Goal: Task Accomplishment & Management: Manage account settings

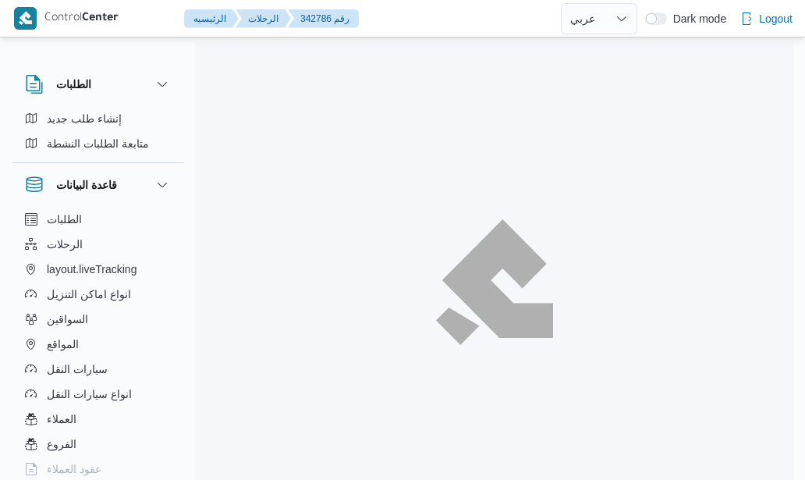
select select "ar"
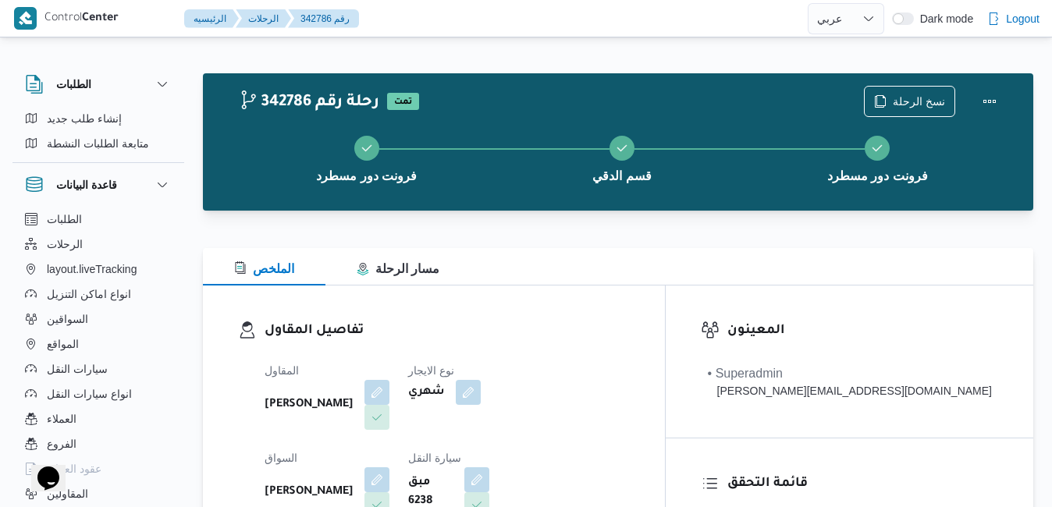
click at [605, 213] on div at bounding box center [618, 220] width 830 height 19
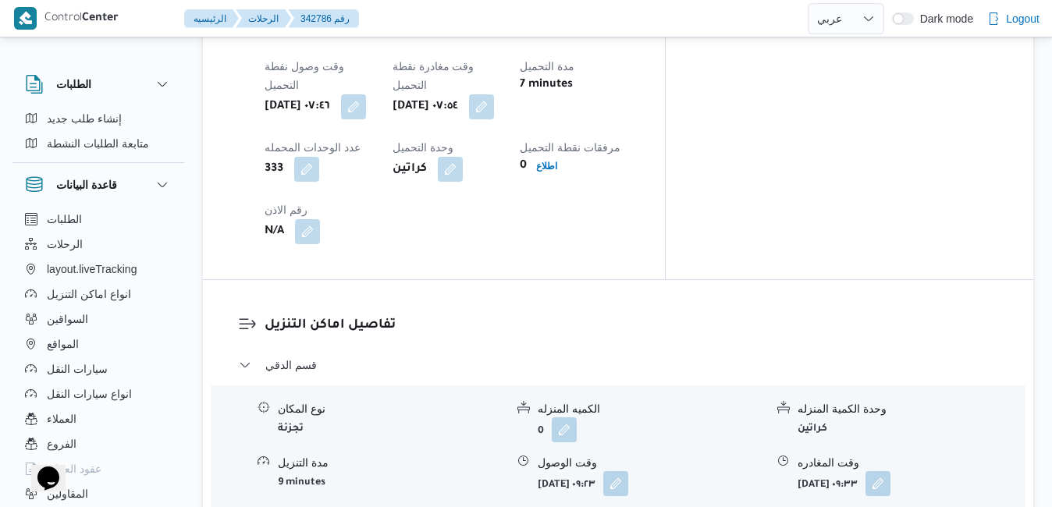
scroll to position [1324, 0]
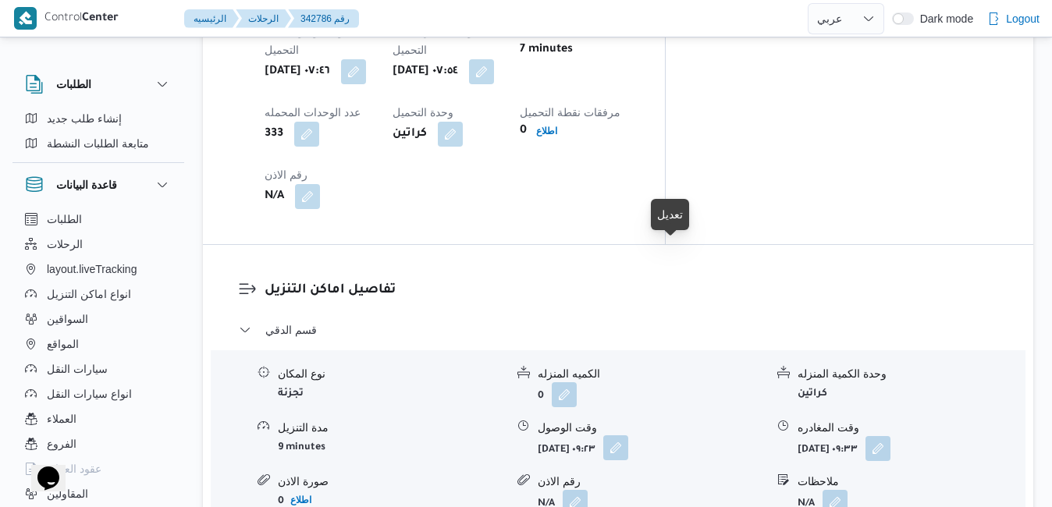
click at [628, 435] on button "button" at bounding box center [615, 447] width 25 height 25
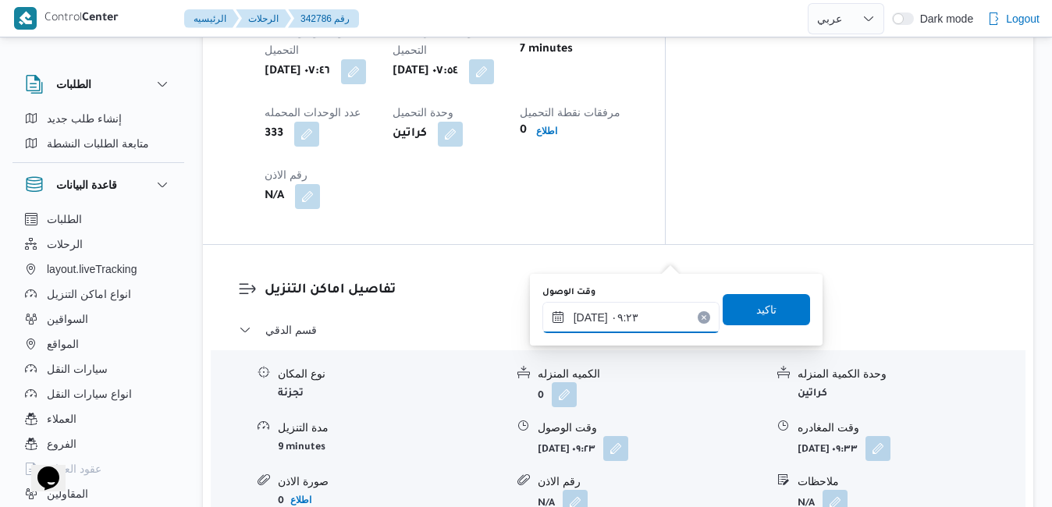
click at [617, 319] on input "١٥/١٠/٢٠٢٥ ٠٩:٢٣" at bounding box center [630, 317] width 177 height 31
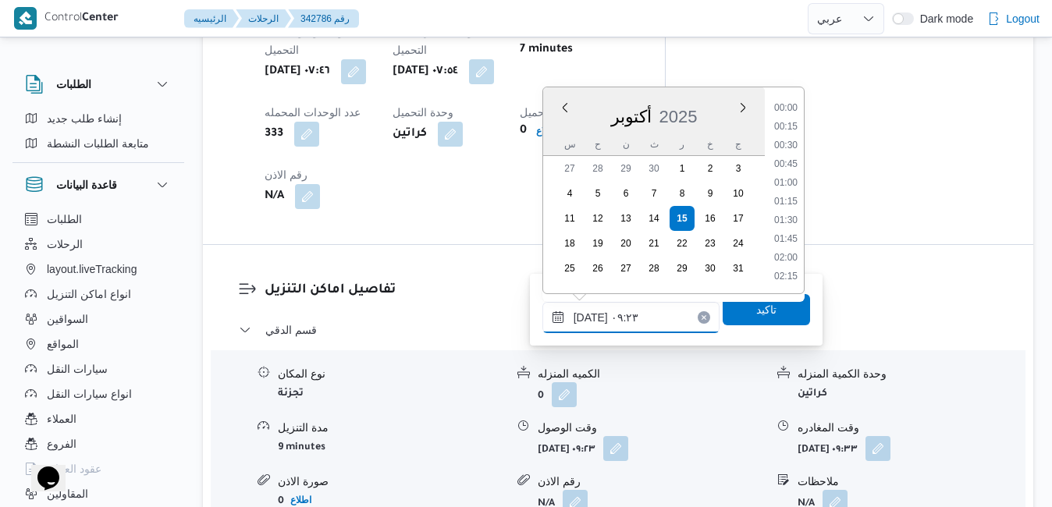
scroll to position [598, 0]
click at [793, 166] on li "08:45" at bounding box center [786, 166] width 36 height 16
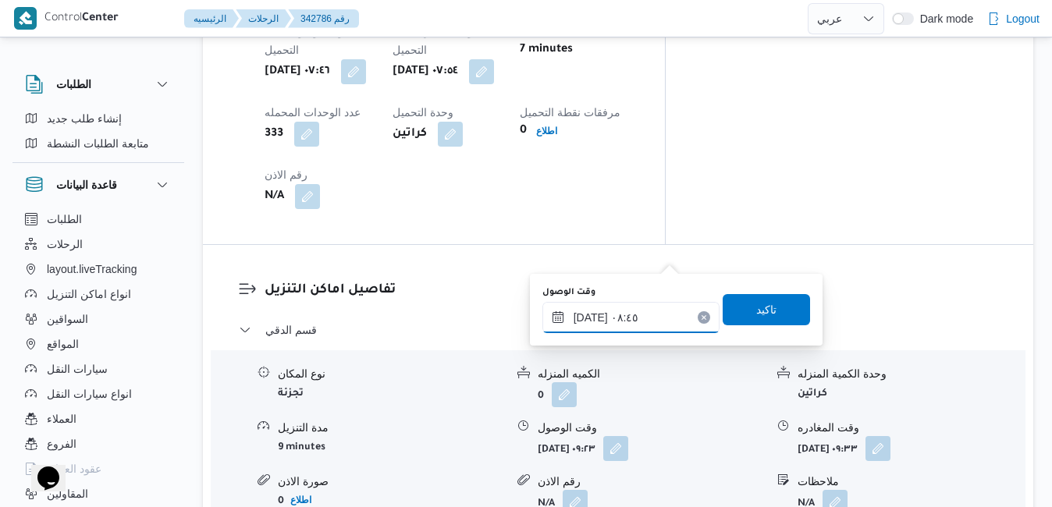
click at [591, 318] on input "١٥/١٠/٢٠٢٥ ٠٨:٤٥" at bounding box center [630, 317] width 177 height 31
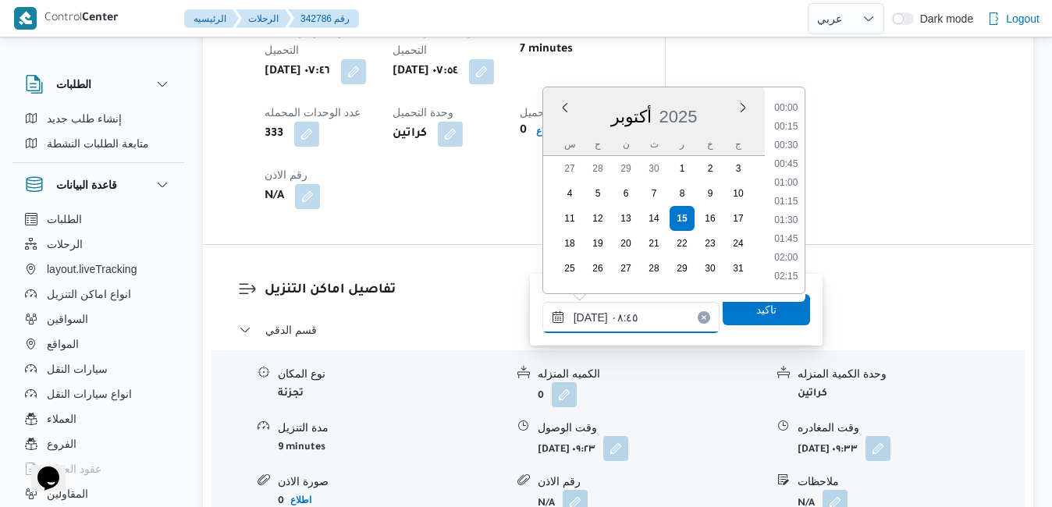
scroll to position [560, 0]
type input "١٥/١٠/٢٠٢٥ ٠٨:40"
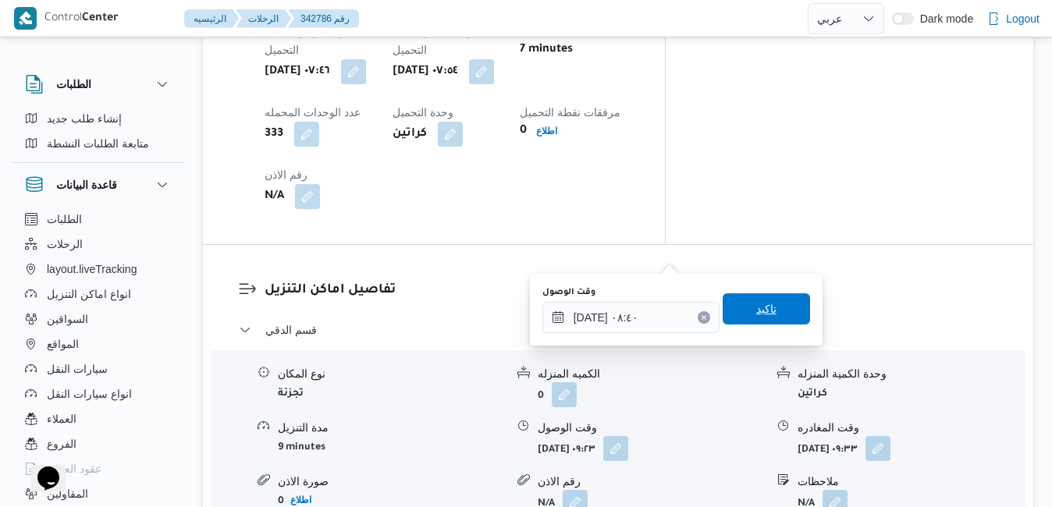
click at [734, 318] on span "تاكيد" at bounding box center [765, 308] width 87 height 31
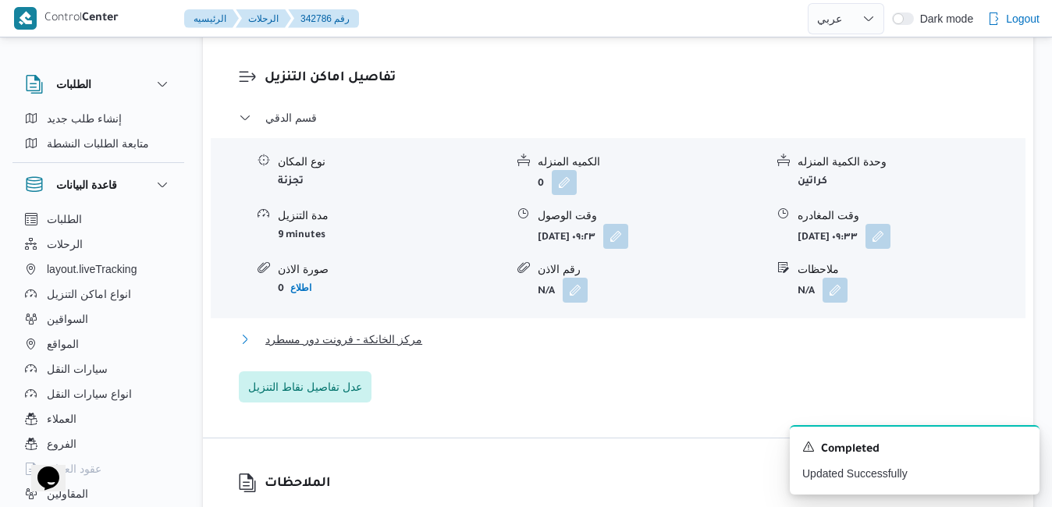
click at [499, 349] on button "مركز الخانكة - فرونت دور مسطرد" at bounding box center [618, 339] width 759 height 19
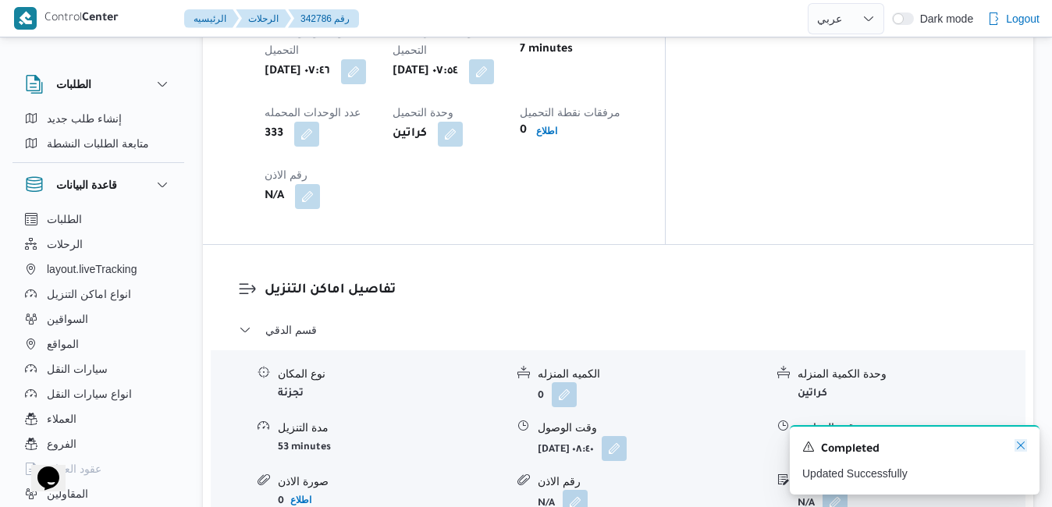
click at [804, 444] on icon "Dismiss toast" at bounding box center [1020, 445] width 12 height 12
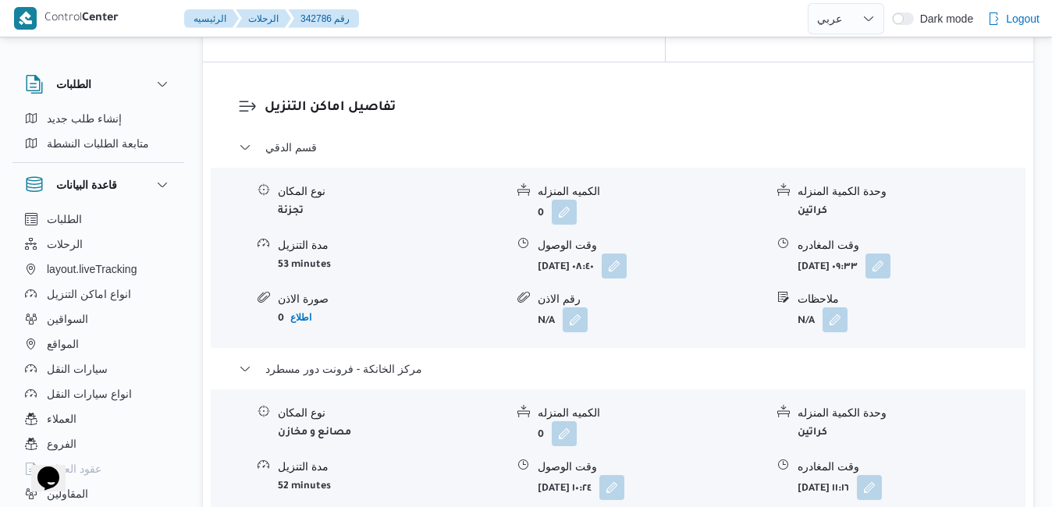
scroll to position [1542, 0]
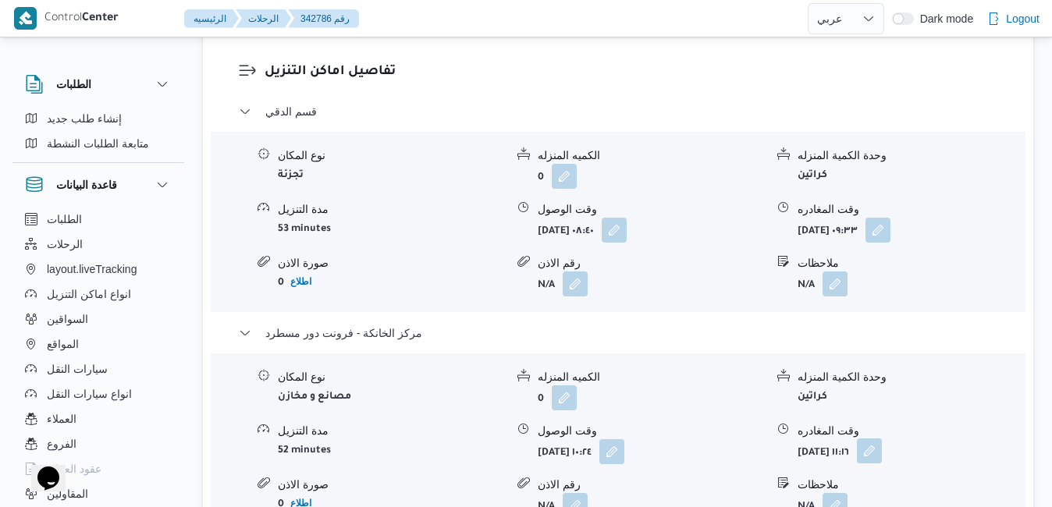
click at [804, 438] on button "button" at bounding box center [869, 450] width 25 height 25
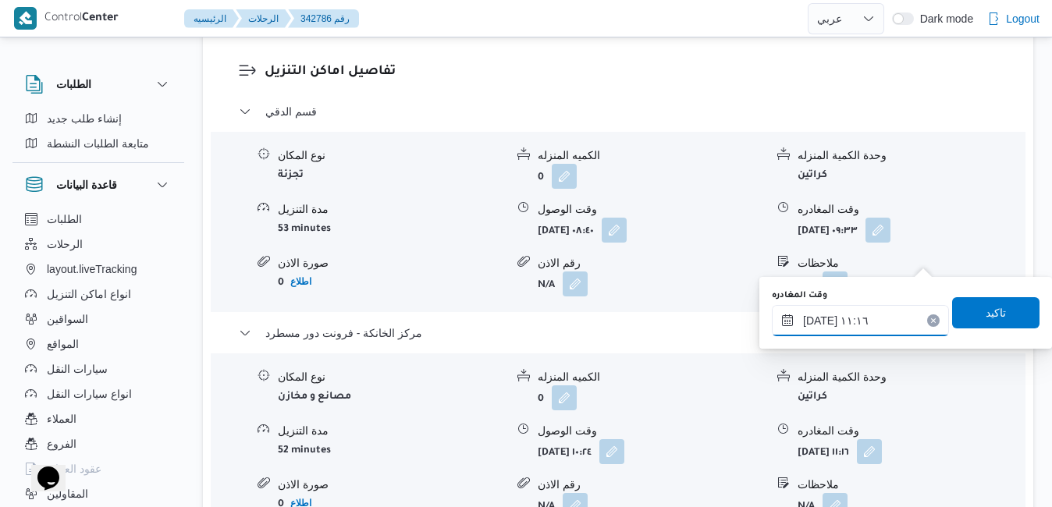
click at [804, 321] on input "١٥/١٠/٢٠٢٥ ١١:١٦" at bounding box center [860, 320] width 177 height 31
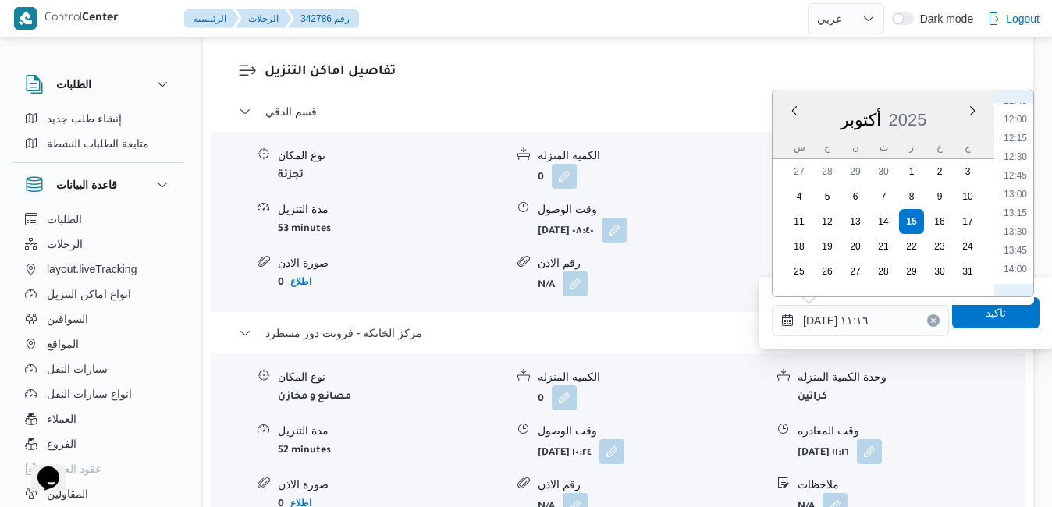
scroll to position [906, 0]
click at [804, 257] on li "14:00" at bounding box center [1015, 254] width 36 height 16
type input "[DATE] ١٤:٠٠"
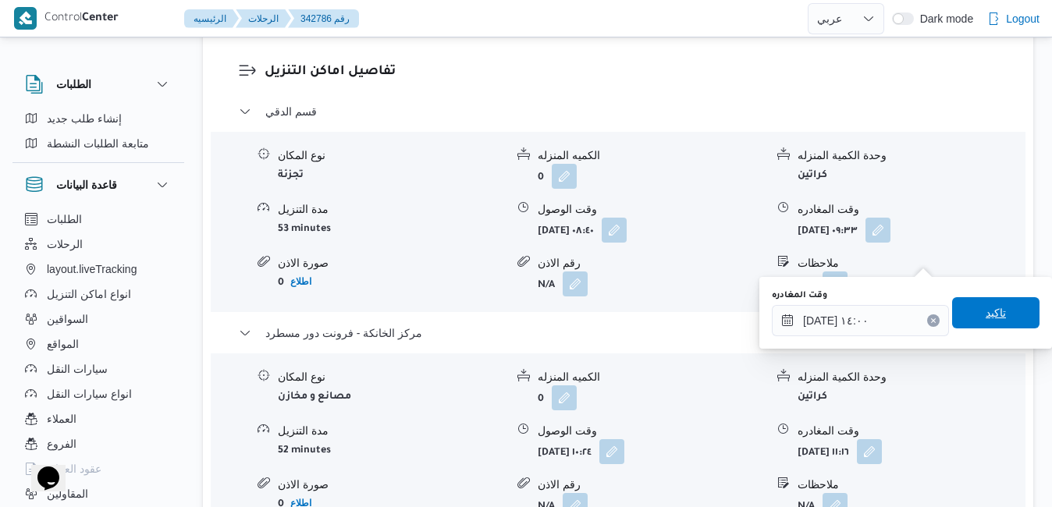
click at [804, 318] on span "تاكيد" at bounding box center [995, 312] width 20 height 19
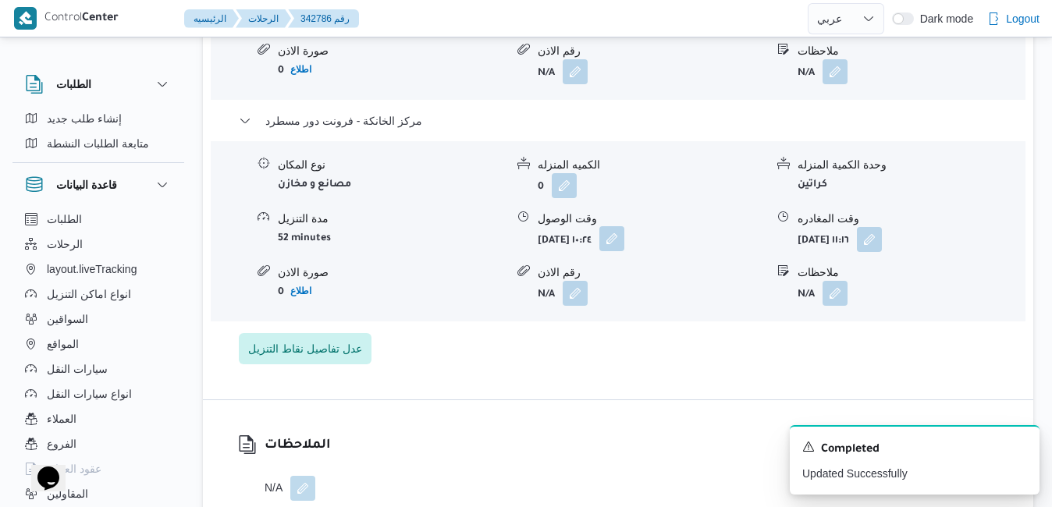
click at [624, 251] on button "button" at bounding box center [611, 238] width 25 height 25
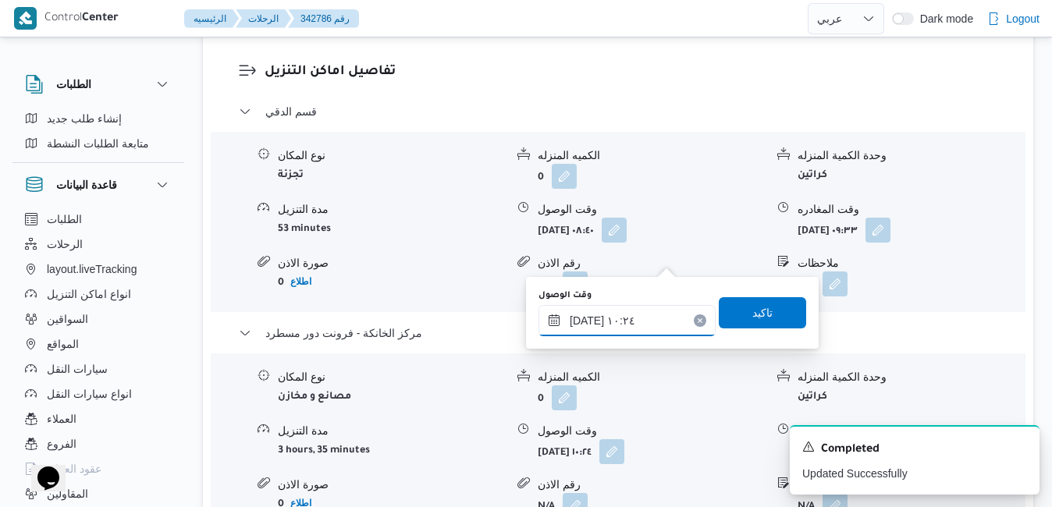
click at [648, 319] on input "١٥/١٠/٢٠٢٥ ١٠:٢٤" at bounding box center [626, 320] width 177 height 31
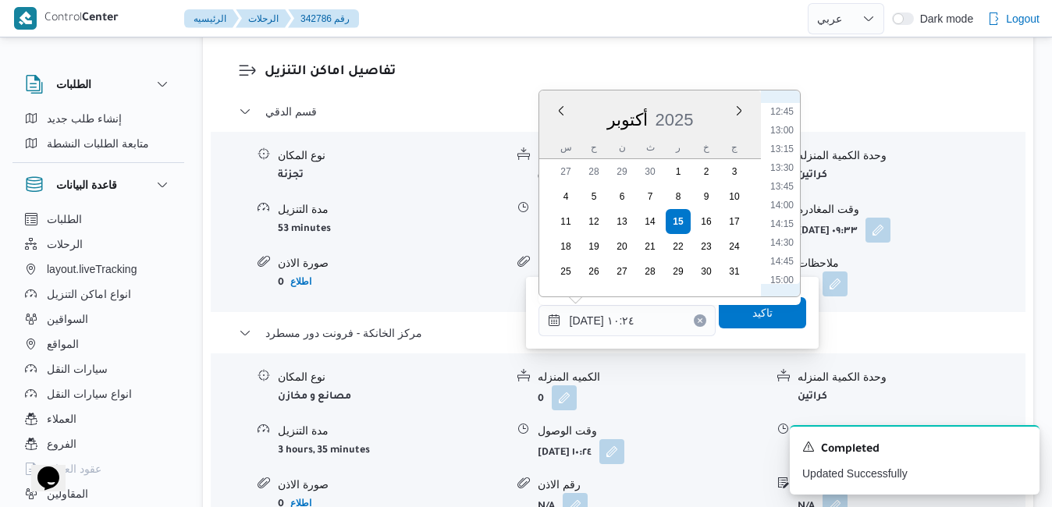
scroll to position [989, 0]
click at [790, 154] on li "13:45" at bounding box center [782, 152] width 36 height 16
type input "[DATE] ١٣:٤٥"
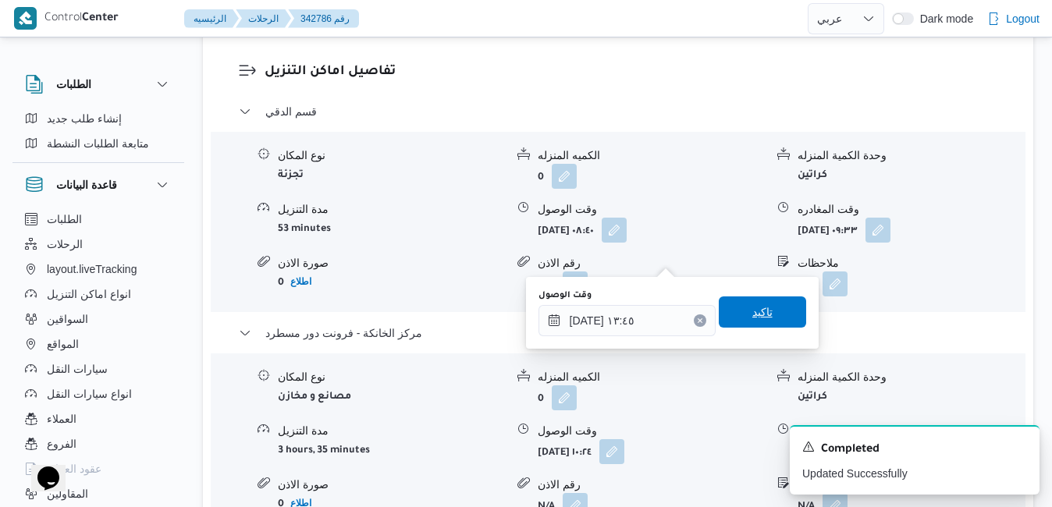
click at [748, 303] on span "تاكيد" at bounding box center [762, 311] width 87 height 31
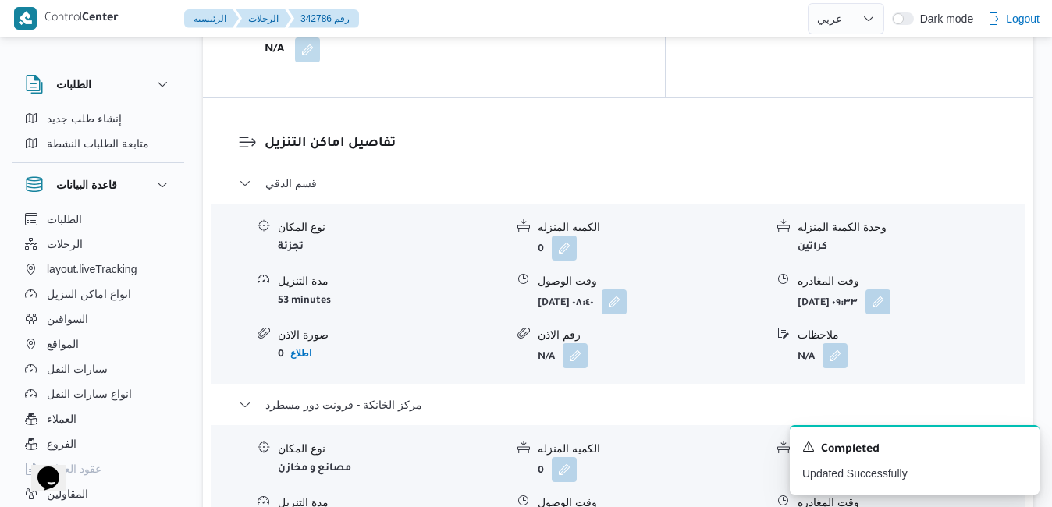
scroll to position [1418, 0]
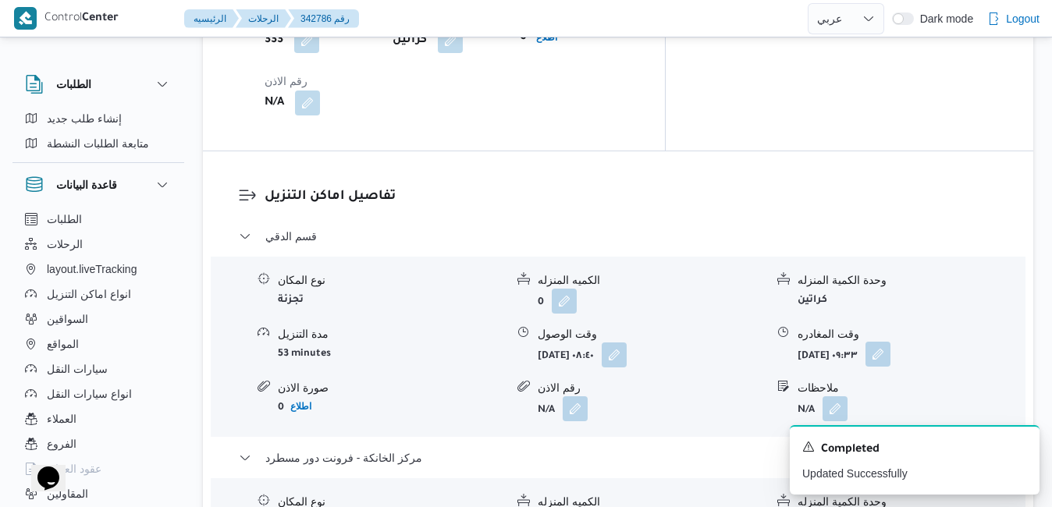
click at [804, 342] on button "button" at bounding box center [877, 354] width 25 height 25
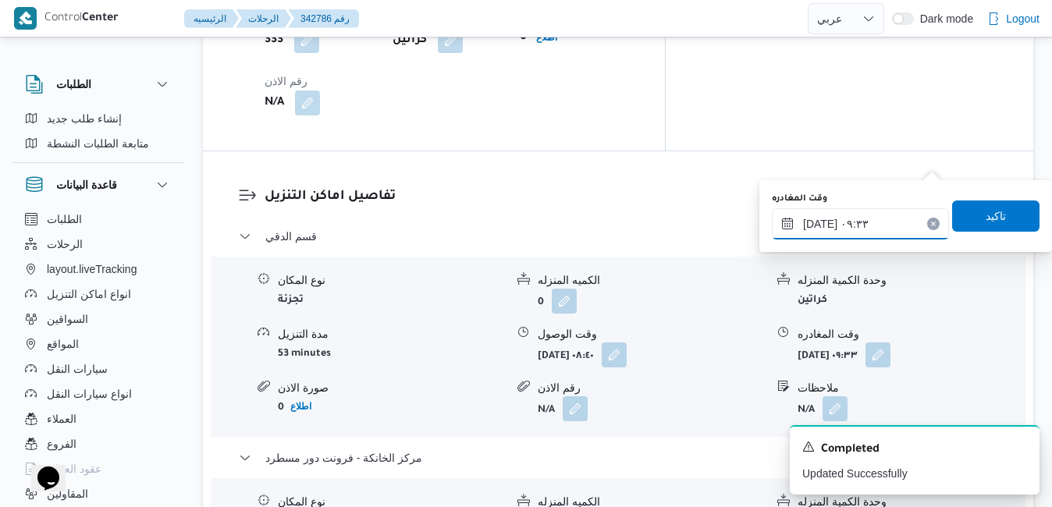
click at [804, 231] on input "١٥/١٠/٢٠٢٥ ٠٩:٣٣" at bounding box center [860, 223] width 177 height 31
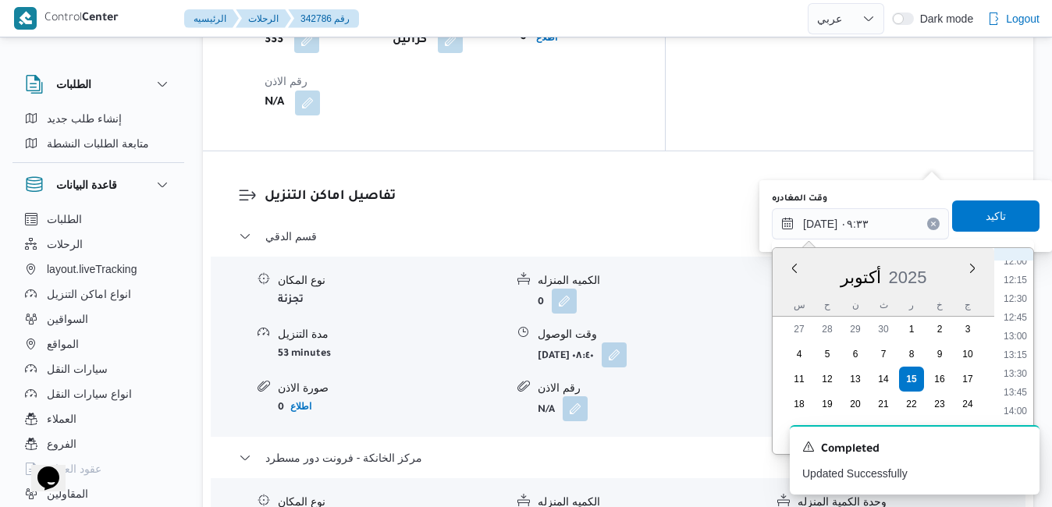
scroll to position [933, 0]
click at [804, 326] on li "13:15" at bounding box center [1015, 328] width 36 height 16
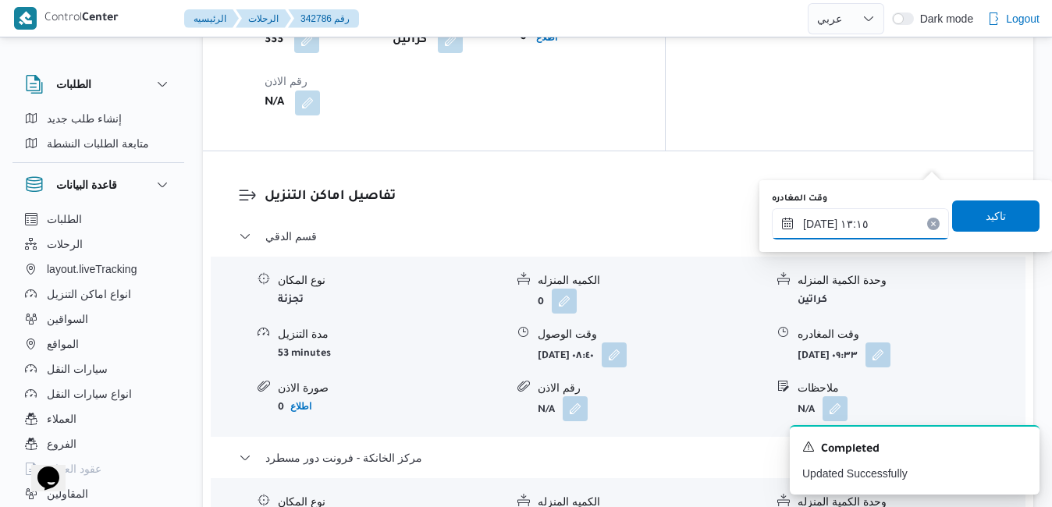
click at [804, 225] on input "١٥/١٠/٢٠٢٥ ١٣:١٥" at bounding box center [860, 223] width 177 height 31
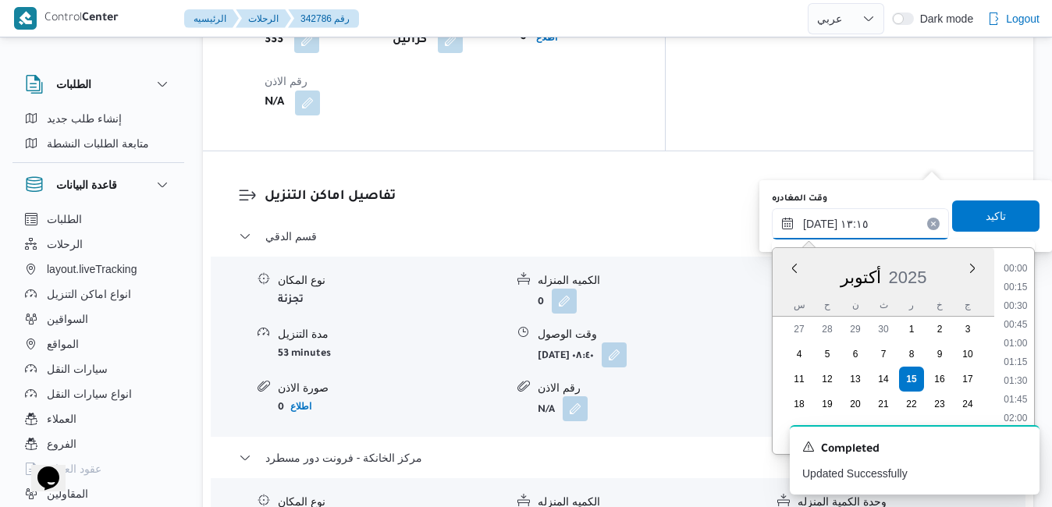
click at [804, 225] on input "١٥/١٠/٢٠٢٥ ١٣:١٥" at bounding box center [860, 223] width 177 height 31
type input "١٥/١٠/٢٠٢٥ ١٣:١٠"
click at [804, 222] on span "تاكيد" at bounding box center [995, 215] width 20 height 19
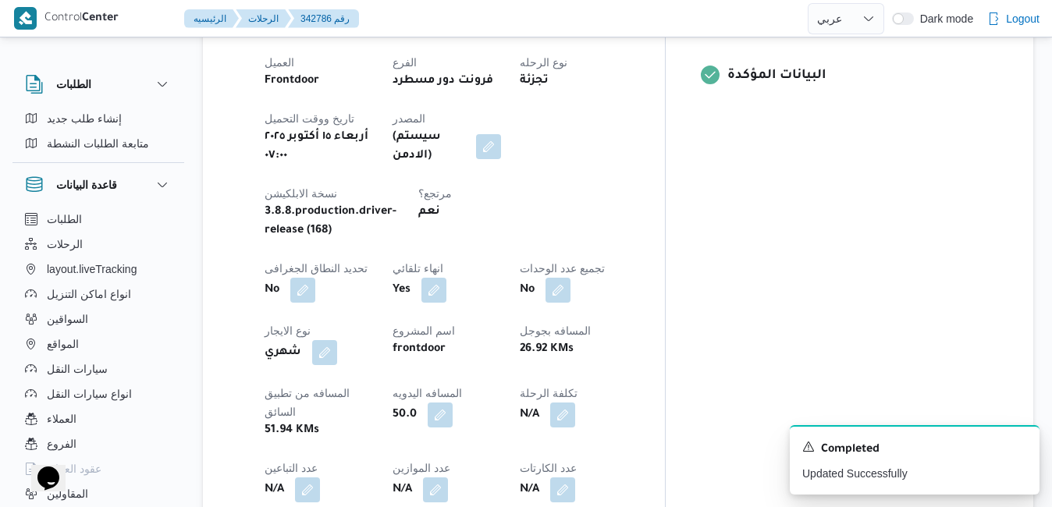
scroll to position [112, 0]
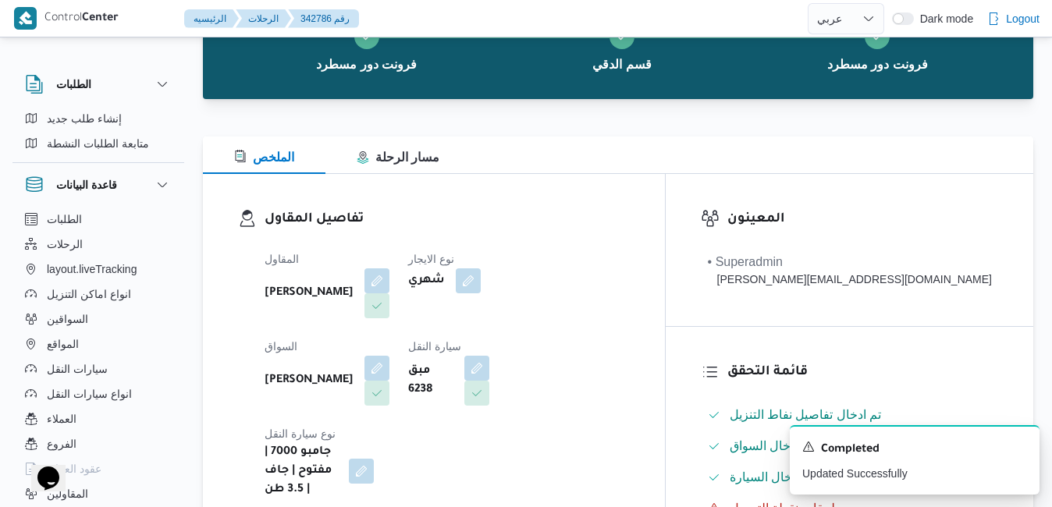
drag, startPoint x: 1051, startPoint y: 71, endPoint x: 1059, endPoint y: 30, distance: 41.3
click at [804, 30] on html "Control Center الرئيسيه الرحلات 342786 رقم English عربي Dark mode Logout الطلبا…" at bounding box center [526, 141] width 1052 height 507
drag, startPoint x: 1059, startPoint y: 33, endPoint x: 639, endPoint y: 173, distance: 442.6
click at [596, 170] on div "الملخص مسار الرحلة" at bounding box center [618, 155] width 830 height 37
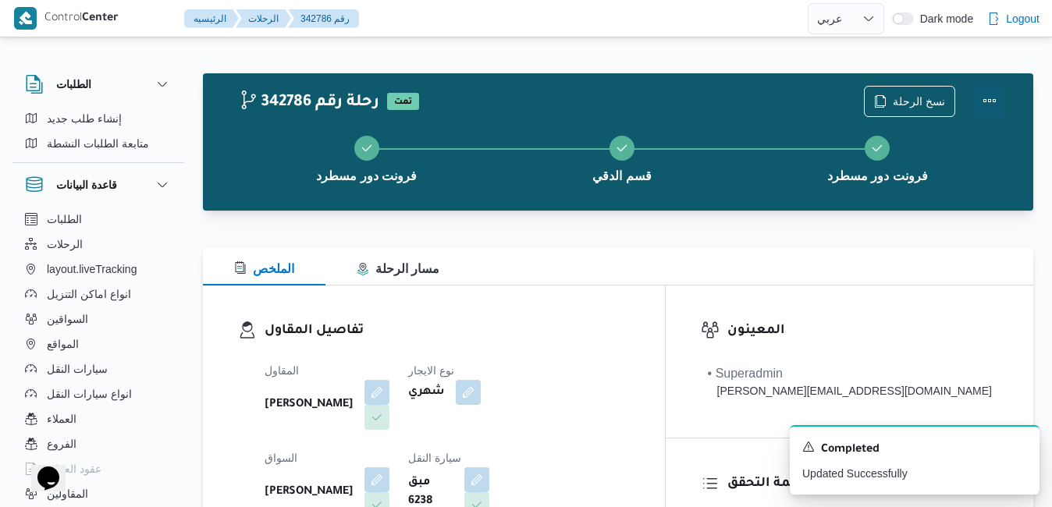
click at [804, 102] on button "Actions" at bounding box center [989, 100] width 31 height 31
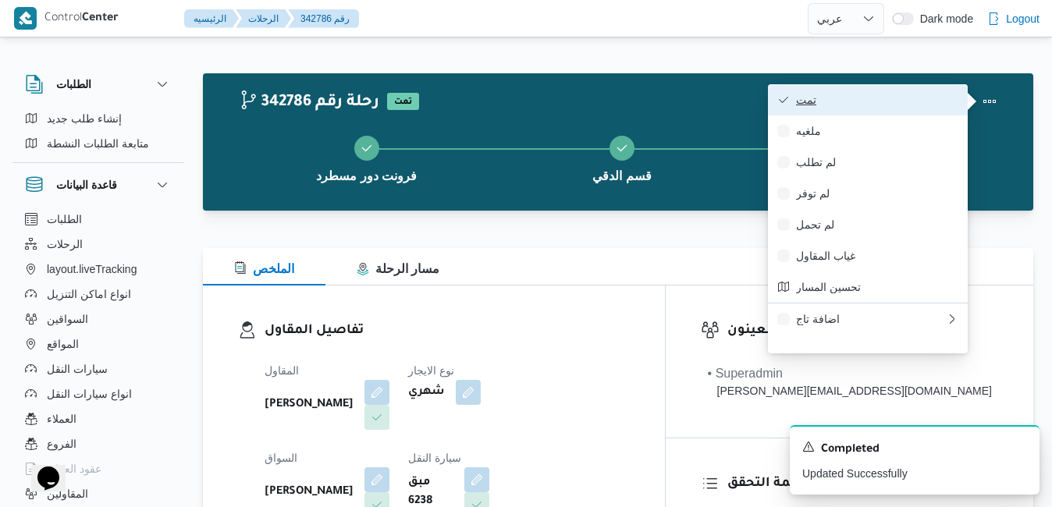
click at [804, 106] on span "تمت" at bounding box center [877, 100] width 162 height 12
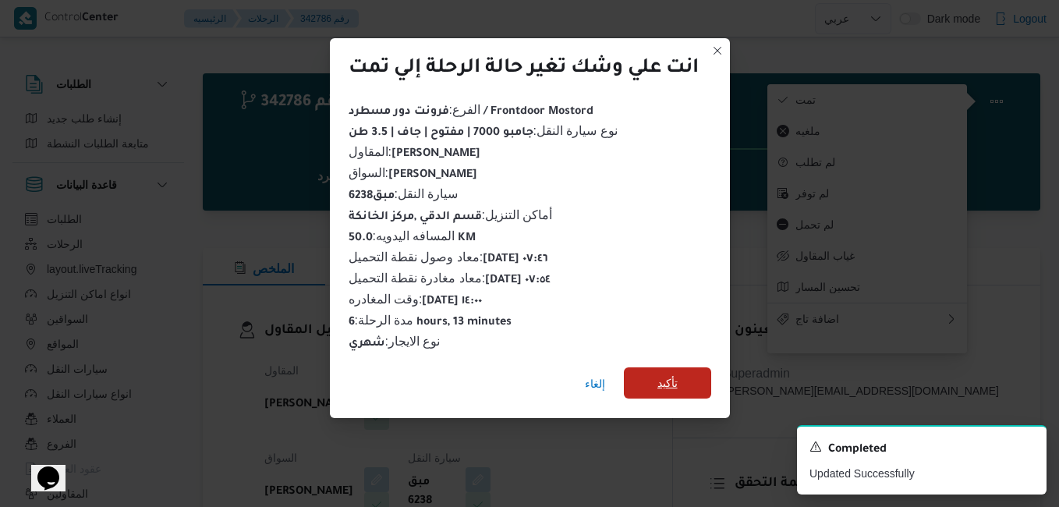
click at [675, 374] on span "تأكيد" at bounding box center [668, 383] width 20 height 19
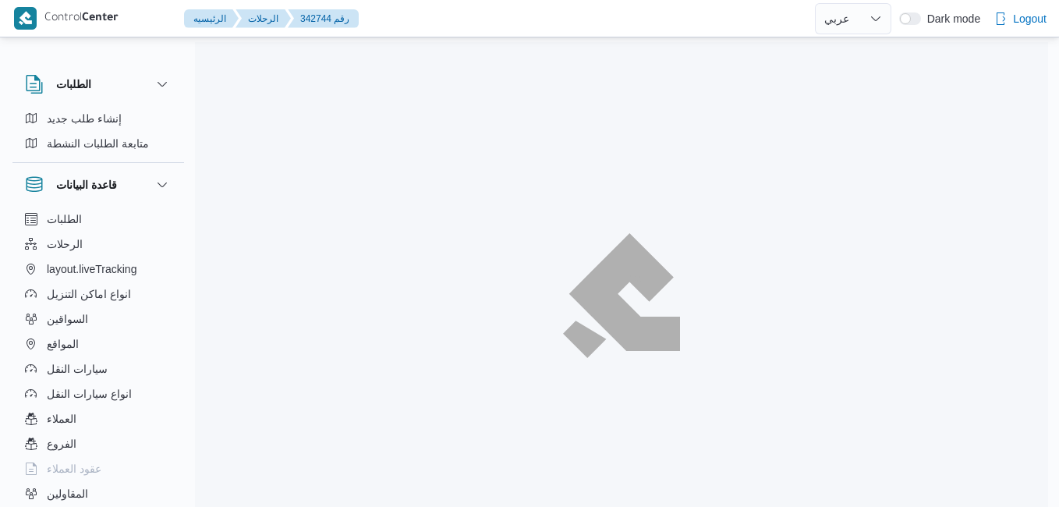
select select "ar"
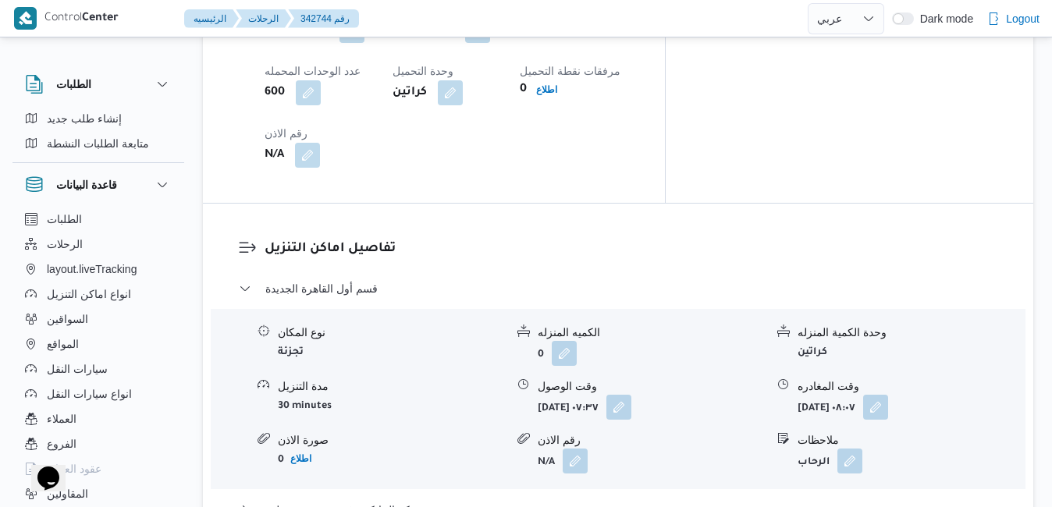
scroll to position [1373, 0]
click at [604, 499] on button "مركز الخانكة - فرونت دور مسطرد" at bounding box center [618, 508] width 759 height 19
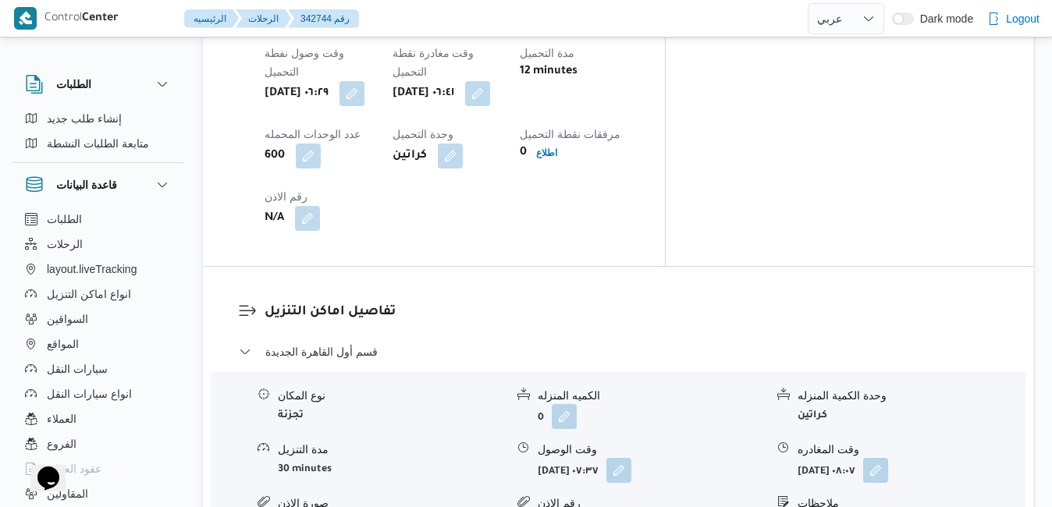
scroll to position [1498, 0]
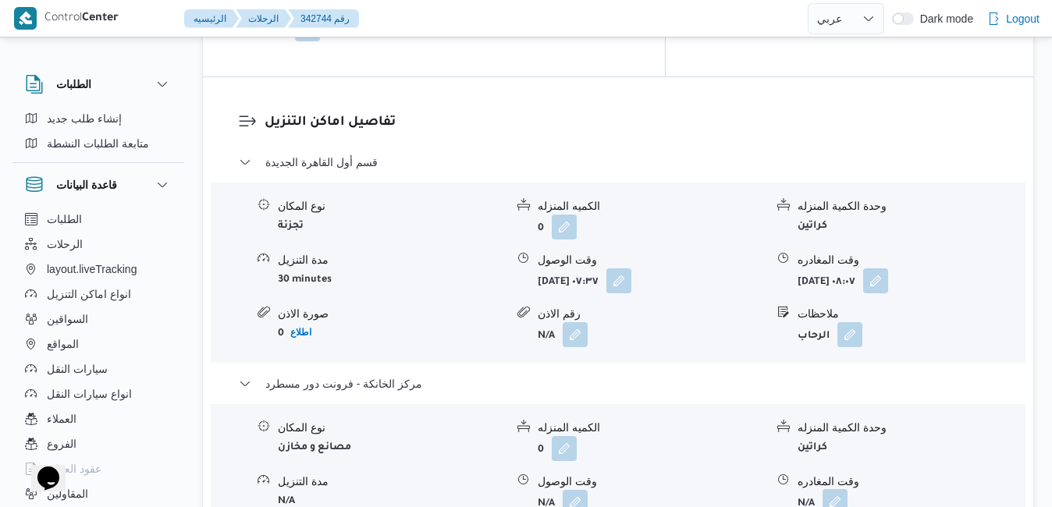
click at [833, 489] on button "button" at bounding box center [834, 501] width 25 height 25
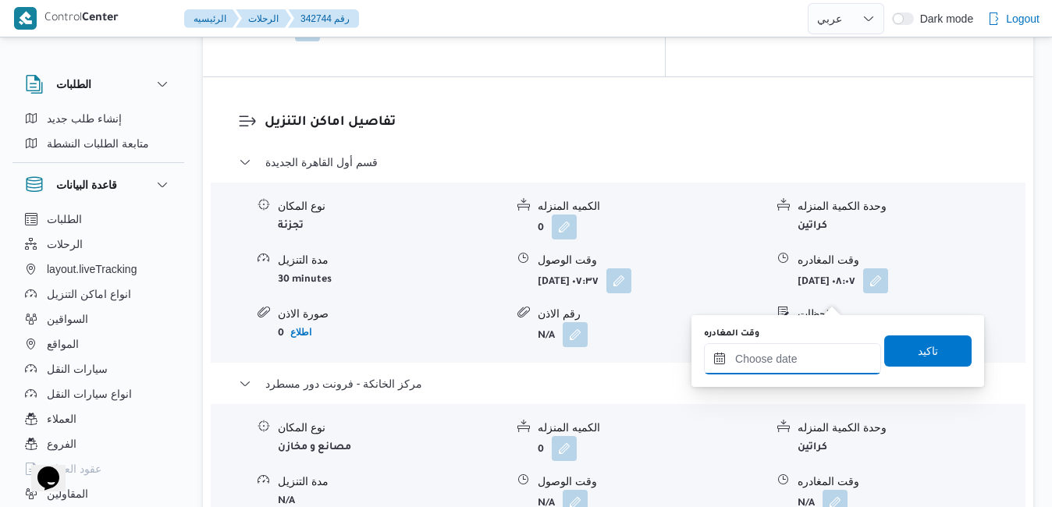
click at [765, 367] on input "وقت المغادره" at bounding box center [792, 358] width 177 height 31
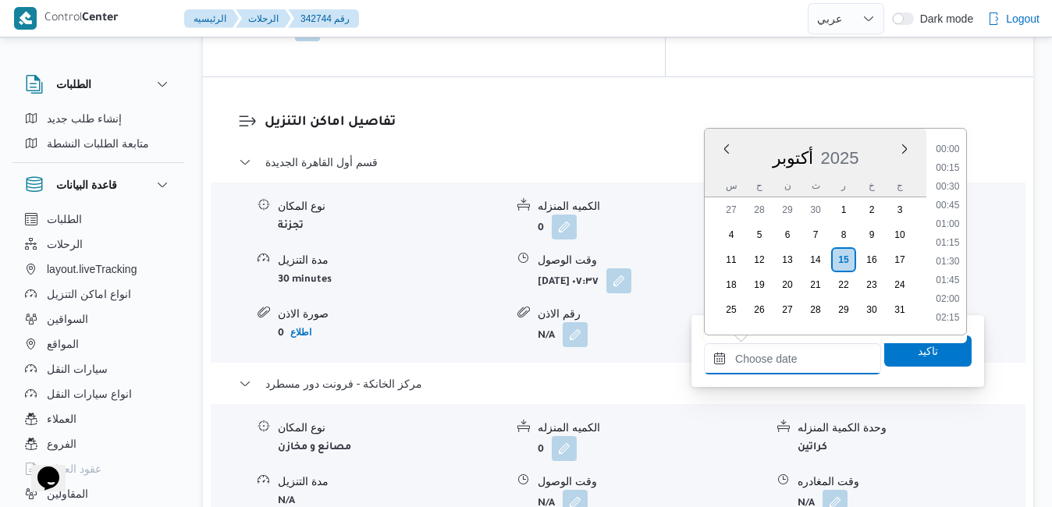
scroll to position [1141, 0]
click at [712, 169] on div "أكتوبر 2025" at bounding box center [816, 155] width 222 height 40
click at [953, 175] on li "13:30" at bounding box center [947, 178] width 36 height 16
type input "١٥/١٠/٢٠٢٥ ١٣:٣٠"
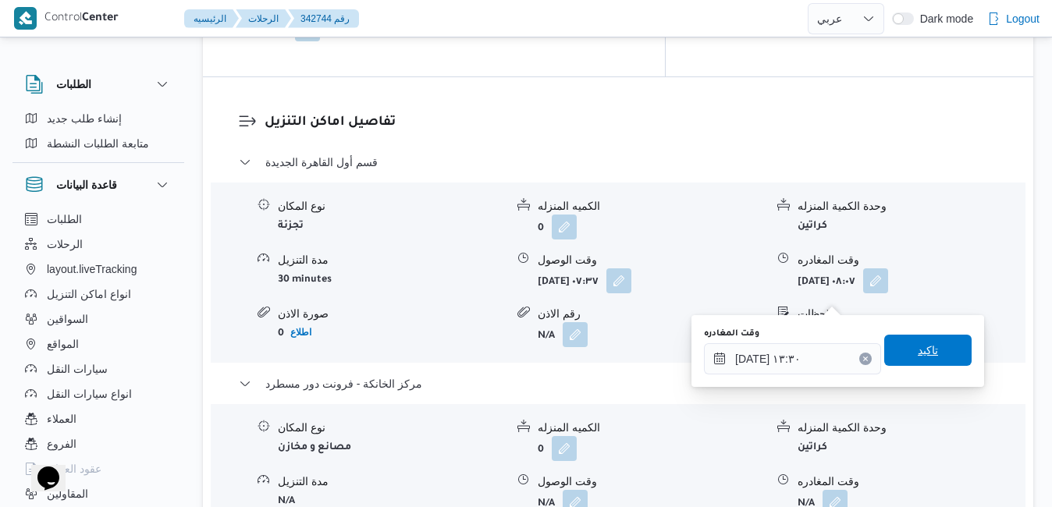
click at [888, 353] on span "تاكيد" at bounding box center [927, 350] width 87 height 31
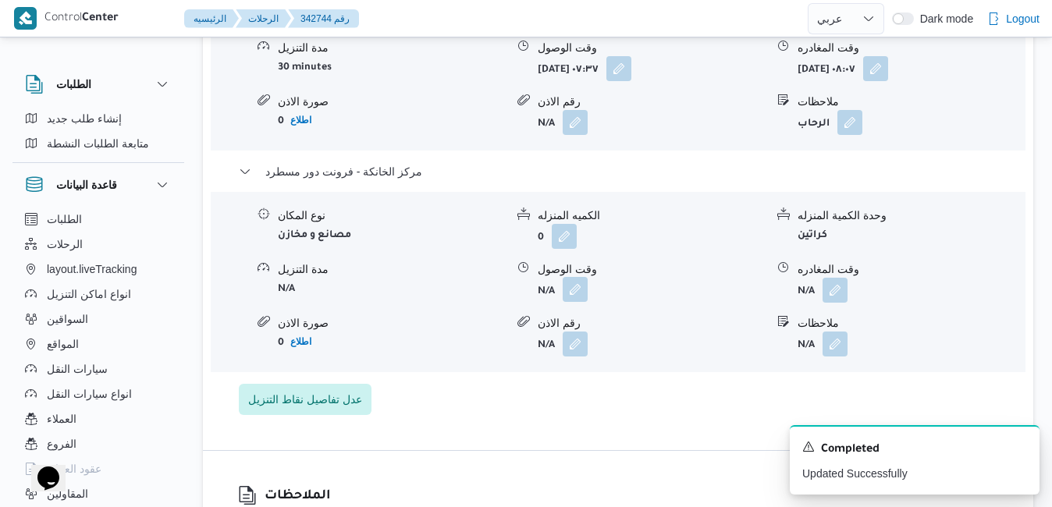
click at [575, 284] on span at bounding box center [571, 290] width 33 height 25
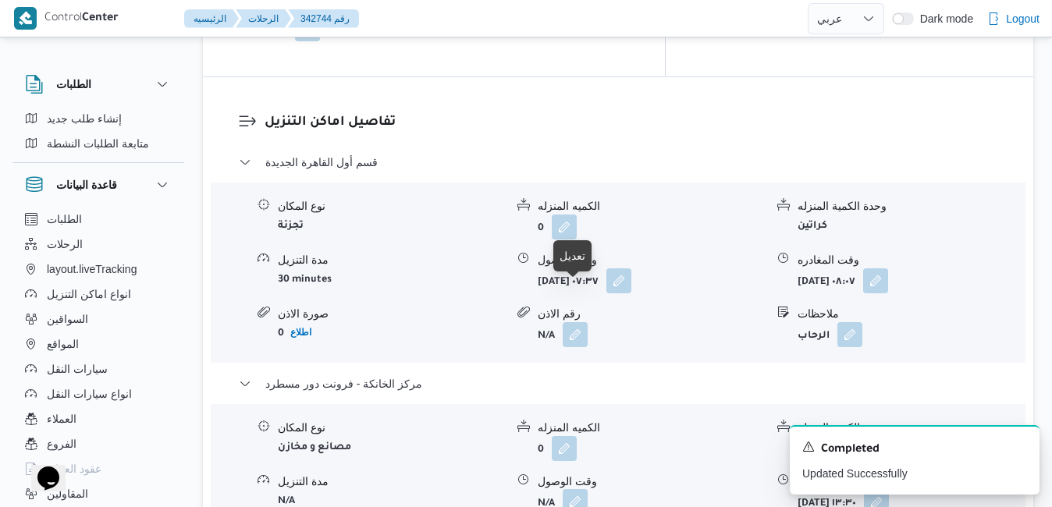
click at [573, 489] on button "button" at bounding box center [575, 501] width 25 height 25
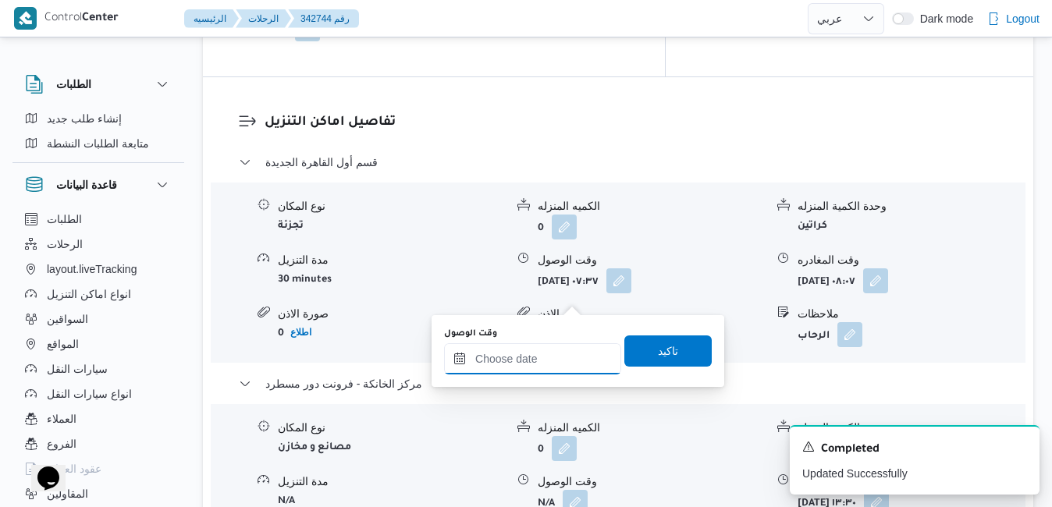
click at [549, 365] on input "وقت الوصول" at bounding box center [532, 358] width 177 height 31
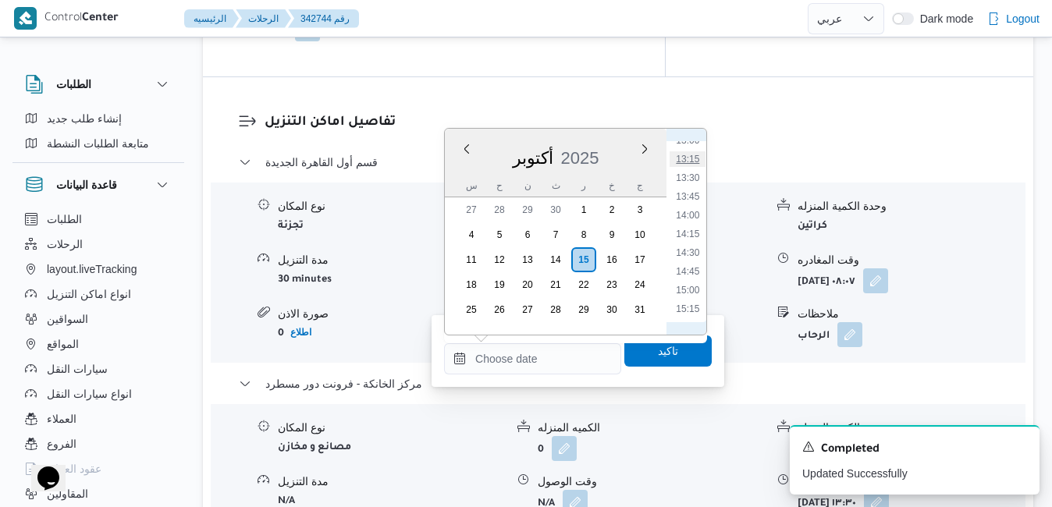
click at [696, 165] on li "13:15" at bounding box center [687, 159] width 36 height 16
type input "١٥/١٠/٢٠٢٥ ١٣:١٥"
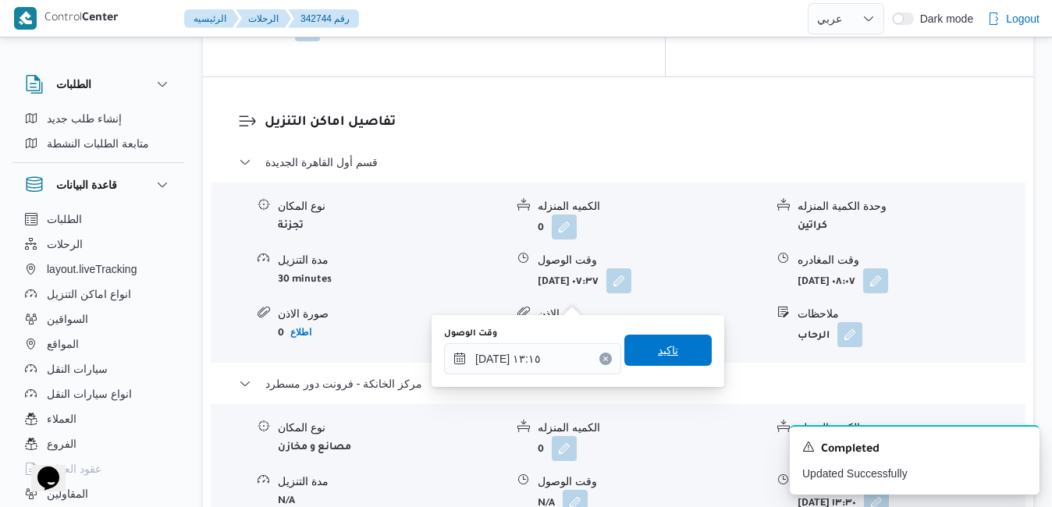
click at [639, 352] on span "تاكيد" at bounding box center [667, 350] width 87 height 31
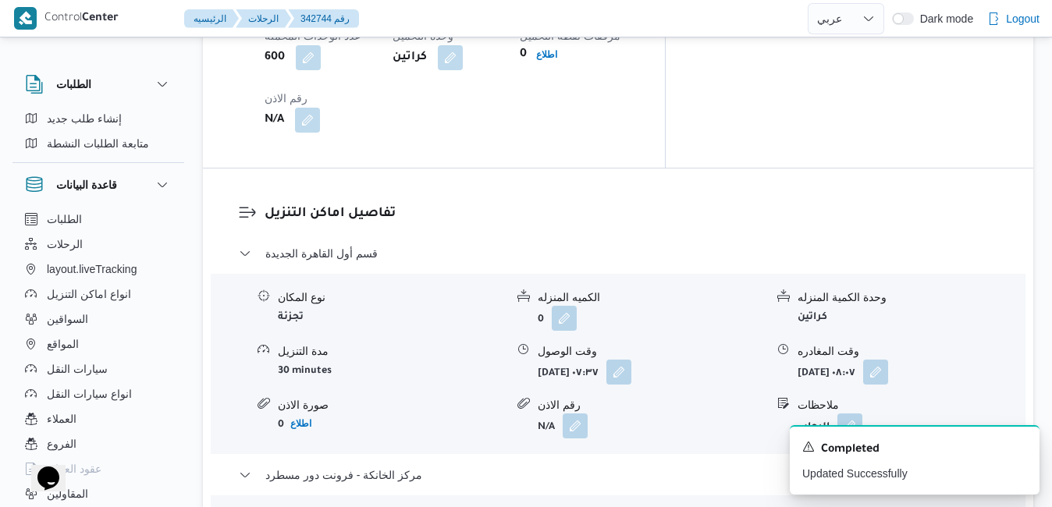
scroll to position [1404, 0]
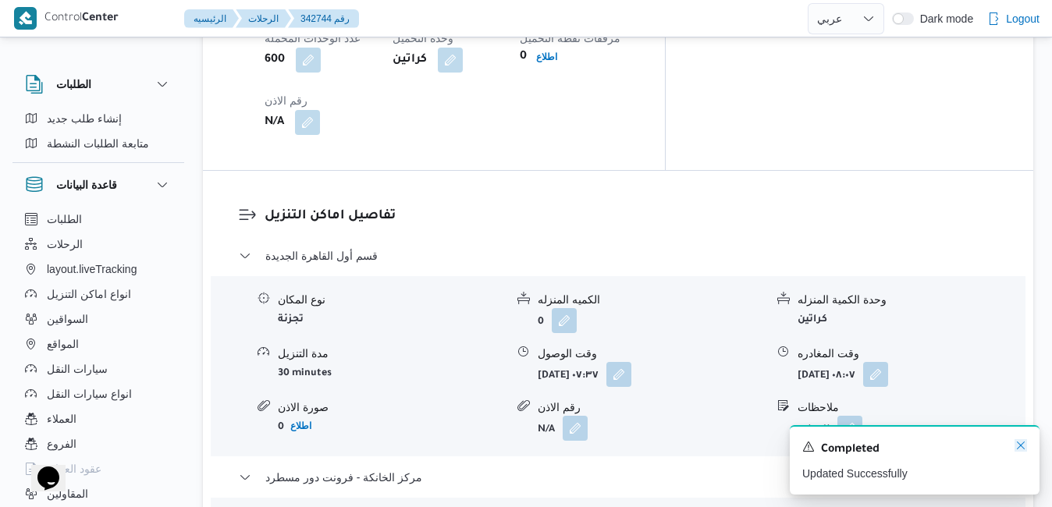
click at [1020, 448] on icon "Dismiss toast" at bounding box center [1021, 446] width 8 height 8
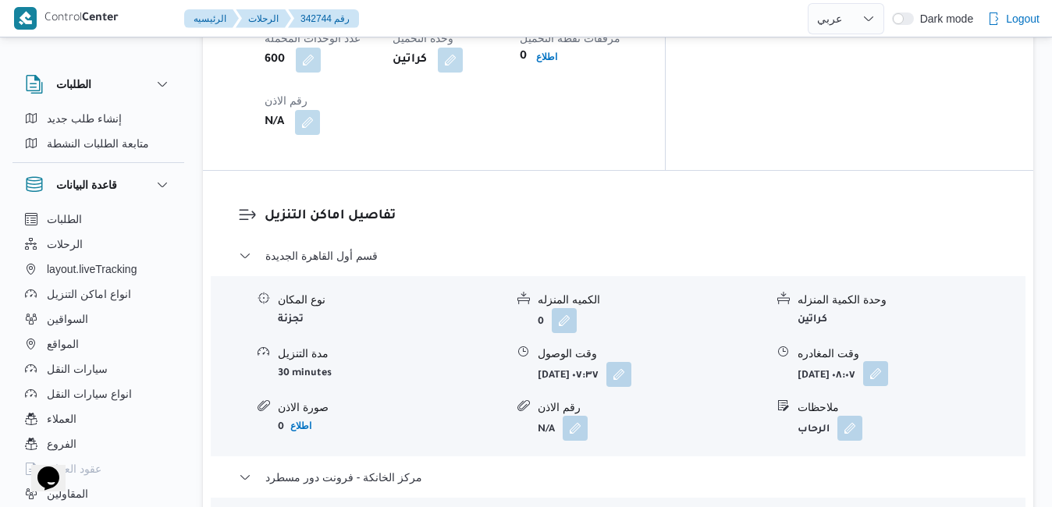
click at [888, 361] on button "button" at bounding box center [875, 373] width 25 height 25
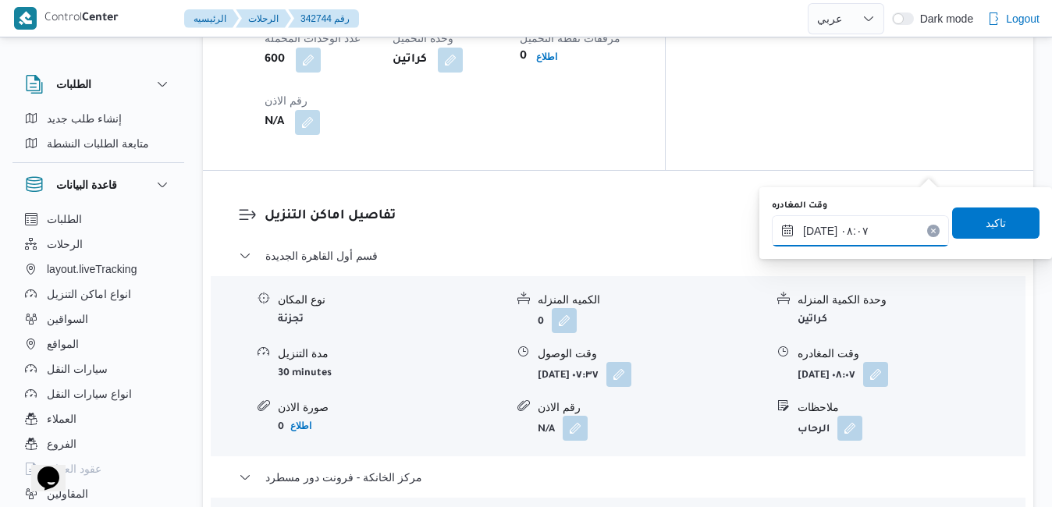
click at [872, 232] on input "١٥/١٠/٢٠٢٥ ٠٨:٠٧" at bounding box center [860, 230] width 177 height 31
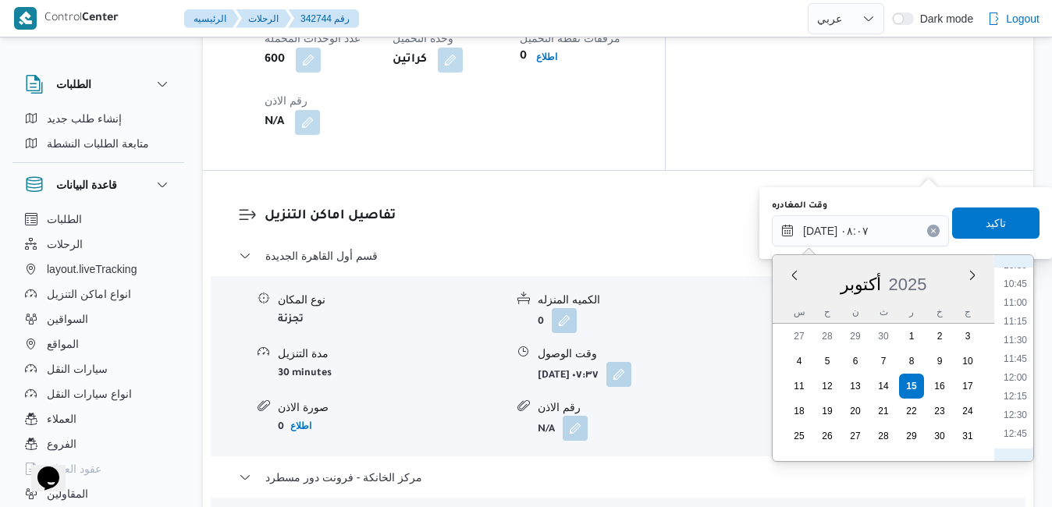
scroll to position [821, 0]
click at [1021, 388] on li "12:30" at bounding box center [1015, 391] width 36 height 16
type input "١٥/١٠/٢٠٢٥ ١٢:٣٠"
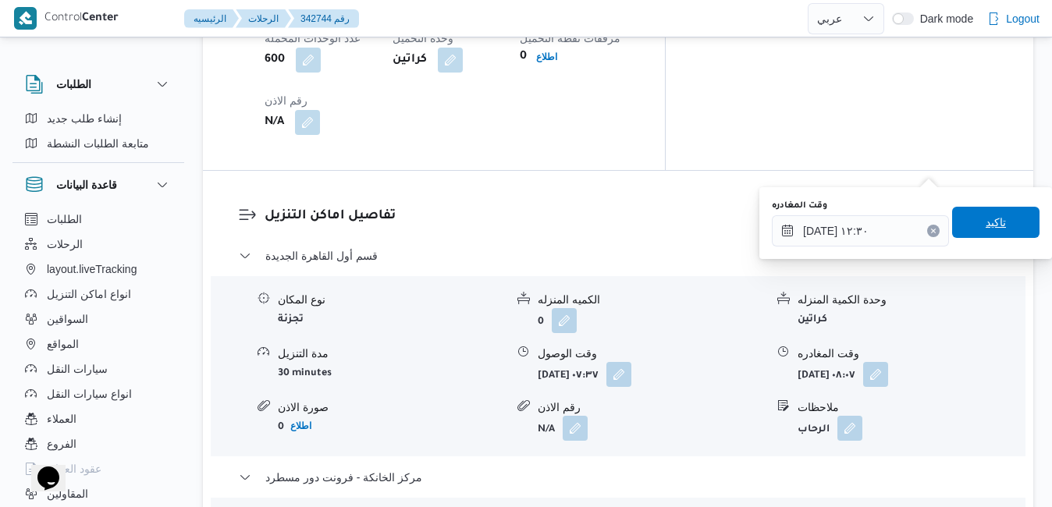
click at [1014, 218] on span "تاكيد" at bounding box center [995, 222] width 87 height 31
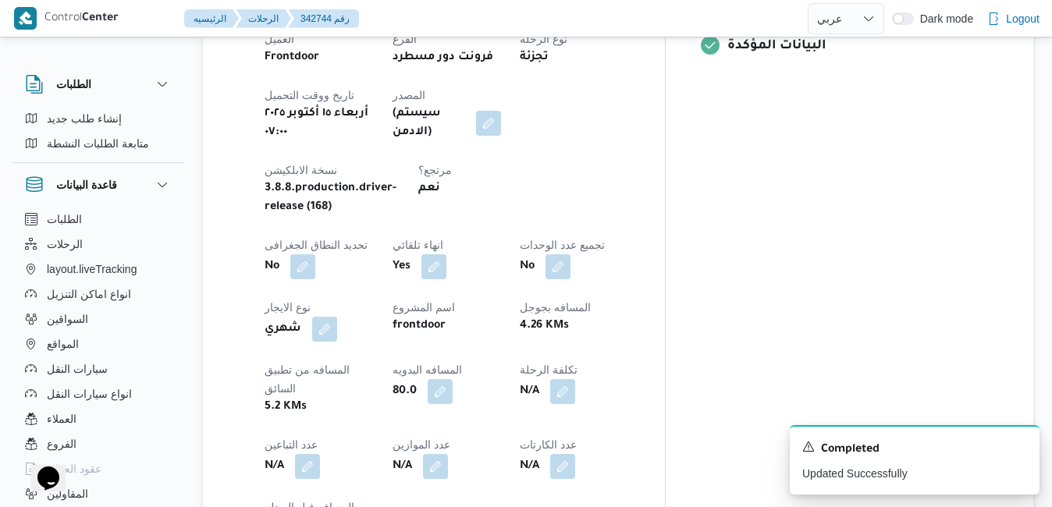
scroll to position [0, 0]
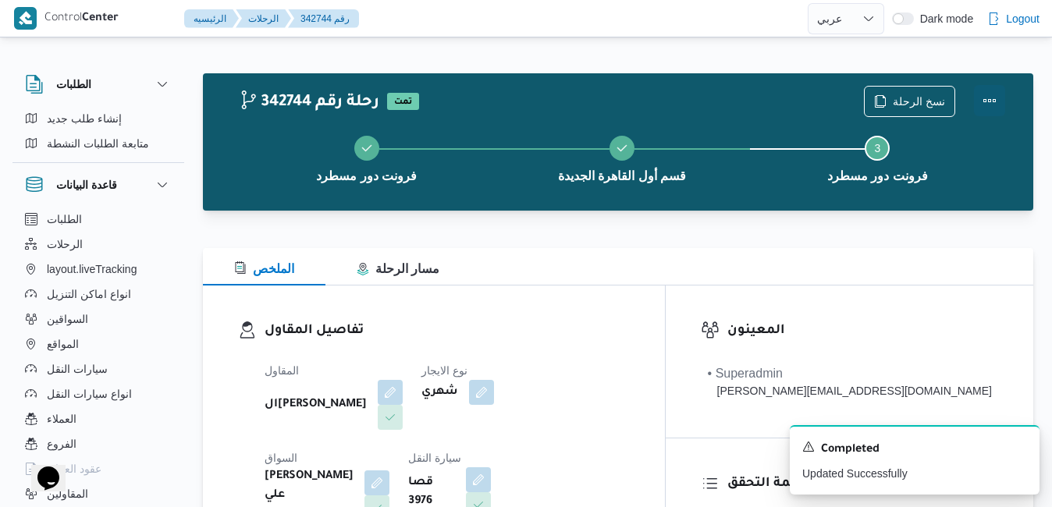
click at [990, 101] on button "Actions" at bounding box center [989, 100] width 31 height 31
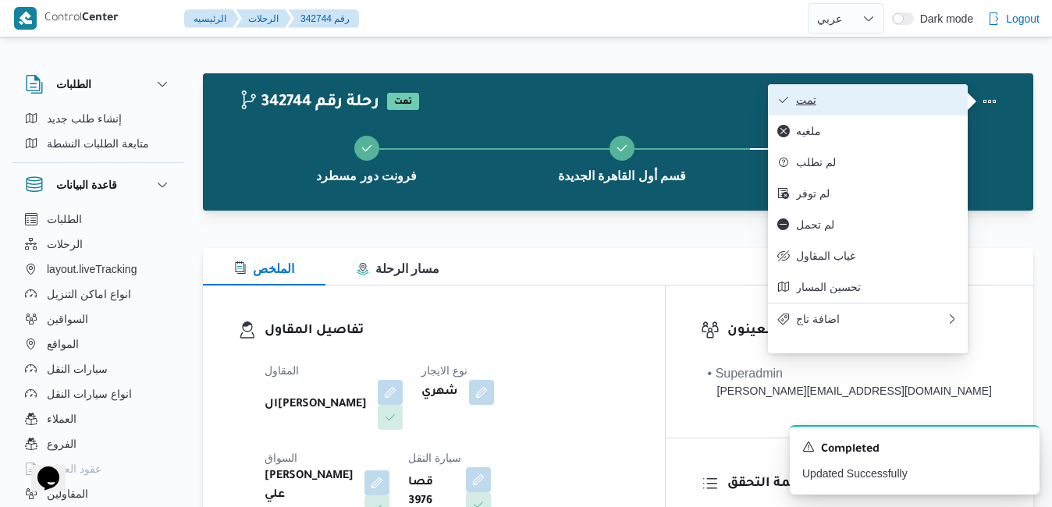
click at [913, 102] on span "تمت" at bounding box center [877, 100] width 162 height 12
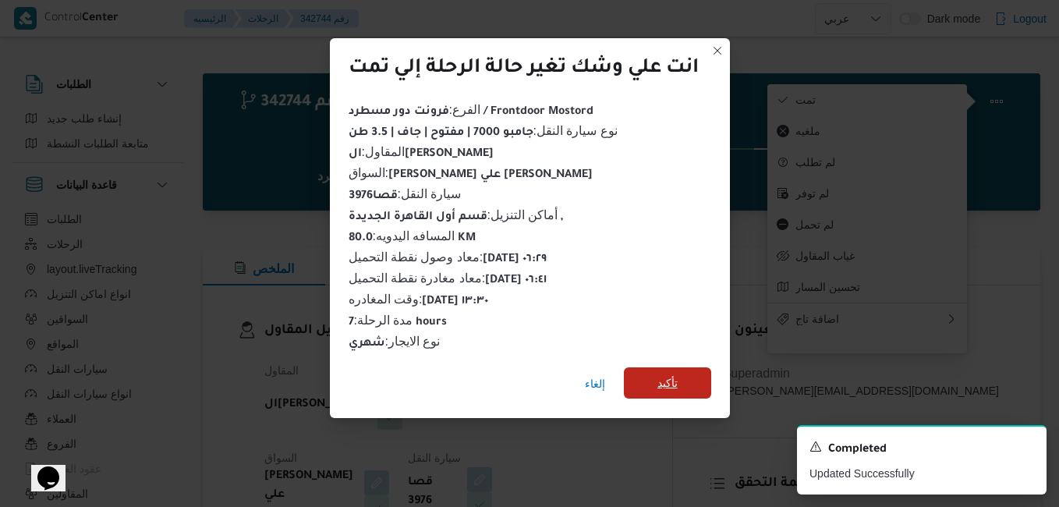
click at [651, 373] on span "تأكيد" at bounding box center [667, 382] width 87 height 31
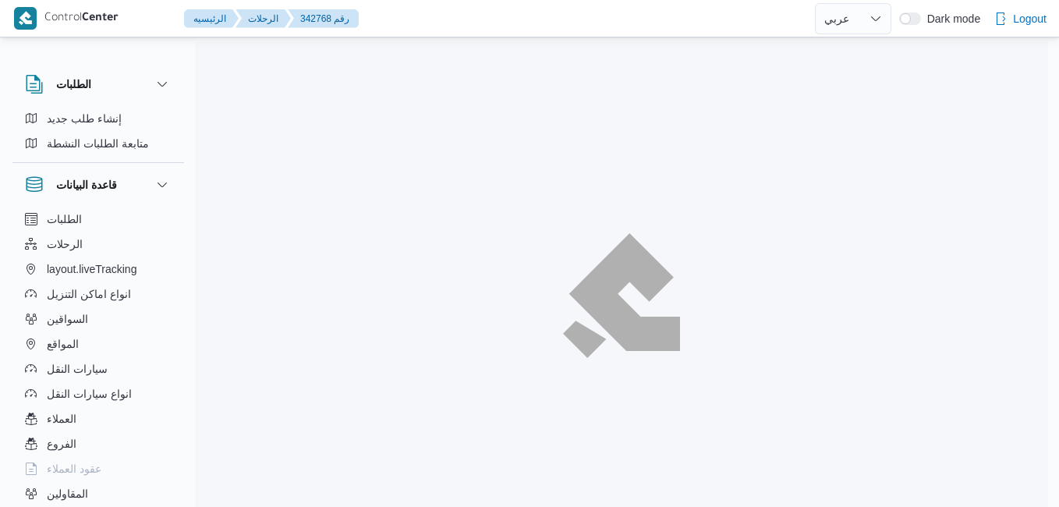
select select "ar"
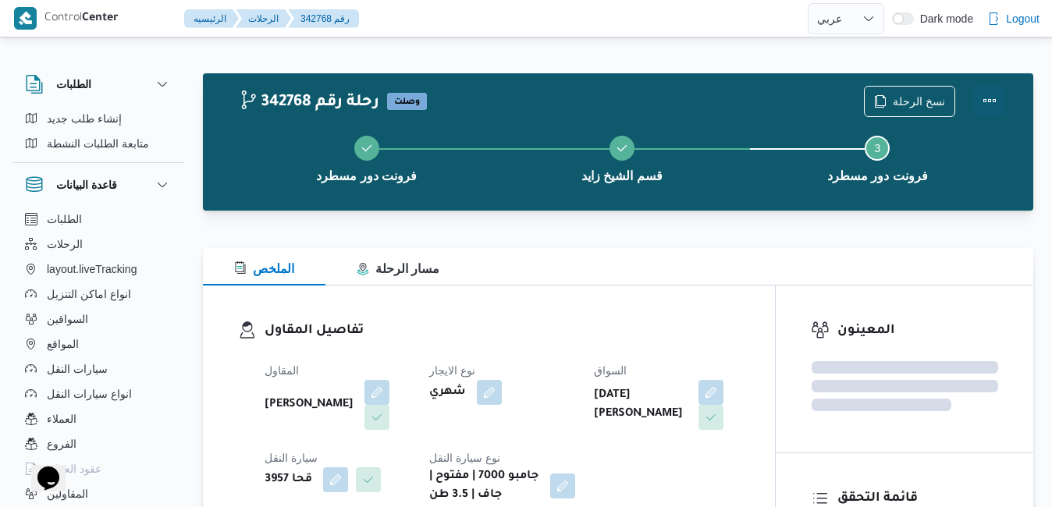
click at [990, 101] on button "Actions" at bounding box center [989, 100] width 31 height 31
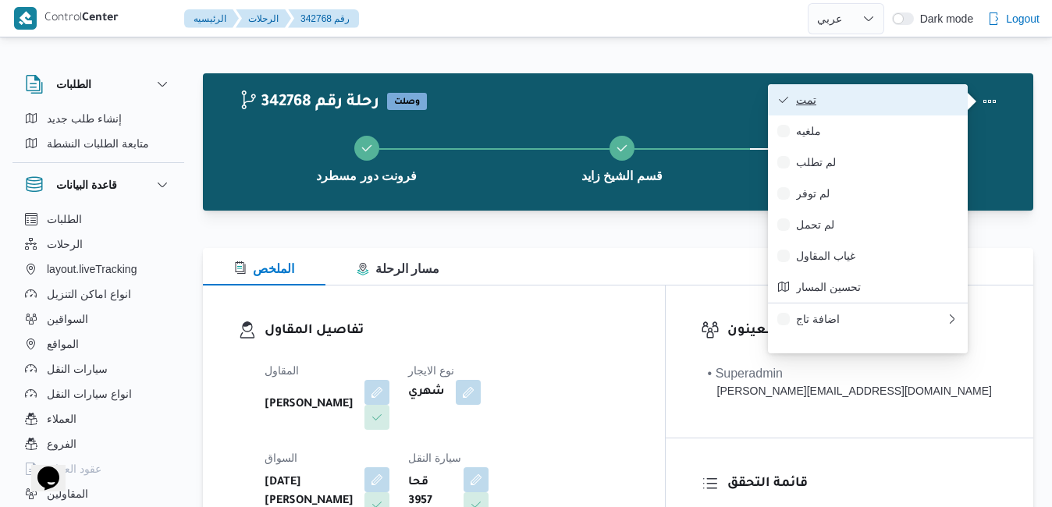
click at [939, 100] on span "تمت" at bounding box center [877, 100] width 162 height 12
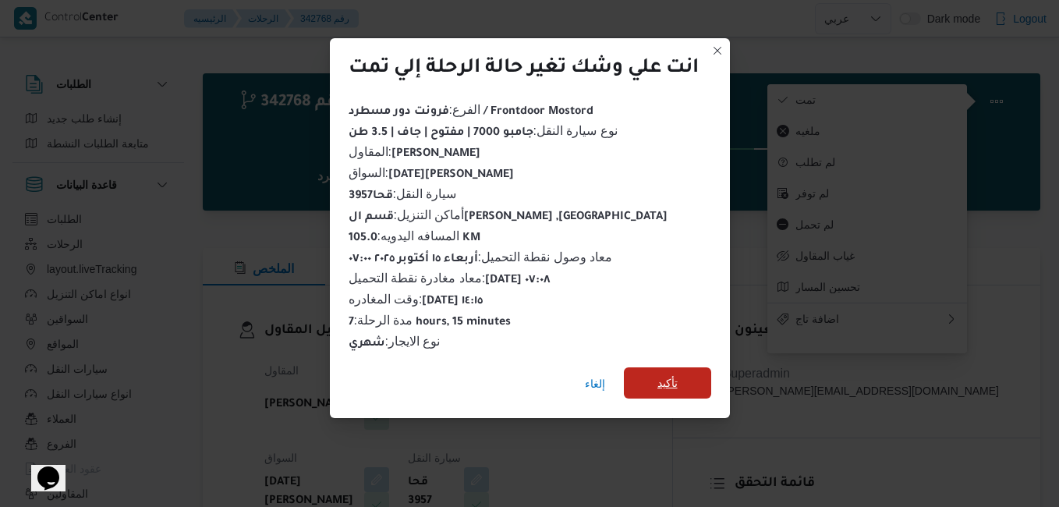
click at [702, 378] on span "تأكيد" at bounding box center [667, 382] width 87 height 31
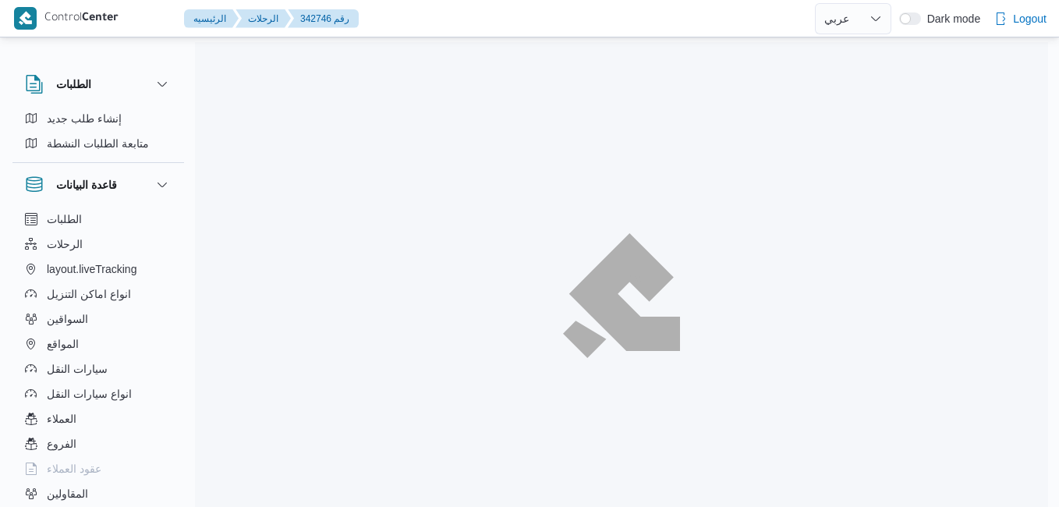
select select "ar"
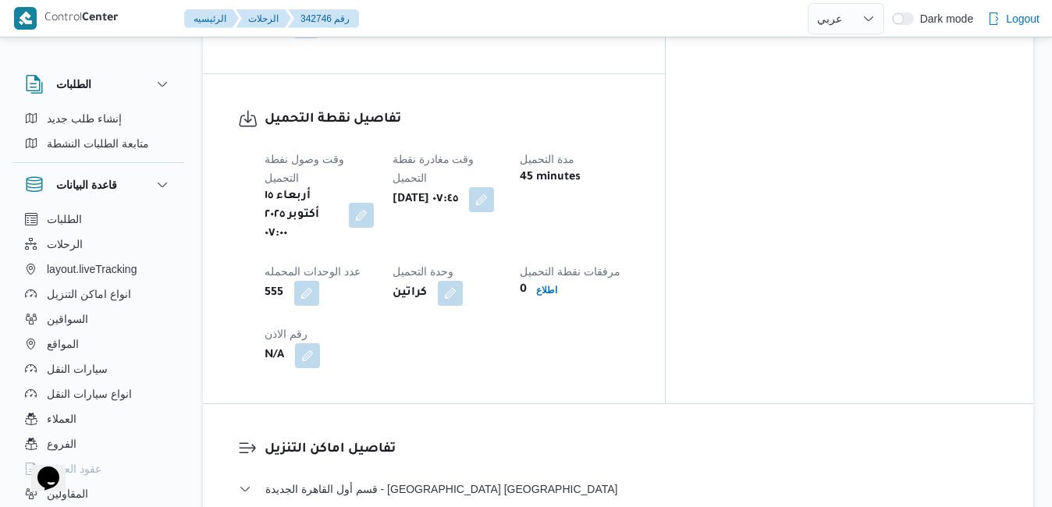
scroll to position [1373, 0]
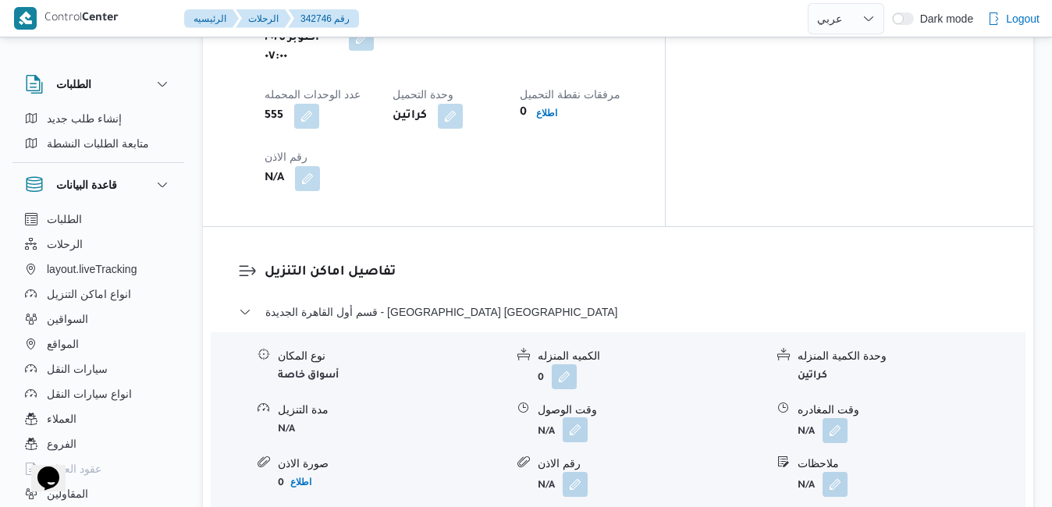
click at [573, 417] on button "button" at bounding box center [575, 429] width 25 height 25
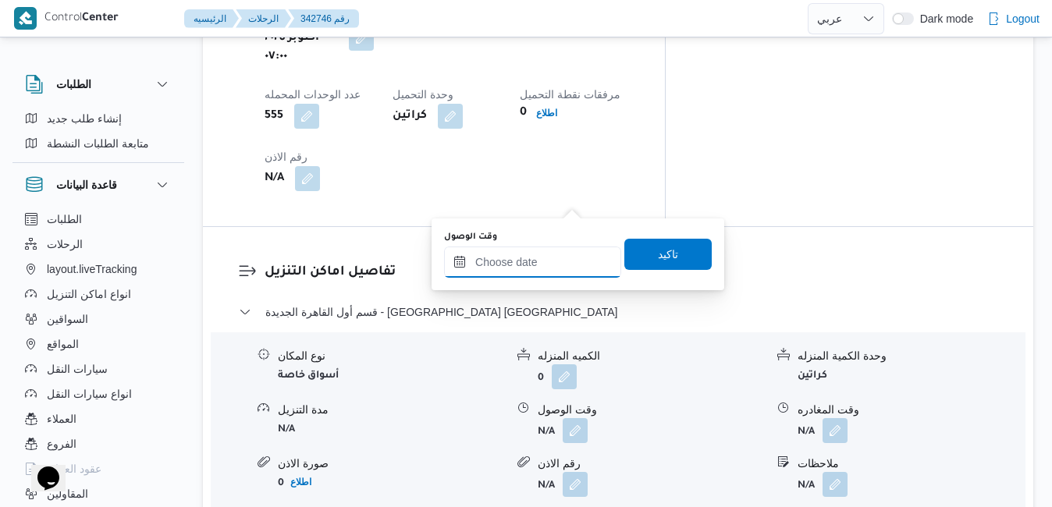
click at [520, 263] on input "وقت الوصول" at bounding box center [532, 262] width 177 height 31
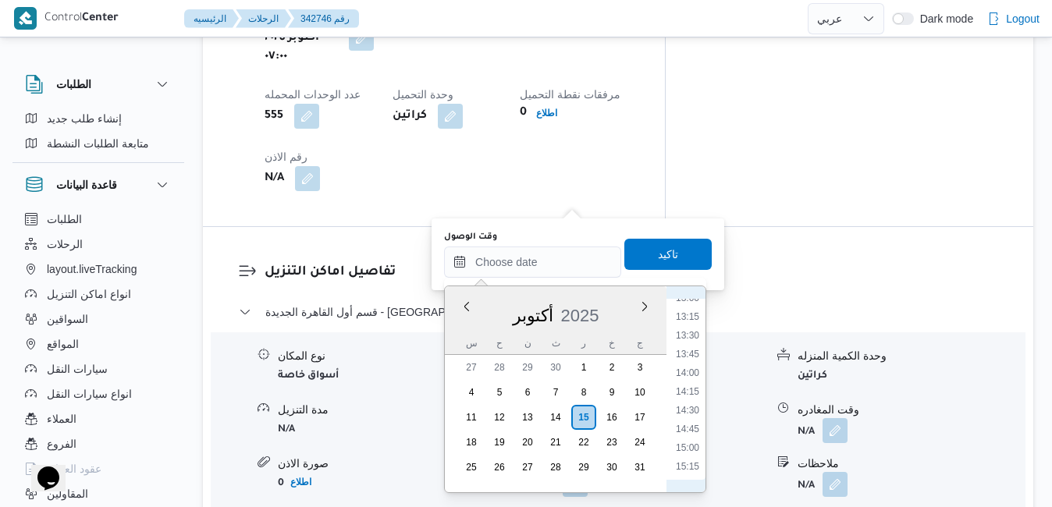
scroll to position [560, 0]
click at [689, 403] on li "08:45" at bounding box center [687, 402] width 36 height 16
type input "١٥/١٠/٢٠٢٥ ٠٨:٤٥"
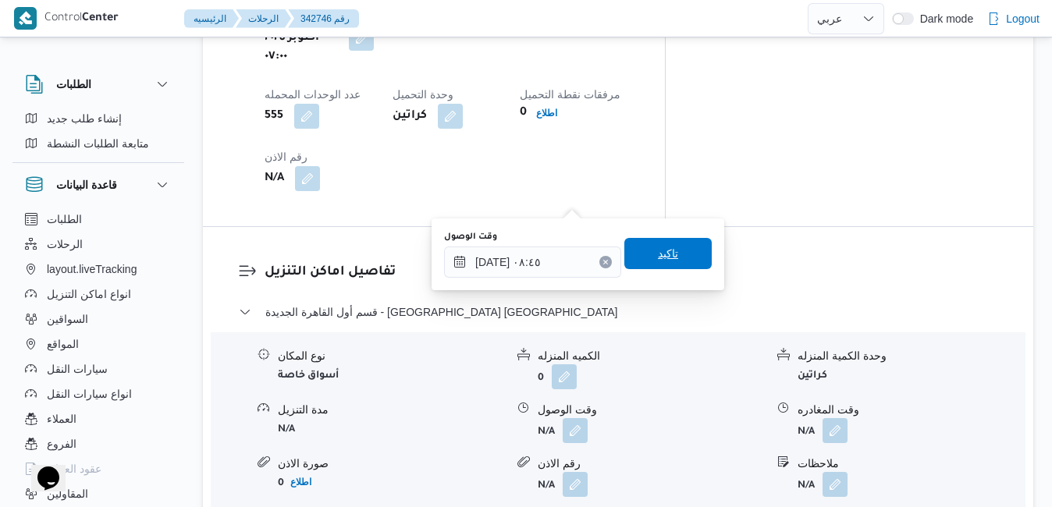
click at [671, 262] on span "تاكيد" at bounding box center [667, 253] width 87 height 31
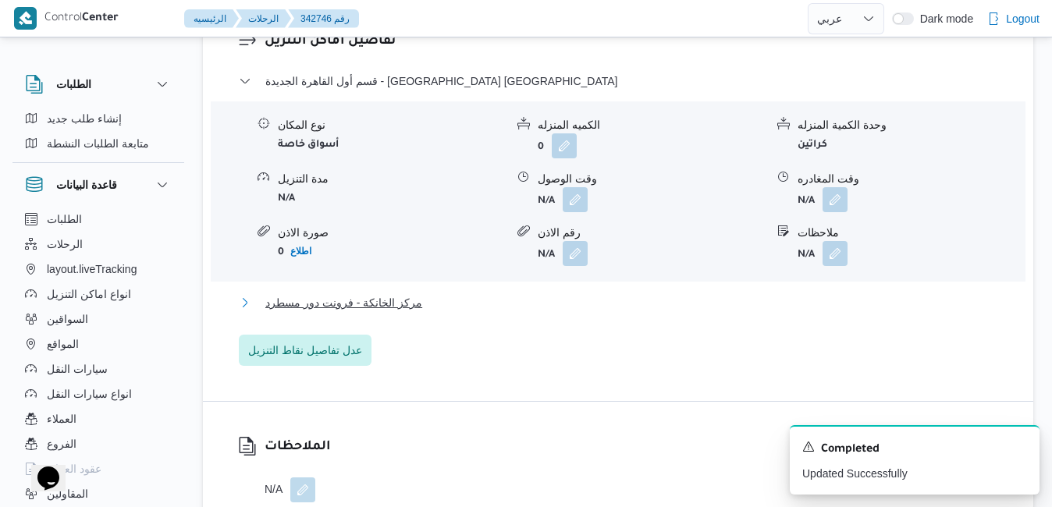
click at [517, 304] on button "مركز الخانكة - فرونت دور مسطرد" at bounding box center [618, 302] width 759 height 19
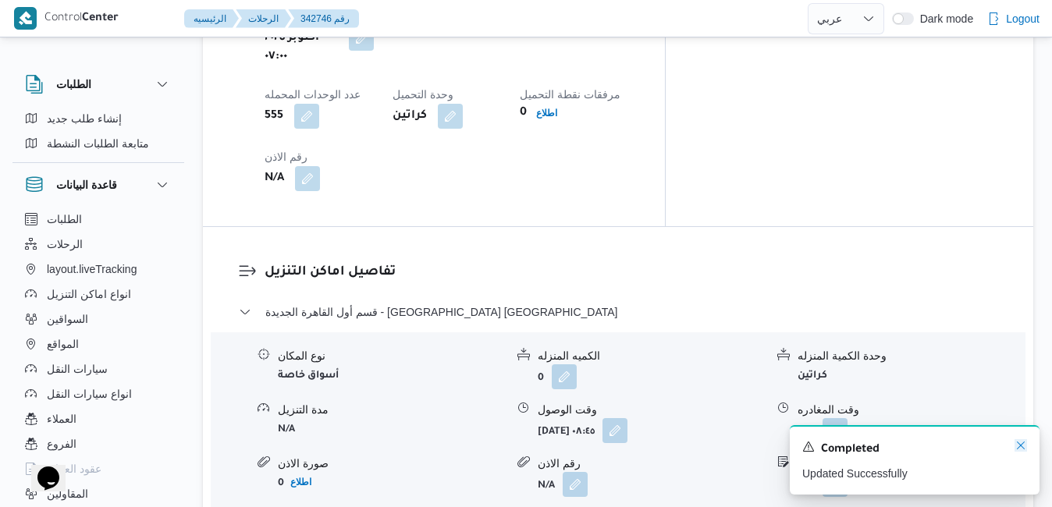
click at [1018, 449] on icon "Dismiss toast" at bounding box center [1021, 446] width 8 height 8
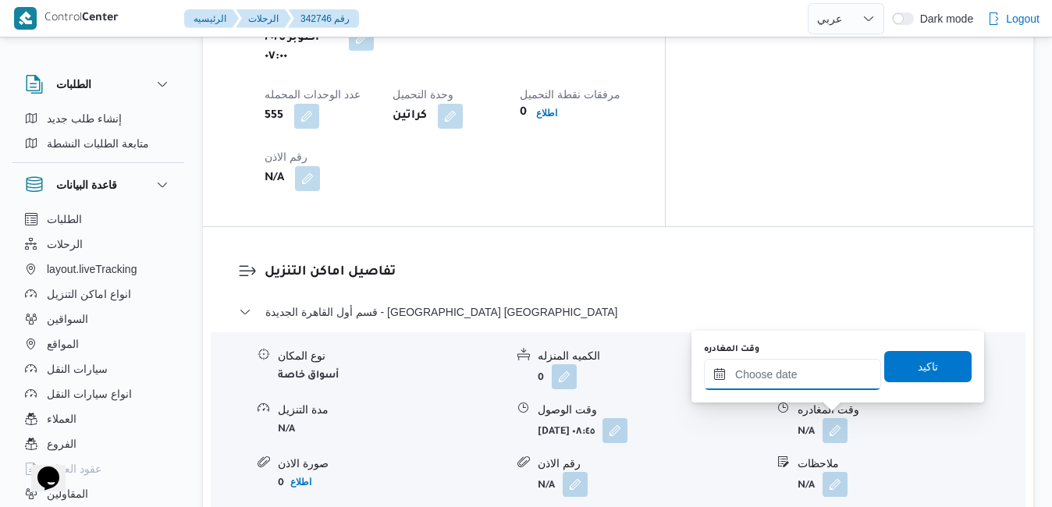
click at [822, 373] on input "وقت المغادره" at bounding box center [792, 374] width 177 height 31
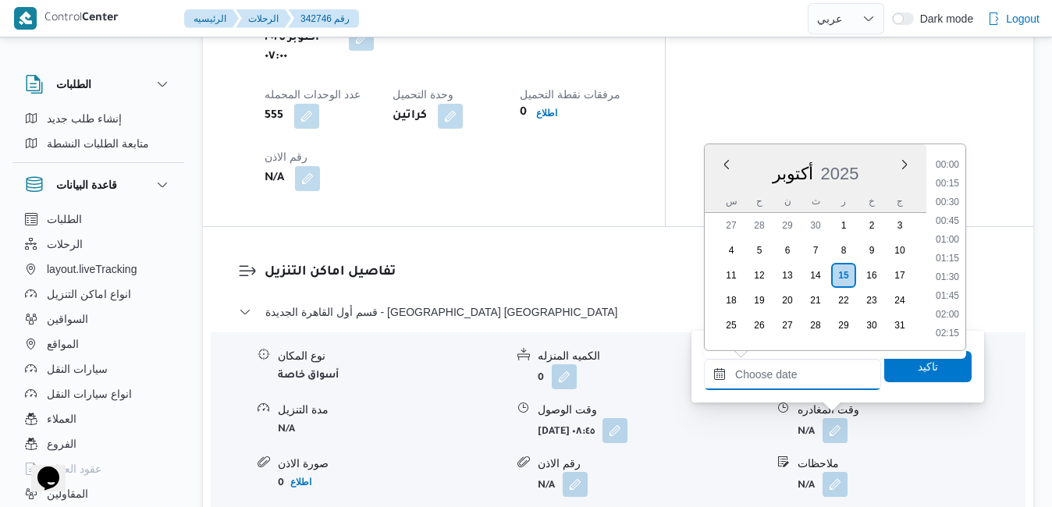
scroll to position [1141, 0]
click at [720, 186] on div "أكتوبر 2025" at bounding box center [816, 171] width 222 height 40
click at [950, 252] on li "14:15" at bounding box center [947, 250] width 36 height 16
type input "١٥/١٠/٢٠٢٥ ١٤:١٥"
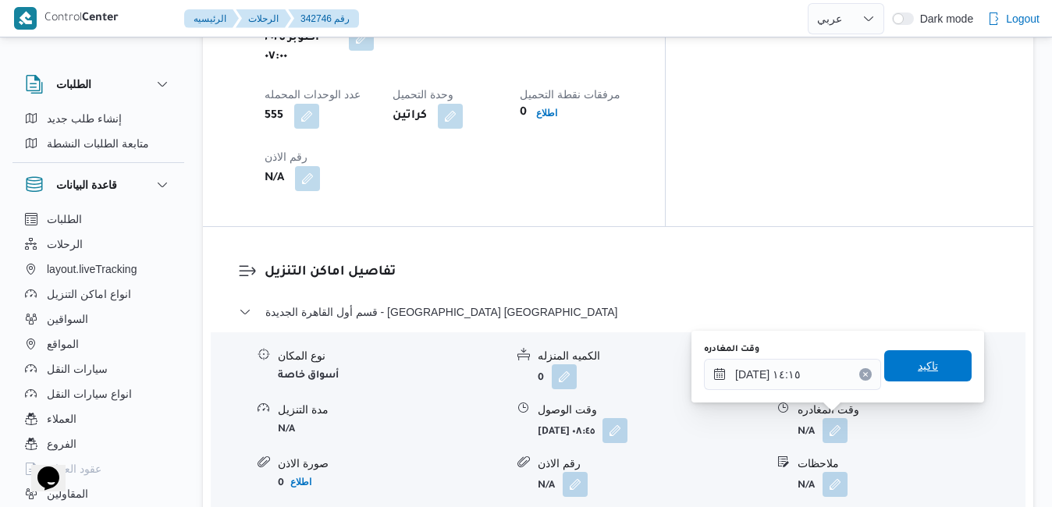
click at [896, 364] on span "تاكيد" at bounding box center [927, 365] width 87 height 31
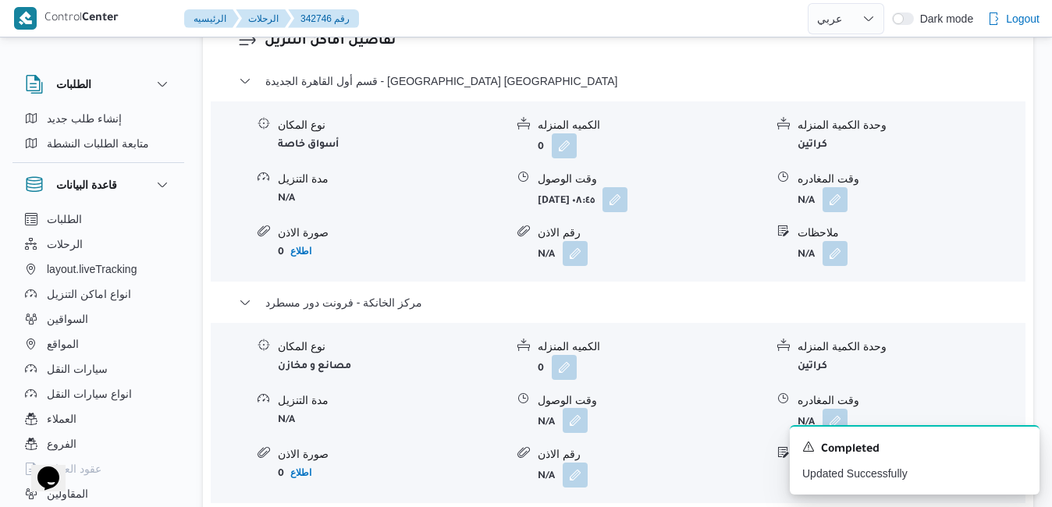
click at [573, 421] on button "button" at bounding box center [575, 420] width 25 height 25
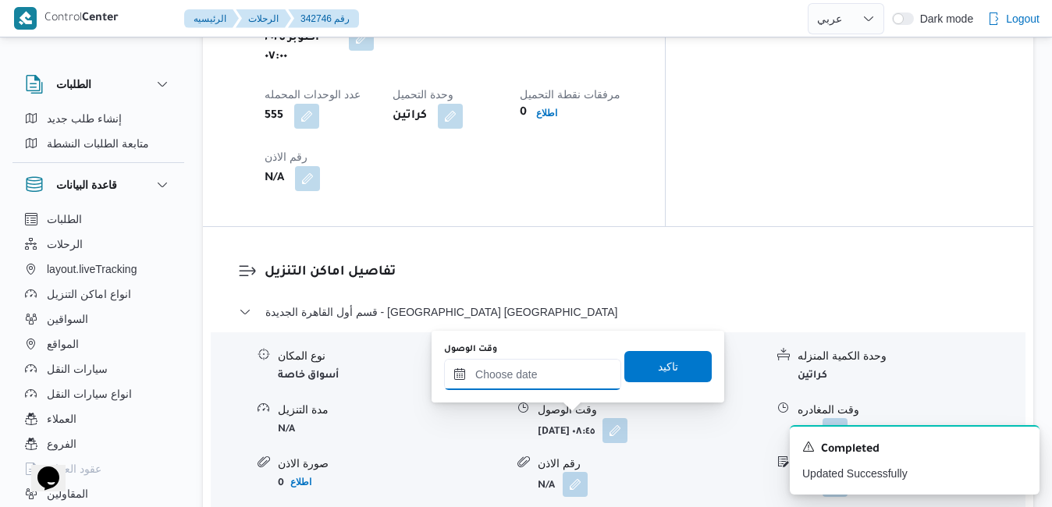
click at [573, 374] on input "وقت الوصول" at bounding box center [532, 374] width 177 height 31
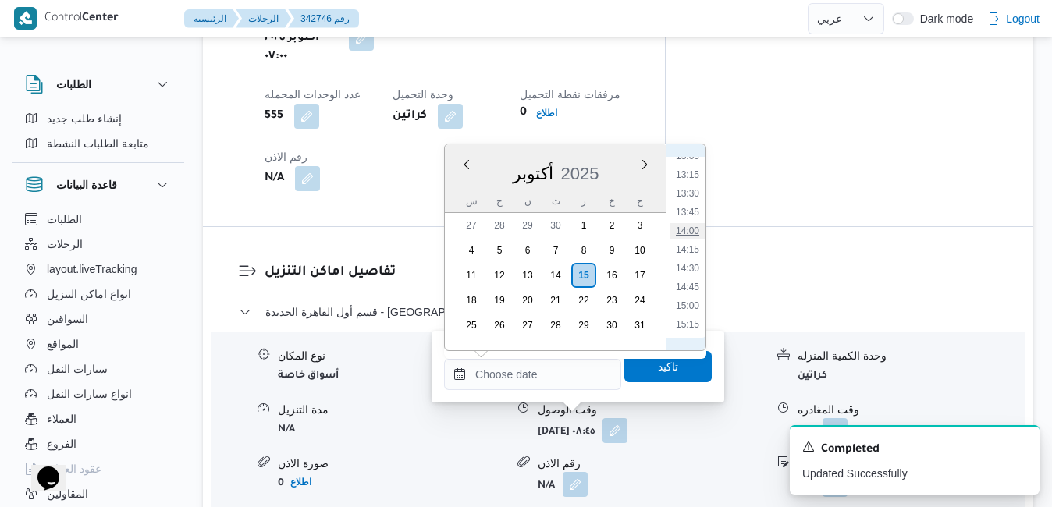
click at [690, 234] on li "14:00" at bounding box center [687, 231] width 36 height 16
type input "١٥/١٠/٢٠٢٥ ١٤:٠٠"
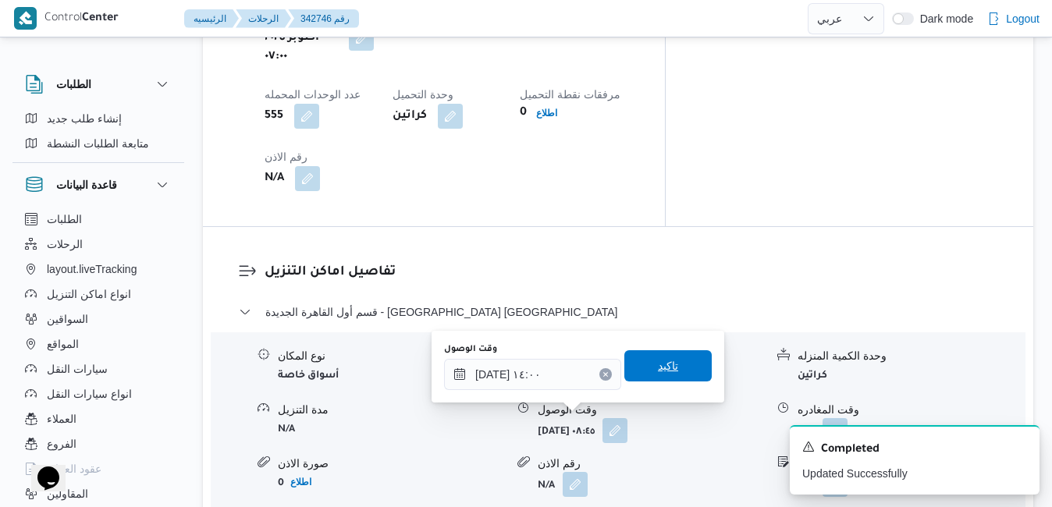
click at [658, 368] on span "تاكيد" at bounding box center [668, 366] width 20 height 19
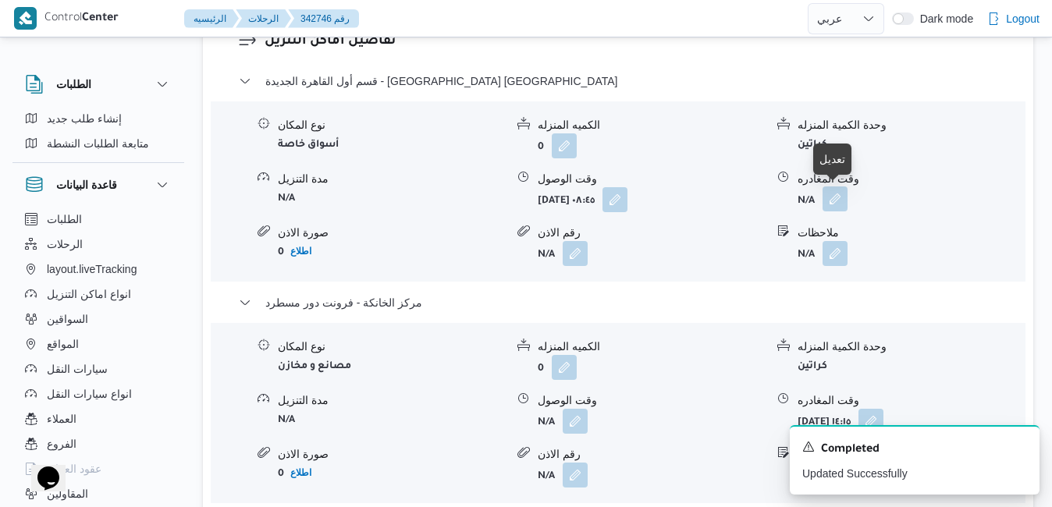
click at [834, 195] on button "button" at bounding box center [834, 198] width 25 height 25
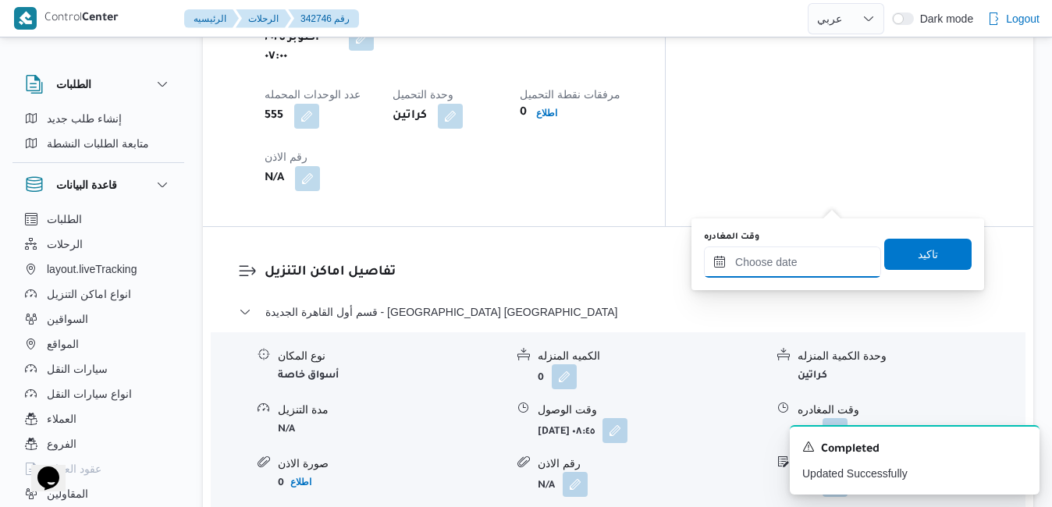
click at [758, 262] on input "وقت المغادره" at bounding box center [792, 262] width 177 height 31
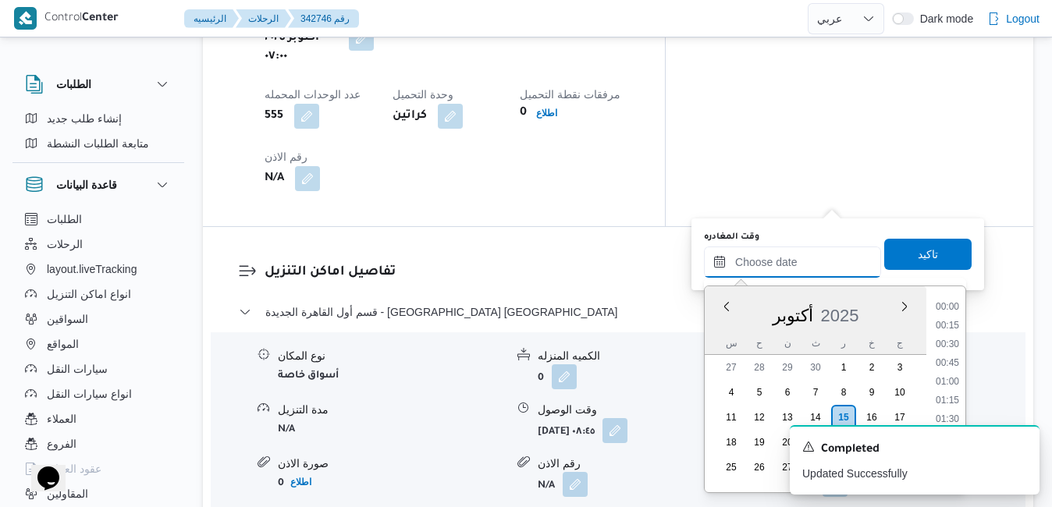
scroll to position [1141, 0]
click at [712, 339] on div "س ح ن ث ر خ ج" at bounding box center [816, 343] width 222 height 22
click at [949, 299] on li "13:00" at bounding box center [947, 298] width 36 height 16
type input "١٥/١٠/٢٠٢٥ ١٣:٠٠"
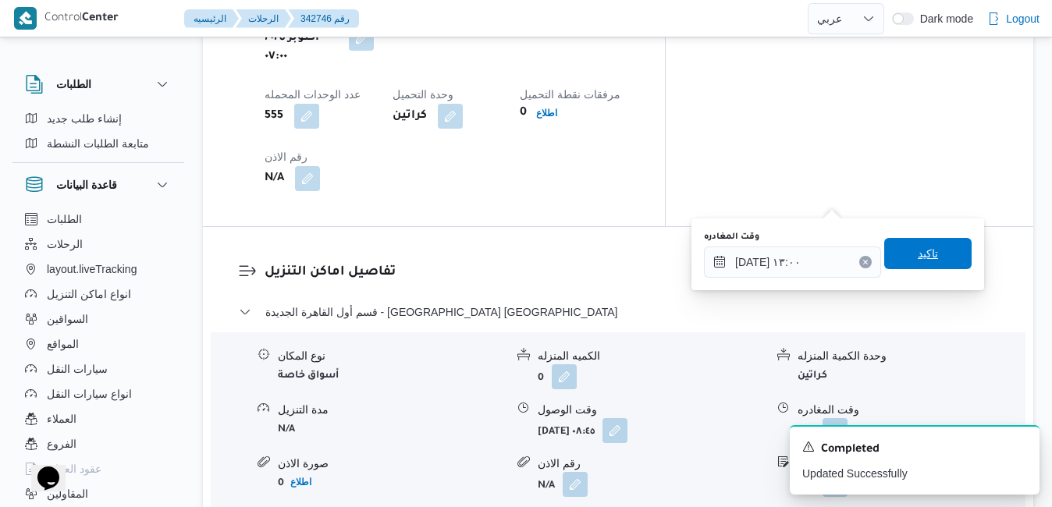
click at [921, 255] on span "تاكيد" at bounding box center [928, 253] width 20 height 19
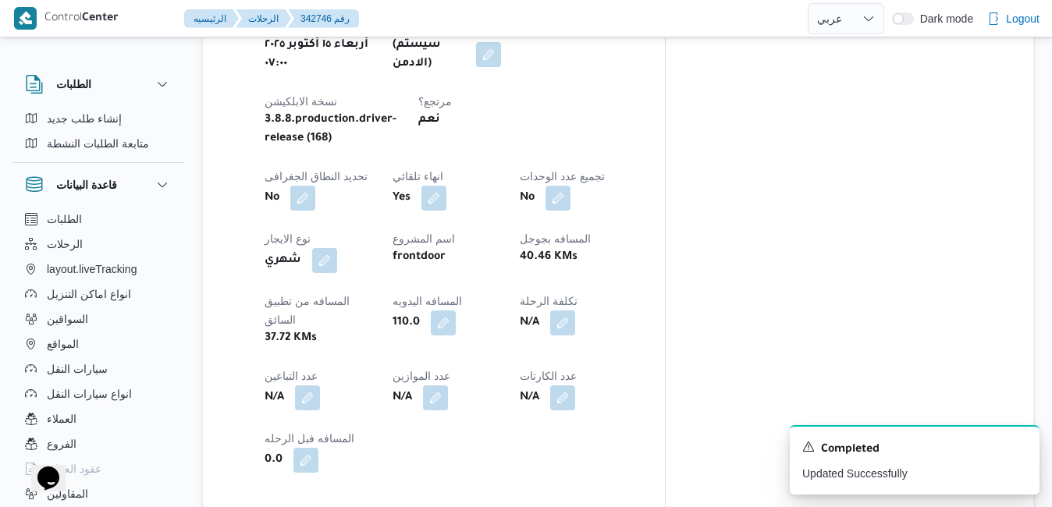
scroll to position [0, 0]
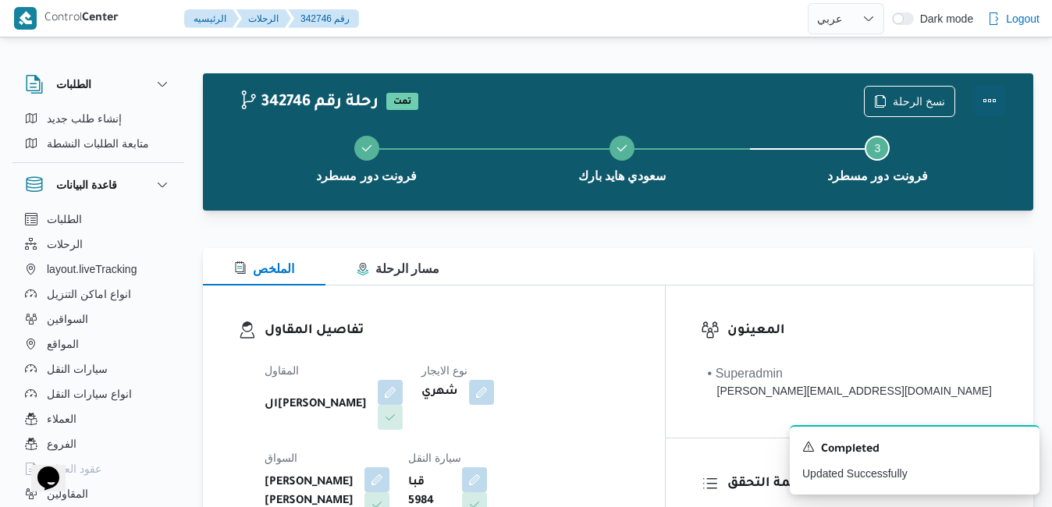
click at [985, 94] on button "Actions" at bounding box center [989, 100] width 31 height 31
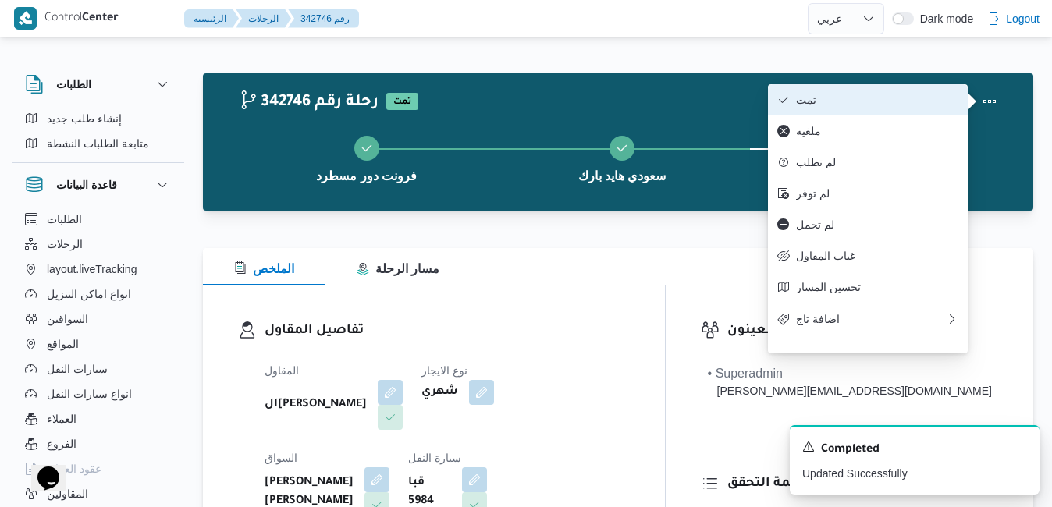
click at [915, 96] on span "تمت" at bounding box center [877, 100] width 162 height 12
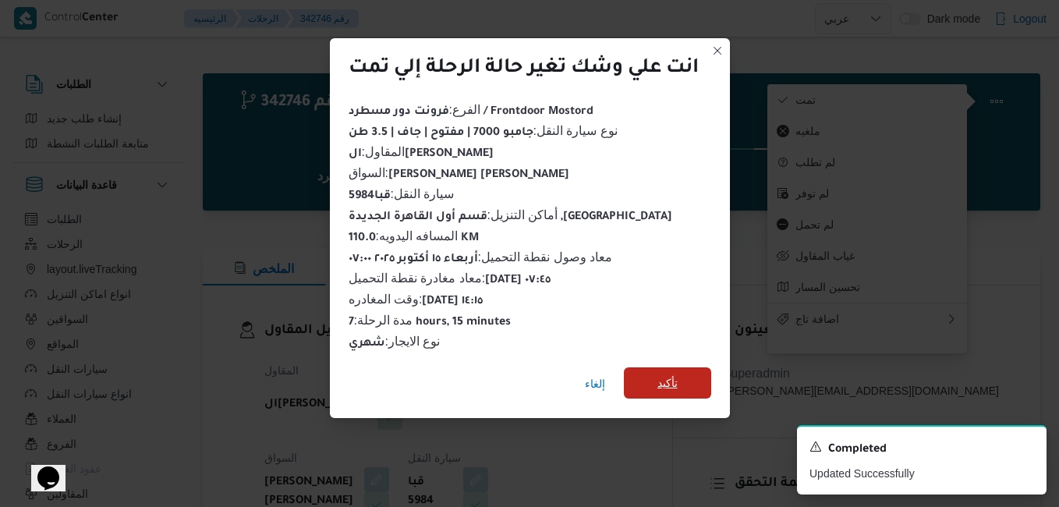
click at [676, 375] on span "تأكيد" at bounding box center [668, 383] width 20 height 19
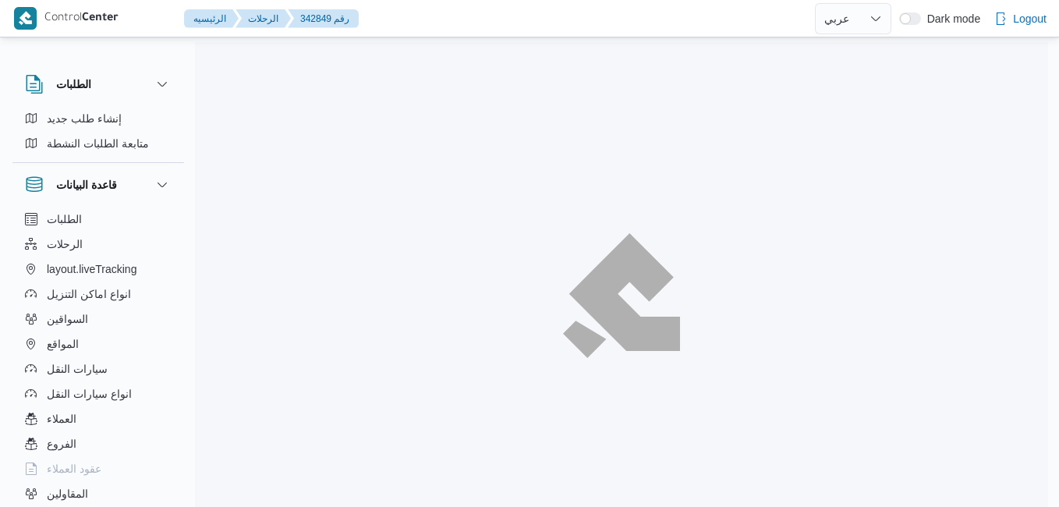
select select "ar"
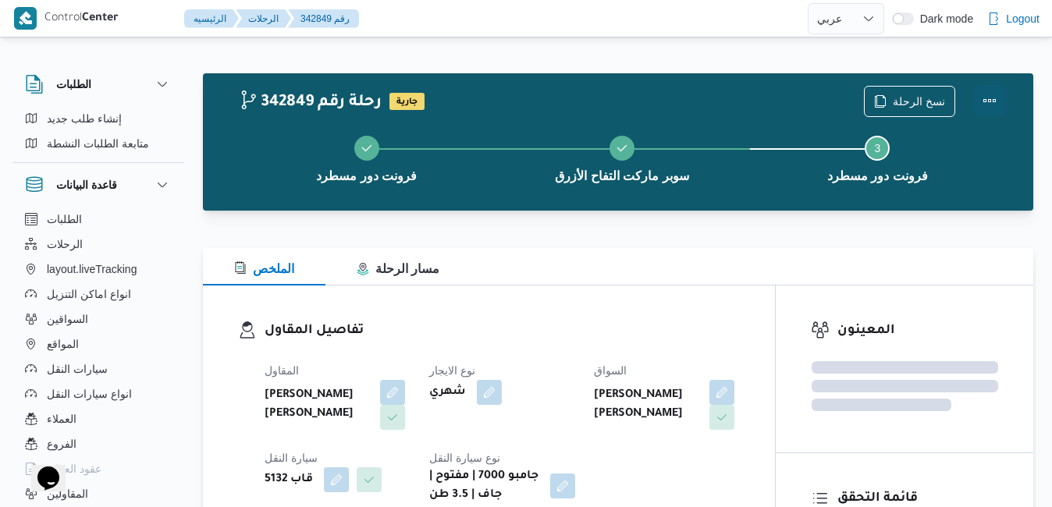
click at [997, 103] on button "Actions" at bounding box center [989, 100] width 31 height 31
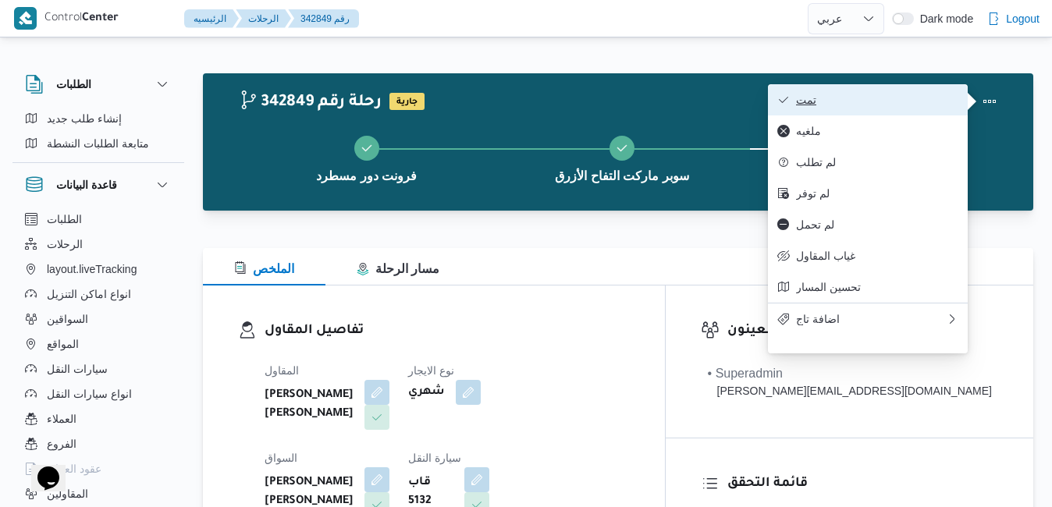
click at [932, 100] on span "تمت" at bounding box center [877, 100] width 162 height 12
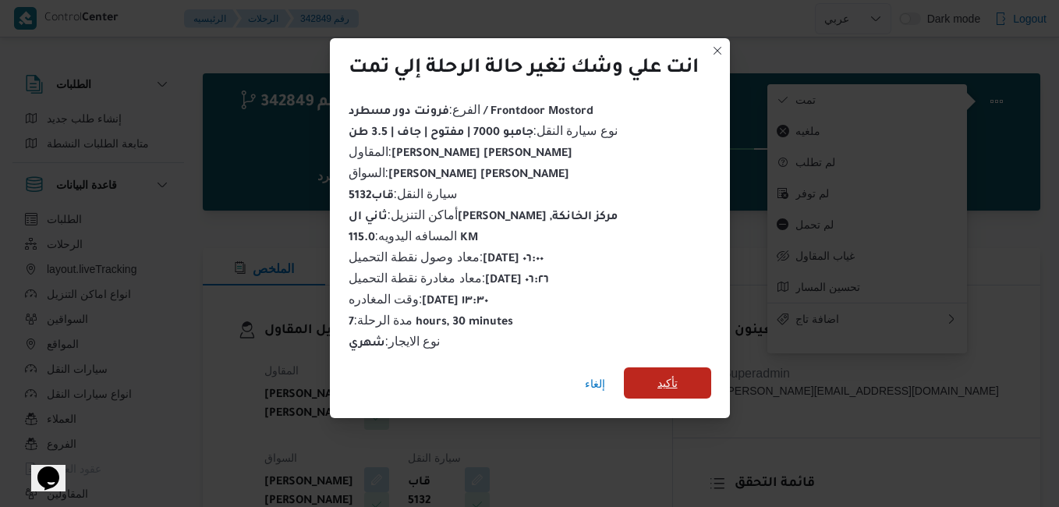
click at [669, 374] on span "تأكيد" at bounding box center [668, 383] width 20 height 19
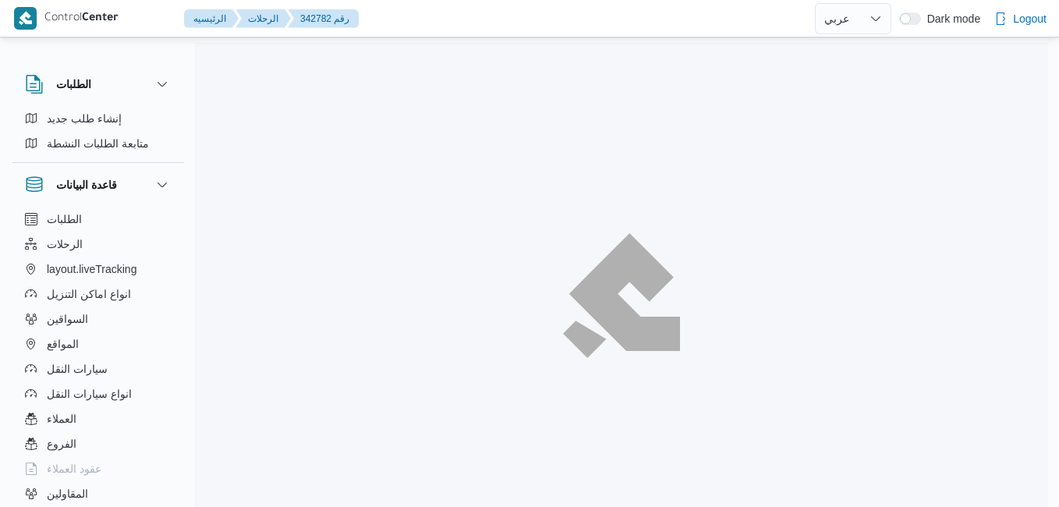
select select "ar"
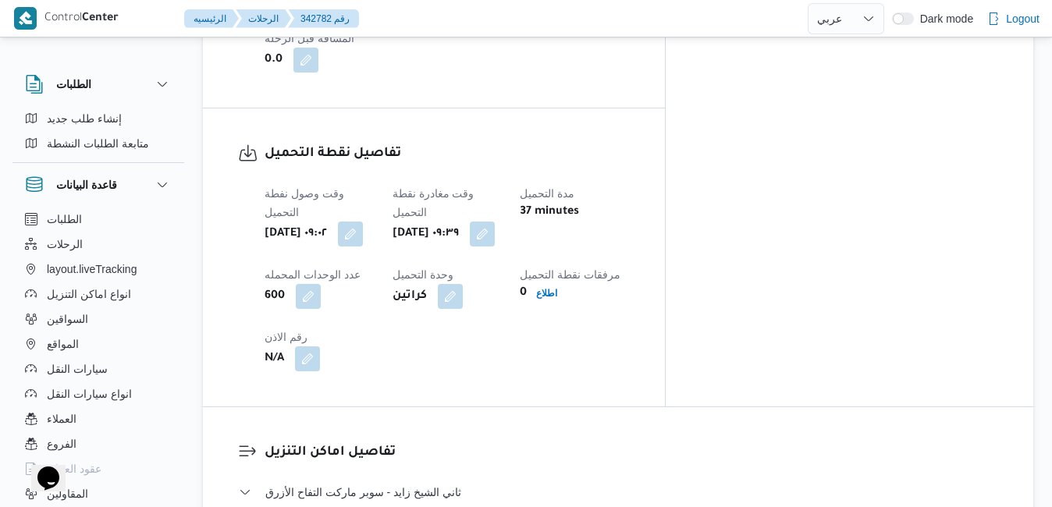
scroll to position [992, 0]
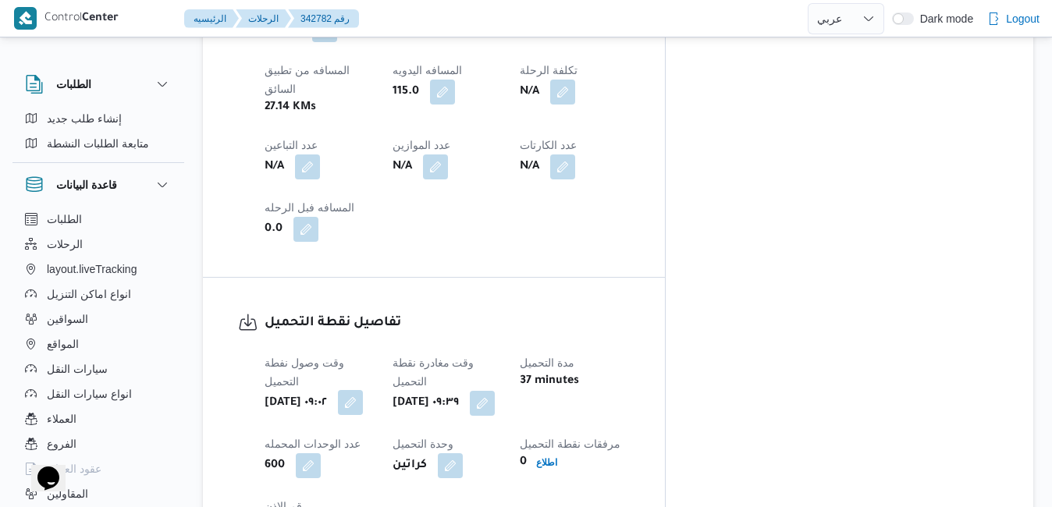
click at [363, 390] on button "button" at bounding box center [350, 402] width 25 height 25
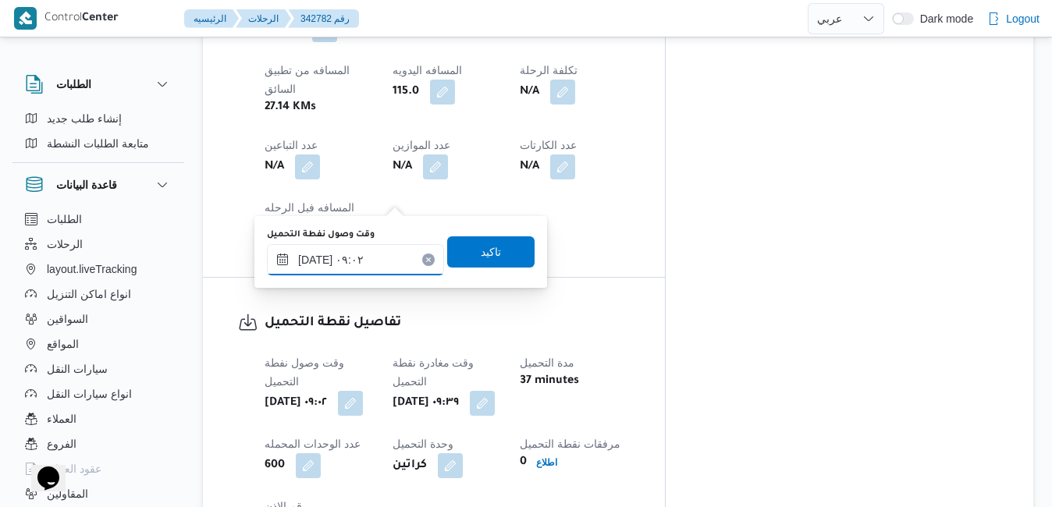
click at [364, 256] on input "١٥/١٠/٢٠٢٥ ٠٩:٠٢" at bounding box center [355, 259] width 177 height 31
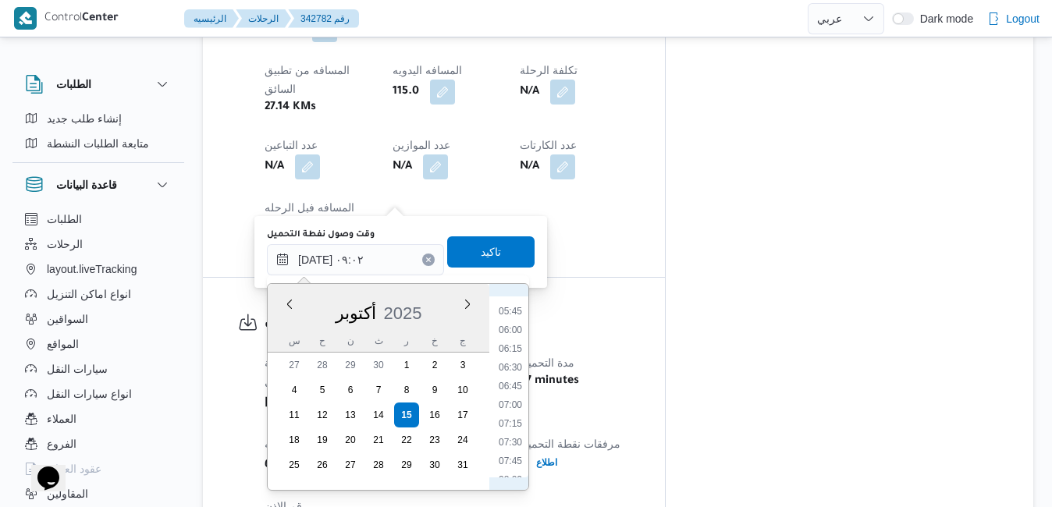
scroll to position [421, 0]
click at [513, 408] on li "07:00" at bounding box center [510, 408] width 36 height 16
type input "١٥/١٠/٢٠٢٥ ٠٧:٠٠"
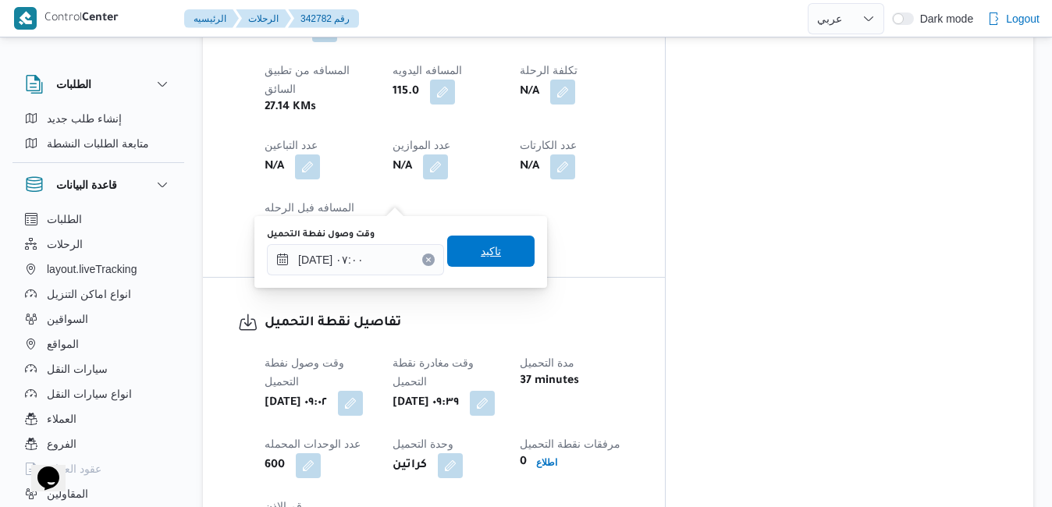
click at [481, 254] on span "تاكيد" at bounding box center [491, 251] width 20 height 19
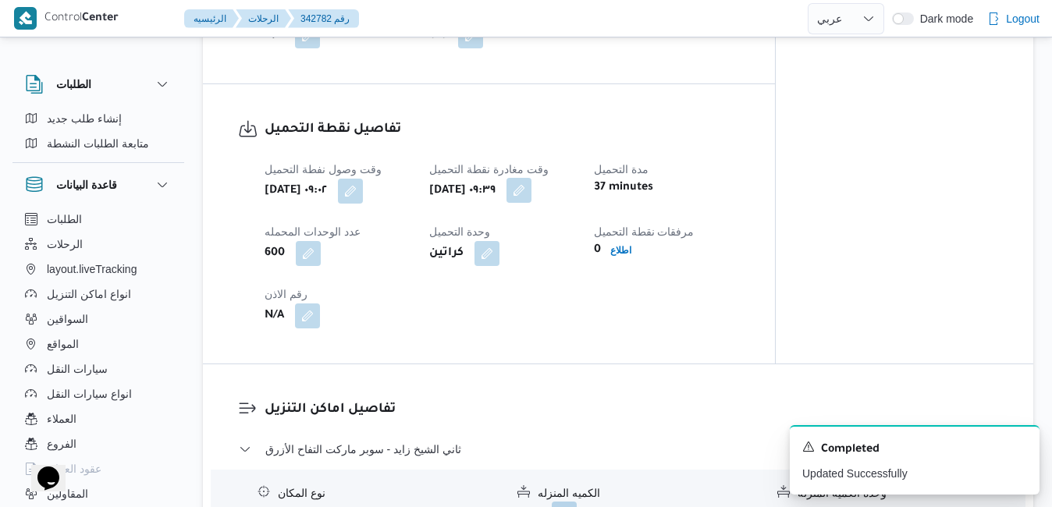
click at [531, 197] on button "button" at bounding box center [518, 190] width 25 height 25
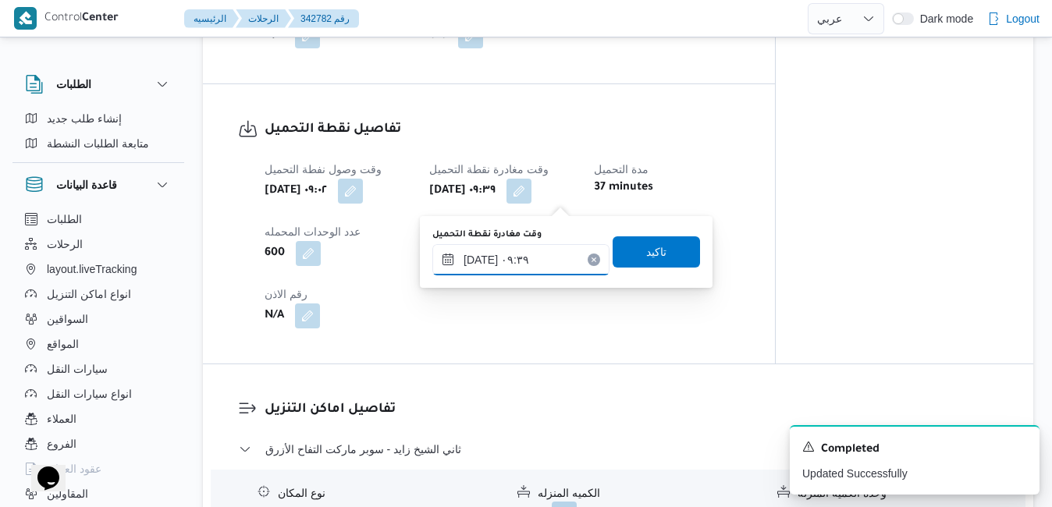
click at [522, 268] on input "١٥/١٠/٢٠٢٥ ٠٩:٣٩" at bounding box center [520, 259] width 177 height 31
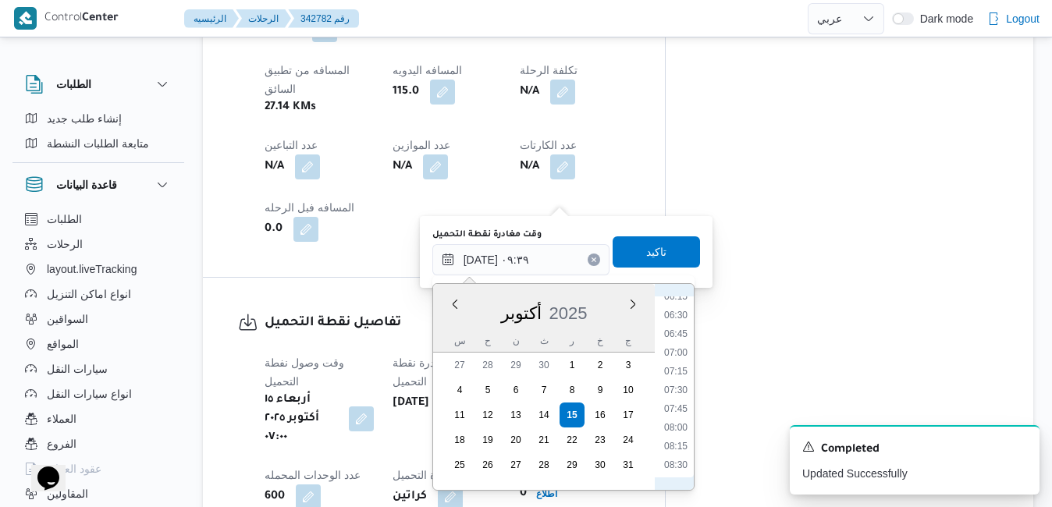
scroll to position [458, 0]
click at [665, 422] on li "07:45" at bounding box center [676, 427] width 36 height 16
type input "١٥/١٠/٢٠٢٥ ٠٧:٤٥"
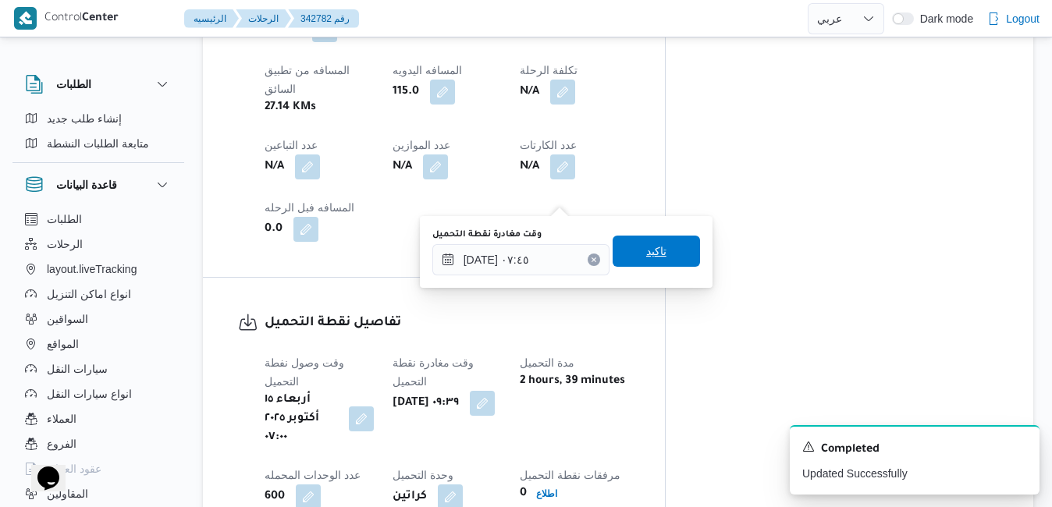
click at [658, 244] on span "تاكيد" at bounding box center [655, 251] width 87 height 31
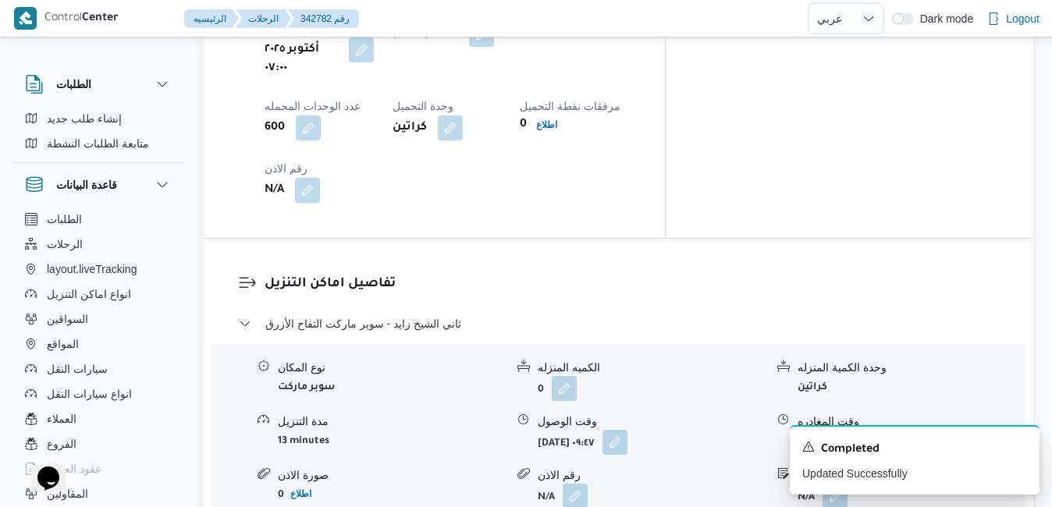
scroll to position [1367, 0]
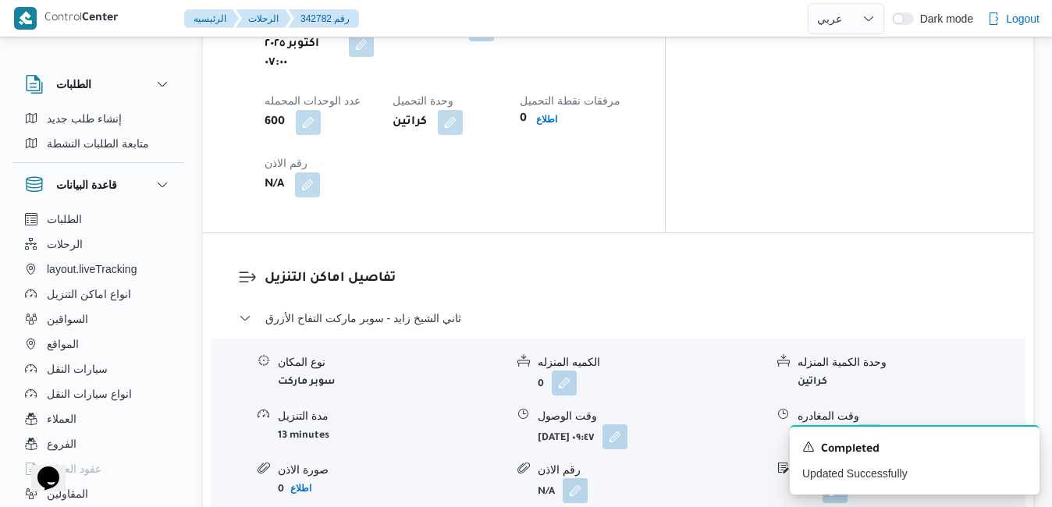
click at [1021, 447] on icon "Dismiss toast" at bounding box center [1020, 445] width 12 height 12
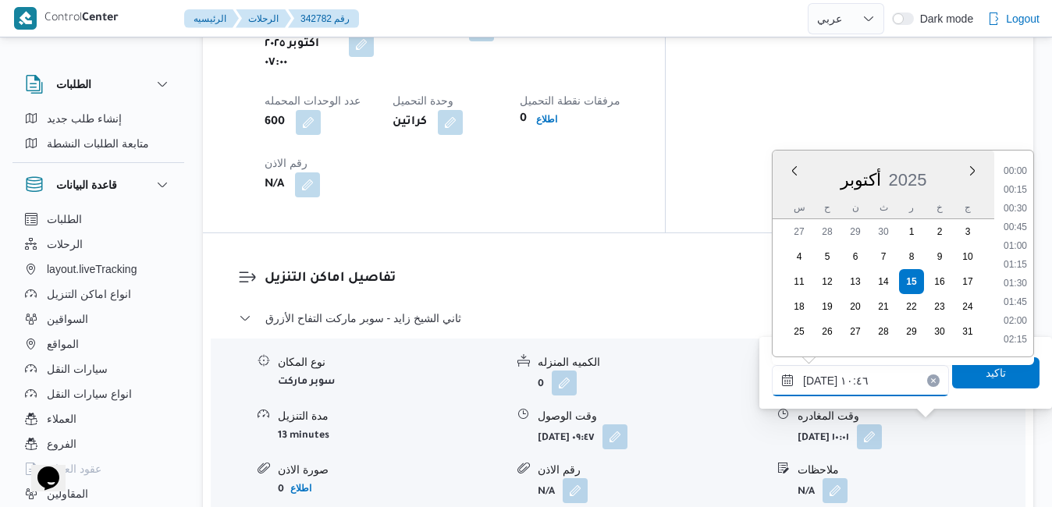
click at [871, 387] on input "١٥/١٠/٢٠٢٥ ١٠:٤٦" at bounding box center [860, 380] width 177 height 31
click at [1022, 271] on li "15:00" at bounding box center [1015, 268] width 36 height 16
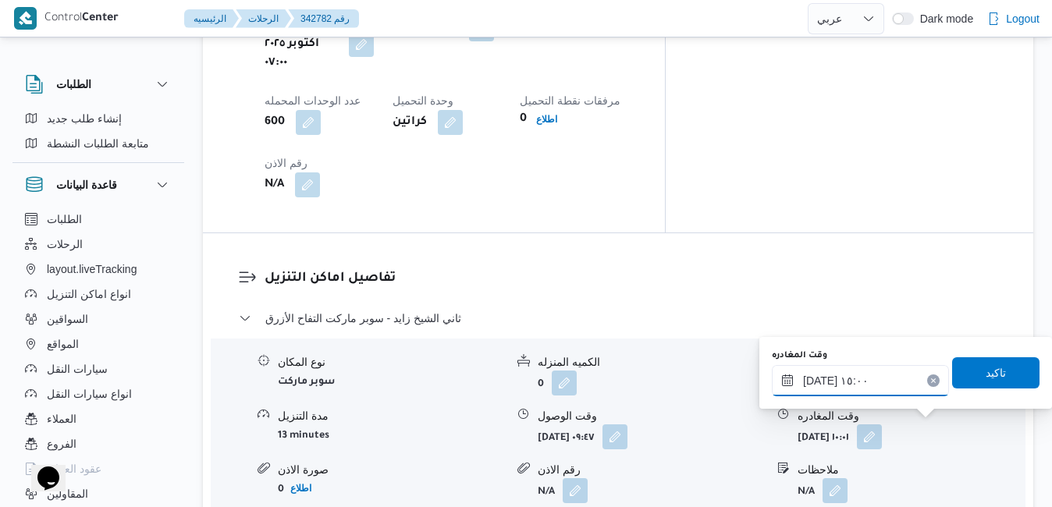
click at [882, 381] on input "١٥/١٠/٢٠٢٥ ١٥:٠٠" at bounding box center [860, 380] width 177 height 31
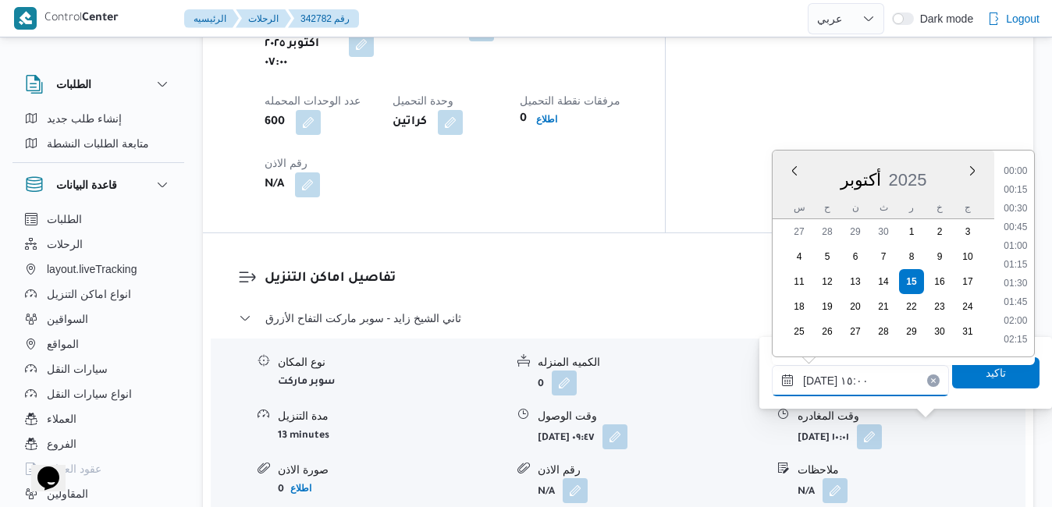
scroll to position [1028, 0]
click at [1021, 214] on li "14:15" at bounding box center [1015, 210] width 36 height 16
type input "١٥/١٠/٢٠٢٥ ١٤:١٥"
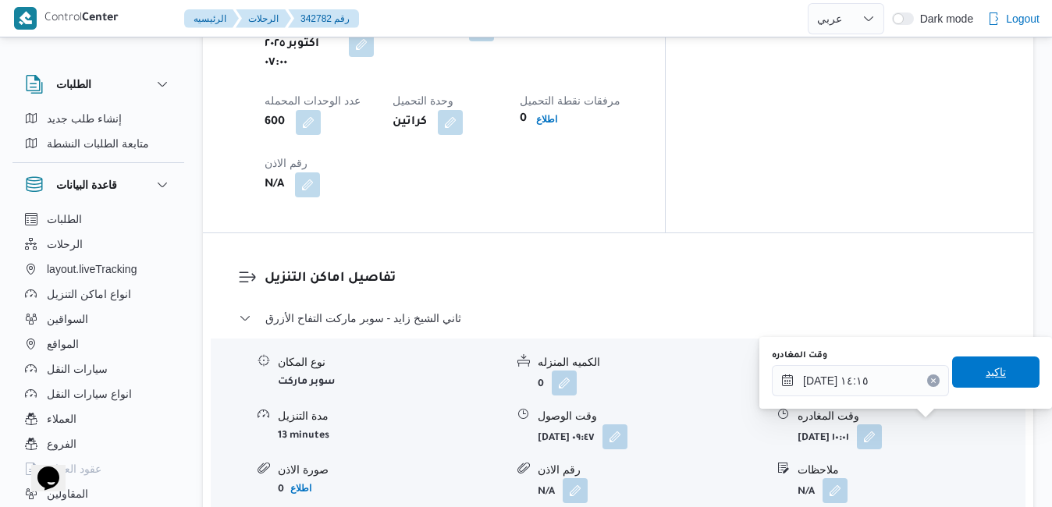
click at [971, 375] on span "تاكيد" at bounding box center [995, 372] width 87 height 31
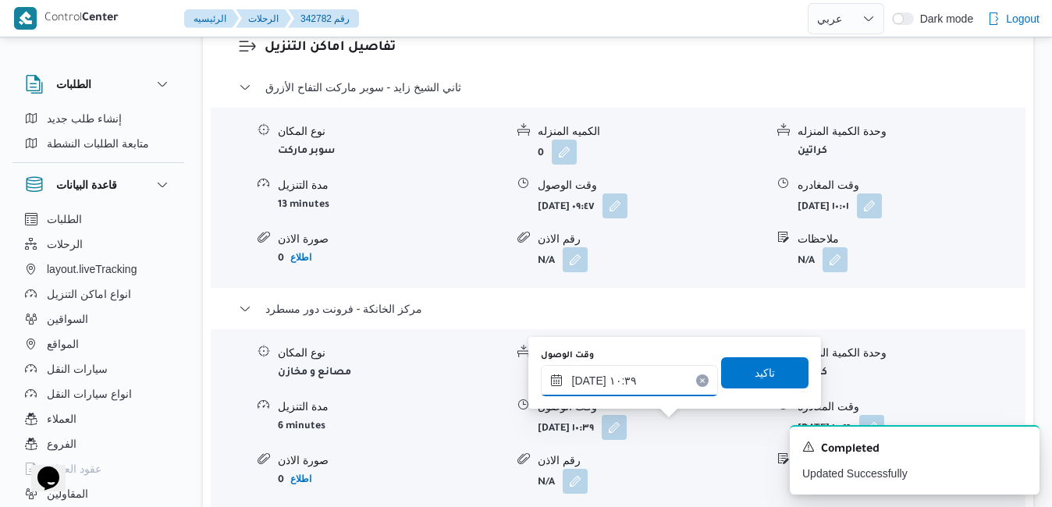
click at [648, 388] on input "١٥/١٠/٢٠٢٥ ١٠:٣٩" at bounding box center [629, 380] width 177 height 31
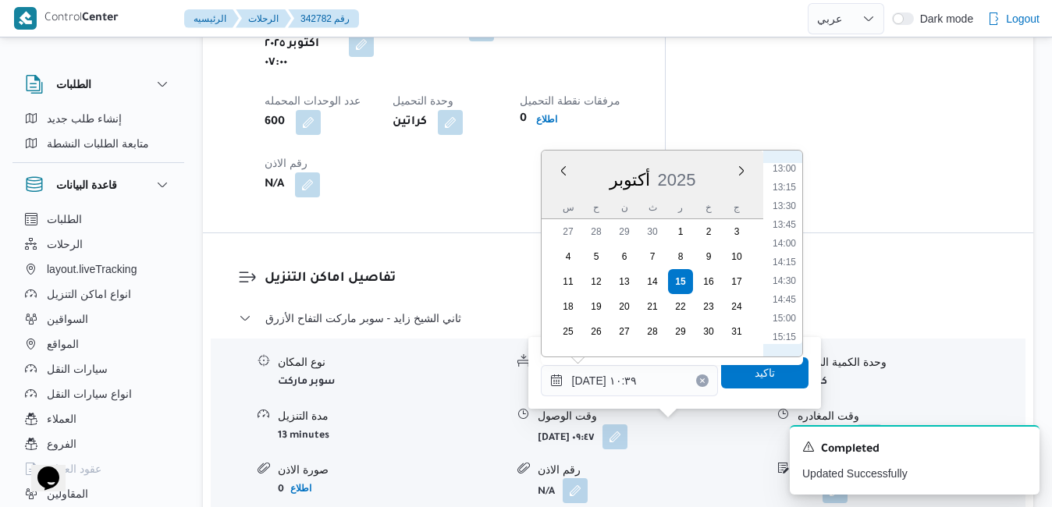
scroll to position [1008, 0]
click at [790, 212] on li "14:00" at bounding box center [784, 212] width 36 height 16
type input "١٥/١٠/٢٠٢٥ ١٤:٠٠"
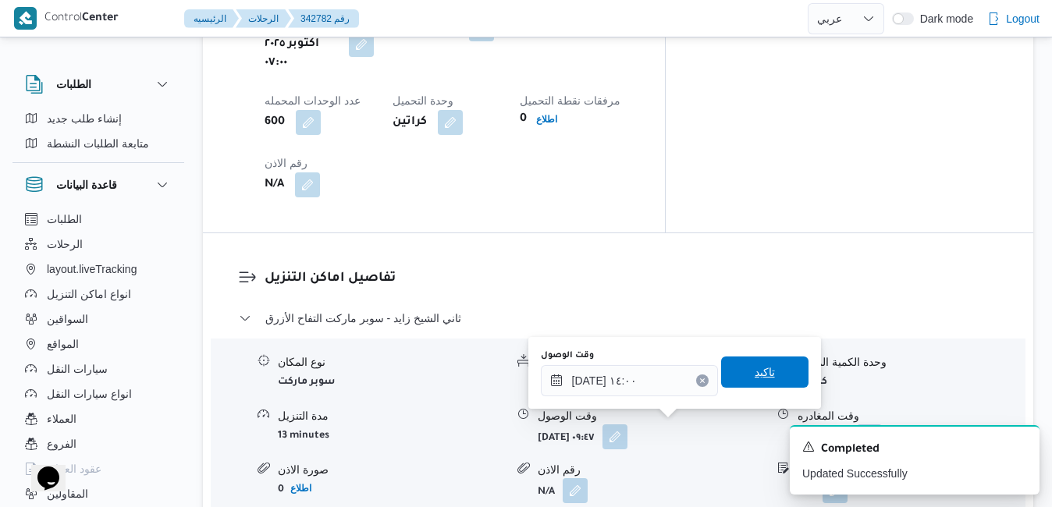
click at [754, 375] on span "تاكيد" at bounding box center [764, 372] width 20 height 19
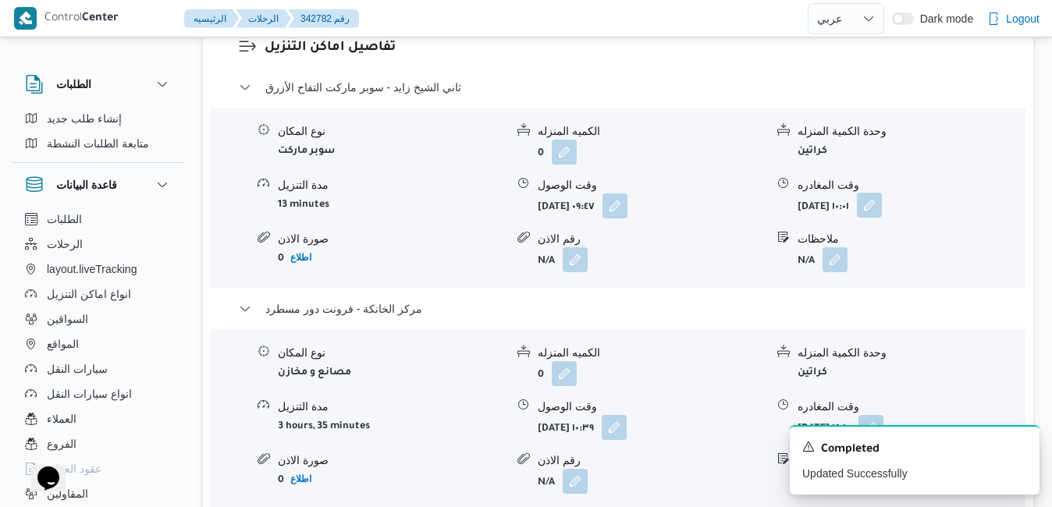
click at [882, 208] on button "button" at bounding box center [869, 205] width 25 height 25
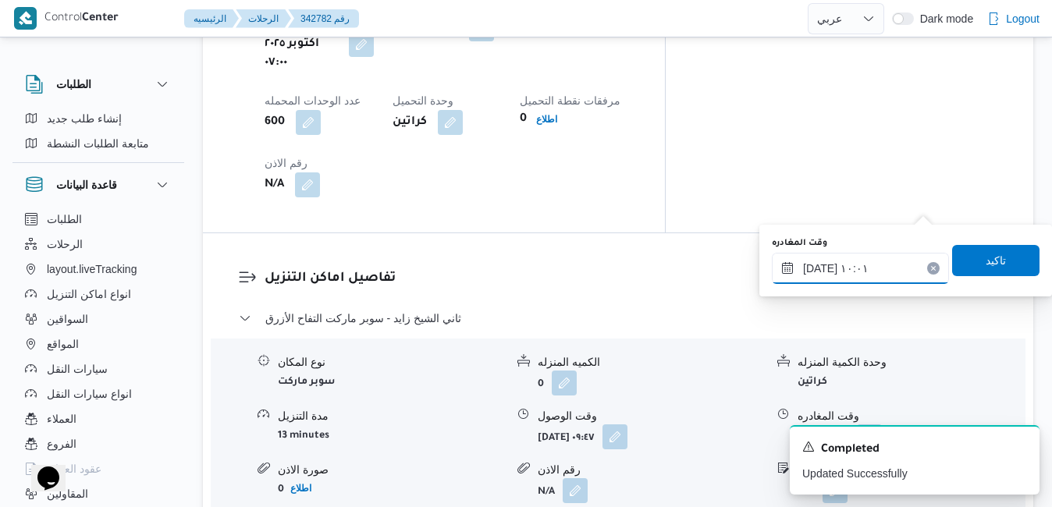
click at [875, 272] on input "١٥/١٠/٢٠٢٥ ١٠:٠١" at bounding box center [860, 268] width 177 height 31
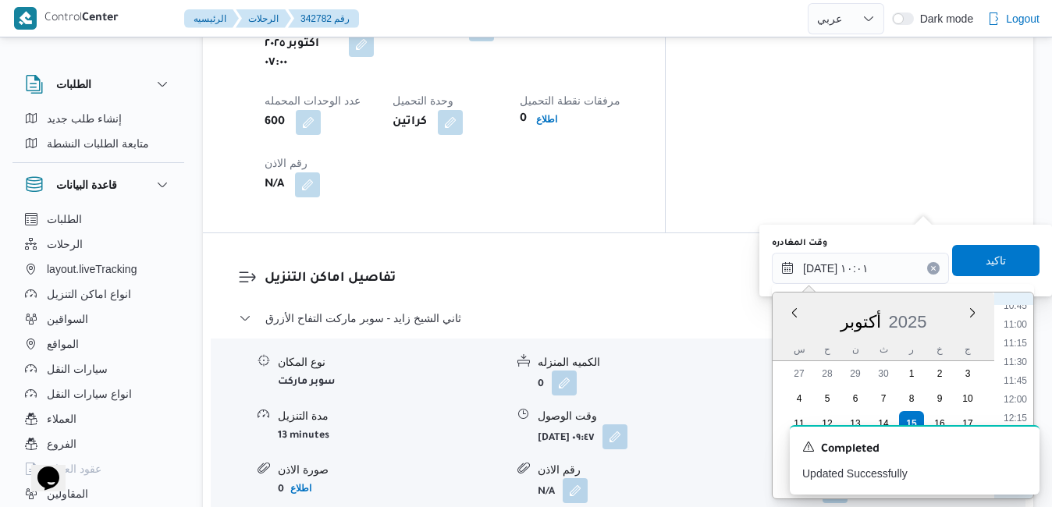
scroll to position [971, 0]
click at [1021, 314] on li "13:00" at bounding box center [1015, 316] width 36 height 16
type input "١٥/١٠/٢٠٢٥ ١٣:٠٠"
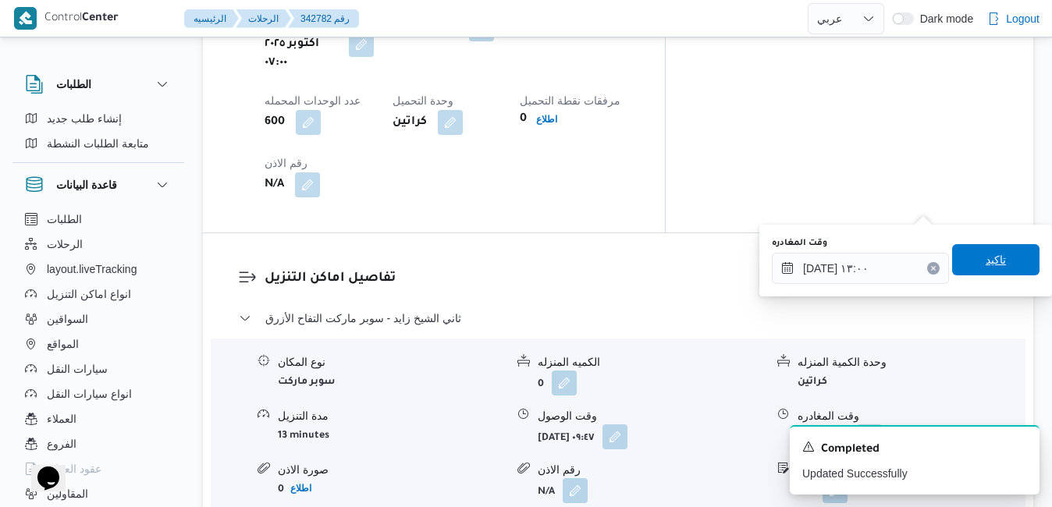
click at [997, 265] on span "تاكيد" at bounding box center [995, 259] width 87 height 31
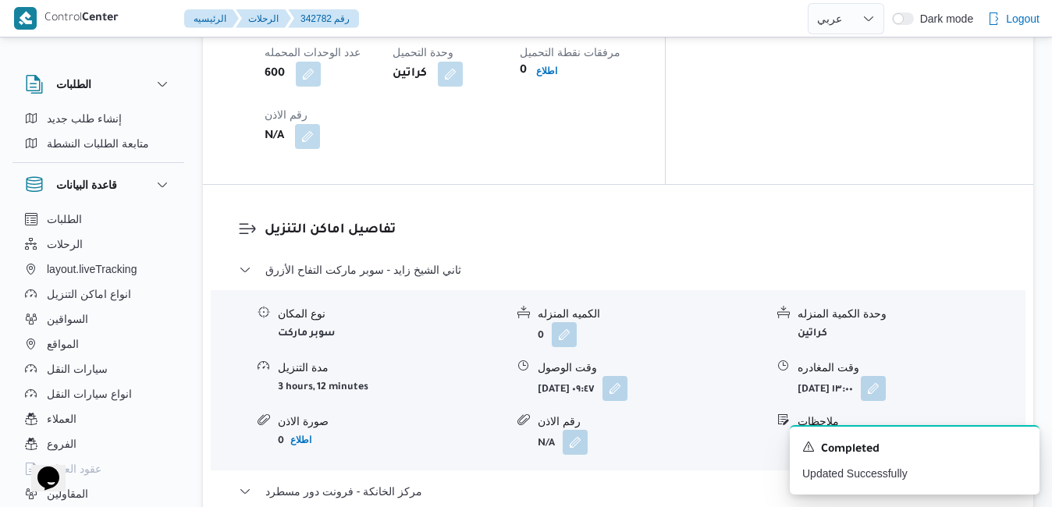
scroll to position [1461, 0]
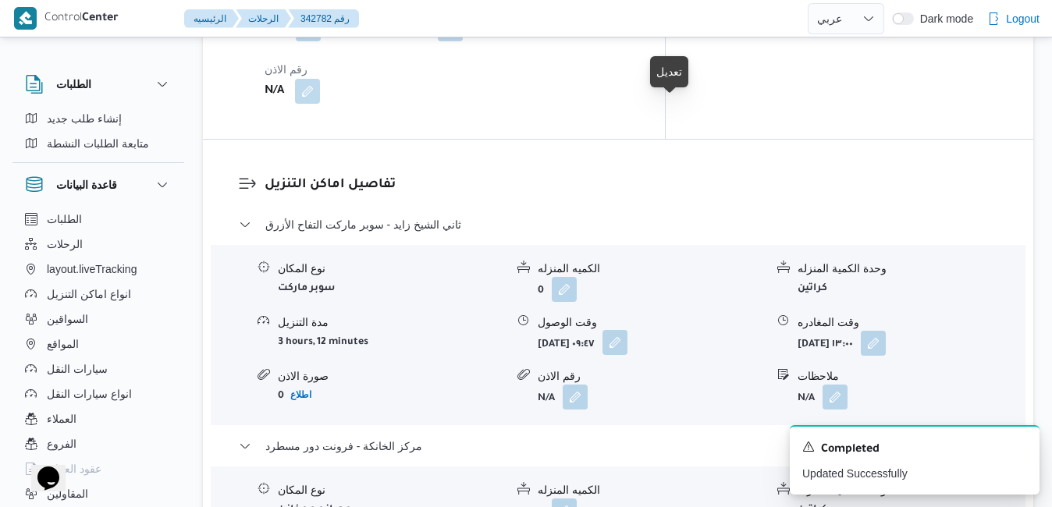
click at [627, 330] on button "button" at bounding box center [614, 342] width 25 height 25
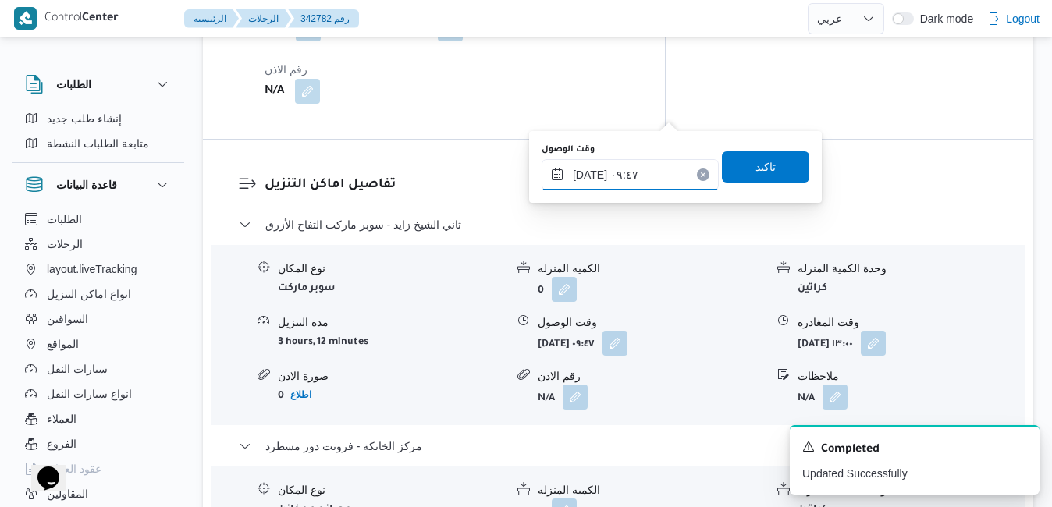
click at [616, 172] on input "١٥/١٠/٢٠٢٥ ٠٩:٤٧" at bounding box center [629, 174] width 177 height 31
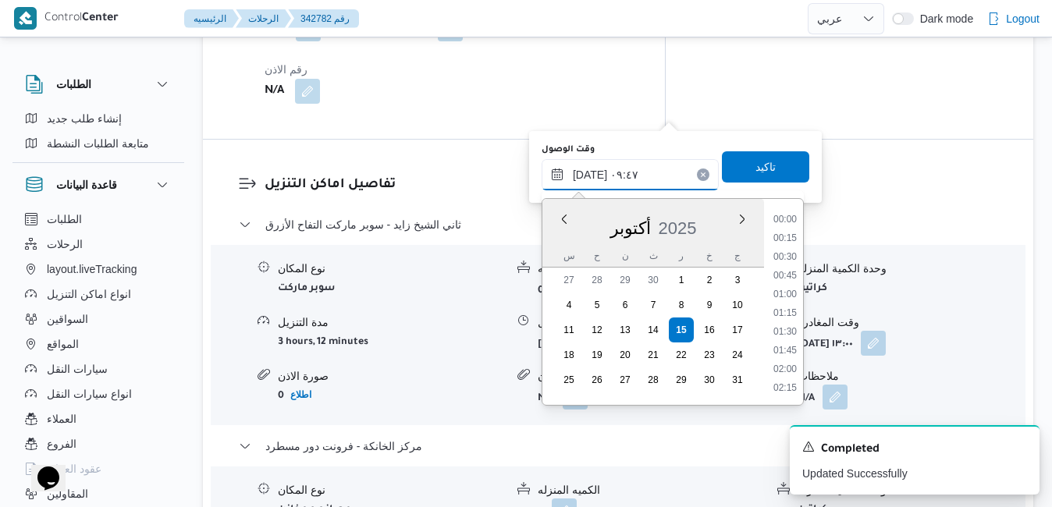
scroll to position [635, 0]
click at [785, 238] on li "08:45" at bounding box center [785, 240] width 36 height 16
type input "١٥/١٠/٢٠٢٥ ٠٨:٤٥"
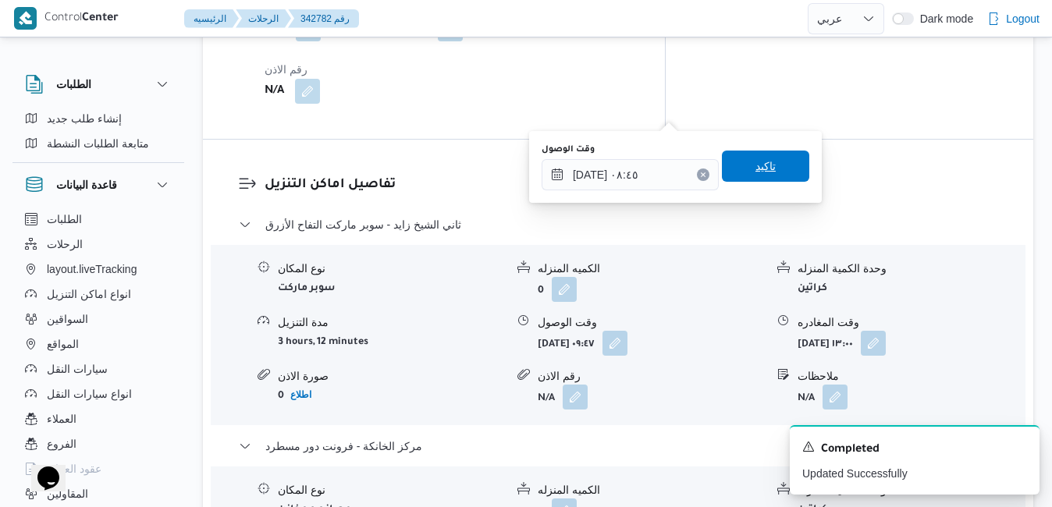
click at [780, 172] on span "تاكيد" at bounding box center [765, 166] width 87 height 31
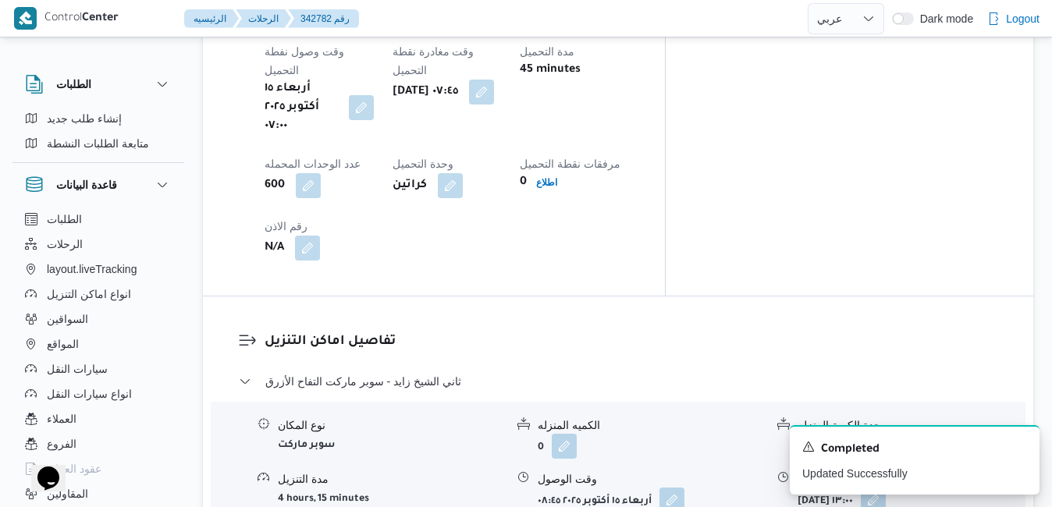
scroll to position [0, 0]
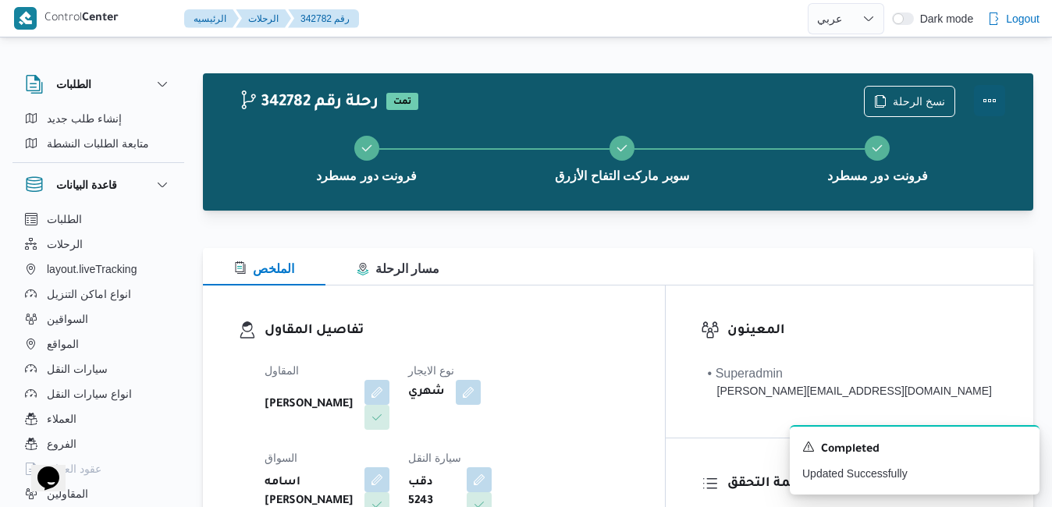
click at [988, 104] on button "Actions" at bounding box center [989, 100] width 31 height 31
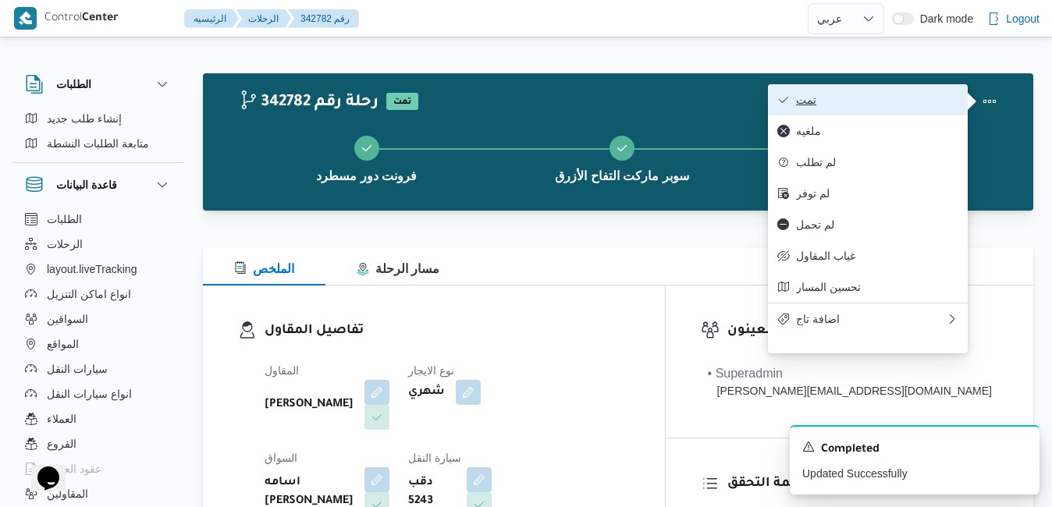
click at [888, 102] on span "تمت" at bounding box center [877, 100] width 162 height 12
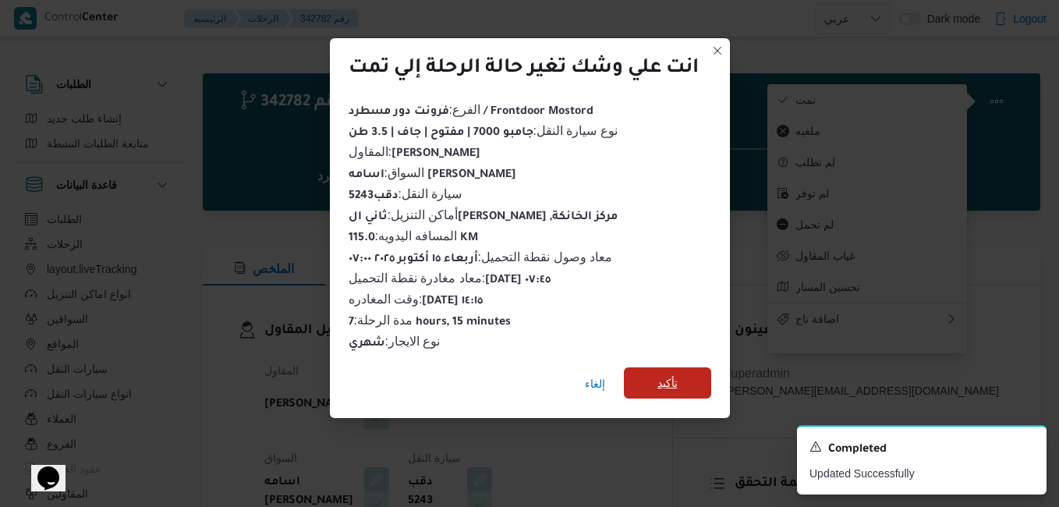
click at [659, 374] on span "تأكيد" at bounding box center [668, 383] width 20 height 19
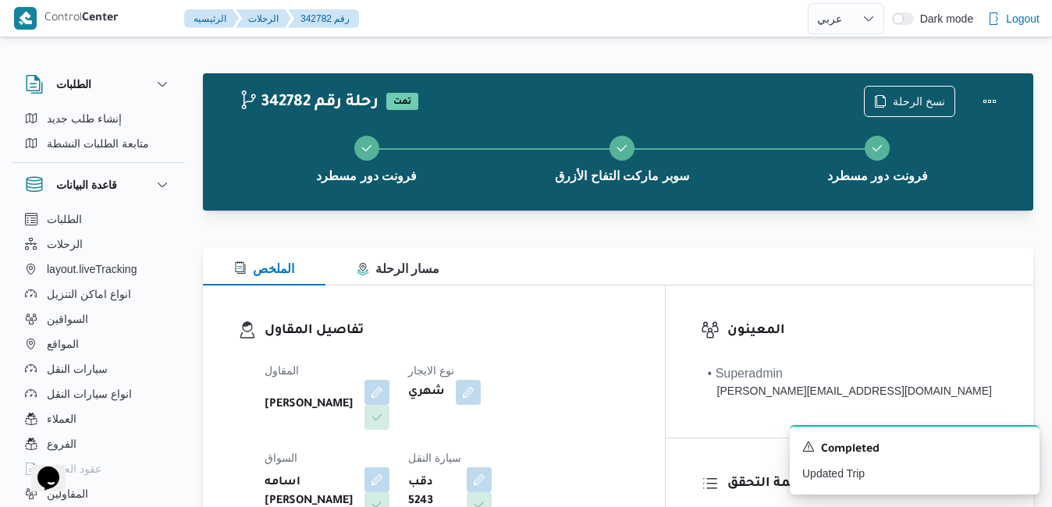
click at [648, 292] on div "تفاصيل المقاول المقاول عبدالواحد محمد احمد مسعد نوع الايجار شهري السواق اسامه ع…" at bounding box center [434, 466] width 462 height 360
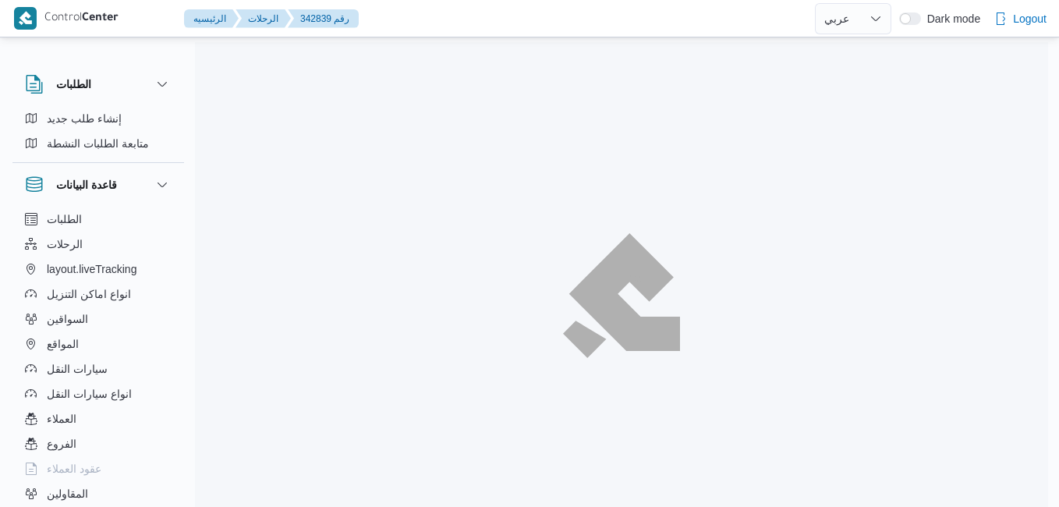
select select "ar"
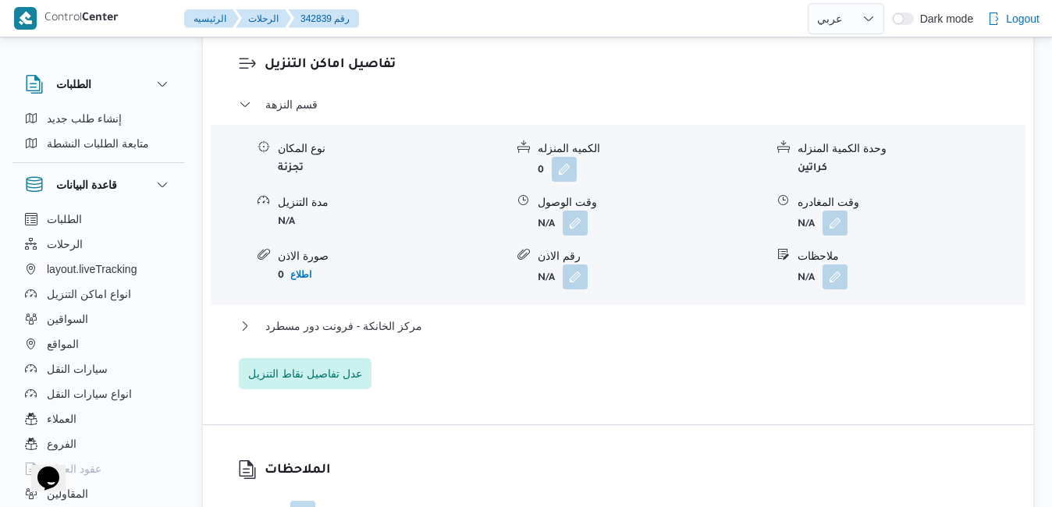
scroll to position [1342, 0]
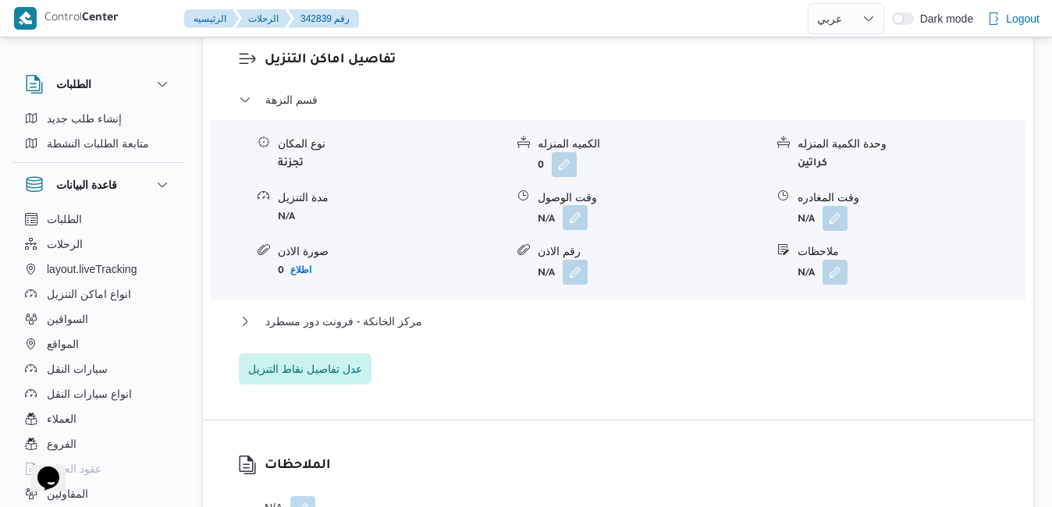
click at [577, 230] on button "button" at bounding box center [575, 217] width 25 height 25
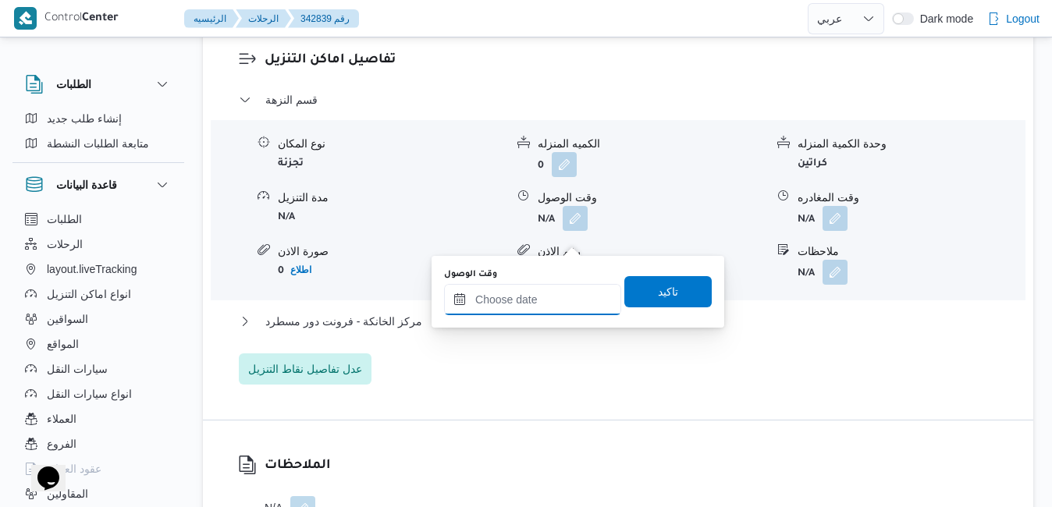
click at [546, 302] on input "وقت الوصول" at bounding box center [532, 299] width 177 height 31
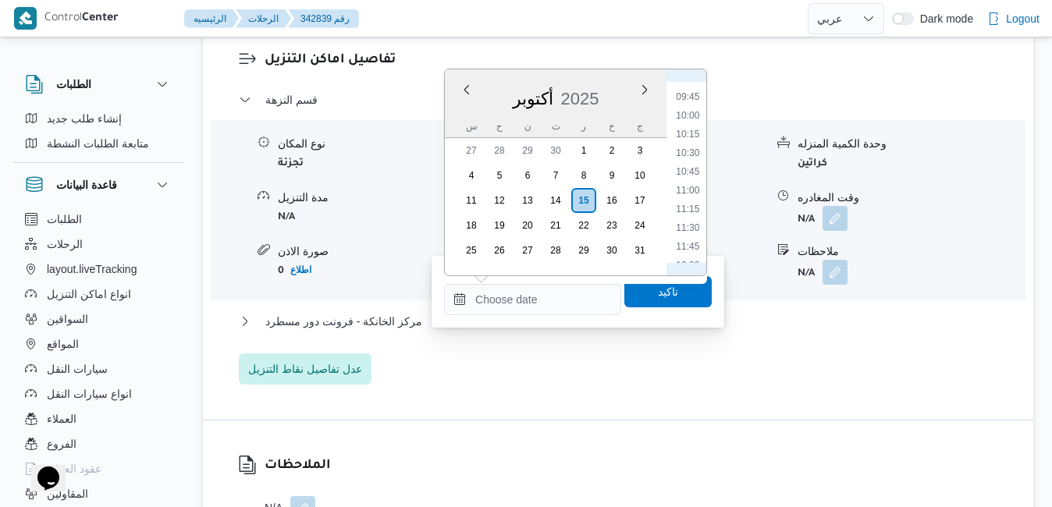
scroll to position [684, 0]
click at [686, 115] on li "09:30" at bounding box center [687, 117] width 36 height 16
type input "١٥/١٠/٢٠٢٥ ٠٩:٣٠"
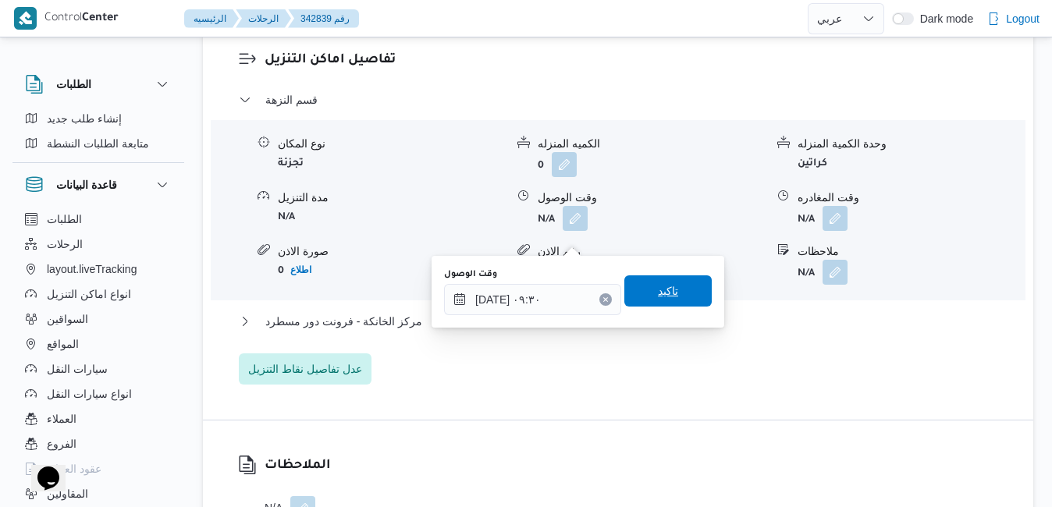
click at [642, 292] on span "تاكيد" at bounding box center [667, 290] width 87 height 31
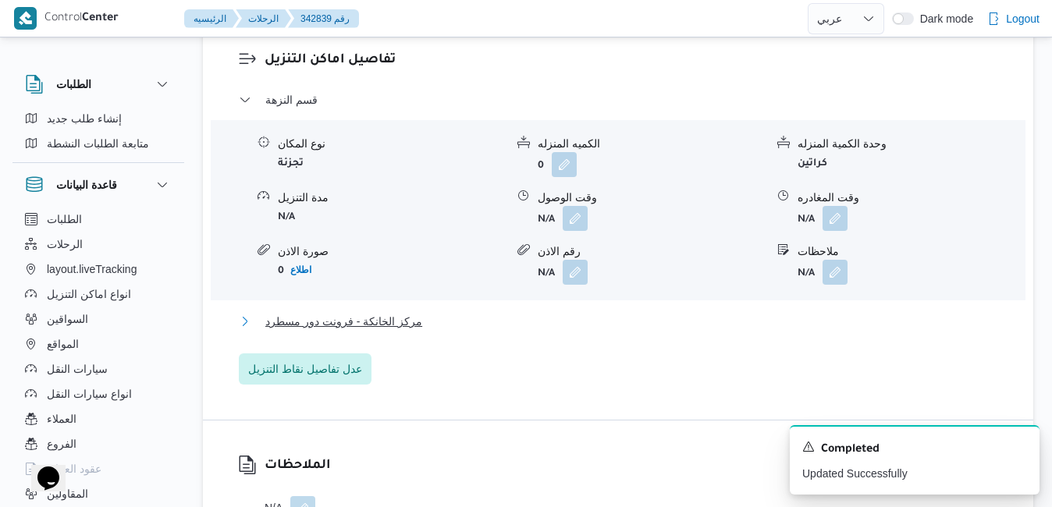
click at [614, 331] on button "مركز الخانكة - فرونت دور مسطرد" at bounding box center [618, 321] width 759 height 19
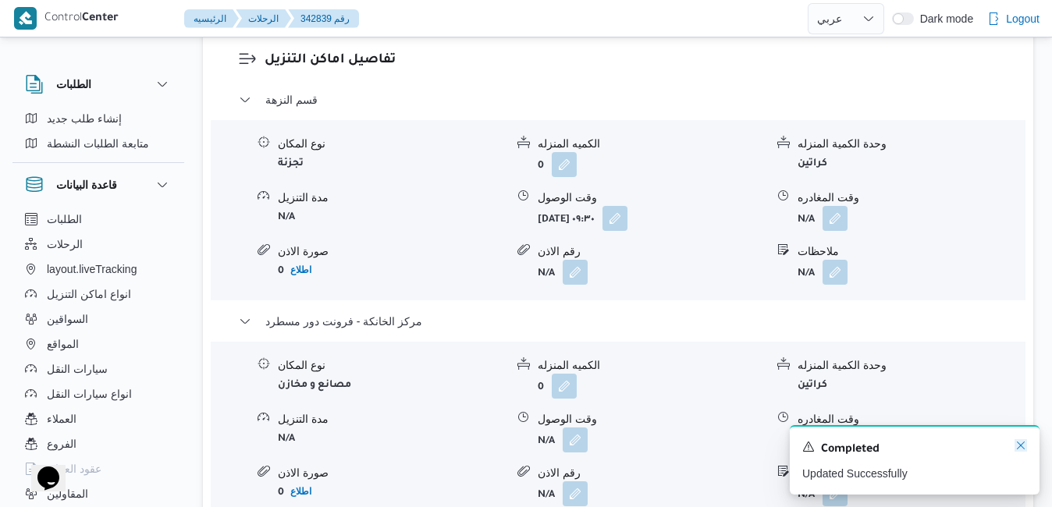
click at [1017, 448] on icon "Dismiss toast" at bounding box center [1020, 445] width 12 height 12
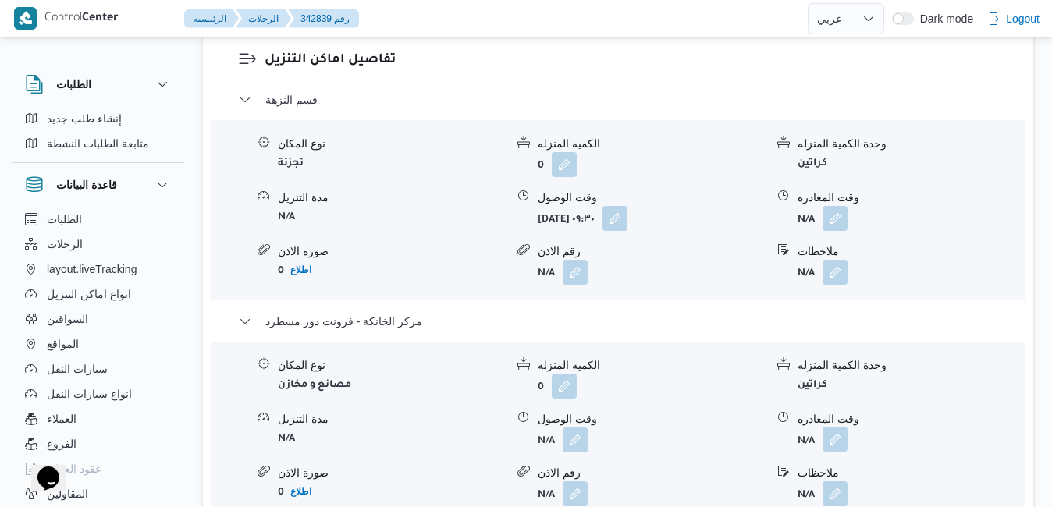
click at [843, 452] on button "button" at bounding box center [834, 439] width 25 height 25
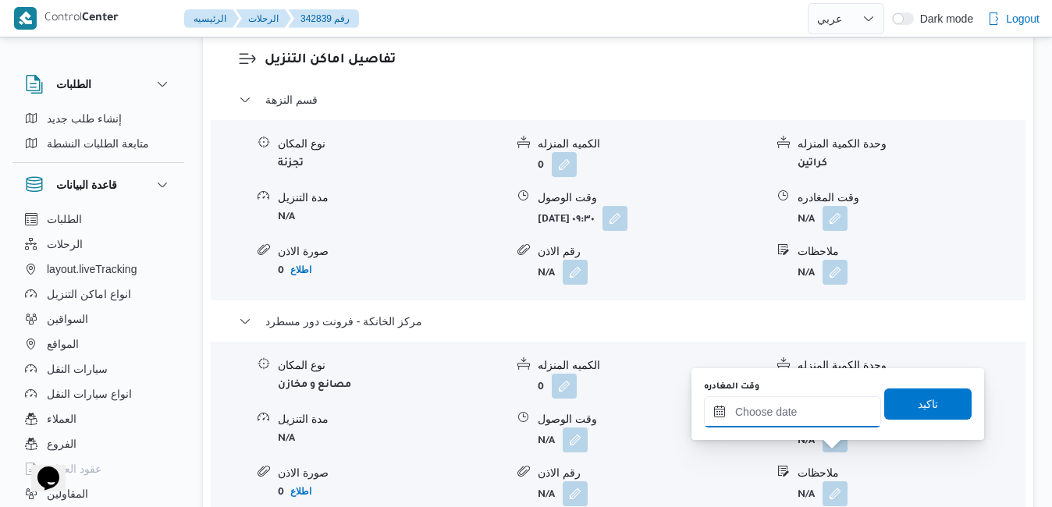
click at [828, 415] on input "وقت المغادره" at bounding box center [792, 411] width 177 height 31
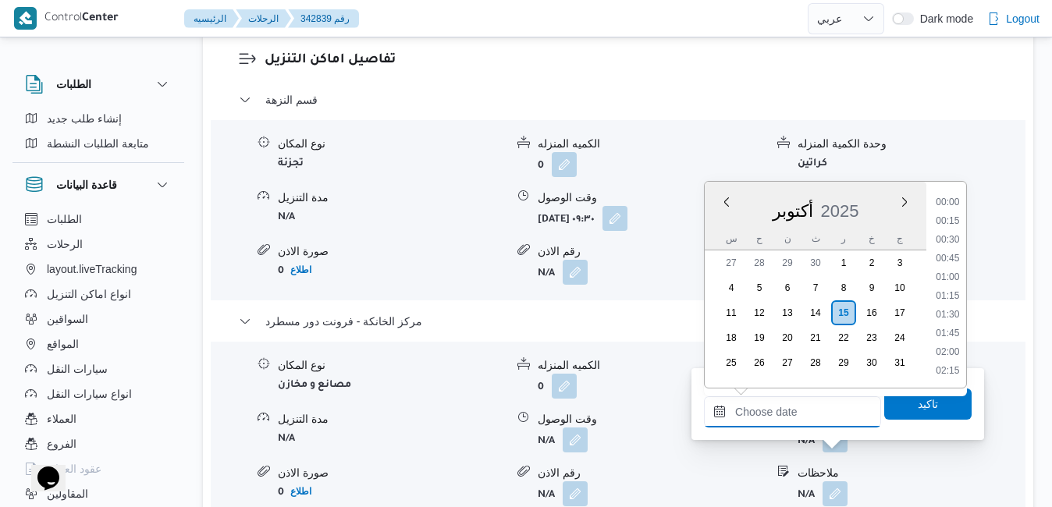
scroll to position [1159, 0]
click at [713, 222] on div "أكتوبر 2025" at bounding box center [816, 208] width 222 height 40
click at [952, 236] on li "13:45" at bounding box center [947, 231] width 36 height 16
type input "١٥/١٠/٢٠٢٥ ١٣:٤٥"
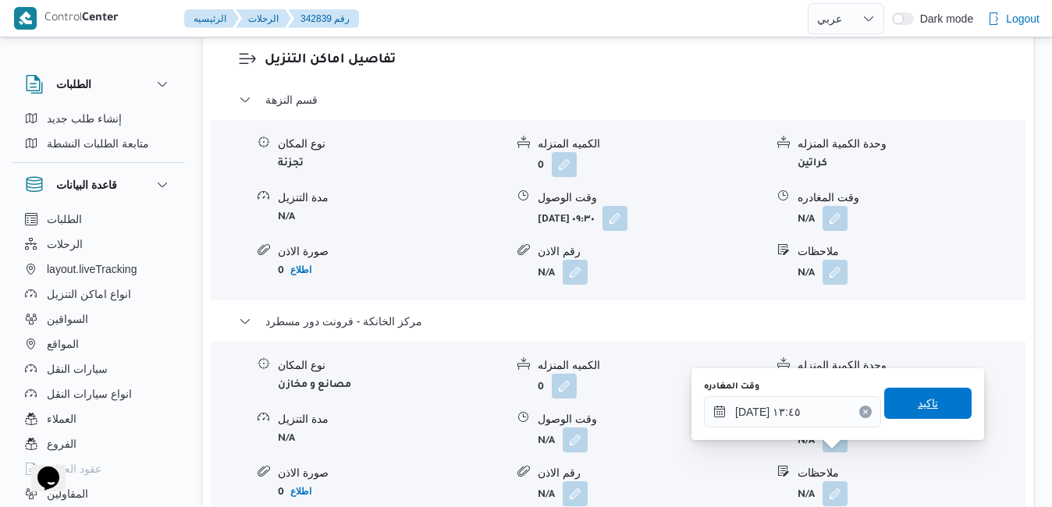
click at [918, 407] on span "تاكيد" at bounding box center [928, 403] width 20 height 19
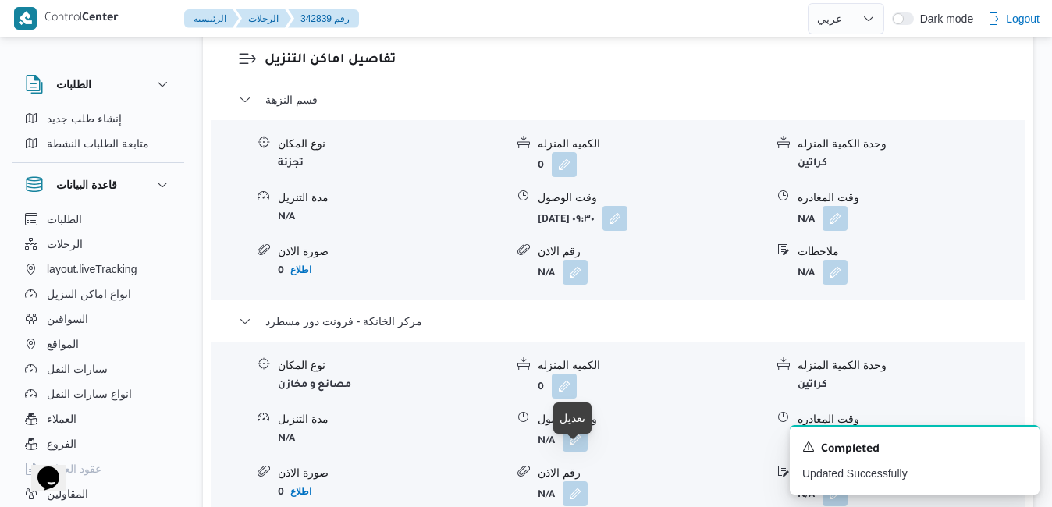
click at [577, 452] on button "button" at bounding box center [575, 439] width 25 height 25
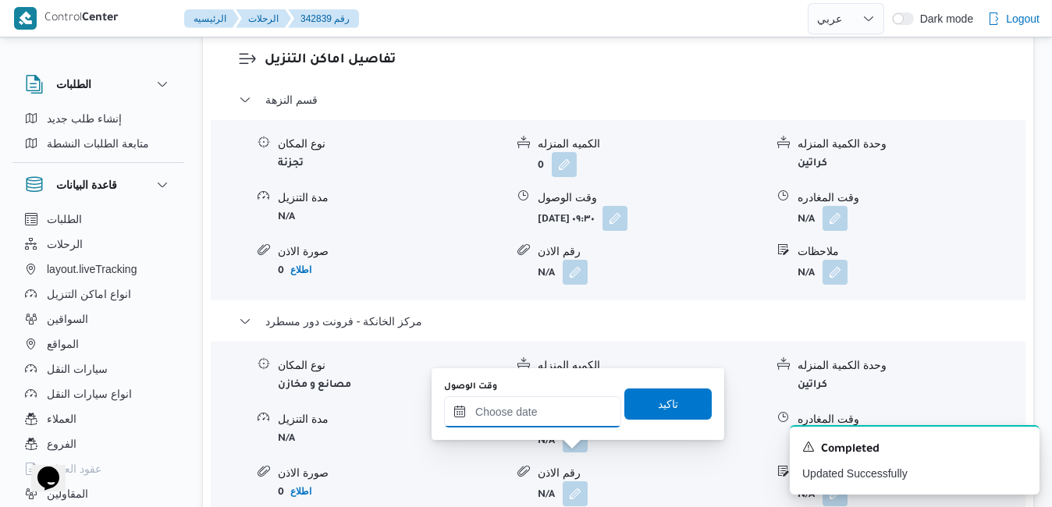
click at [573, 407] on input "وقت الوصول" at bounding box center [532, 411] width 177 height 31
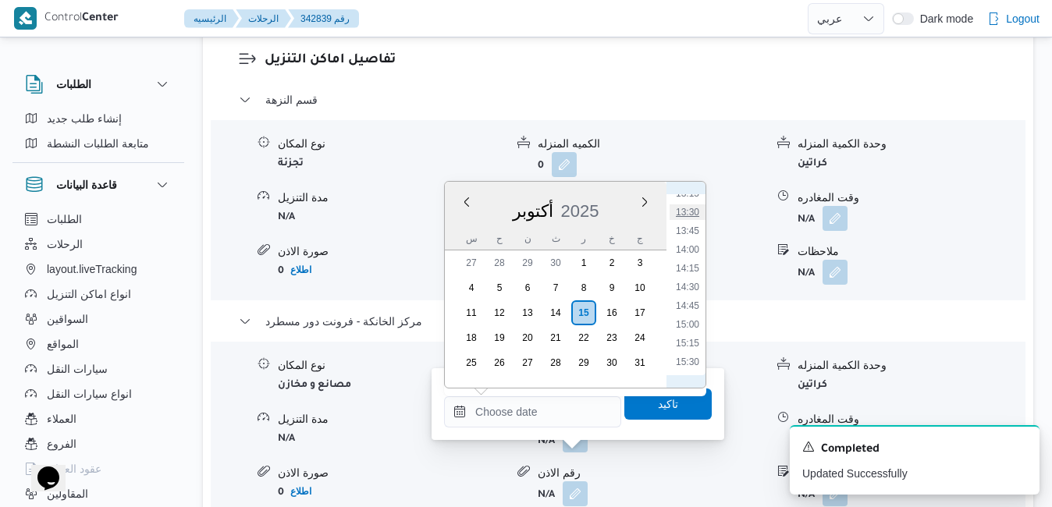
click at [693, 214] on li "13:30" at bounding box center [687, 212] width 36 height 16
type input "[DATE] ١٣:٣٠"
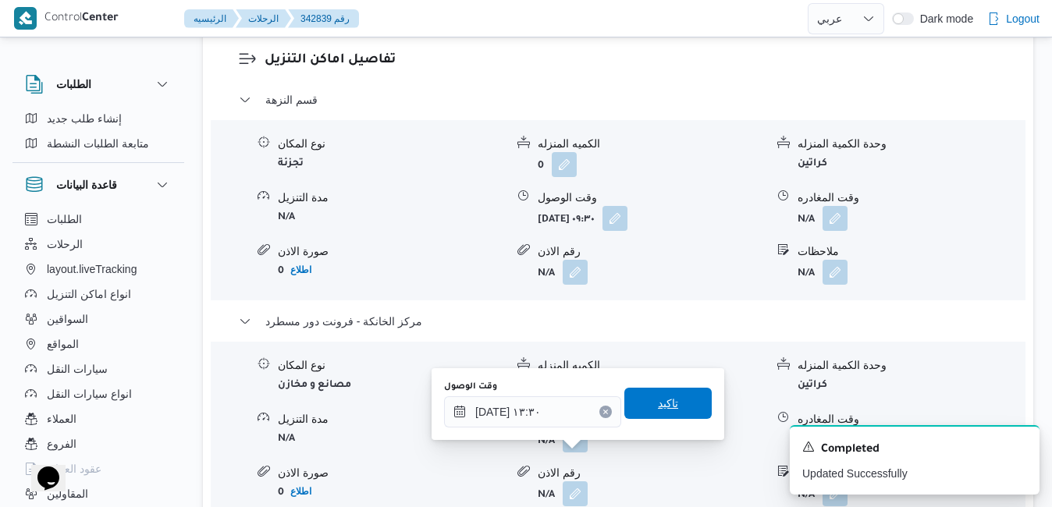
click at [658, 404] on span "تاكيد" at bounding box center [668, 403] width 20 height 19
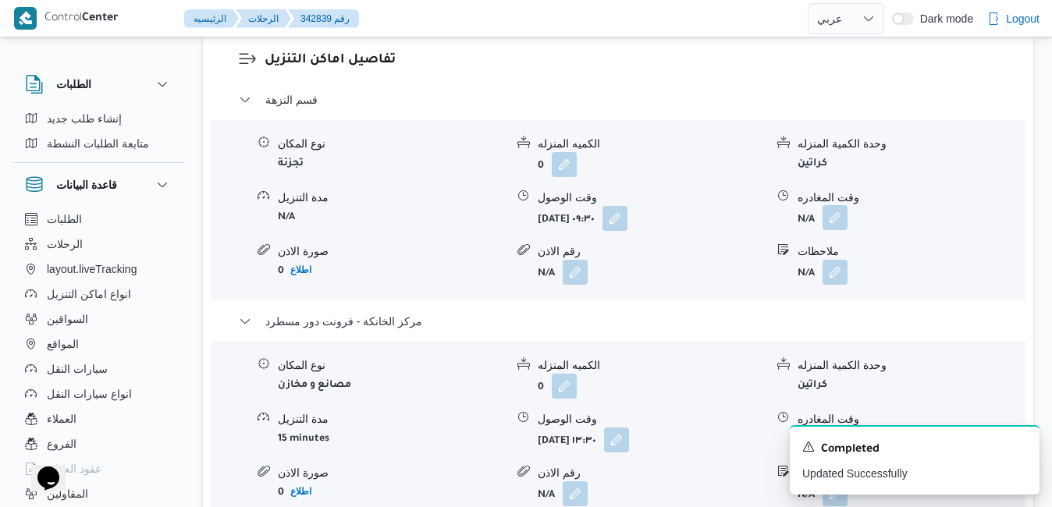
click at [837, 230] on button "button" at bounding box center [834, 217] width 25 height 25
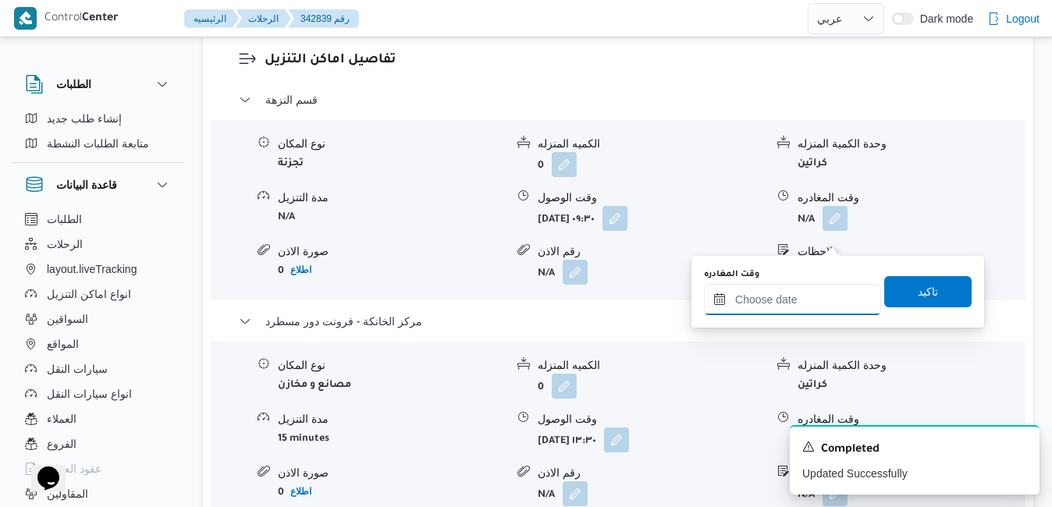
click at [773, 289] on input "وقت المغادره" at bounding box center [792, 299] width 177 height 31
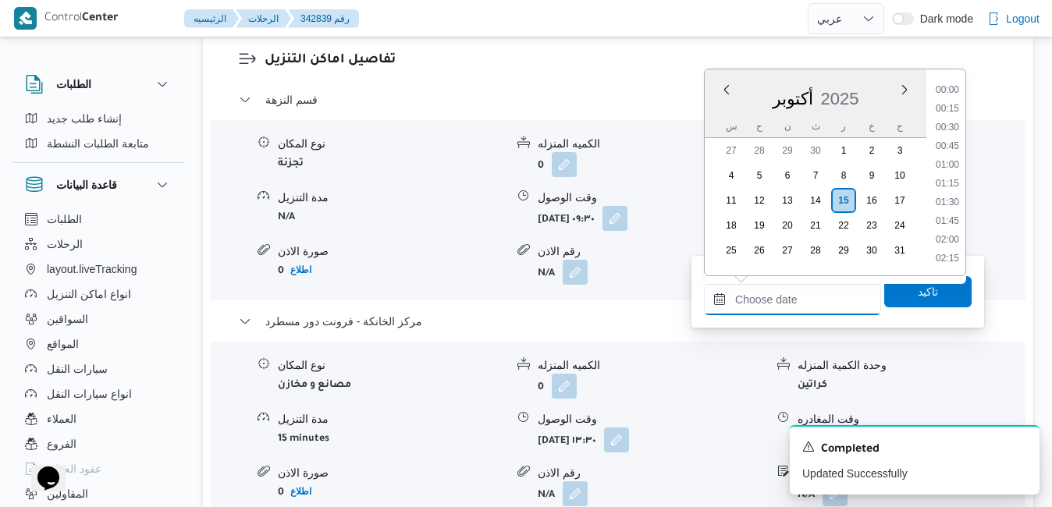
scroll to position [1159, 0]
click at [716, 117] on div "س ح ن ث ر خ ج" at bounding box center [816, 126] width 222 height 22
click at [950, 224] on li "13:00" at bounding box center [947, 221] width 36 height 16
type input "١٥/١٠/٢٠٢٥ ١٣:٠٠"
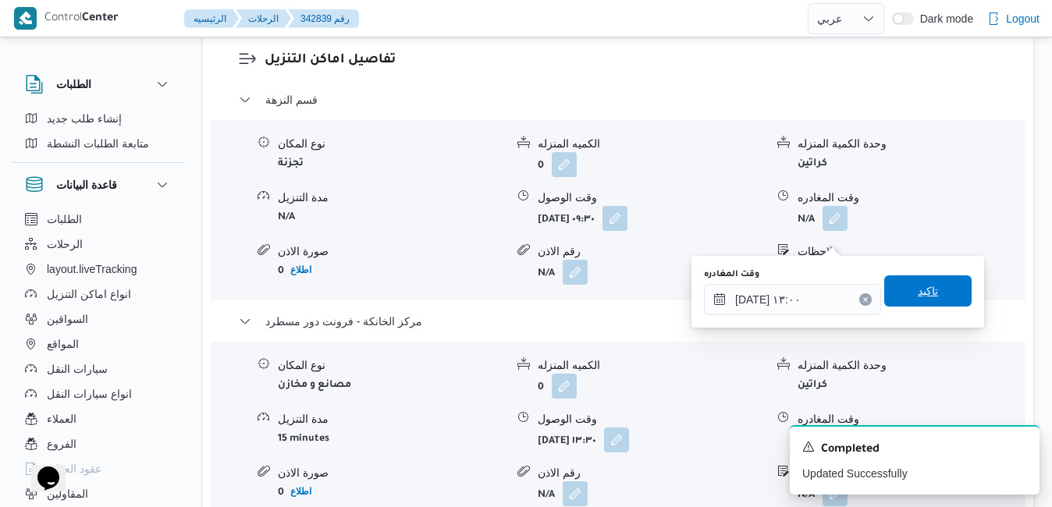
click at [915, 282] on span "تاكيد" at bounding box center [927, 290] width 87 height 31
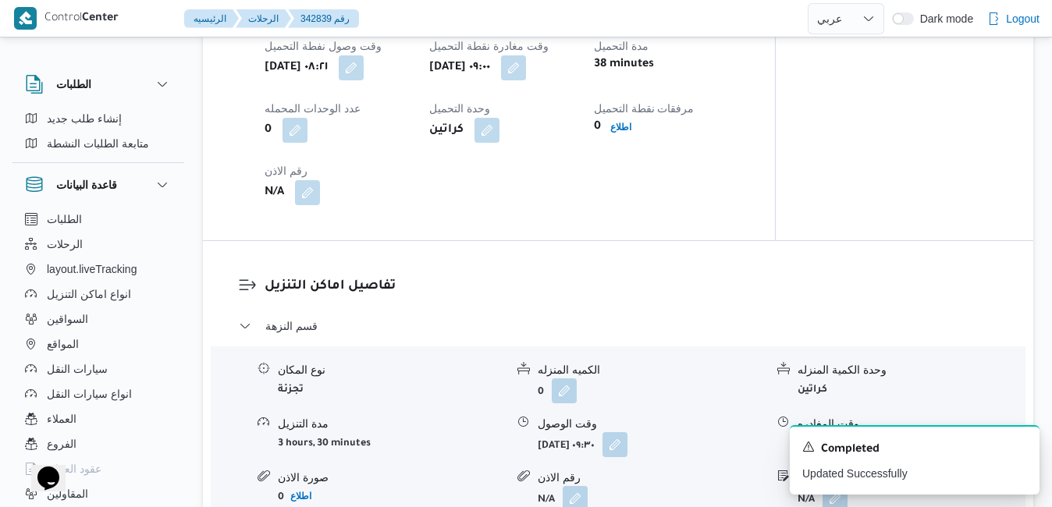
scroll to position [0, 0]
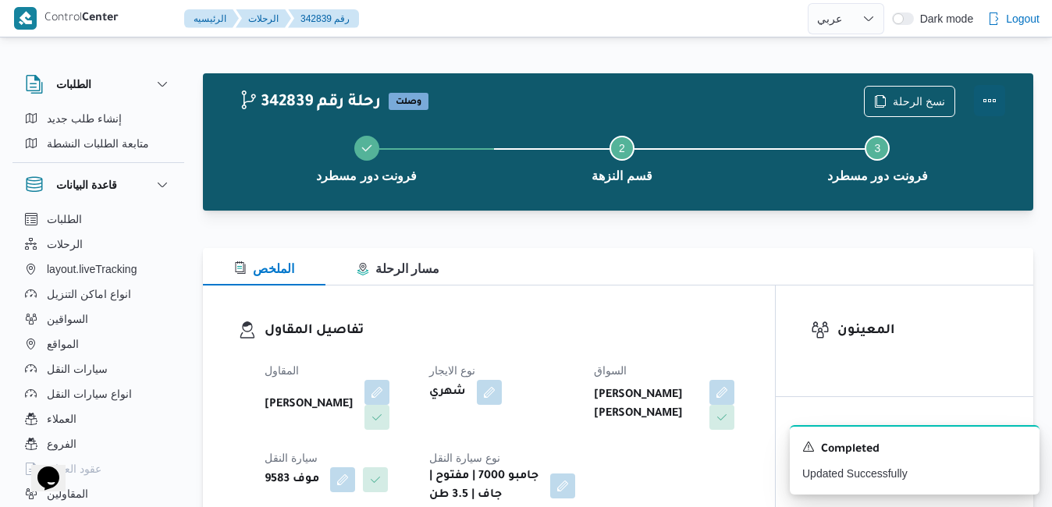
click at [992, 110] on button "Actions" at bounding box center [989, 100] width 31 height 31
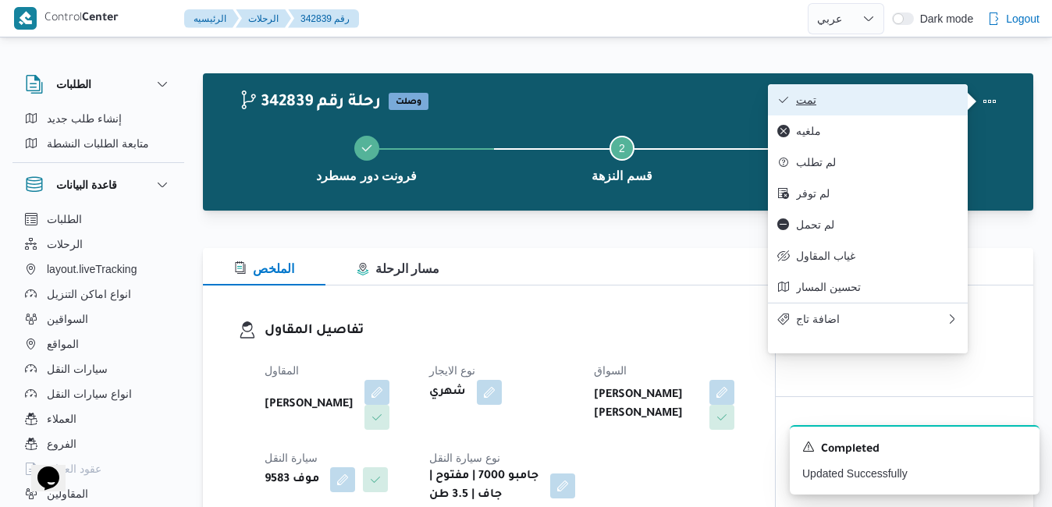
click at [870, 101] on span "تمت" at bounding box center [877, 100] width 162 height 12
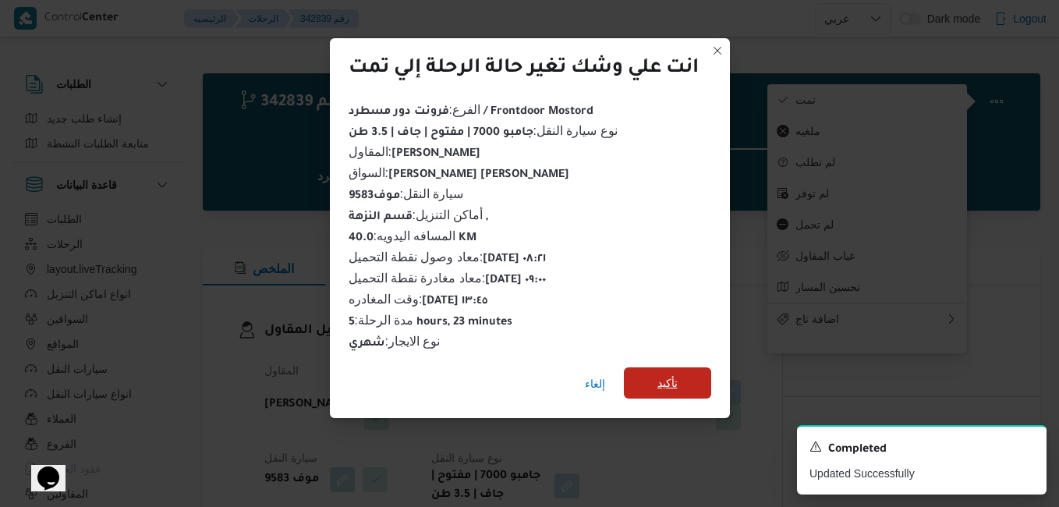
click at [651, 381] on span "تأكيد" at bounding box center [667, 382] width 87 height 31
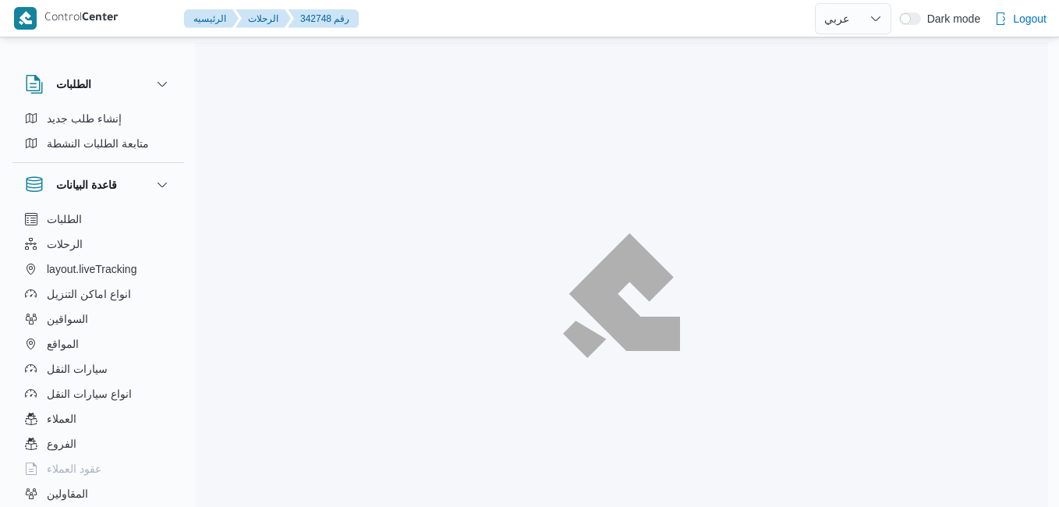
select select "ar"
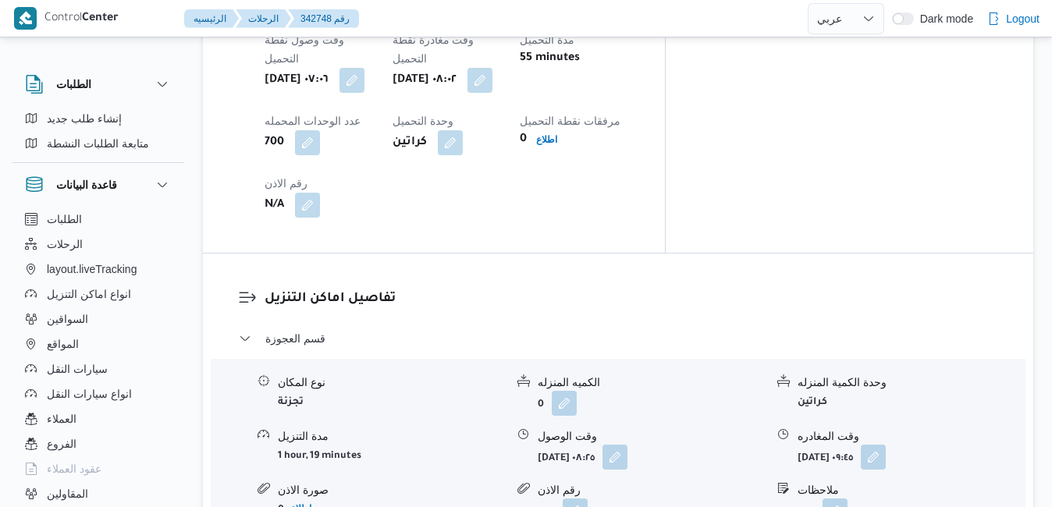
scroll to position [1317, 0]
click at [627, 442] on button "button" at bounding box center [614, 454] width 25 height 25
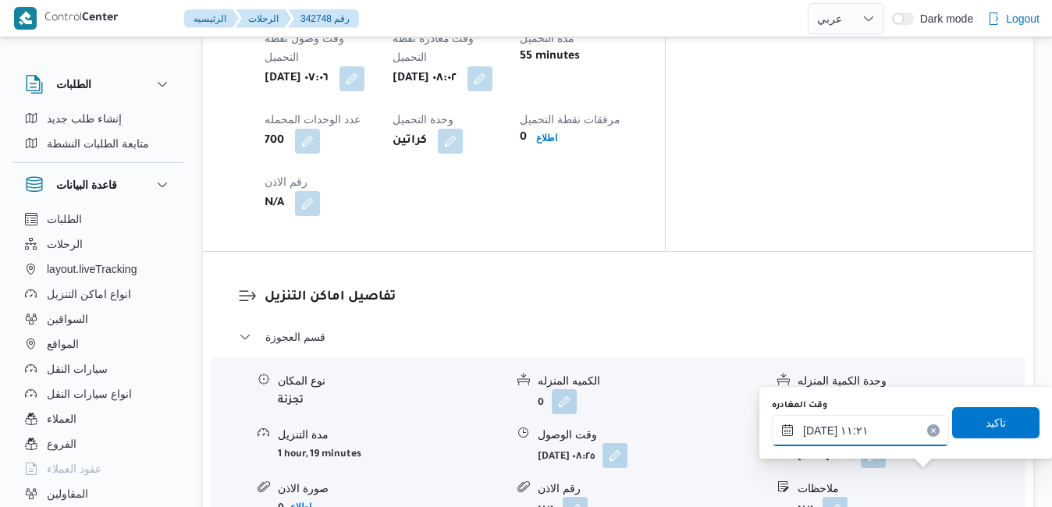
click at [896, 430] on input "[DATE] ١١:٢١" at bounding box center [860, 430] width 177 height 31
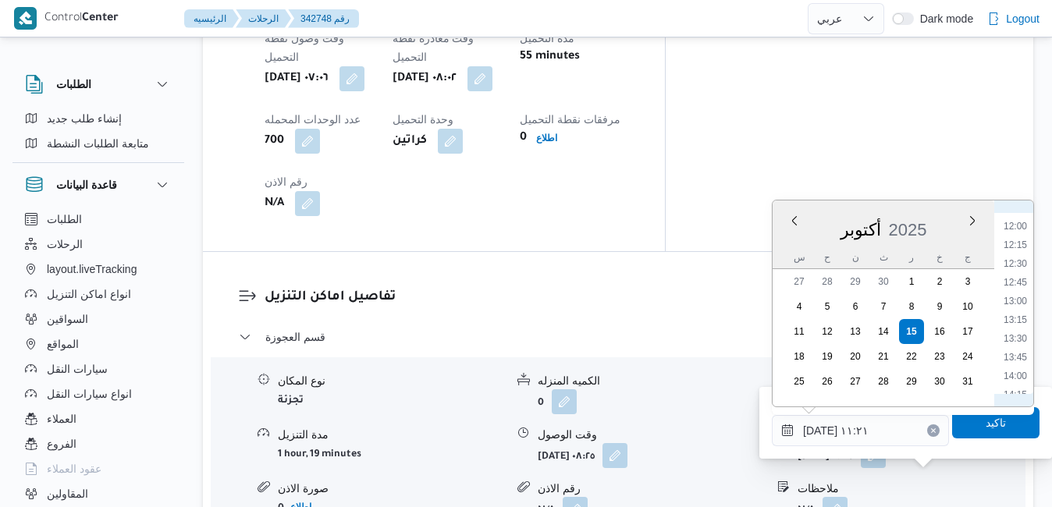
scroll to position [906, 0]
click at [1018, 321] on li "13:30" at bounding box center [1015, 326] width 36 height 16
type input "١٥/١٠/٢٠٢٥ ١٣:٣٠"
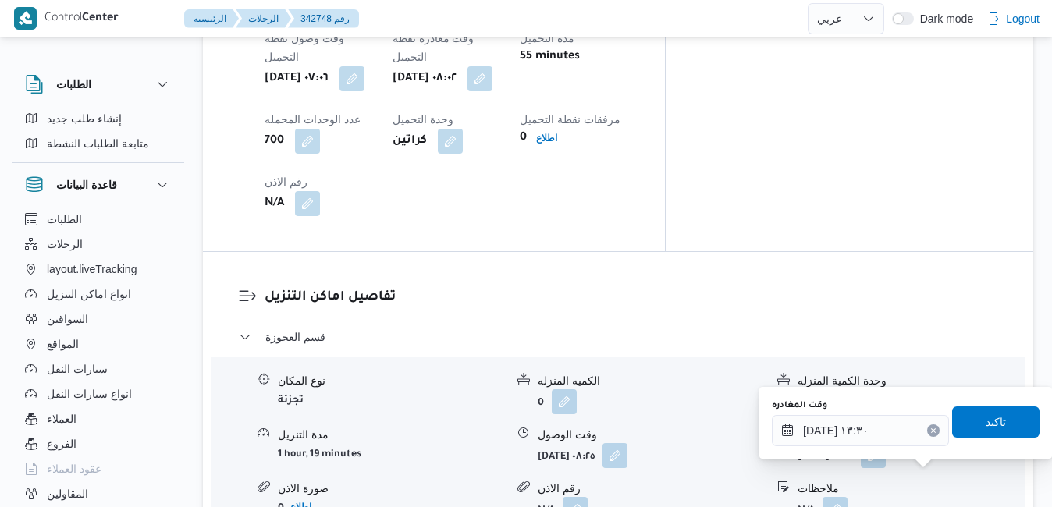
click at [962, 430] on span "تاكيد" at bounding box center [995, 421] width 87 height 31
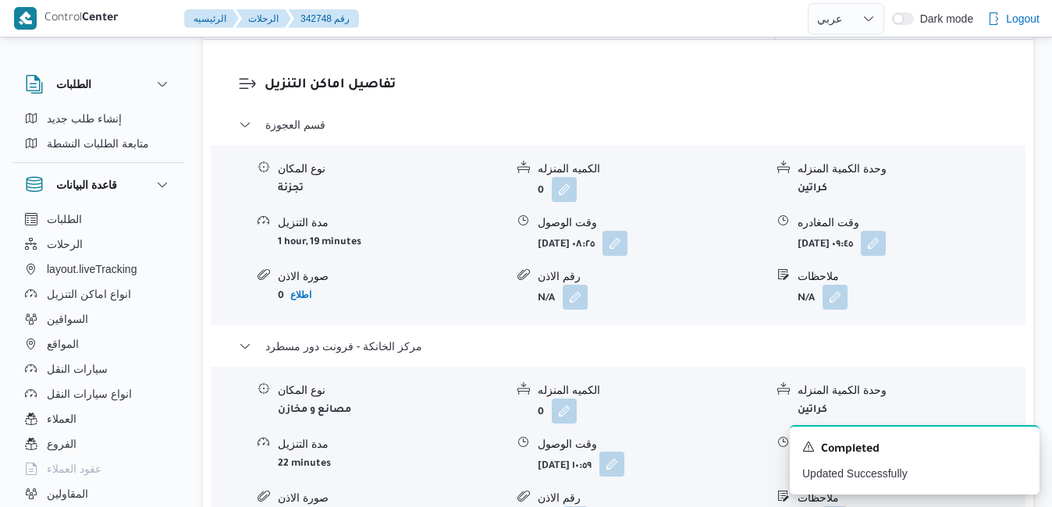
click at [624, 467] on button "button" at bounding box center [611, 464] width 25 height 25
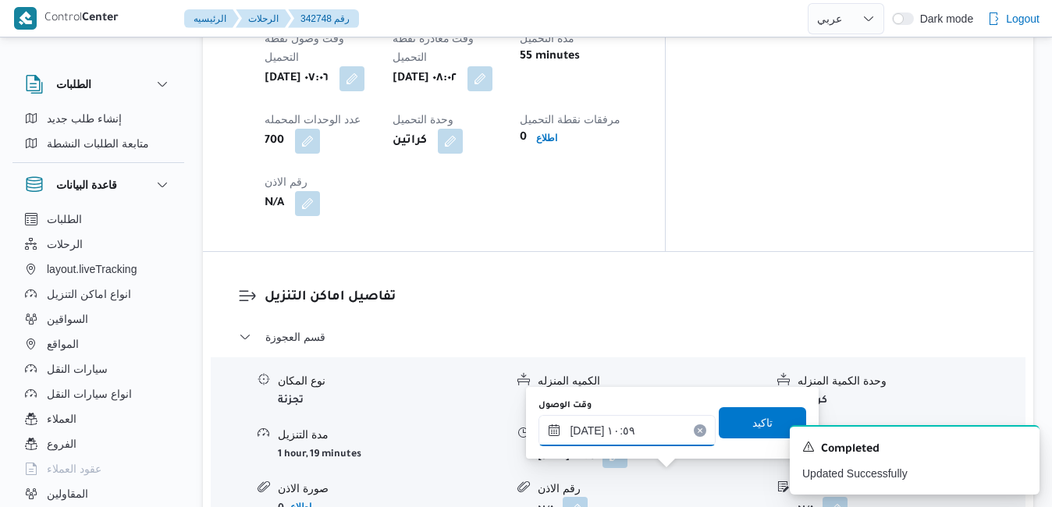
click at [660, 431] on input "١٥/١٠/٢٠٢٥ ١٠:٥٩" at bounding box center [626, 430] width 177 height 31
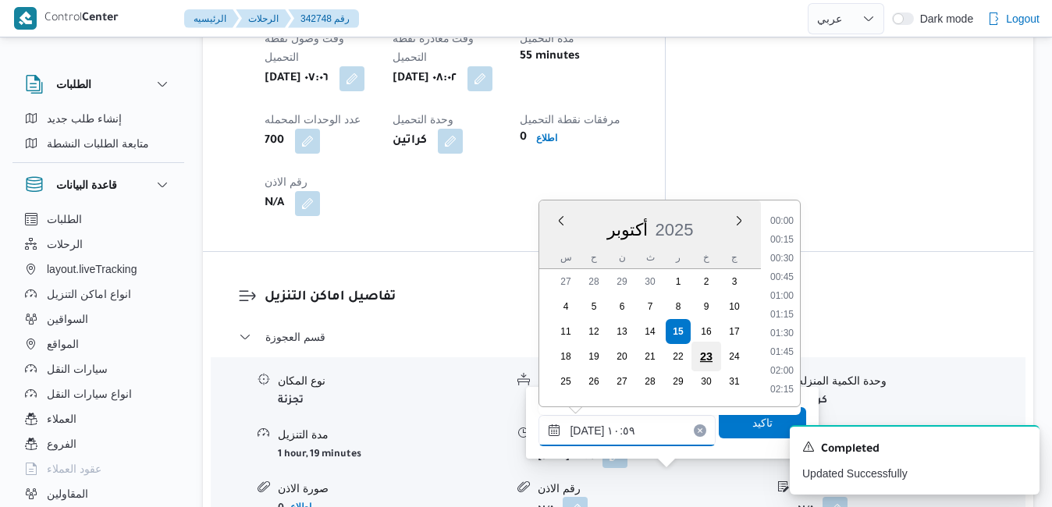
scroll to position [710, 0]
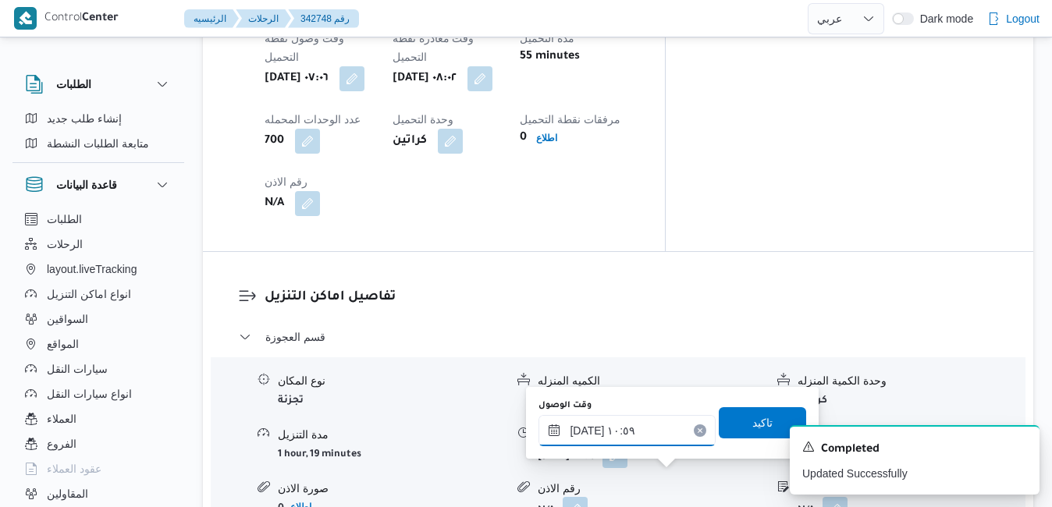
click at [651, 429] on input "١٥/١٠/٢٠٢٥ ١٠:٥٩" at bounding box center [626, 430] width 177 height 31
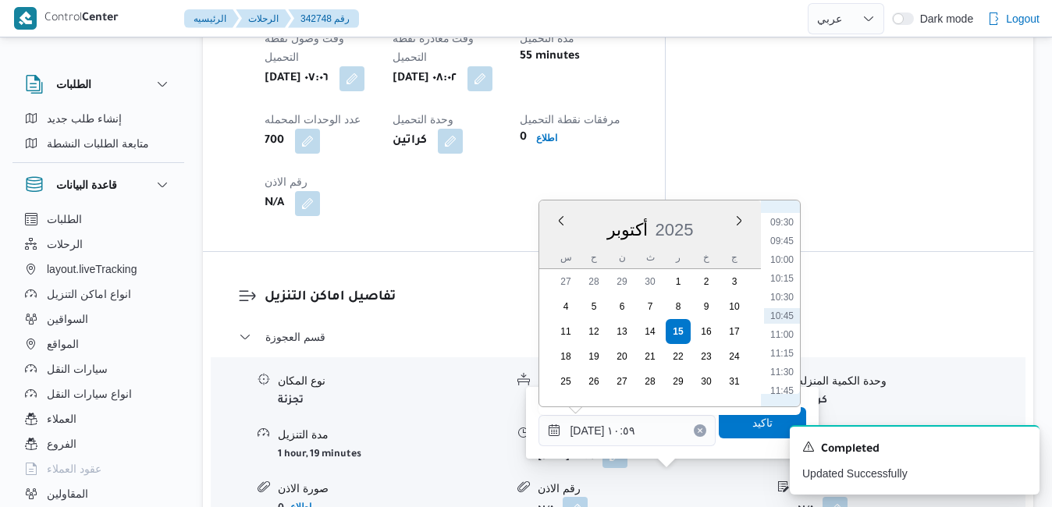
scroll to position [868, 0]
click at [786, 346] on li "13:15" at bounding box center [782, 345] width 36 height 16
type input "١٥/١٠/٢٠٢٥ ١٣:١٥"
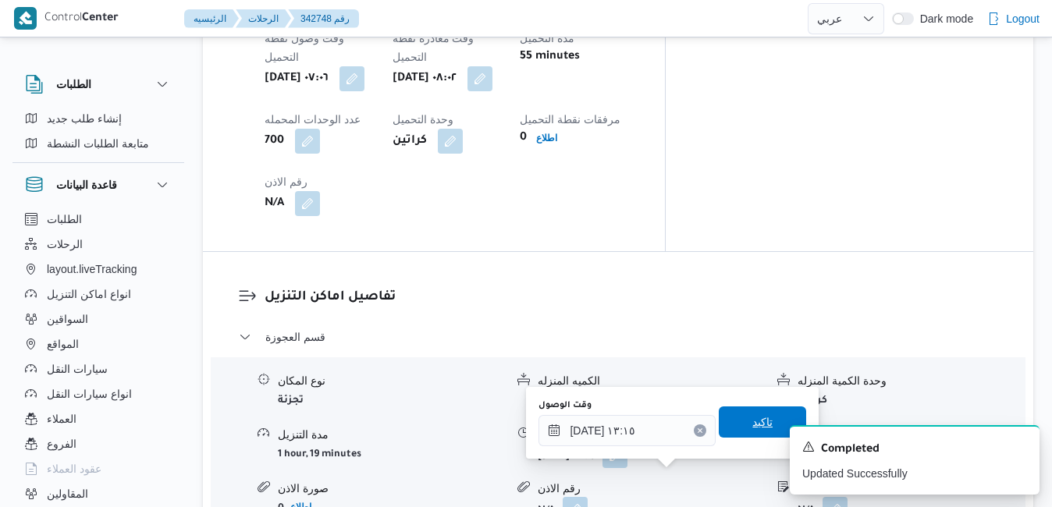
click at [730, 426] on span "تاكيد" at bounding box center [762, 421] width 87 height 31
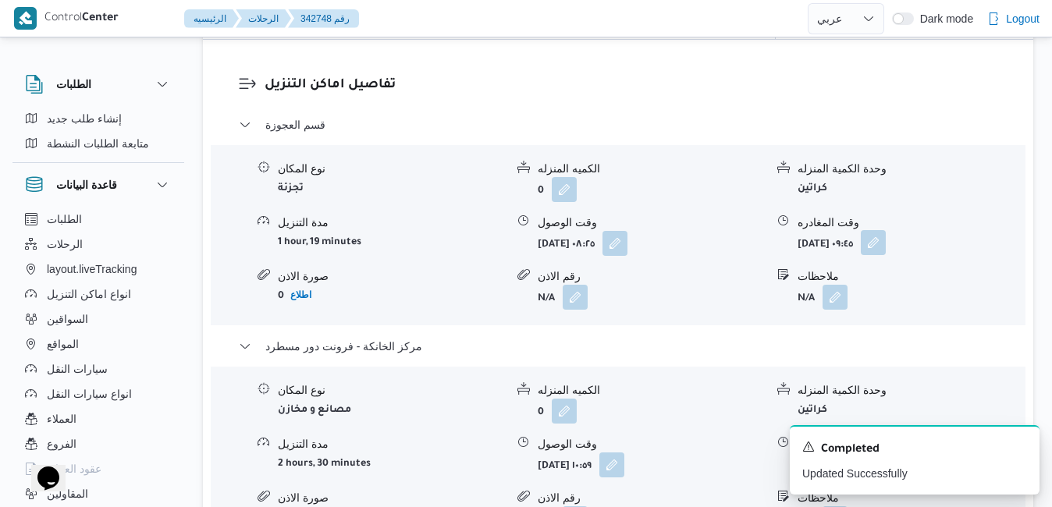
click at [886, 248] on button "button" at bounding box center [873, 242] width 25 height 25
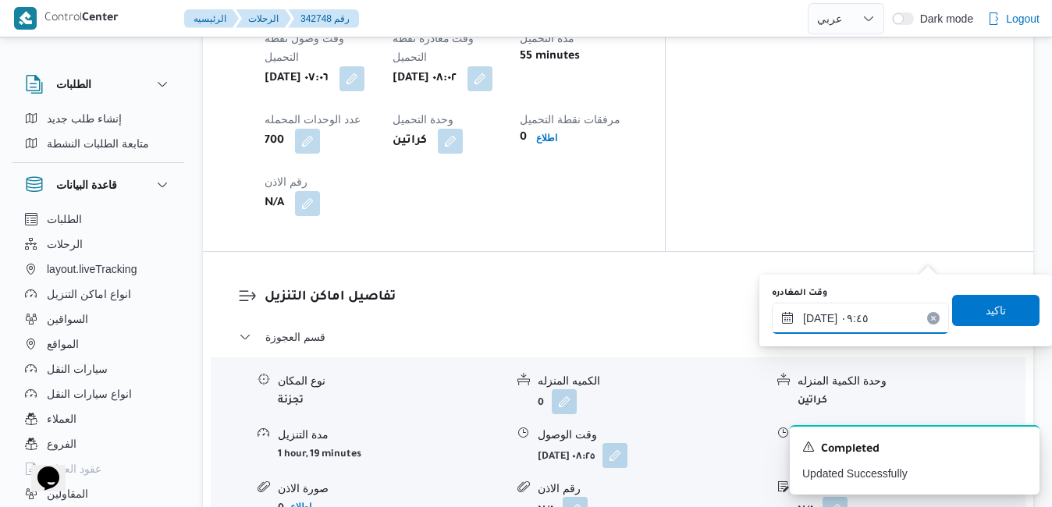
click at [879, 321] on input "١٥/١٠/٢٠٢٥ ٠٩:٤٥" at bounding box center [860, 318] width 177 height 31
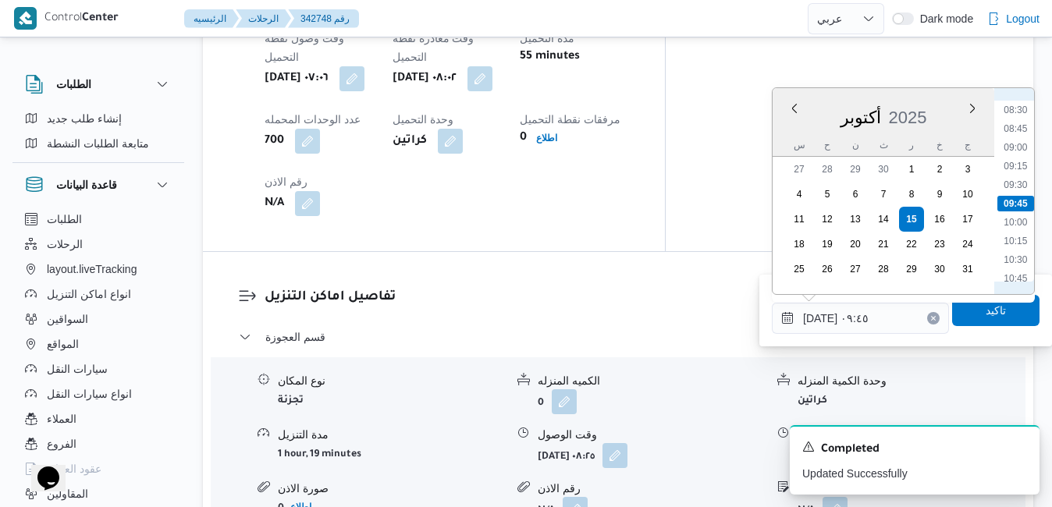
scroll to position [793, 0]
click at [1020, 268] on li "12:45" at bounding box center [1015, 270] width 36 height 16
type input "١٥/١٠/٢٠٢٥ ١٢:٤٥"
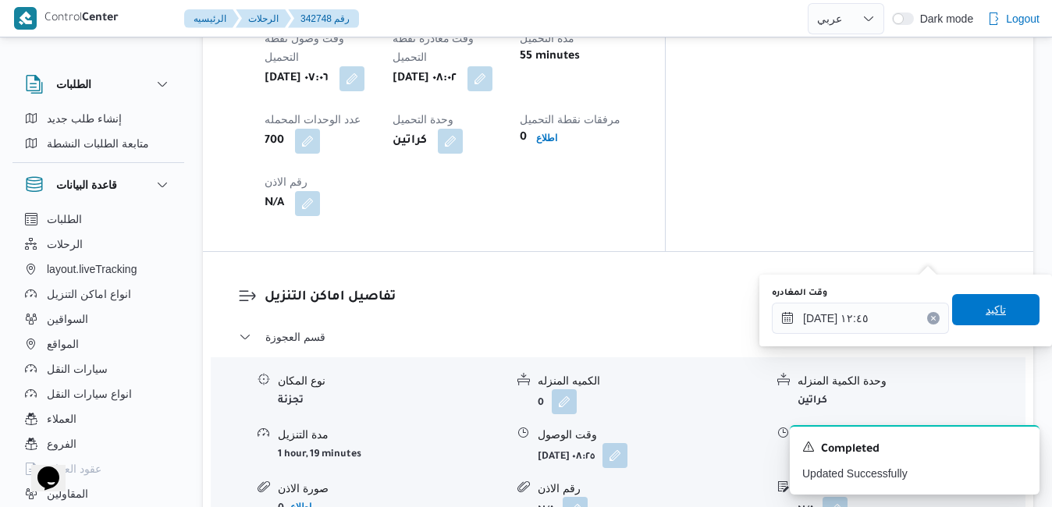
click at [985, 314] on span "تاكيد" at bounding box center [995, 309] width 20 height 19
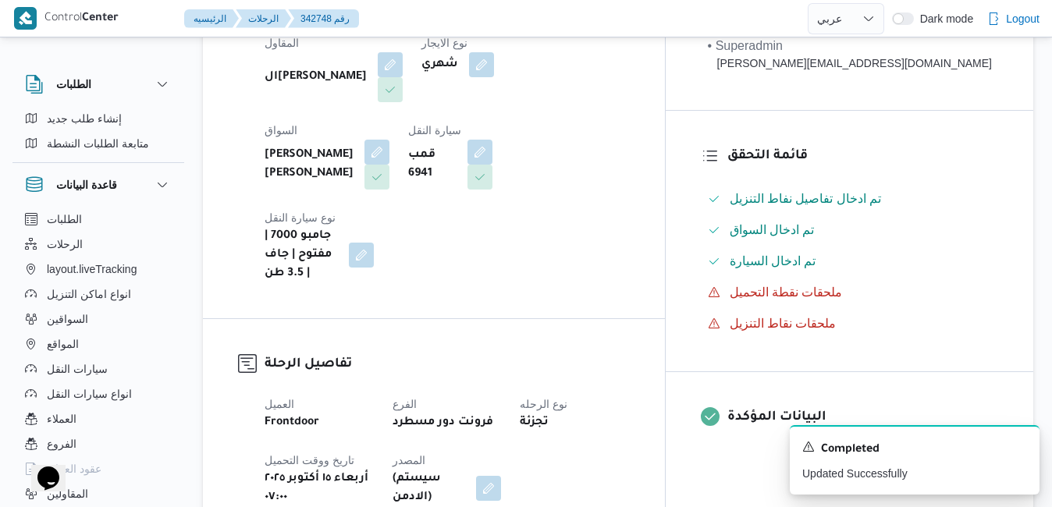
scroll to position [0, 0]
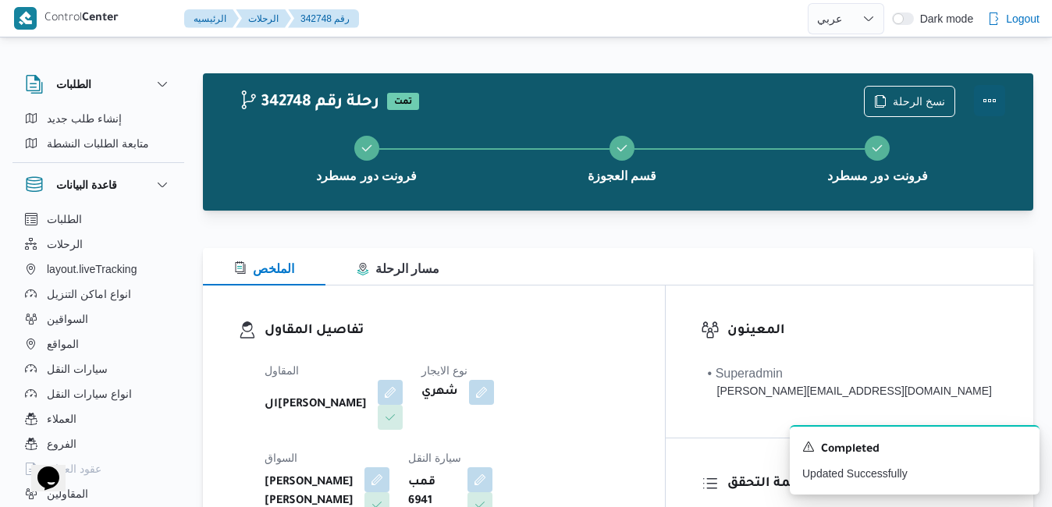
click at [984, 102] on button "Actions" at bounding box center [989, 100] width 31 height 31
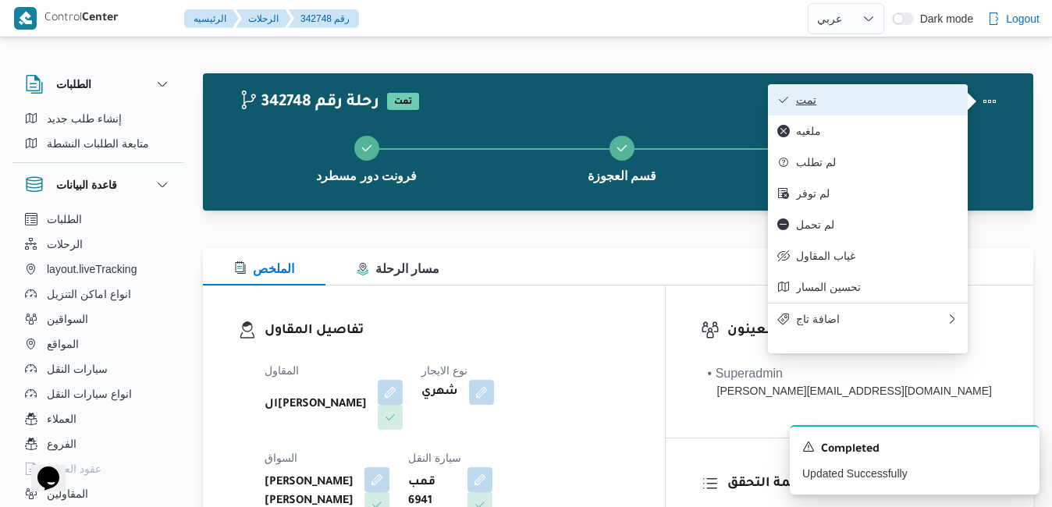
click at [930, 111] on button "تمت" at bounding box center [868, 99] width 200 height 31
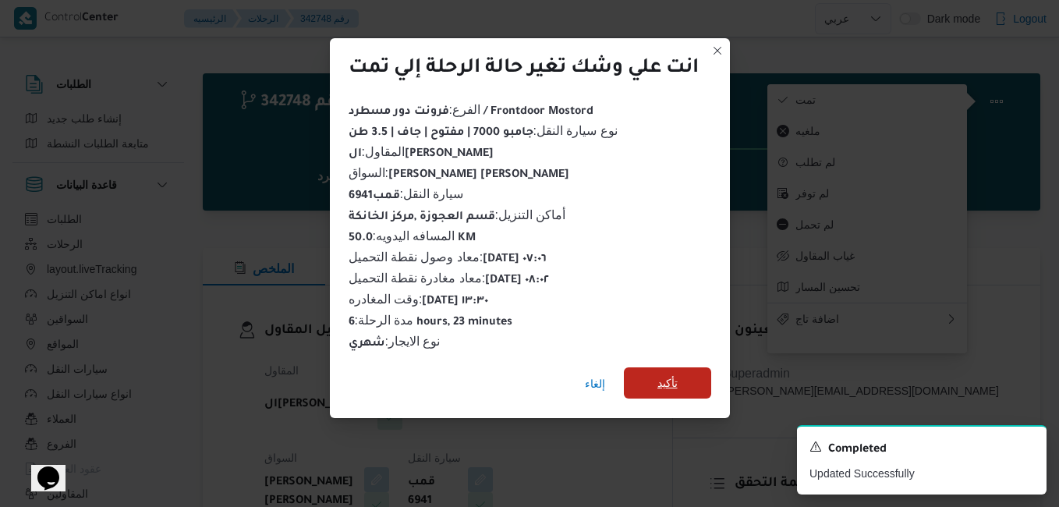
click at [694, 371] on span "تأكيد" at bounding box center [667, 382] width 87 height 31
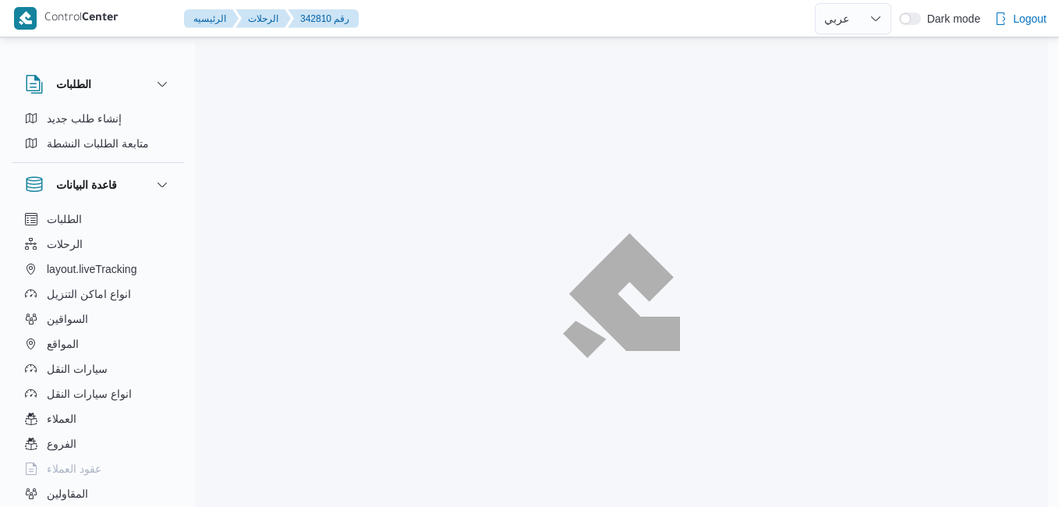
select select "ar"
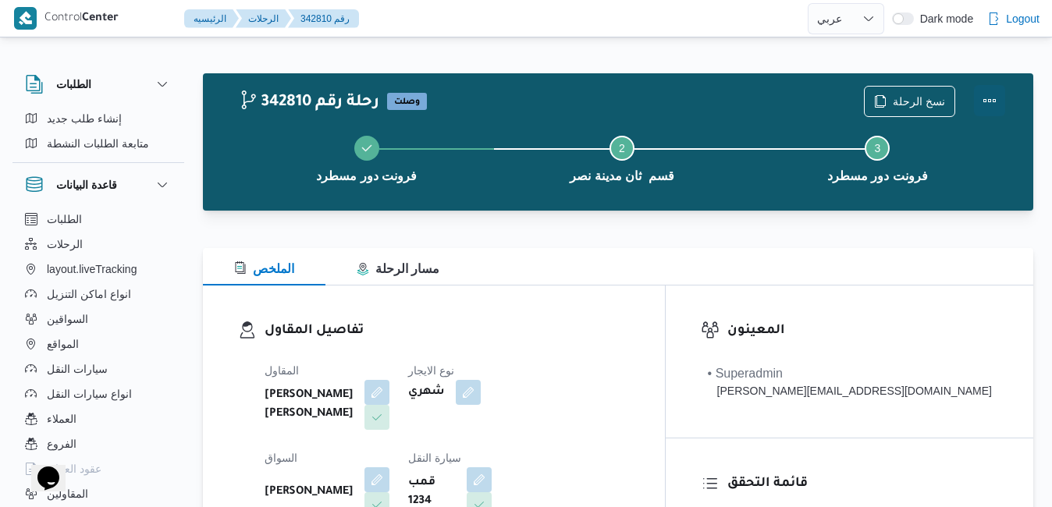
click at [982, 98] on button "Actions" at bounding box center [989, 100] width 31 height 31
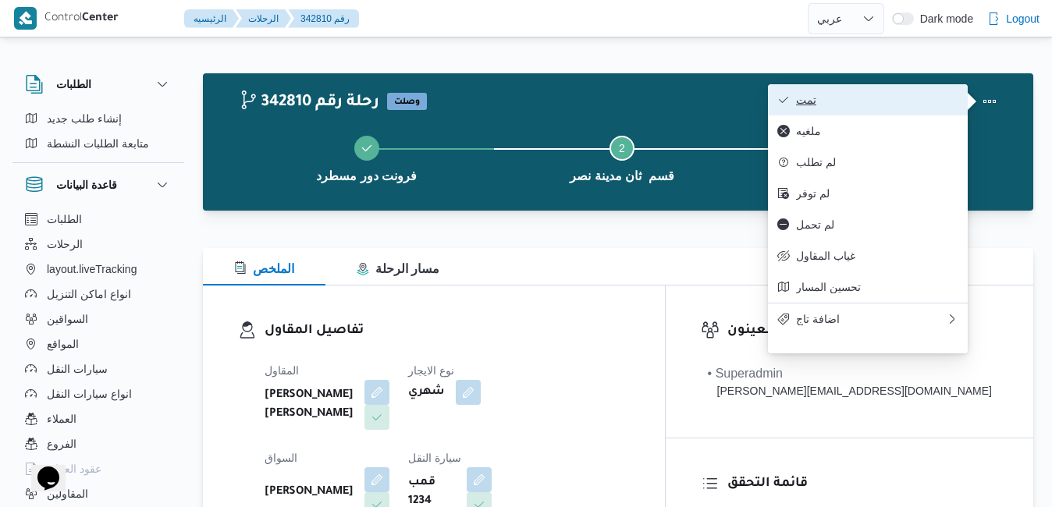
click at [939, 98] on span "تمت" at bounding box center [877, 100] width 162 height 12
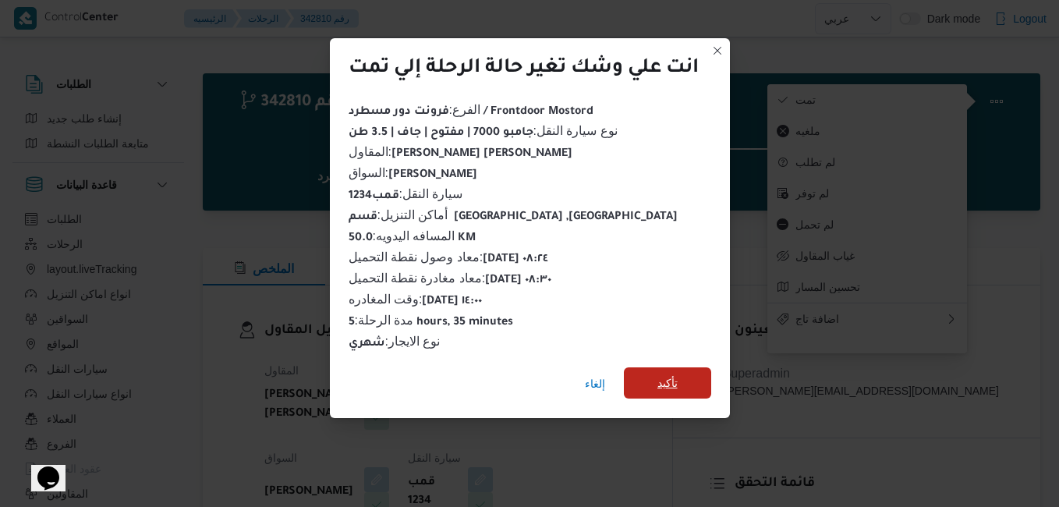
click at [678, 379] on span "تأكيد" at bounding box center [668, 383] width 20 height 19
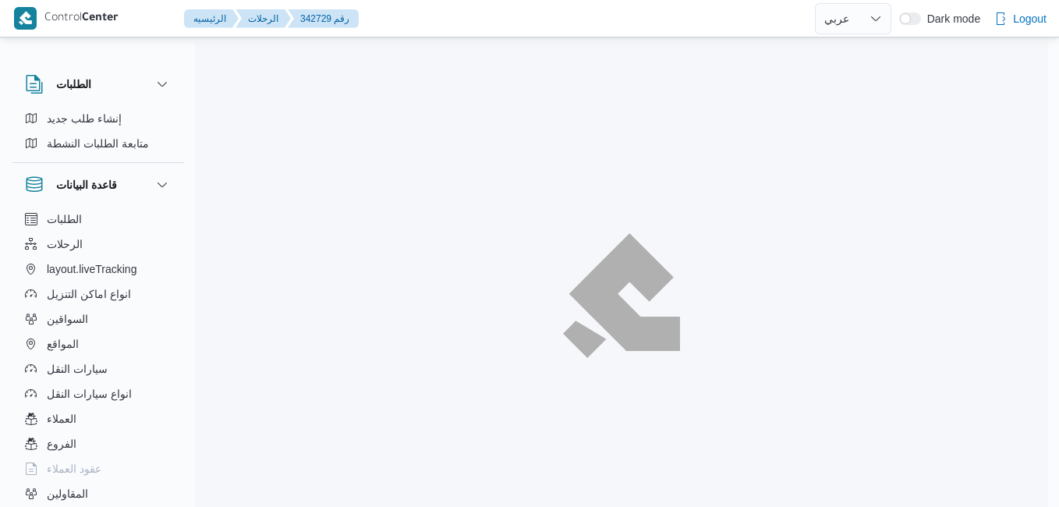
select select "ar"
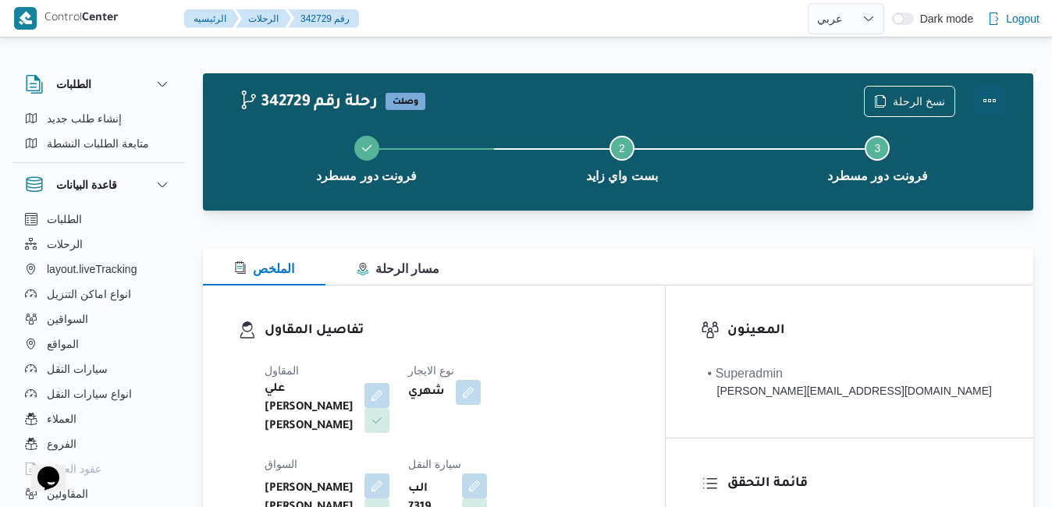
click at [989, 98] on button "Actions" at bounding box center [989, 100] width 31 height 31
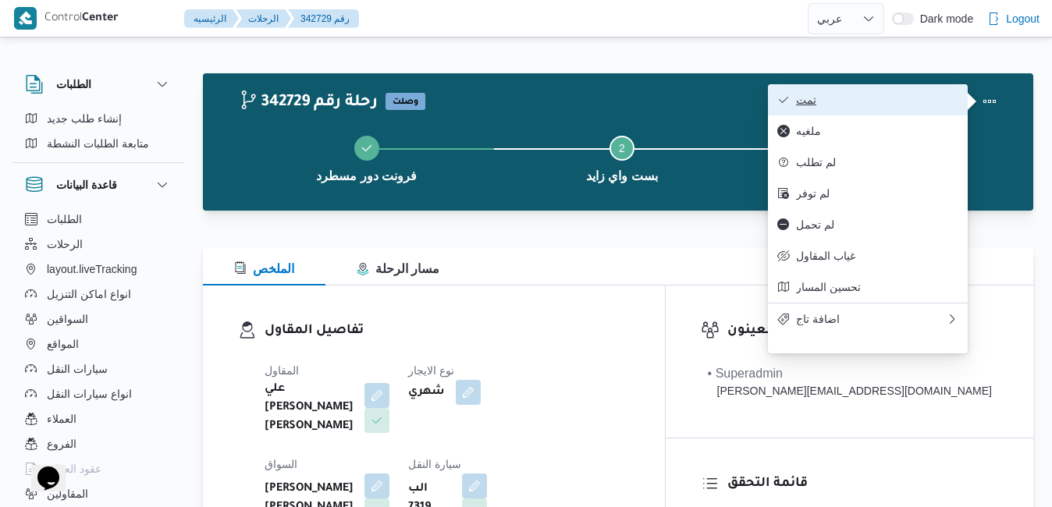
click at [937, 100] on span "تمت" at bounding box center [877, 100] width 162 height 12
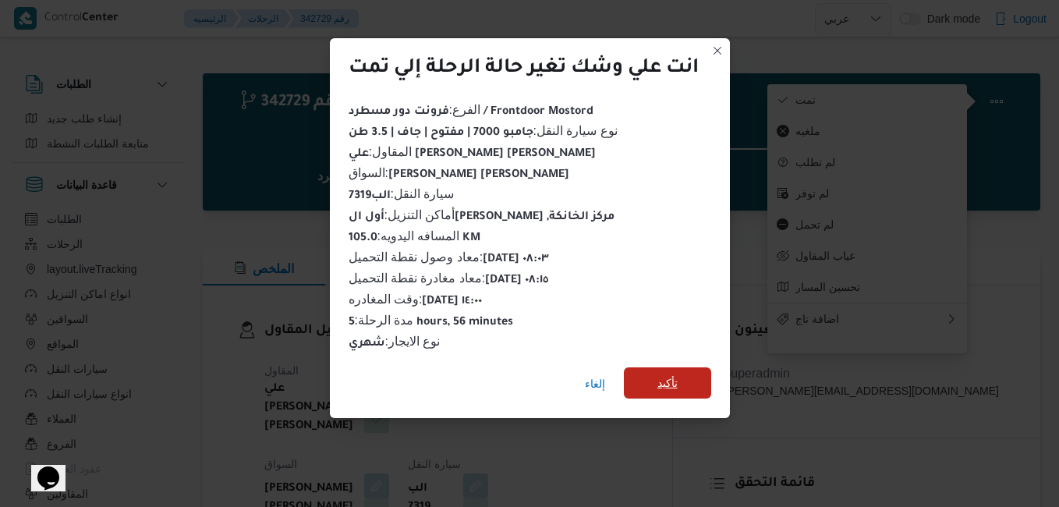
click at [674, 377] on span "تأكيد" at bounding box center [668, 383] width 20 height 19
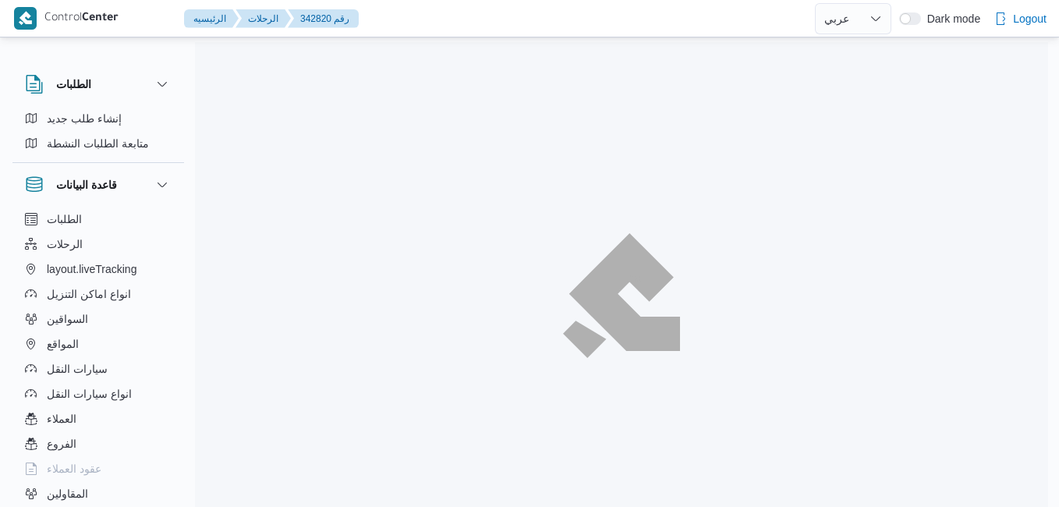
select select "ar"
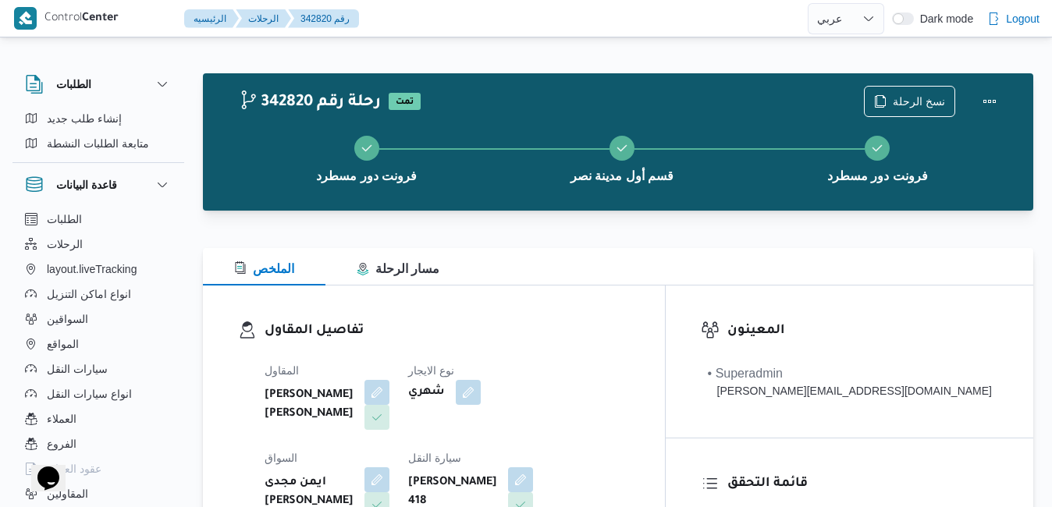
click at [640, 297] on div "تفاصيل المقاول المقاول [PERSON_NAME] [PERSON_NAME] نوع الايجار شهري السواق ايمن…" at bounding box center [434, 466] width 462 height 360
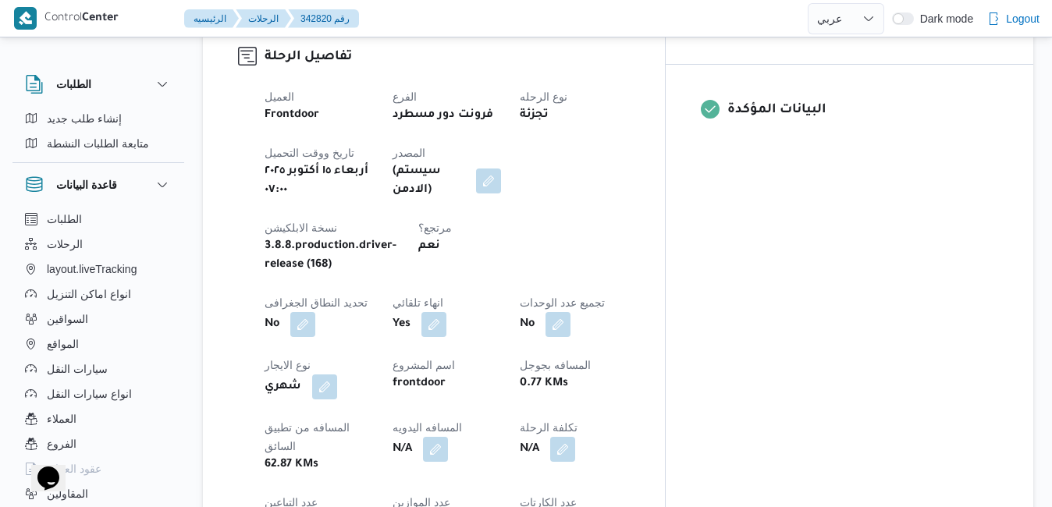
scroll to position [624, 0]
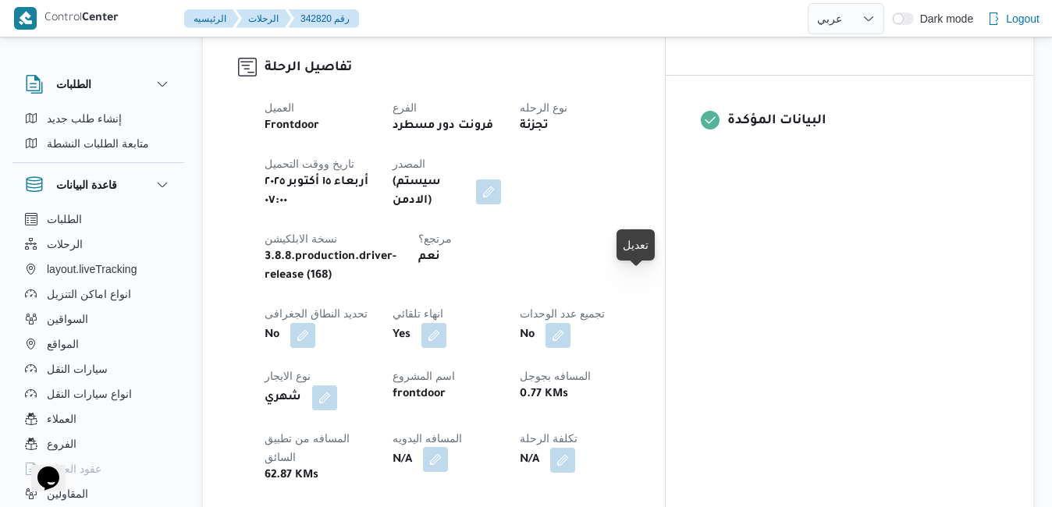
click at [448, 447] on button "button" at bounding box center [435, 459] width 25 height 25
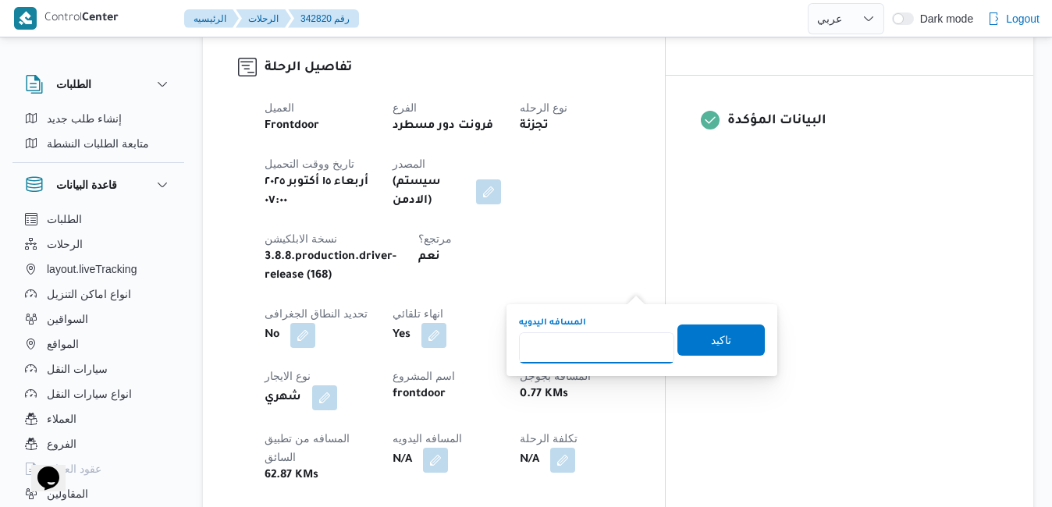
click at [595, 346] on input "المسافه اليدويه" at bounding box center [596, 347] width 155 height 31
type input "50"
click at [686, 344] on span "تاكيد" at bounding box center [720, 339] width 87 height 31
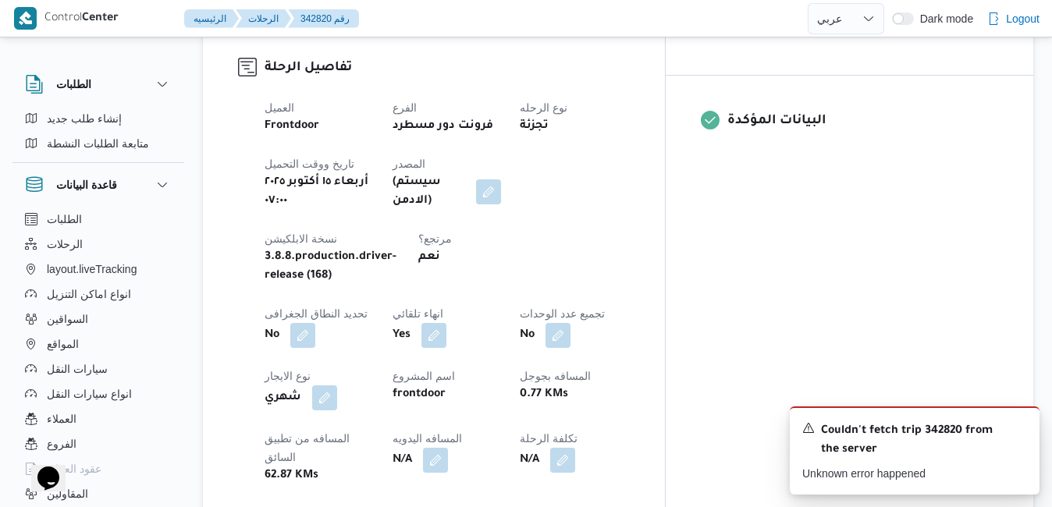
click at [639, 364] on div "العميل Frontdoor الفرع فرونت دور مسطرد نوع الرحله تجزئة تاريخ ووقت التحميل أربع…" at bounding box center [447, 354] width 384 height 531
click at [418, 229] on dt "مرتجع؟" at bounding box center [472, 238] width 109 height 19
click at [448, 447] on button "button" at bounding box center [435, 459] width 25 height 25
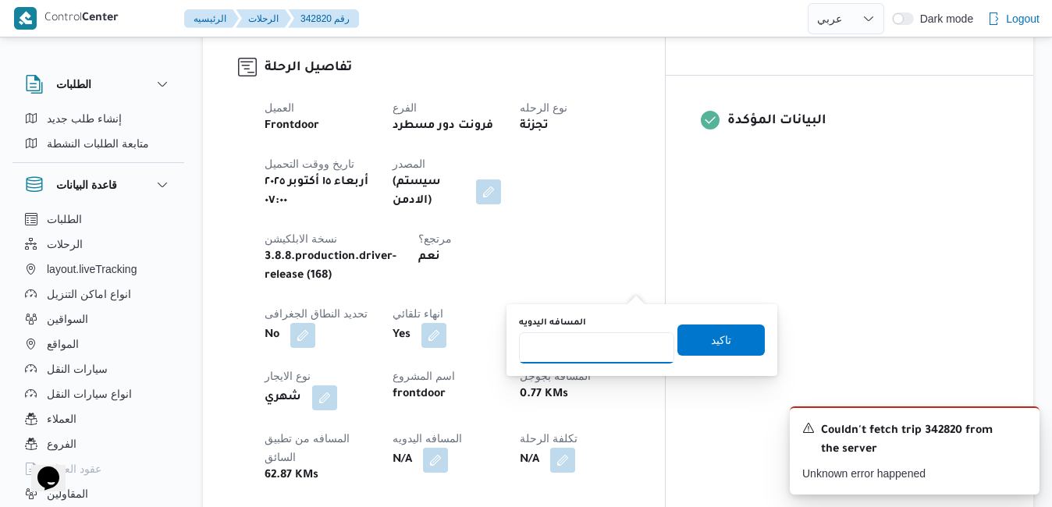
click at [609, 349] on input "المسافه اليدويه" at bounding box center [596, 347] width 155 height 31
type input "50"
click at [683, 340] on span "تاكيد" at bounding box center [720, 339] width 87 height 31
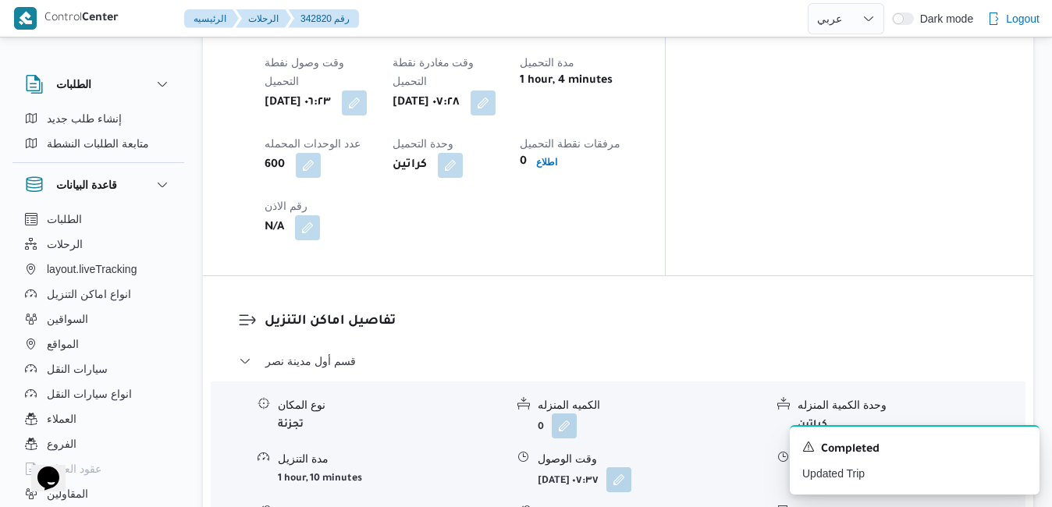
scroll to position [1324, 0]
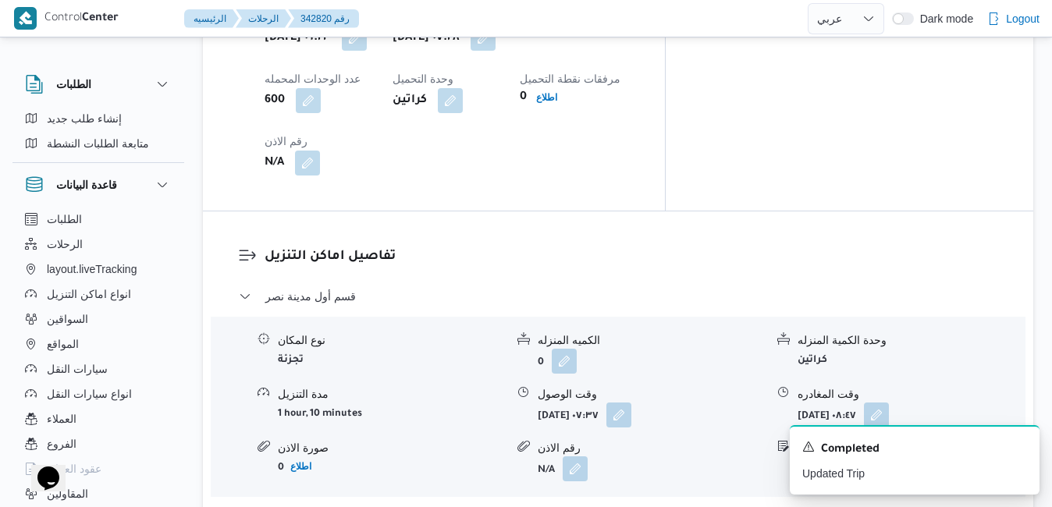
scroll to position [1418, 0]
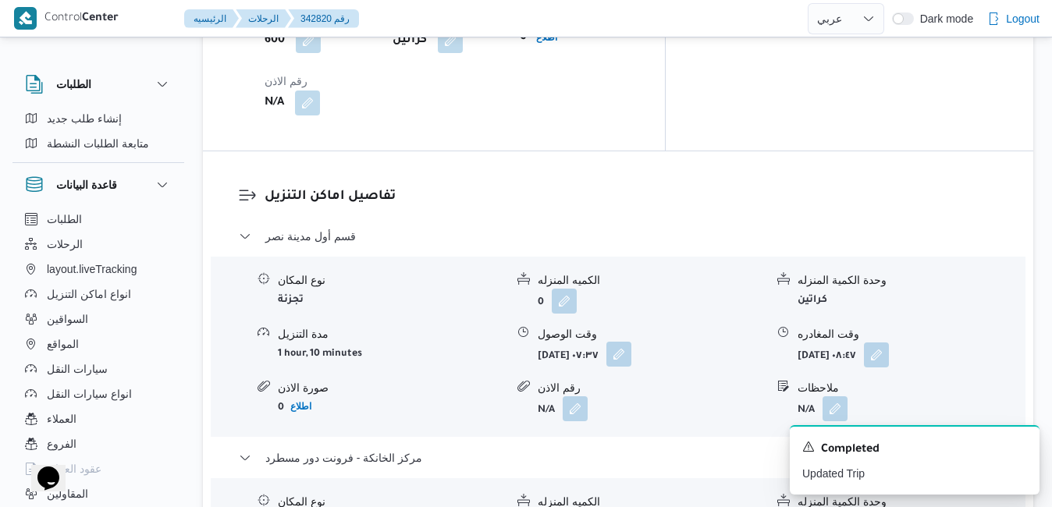
click at [631, 342] on button "button" at bounding box center [618, 354] width 25 height 25
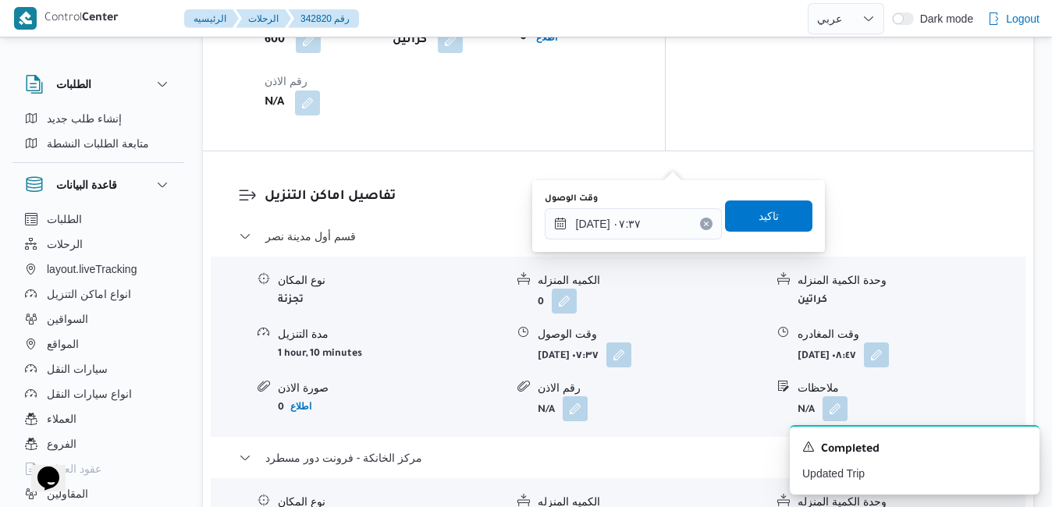
click at [626, 208] on div "وقت الوصول ١٥/١٠/٢٠٢٥ ٠٧:٣٧" at bounding box center [633, 216] width 177 height 47
click at [624, 224] on input "١٥/١٠/٢٠٢٥ ٠٧:٣٧" at bounding box center [633, 223] width 177 height 31
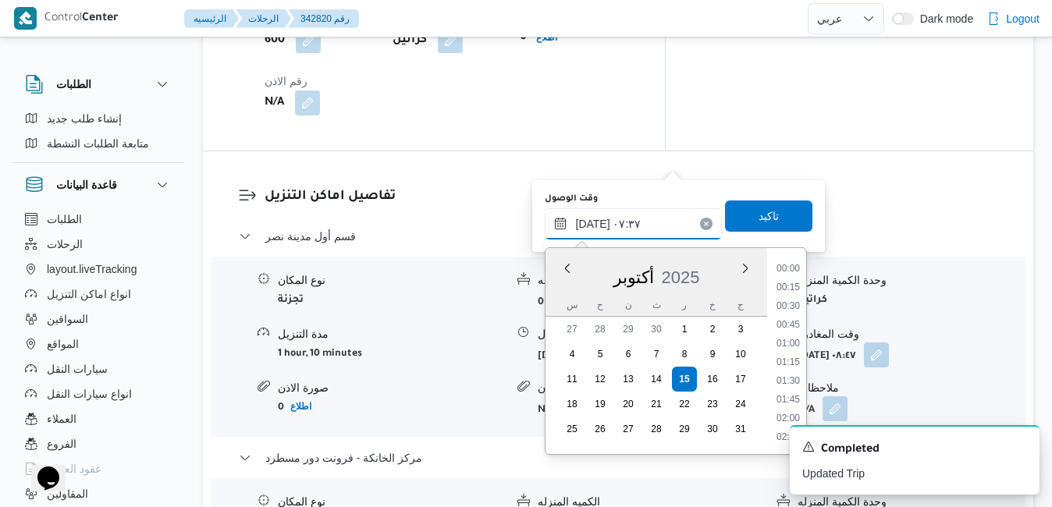
scroll to position [467, 0]
click at [796, 398] on li "08:00" at bounding box center [788, 401] width 36 height 16
type input "١٥/١٠/٢٠٢٥ ٠٨:٠٠"
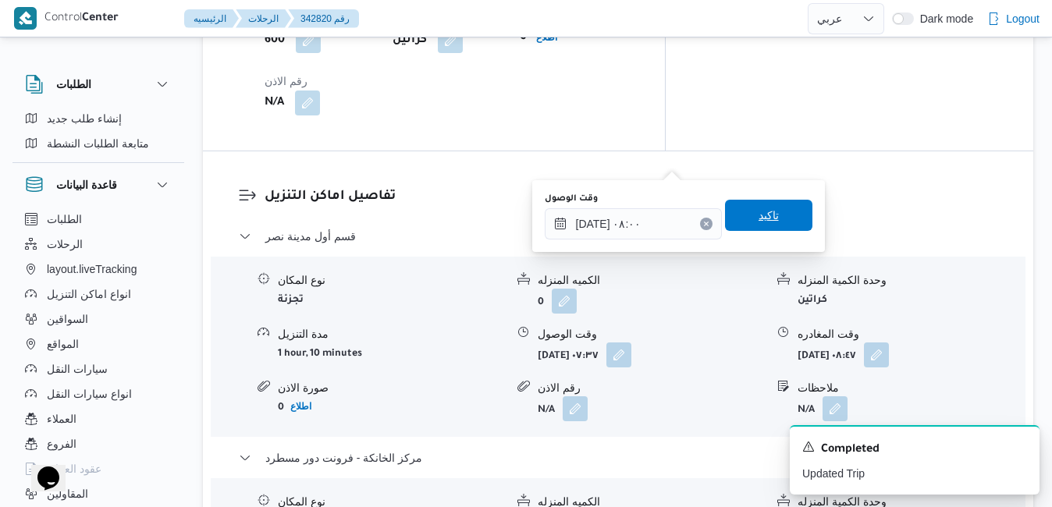
click at [760, 218] on span "تاكيد" at bounding box center [768, 215] width 20 height 19
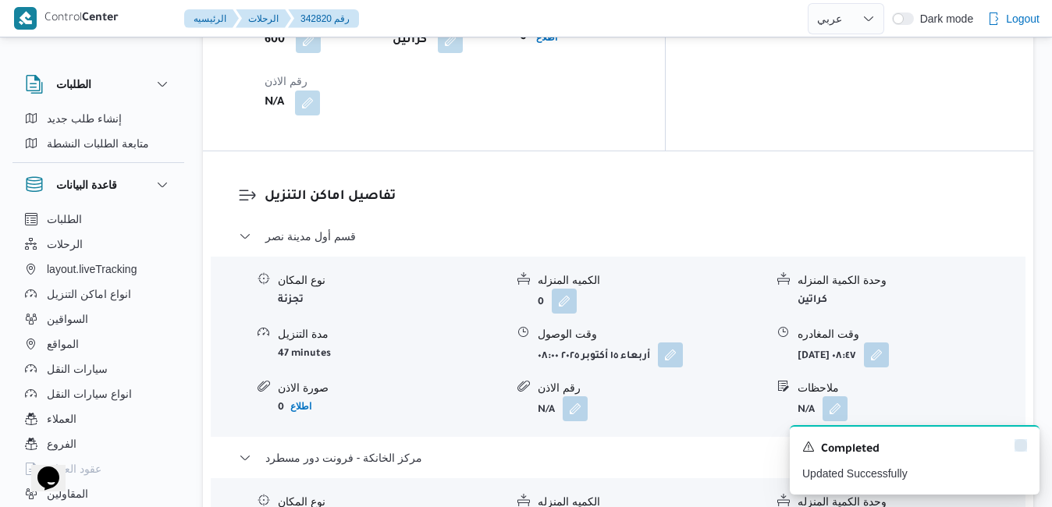
click at [1019, 448] on icon "Dismiss toast" at bounding box center [1020, 445] width 12 height 12
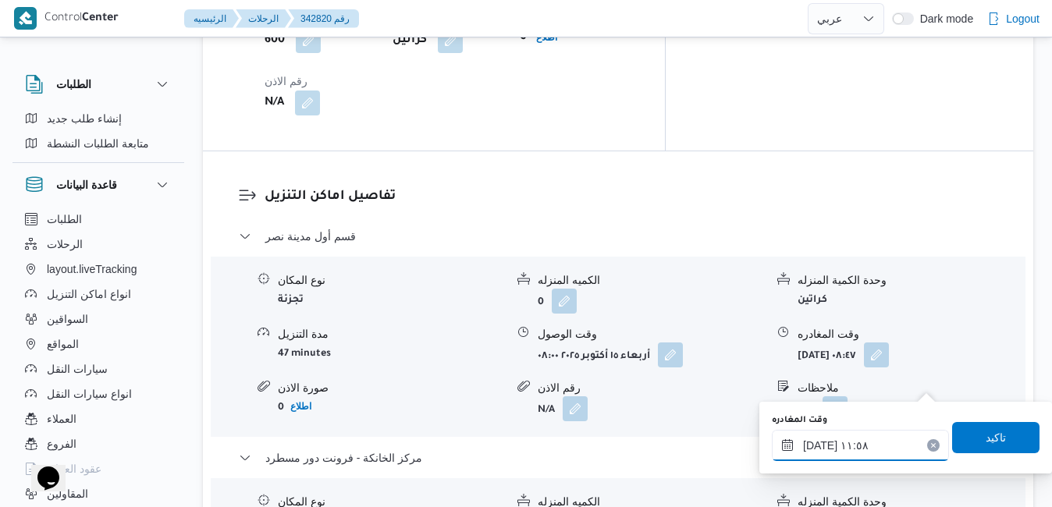
click at [835, 452] on input "١٥/١٠/٢٠٢٥ ١١:٥٨" at bounding box center [860, 445] width 177 height 31
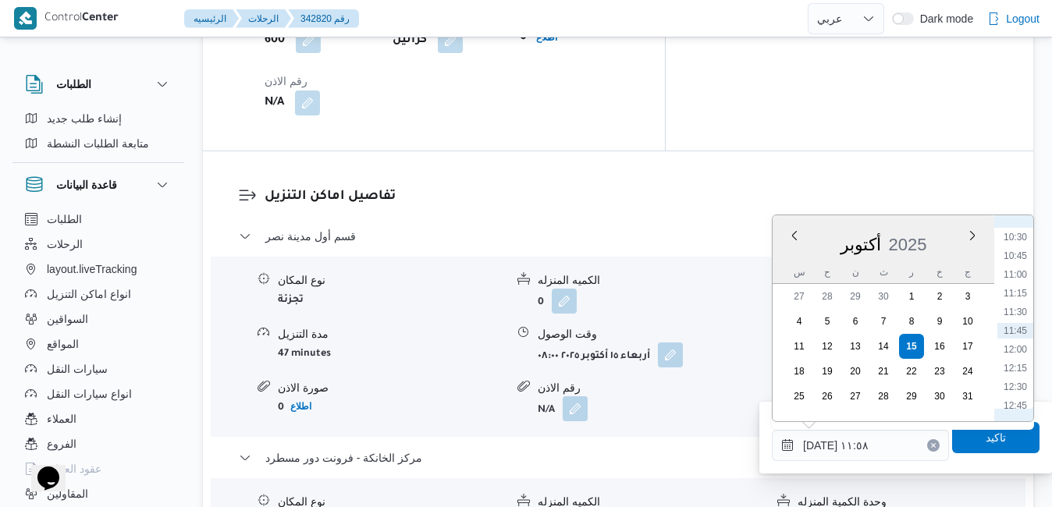
scroll to position [943, 0]
click at [1017, 289] on li "13:15" at bounding box center [1015, 285] width 36 height 16
type input "[DATE] ١٣:١٥"
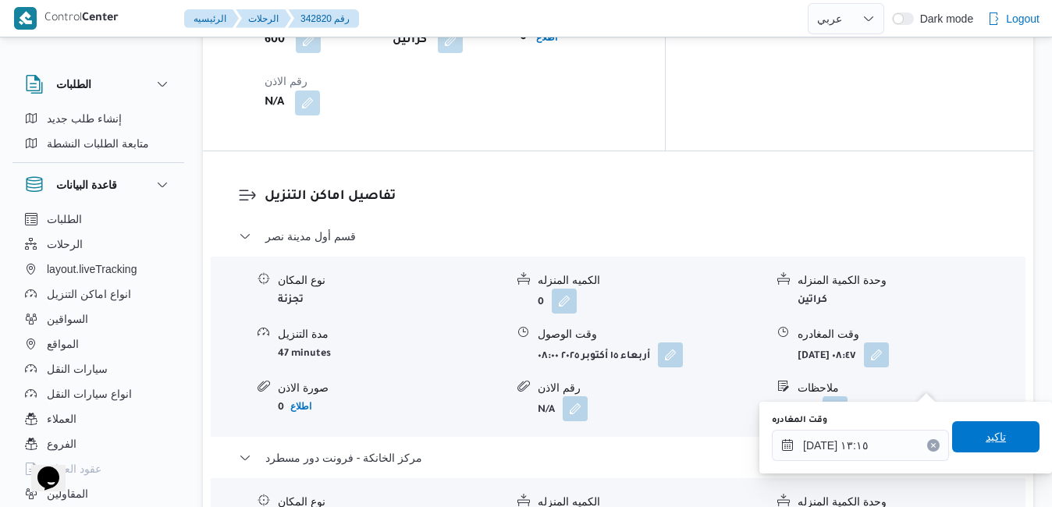
click at [961, 439] on span "تاكيد" at bounding box center [995, 436] width 87 height 31
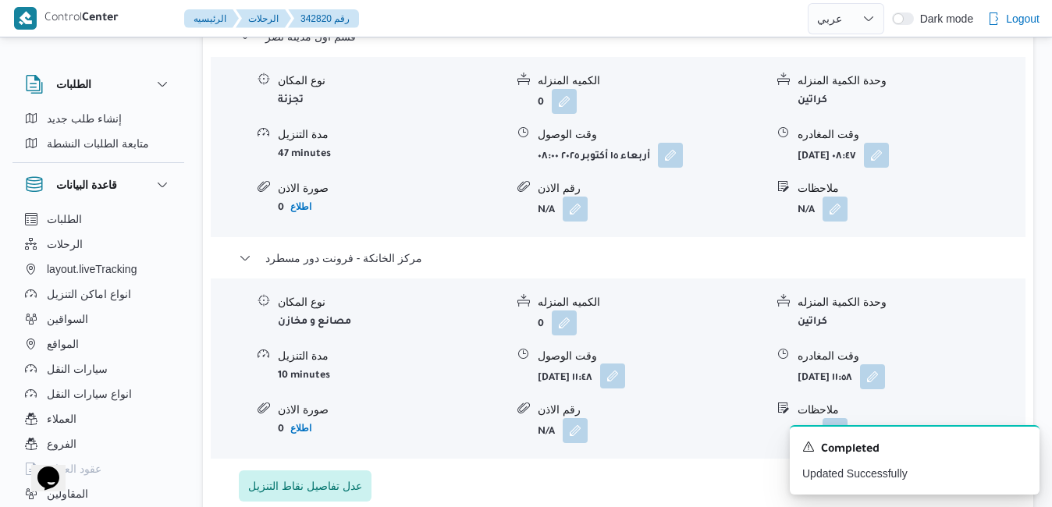
click at [625, 376] on button "button" at bounding box center [612, 376] width 25 height 25
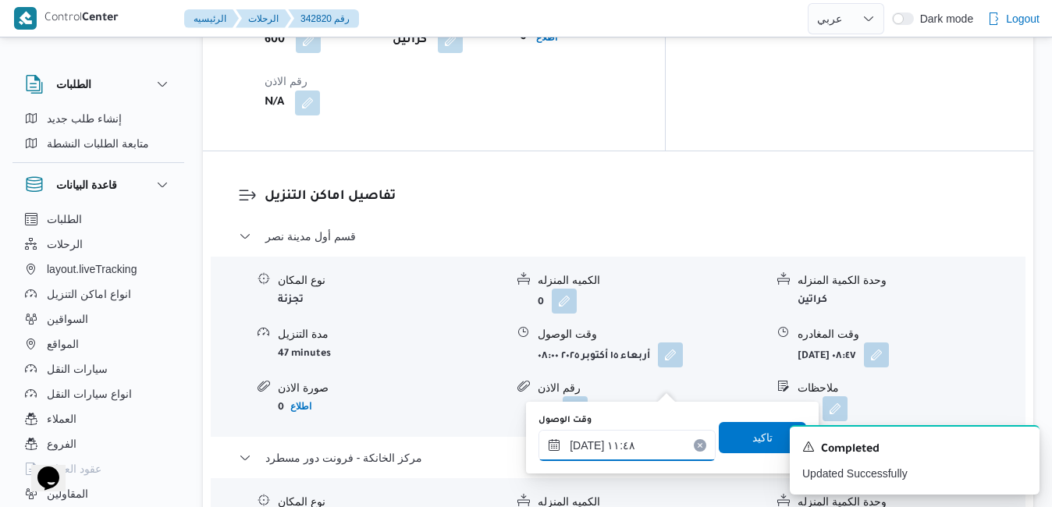
click at [648, 445] on input "١٥/١٠/٢٠٢٥ ١١:٤٨" at bounding box center [626, 445] width 177 height 31
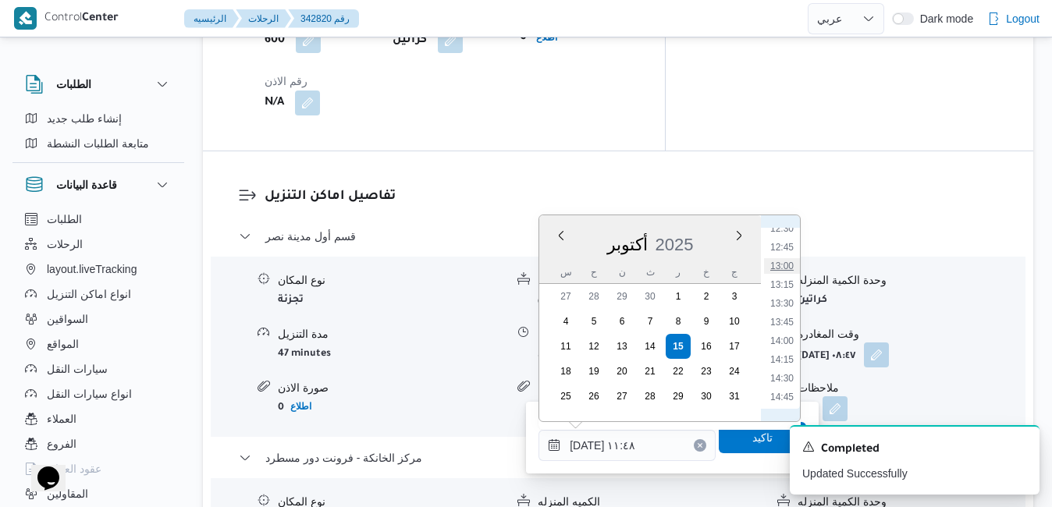
click at [780, 270] on li "13:00" at bounding box center [782, 266] width 36 height 16
type input "١٥/١٠/٢٠٢٥ ١٣:٠٠"
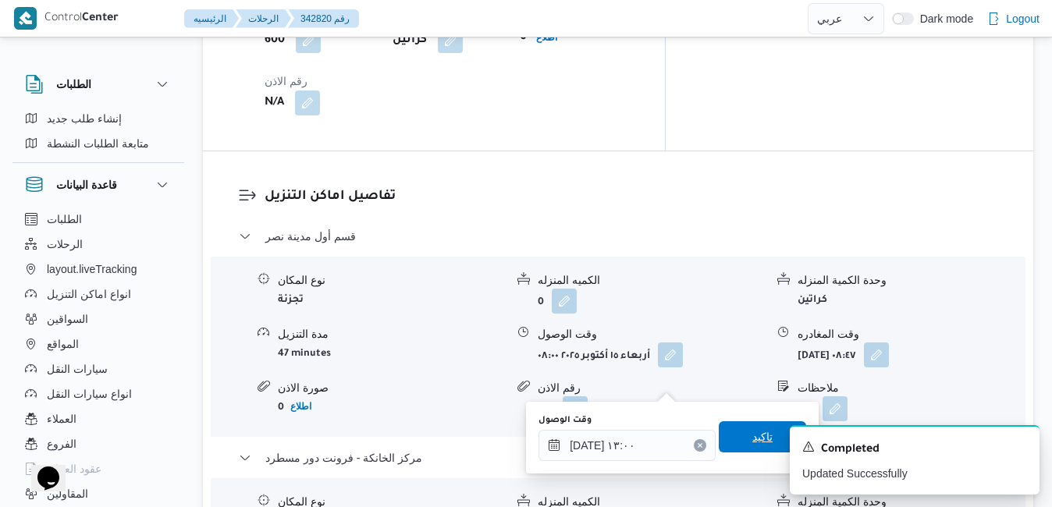
click at [727, 440] on span "تاكيد" at bounding box center [762, 436] width 87 height 31
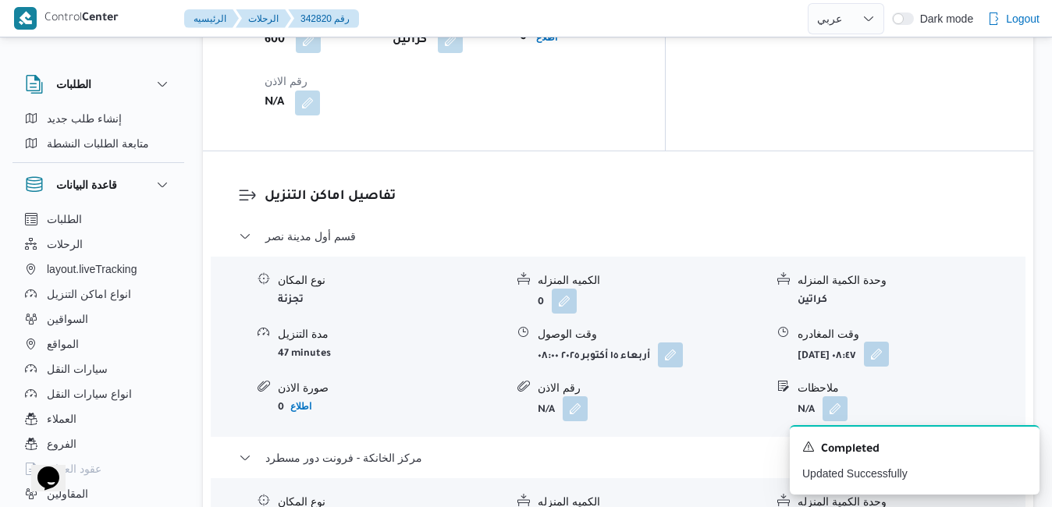
click at [889, 342] on button "button" at bounding box center [876, 354] width 25 height 25
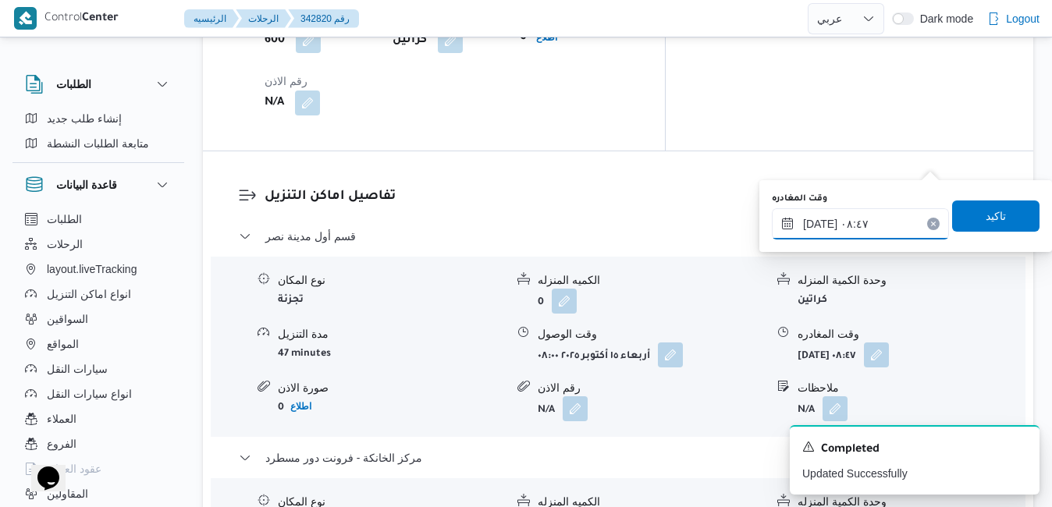
click at [885, 219] on input "١٥/١٠/٢٠٢٥ ٠٨:٤٧" at bounding box center [860, 223] width 177 height 31
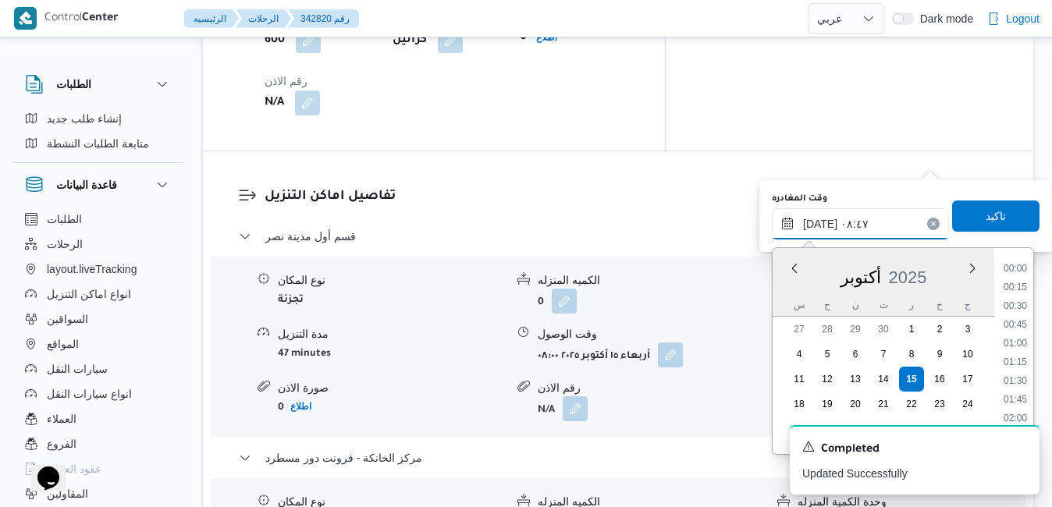
scroll to position [560, 0]
click at [1033, 384] on ul "00:00 00:15 00:30 00:45 01:00 01:15 01:30 01:45 02:00 02:15 02:30 02:45 03:00 0…" at bounding box center [1015, 351] width 36 height 181
click at [1020, 334] on li "12:30" at bounding box center [1015, 328] width 36 height 16
type input "١٥/١٠/٢٠٢٥ ١٢:٣٠"
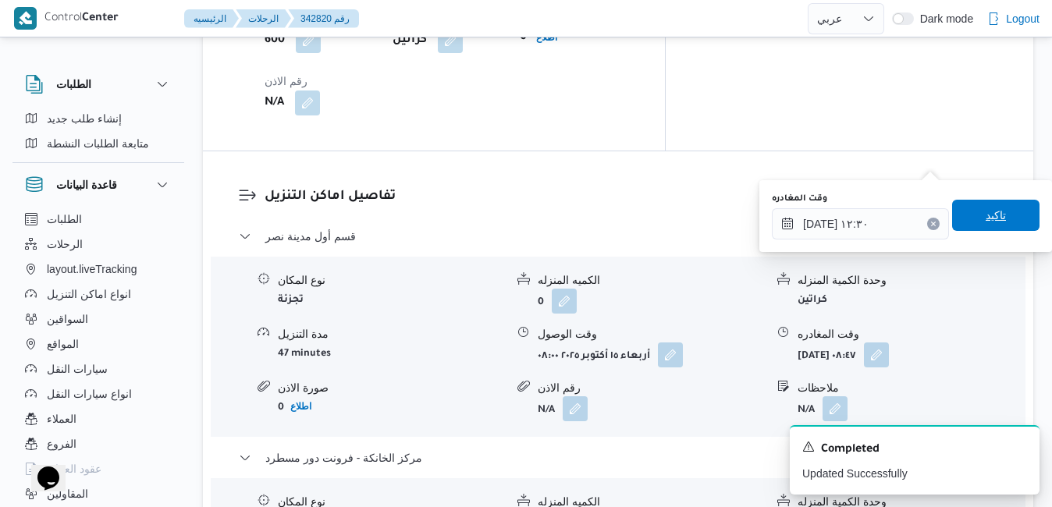
click at [966, 215] on span "تاكيد" at bounding box center [995, 215] width 87 height 31
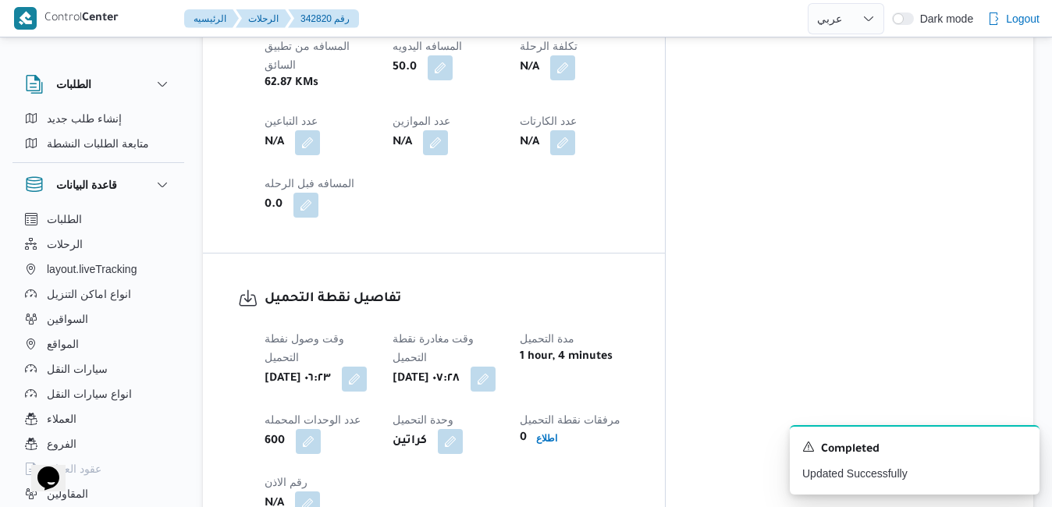
scroll to position [0, 0]
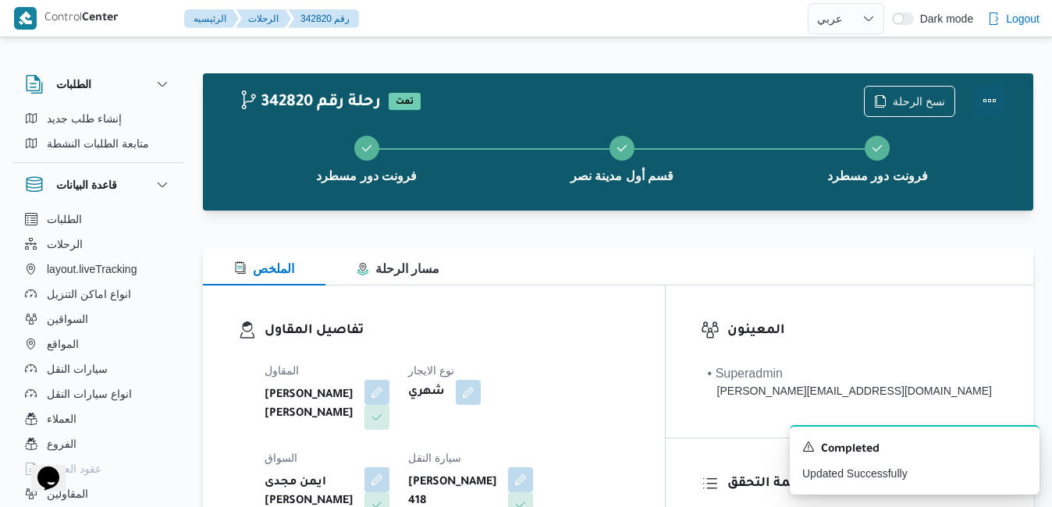
click at [992, 92] on button "Actions" at bounding box center [989, 100] width 31 height 31
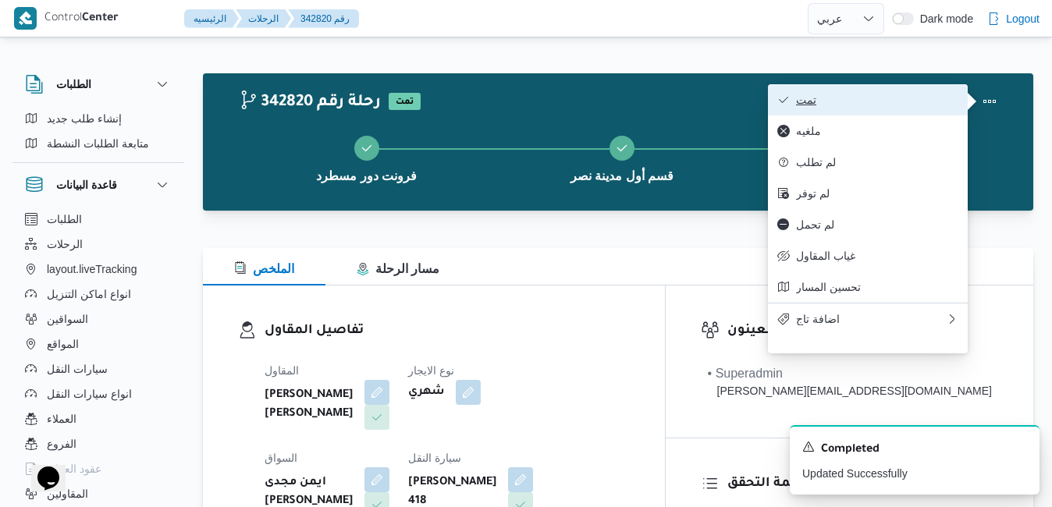
click at [914, 106] on span "تمت" at bounding box center [877, 100] width 162 height 12
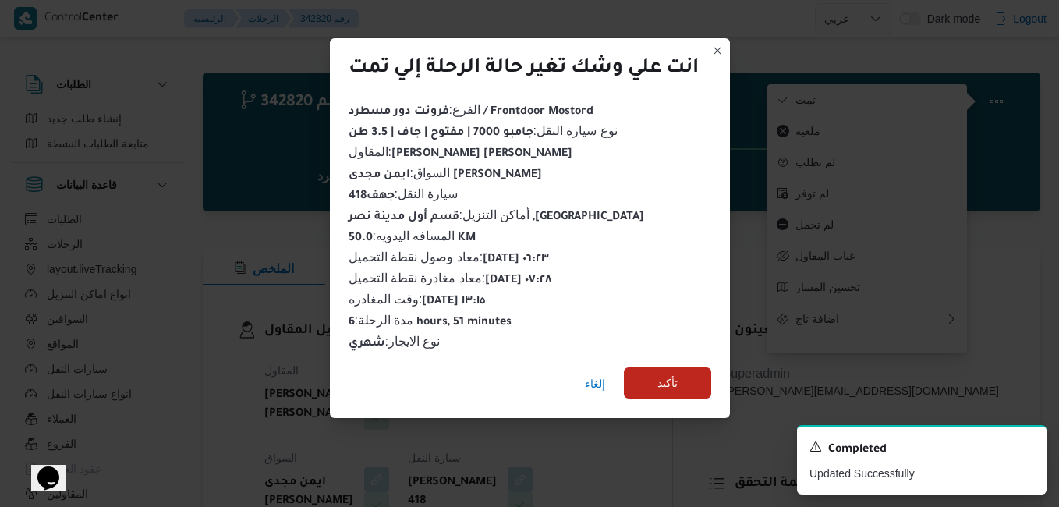
click at [644, 380] on span "تأكيد" at bounding box center [667, 382] width 87 height 31
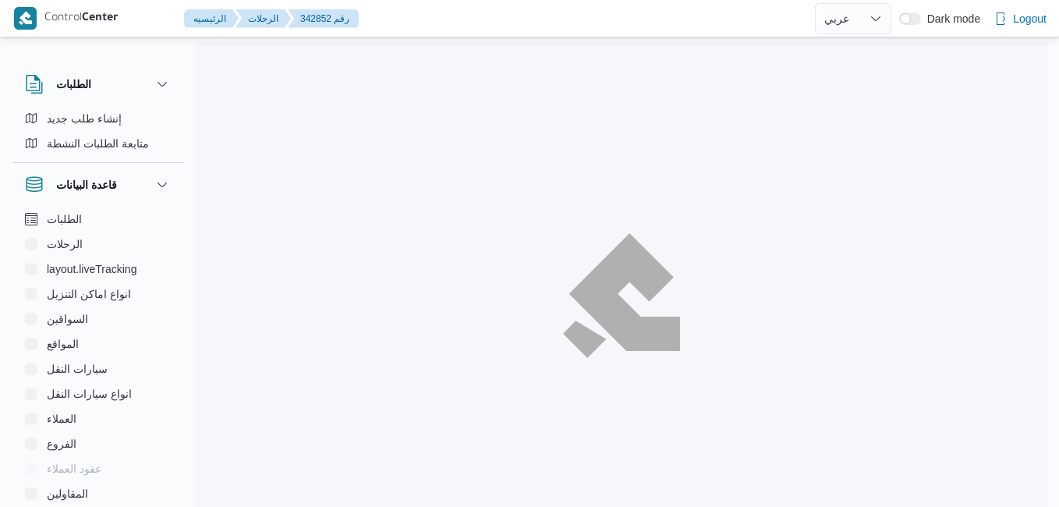
select select "ar"
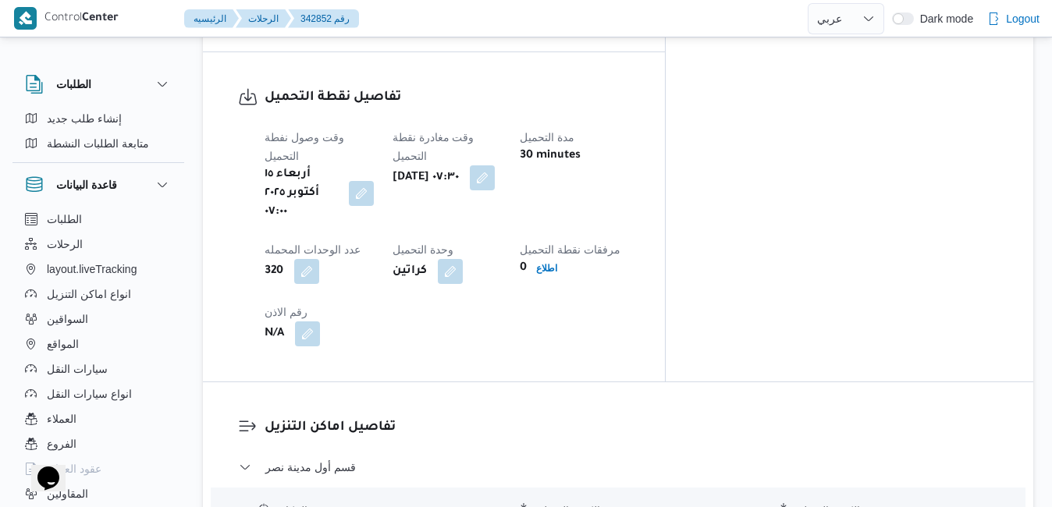
scroll to position [1311, 0]
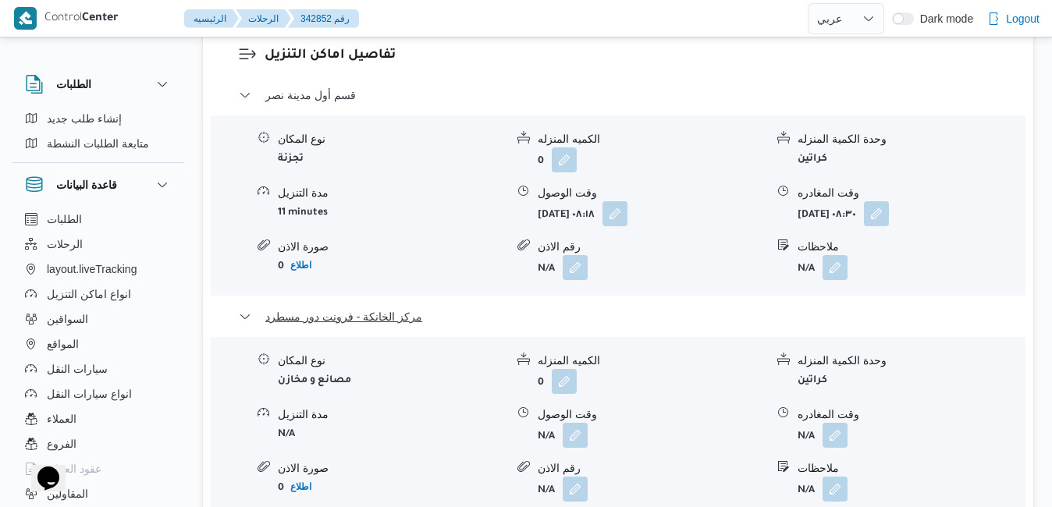
scroll to position [1592, 0]
click at [843, 421] on button "button" at bounding box center [834, 433] width 25 height 25
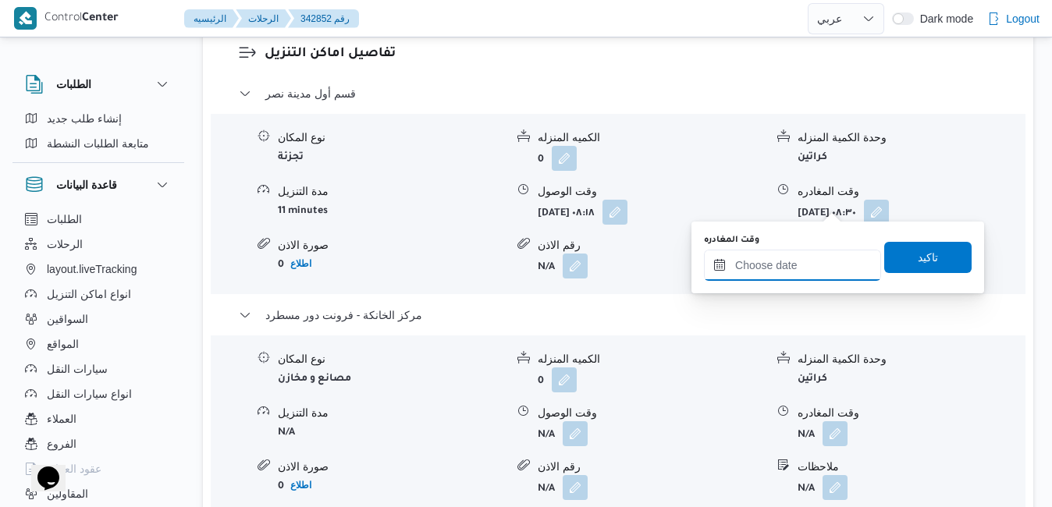
click at [806, 261] on input "وقت المغادره" at bounding box center [792, 265] width 177 height 31
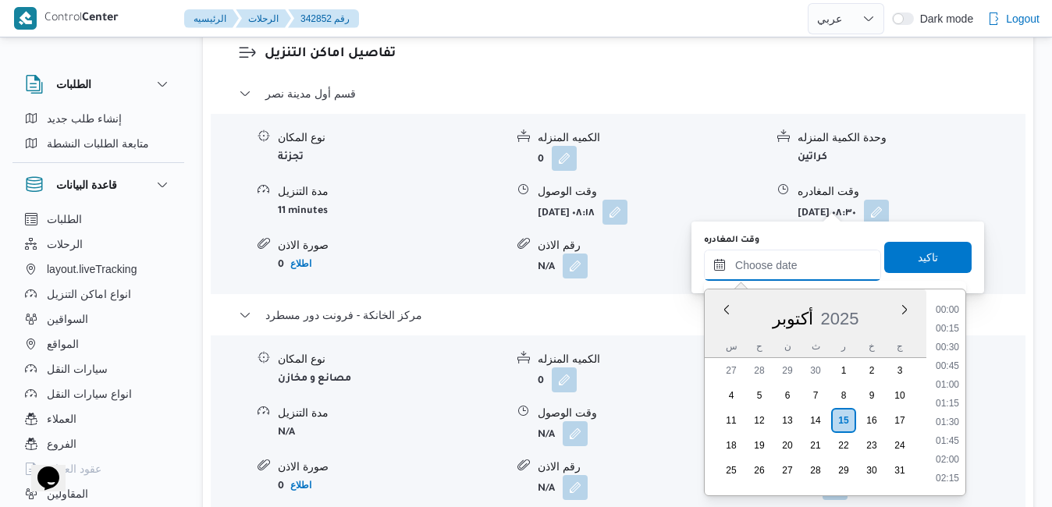
scroll to position [1178, 0]
click at [722, 318] on div "أكتوبر 2025" at bounding box center [816, 316] width 222 height 40
click at [963, 343] on li "16:15" at bounding box center [947, 349] width 36 height 16
type input "[DATE] ١٦:١٥"
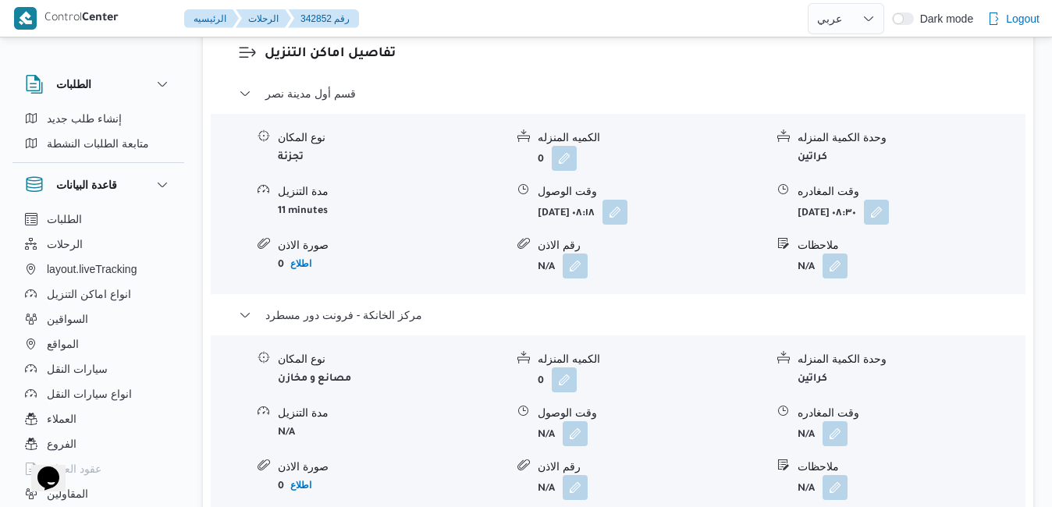
drag, startPoint x: 938, startPoint y: 332, endPoint x: 910, endPoint y: 322, distance: 29.6
click at [910, 322] on div "تفاصيل اماكن التنزيل قسم أول مدينة نصر نوع المكان تجزئة الكميه المنزله 0 وحدة ا…" at bounding box center [618, 301] width 830 height 585
click at [837, 421] on button "button" at bounding box center [834, 433] width 25 height 25
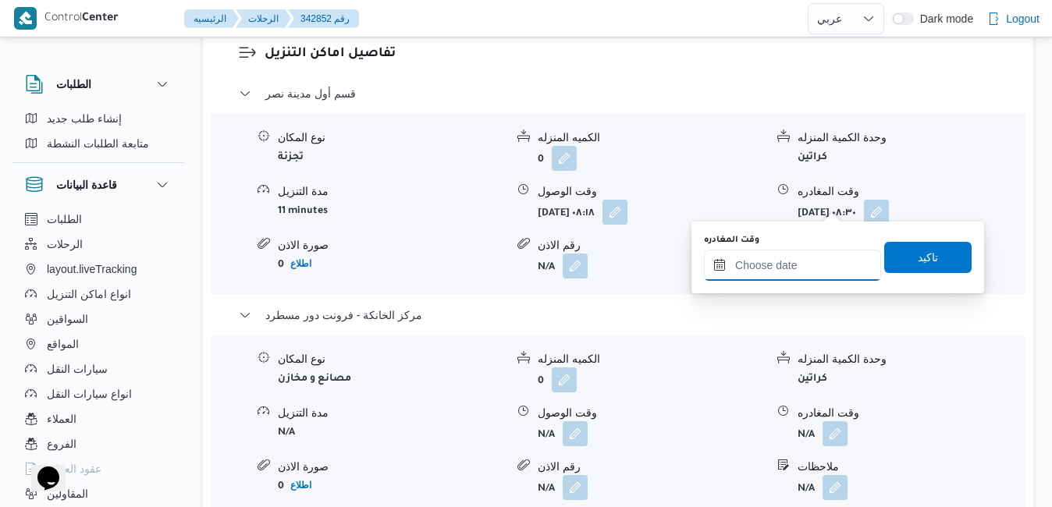
click at [778, 267] on input "وقت المغادره" at bounding box center [792, 265] width 177 height 31
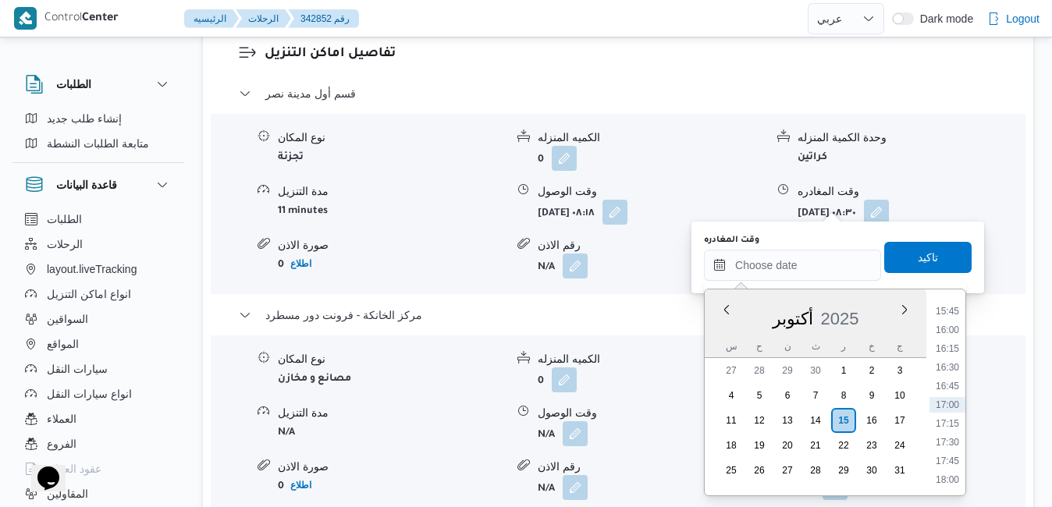
click at [712, 336] on div "س ح ن ث ر خ ج" at bounding box center [816, 346] width 222 height 22
click at [950, 306] on li "13:30" at bounding box center [947, 301] width 36 height 16
type input "[DATE] ١٣:٣٠"
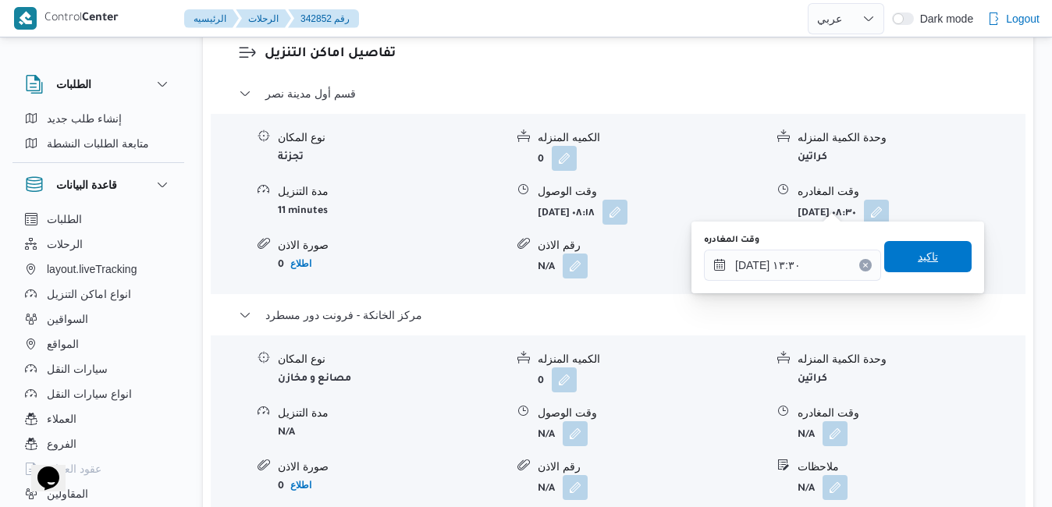
click at [924, 261] on span "تاكيد" at bounding box center [928, 256] width 20 height 19
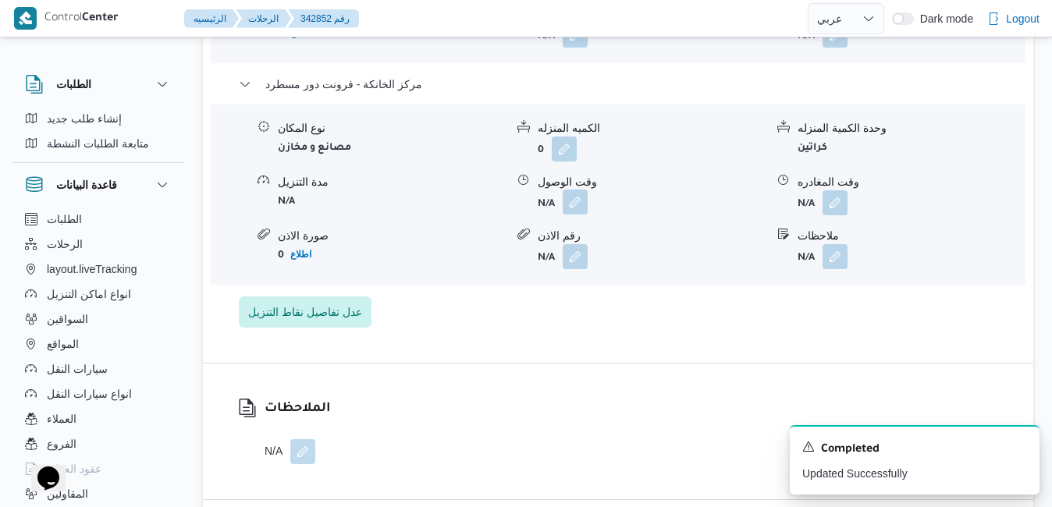
click at [579, 203] on button "button" at bounding box center [575, 202] width 25 height 25
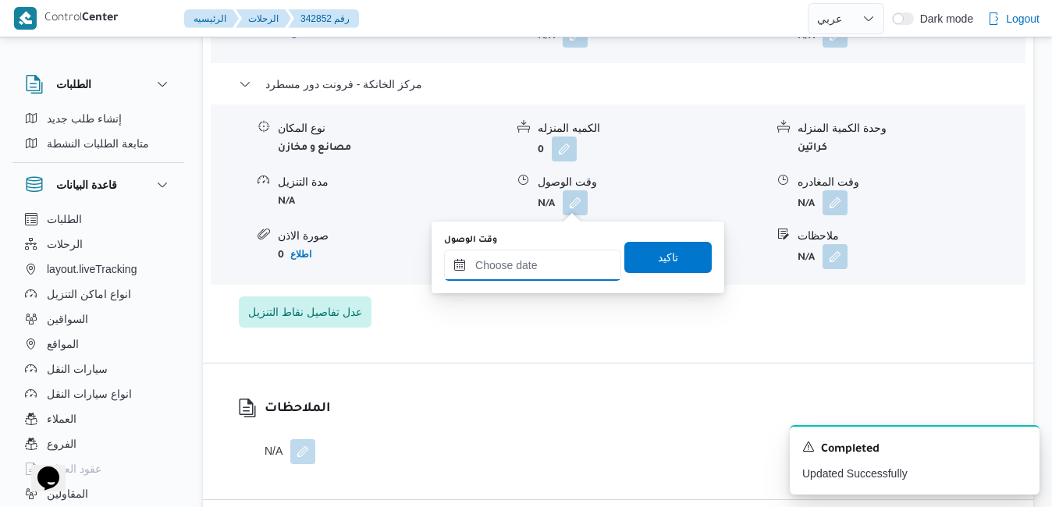
click at [559, 274] on input "وقت الوصول" at bounding box center [532, 265] width 177 height 31
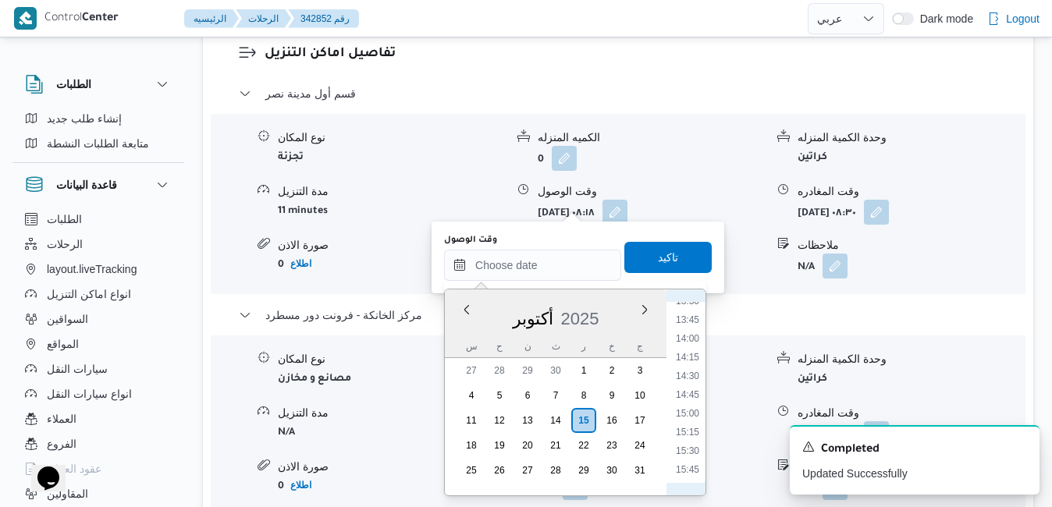
scroll to position [861, 0]
click at [683, 438] on li "13:15" at bounding box center [687, 441] width 36 height 16
type input "[DATE] ١٣:١٥"
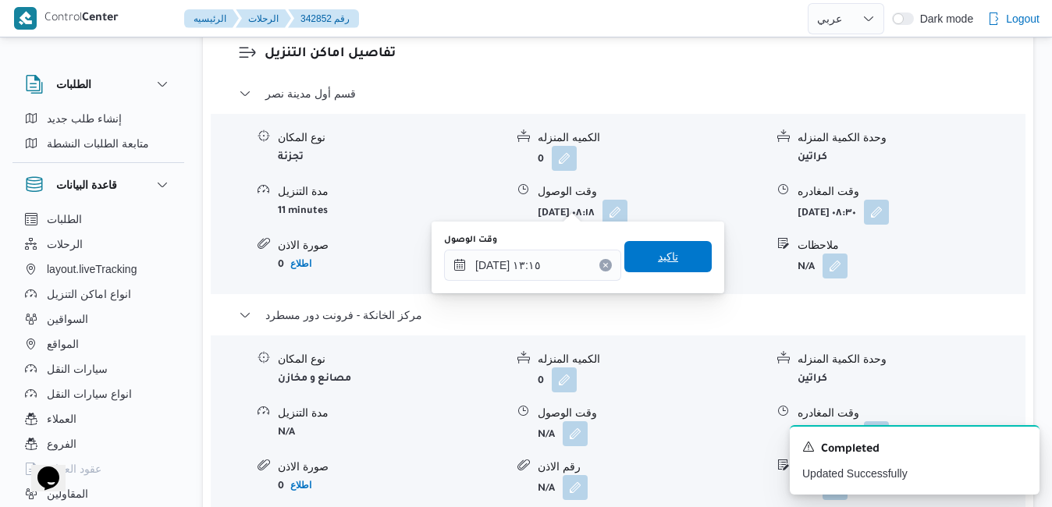
click at [664, 261] on span "تاكيد" at bounding box center [668, 256] width 20 height 19
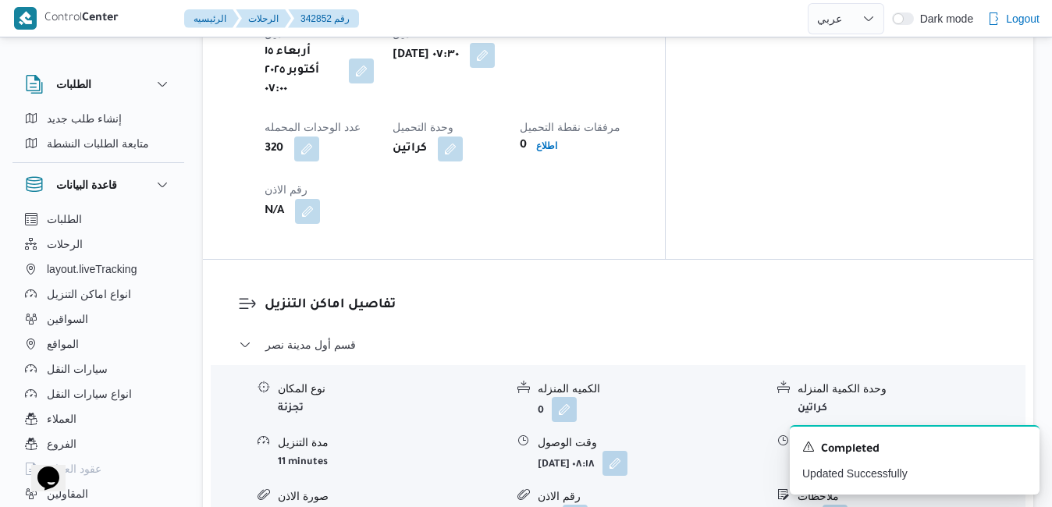
scroll to position [1311, 0]
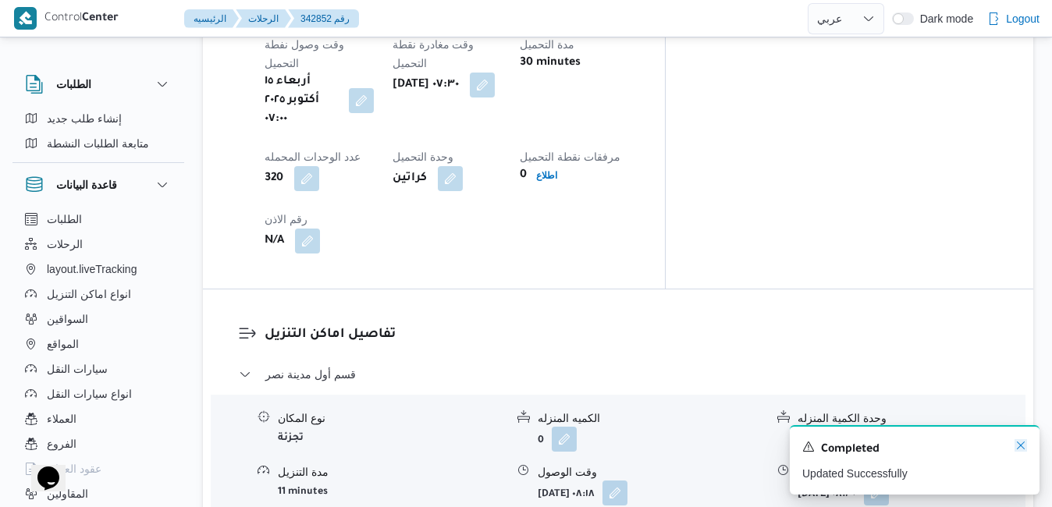
click at [1020, 447] on icon "Dismiss toast" at bounding box center [1021, 446] width 8 height 8
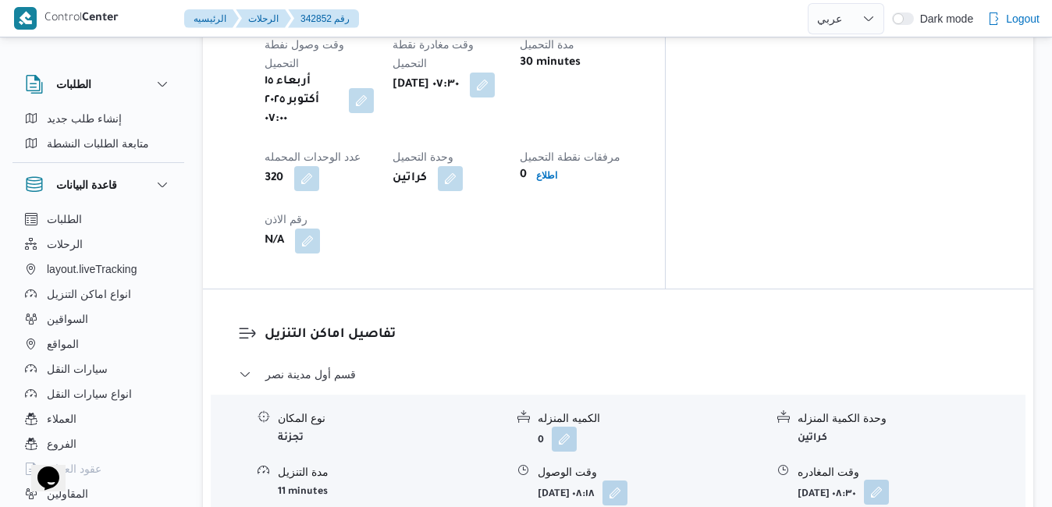
click at [889, 480] on button "button" at bounding box center [876, 492] width 25 height 25
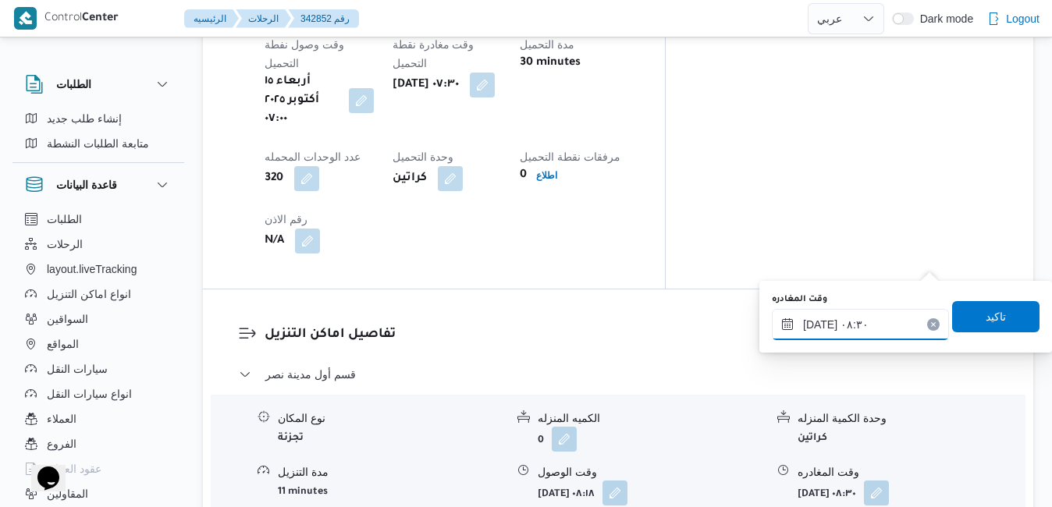
click at [885, 323] on input "١٥/١٠/٢٠٢٥ ٠٨:٣٠" at bounding box center [860, 324] width 177 height 31
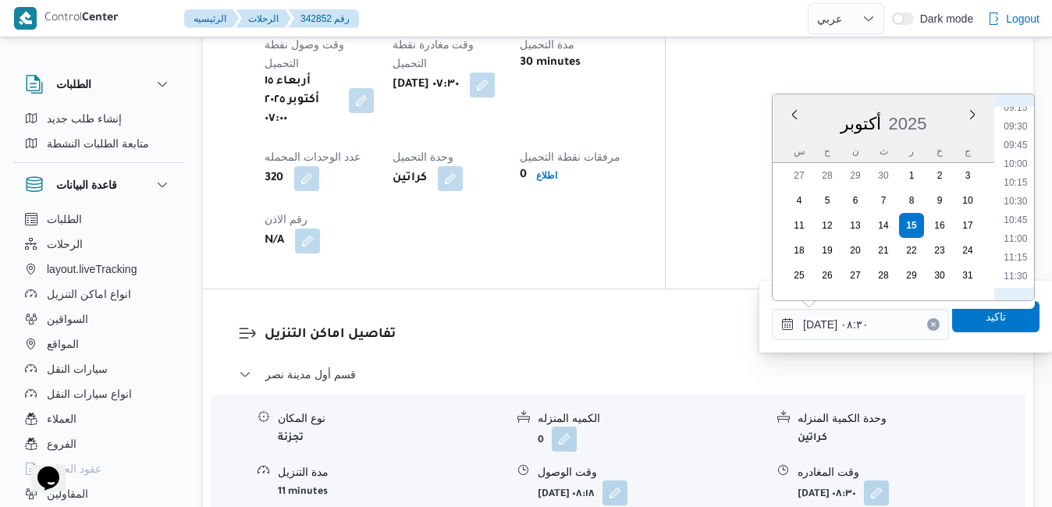
scroll to position [858, 0]
click at [1020, 195] on li "12:30" at bounding box center [1015, 193] width 36 height 16
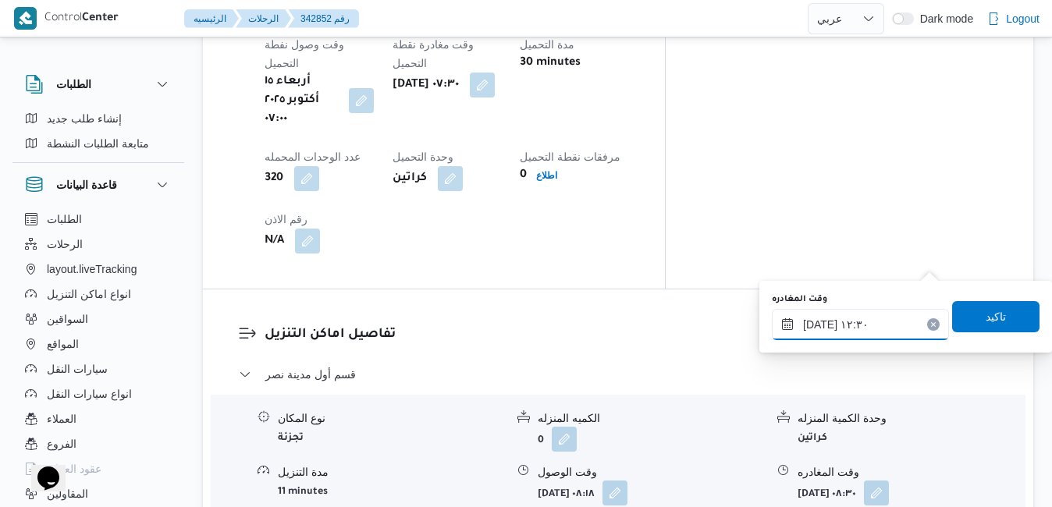
click at [816, 325] on input "١٥/١٠/٢٠٢٥ ١٢:٣٠" at bounding box center [860, 324] width 177 height 31
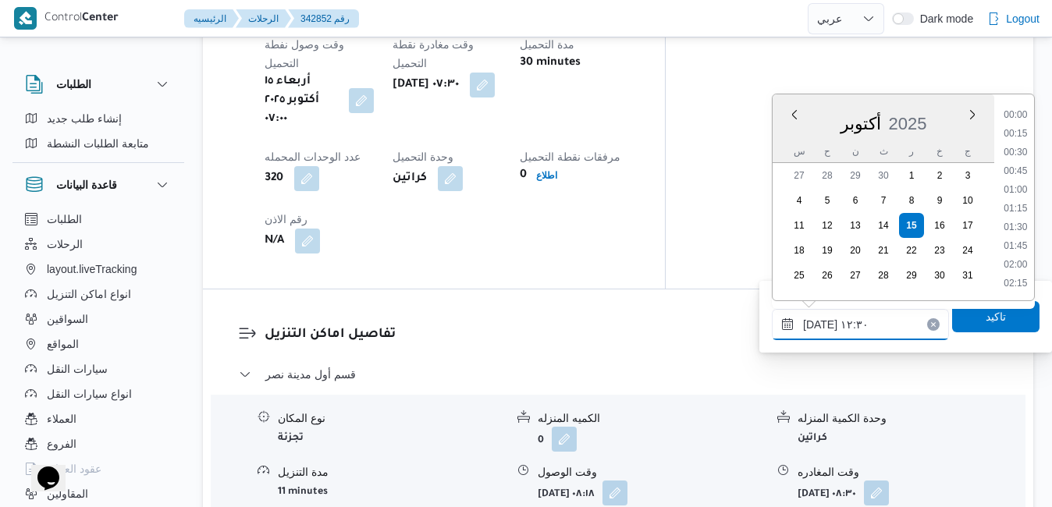
click at [816, 325] on input "١٥/١٠/٢٠٢٥ ١٢:٣٠" at bounding box center [860, 324] width 177 height 31
type input "١٥/١٠/٢٠٢٥ ١٢:40"
click at [955, 325] on span "تاكيد" at bounding box center [995, 315] width 87 height 31
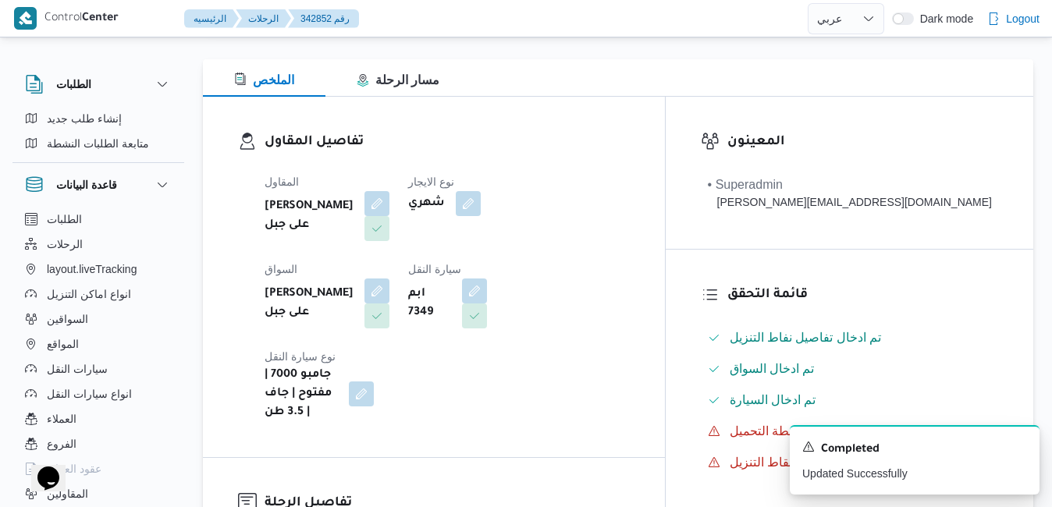
scroll to position [0, 0]
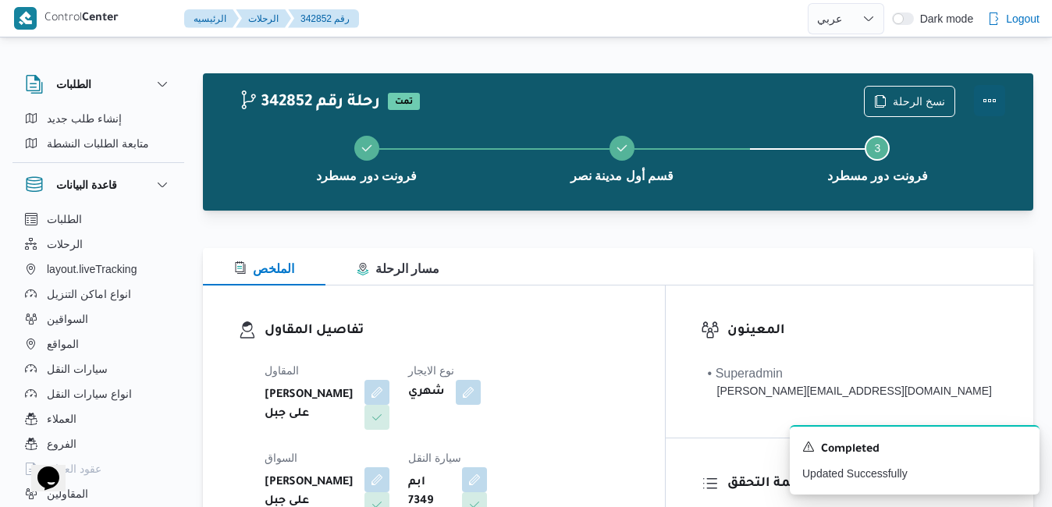
click at [989, 97] on button "Actions" at bounding box center [989, 100] width 31 height 31
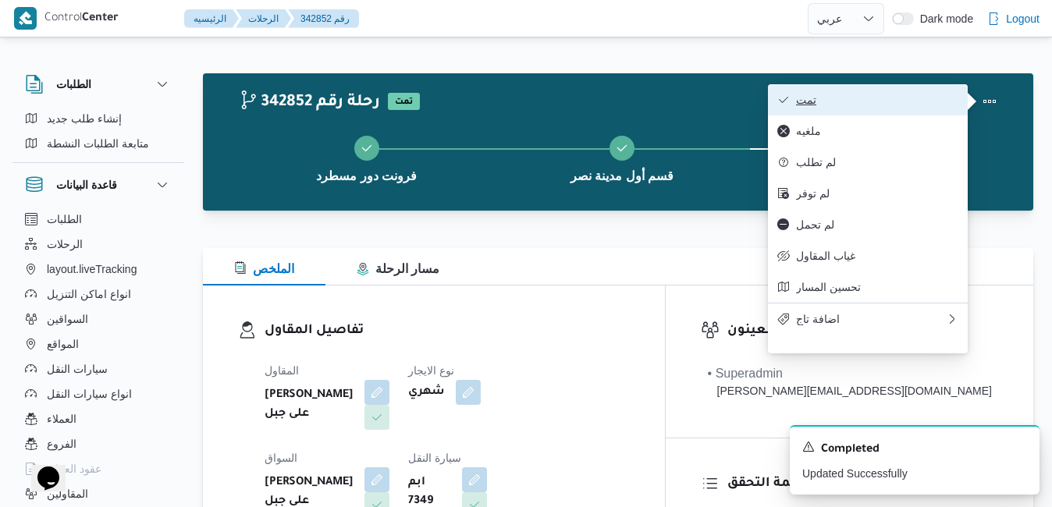
click at [911, 101] on span "تمت" at bounding box center [877, 100] width 162 height 12
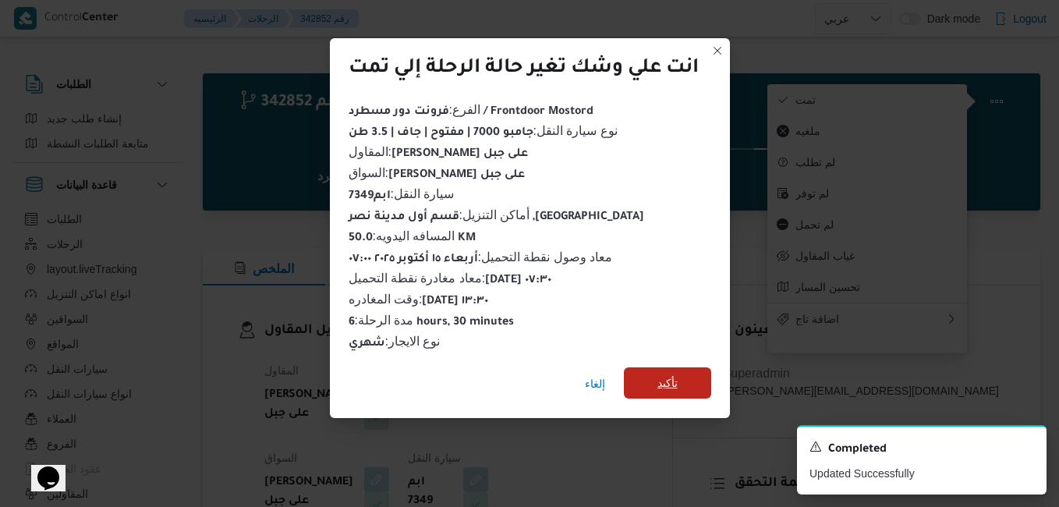
click at [676, 385] on span "تأكيد" at bounding box center [667, 382] width 87 height 31
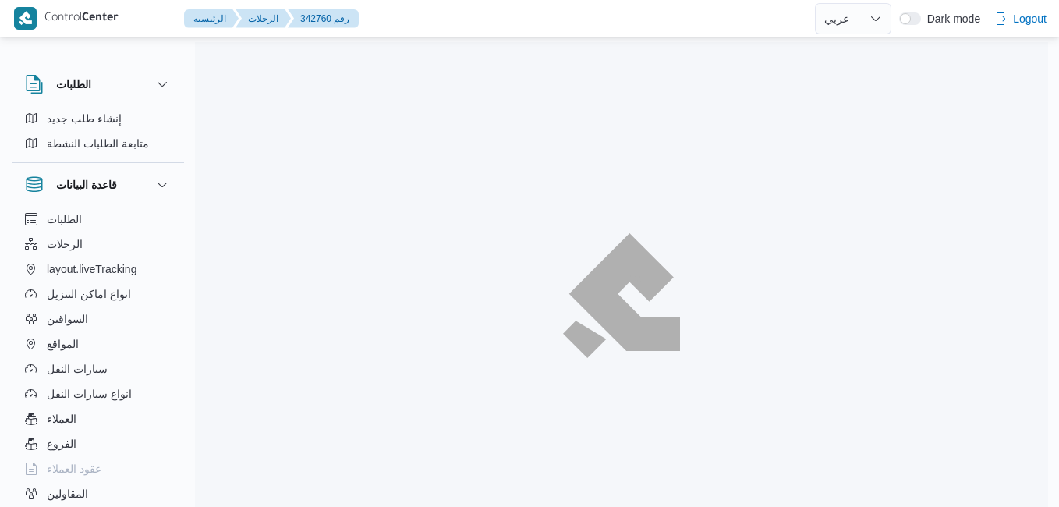
select select "ar"
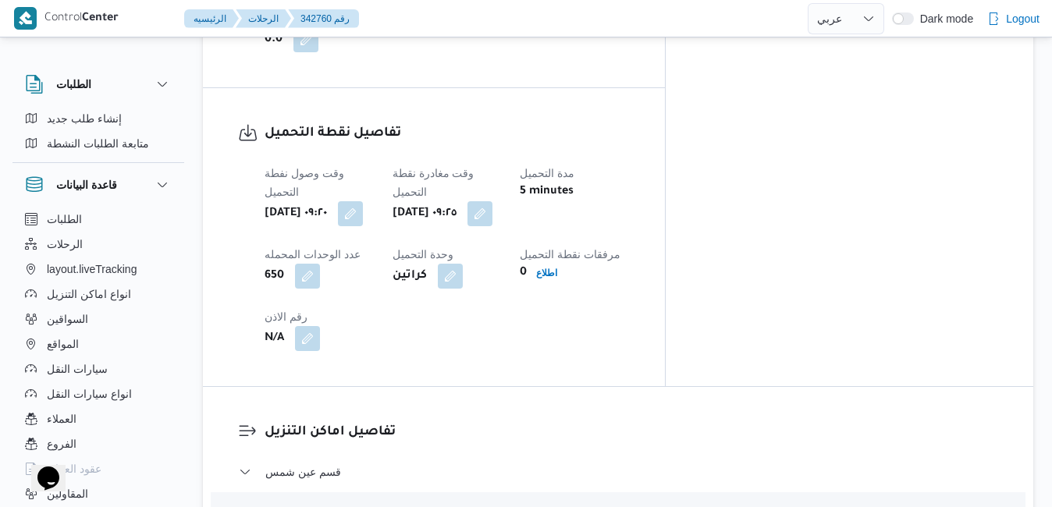
scroll to position [1358, 0]
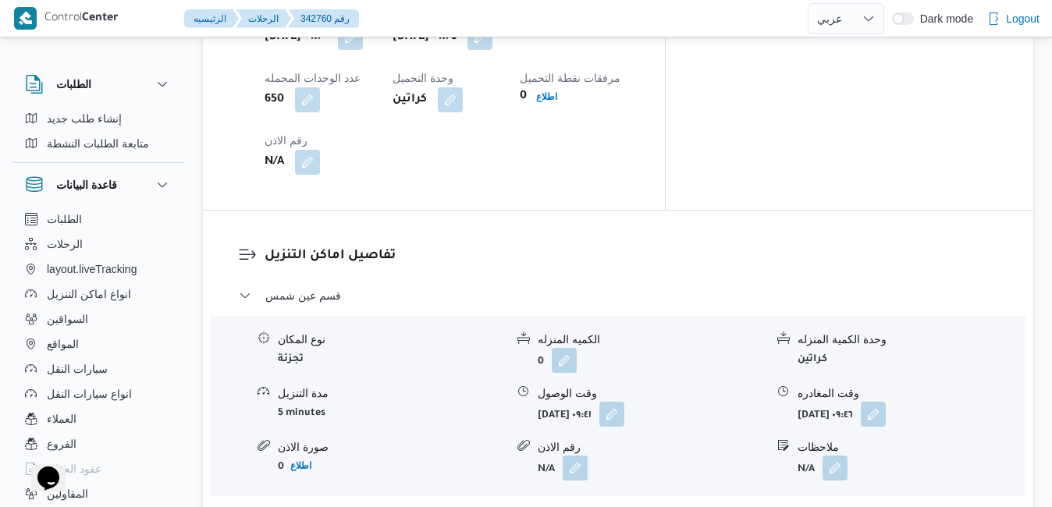
click at [559, 506] on button "قسم مصر الجديدة" at bounding box center [618, 517] width 759 height 19
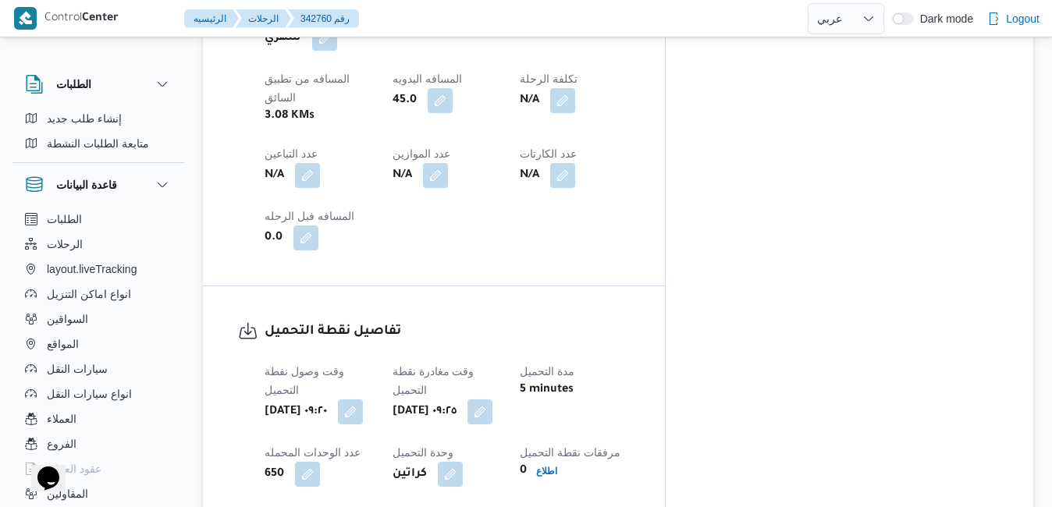
scroll to position [953, 0]
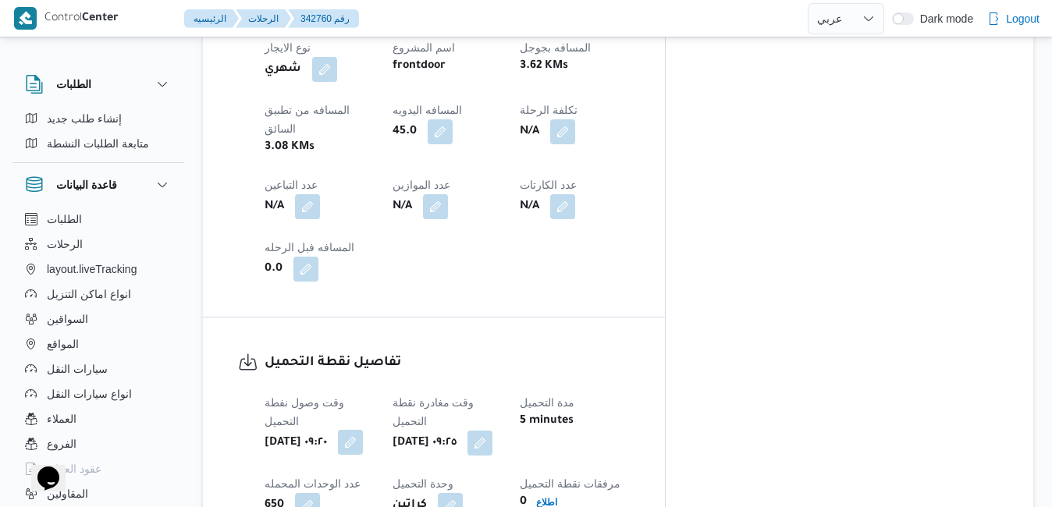
click at [363, 430] on button "button" at bounding box center [350, 442] width 25 height 25
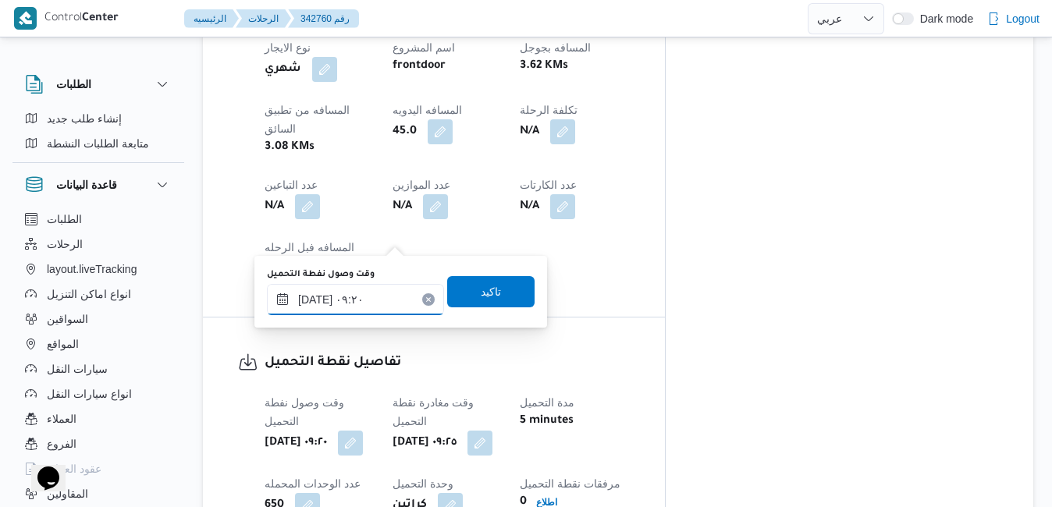
click at [383, 299] on input "[DATE] ٠٩:٢٠" at bounding box center [355, 299] width 177 height 31
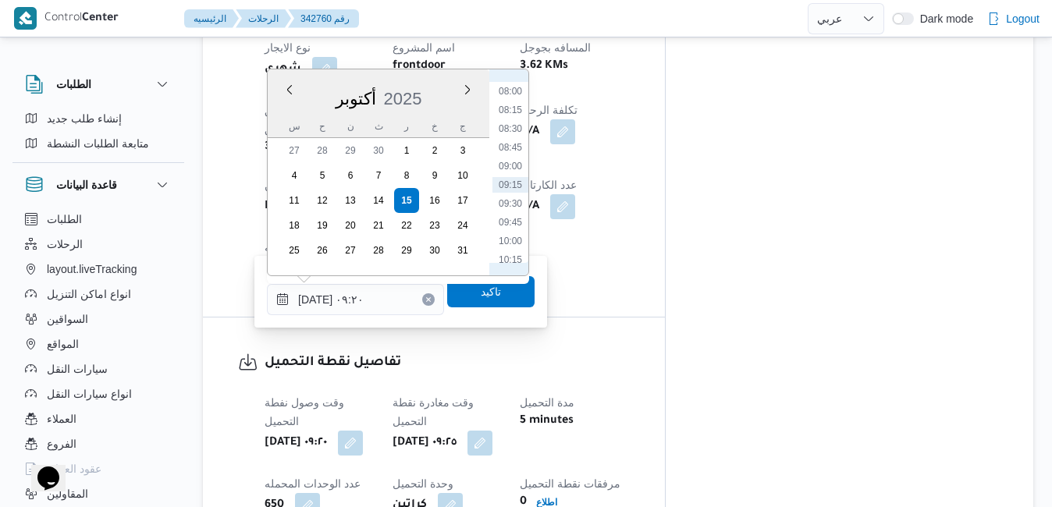
scroll to position [439, 0]
click at [511, 214] on li "07:30" at bounding box center [510, 212] width 36 height 16
type input "[DATE] ٠٧:٣٠"
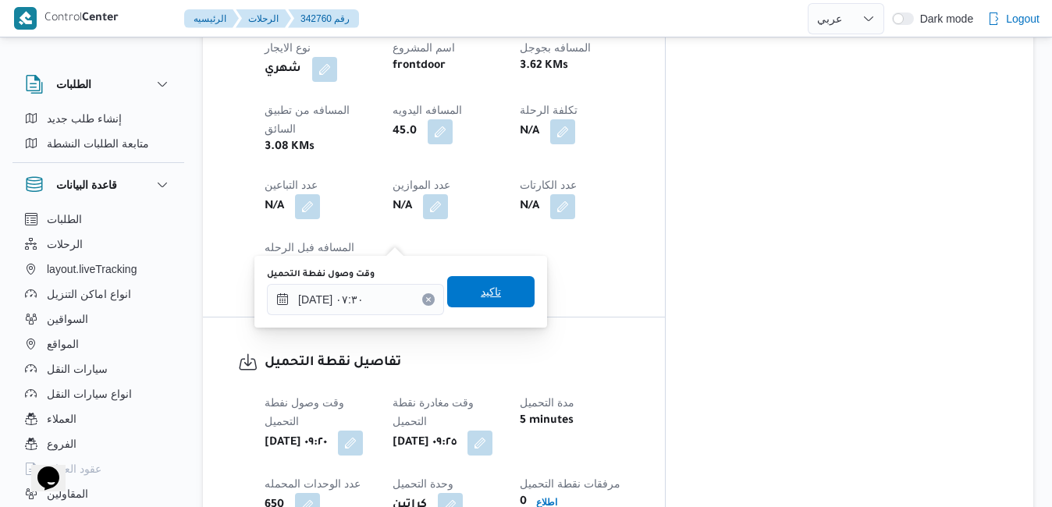
drag, startPoint x: 486, startPoint y: 290, endPoint x: 509, endPoint y: 272, distance: 30.0
click at [486, 291] on span "تاكيد" at bounding box center [491, 291] width 20 height 19
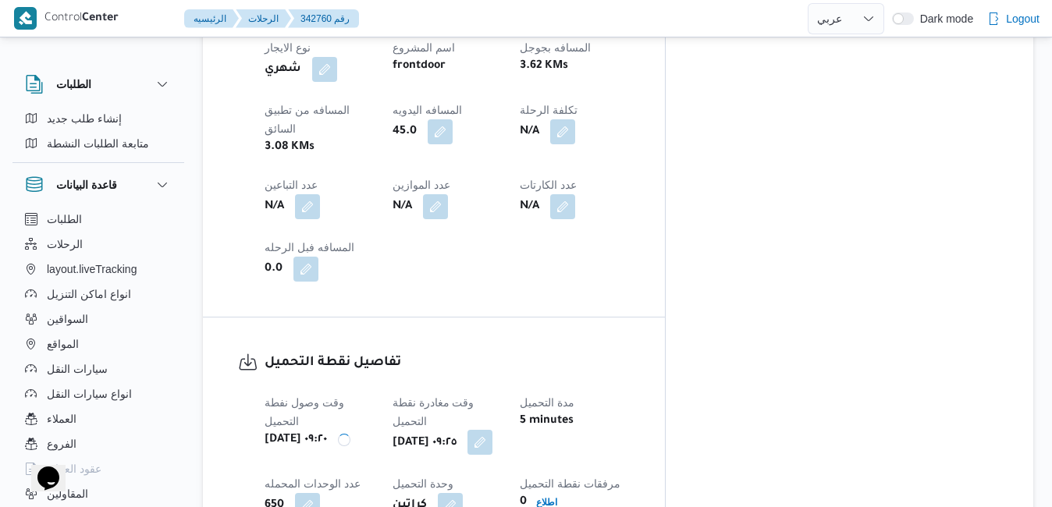
click at [492, 430] on button "button" at bounding box center [479, 442] width 25 height 25
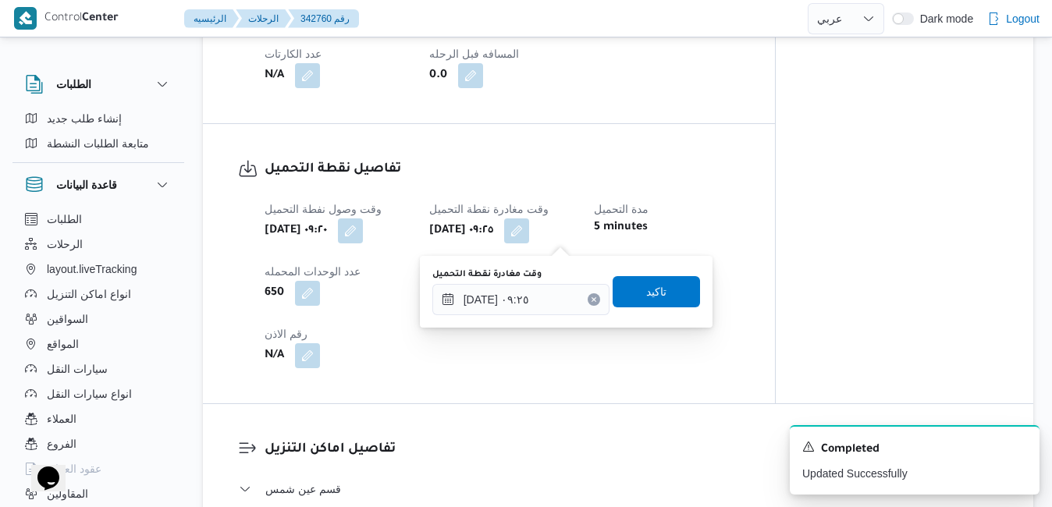
click at [513, 315] on div "وقت مغادرة نقطة التحميل [DATE] ٠٩:٢٥ تاكيد" at bounding box center [566, 292] width 271 height 50
click at [516, 305] on input "[DATE] ٠٩:٢٥" at bounding box center [520, 299] width 177 height 31
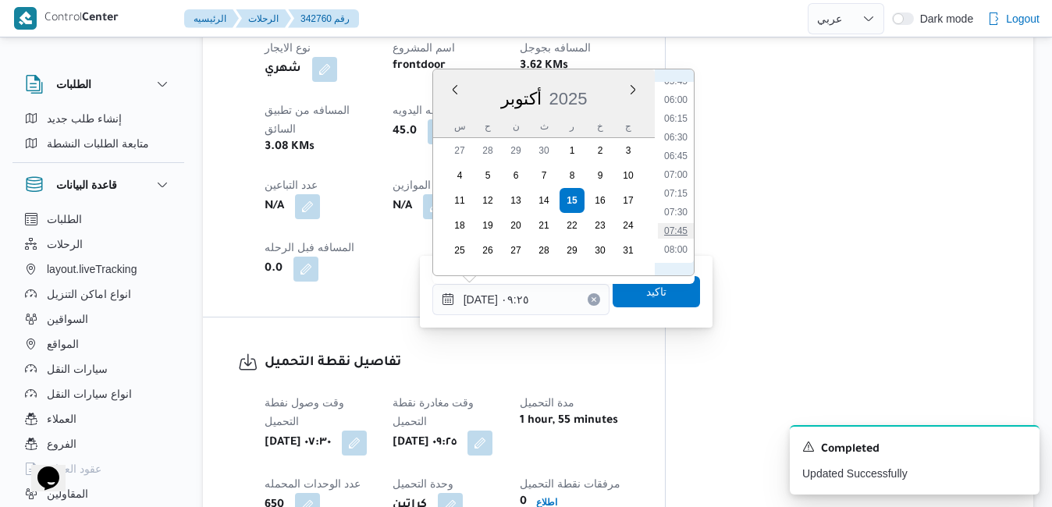
click at [675, 236] on li "07:45" at bounding box center [676, 231] width 36 height 16
type input "١٥/١٠/٢٠٢٥ ٠٧:٤٥"
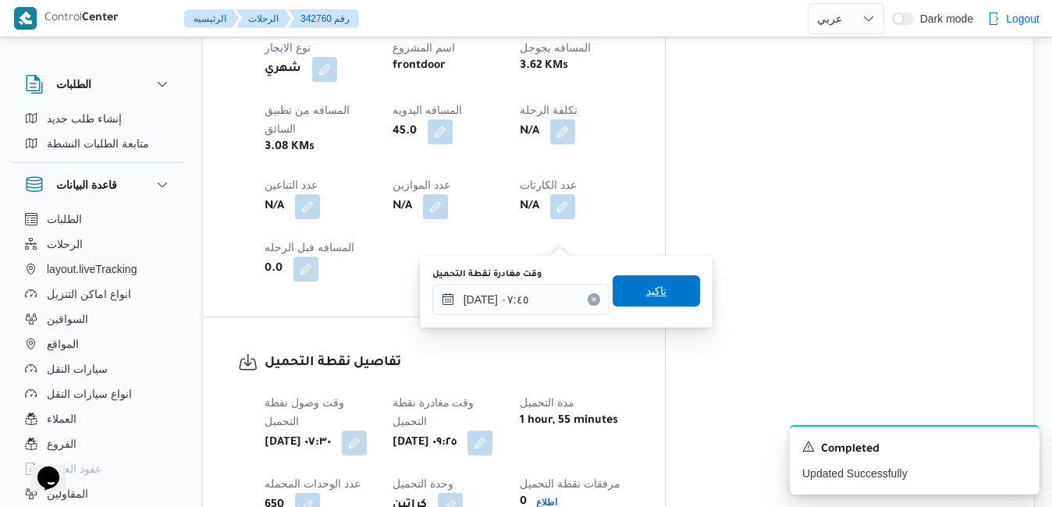
click at [646, 295] on span "تاكيد" at bounding box center [656, 291] width 20 height 19
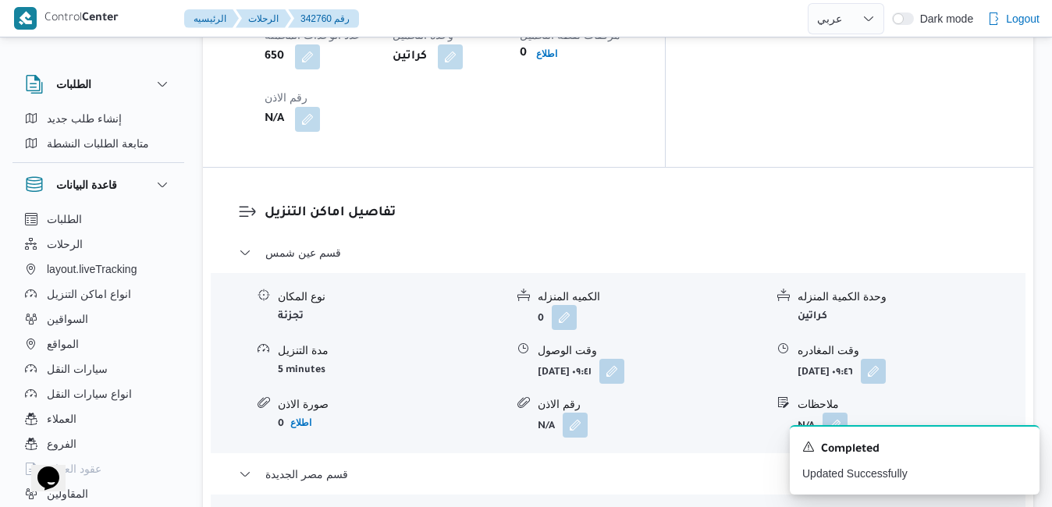
scroll to position [1483, 0]
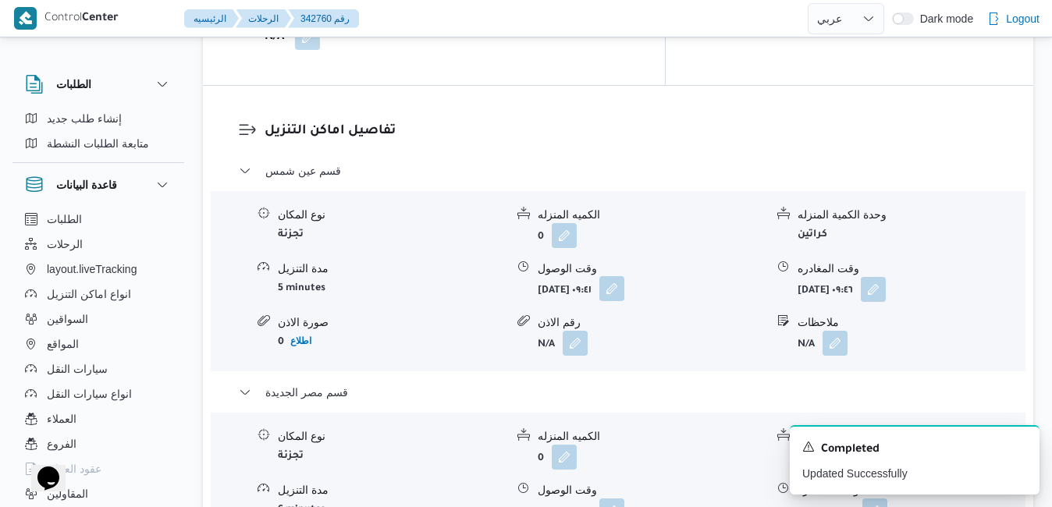
click at [624, 276] on button "button" at bounding box center [611, 288] width 25 height 25
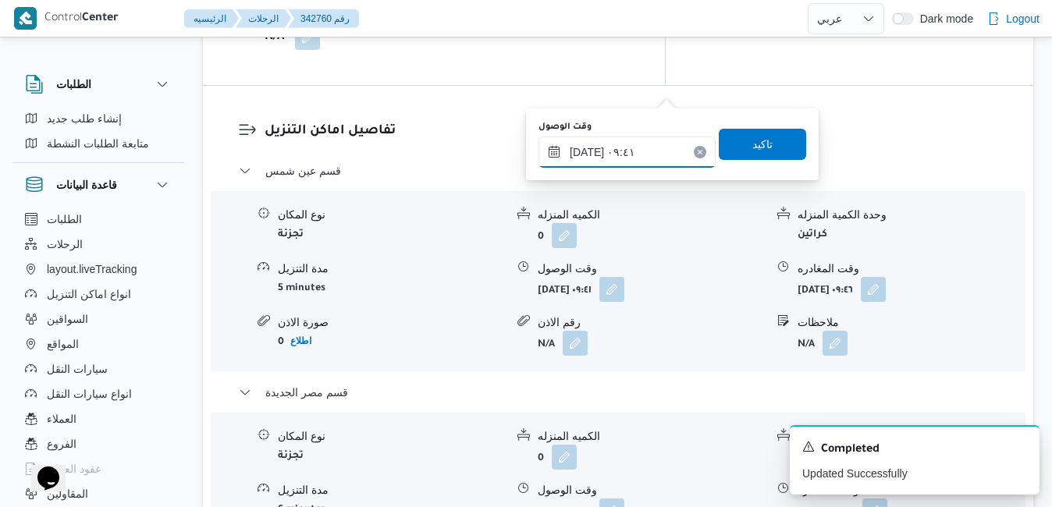
click at [614, 154] on input "١٥/١٠/٢٠٢٥ ٠٩:٤١" at bounding box center [626, 152] width 177 height 31
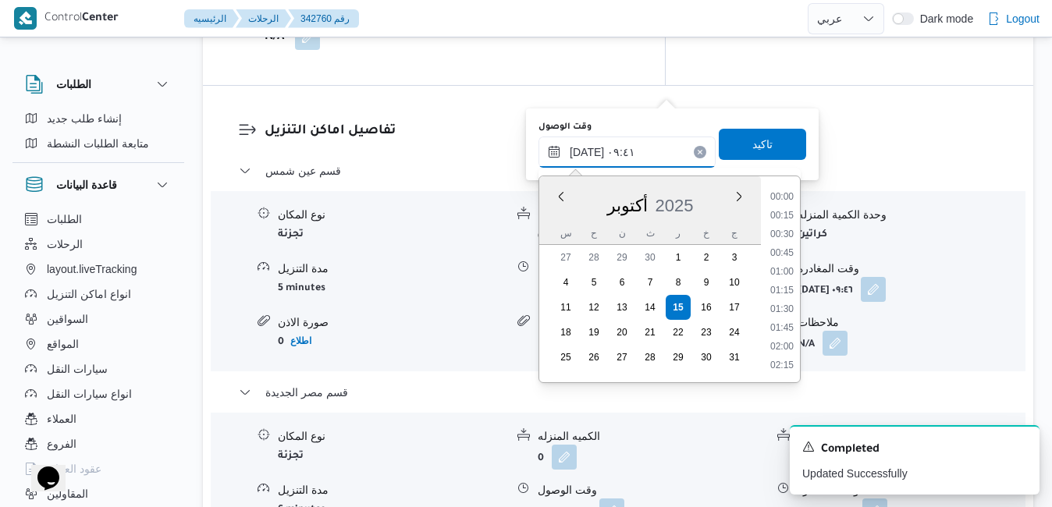
scroll to position [616, 0]
click at [789, 202] on li "08:15" at bounding box center [782, 198] width 36 height 16
type input "١٥/١٠/٢٠٢٥ ٠٨:١٥"
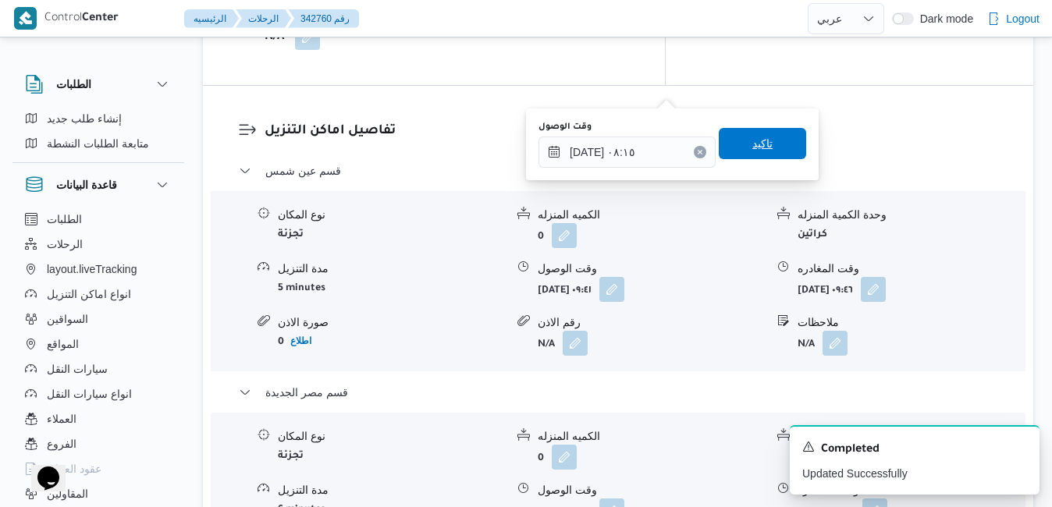
click at [766, 147] on span "تاكيد" at bounding box center [762, 143] width 87 height 31
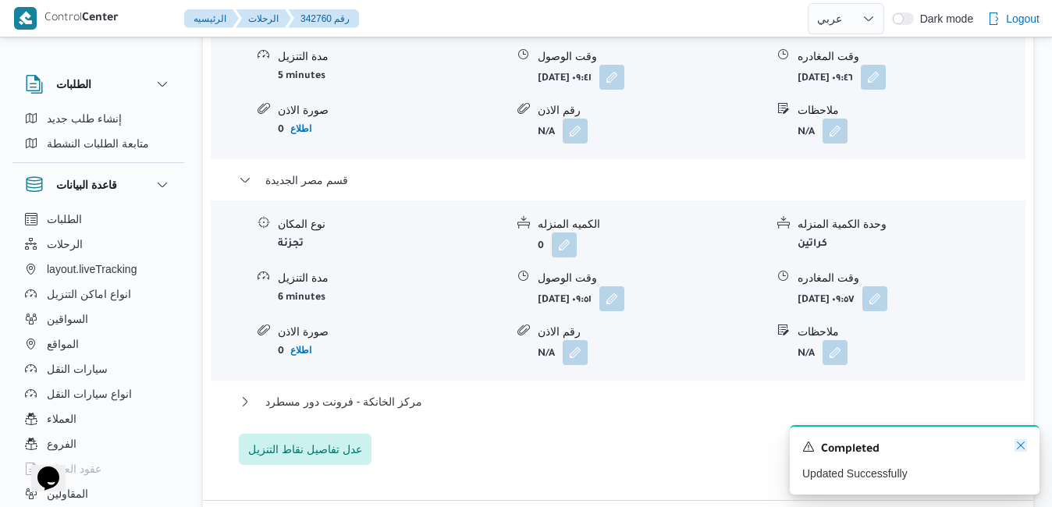
click at [1022, 449] on icon "Dismiss toast" at bounding box center [1020, 445] width 12 height 12
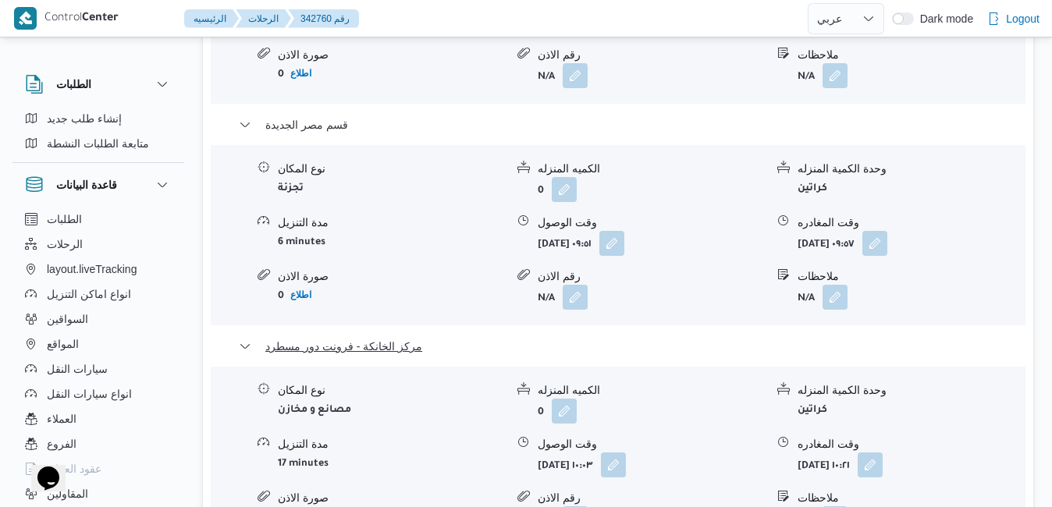
scroll to position [1764, 0]
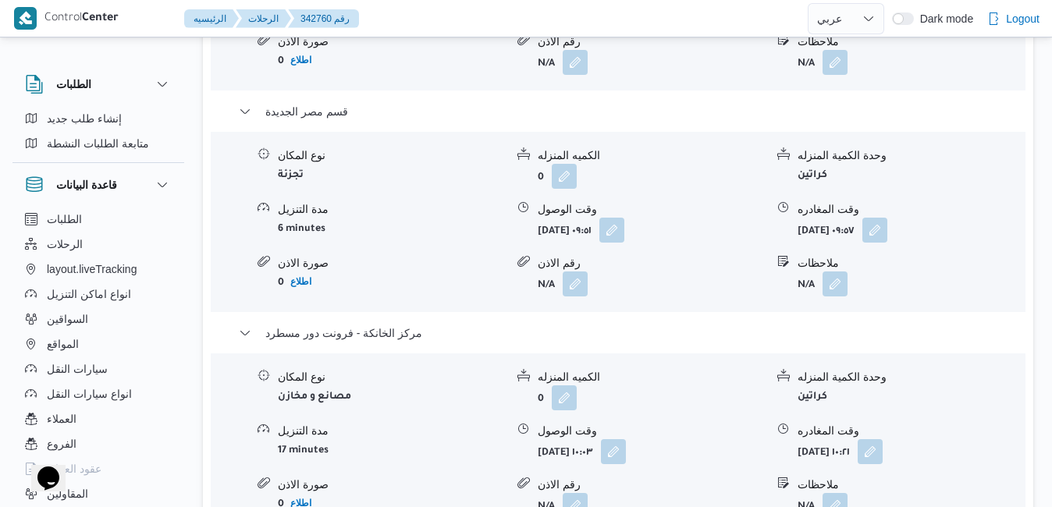
click at [940, 439] on form "أربعاء ١٥ أكتوبر ٢٠٢٥ ١٠:٢١" at bounding box center [910, 451] width 227 height 25
click at [882, 438] on button "button" at bounding box center [869, 450] width 25 height 25
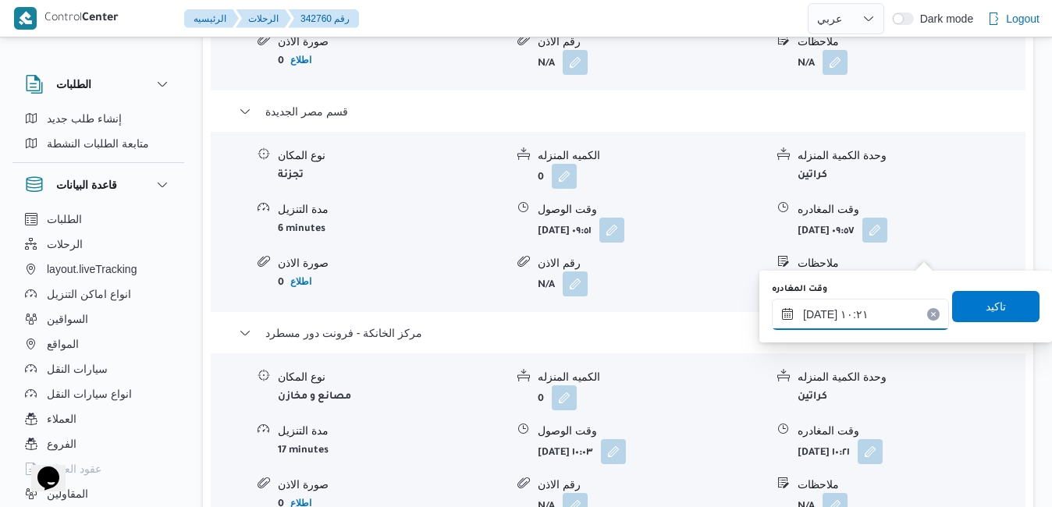
click at [868, 325] on input "١٥/١٠/٢٠٢٥ ١٠:٢١" at bounding box center [860, 314] width 177 height 31
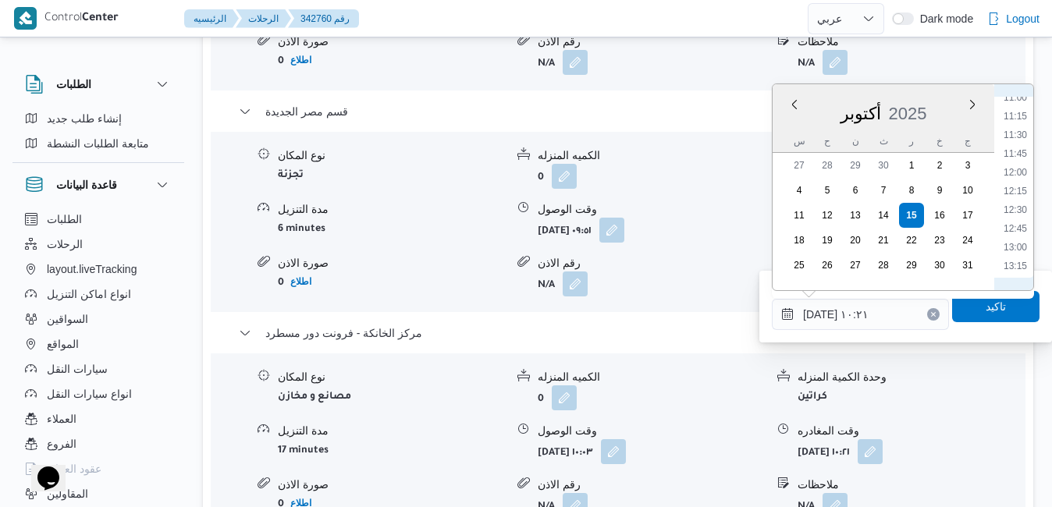
scroll to position [989, 0]
click at [1017, 165] on li "14:00" at bounding box center [1015, 164] width 36 height 16
type input "١٥/١٠/٢٠٢٥ ١٤:٠٠"
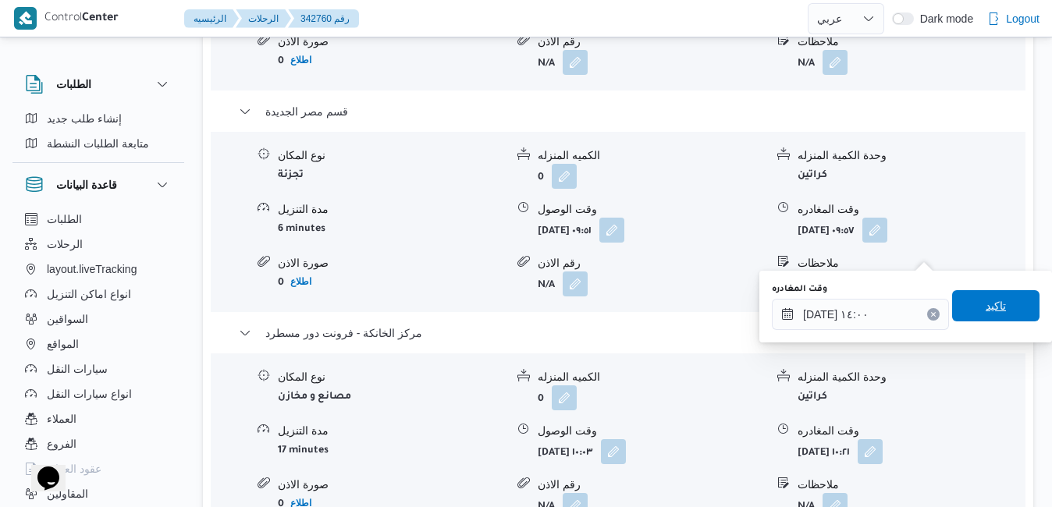
click at [971, 305] on span "تاكيد" at bounding box center [995, 305] width 87 height 31
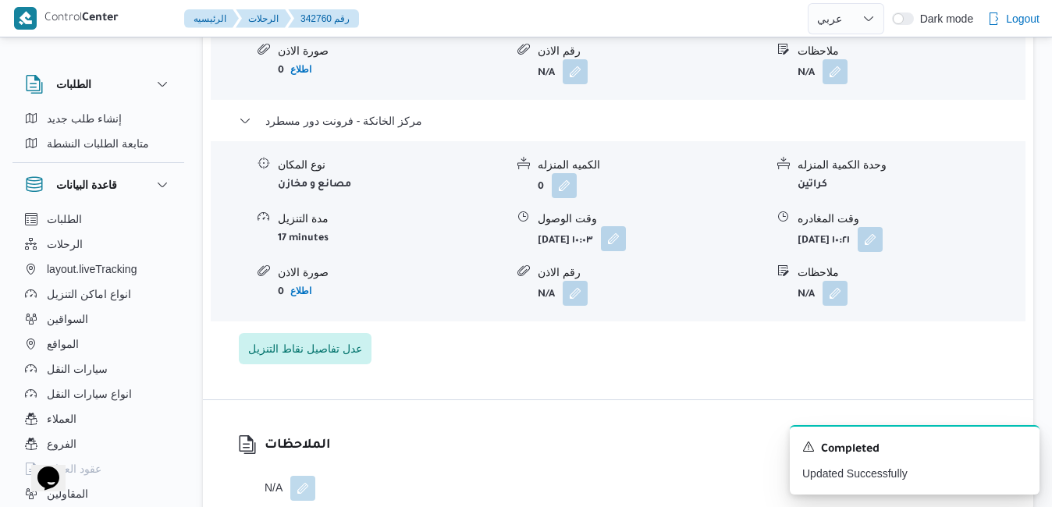
click at [626, 251] on button "button" at bounding box center [613, 238] width 25 height 25
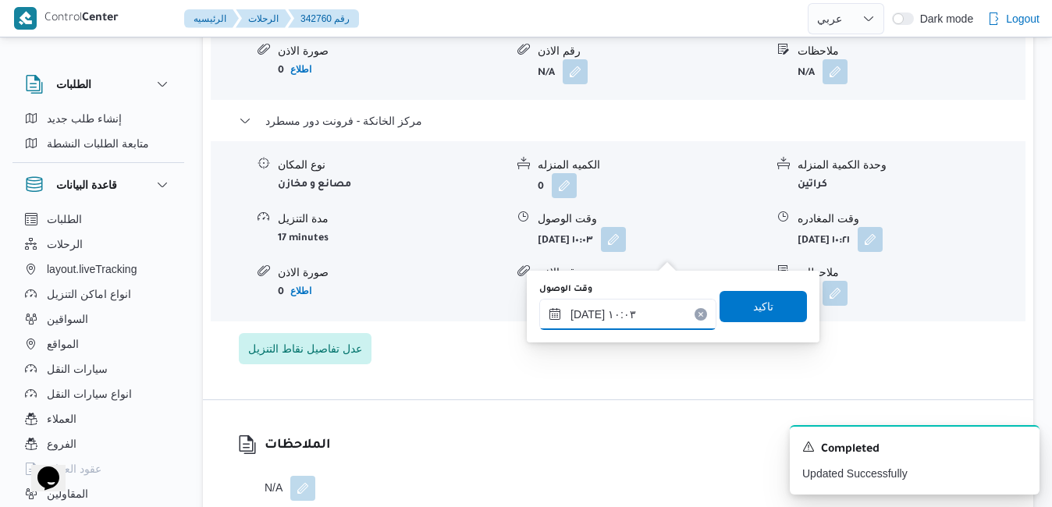
click at [650, 326] on input "١٥/١٠/٢٠٢٥ ١٠:٠٣" at bounding box center [627, 314] width 177 height 31
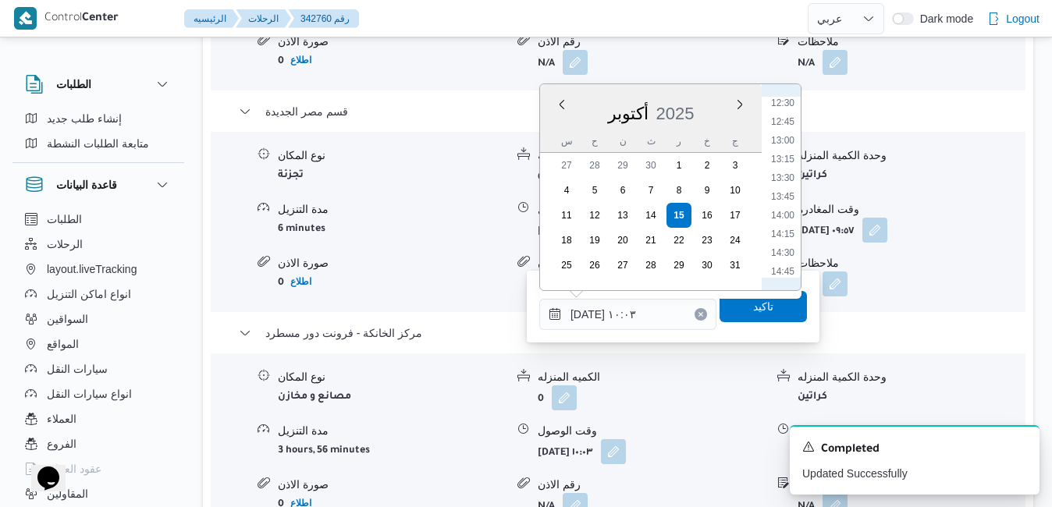
scroll to position [971, 0]
click at [787, 164] on li "13:45" at bounding box center [783, 164] width 36 height 16
type input "١٥/١٠/٢٠٢٥ ١٣:٤٥"
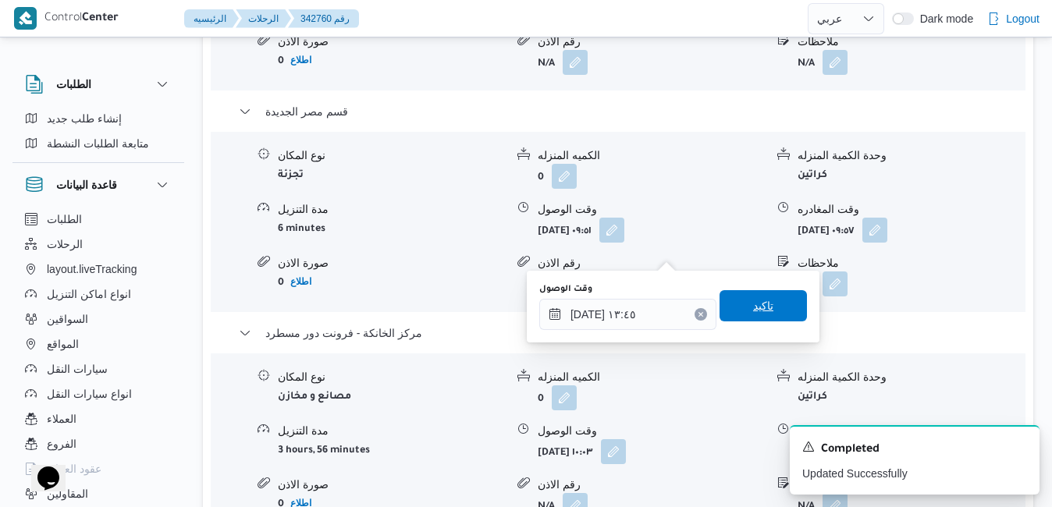
click at [753, 310] on span "تاكيد" at bounding box center [763, 305] width 20 height 19
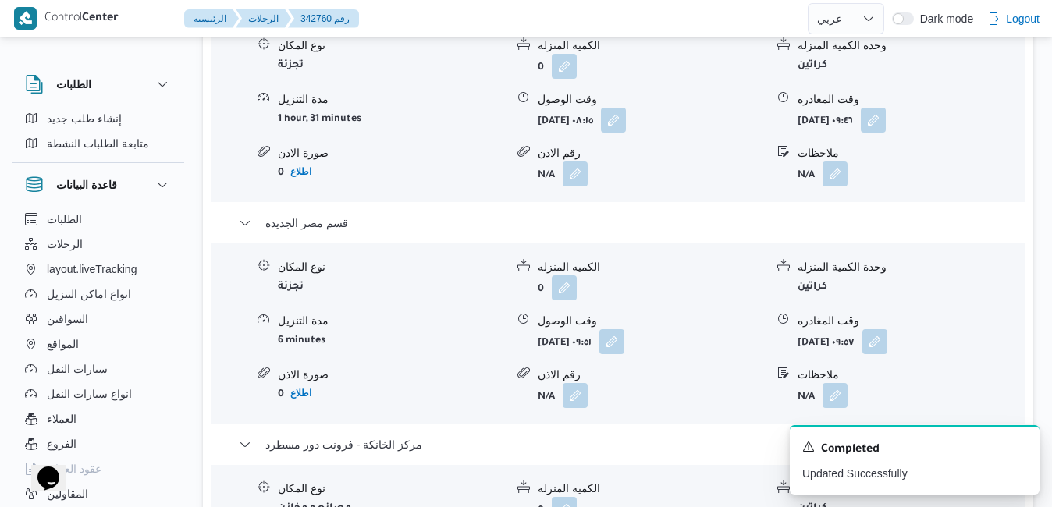
scroll to position [1639, 0]
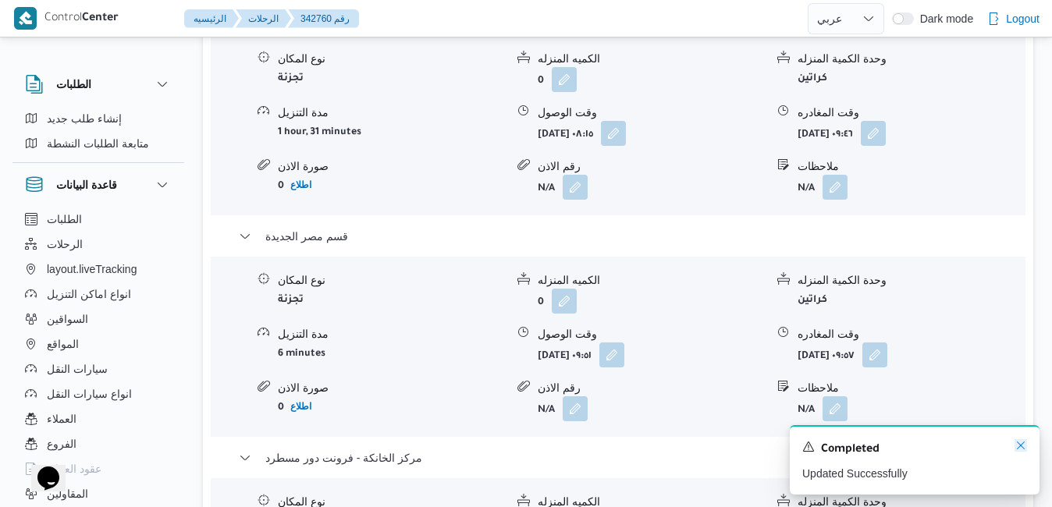
click at [1020, 444] on icon "Dismiss toast" at bounding box center [1020, 445] width 12 height 12
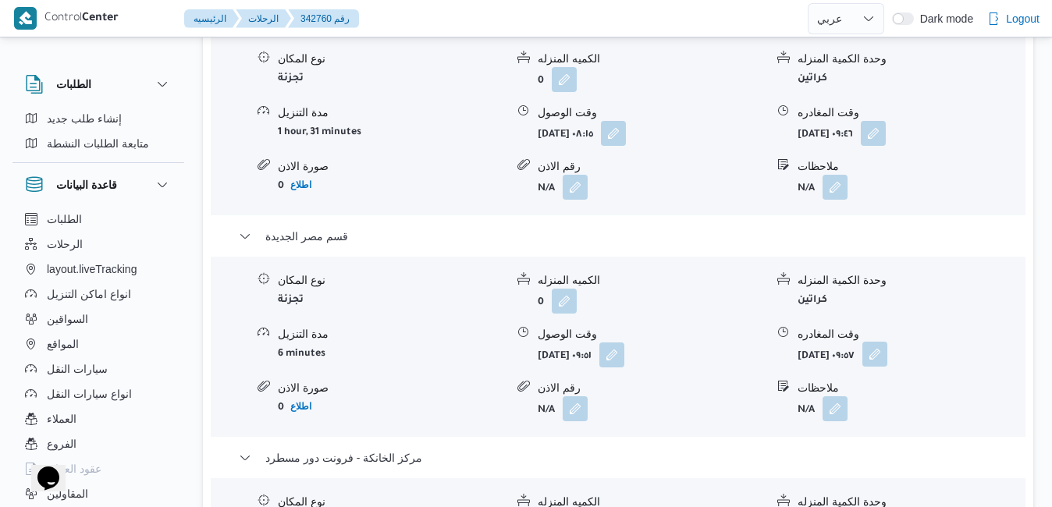
click at [887, 342] on button "button" at bounding box center [874, 354] width 25 height 25
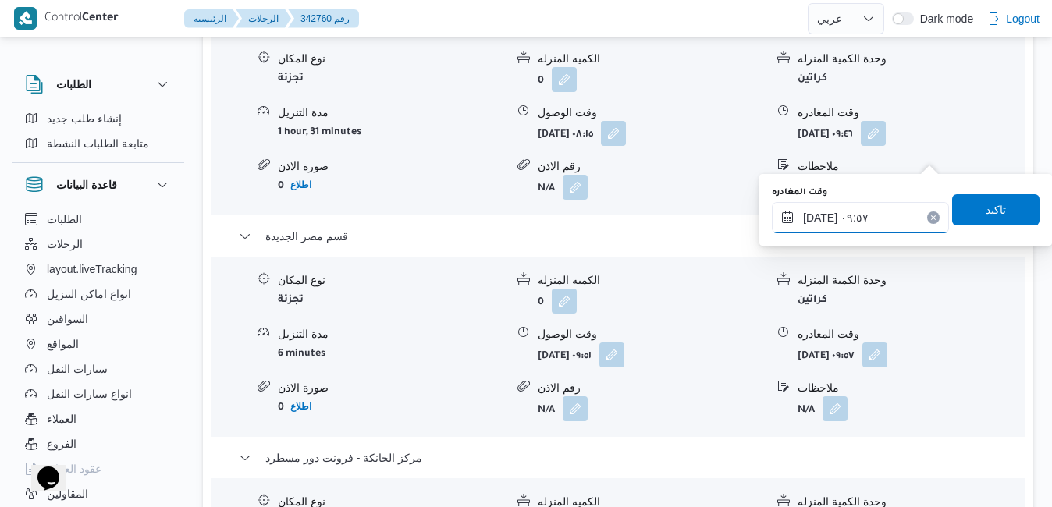
click at [893, 220] on input "١٥/١٠/٢٠٢٥ ٠٩:٥٧" at bounding box center [860, 217] width 177 height 31
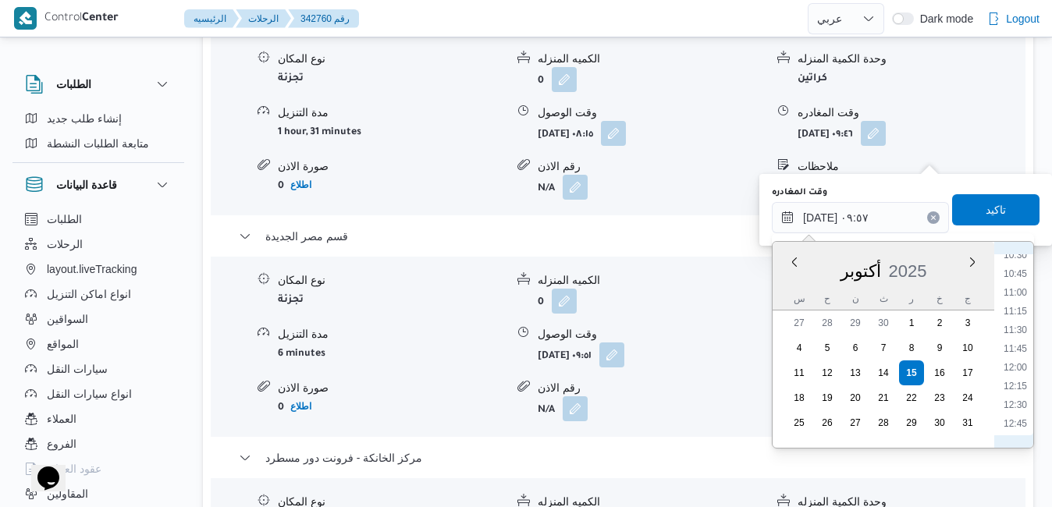
scroll to position [952, 0]
click at [1021, 298] on li "13:15" at bounding box center [1015, 303] width 36 height 16
type input "١٥/١٠/٢٠٢٥ ١٣:١٥"
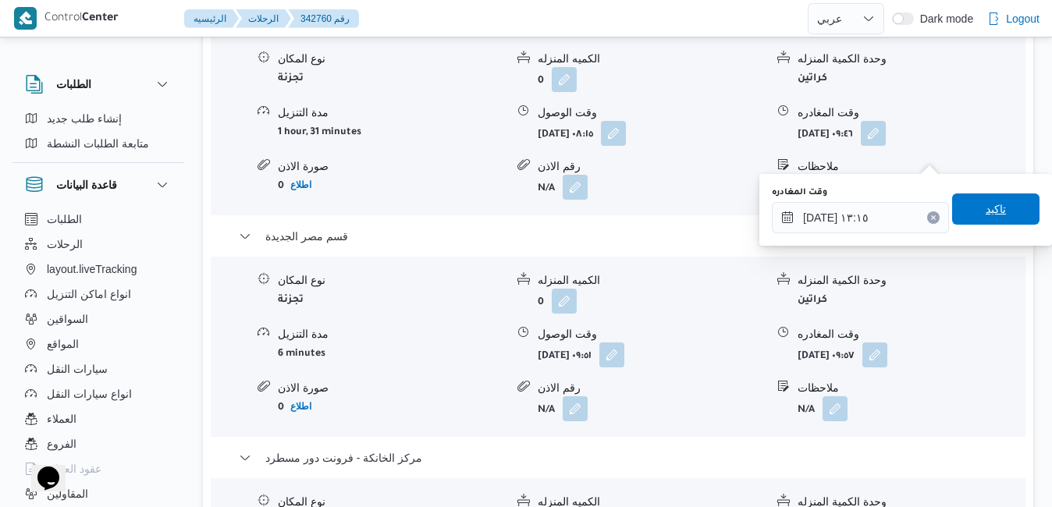
click at [998, 206] on span "تاكيد" at bounding box center [995, 208] width 87 height 31
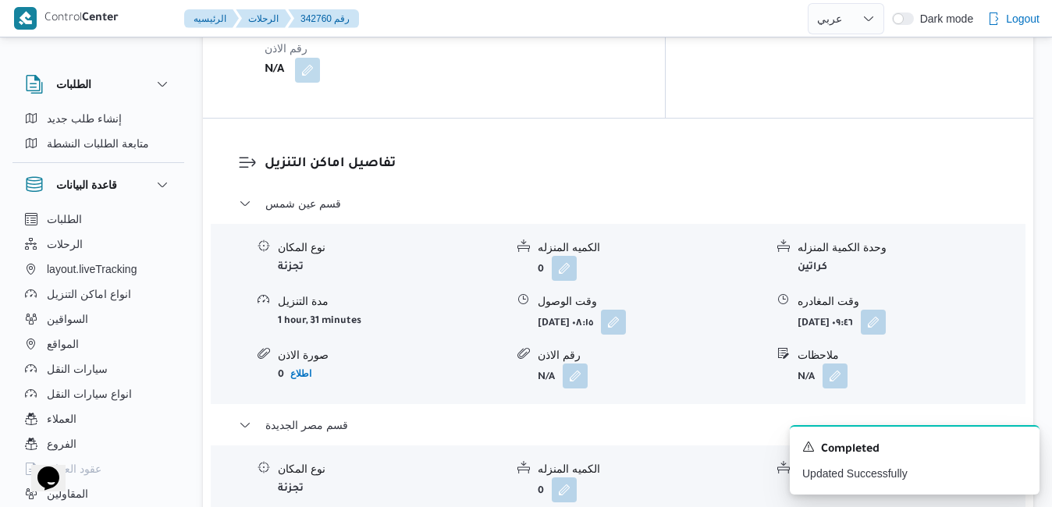
scroll to position [1421, 0]
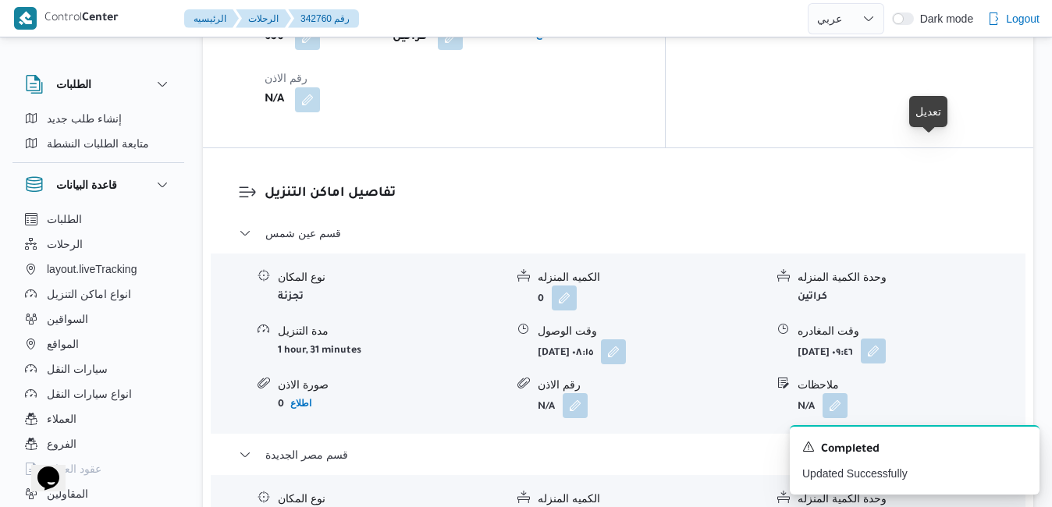
click at [886, 339] on button "button" at bounding box center [873, 351] width 25 height 25
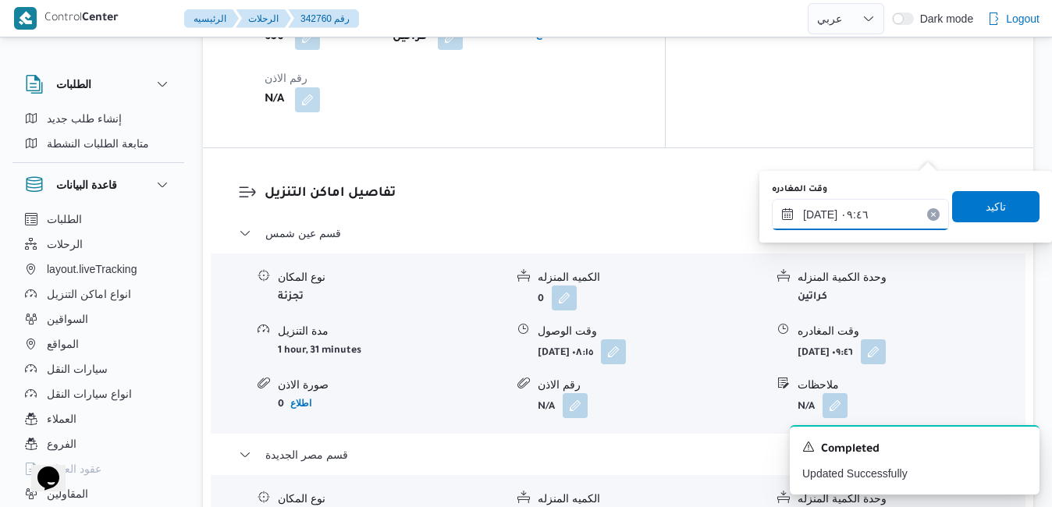
click at [856, 215] on input "١٥/١٠/٢٠٢٥ ٠٩:٤٦" at bounding box center [860, 214] width 177 height 31
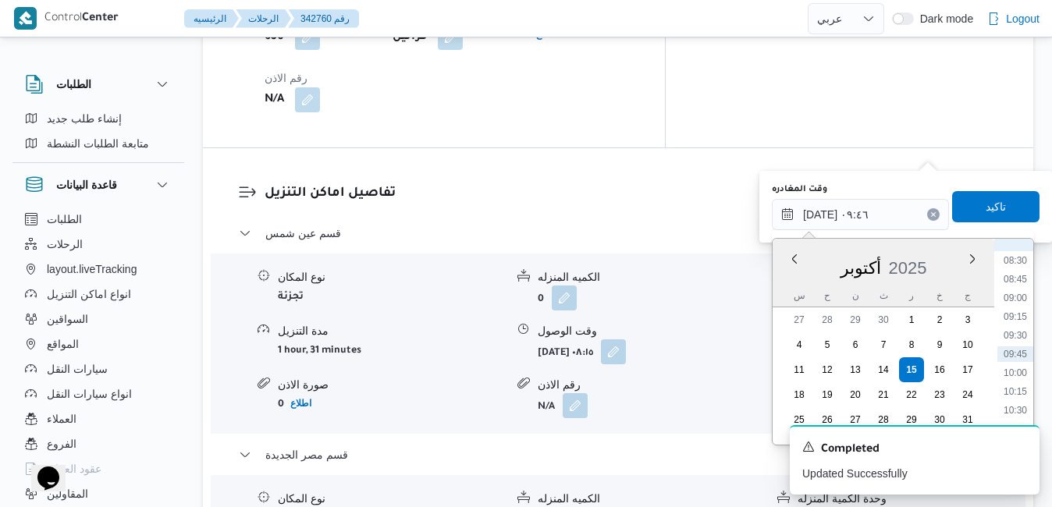
scroll to position [793, 0]
click at [1019, 313] on li "11:15" at bounding box center [1015, 308] width 36 height 16
type input "١٥/١٠/٢٠٢٥ ١١:١٥"
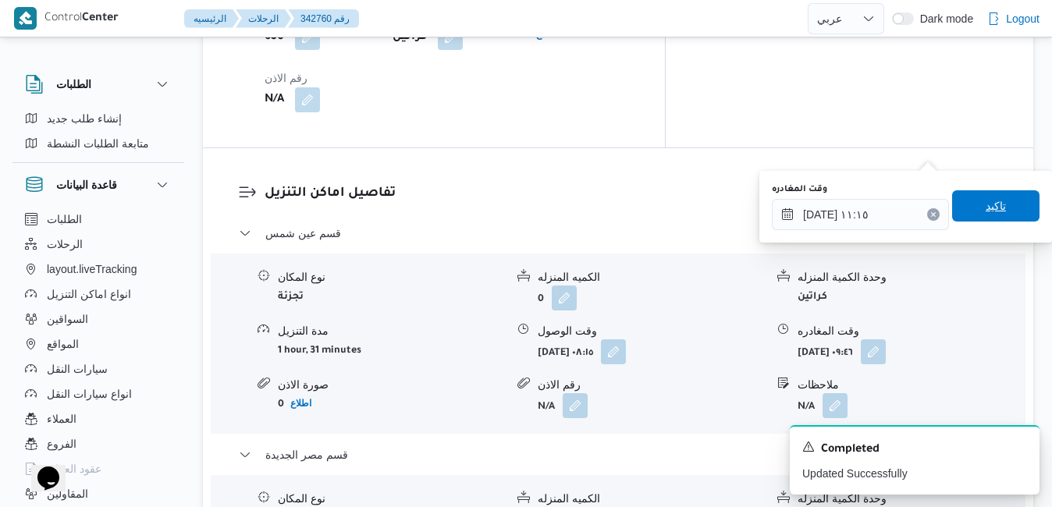
click at [998, 212] on span "تاكيد" at bounding box center [995, 205] width 87 height 31
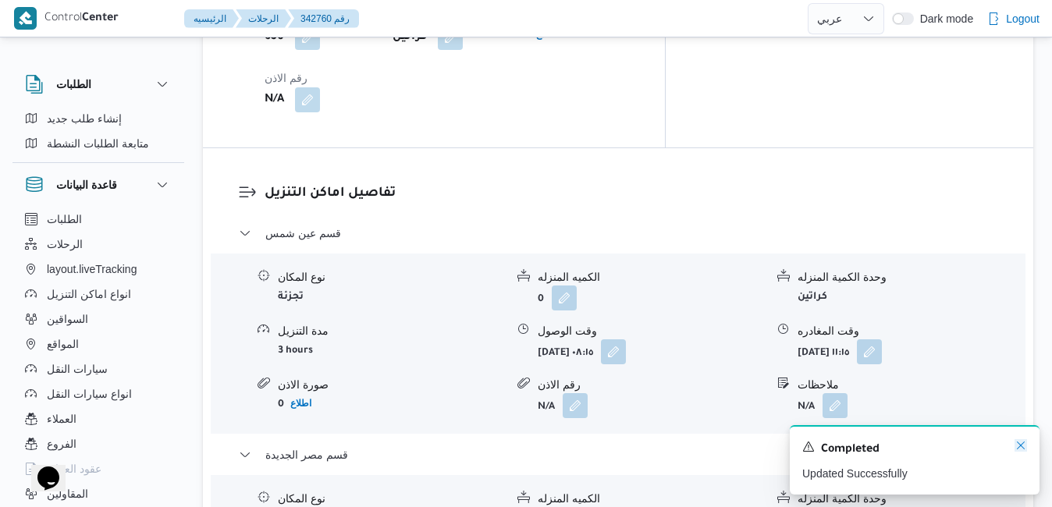
click at [1019, 443] on icon "Dismiss toast" at bounding box center [1020, 445] width 12 height 12
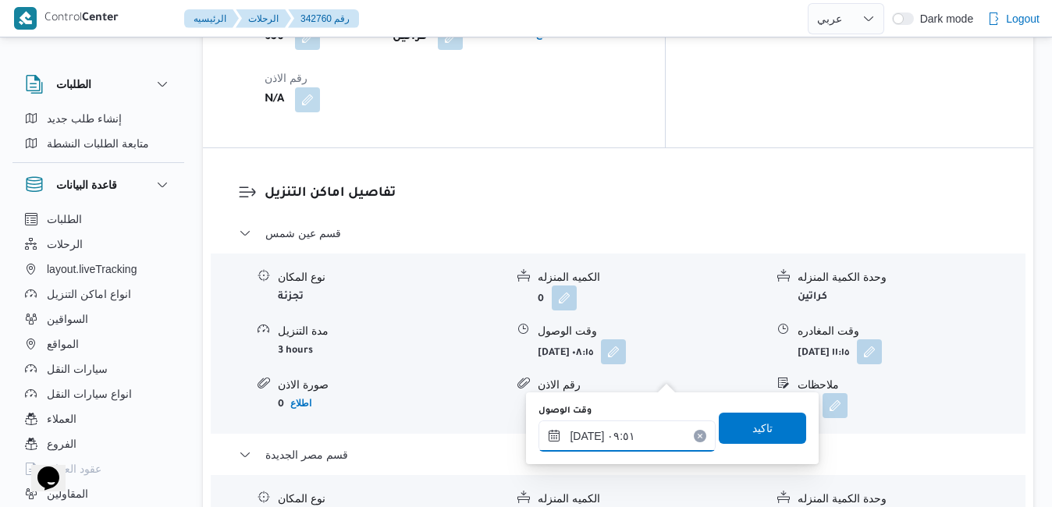
click at [657, 437] on input "١٥/١٠/٢٠٢٥ ٠٩:٥١" at bounding box center [626, 436] width 177 height 31
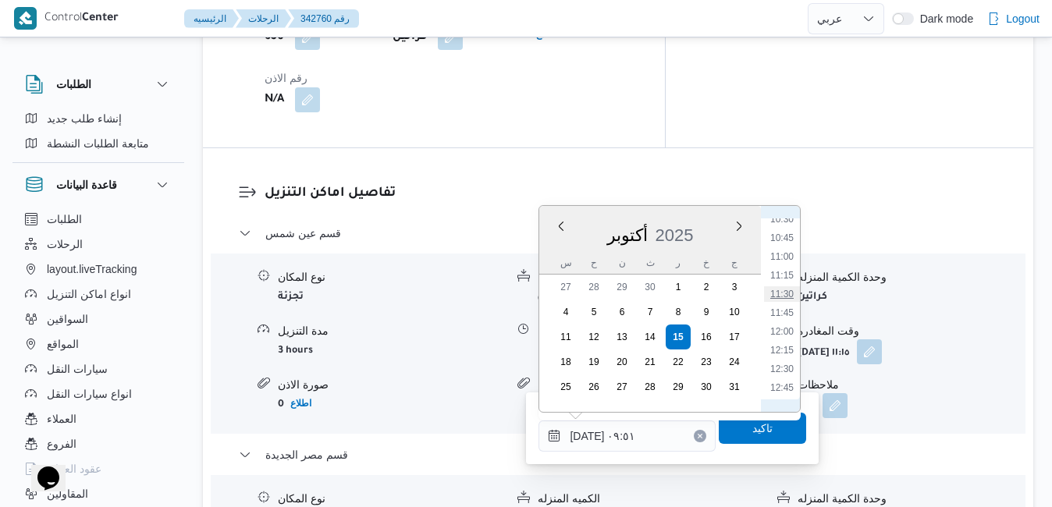
click at [787, 298] on li "11:30" at bounding box center [782, 294] width 36 height 16
type input "١٥/١٠/٢٠٢٥ ١١:٣٠"
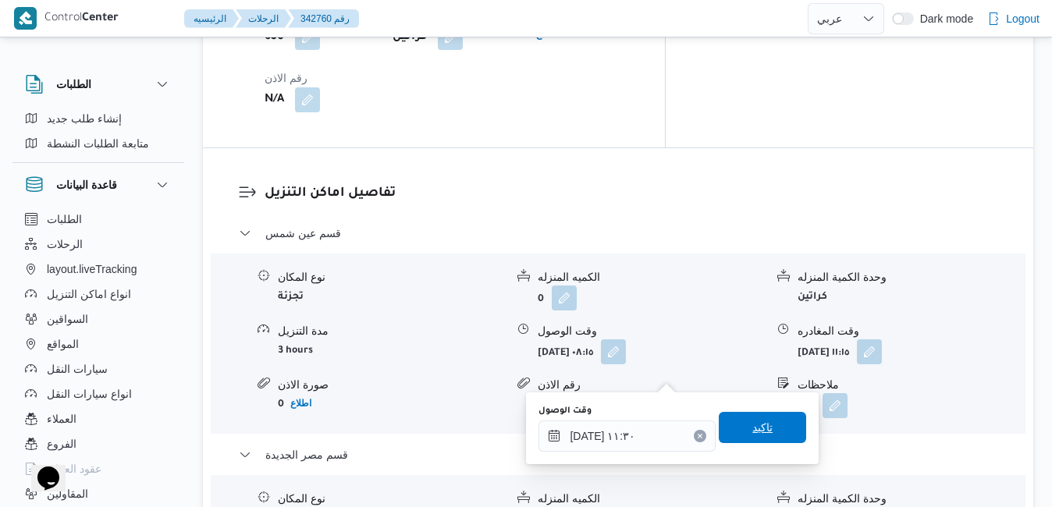
click at [759, 431] on span "تاكيد" at bounding box center [762, 427] width 20 height 19
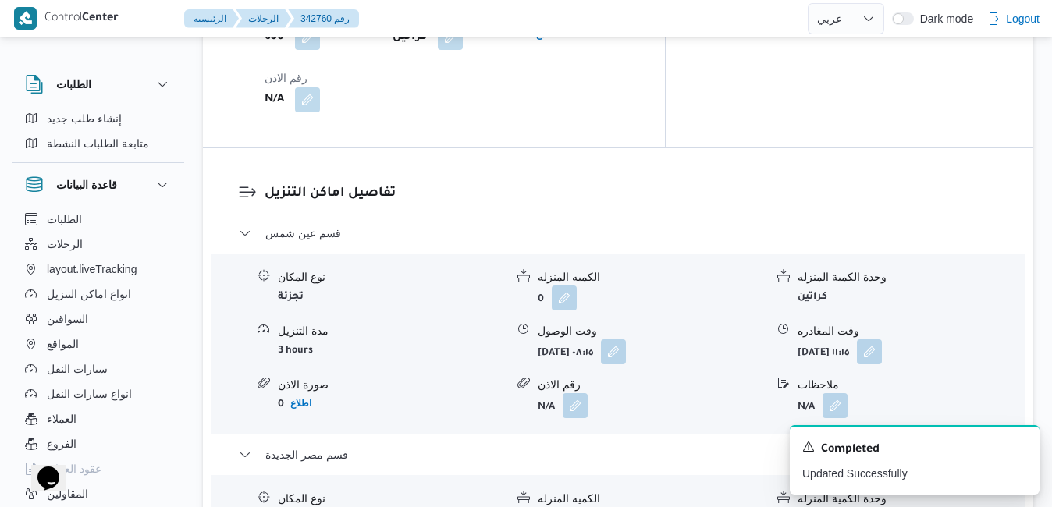
scroll to position [0, 0]
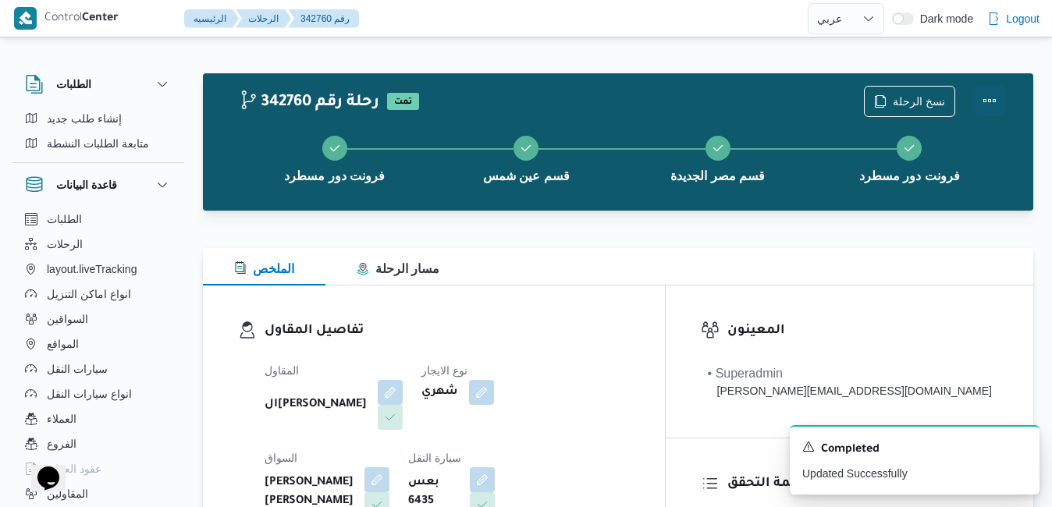
click at [990, 98] on button "Actions" at bounding box center [989, 100] width 31 height 31
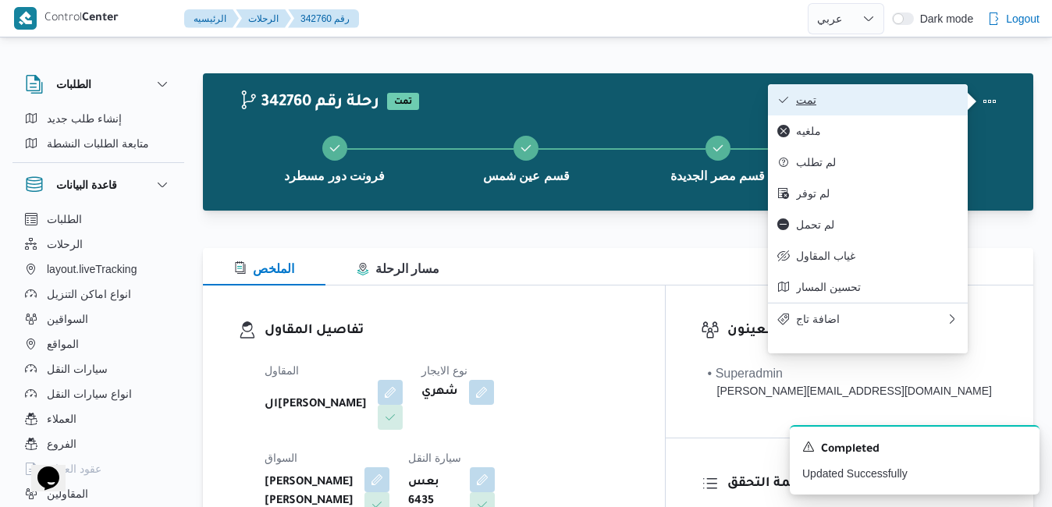
click at [928, 99] on span "تمت" at bounding box center [877, 100] width 162 height 12
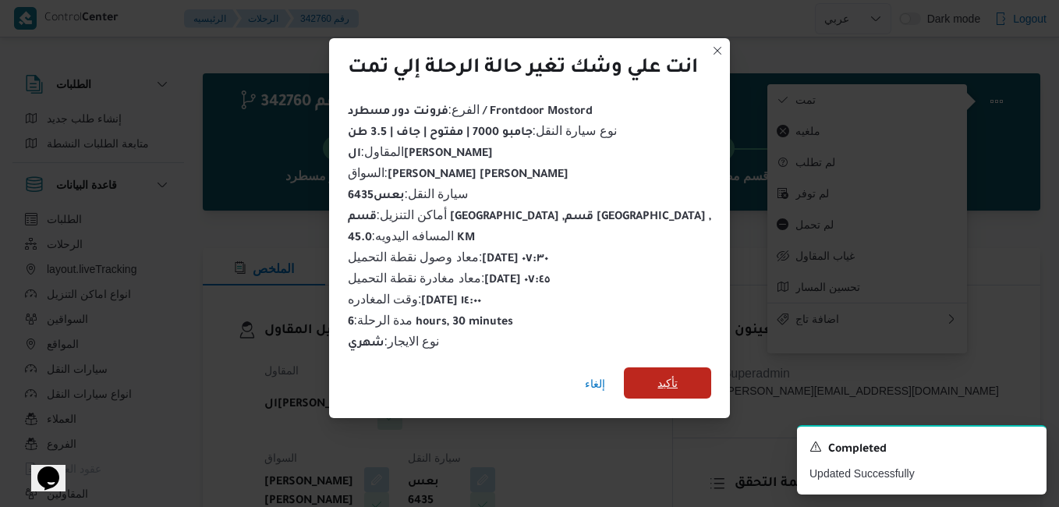
click at [658, 382] on span "تأكيد" at bounding box center [667, 382] width 87 height 31
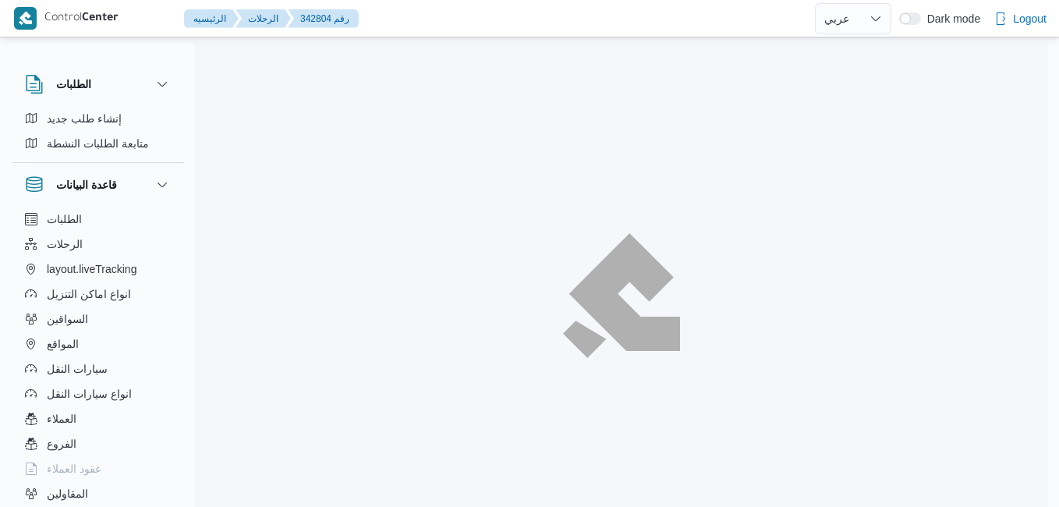
select select "ar"
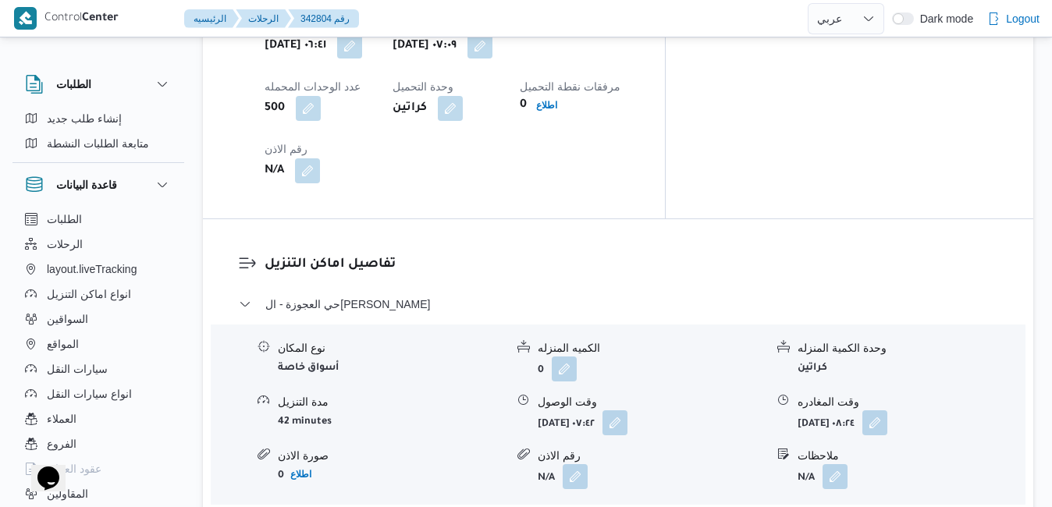
scroll to position [1373, 0]
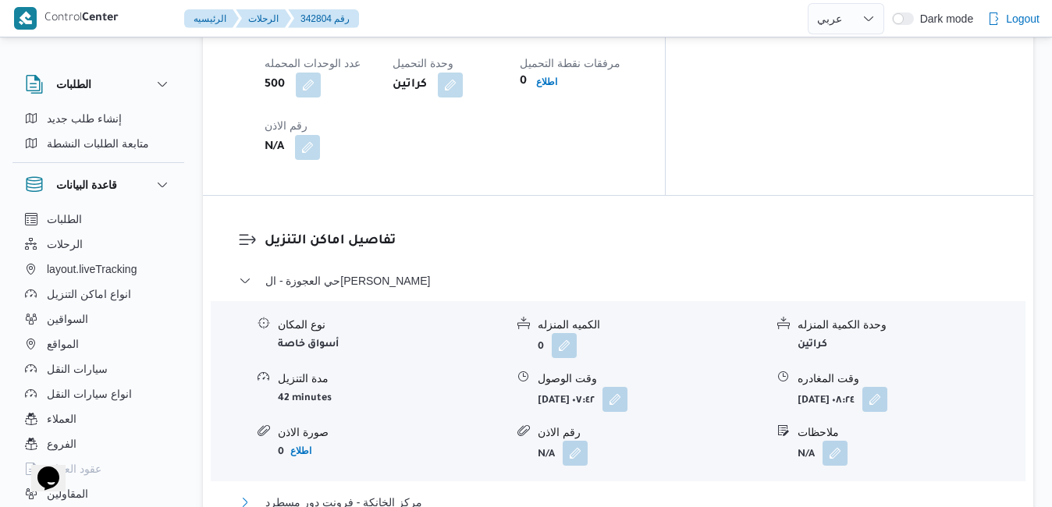
click at [552, 493] on button "مركز الخانكة - فرونت دور مسطرد" at bounding box center [618, 502] width 759 height 19
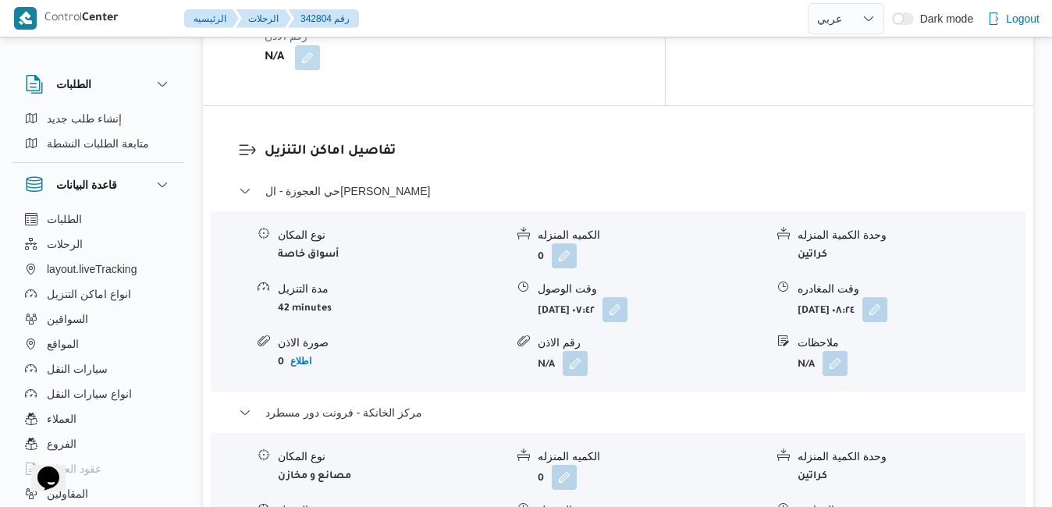
scroll to position [1467, 0]
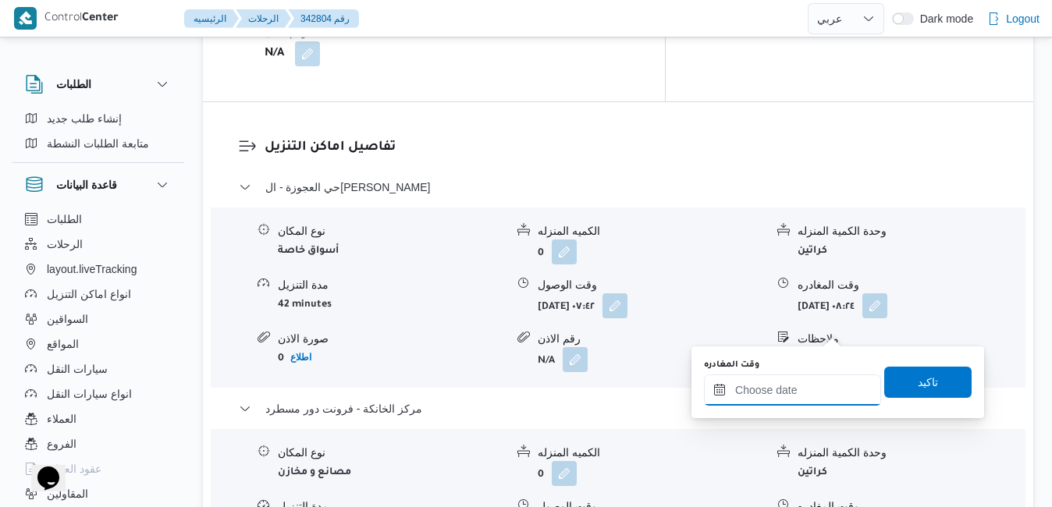
click at [772, 389] on input "وقت المغادره" at bounding box center [792, 389] width 177 height 31
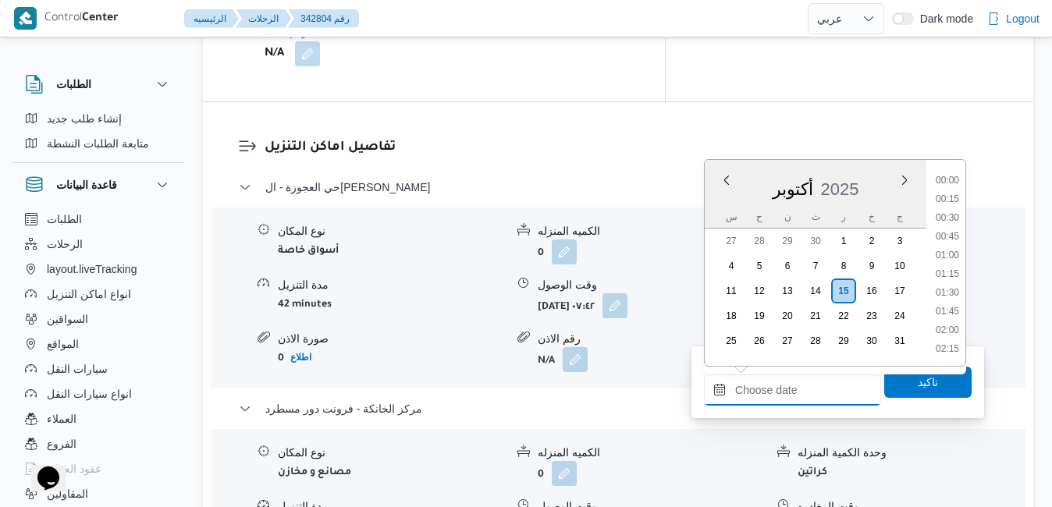
scroll to position [1178, 0]
click at [709, 199] on div "أكتوبر 2025" at bounding box center [816, 186] width 222 height 40
click at [954, 178] on li "13:30" at bounding box center [947, 172] width 36 height 16
type input "[DATE] ١٣:٣٠"
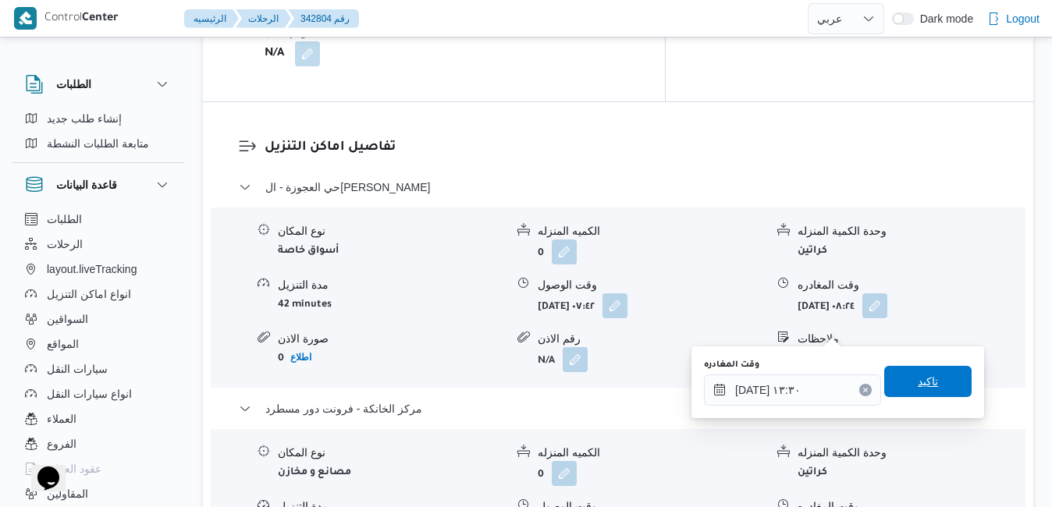
click at [896, 380] on span "تاكيد" at bounding box center [927, 381] width 87 height 31
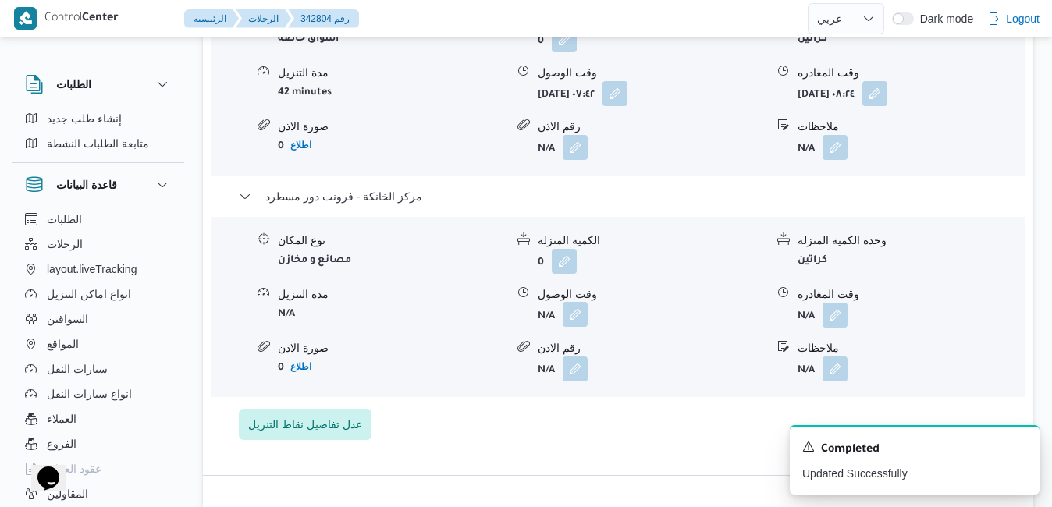
click at [575, 326] on button "button" at bounding box center [575, 314] width 25 height 25
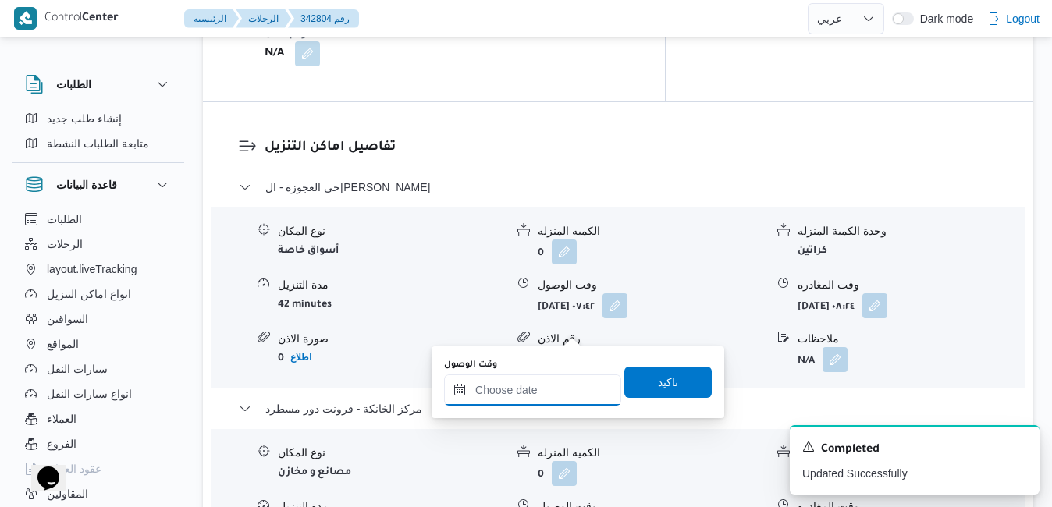
click at [555, 385] on input "وقت الوصول" at bounding box center [532, 389] width 177 height 31
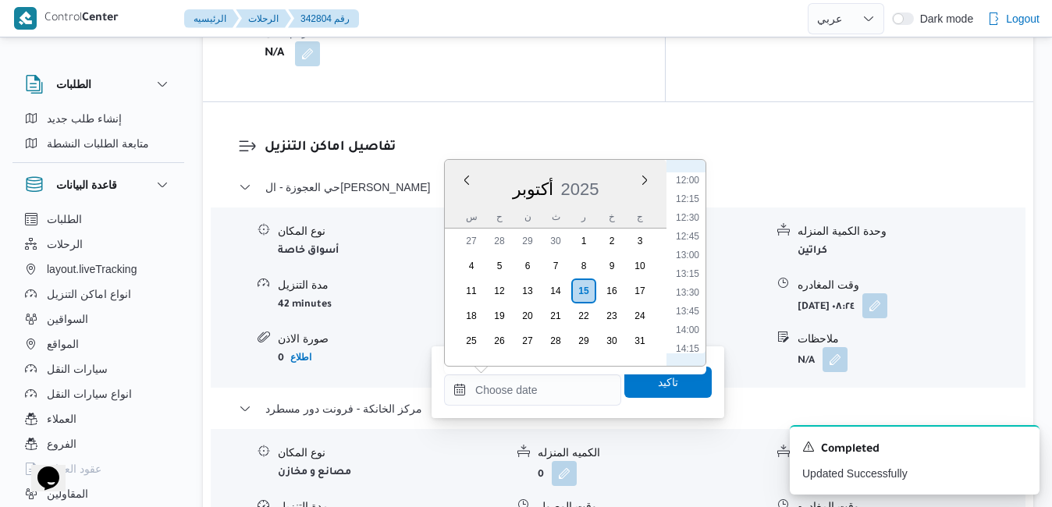
scroll to position [861, 0]
click at [683, 316] on li "13:15" at bounding box center [687, 311] width 36 height 16
type input "١٥/١٠/٢٠٢٥ ١٣:١٥"
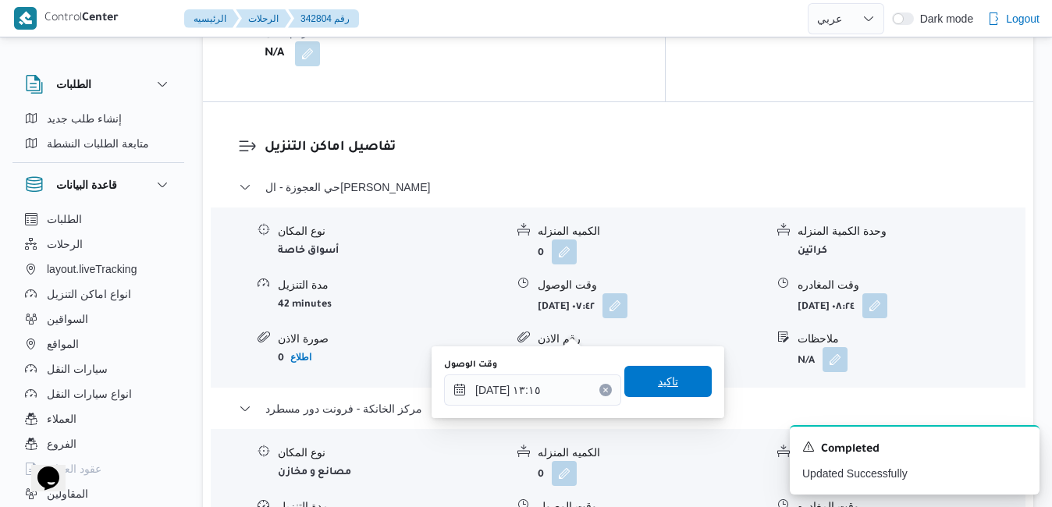
click at [658, 381] on span "تاكيد" at bounding box center [668, 381] width 20 height 19
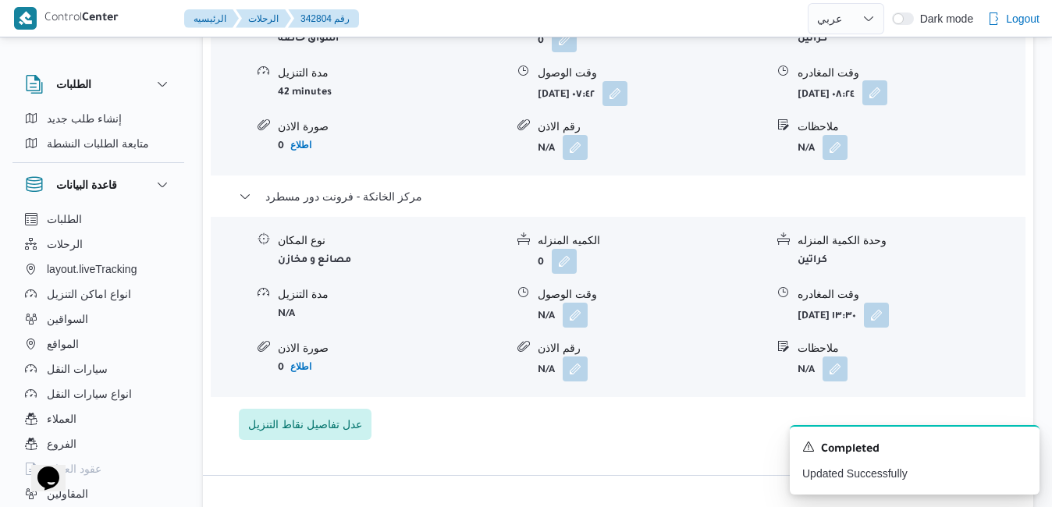
click at [887, 105] on button "button" at bounding box center [874, 92] width 25 height 25
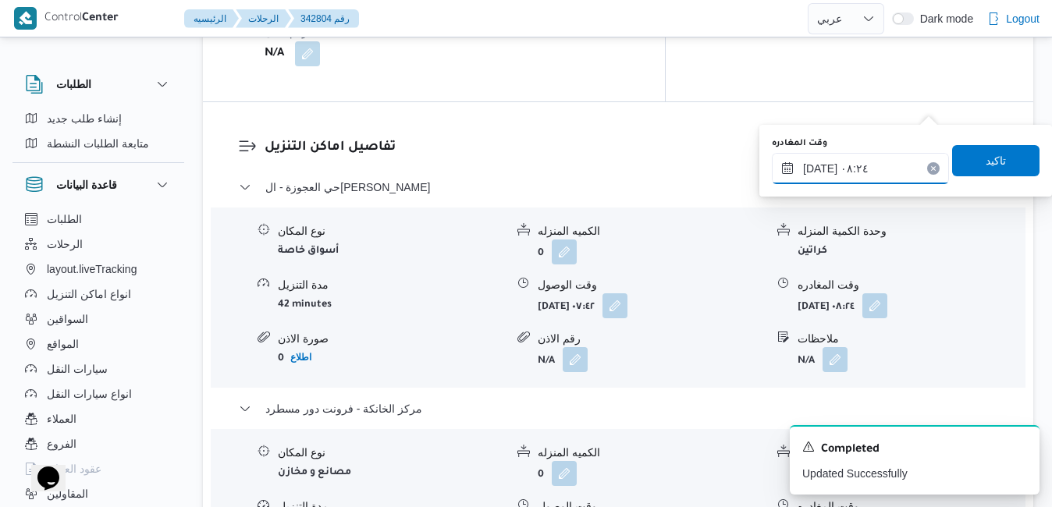
click at [836, 169] on input "١٥/١٠/٢٠٢٥ ٠٨:٢٤" at bounding box center [860, 168] width 177 height 31
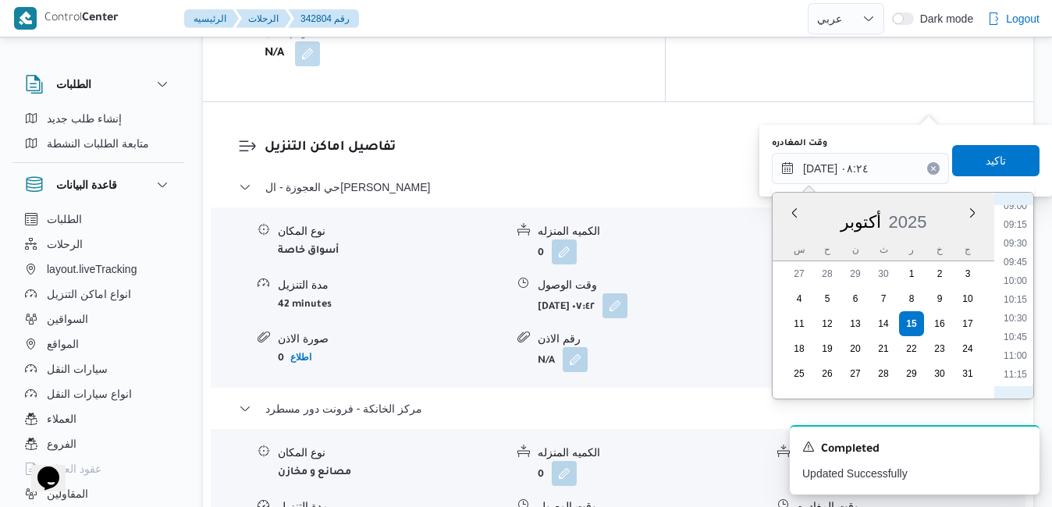
scroll to position [839, 0]
click at [1021, 306] on li "12:30" at bounding box center [1015, 310] width 36 height 16
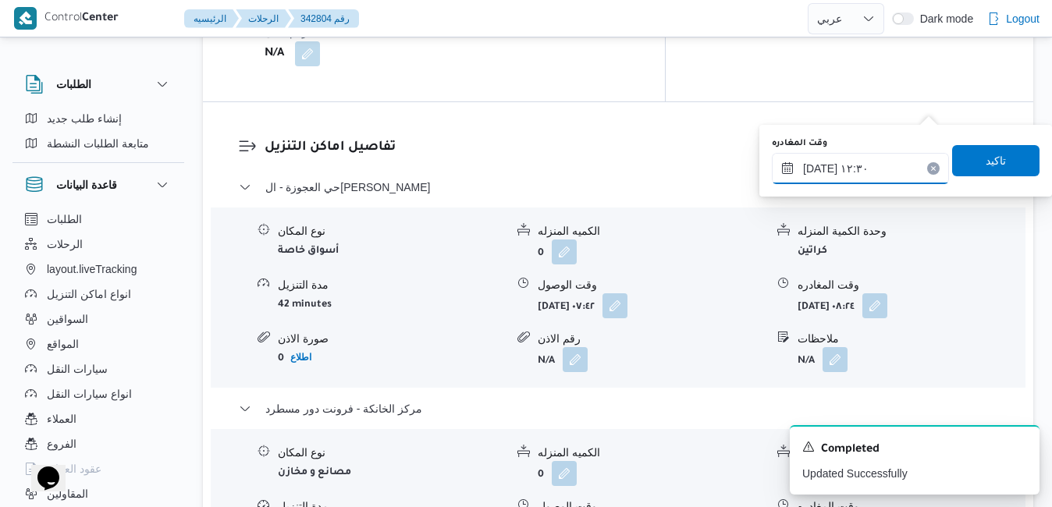
click at [818, 168] on input "١٥/١٠/٢٠٢٥ ١٢:٣٠" at bounding box center [860, 168] width 177 height 31
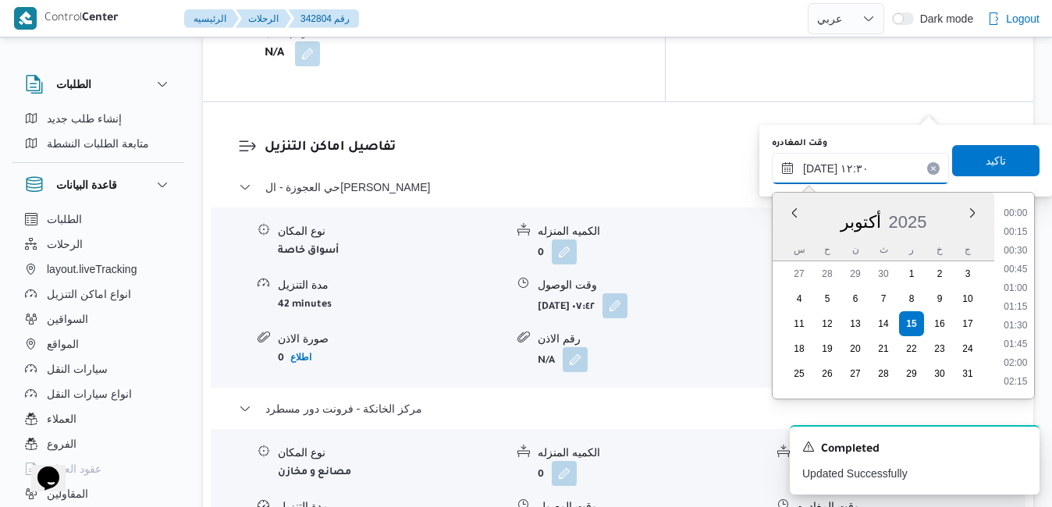
click at [818, 168] on input "١٥/١٠/٢٠٢٥ ١٢:٣٠" at bounding box center [860, 168] width 177 height 31
type input "١٥/١٠/٢٠٢٥ ١٢:40"
click at [985, 158] on span "تاكيد" at bounding box center [995, 160] width 20 height 19
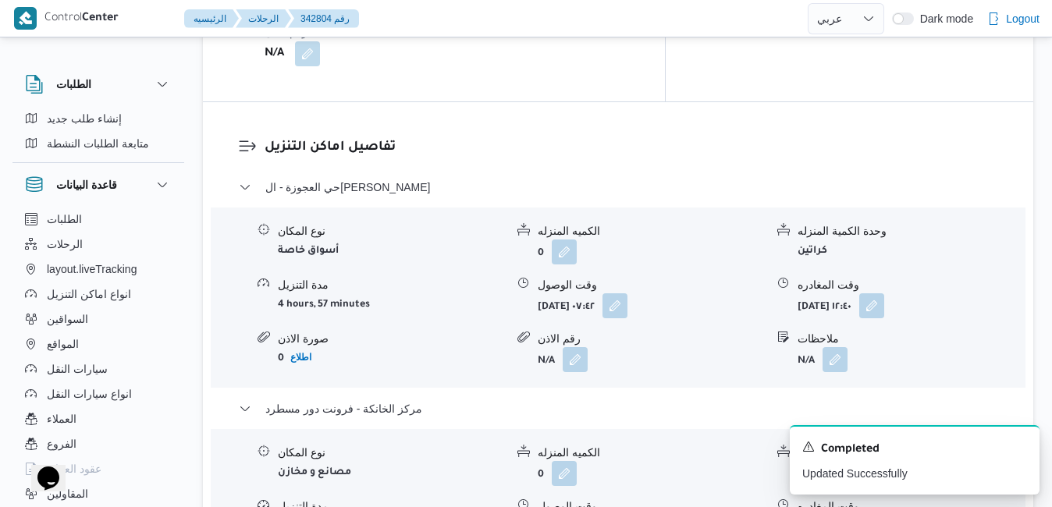
scroll to position [0, 0]
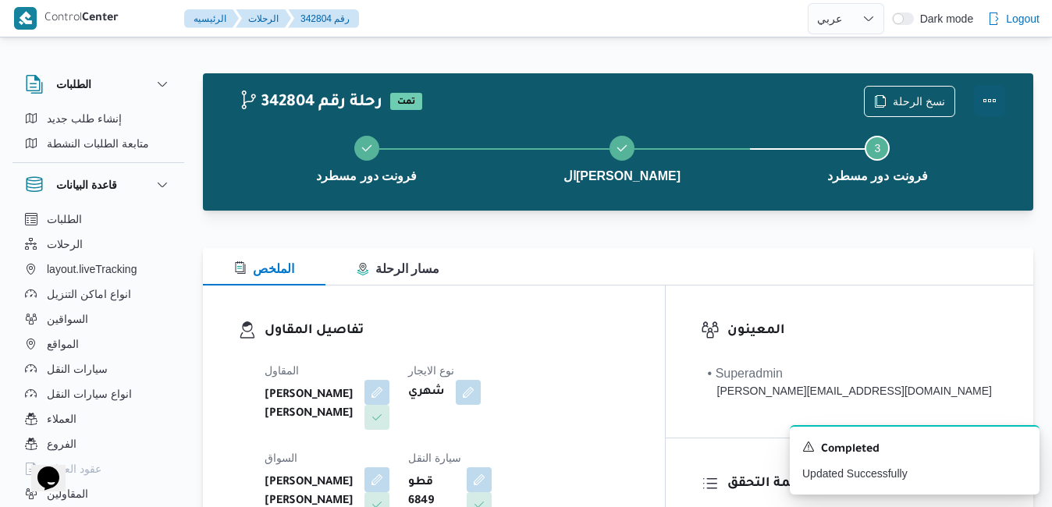
click at [988, 96] on button "Actions" at bounding box center [989, 100] width 31 height 31
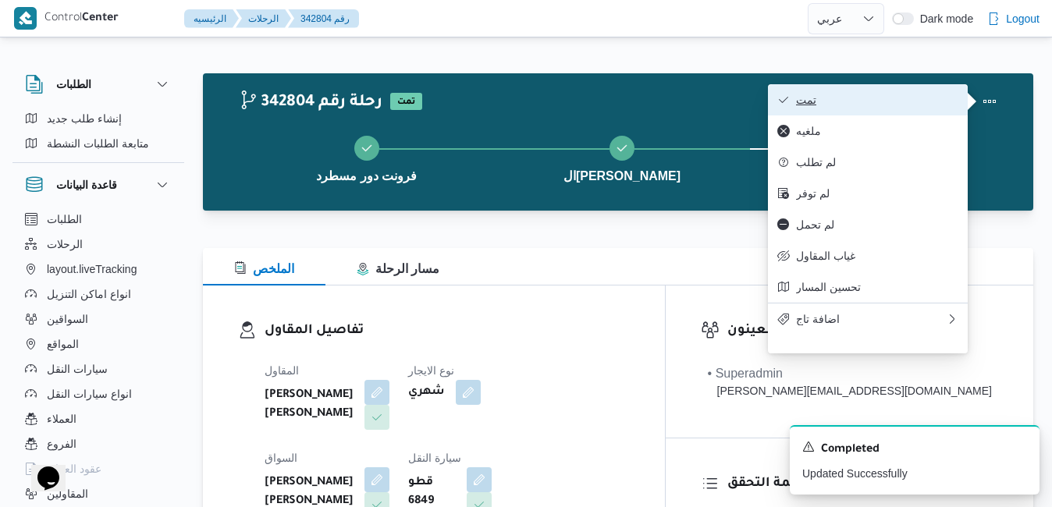
click at [939, 101] on span "تمت" at bounding box center [877, 100] width 162 height 12
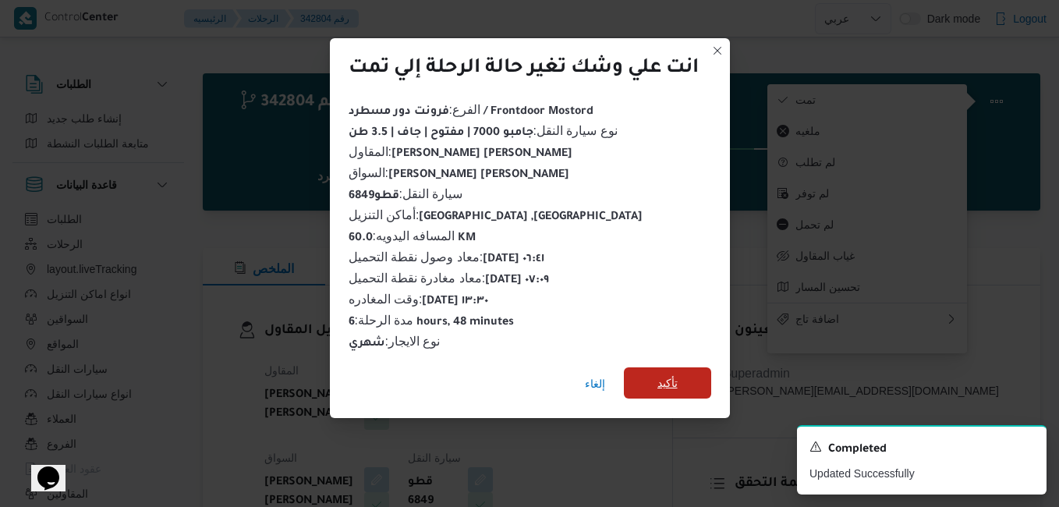
click at [686, 378] on span "تأكيد" at bounding box center [667, 382] width 87 height 31
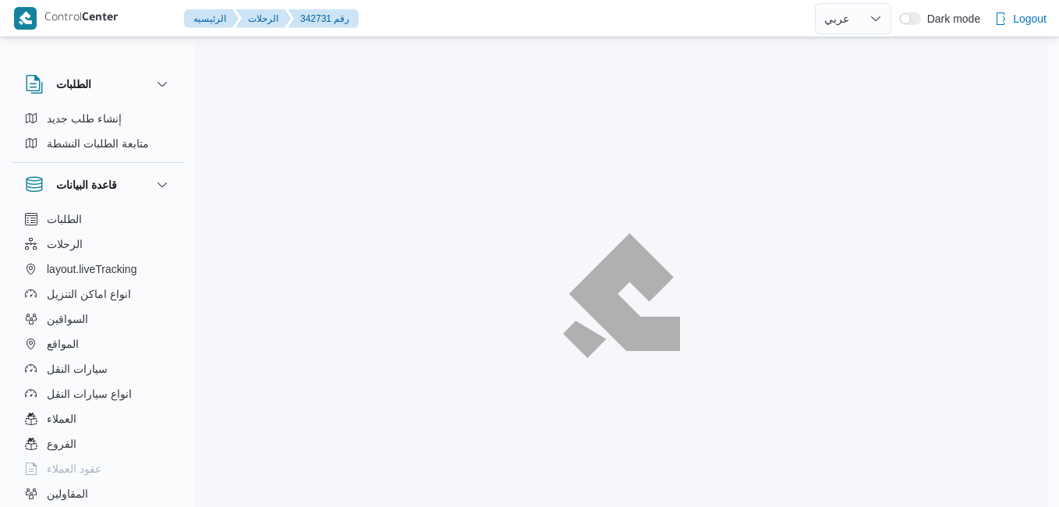
select select "ar"
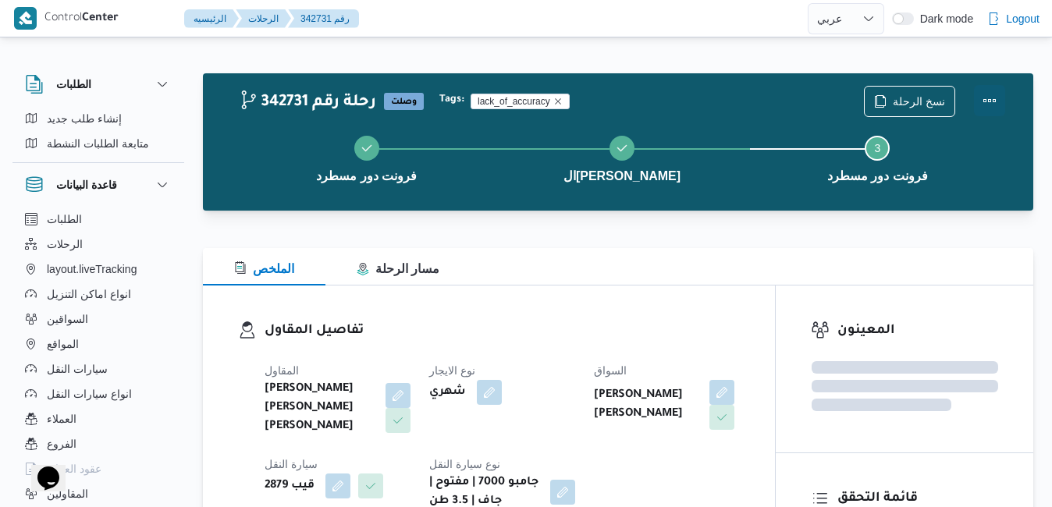
click at [993, 109] on button "Actions" at bounding box center [989, 100] width 31 height 31
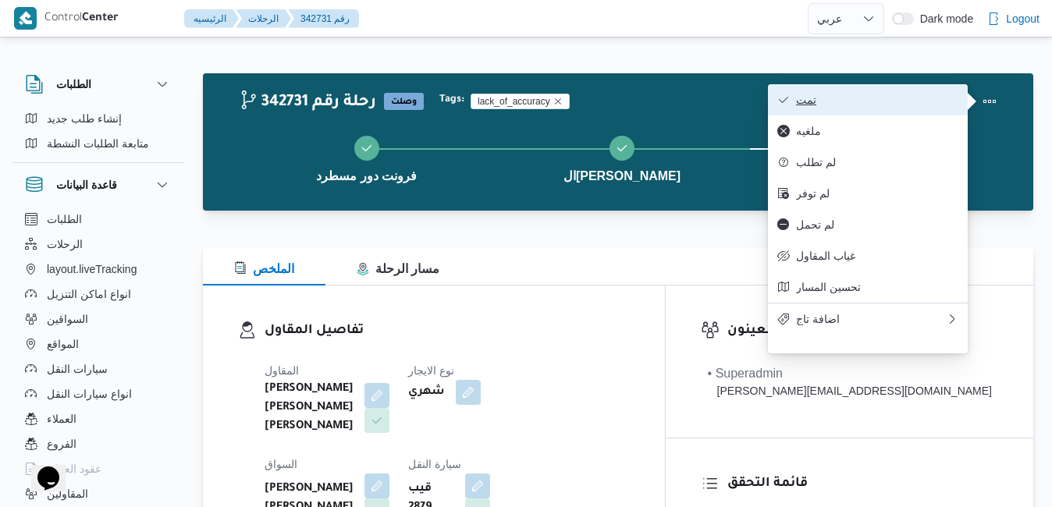
click at [925, 104] on span "تمت" at bounding box center [877, 100] width 162 height 12
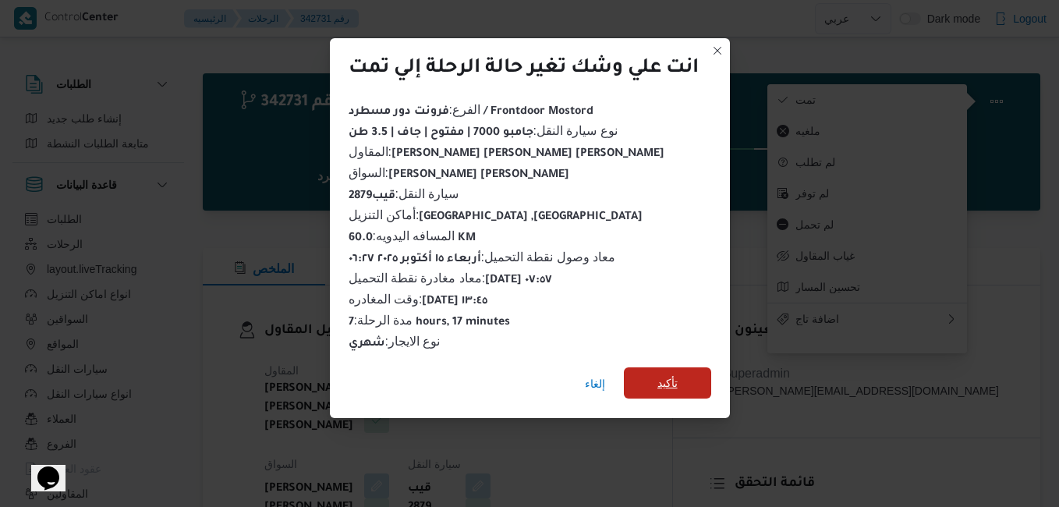
click at [669, 381] on span "تأكيد" at bounding box center [668, 383] width 20 height 19
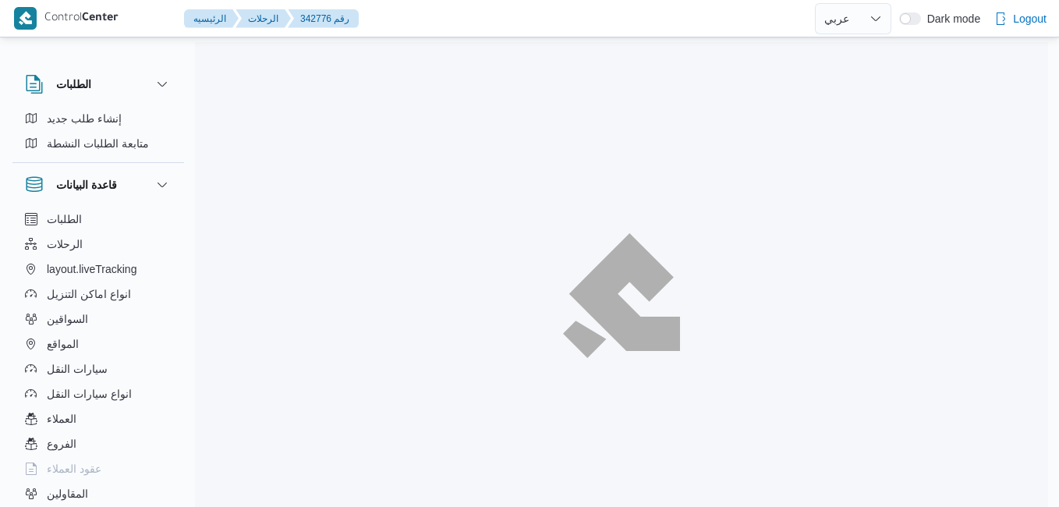
select select "ar"
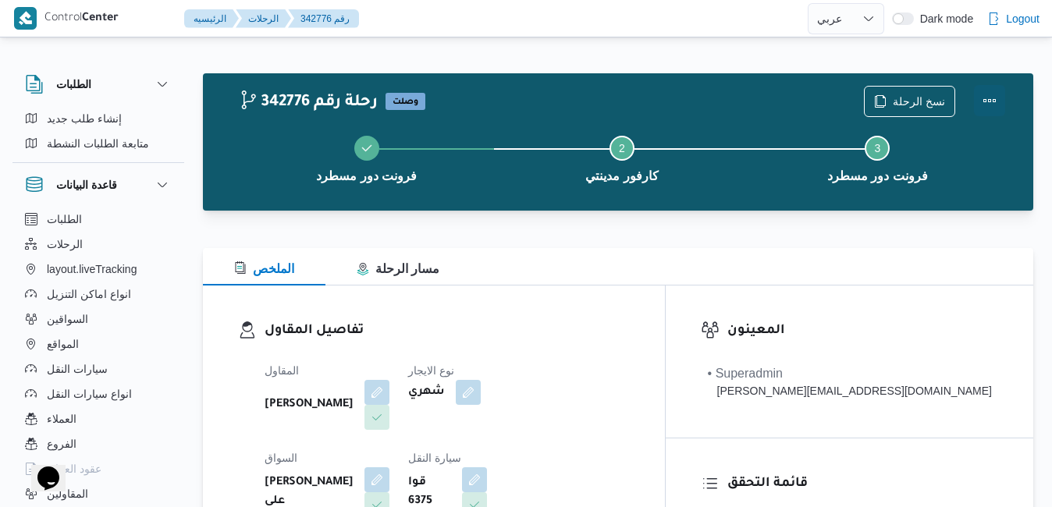
click at [984, 101] on button "Actions" at bounding box center [989, 100] width 31 height 31
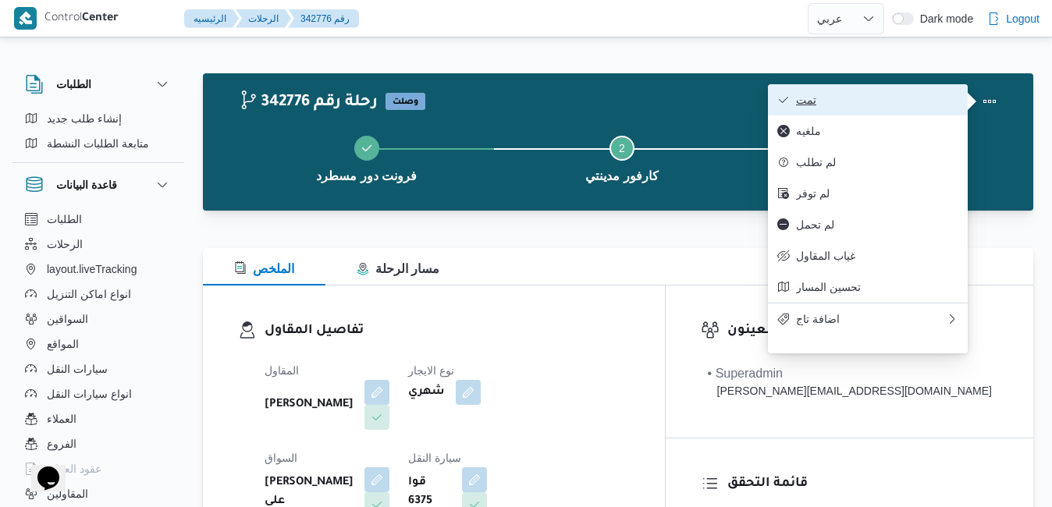
click at [903, 99] on span "تمت" at bounding box center [877, 100] width 162 height 12
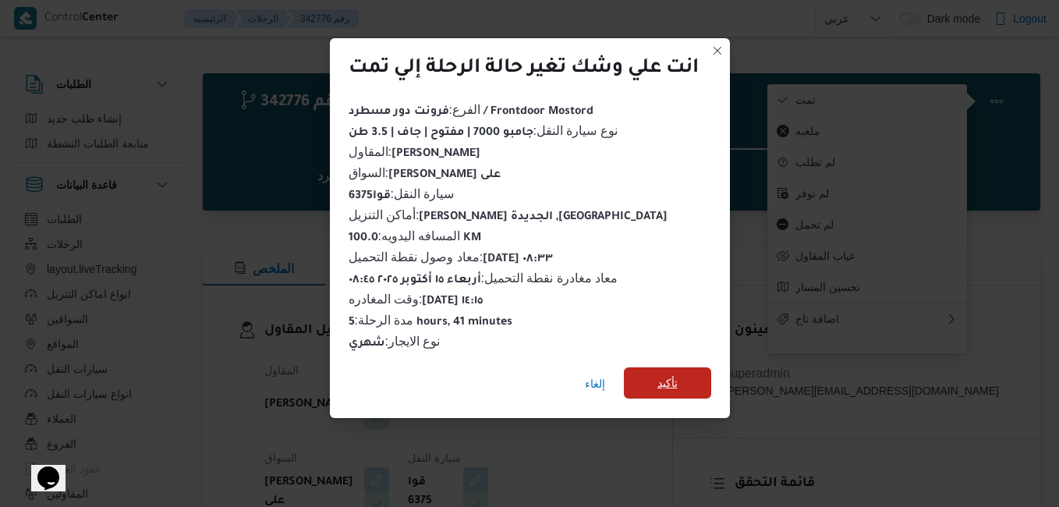
click at [684, 367] on span "تأكيد" at bounding box center [667, 382] width 87 height 31
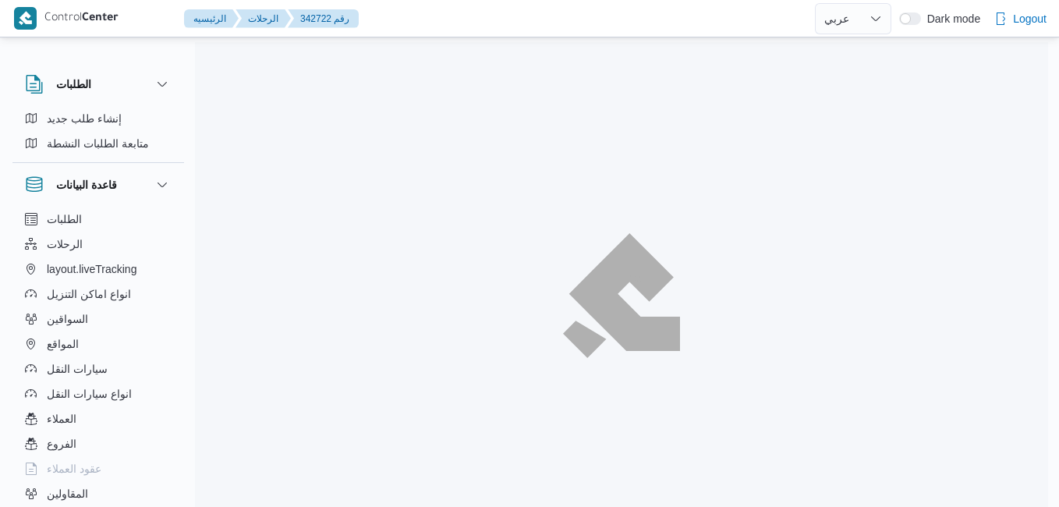
select select "ar"
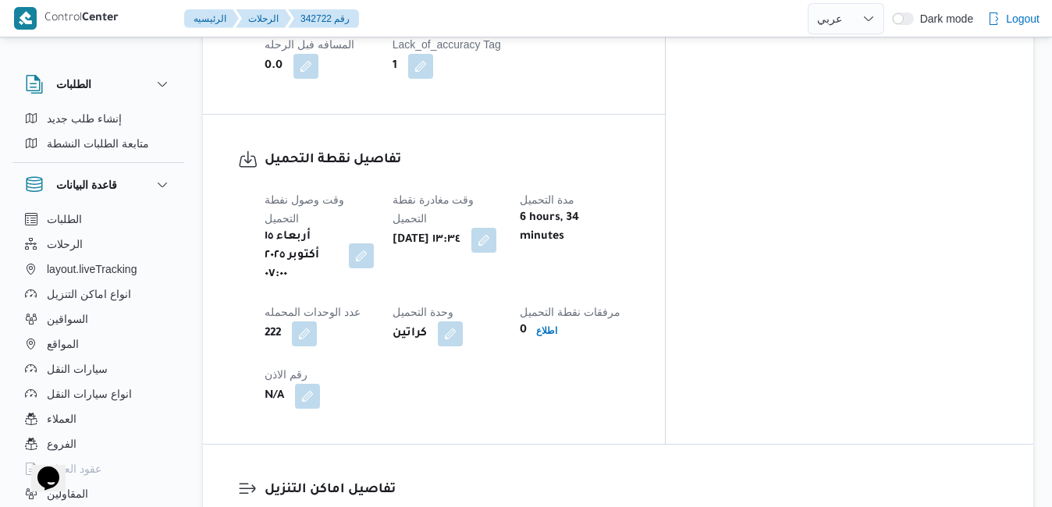
scroll to position [1119, 0]
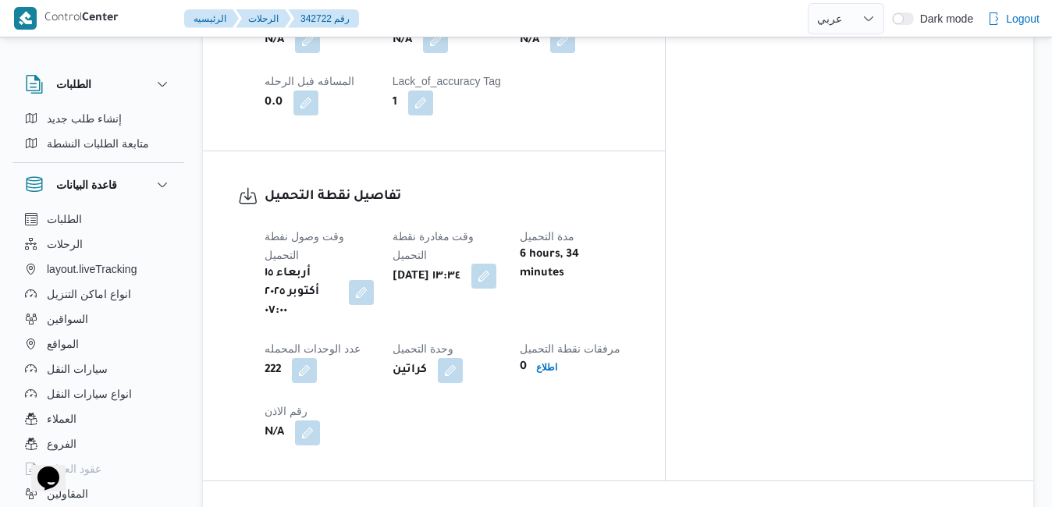
click at [496, 264] on button "button" at bounding box center [483, 276] width 25 height 25
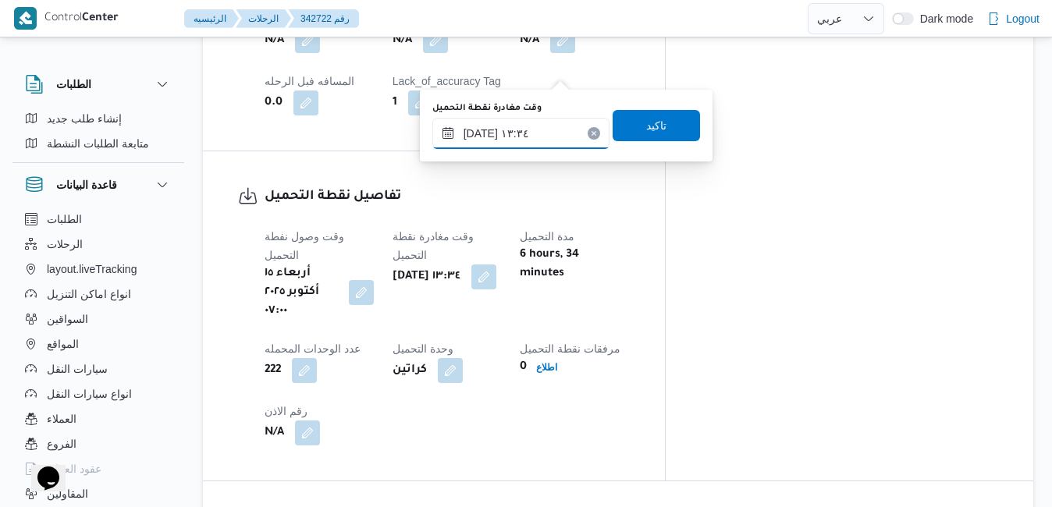
click at [499, 135] on input "١٥/١٠/٢٠٢٥ ١٣:٣٤" at bounding box center [520, 133] width 177 height 31
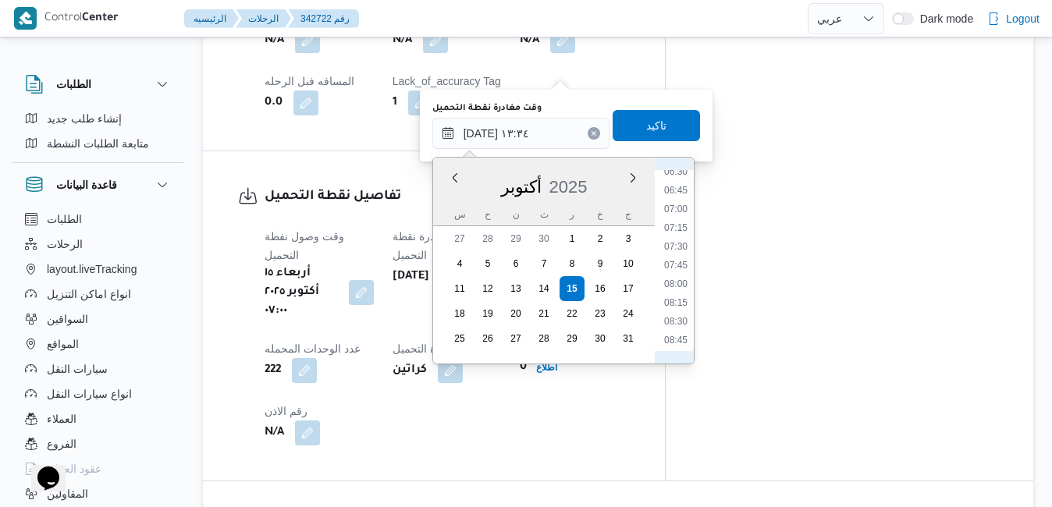
scroll to position [441, 0]
click at [676, 317] on li "07:45" at bounding box center [676, 318] width 36 height 16
type input "١٥/١٠/٢٠٢٥ ٠٧:٤٥"
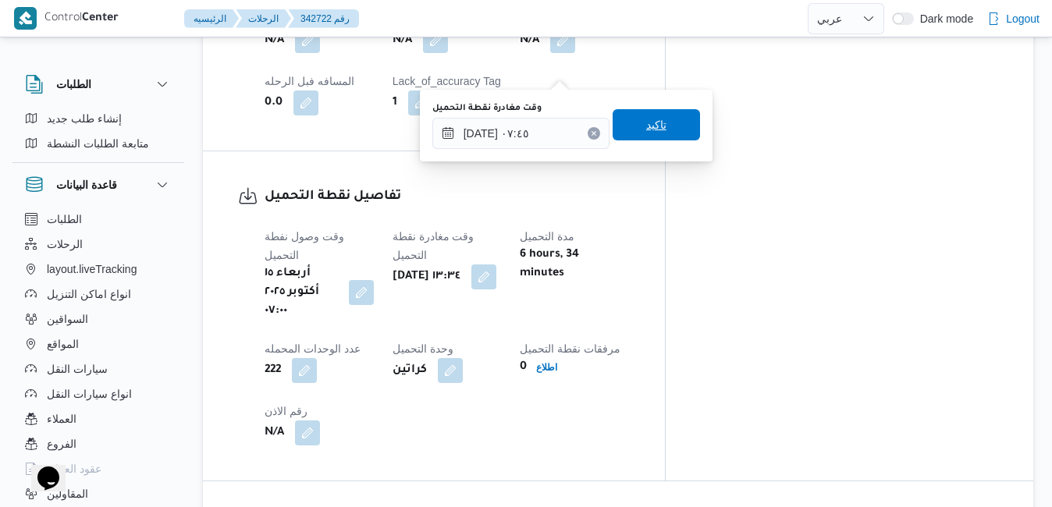
click at [662, 125] on span "تاكيد" at bounding box center [655, 124] width 87 height 31
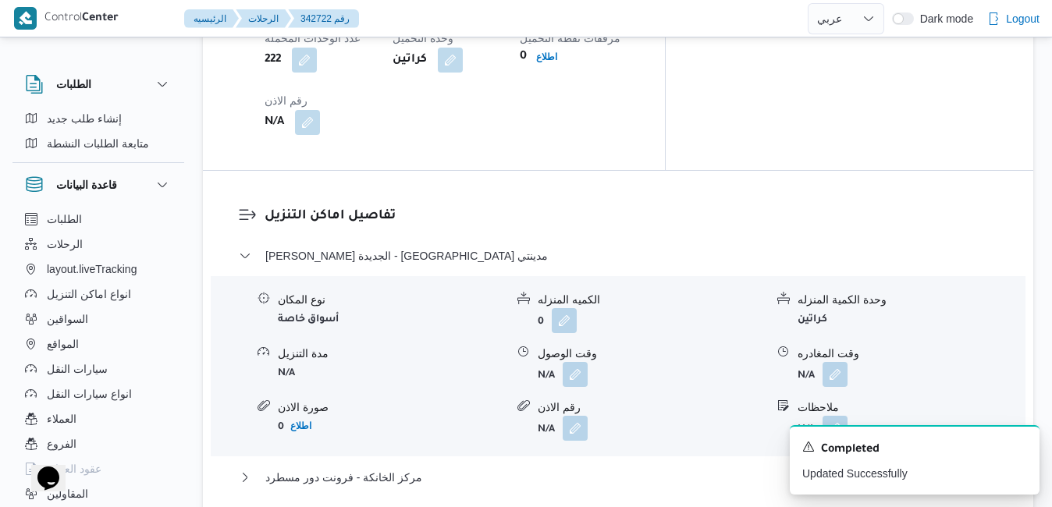
scroll to position [1431, 0]
click at [578, 360] on button "button" at bounding box center [575, 372] width 25 height 25
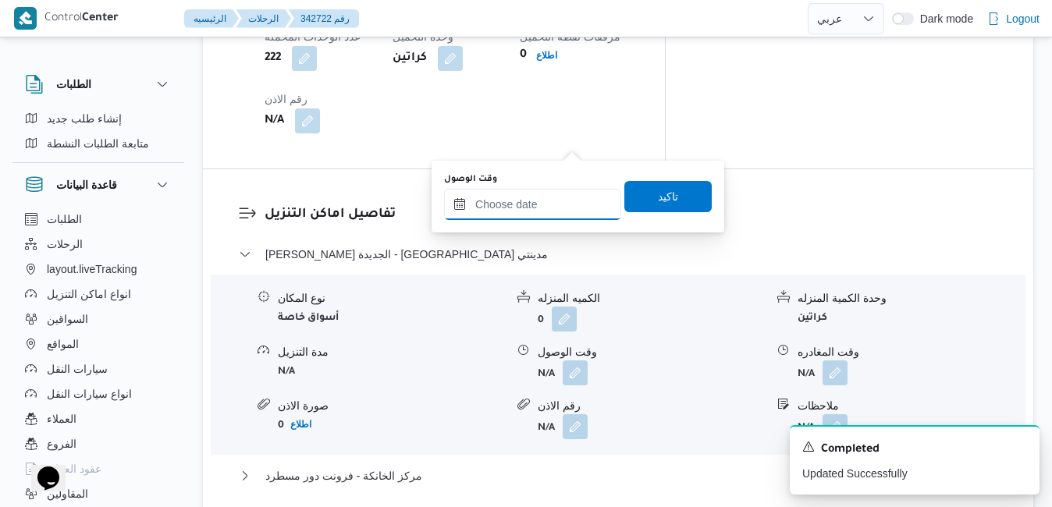
click at [550, 215] on input "وقت الوصول" at bounding box center [532, 204] width 177 height 31
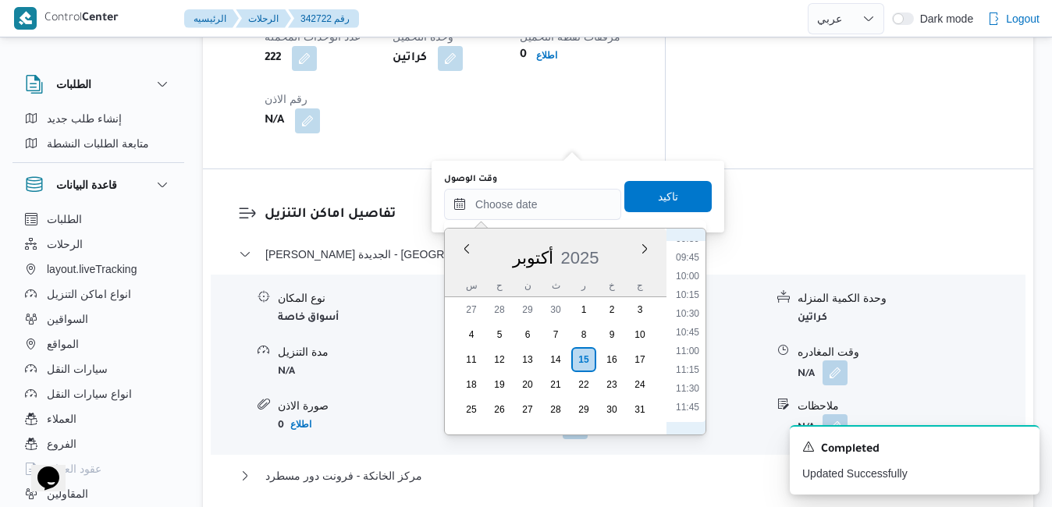
scroll to position [563, 0]
click at [691, 322] on li "08:30" at bounding box center [687, 322] width 36 height 16
type input "[DATE] ٠٨:٣٠"
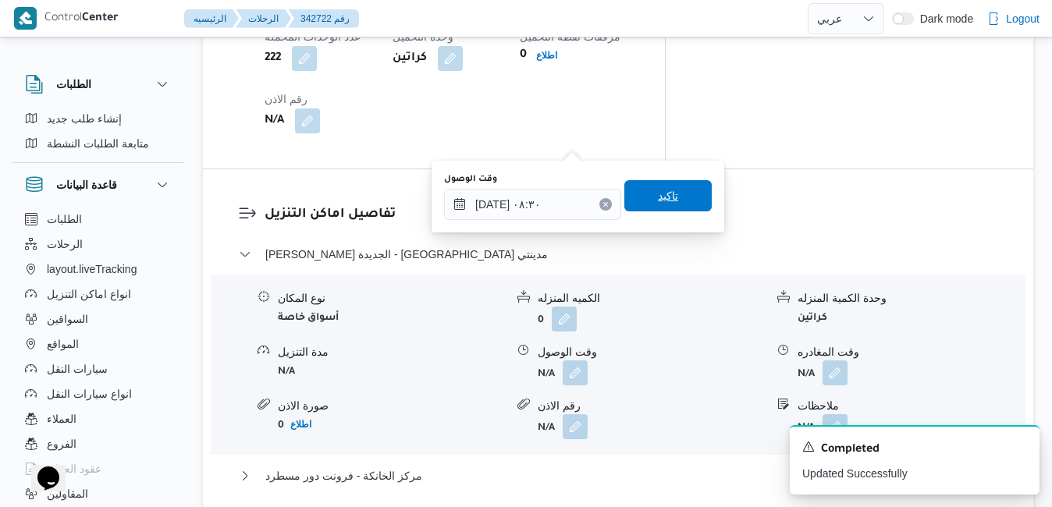
click at [669, 201] on span "تاكيد" at bounding box center [667, 195] width 87 height 31
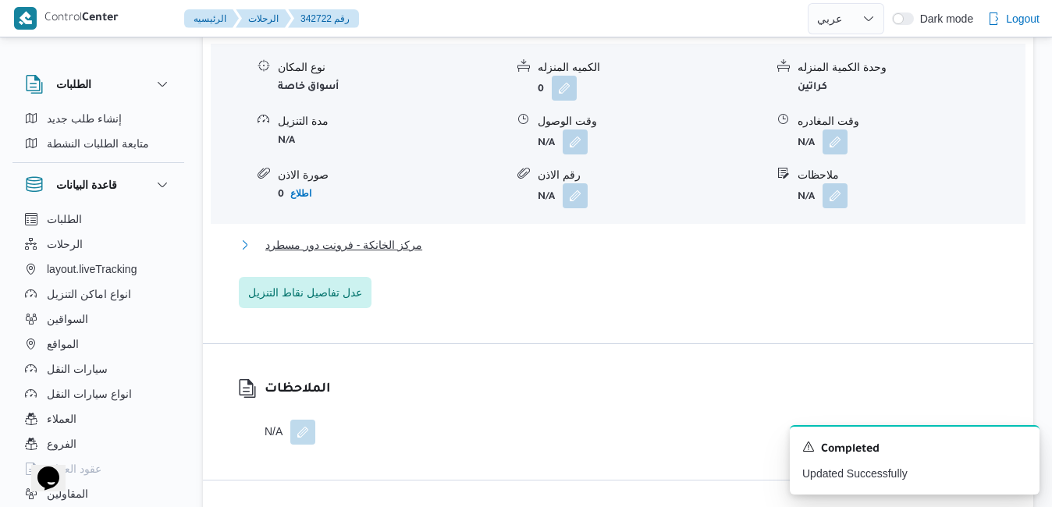
click at [580, 245] on button "مركز الخانكة - فرونت دور مسطرد" at bounding box center [618, 245] width 759 height 19
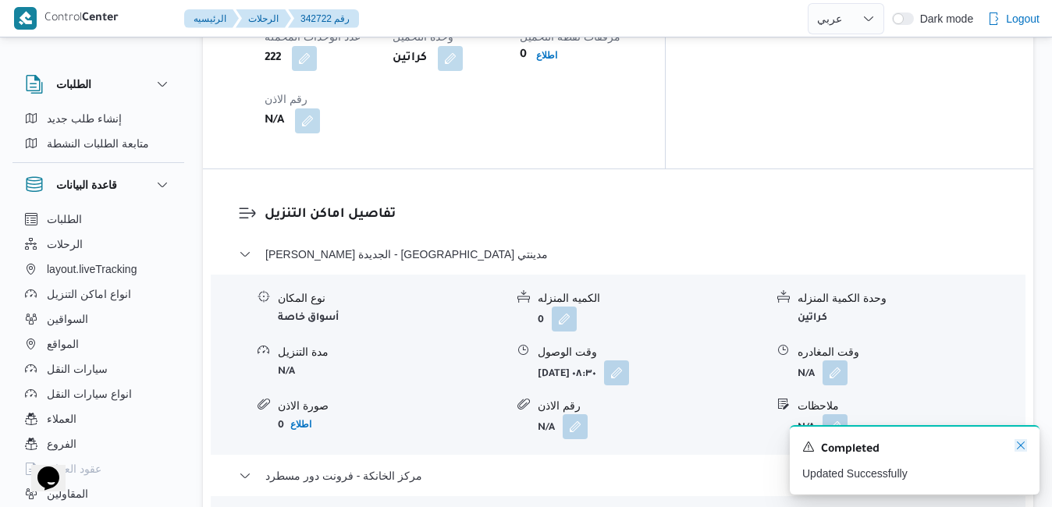
click at [1024, 445] on icon "Dismiss toast" at bounding box center [1020, 445] width 12 height 12
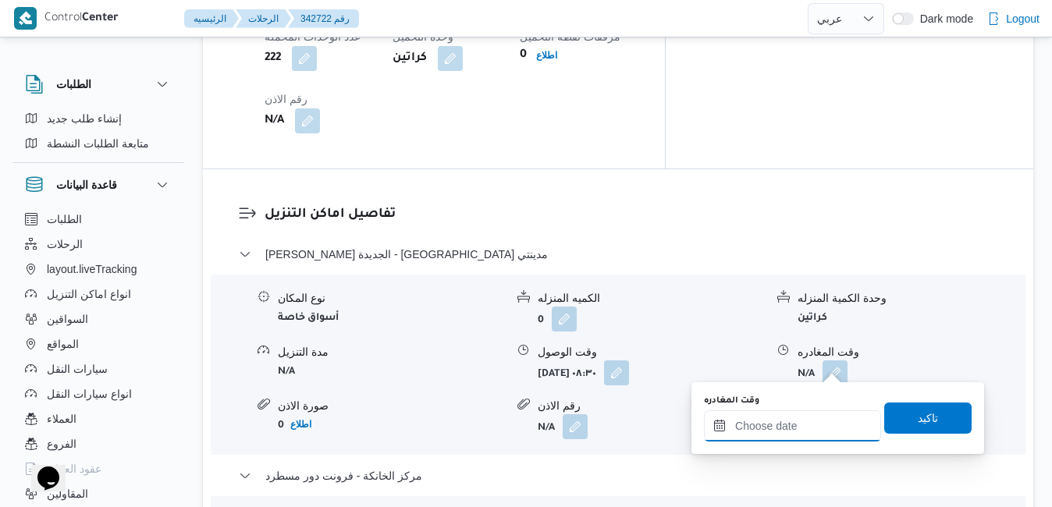
click at [811, 427] on input "وقت المغادره" at bounding box center [792, 425] width 177 height 31
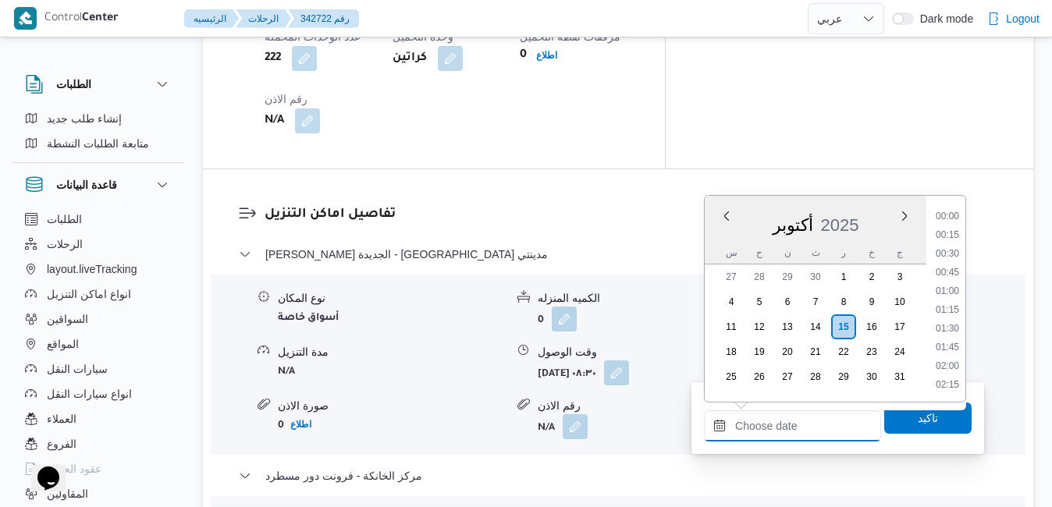
scroll to position [1197, 0]
click at [719, 242] on div "س" at bounding box center [731, 253] width 25 height 22
click at [944, 217] on ul "00:00 00:15 00:30 00:45 01:00 01:15 01:30 01:45 02:00 02:15 02:30 02:45 03:00 0…" at bounding box center [947, 298] width 36 height 181
click at [944, 223] on li "14:00" at bounding box center [947, 226] width 36 height 16
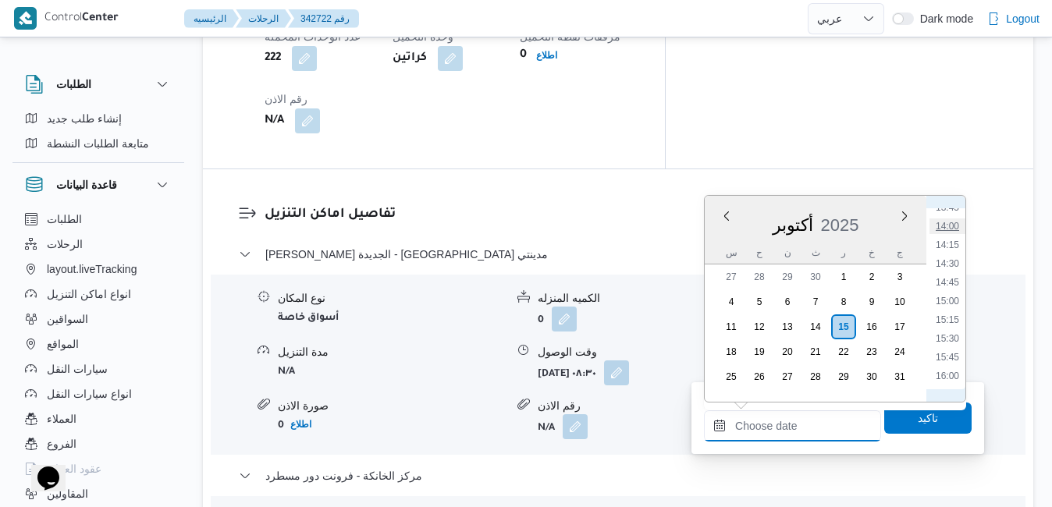
type input "[DATE] ١٤:٠٠"
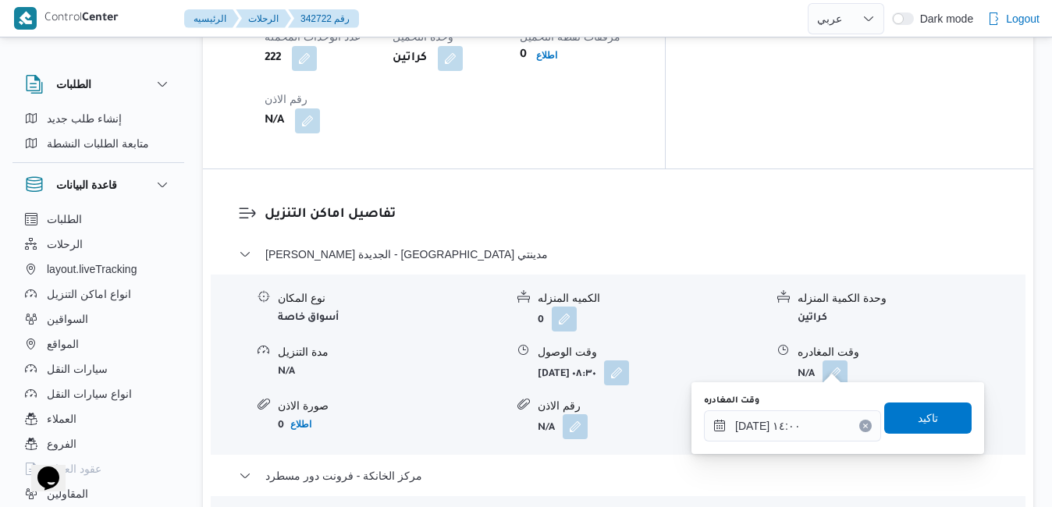
click at [899, 435] on div "وقت المغادره ١٥/١٠/٢٠٢٥ ١٤:٠٠ تاكيد" at bounding box center [837, 418] width 271 height 50
click at [899, 434] on div "وقت المغادره ١٥/١٠/٢٠٢٥ ١٤:٠٠ تاكيد" at bounding box center [837, 418] width 271 height 50
drag, startPoint x: 899, startPoint y: 434, endPoint x: 910, endPoint y: 417, distance: 19.7
click at [918, 417] on span "تاكيد" at bounding box center [928, 418] width 20 height 19
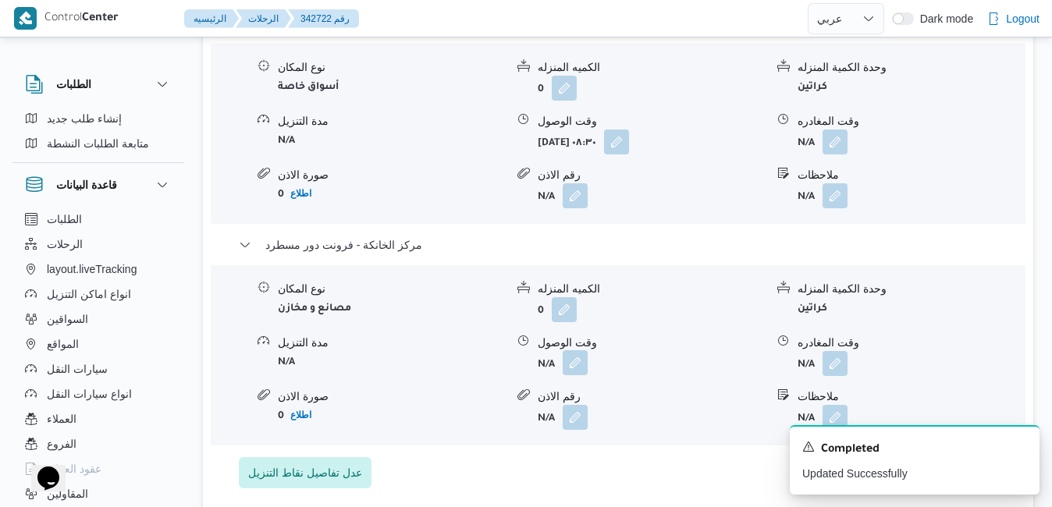
click at [573, 363] on button "button" at bounding box center [575, 362] width 25 height 25
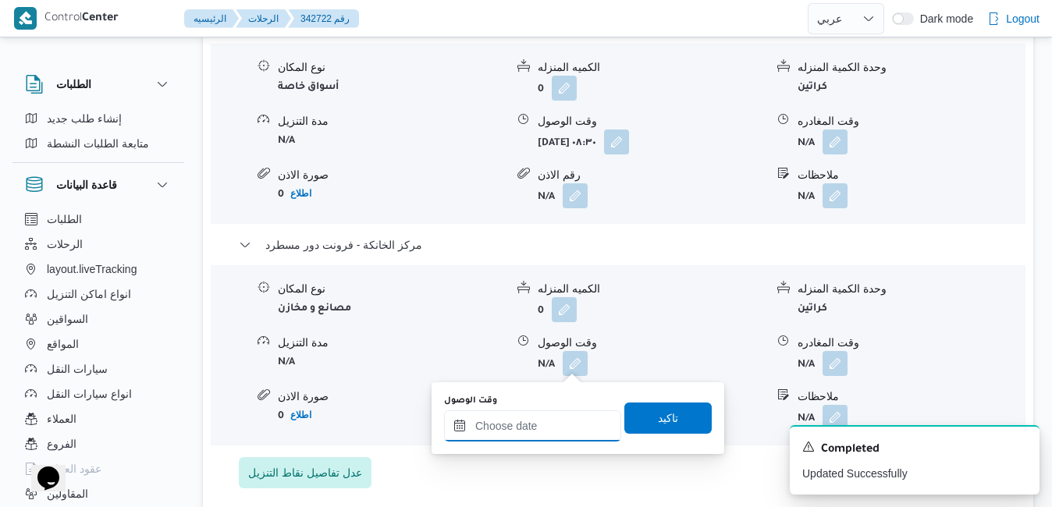
click at [556, 435] on input "وقت الوصول" at bounding box center [532, 425] width 177 height 31
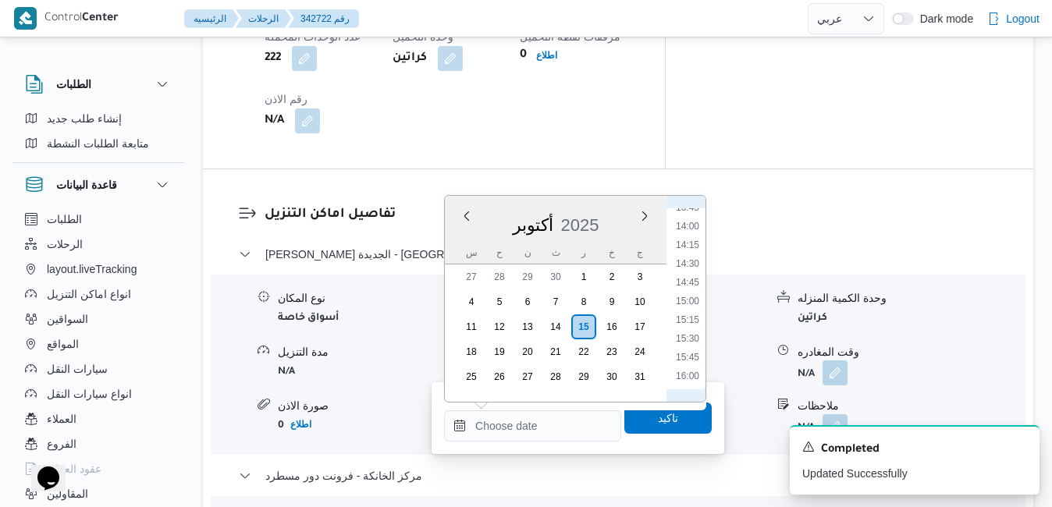
scroll to position [880, 0]
click at [689, 364] on li "13:45" at bounding box center [687, 366] width 36 height 16
type input "[DATE] ١٣:٤٥"
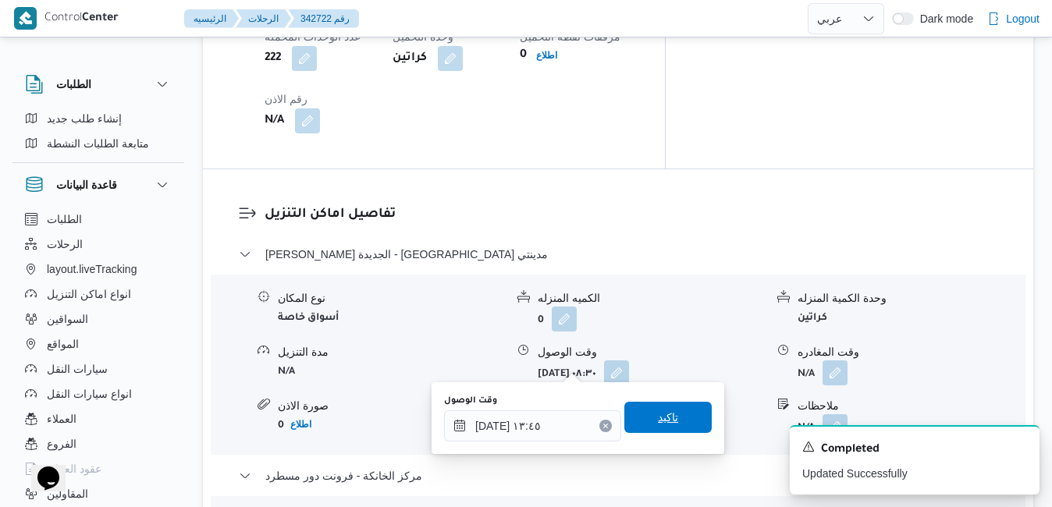
click at [670, 419] on span "تاكيد" at bounding box center [667, 417] width 87 height 31
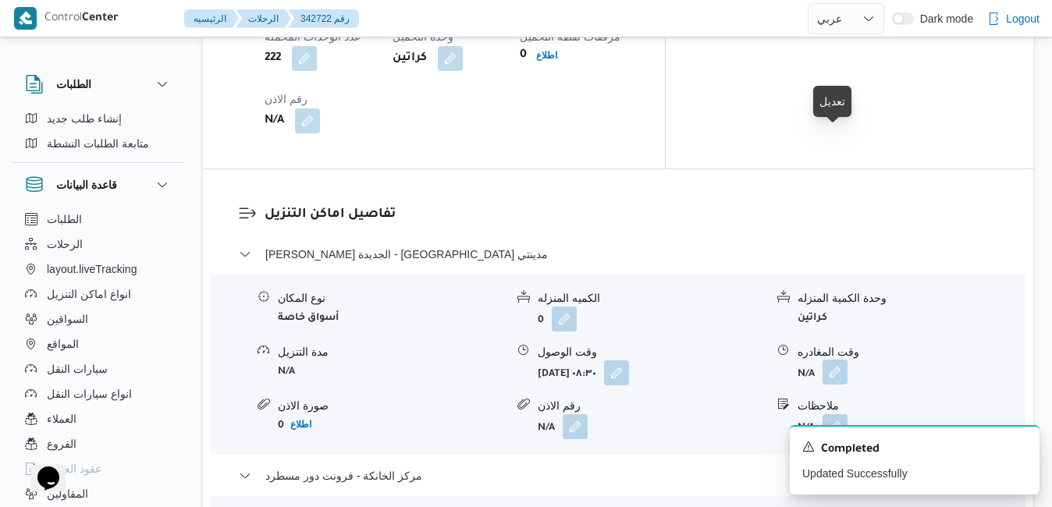
click at [832, 360] on button "button" at bounding box center [834, 372] width 25 height 25
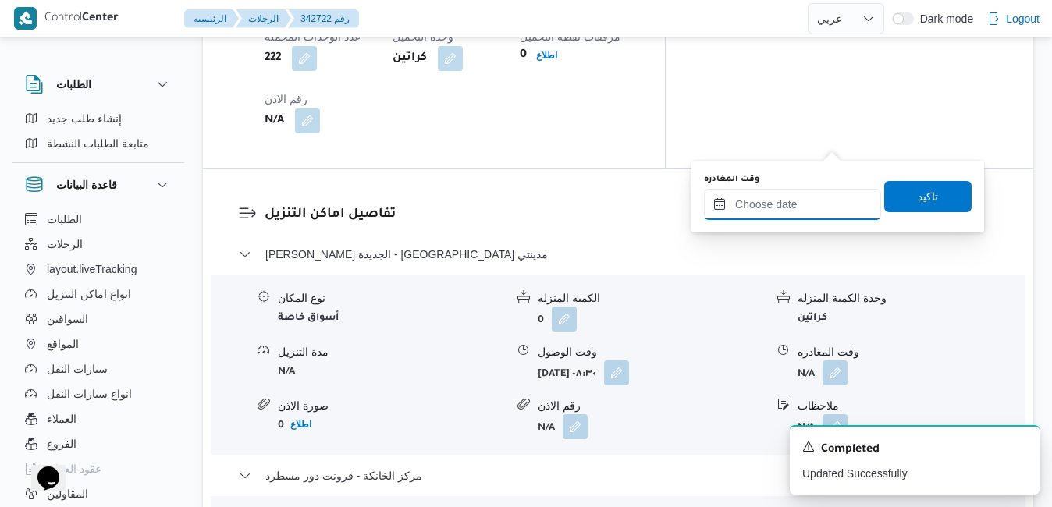
click at [800, 203] on input "وقت المغادره" at bounding box center [792, 204] width 177 height 31
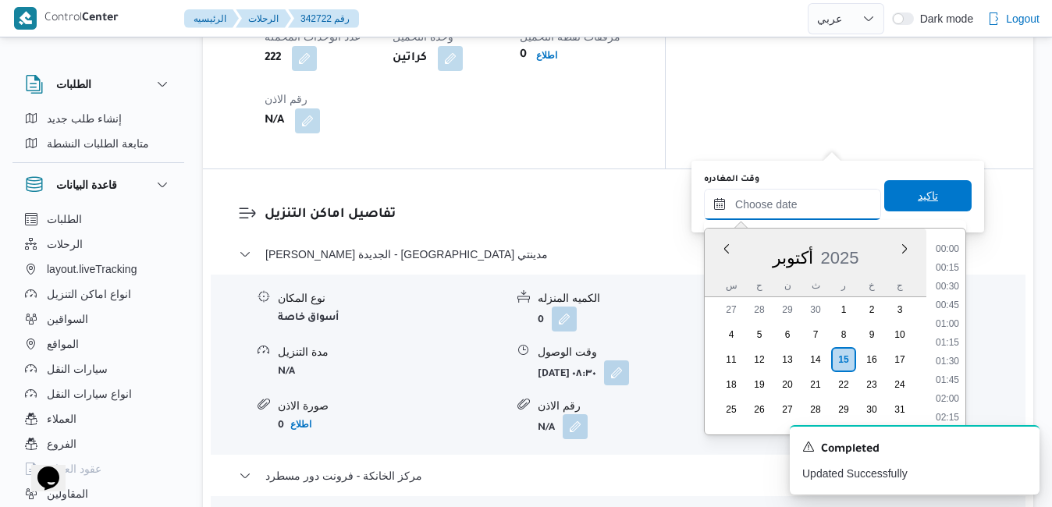
scroll to position [1197, 0]
click at [720, 265] on div "أكتوبر 2025" at bounding box center [816, 255] width 222 height 40
click at [951, 339] on li "13:00" at bounding box center [947, 343] width 36 height 16
type input "[DATE] ١٣:٠٠"
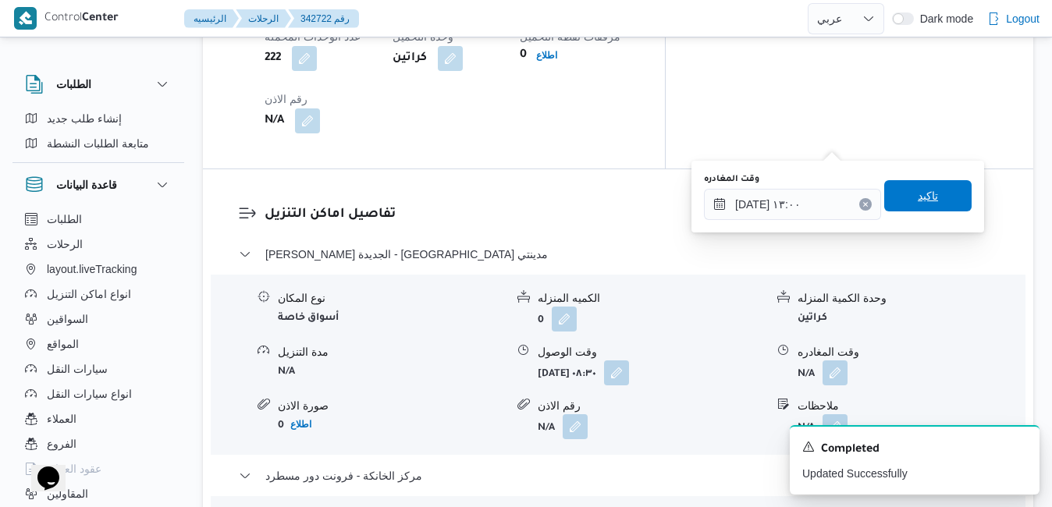
click at [937, 204] on span "تاكيد" at bounding box center [927, 195] width 87 height 31
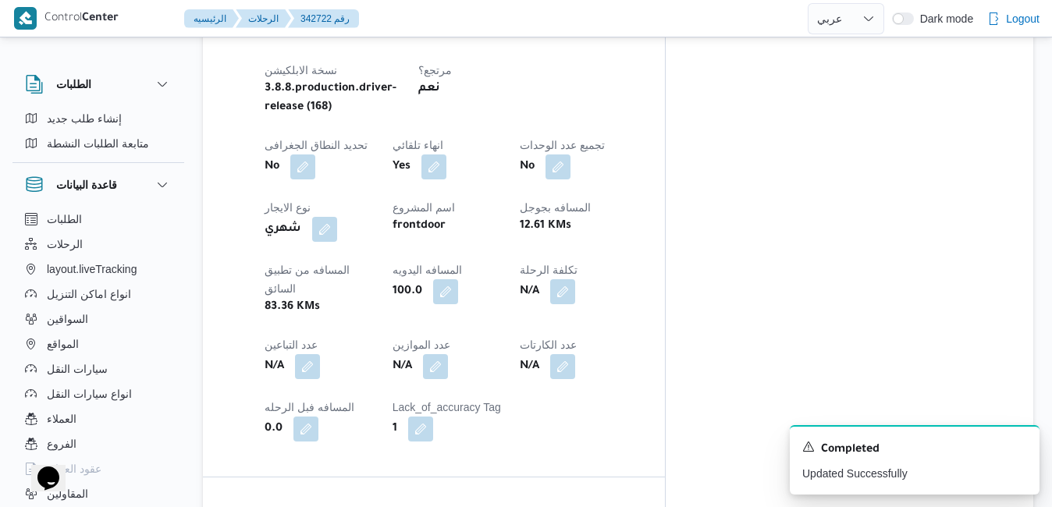
scroll to position [0, 0]
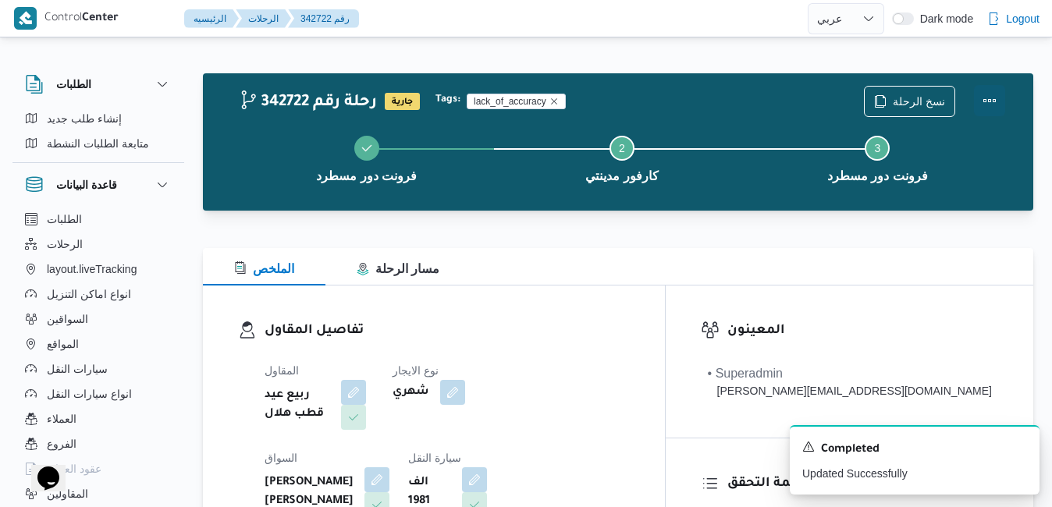
click at [983, 94] on button "Actions" at bounding box center [989, 100] width 31 height 31
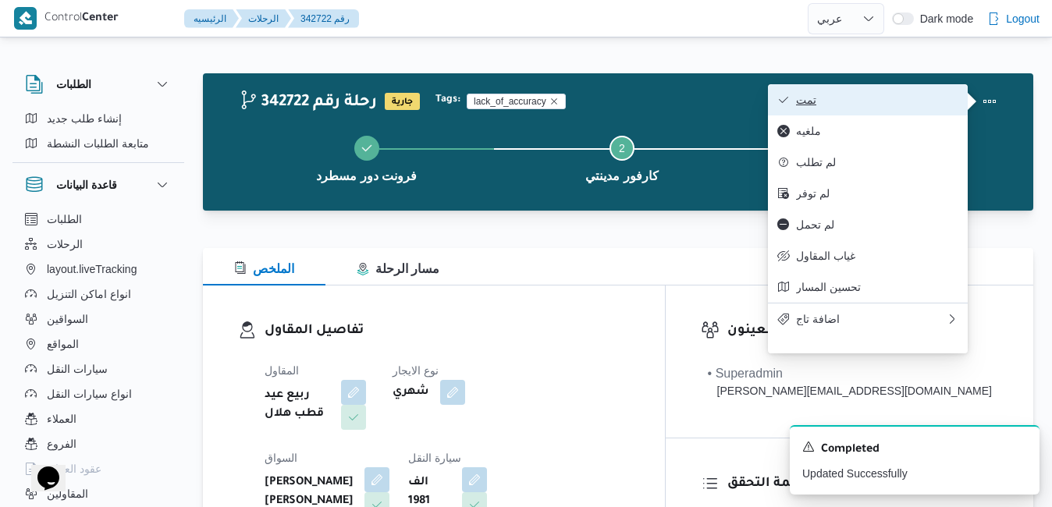
click at [948, 98] on span "تمت" at bounding box center [877, 100] width 162 height 12
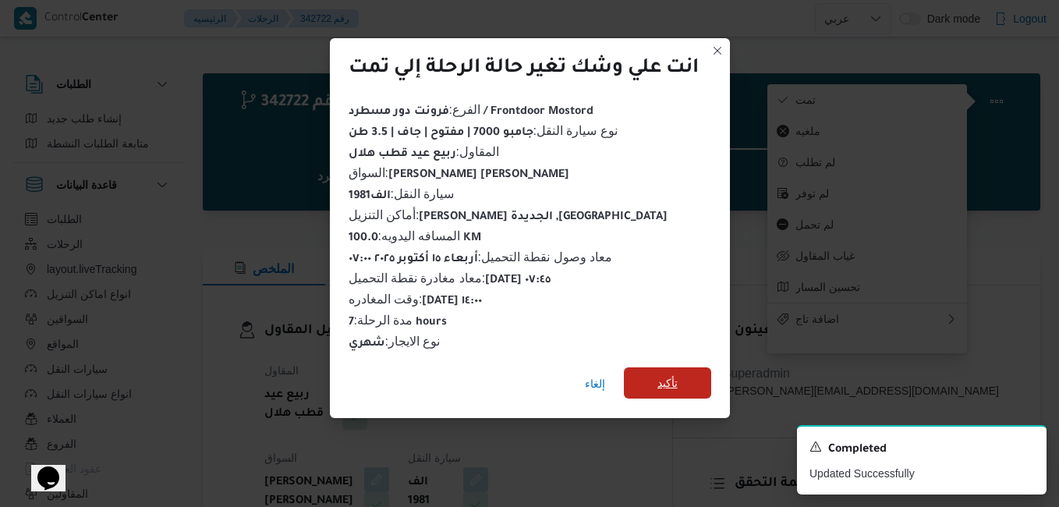
click at [670, 384] on span "تأكيد" at bounding box center [668, 383] width 20 height 19
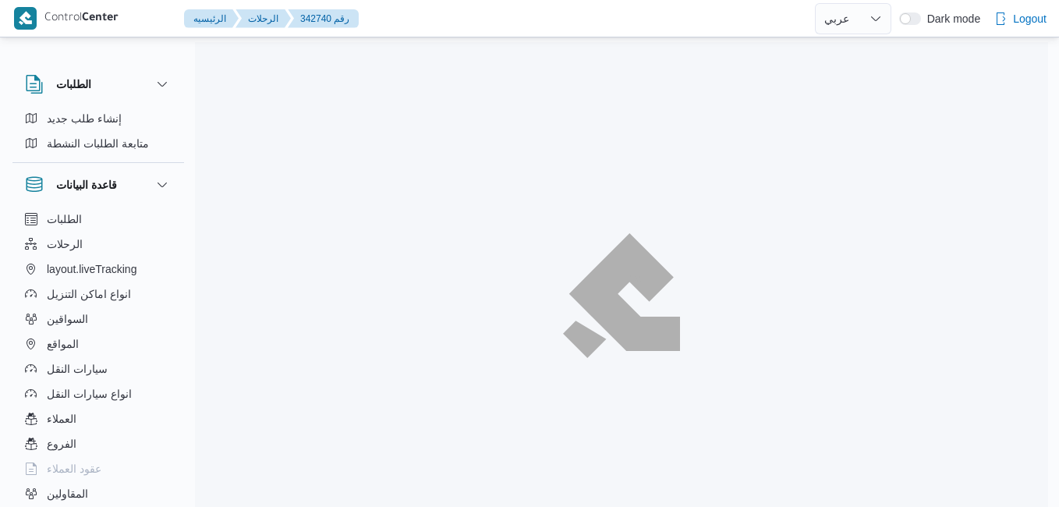
select select "ar"
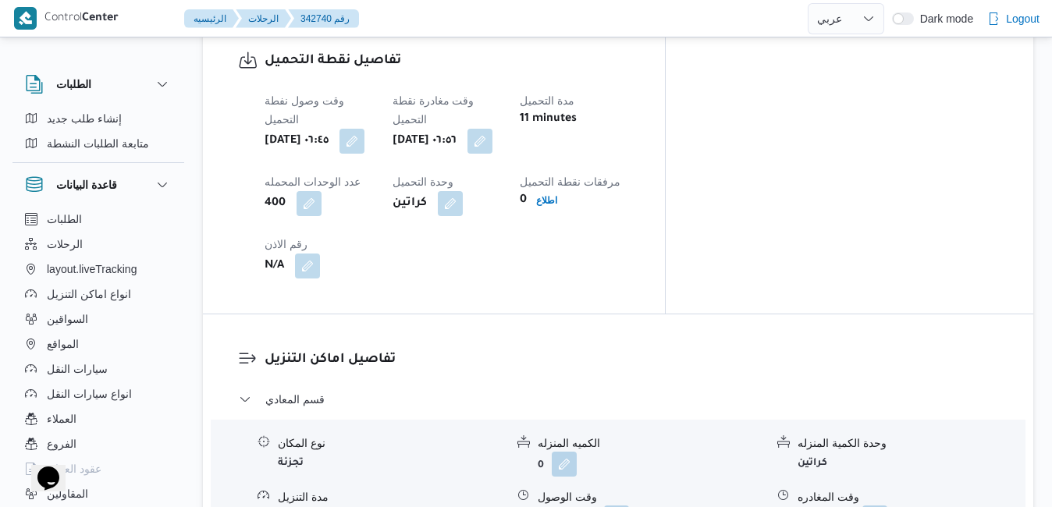
scroll to position [1373, 0]
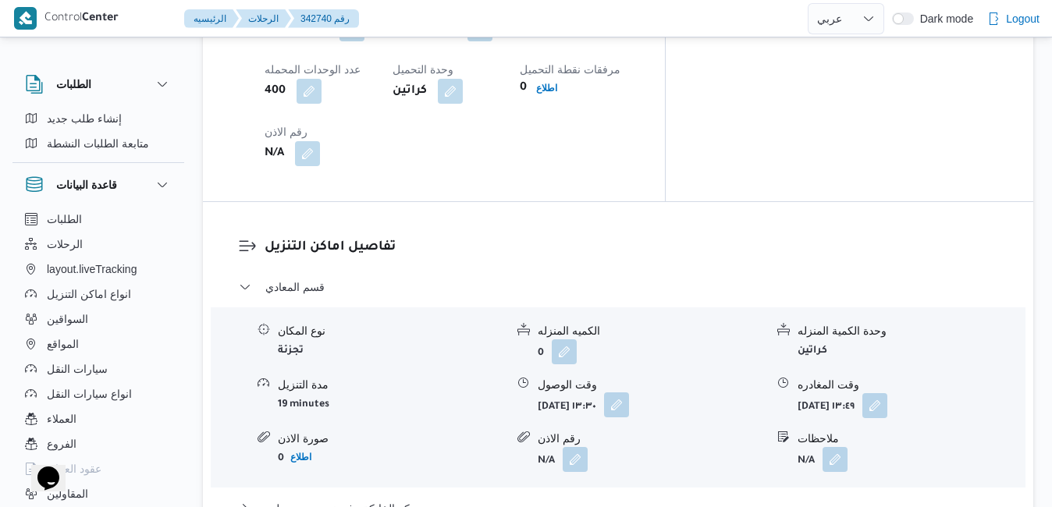
click at [629, 392] on button "button" at bounding box center [616, 404] width 25 height 25
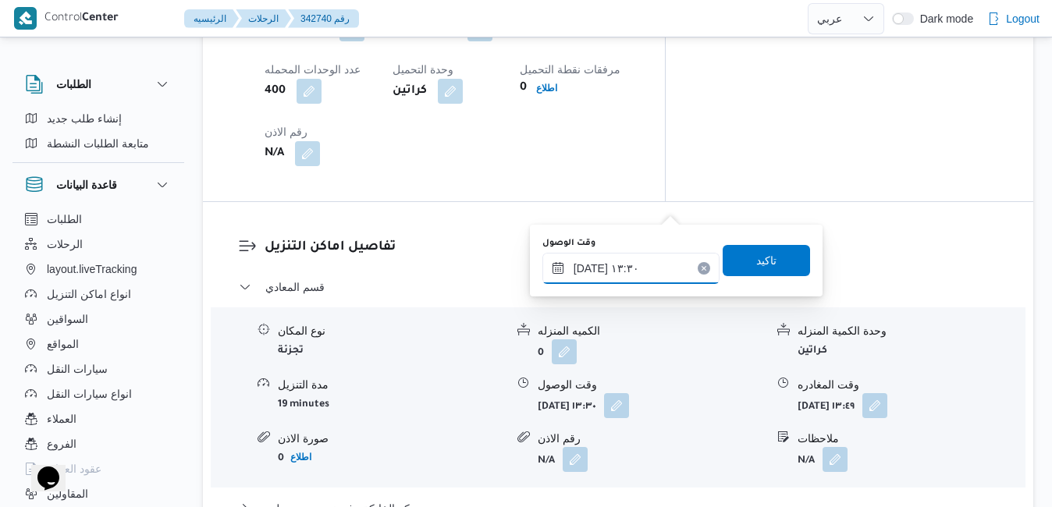
click at [632, 267] on input "١٥/١٠/٢٠٢٥ ١٣:٣٠" at bounding box center [630, 268] width 177 height 31
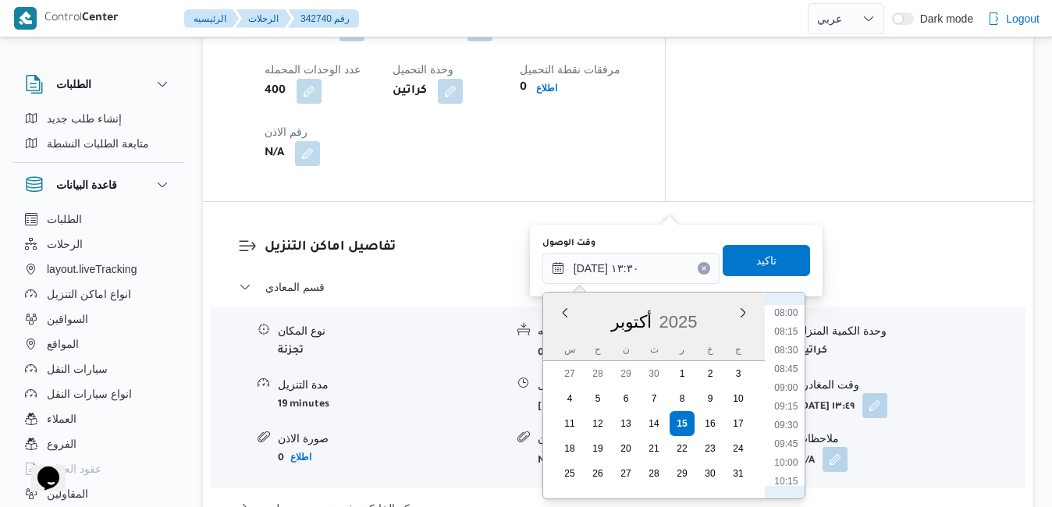
scroll to position [441, 0]
click at [789, 470] on li "08:00" at bounding box center [786, 471] width 36 height 16
type input "١٥/١٠/٢٠٢٥ ٠٨:٠٠"
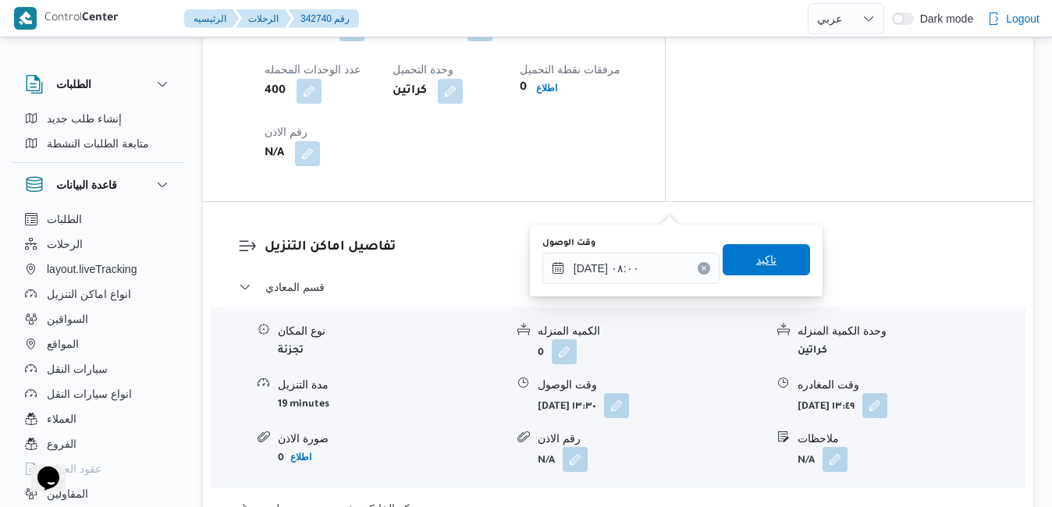
click at [767, 267] on span "تاكيد" at bounding box center [765, 259] width 87 height 31
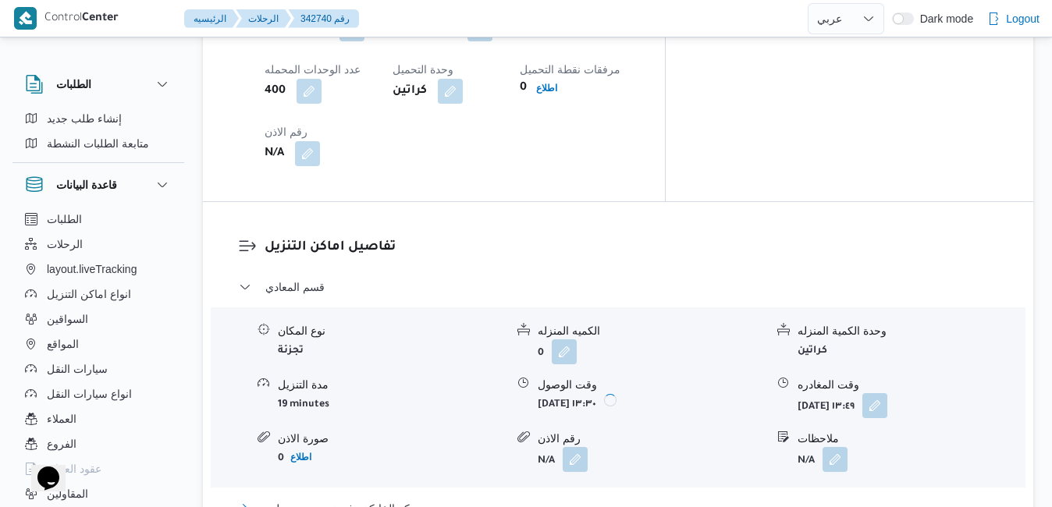
click at [667, 499] on button "مركز الخانكة - فرونت دور مسطرد" at bounding box center [618, 508] width 759 height 19
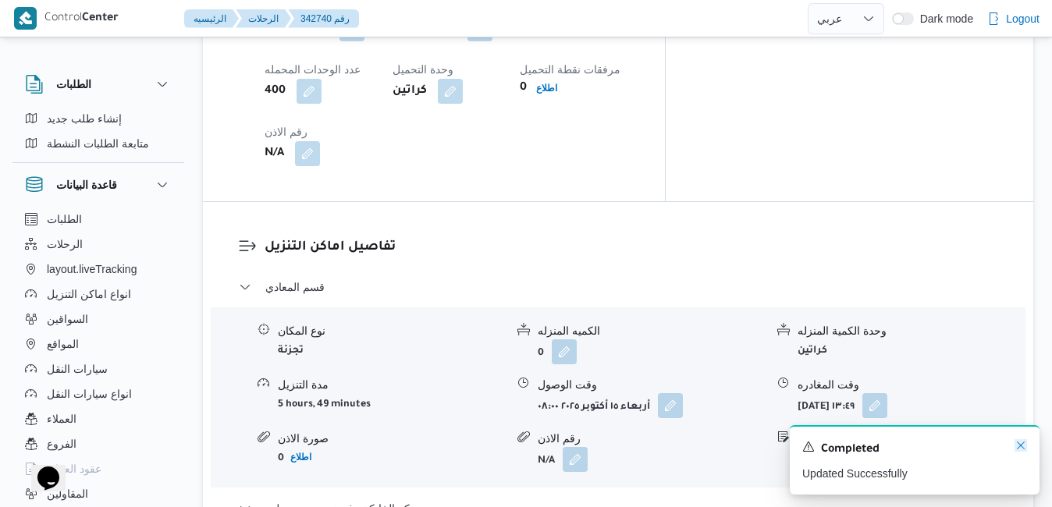
click at [1018, 445] on icon "Dismiss toast" at bounding box center [1021, 446] width 8 height 8
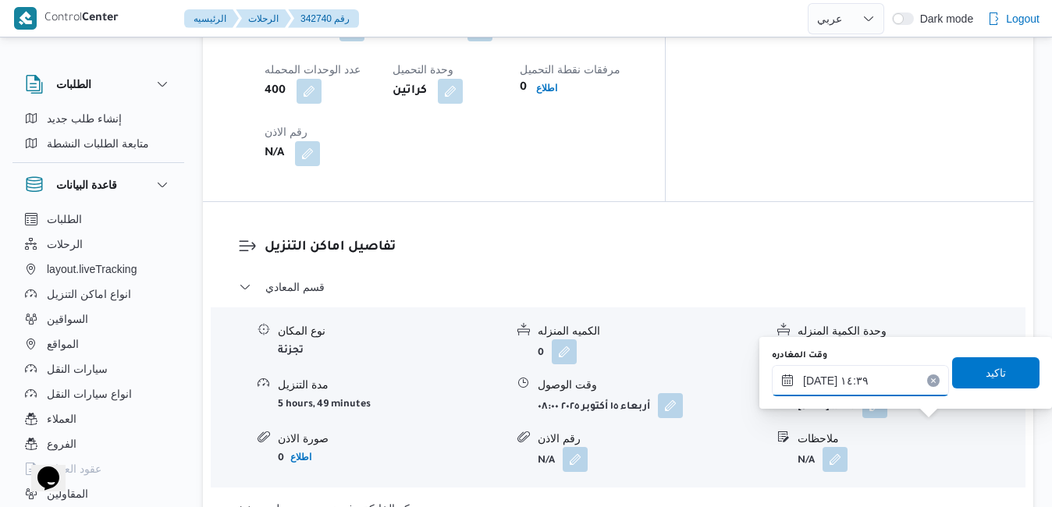
click at [819, 380] on input "١٥/١٠/٢٠٢٥ ١٤:٣٩" at bounding box center [860, 380] width 177 height 31
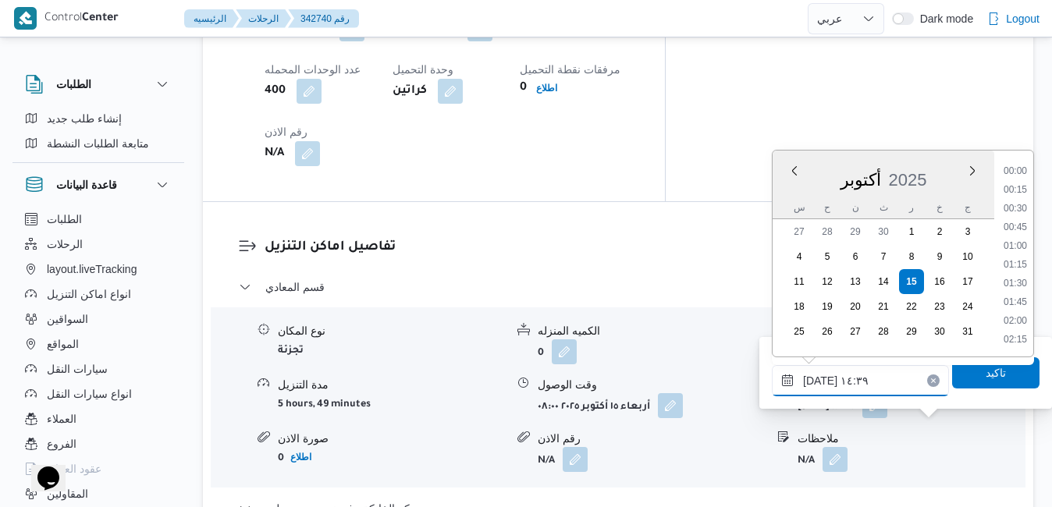
scroll to position [991, 0]
type input "١٥/١٠/٢٠٢٥ ١٤:20"
click at [960, 382] on span "تاكيد" at bounding box center [995, 372] width 87 height 31
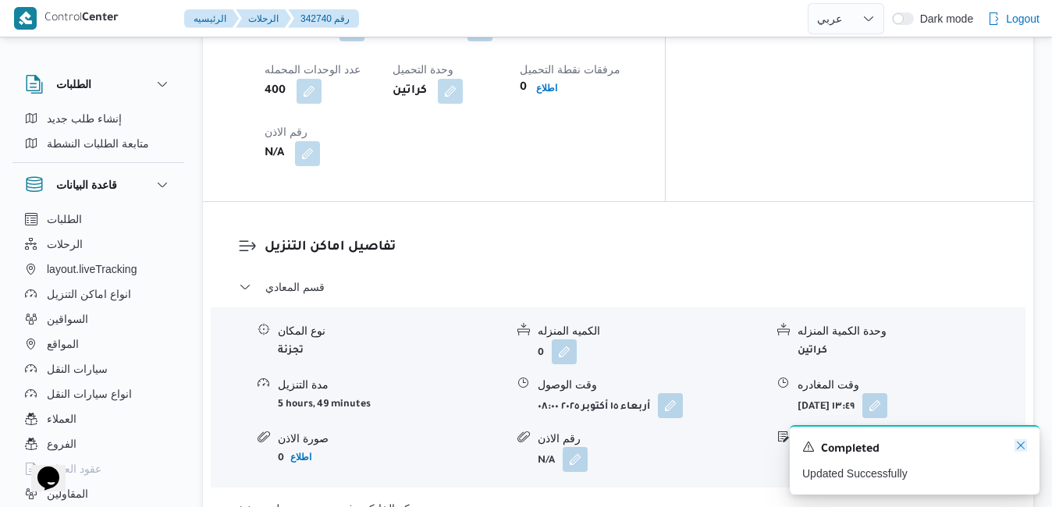
click at [1022, 449] on icon "Dismiss toast" at bounding box center [1021, 446] width 8 height 8
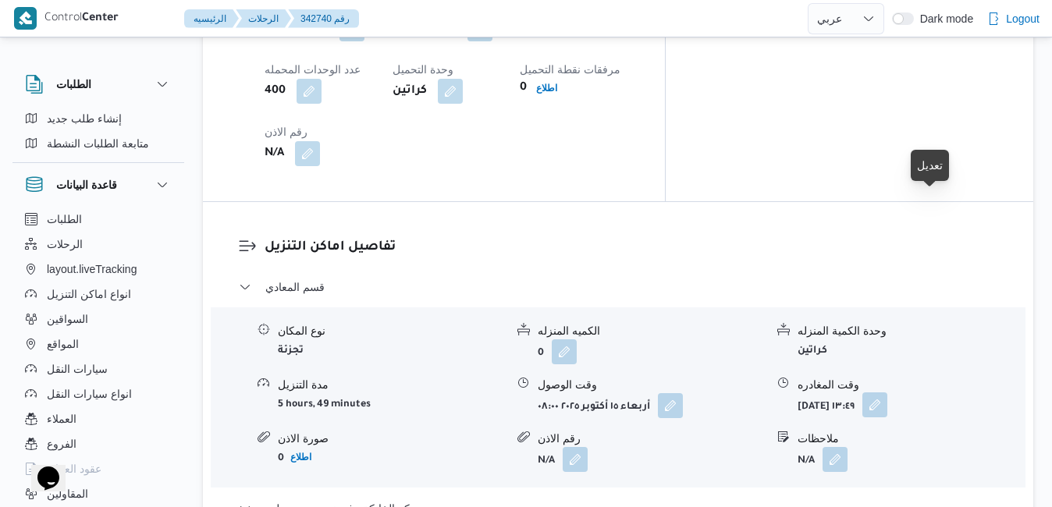
click at [887, 392] on button "button" at bounding box center [874, 404] width 25 height 25
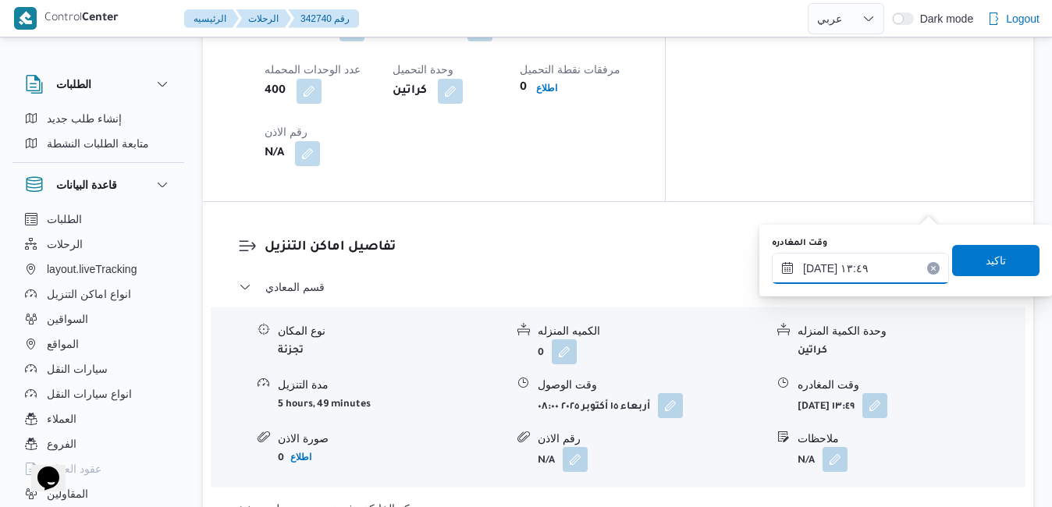
click at [821, 266] on input "١٥/١٠/٢٠٢٥ ١٣:٤٩" at bounding box center [860, 268] width 177 height 31
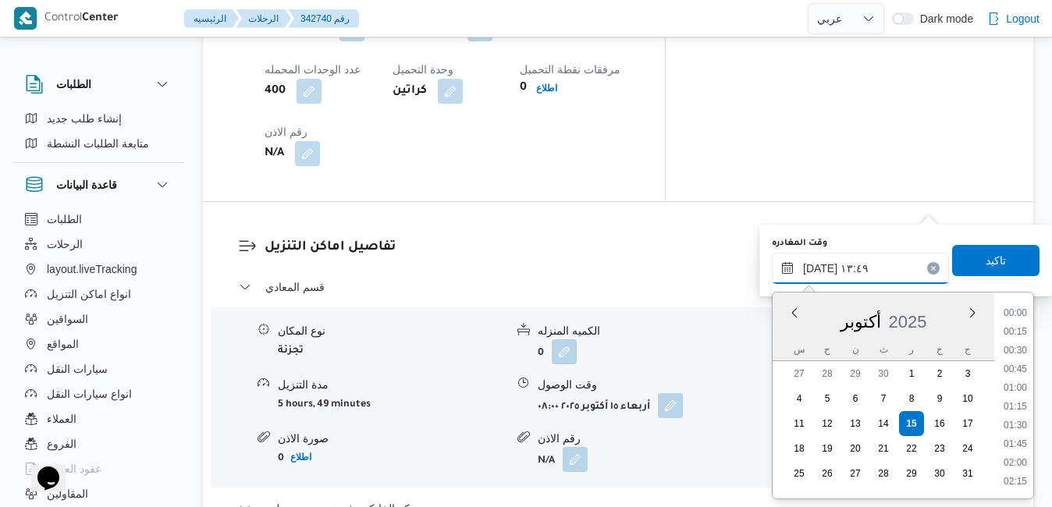
click at [821, 266] on input "١٥/١٠/٢٠٢٥ ١٣:٤٩" at bounding box center [860, 268] width 177 height 31
type input "١٥/١٠/٢٠٢٥ ١٣:١٥"
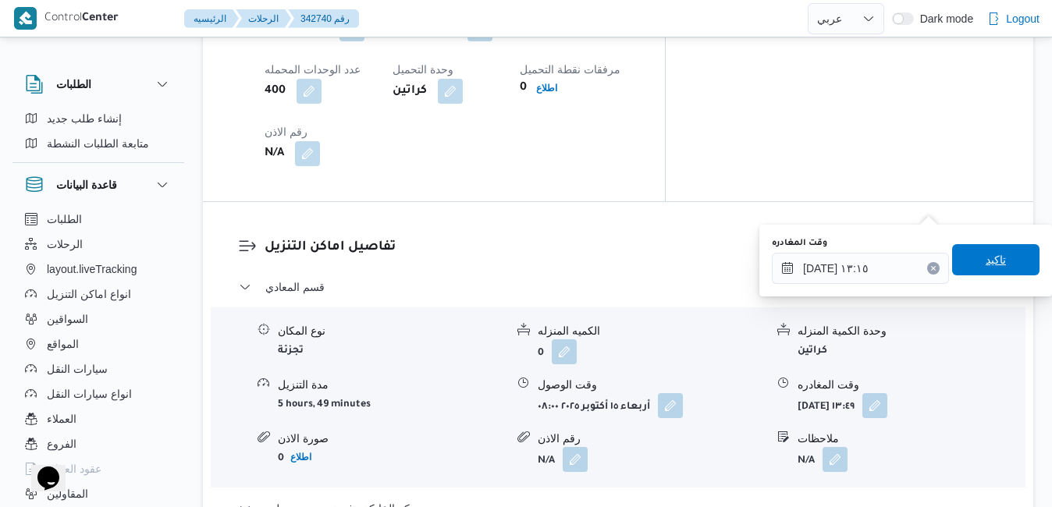
click at [985, 263] on span "تاكيد" at bounding box center [995, 259] width 20 height 19
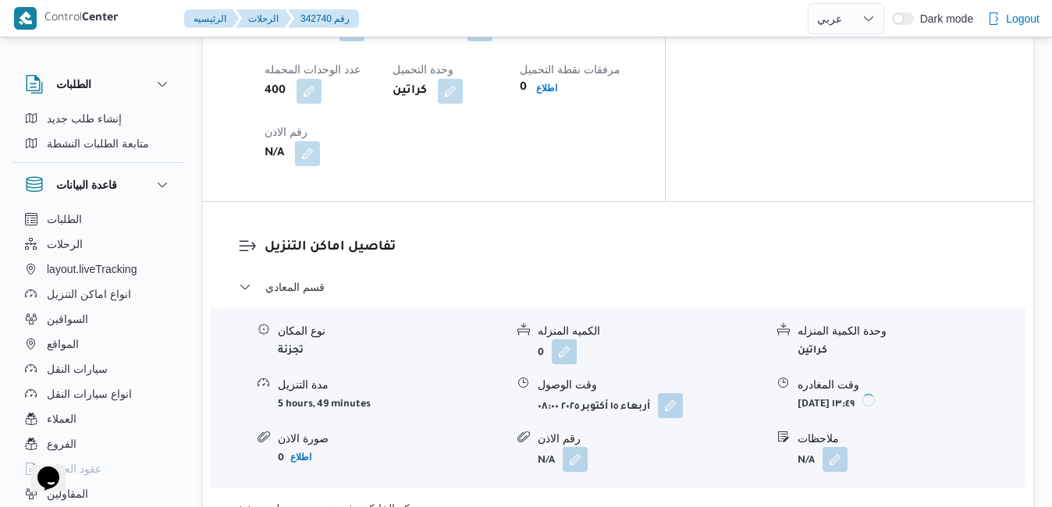
click at [988, 447] on form "N/A" at bounding box center [910, 459] width 227 height 25
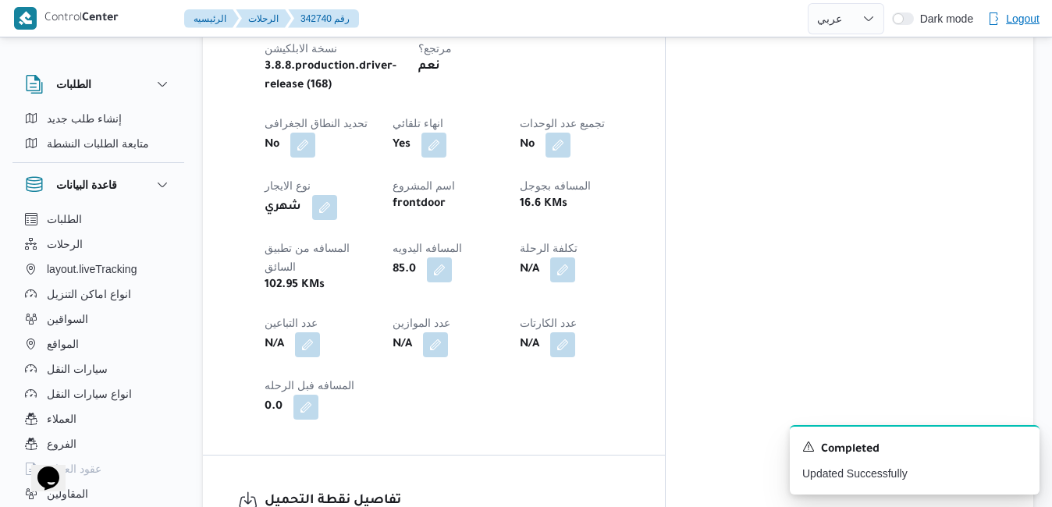
scroll to position [0, 0]
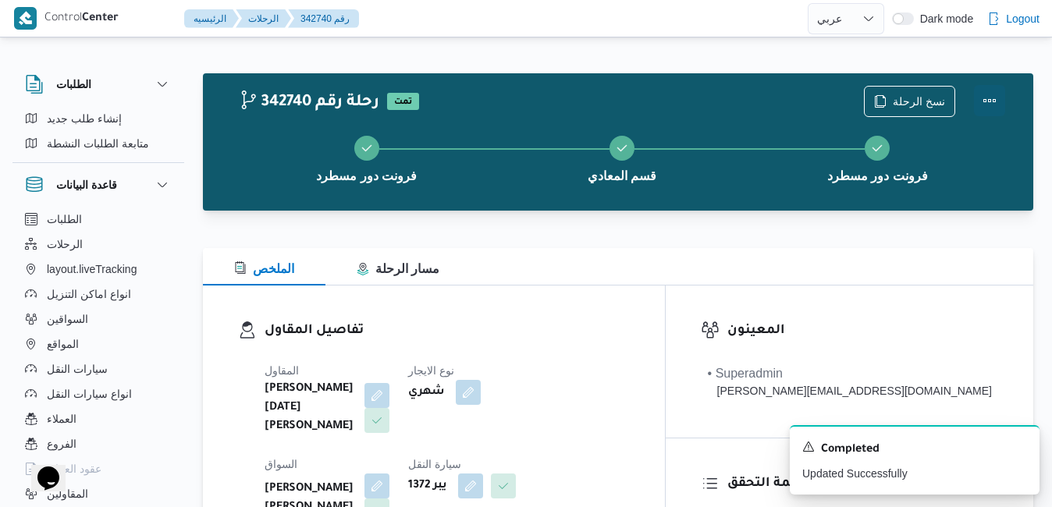
click at [990, 99] on button "Actions" at bounding box center [989, 100] width 31 height 31
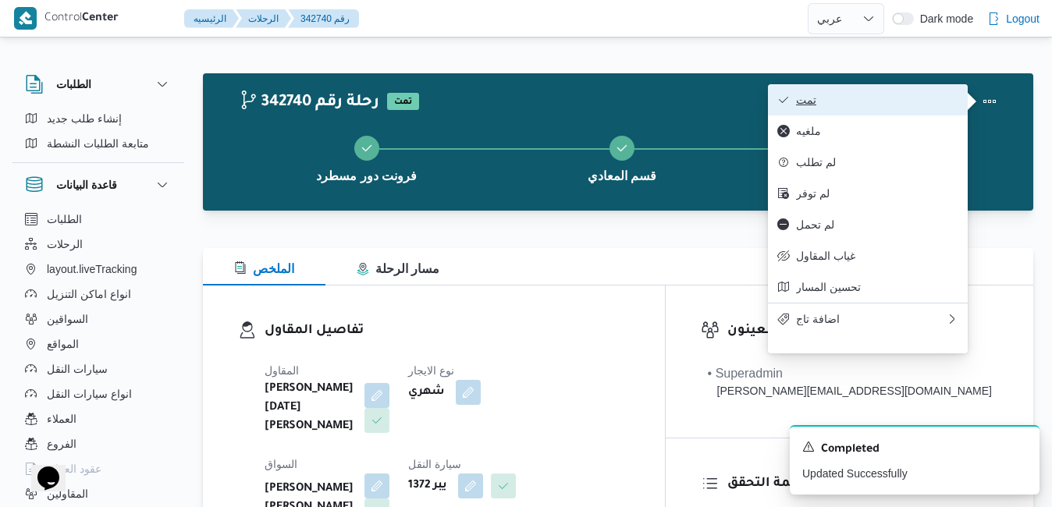
click at [948, 101] on span "تمت" at bounding box center [877, 100] width 162 height 12
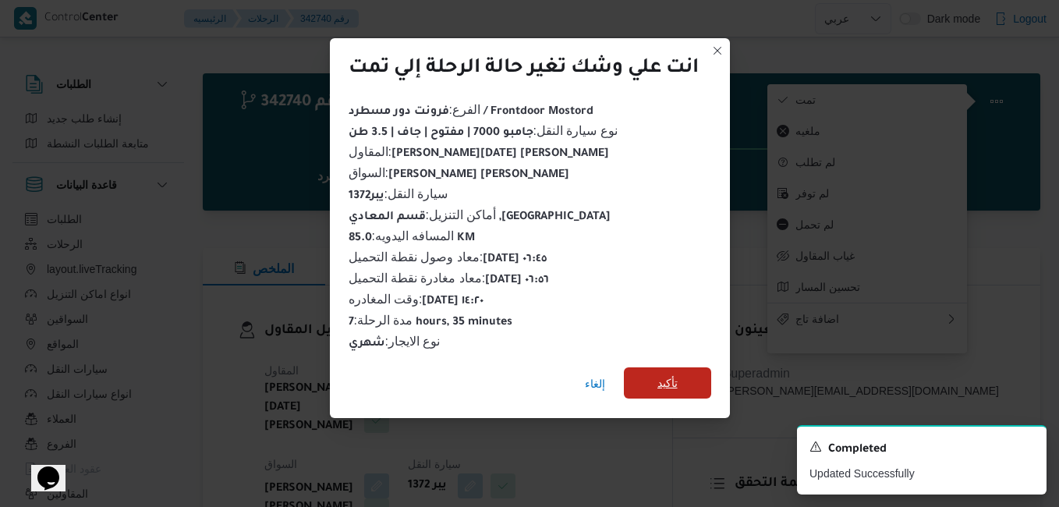
click at [687, 378] on span "تأكيد" at bounding box center [667, 382] width 87 height 31
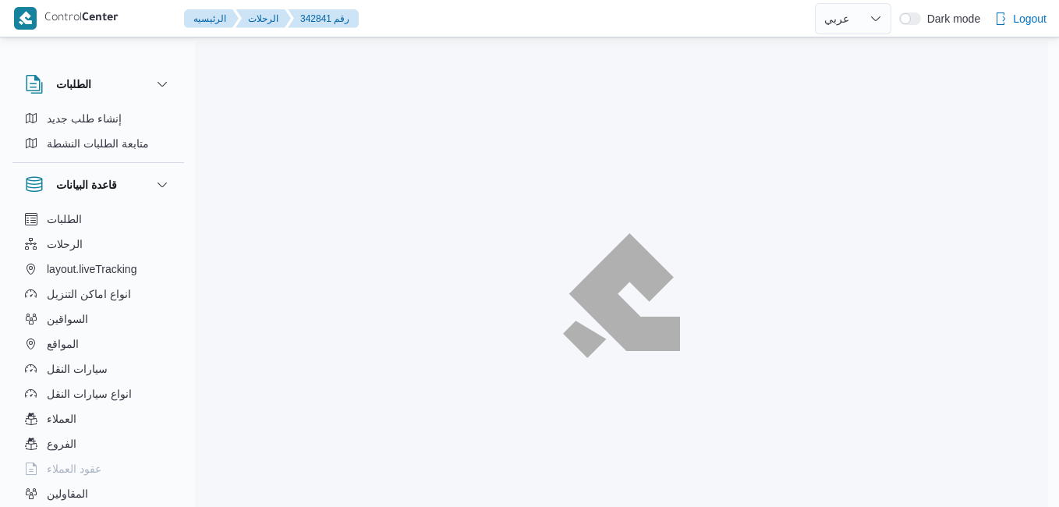
select select "ar"
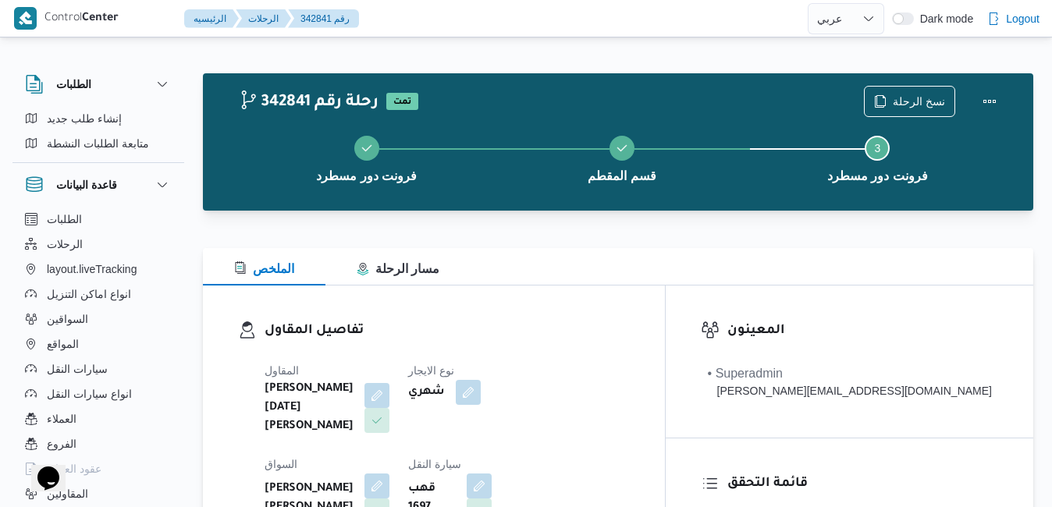
click at [618, 298] on div "تفاصيل المقاول المقاول ابراهيم رمضان ابراهيم عثمان ابوباشا نوع الايجار شهري الس…" at bounding box center [434, 469] width 462 height 367
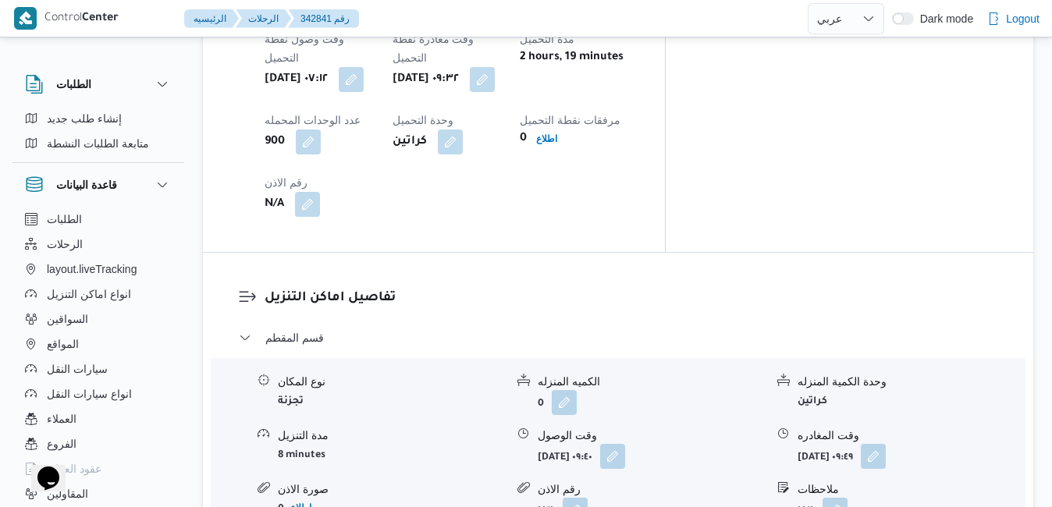
scroll to position [1342, 0]
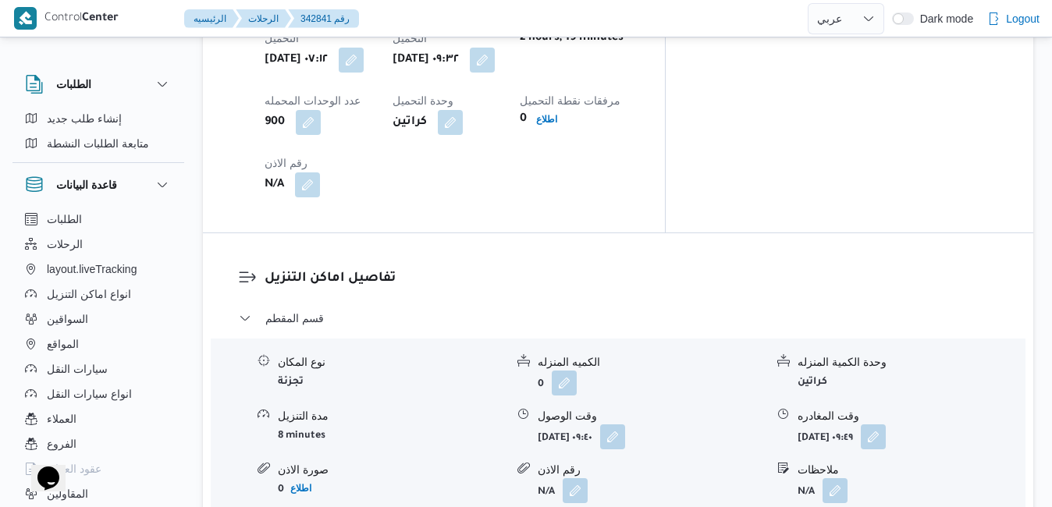
click at [625, 424] on button "button" at bounding box center [612, 436] width 25 height 25
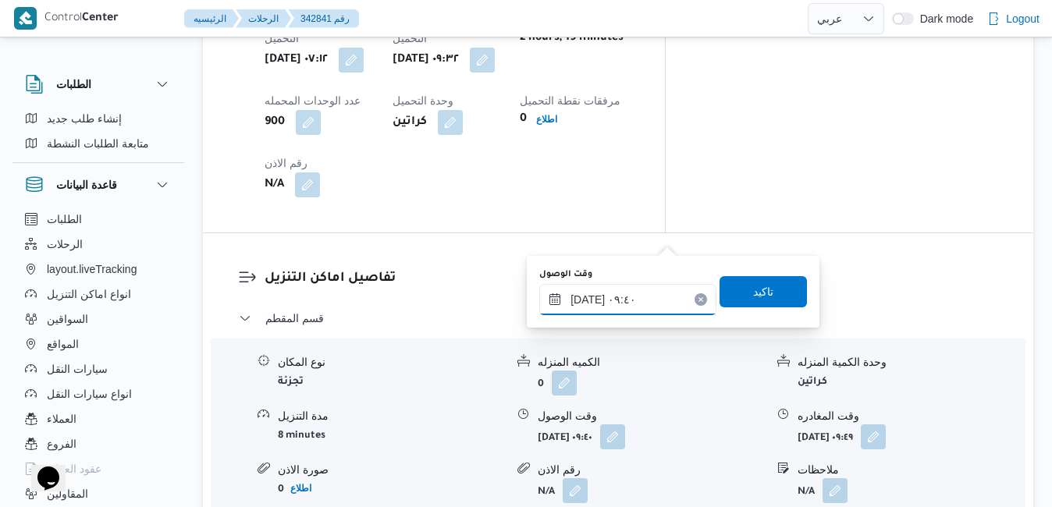
click at [634, 300] on input "١٥/١٠/٢٠٢٥ ٠٩:٤٠" at bounding box center [627, 299] width 177 height 31
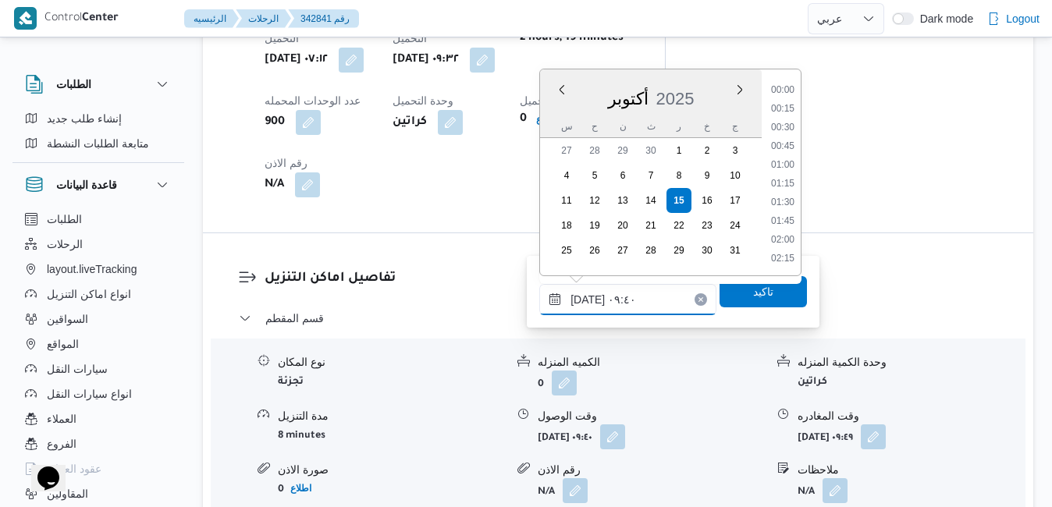
scroll to position [616, 0]
click at [783, 243] on li "10:15" at bounding box center [783, 241] width 36 height 16
type input "١٥/١٠/٢٠٢٥ ١٠:١٥"
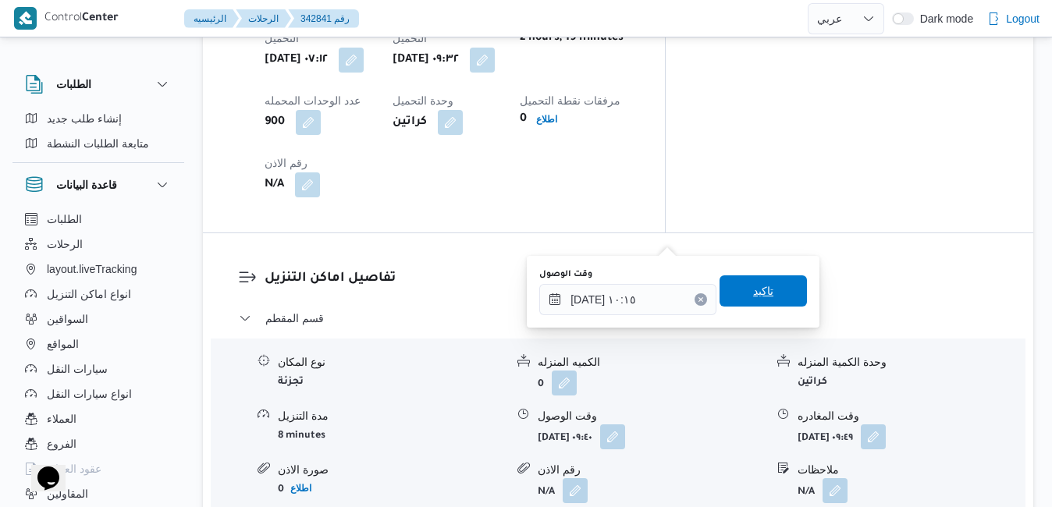
click at [753, 286] on span "تاكيد" at bounding box center [763, 291] width 20 height 19
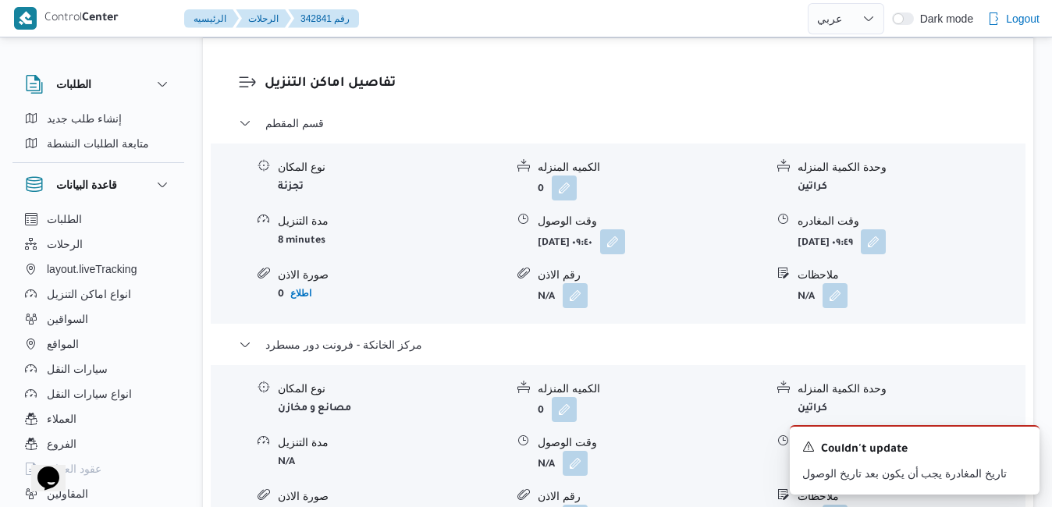
scroll to position [1654, 0]
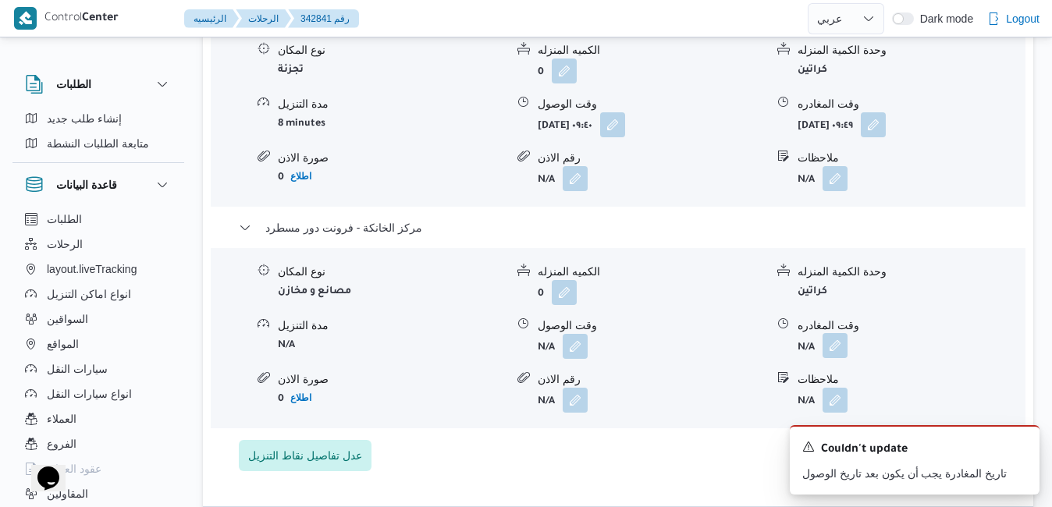
click at [839, 333] on button "button" at bounding box center [834, 345] width 25 height 25
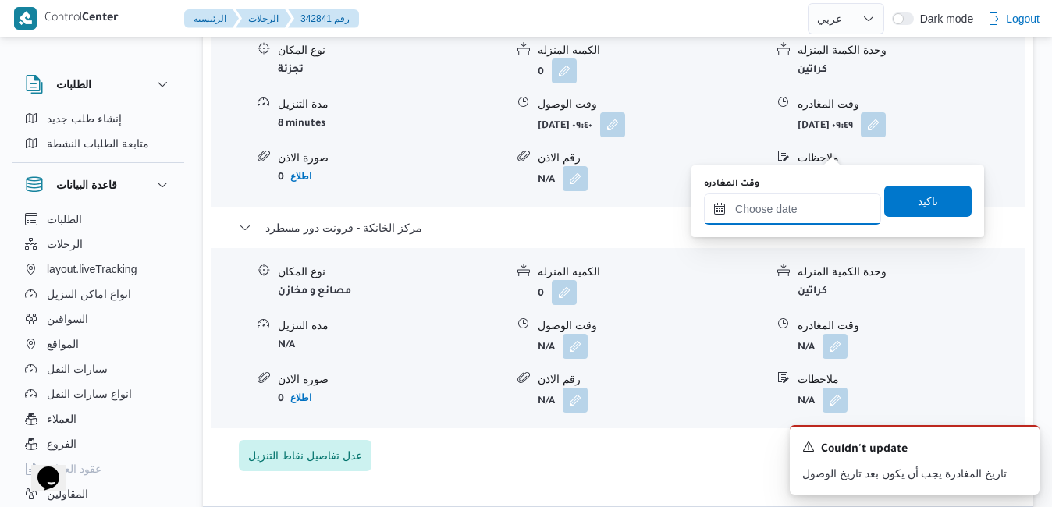
click at [776, 213] on input "وقت المغادره" at bounding box center [792, 208] width 177 height 31
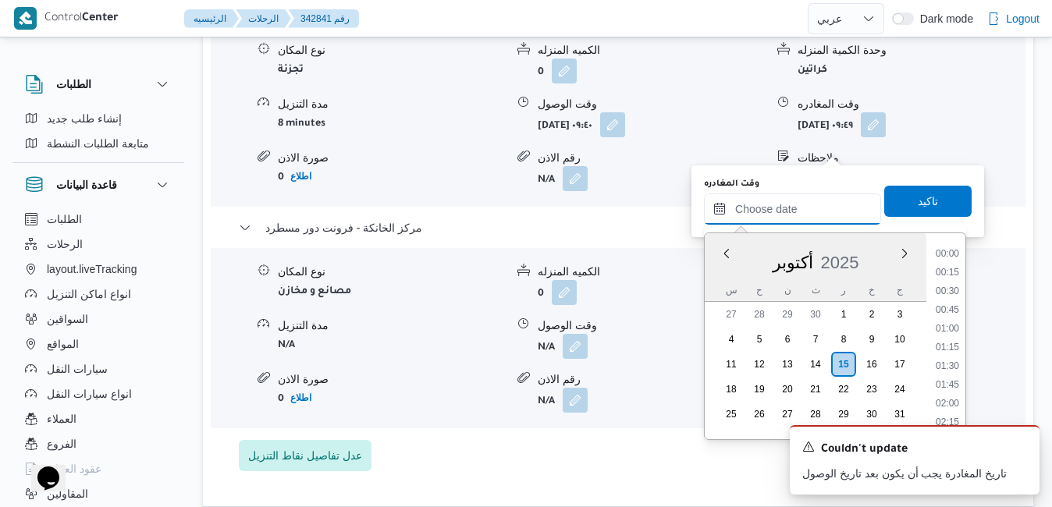
scroll to position [1197, 0]
click at [723, 274] on div "أكتوبر 2025" at bounding box center [816, 260] width 222 height 40
click at [950, 283] on li "14:15" at bounding box center [947, 283] width 36 height 16
type input "١٥/١٠/٢٠٢٥ ١٤:١٥"
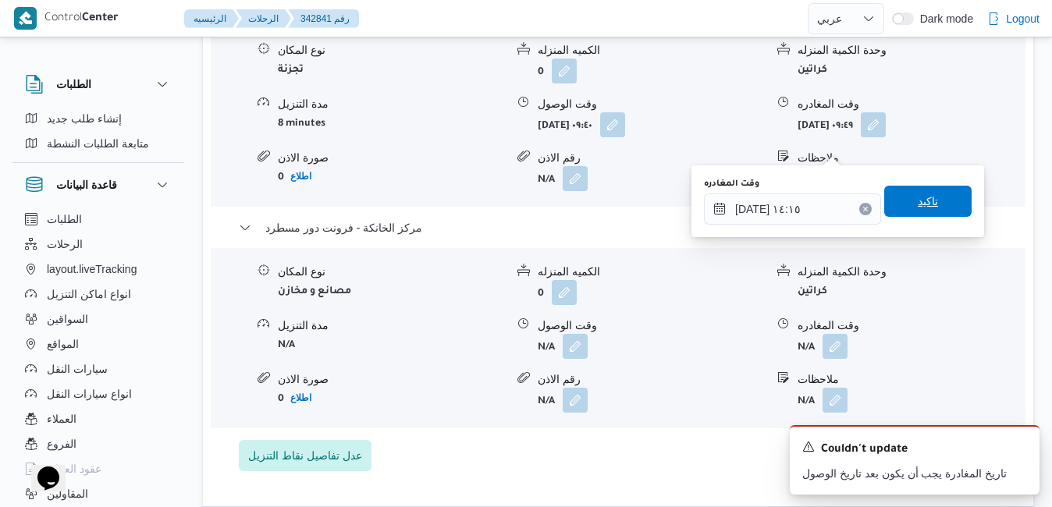
click at [918, 205] on span "تاكيد" at bounding box center [928, 201] width 20 height 19
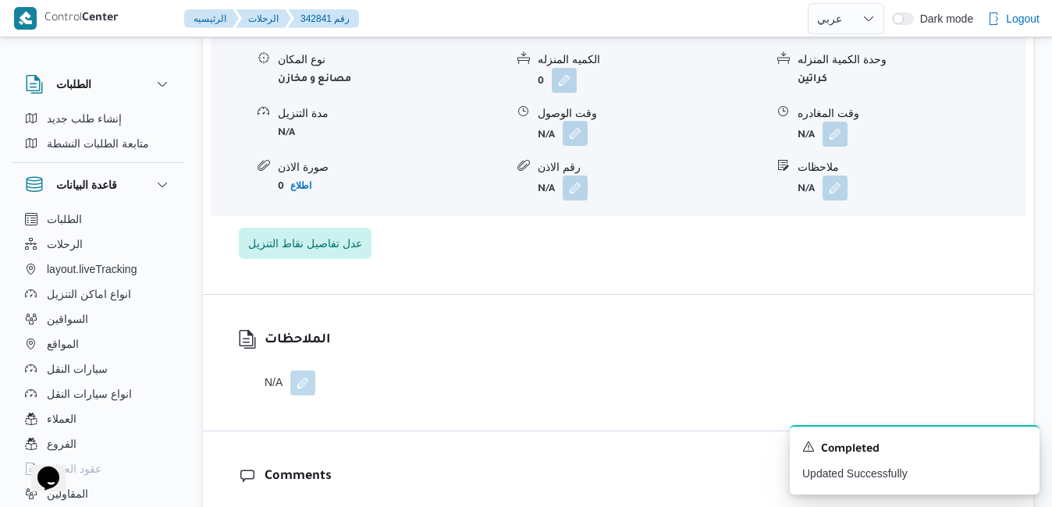
click at [574, 139] on button "button" at bounding box center [575, 133] width 25 height 25
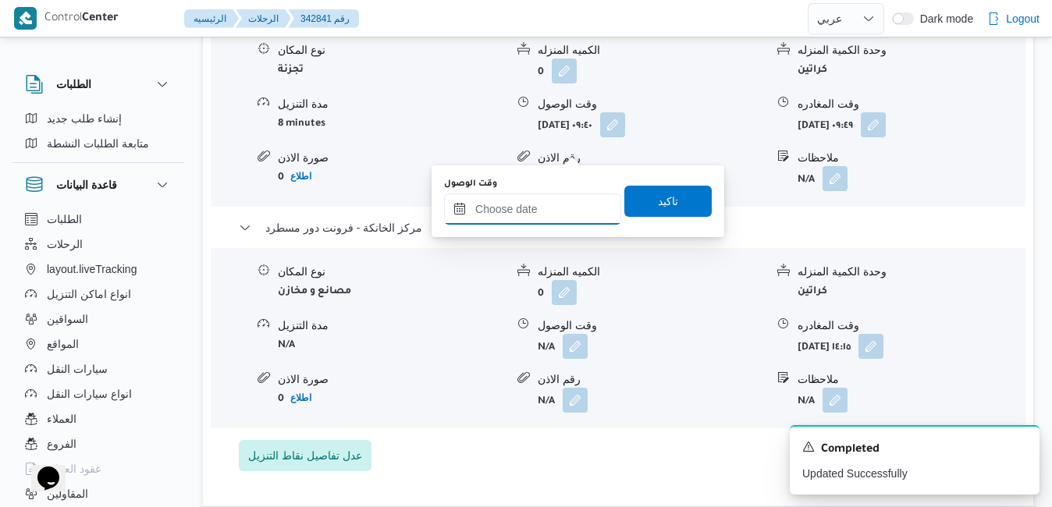
click at [559, 213] on input "وقت الوصول" at bounding box center [532, 208] width 177 height 31
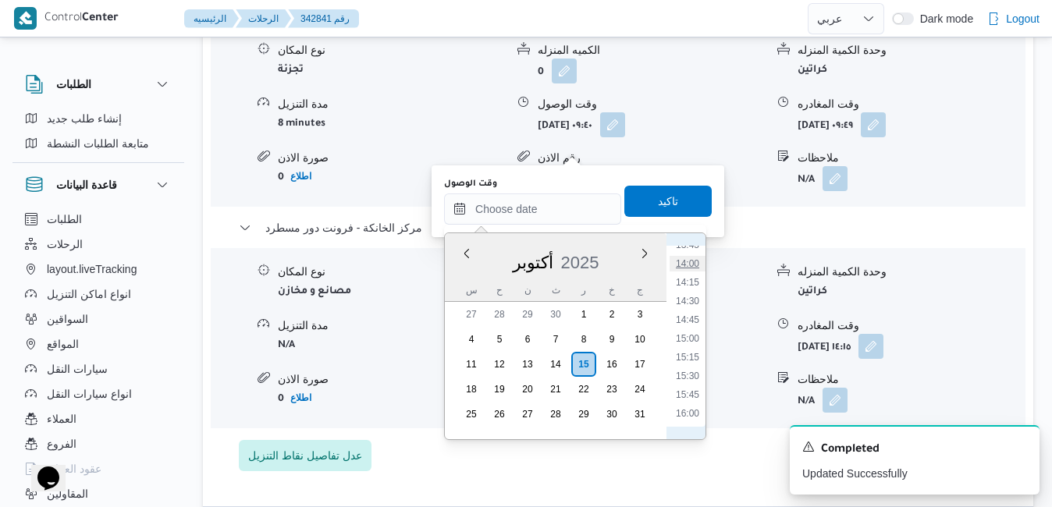
click at [695, 265] on li "14:00" at bounding box center [687, 264] width 36 height 16
type input "١٥/١٠/٢٠٢٥ ١٤:٠٠"
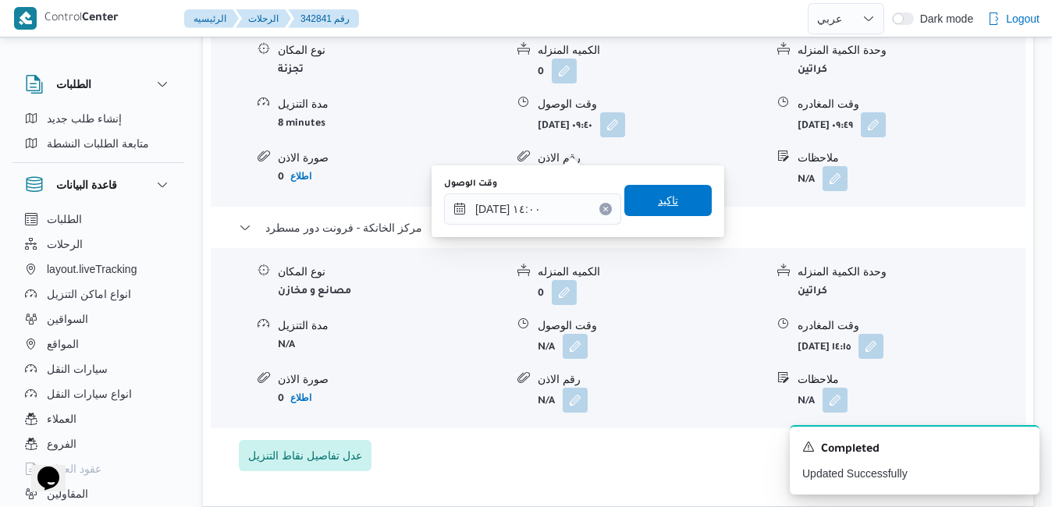
click at [680, 204] on span "تاكيد" at bounding box center [667, 200] width 87 height 31
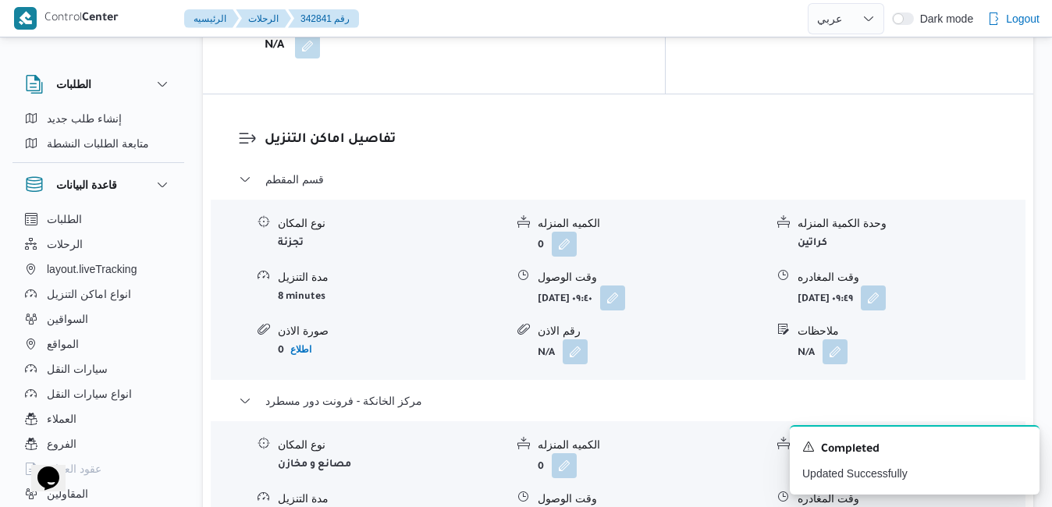
scroll to position [1467, 0]
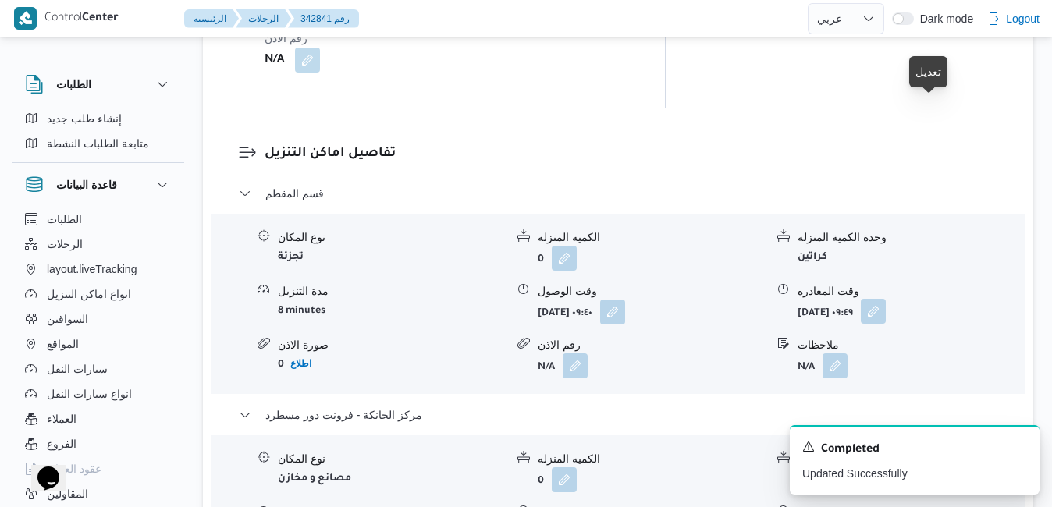
click at [886, 299] on button "button" at bounding box center [873, 311] width 25 height 25
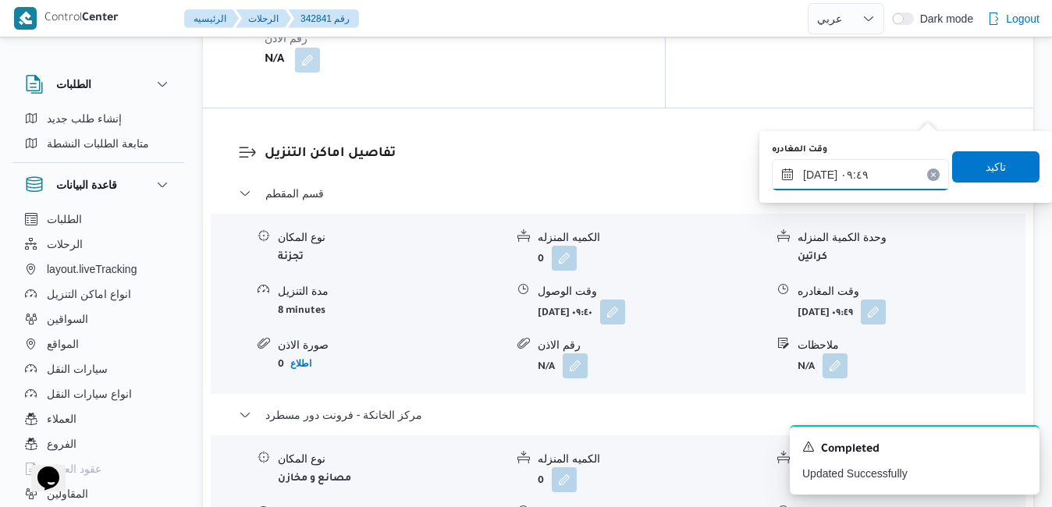
click at [859, 178] on input "١٥/١٠/٢٠٢٥ ٠٩:٤٩" at bounding box center [860, 174] width 177 height 31
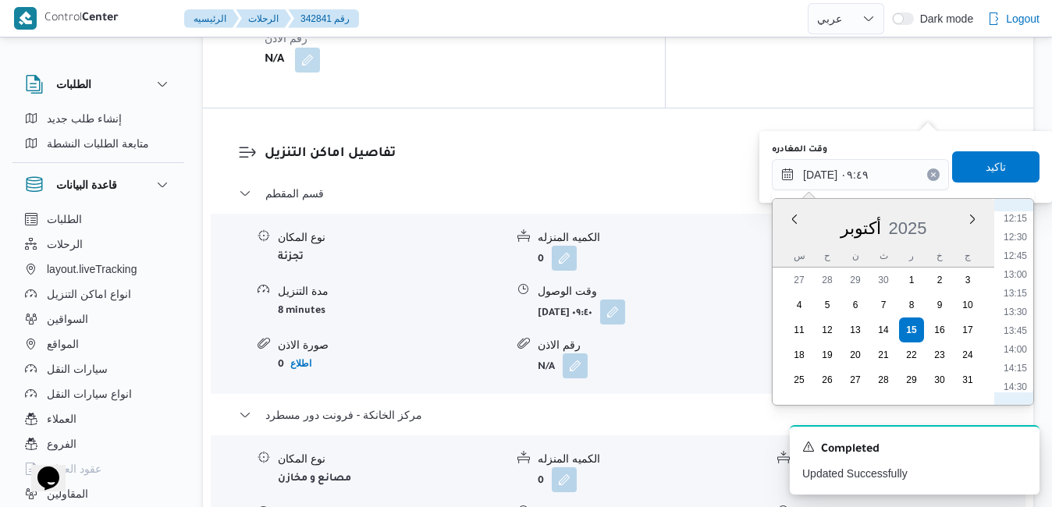
scroll to position [952, 0]
click at [1019, 261] on li "13:15" at bounding box center [1015, 260] width 36 height 16
type input "١٥/١٠/٢٠٢٥ ١٣:١٥"
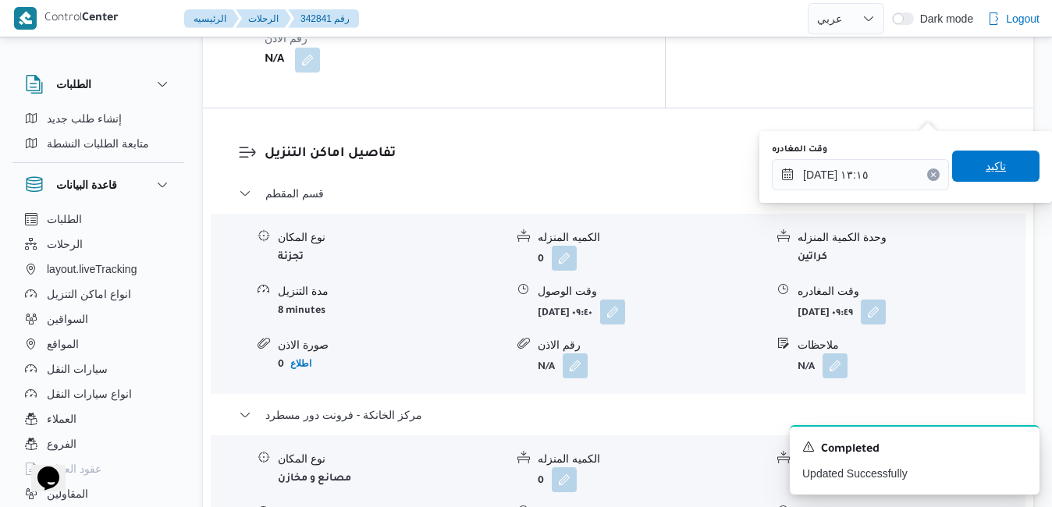
click at [991, 162] on span "تاكيد" at bounding box center [995, 166] width 20 height 19
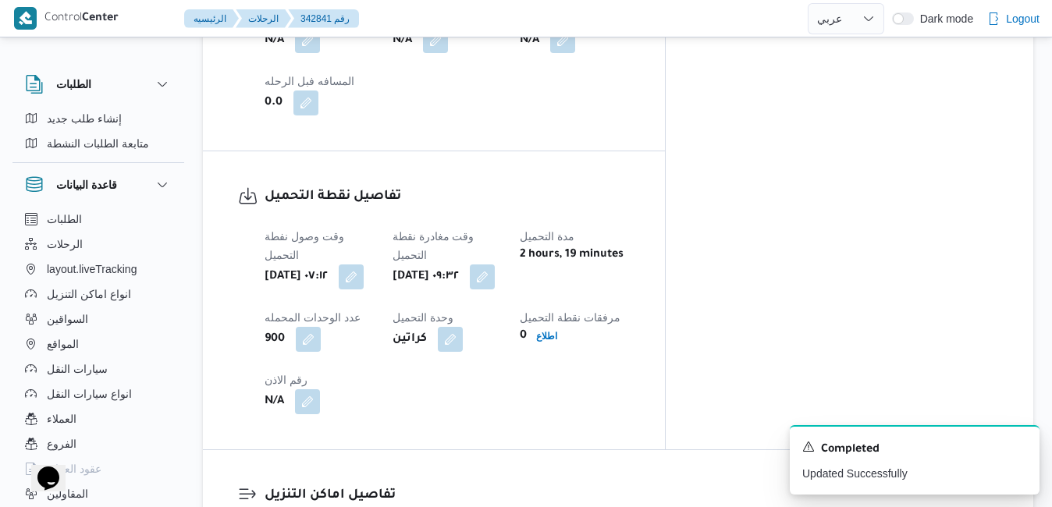
scroll to position [1123, 0]
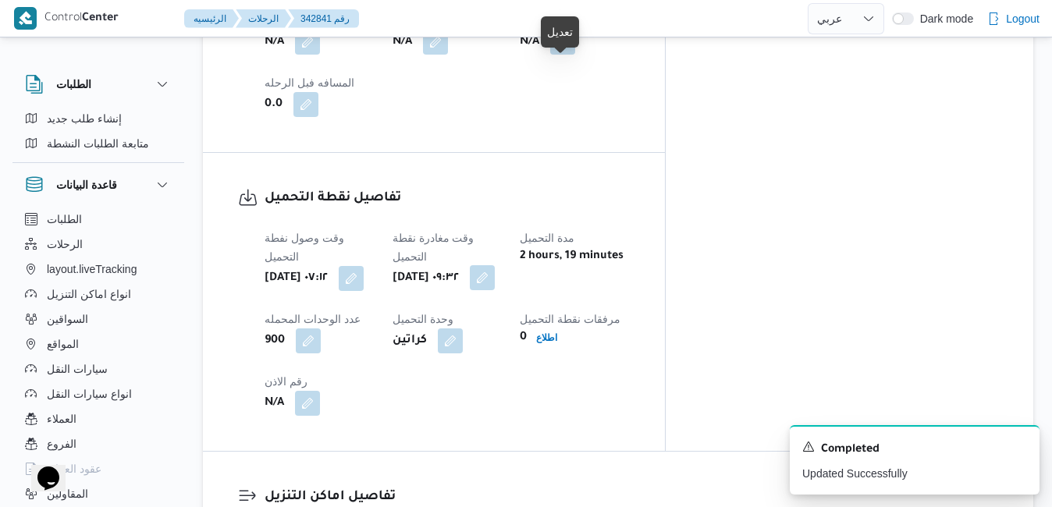
click at [495, 265] on button "button" at bounding box center [482, 277] width 25 height 25
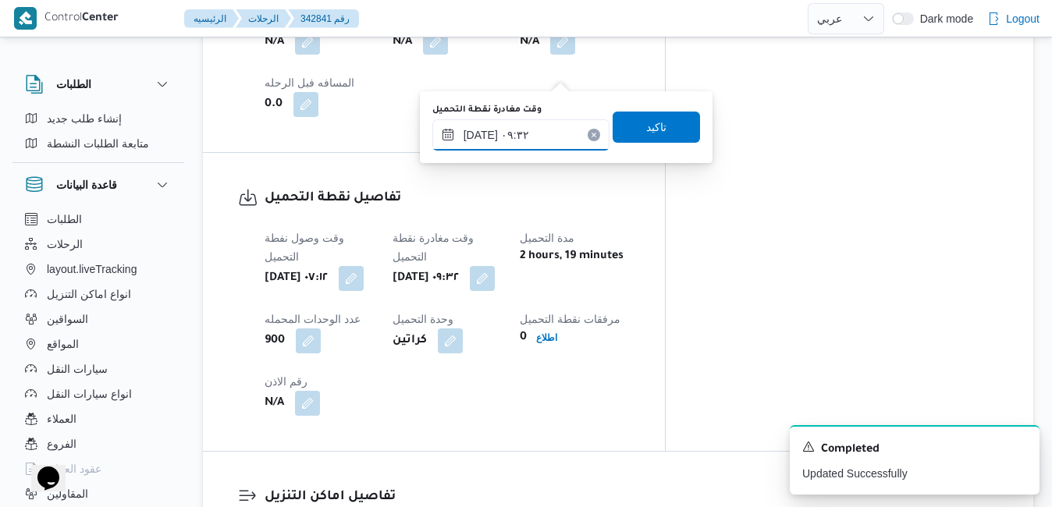
click at [524, 137] on input "١٥/١٠/٢٠٢٥ ٠٩:٣٢" at bounding box center [520, 134] width 177 height 31
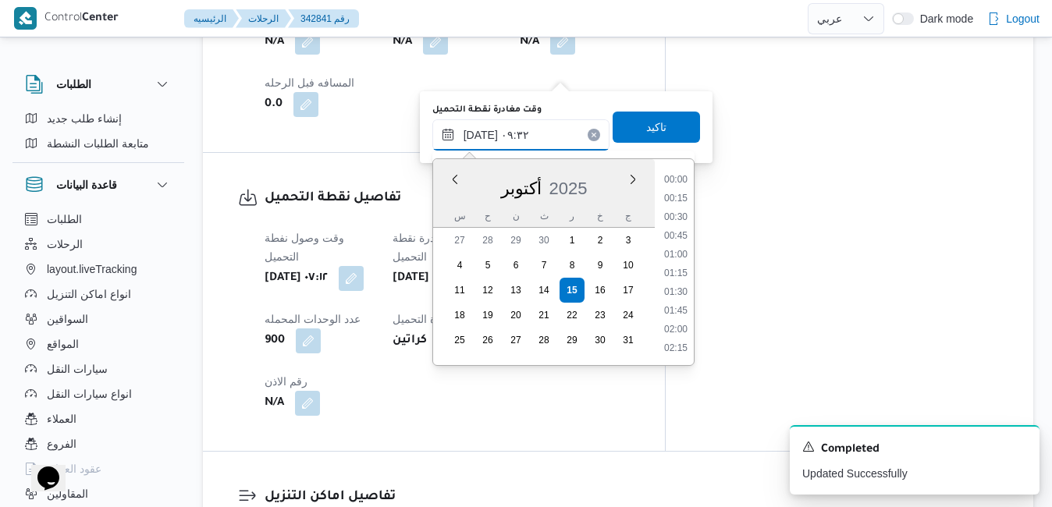
scroll to position [616, 0]
click at [679, 240] on li "09:00" at bounding box center [676, 237] width 36 height 16
type input "١٥/١٠/٢٠٢٥ ٠٩:٠٠"
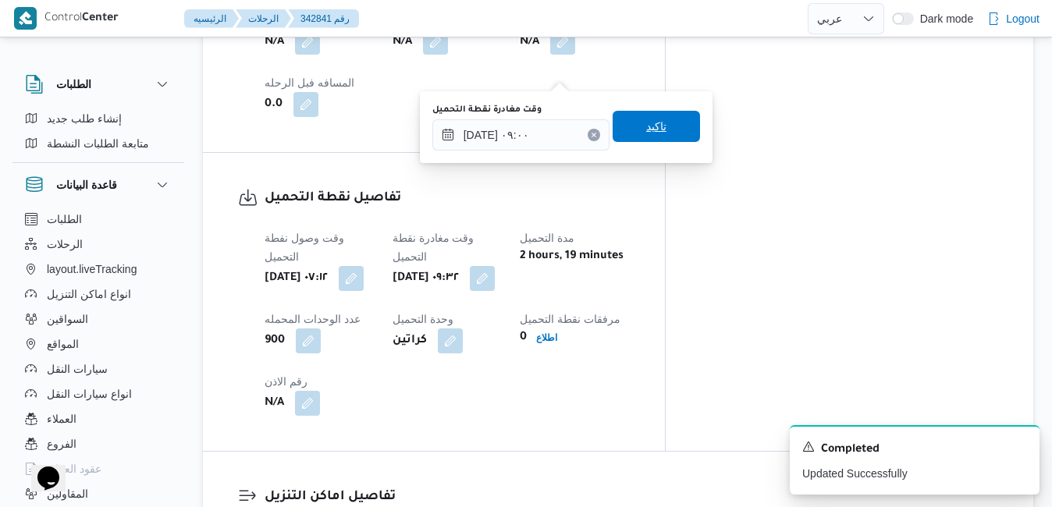
click at [646, 133] on span "تاكيد" at bounding box center [656, 126] width 20 height 19
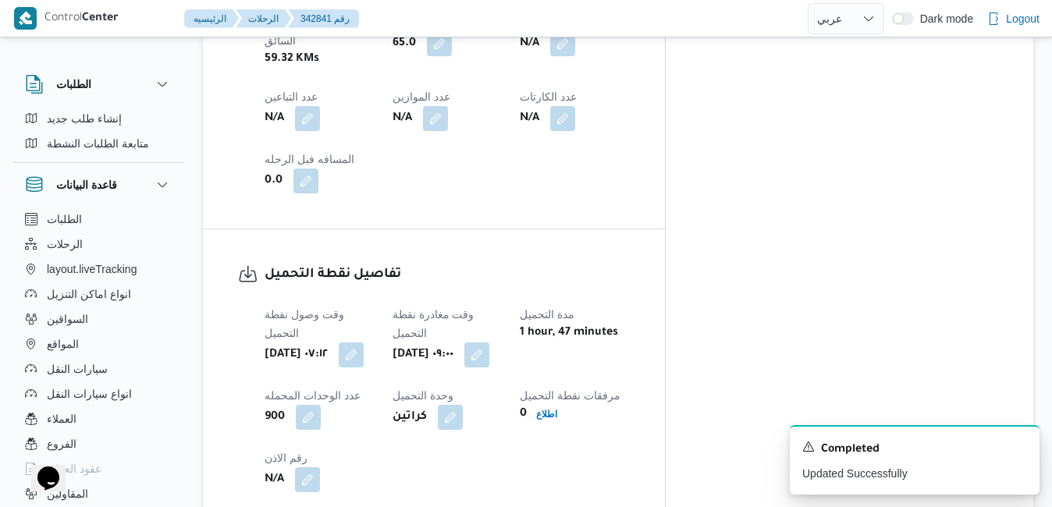
scroll to position [0, 0]
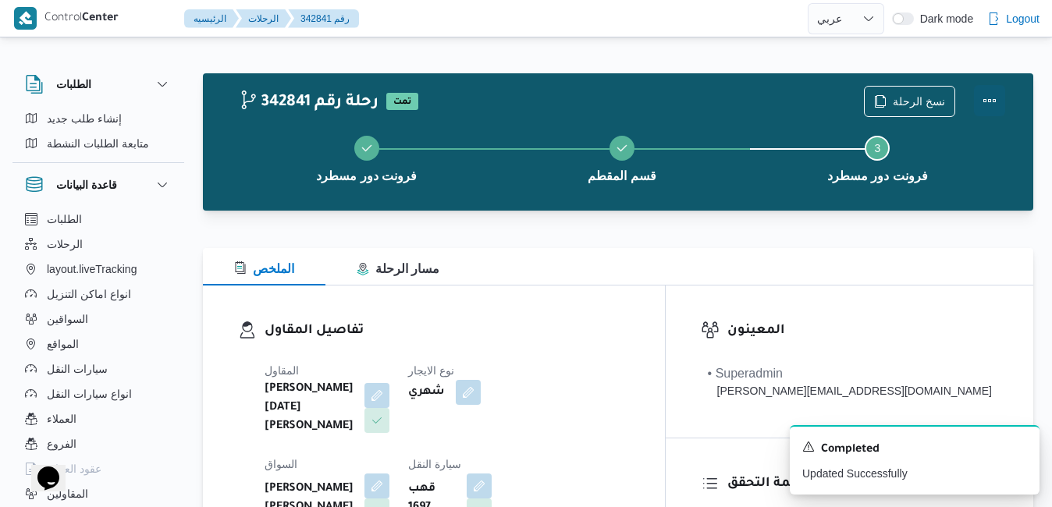
click at [998, 98] on button "Actions" at bounding box center [989, 100] width 31 height 31
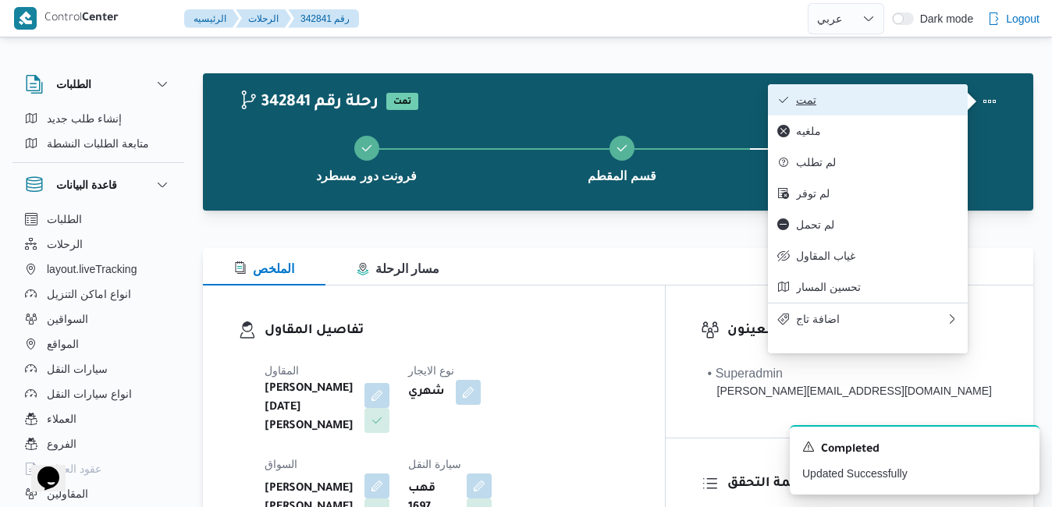
click at [922, 110] on button "تمت" at bounding box center [868, 99] width 200 height 31
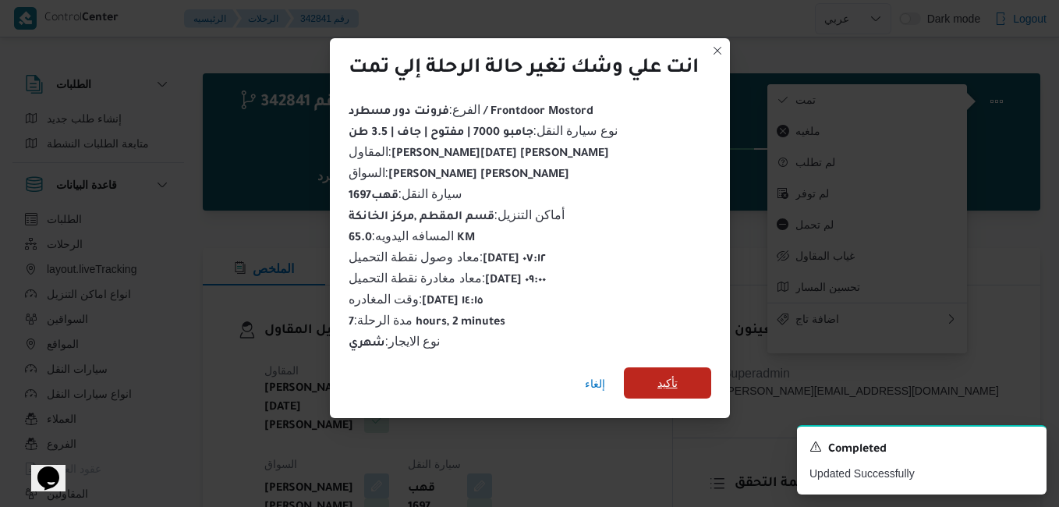
click at [685, 371] on span "تأكيد" at bounding box center [667, 382] width 87 height 31
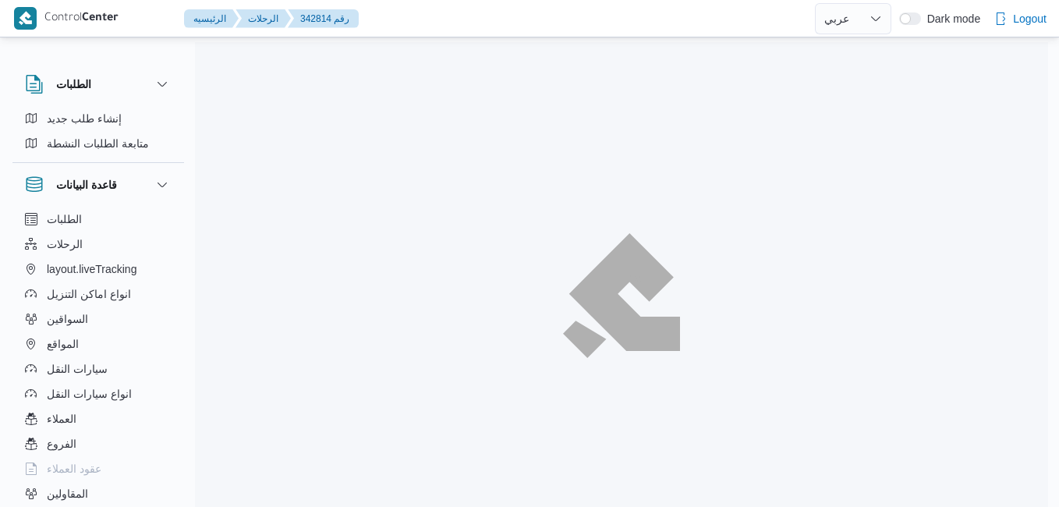
select select "ar"
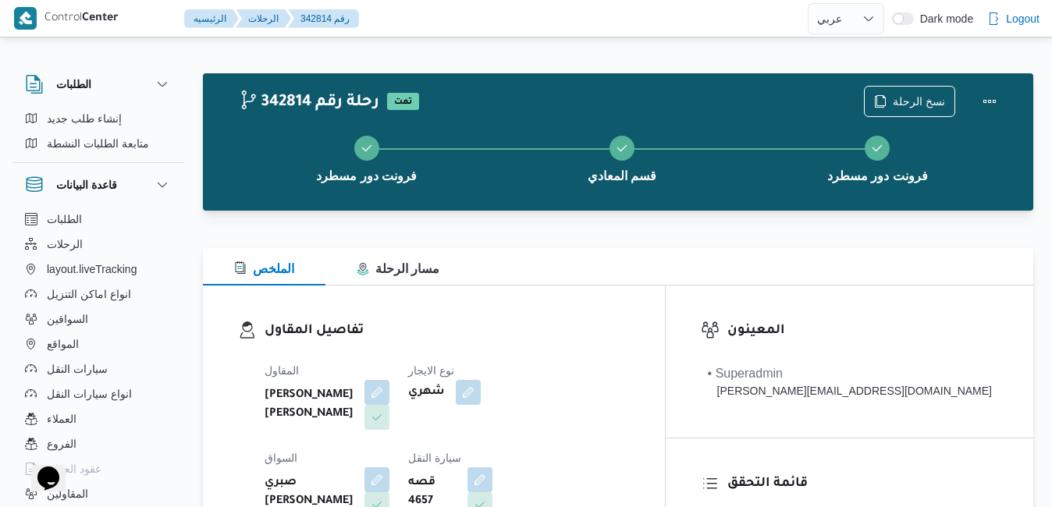
click at [604, 297] on div "تفاصيل المقاول المقاول [PERSON_NAME] [PERSON_NAME] نوع الايجار شهري السواق صبري…" at bounding box center [434, 466] width 462 height 360
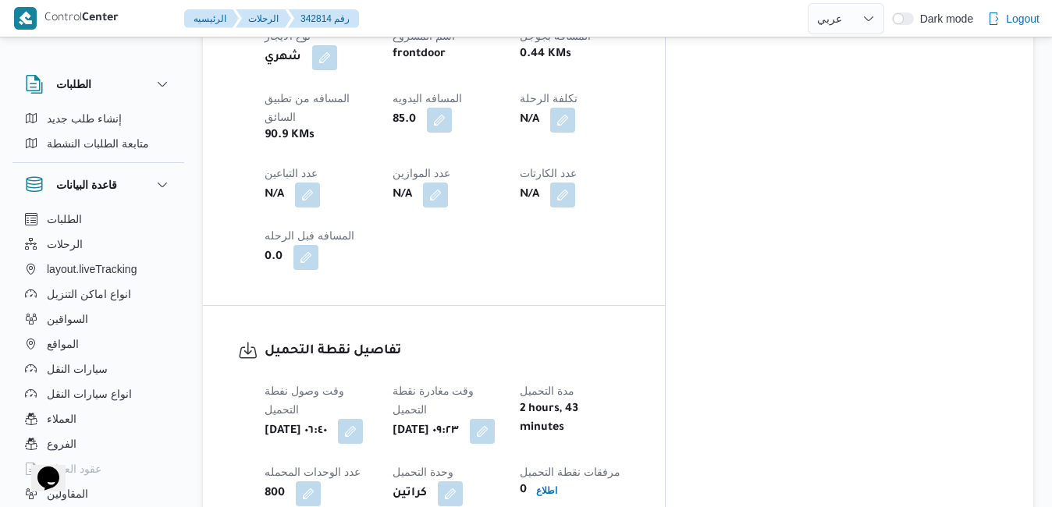
scroll to position [999, 0]
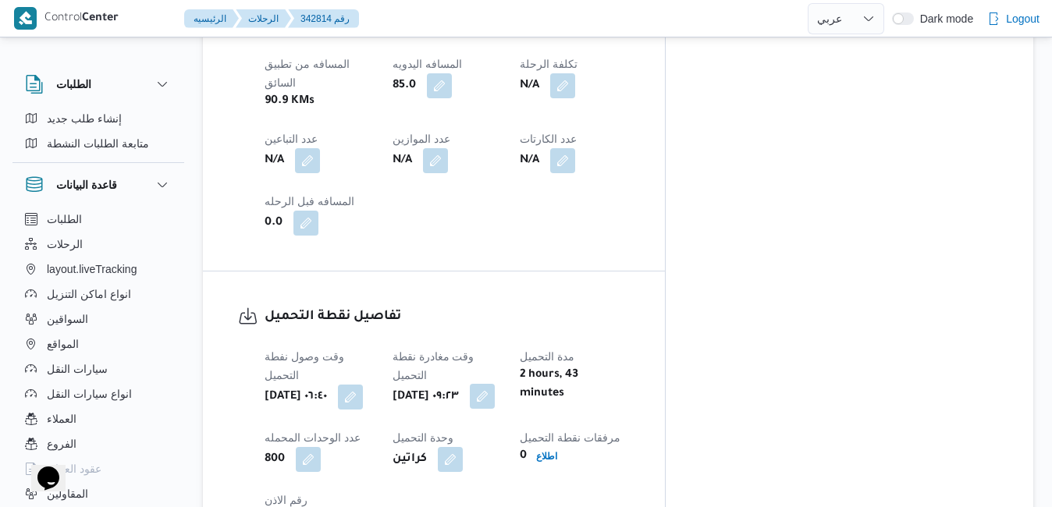
click at [495, 384] on button "button" at bounding box center [482, 396] width 25 height 25
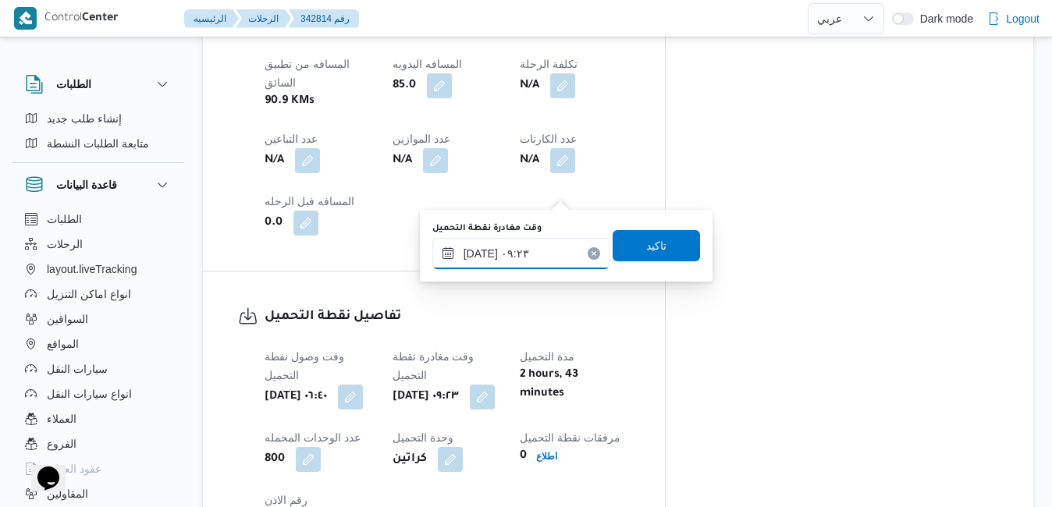
click at [509, 249] on input "[DATE] ٠٩:٢٣" at bounding box center [520, 253] width 177 height 31
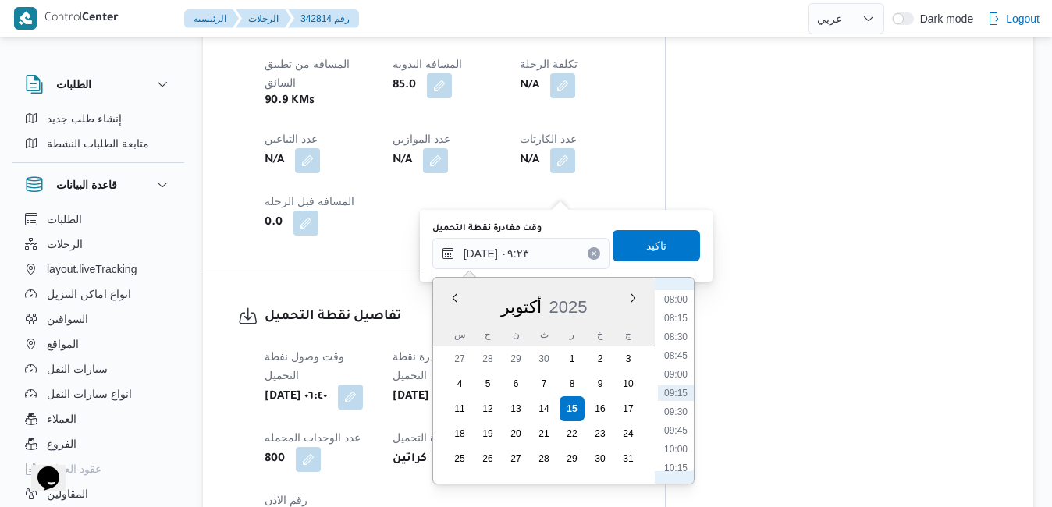
scroll to position [439, 0]
click at [680, 416] on li "07:30" at bounding box center [676, 421] width 36 height 16
type input "[DATE] ٠٧:٣٠"
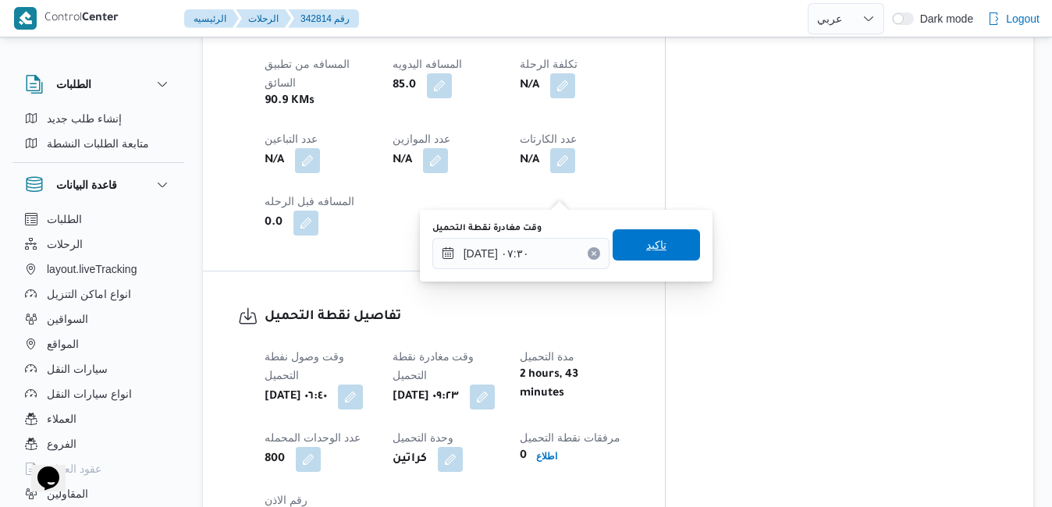
click at [665, 254] on span "تاكيد" at bounding box center [655, 244] width 87 height 31
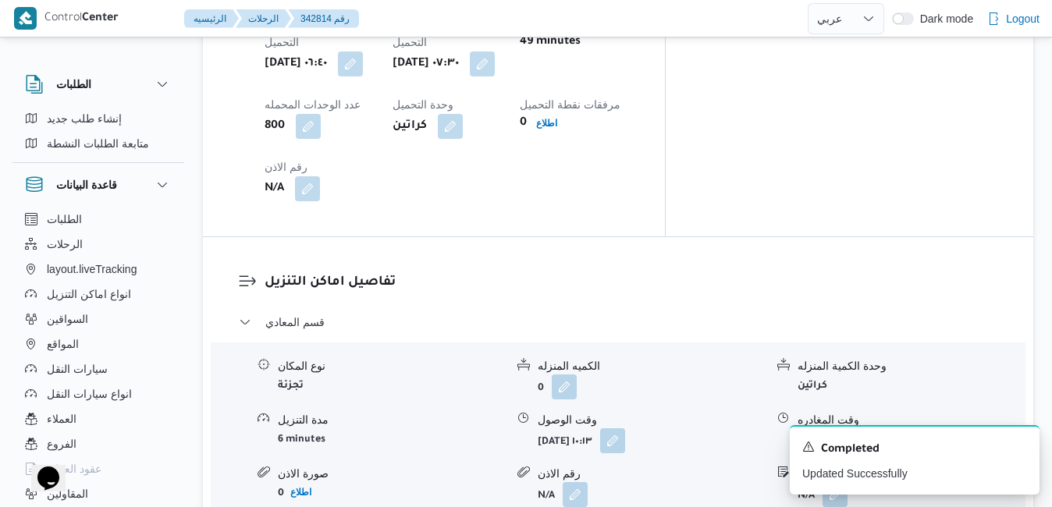
scroll to position [1342, 0]
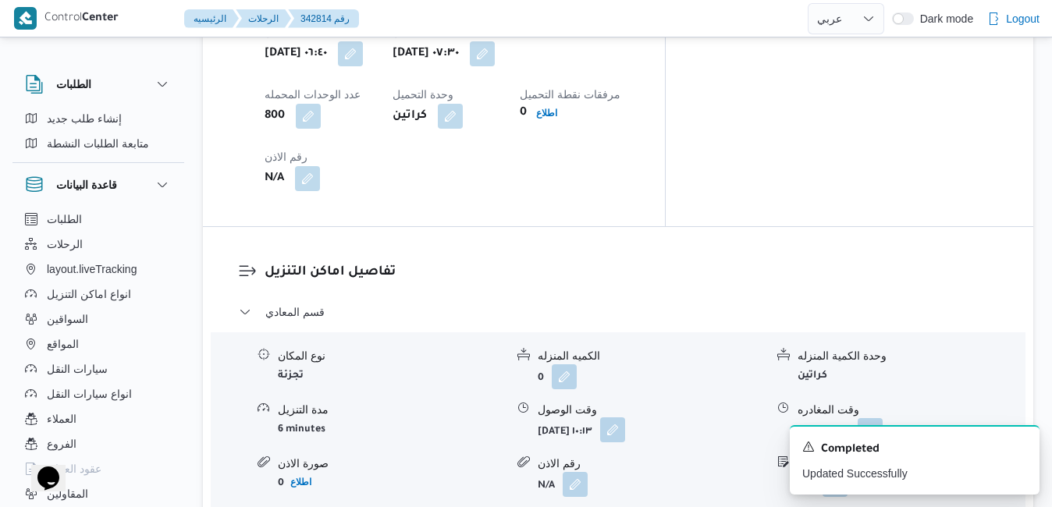
click at [625, 417] on button "button" at bounding box center [612, 429] width 25 height 25
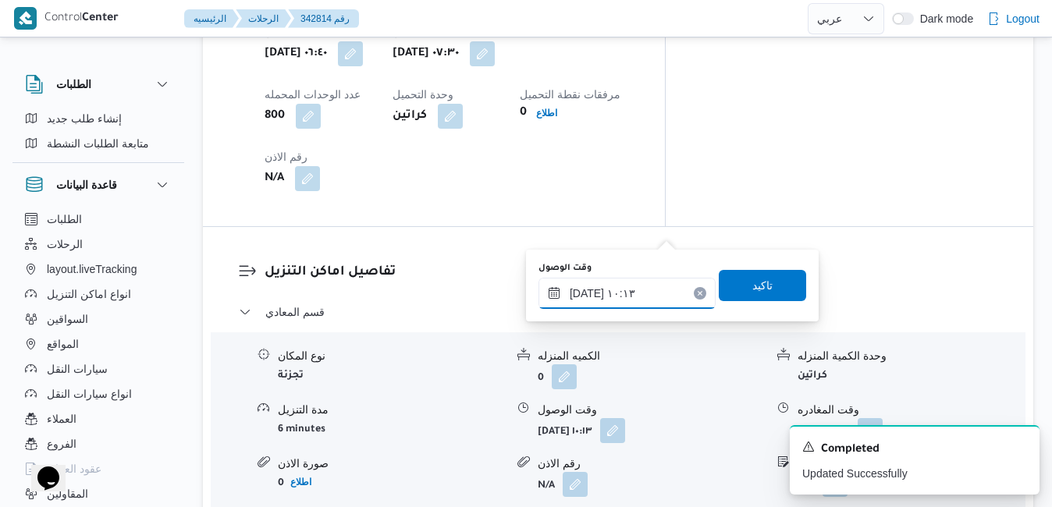
click at [612, 285] on div "[DATE] ١٠:١٣" at bounding box center [626, 293] width 177 height 31
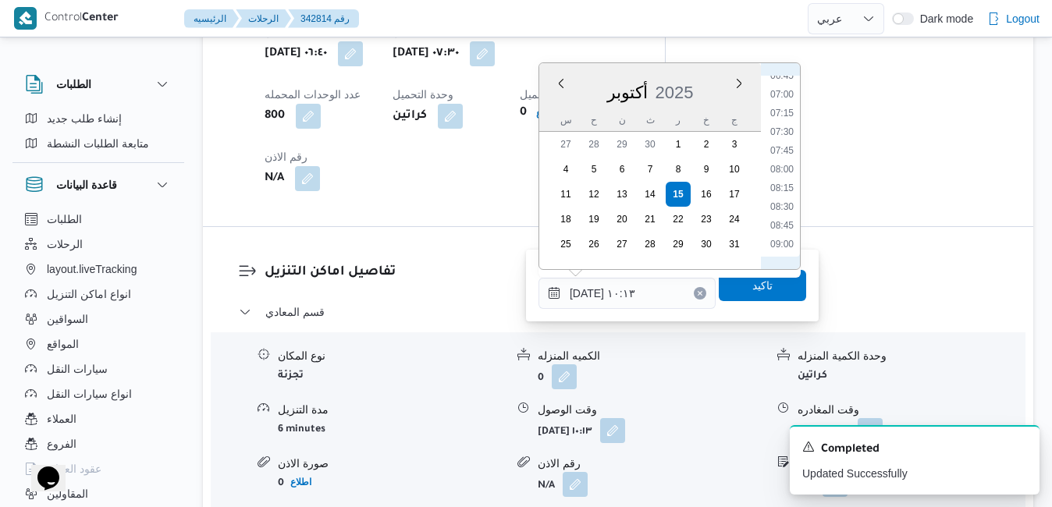
scroll to position [495, 0]
click at [786, 218] on li "08:30" at bounding box center [782, 225] width 36 height 16
type input "١٥/١٠/٢٠٢٥ ٠٨:٣٠"
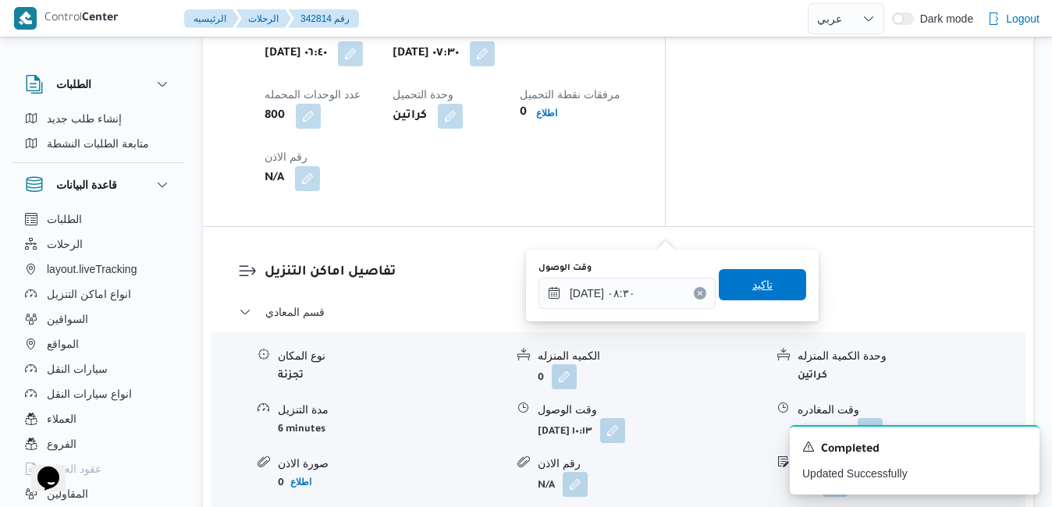
click at [762, 275] on span "تاكيد" at bounding box center [762, 284] width 87 height 31
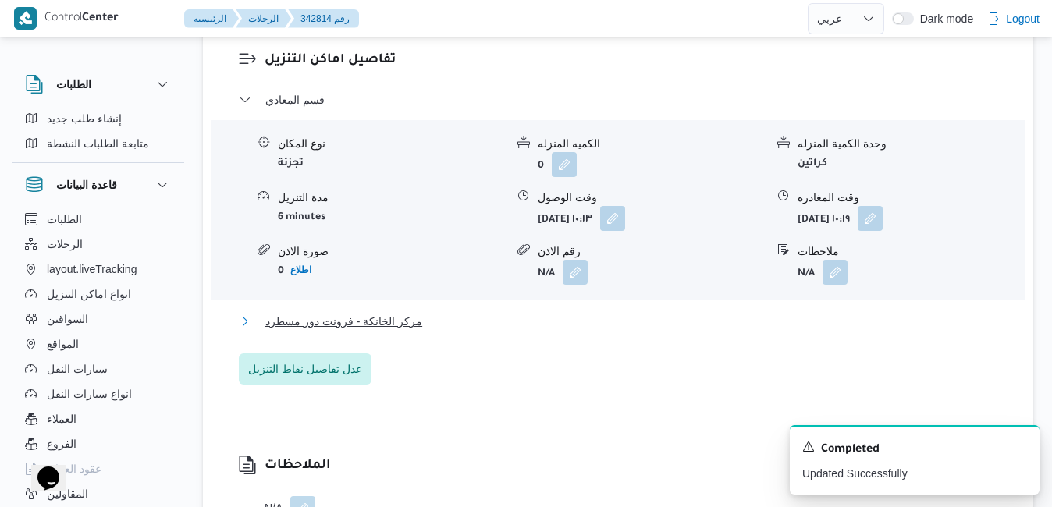
click at [657, 326] on button "مركز الخانكة - فرونت دور مسطرد" at bounding box center [618, 321] width 759 height 19
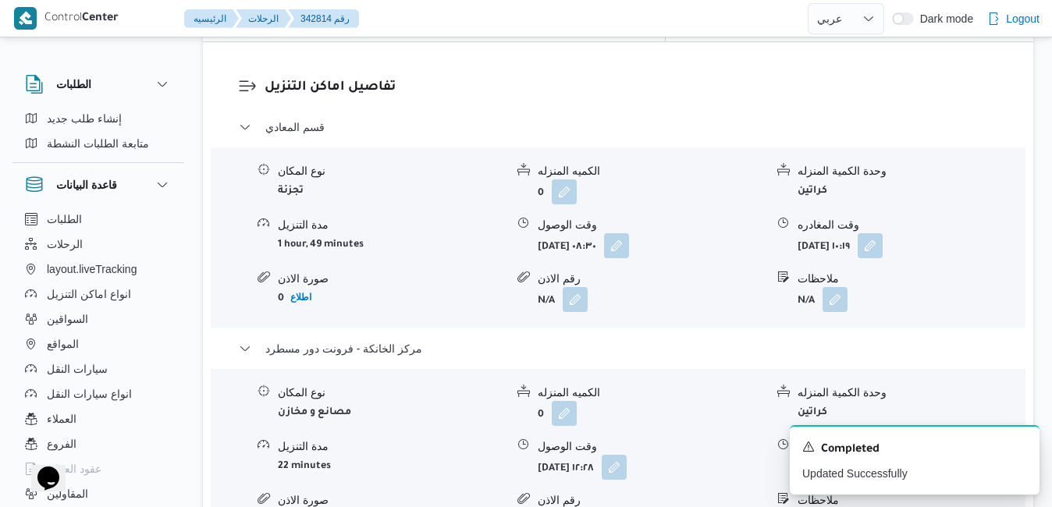
scroll to position [1529, 0]
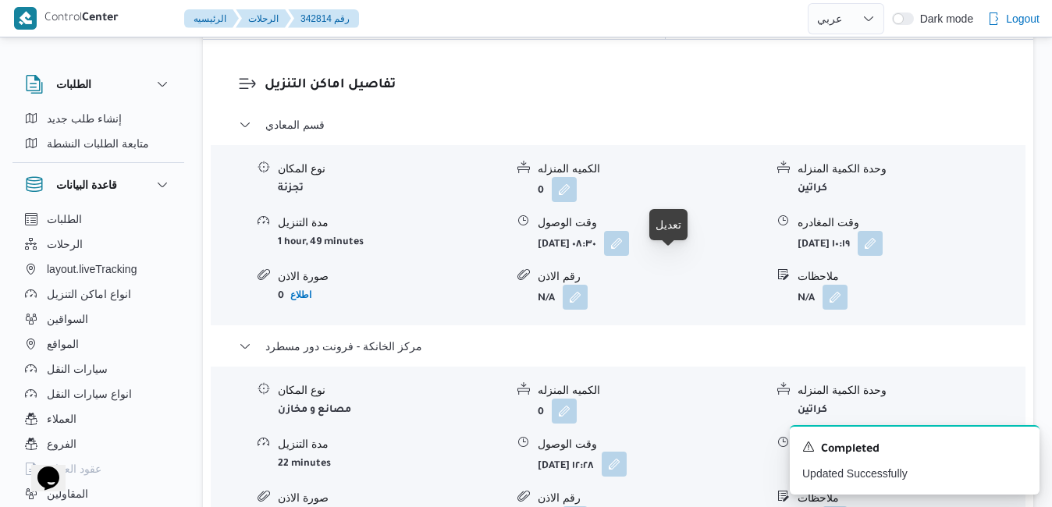
click at [626, 452] on button "button" at bounding box center [614, 464] width 25 height 25
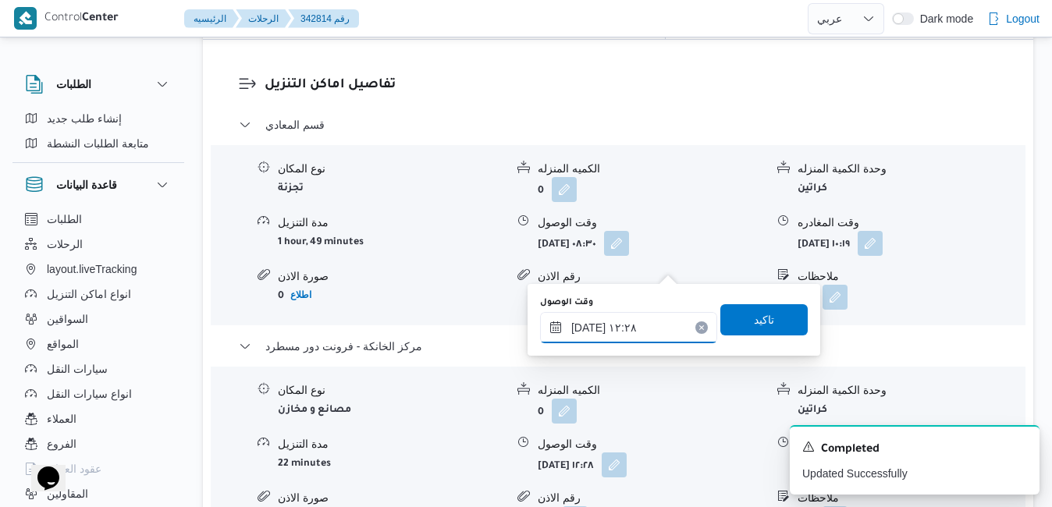
click at [630, 328] on input "١٥/١٠/٢٠٢٥ ١٢:٢٨" at bounding box center [628, 327] width 177 height 31
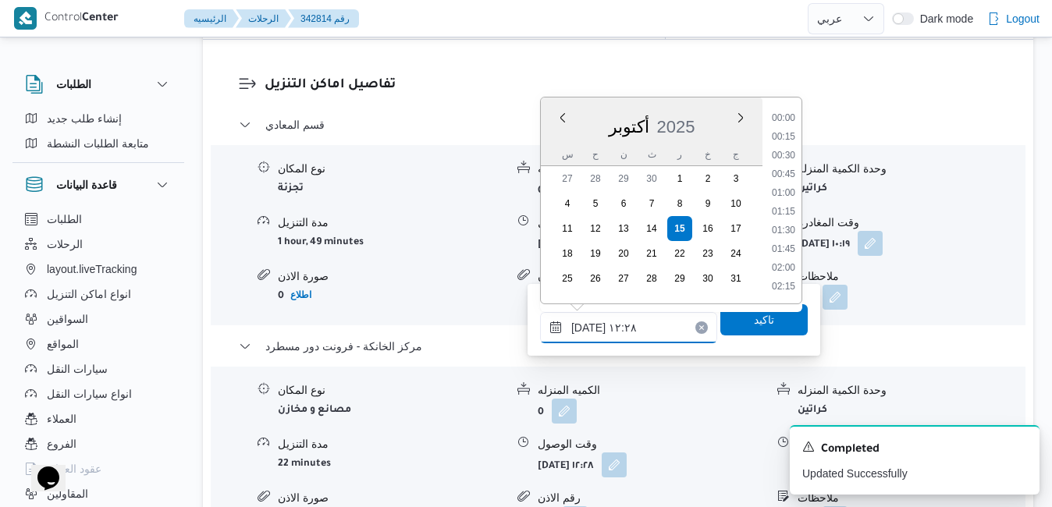
scroll to position [822, 0]
click at [789, 247] on li "12:45" at bounding box center [783, 251] width 36 height 16
type input "١٥/١٠/٢٠٢٥ ١٢:٤٥"
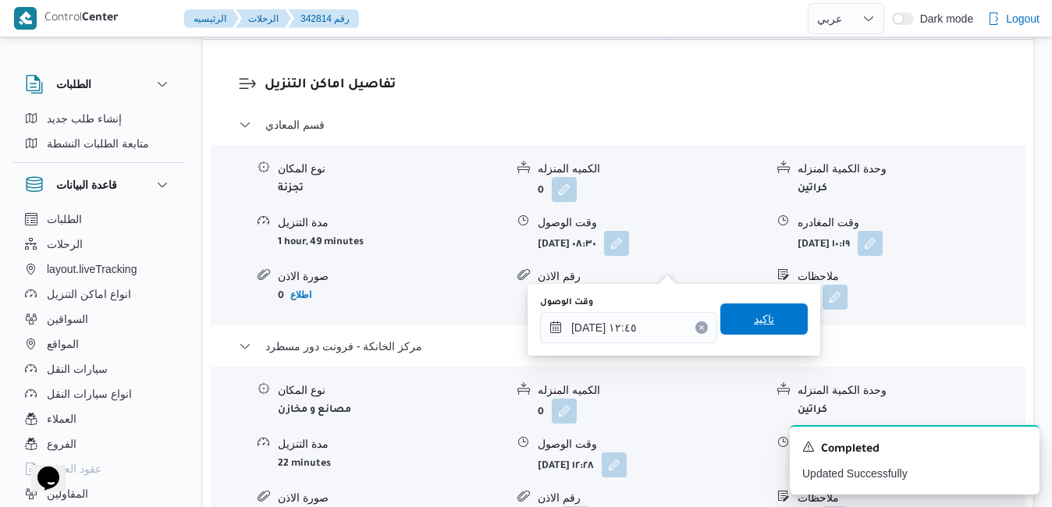
click at [754, 319] on span "تاكيد" at bounding box center [764, 319] width 20 height 19
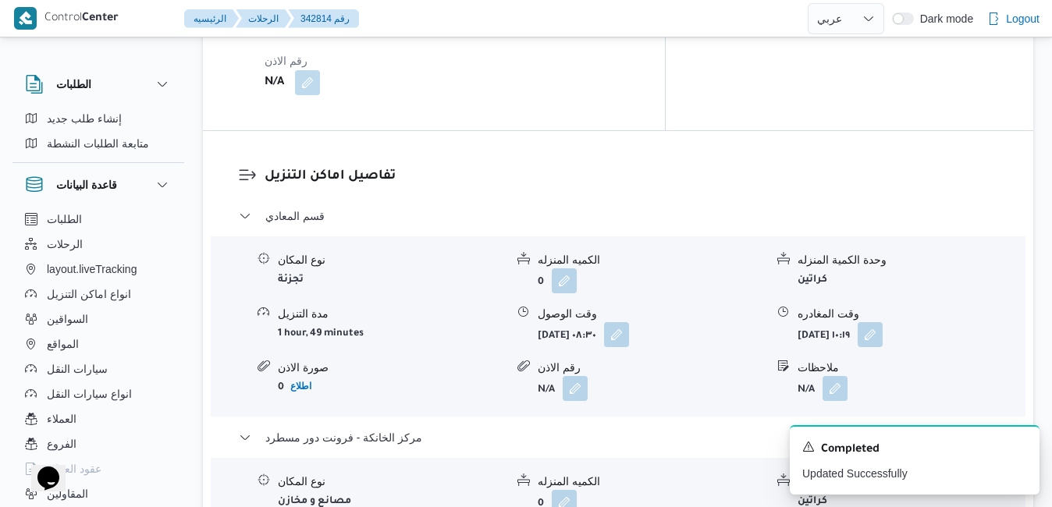
scroll to position [1436, 0]
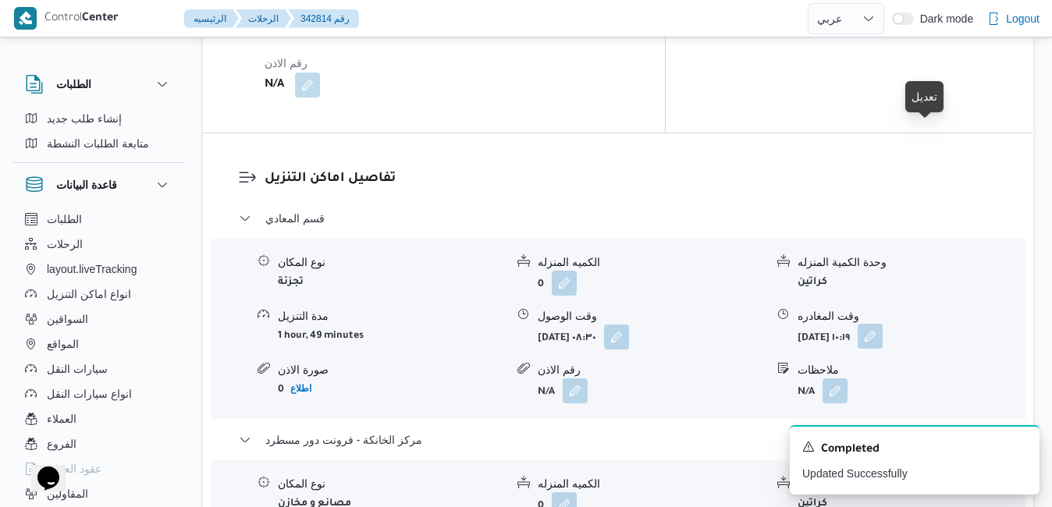
click at [882, 324] on button "button" at bounding box center [869, 336] width 25 height 25
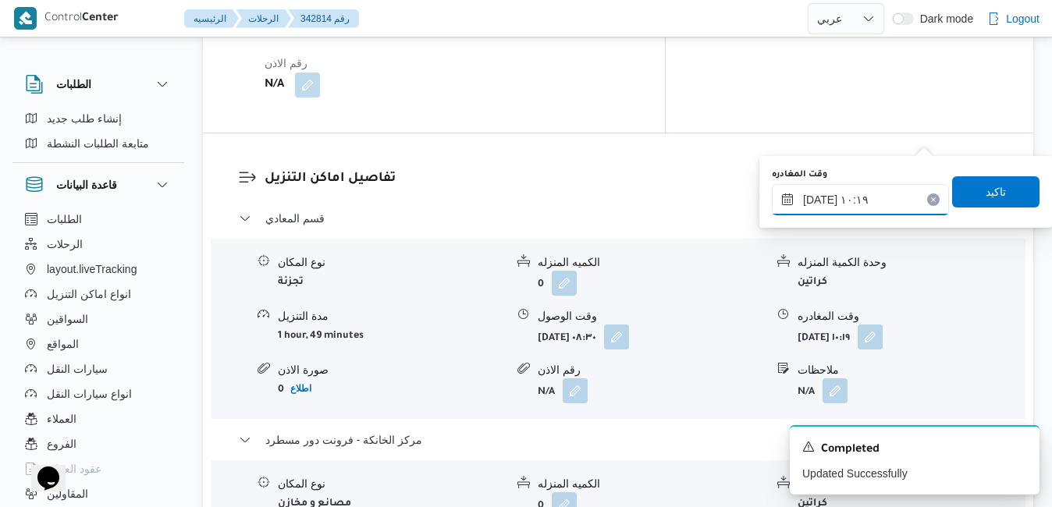
click at [857, 205] on input "١٥/١٠/٢٠٢٥ ١٠:١٩" at bounding box center [860, 199] width 177 height 31
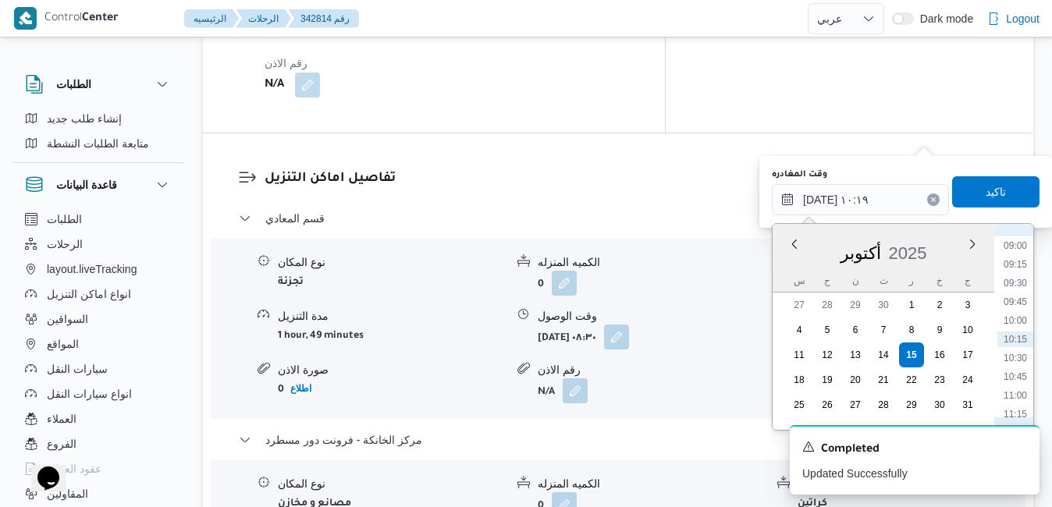
scroll to position [831, 0]
click at [1020, 315] on li "12:00" at bounding box center [1015, 312] width 36 height 16
type input "١٥/١٠/٢٠٢٥ ١٢:٠٠"
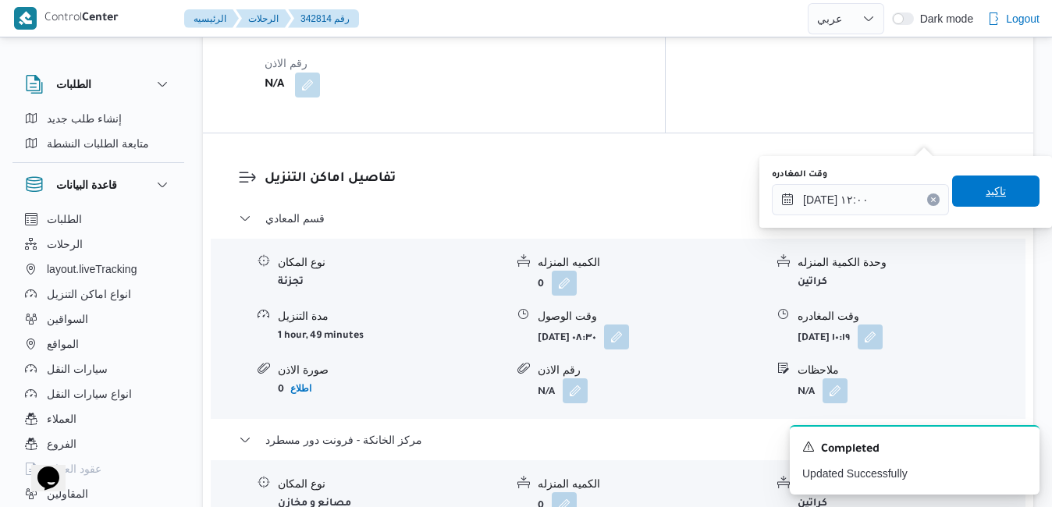
click at [1004, 196] on span "تاكيد" at bounding box center [995, 191] width 87 height 31
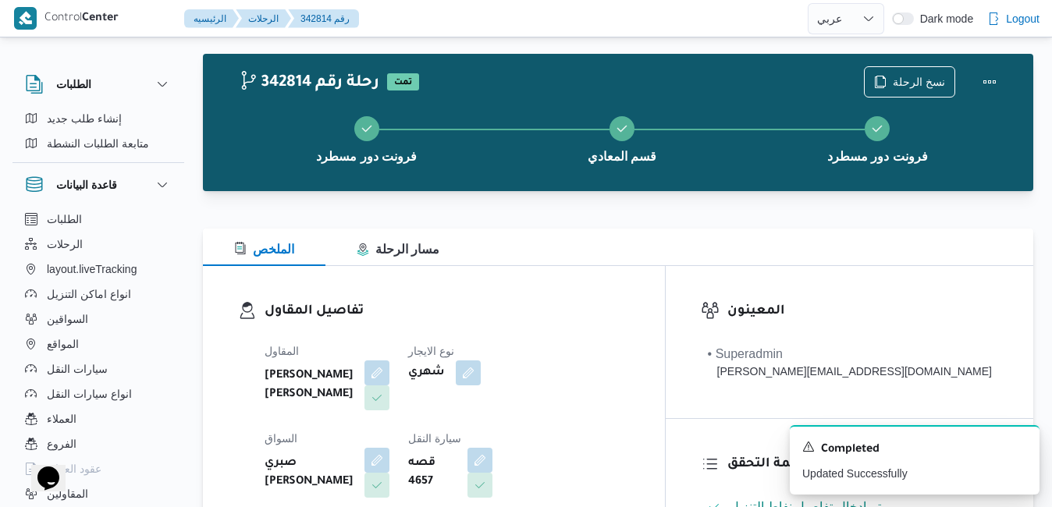
scroll to position [0, 0]
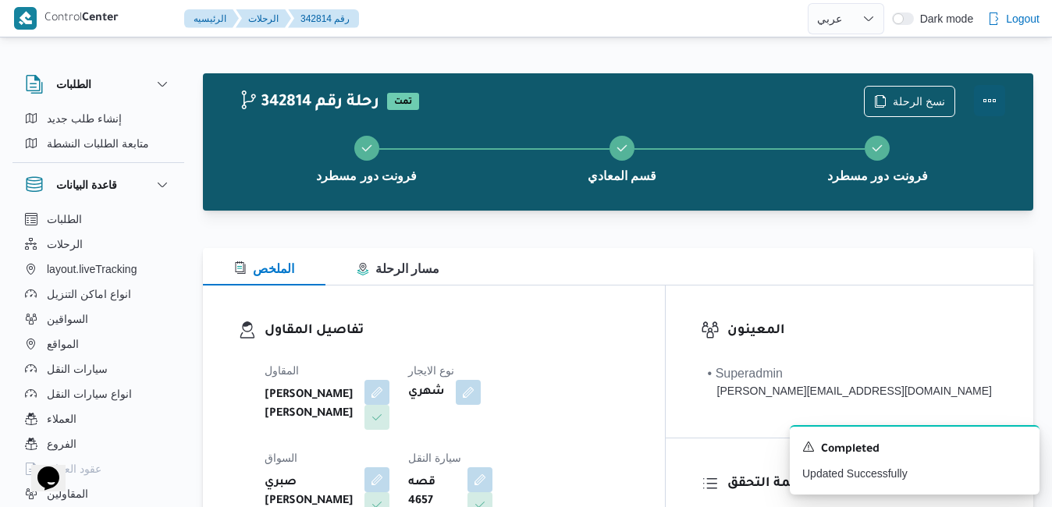
click at [986, 94] on button "Actions" at bounding box center [989, 100] width 31 height 31
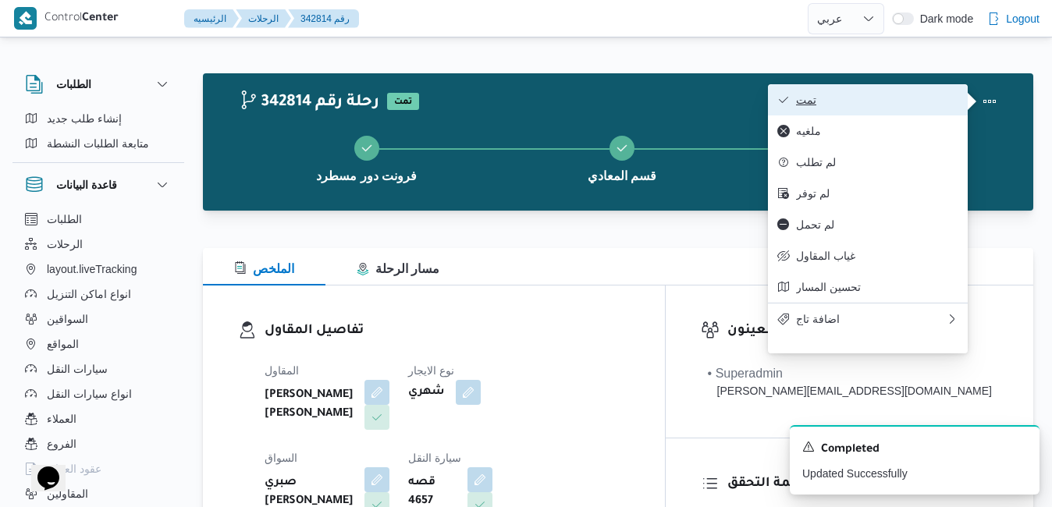
click at [920, 106] on span "تمت" at bounding box center [877, 100] width 162 height 12
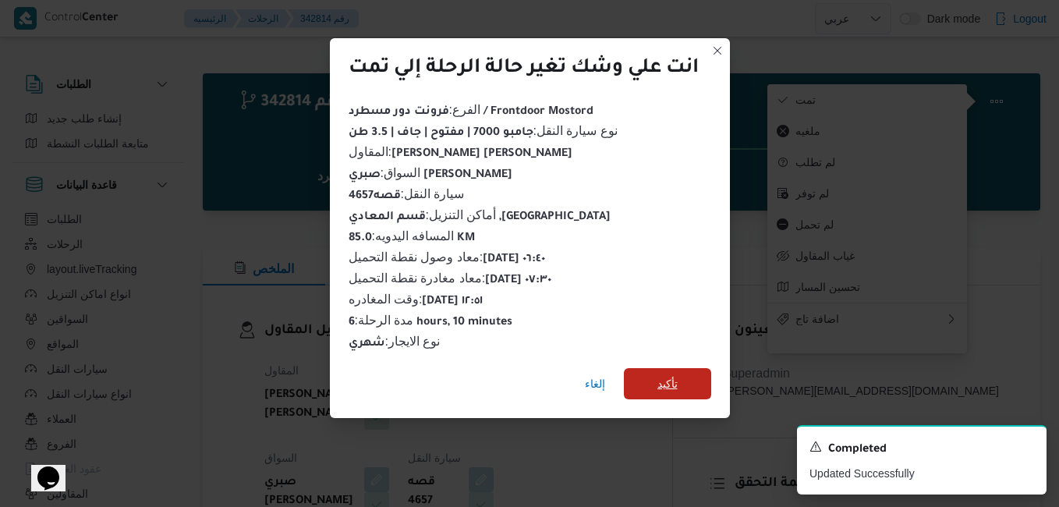
click at [662, 376] on span "تأكيد" at bounding box center [668, 383] width 20 height 19
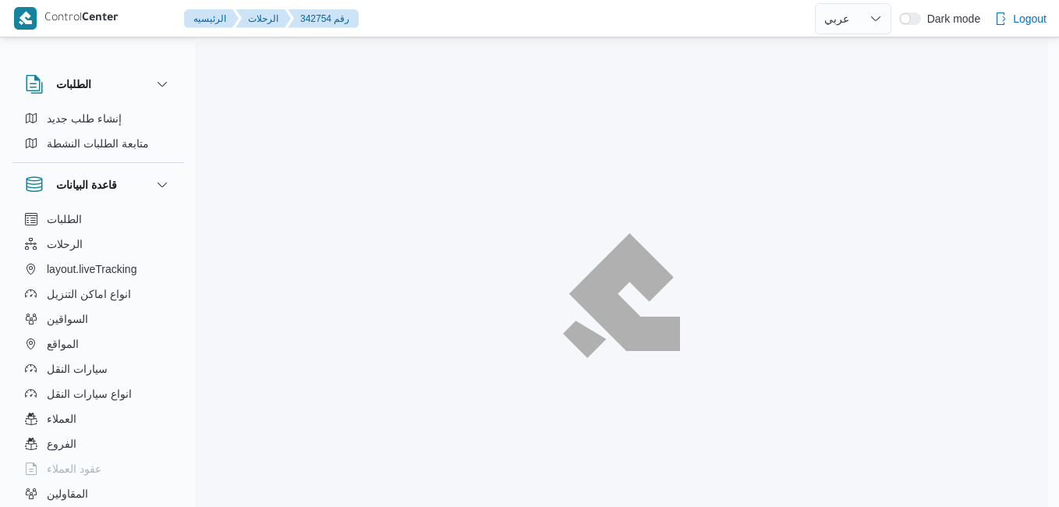
select select "ar"
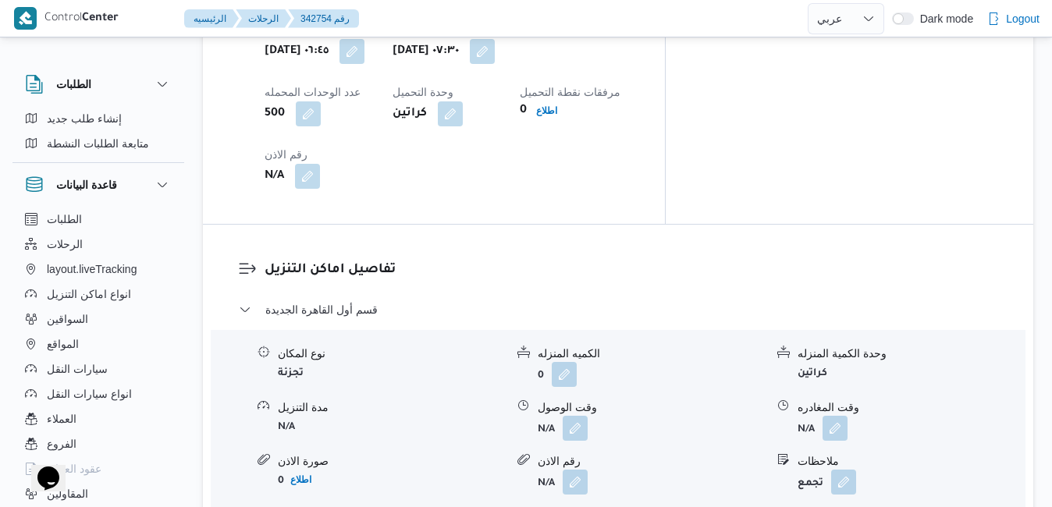
scroll to position [1280, 0]
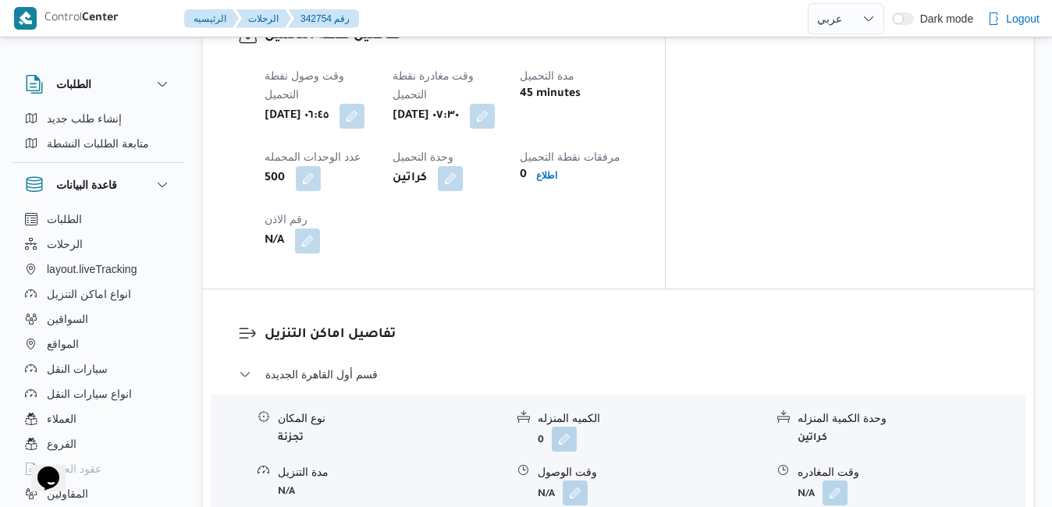
click at [591, 481] on form "N/A" at bounding box center [651, 493] width 227 height 25
click at [575, 480] on button "button" at bounding box center [575, 492] width 25 height 25
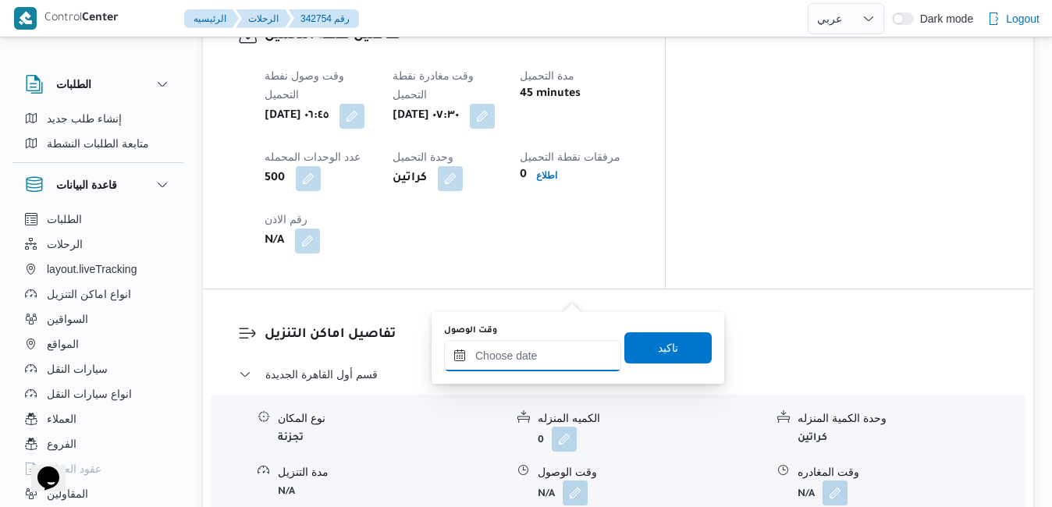
click at [523, 357] on input "وقت الوصول" at bounding box center [532, 355] width 177 height 31
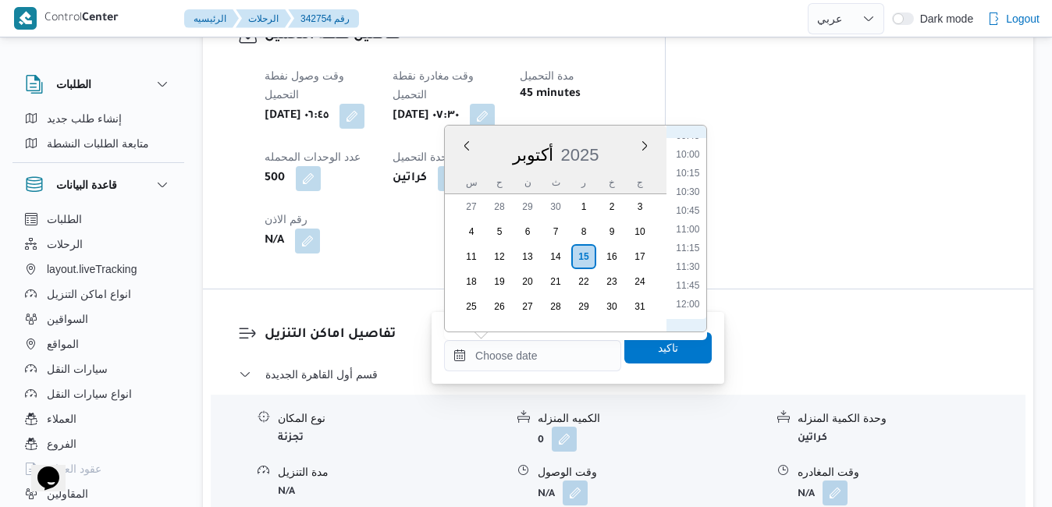
scroll to position [582, 0]
click at [690, 185] on li "08:15" at bounding box center [687, 182] width 36 height 16
type input "[DATE] ٠٨:١٥"
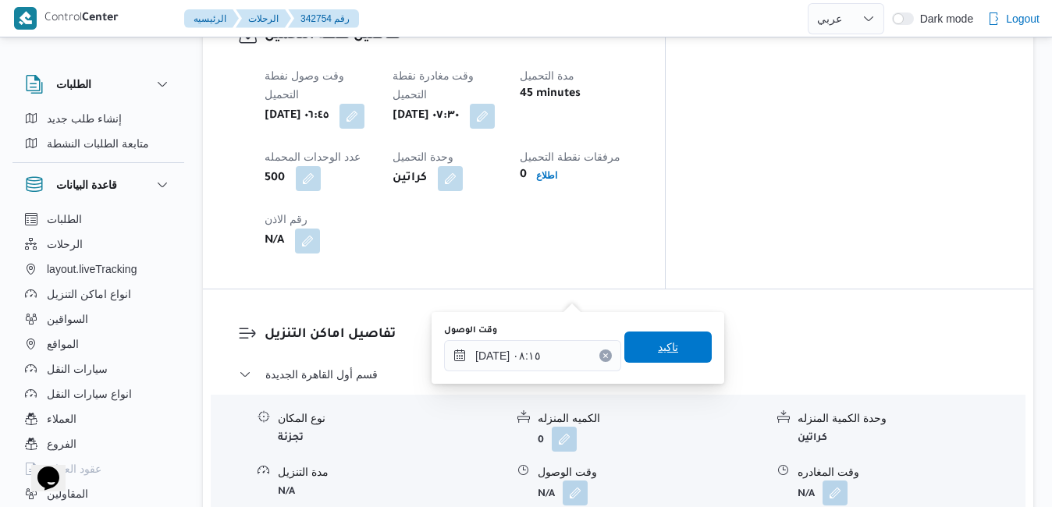
click at [646, 357] on span "تاكيد" at bounding box center [667, 347] width 87 height 31
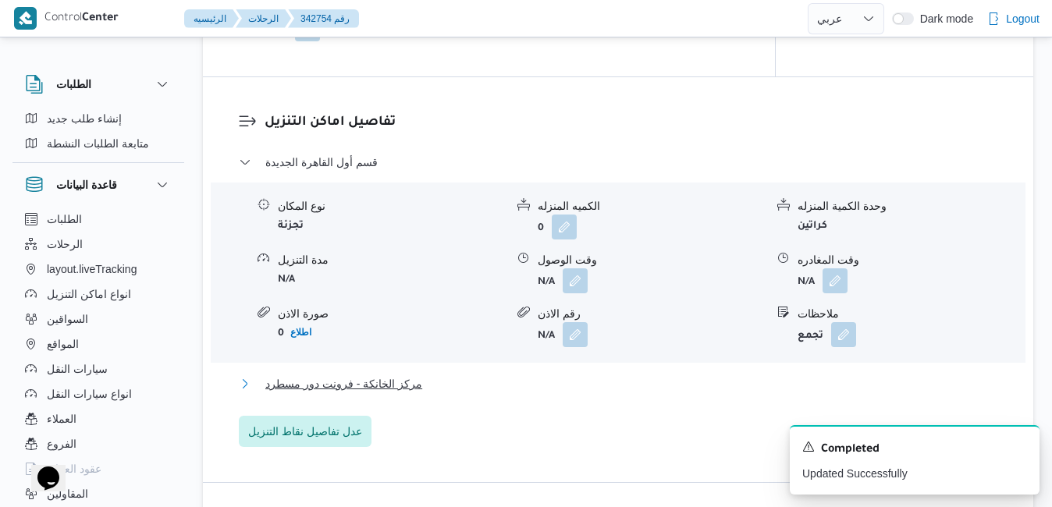
click at [523, 392] on button "مركز الخانكة - فرونت دور مسطرد" at bounding box center [618, 383] width 759 height 19
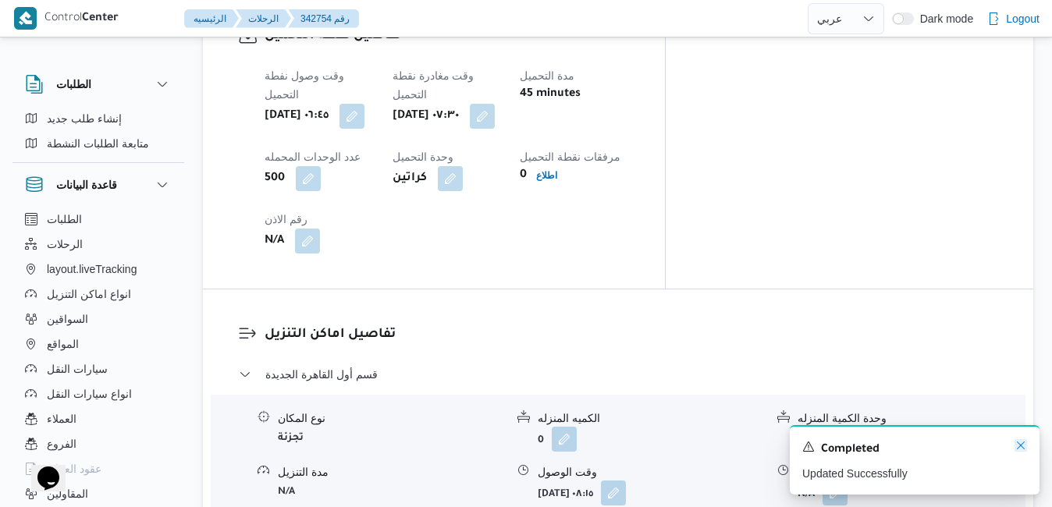
click at [1022, 445] on icon "Dismiss toast" at bounding box center [1021, 446] width 8 height 8
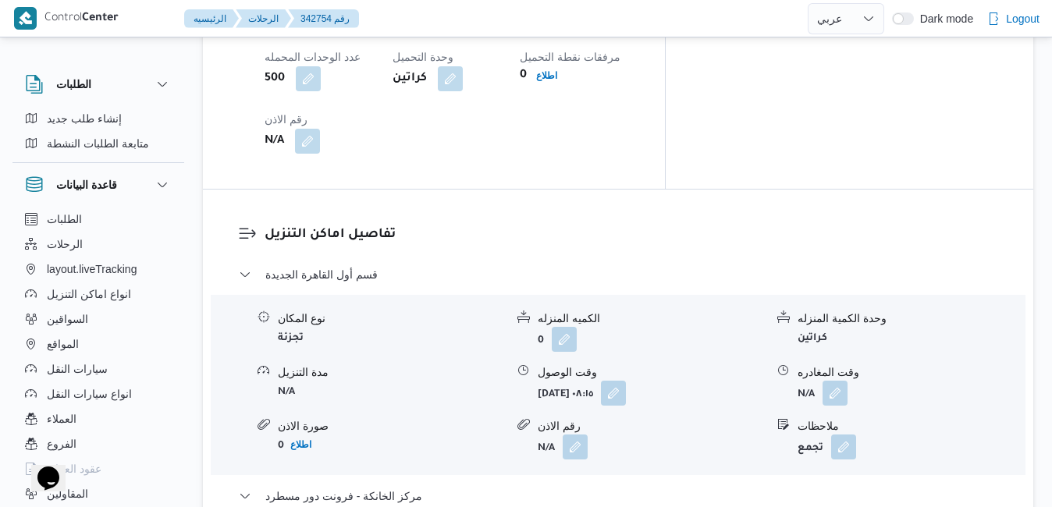
scroll to position [1404, 0]
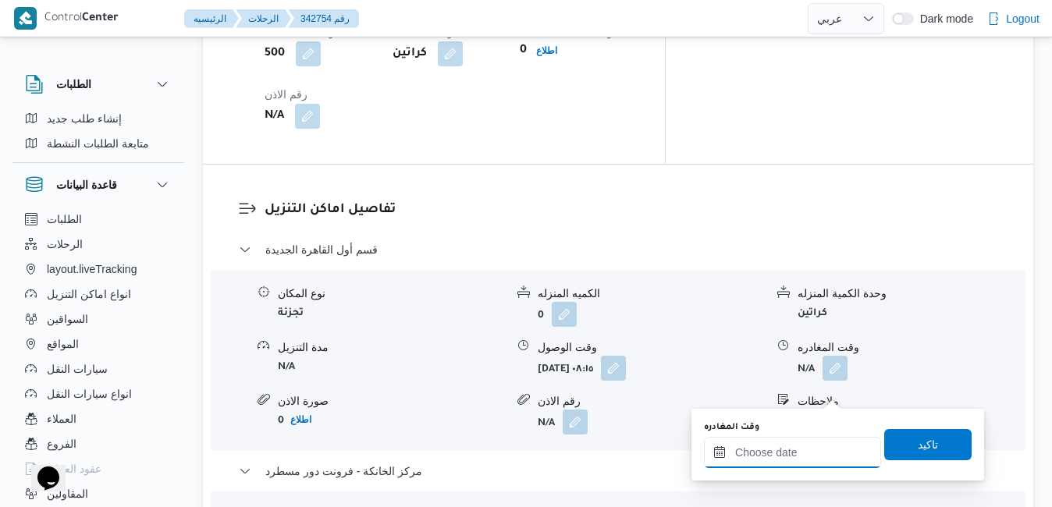
click at [772, 443] on div at bounding box center [792, 452] width 177 height 31
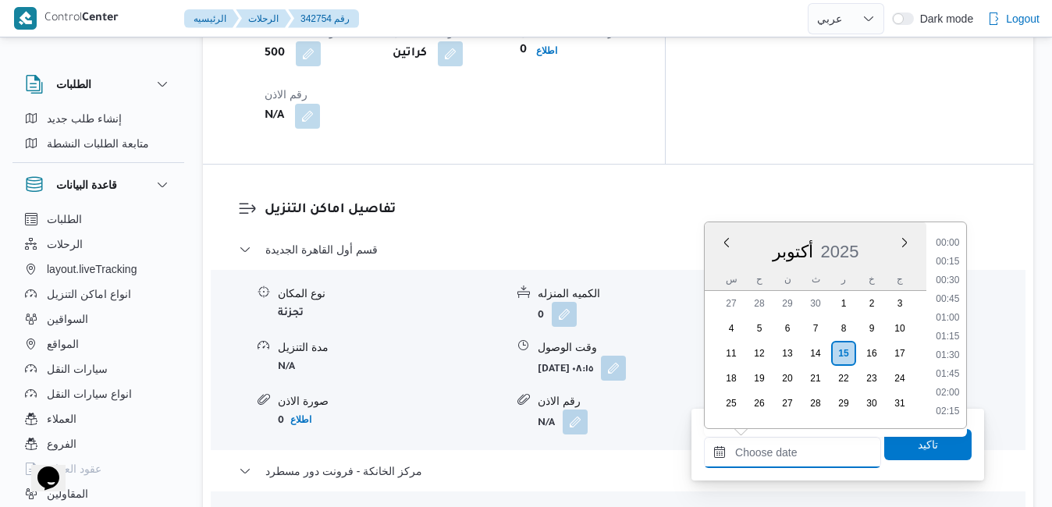
scroll to position [1216, 0]
click at [720, 266] on div "أكتوبر 2025" at bounding box center [816, 249] width 222 height 40
click at [958, 241] on li "14:00" at bounding box center [947, 234] width 36 height 16
type input "[DATE] ١٤:٠٠"
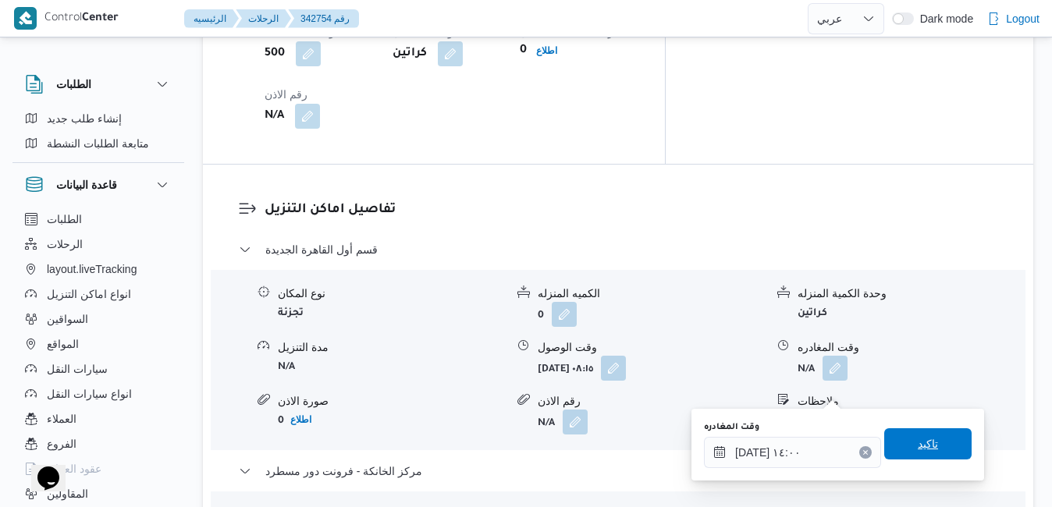
click at [899, 446] on span "تاكيد" at bounding box center [927, 443] width 87 height 31
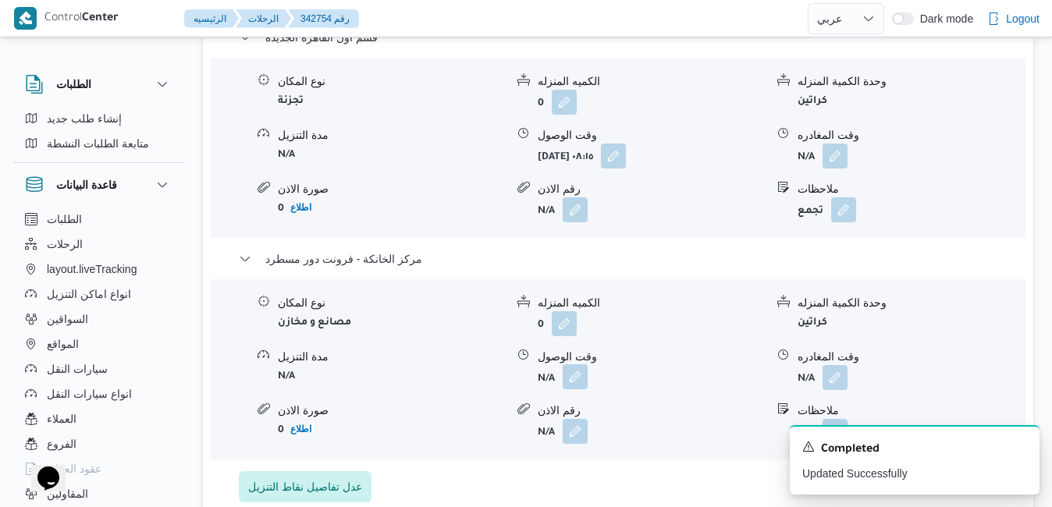
click at [580, 388] on button "button" at bounding box center [575, 376] width 25 height 25
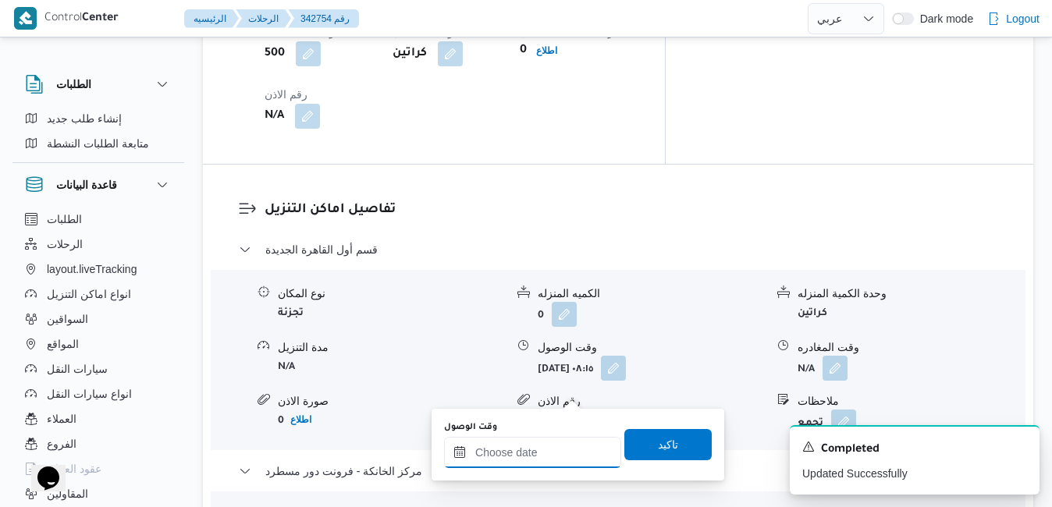
click at [559, 456] on input "وقت الوصول" at bounding box center [532, 452] width 177 height 31
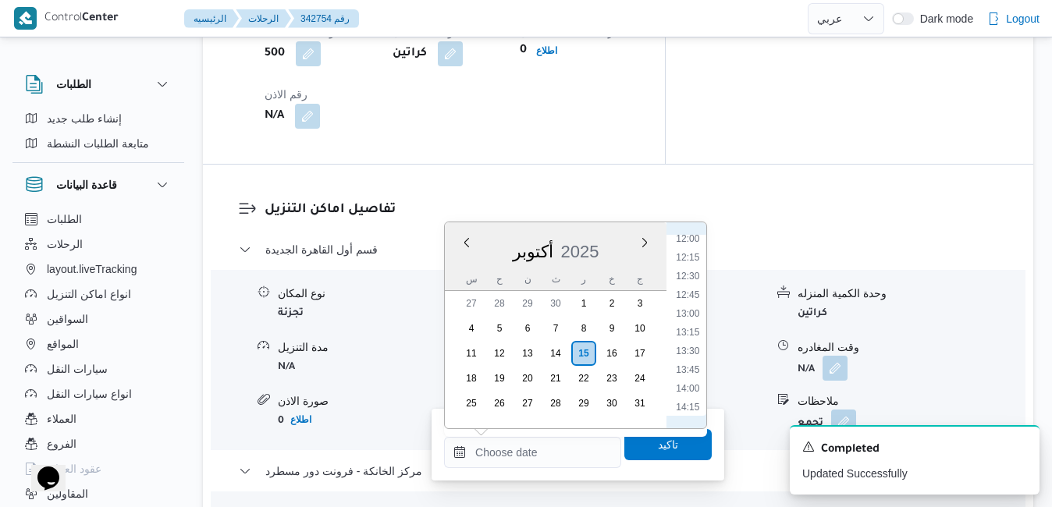
scroll to position [899, 0]
click at [693, 372] on li "13:45" at bounding box center [687, 374] width 36 height 16
type input "١٥/١٠/٢٠٢٥ ١٣:٤٥"
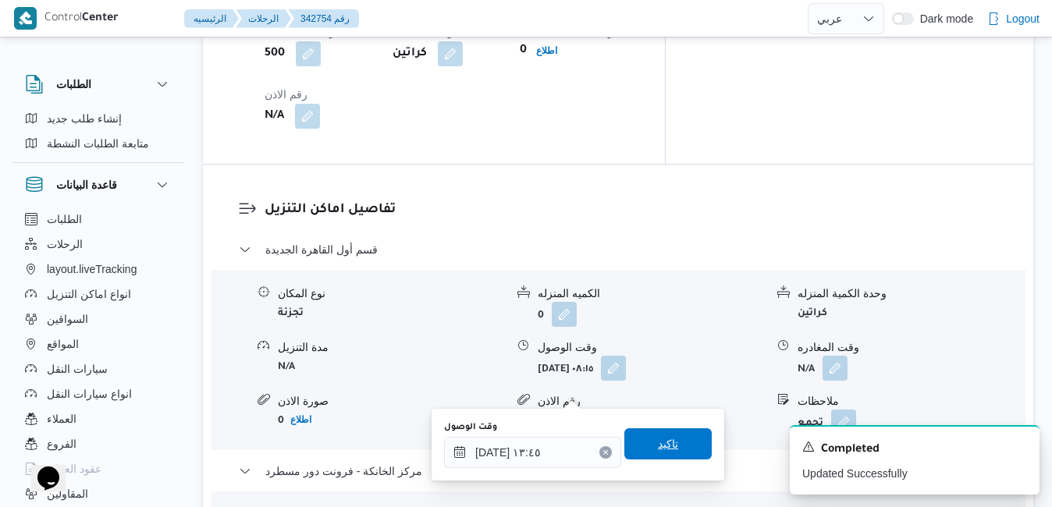
click at [662, 451] on span "تاكيد" at bounding box center [668, 444] width 20 height 19
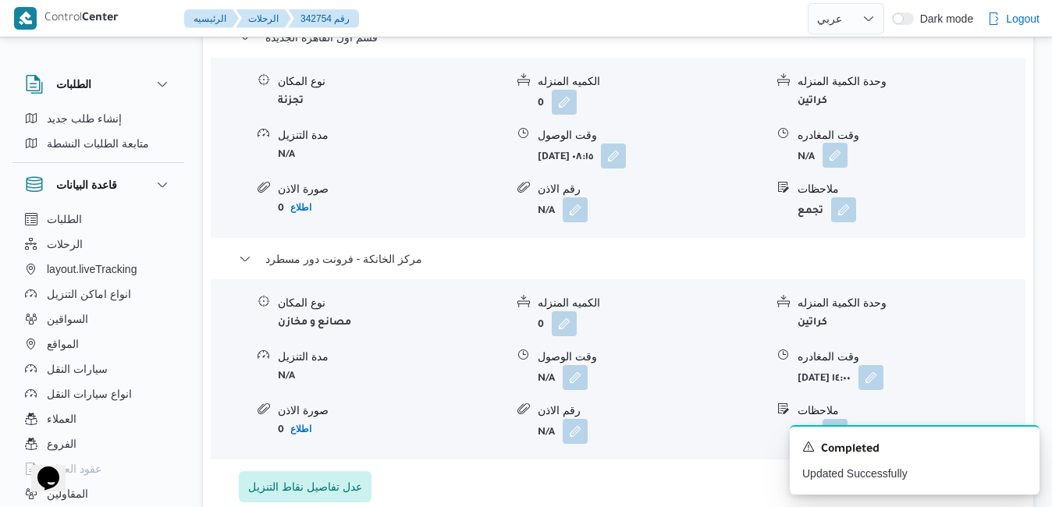
click at [837, 168] on button "button" at bounding box center [834, 155] width 25 height 25
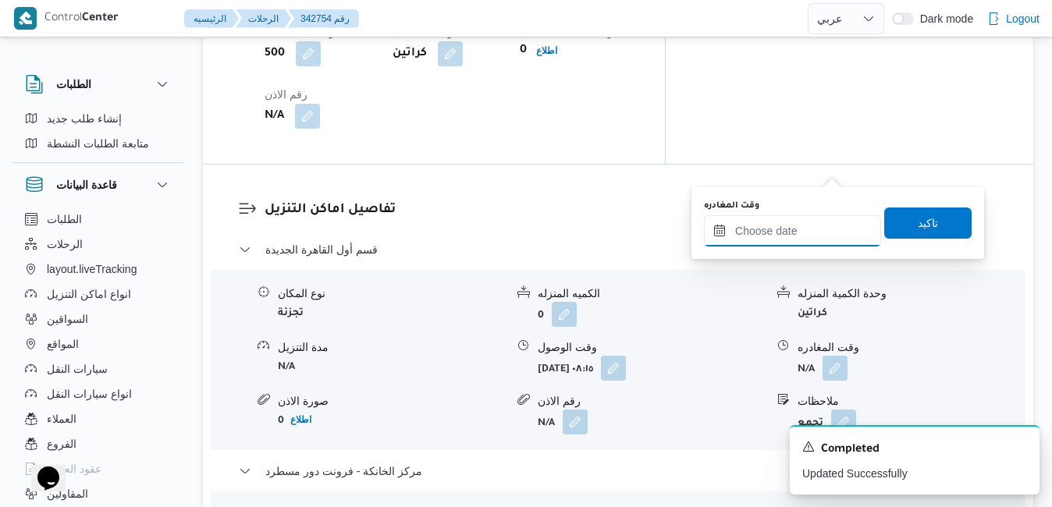
click at [786, 229] on input "وقت المغادره" at bounding box center [792, 230] width 177 height 31
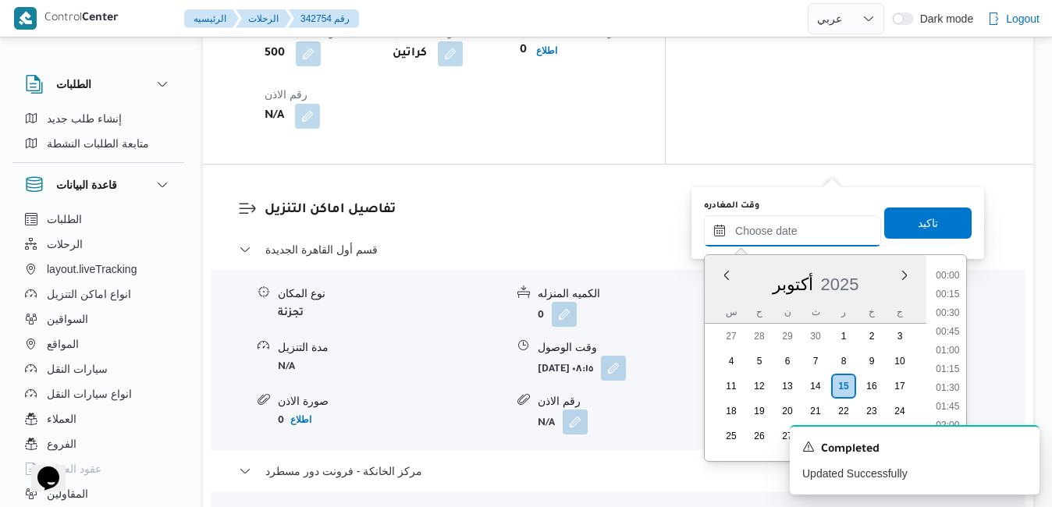
scroll to position [1216, 0]
click at [722, 289] on div "أكتوبر 2025" at bounding box center [816, 281] width 222 height 40
click at [953, 354] on li "13:00" at bounding box center [947, 351] width 36 height 16
type input "١٥/١٠/٢٠٢٥ ١٣:٠٠"
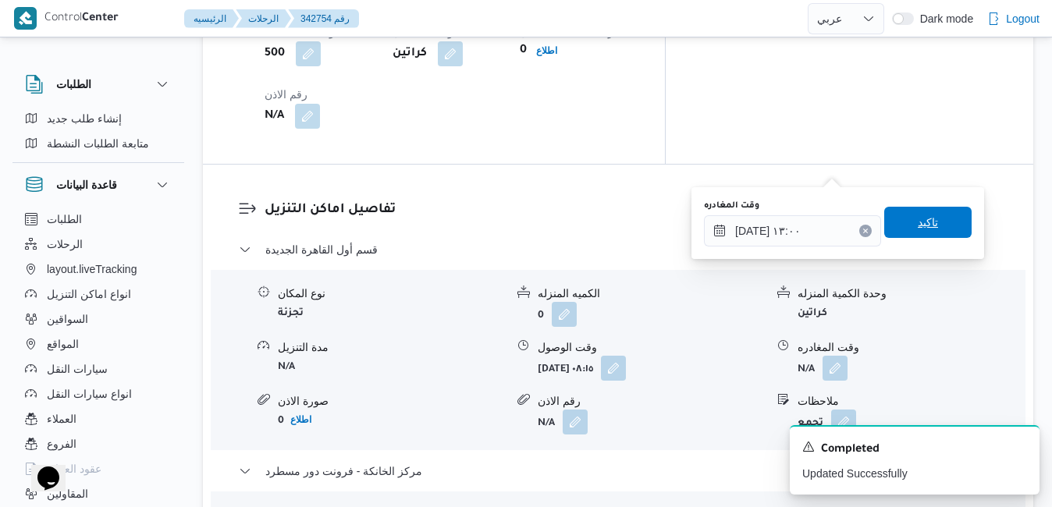
click at [934, 215] on span "تاكيد" at bounding box center [927, 222] width 87 height 31
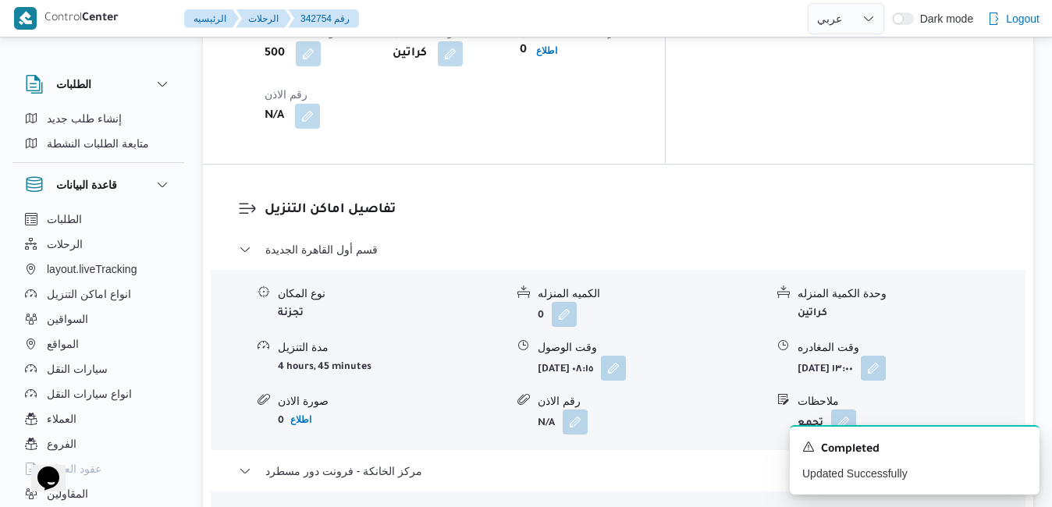
scroll to position [0, 0]
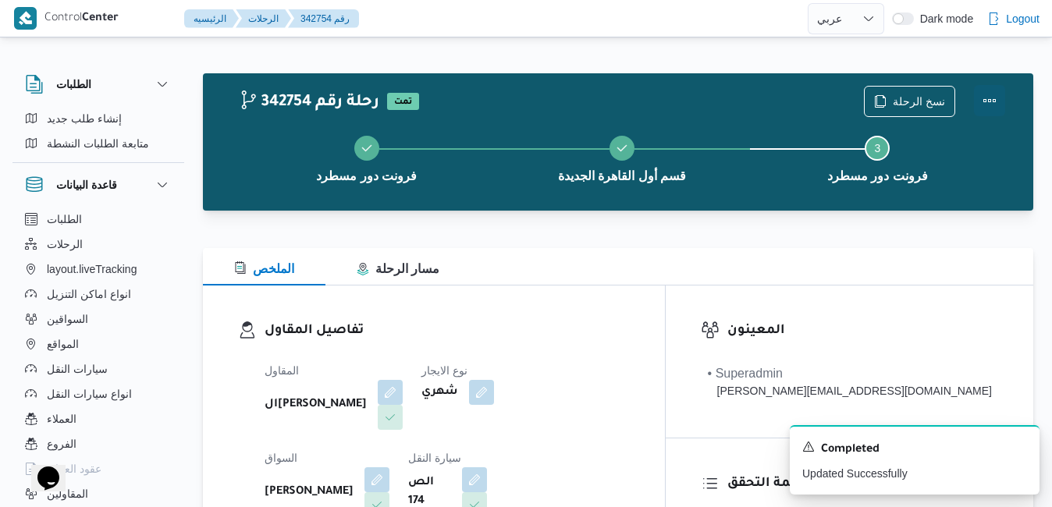
click at [983, 106] on button "Actions" at bounding box center [989, 100] width 31 height 31
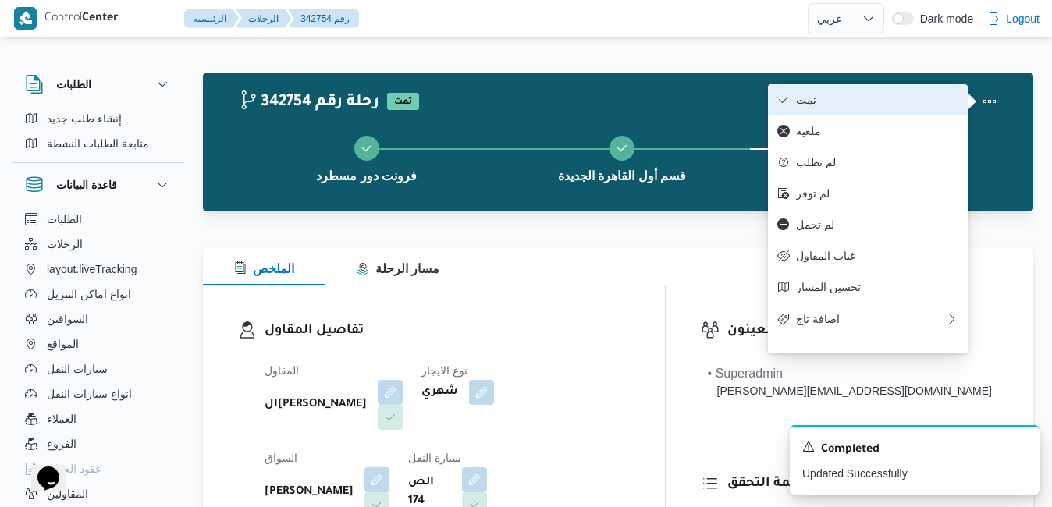
click at [930, 106] on span "تمت" at bounding box center [877, 100] width 162 height 12
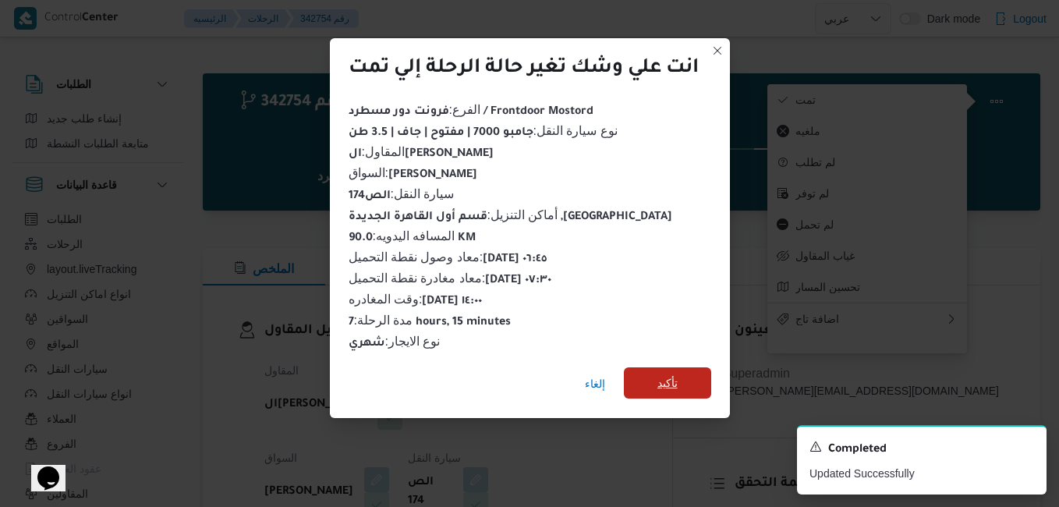
click at [687, 379] on span "تأكيد" at bounding box center [667, 382] width 87 height 31
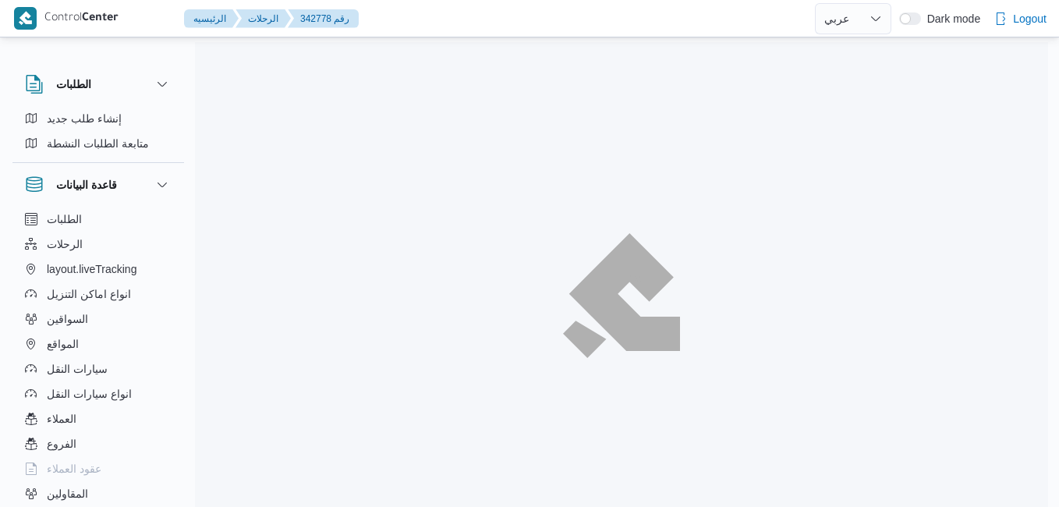
select select "ar"
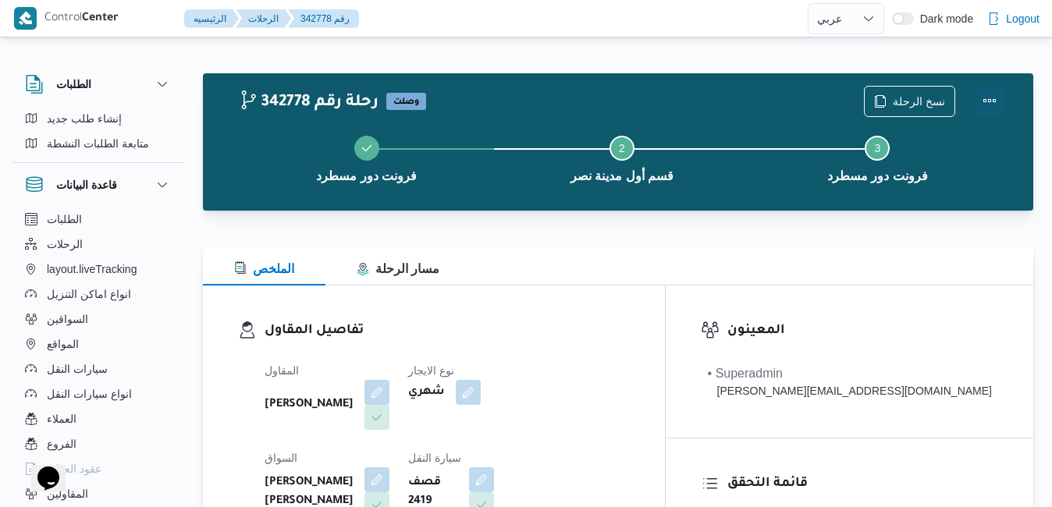
click at [995, 95] on button "Actions" at bounding box center [989, 100] width 31 height 31
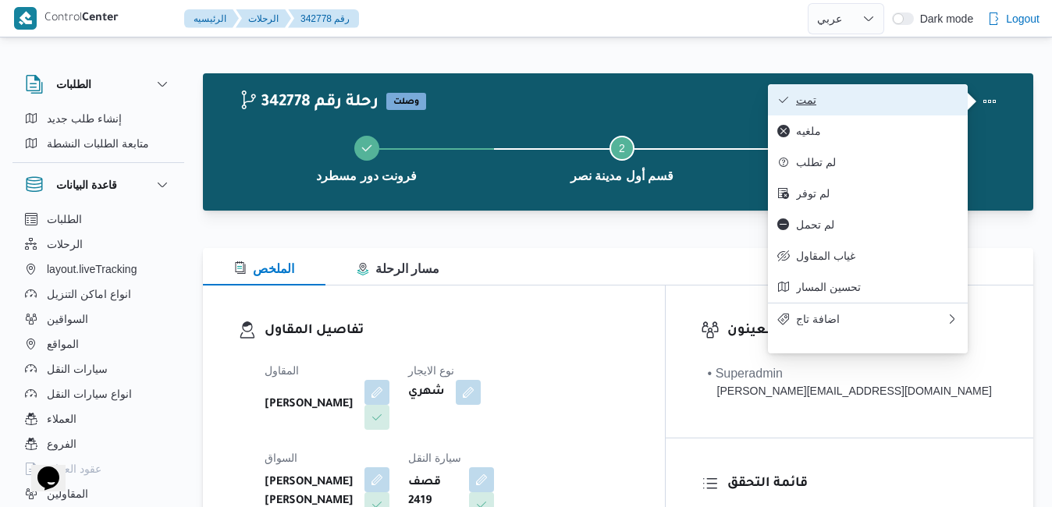
click at [925, 102] on span "تمت" at bounding box center [877, 100] width 162 height 12
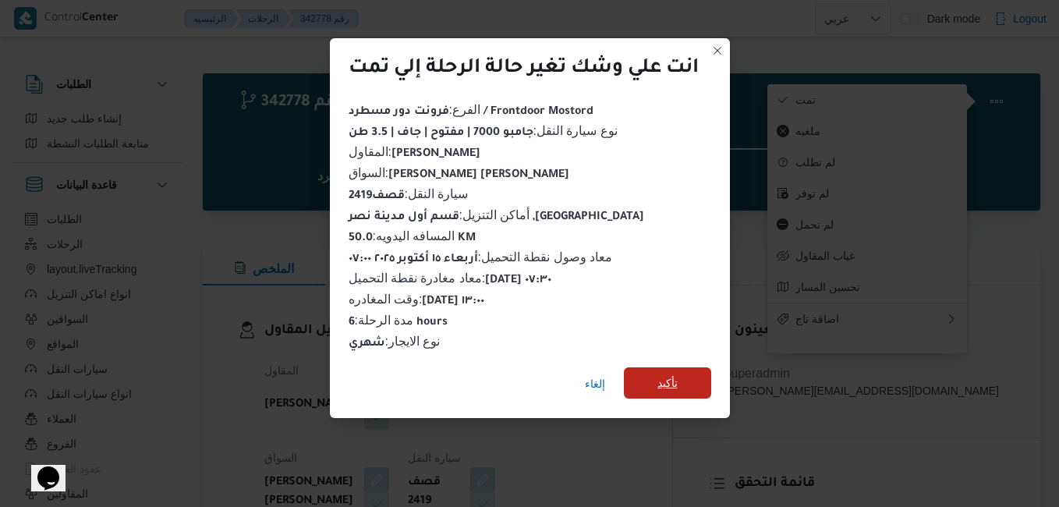
click at [684, 376] on span "تأكيد" at bounding box center [667, 382] width 87 height 31
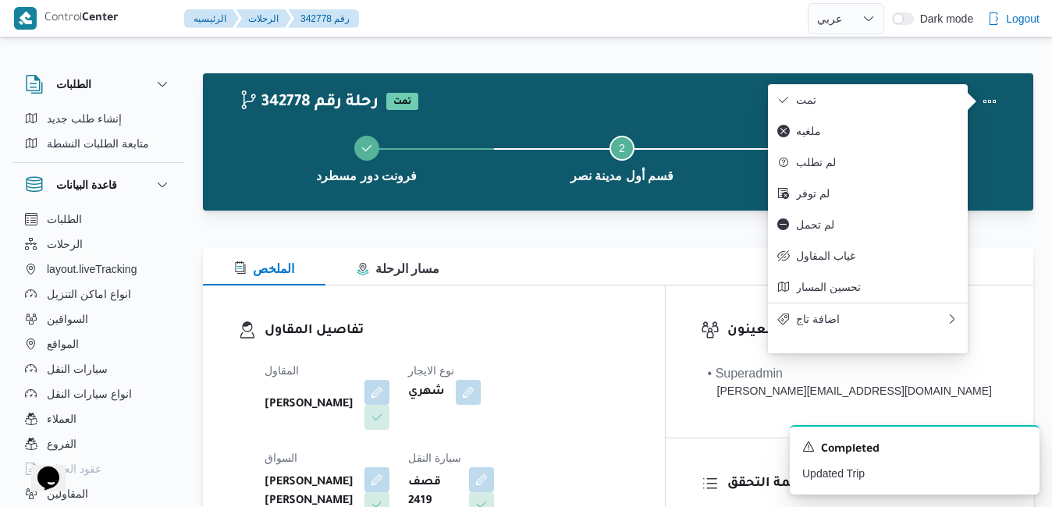
click at [389, 449] on dt "السواق" at bounding box center [326, 458] width 125 height 19
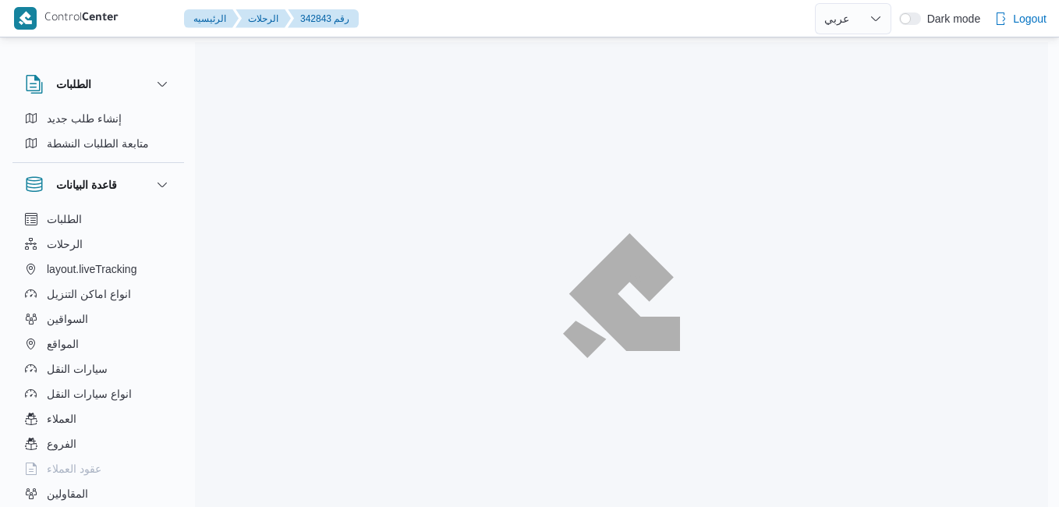
select select "ar"
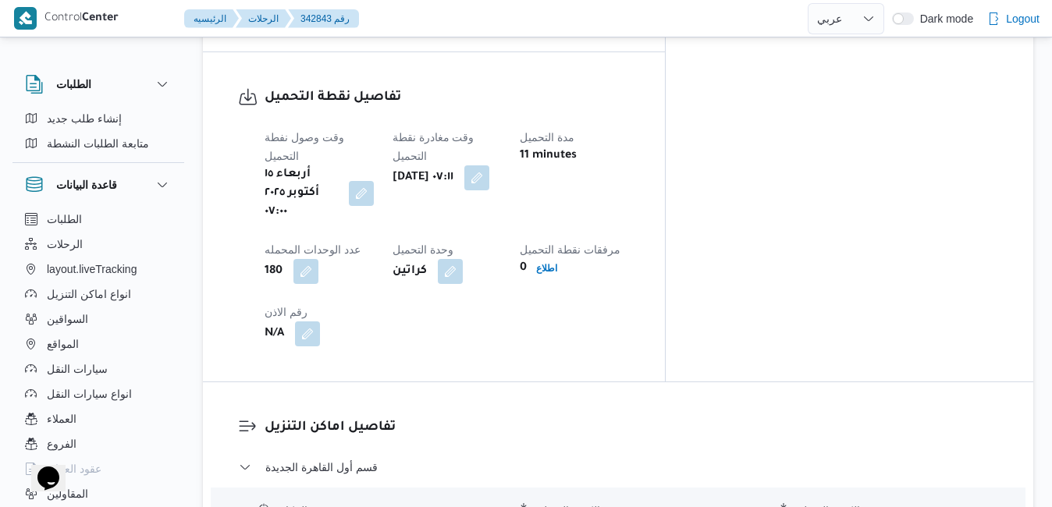
scroll to position [1248, 0]
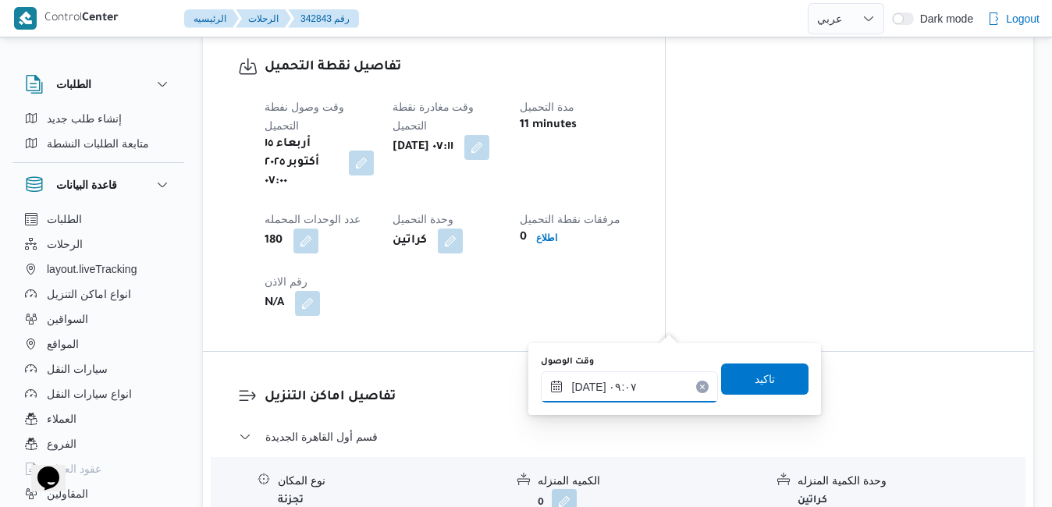
click at [619, 374] on div "[DATE] ٠٩:٠٧" at bounding box center [629, 386] width 177 height 31
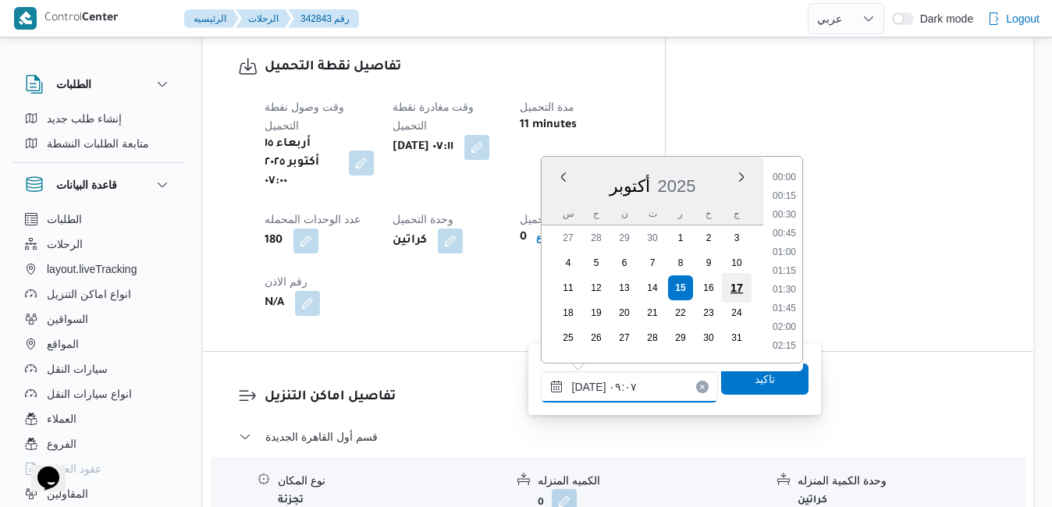
scroll to position [579, 0]
click at [788, 197] on li "08:00" at bounding box center [784, 198] width 36 height 16
type input "[DATE] ٠٨:٠٠"
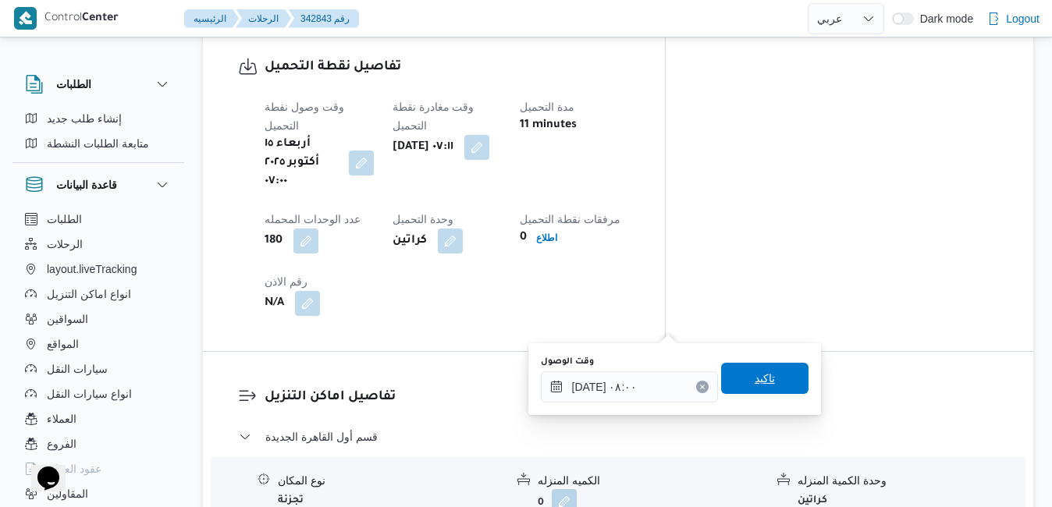
click at [754, 374] on span "تاكيد" at bounding box center [764, 378] width 20 height 19
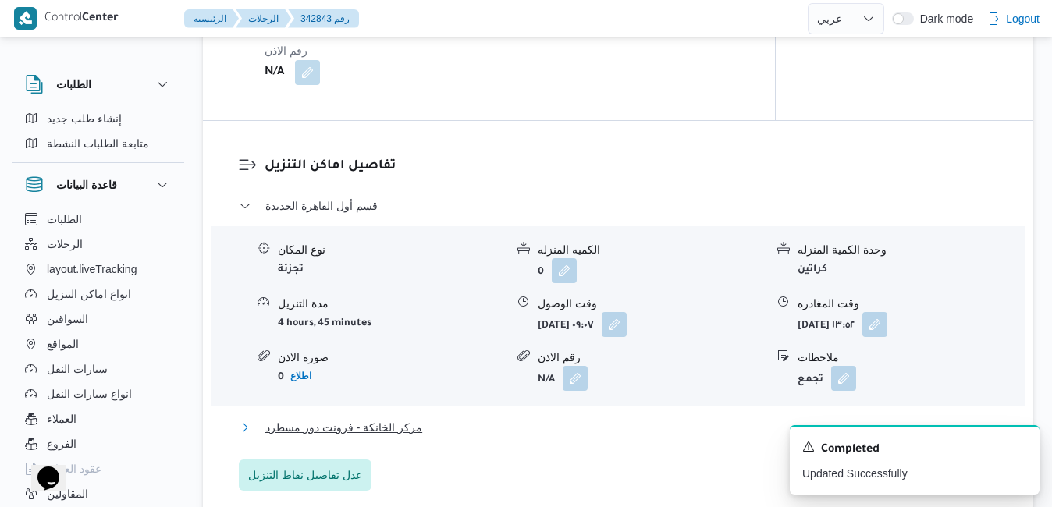
click at [587, 428] on button "مركز الخانكة - فرونت دور مسطرد" at bounding box center [618, 427] width 759 height 19
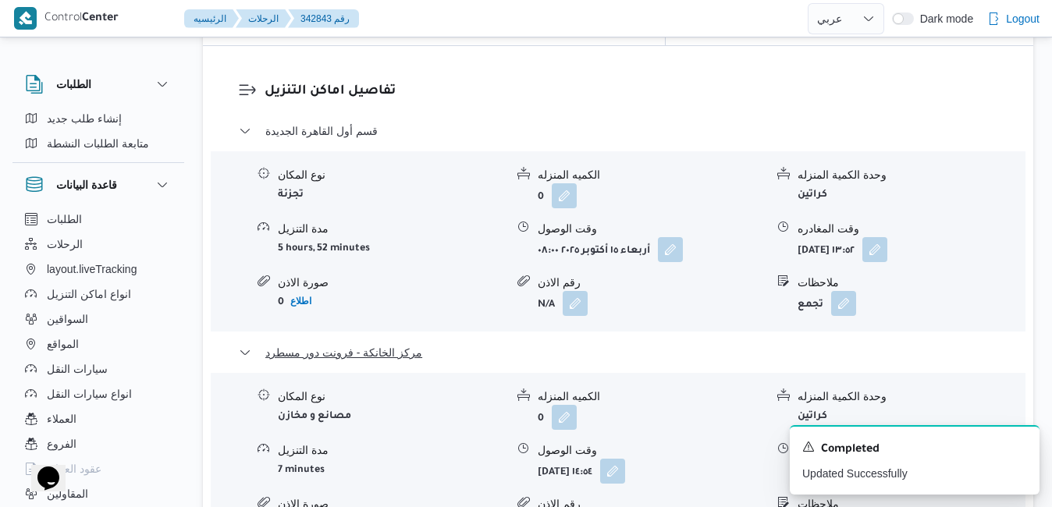
scroll to position [1560, 0]
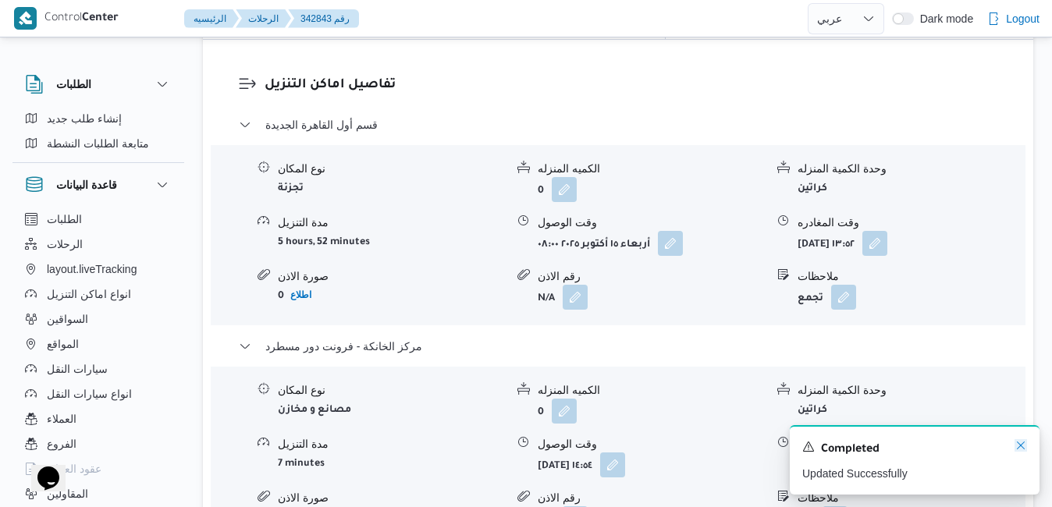
click at [1023, 450] on icon "Dismiss toast" at bounding box center [1020, 445] width 12 height 12
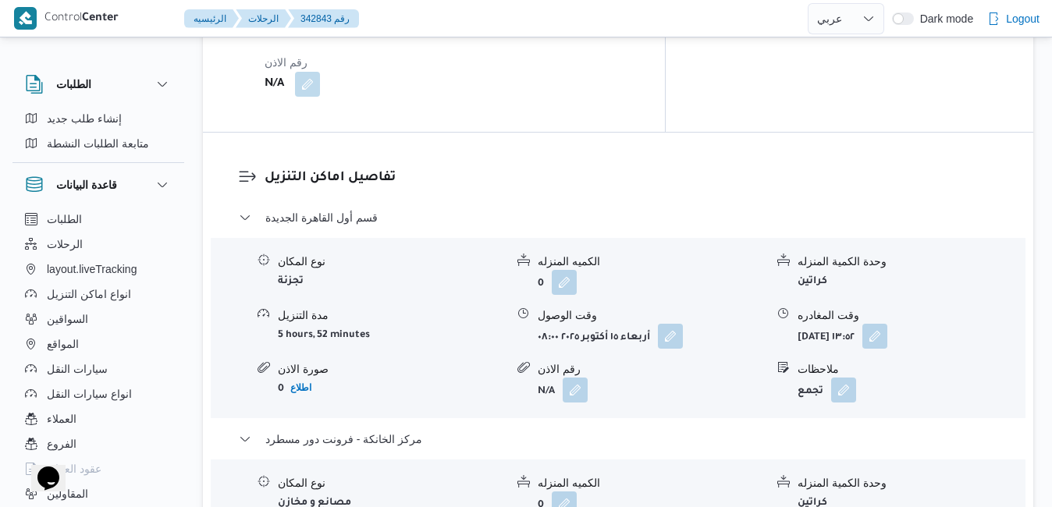
scroll to position [1436, 0]
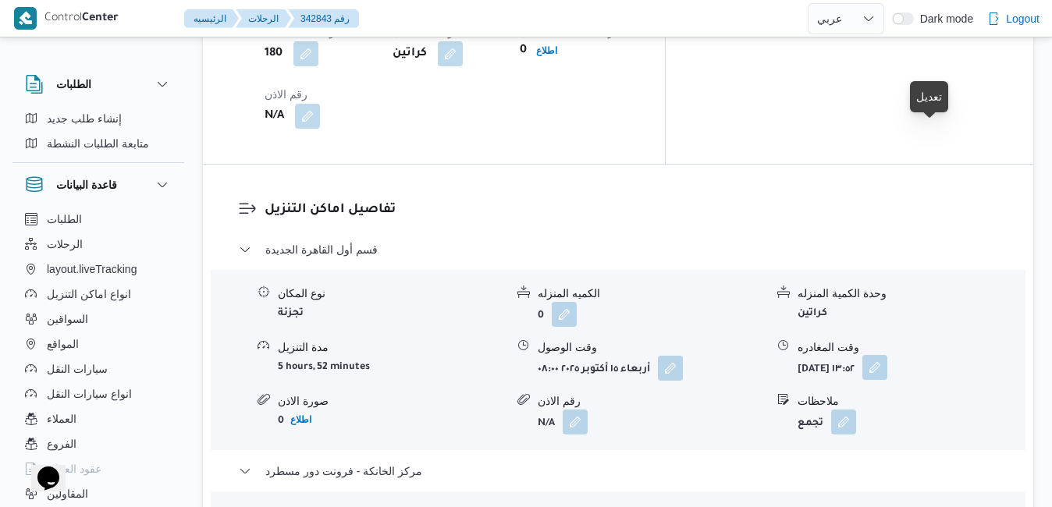
click at [887, 355] on button "button" at bounding box center [874, 367] width 25 height 25
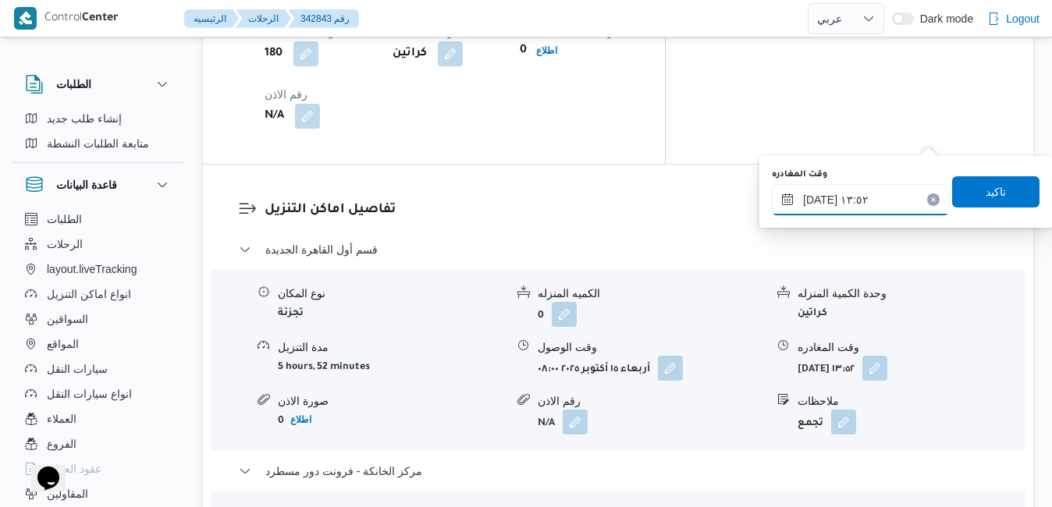
click at [859, 205] on input "١٥/١٠/٢٠٢٥ ١٣:٥٢" at bounding box center [860, 199] width 177 height 31
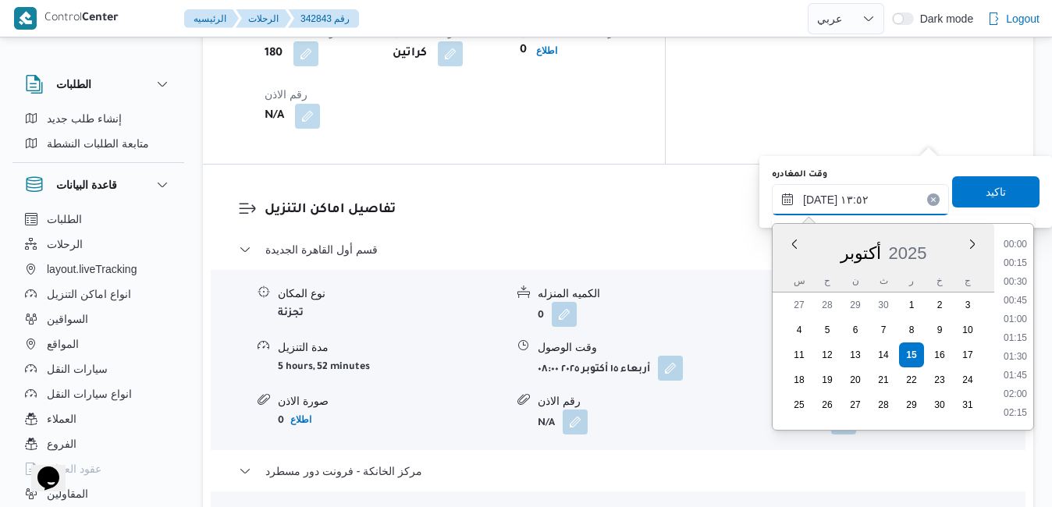
scroll to position [935, 0]
click at [1015, 374] on li "14:15" at bounding box center [1015, 377] width 36 height 16
type input "[DATE] ١٤:١٥"
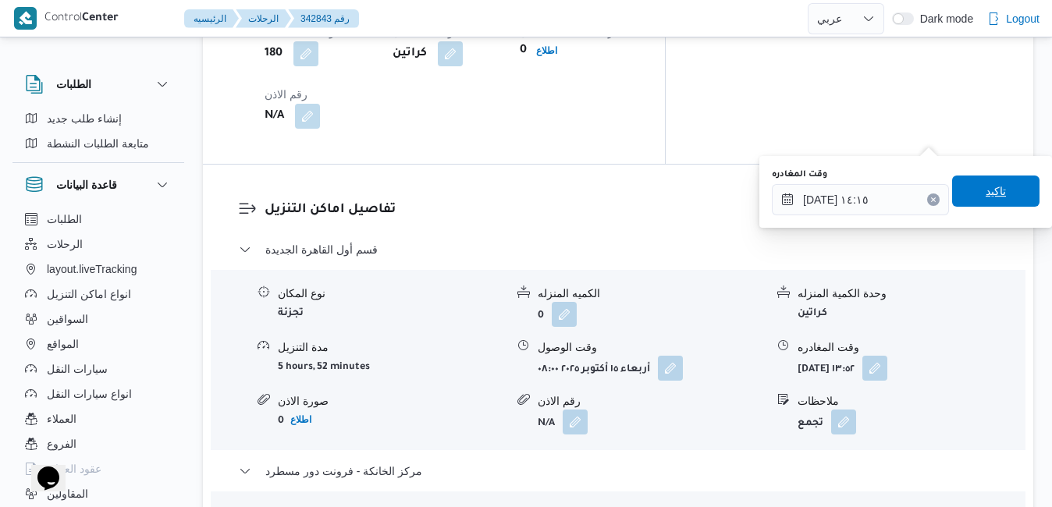
click at [1007, 199] on span "تاكيد" at bounding box center [995, 191] width 87 height 31
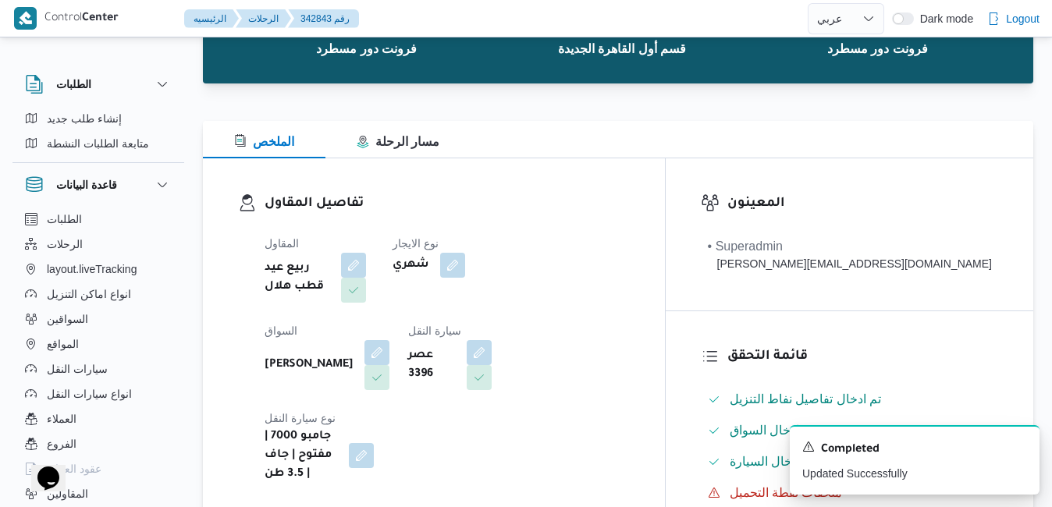
scroll to position [0, 0]
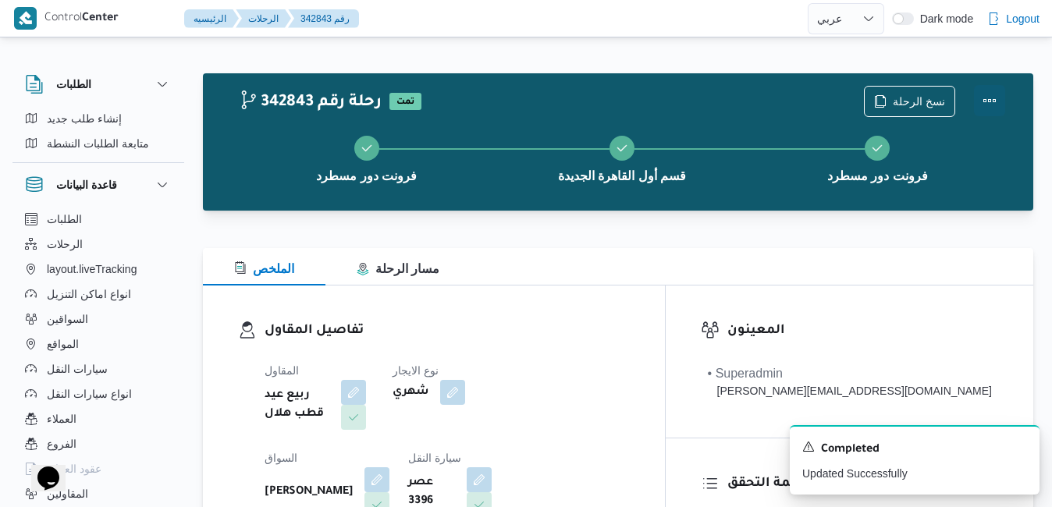
click at [994, 95] on button "Actions" at bounding box center [989, 100] width 31 height 31
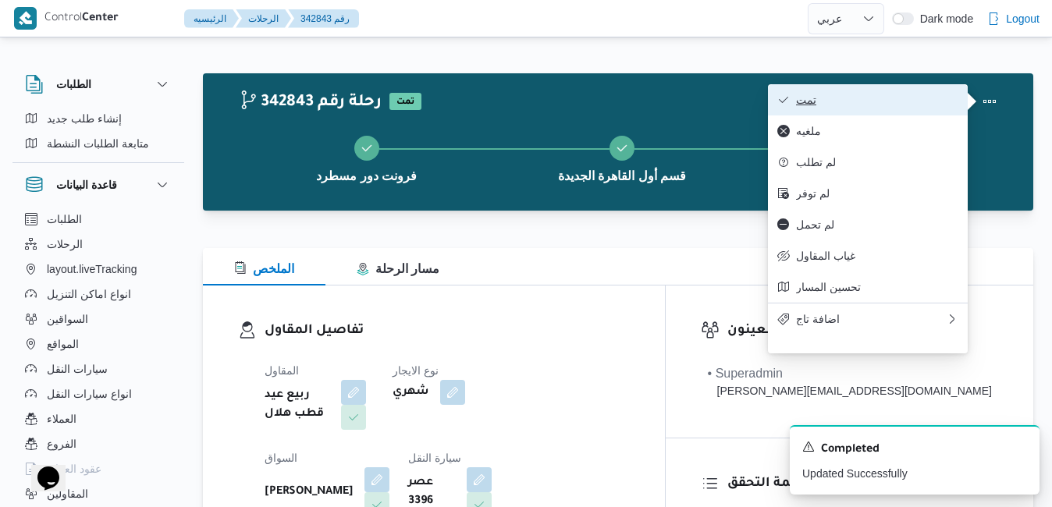
click at [907, 98] on span "تمت" at bounding box center [877, 100] width 162 height 12
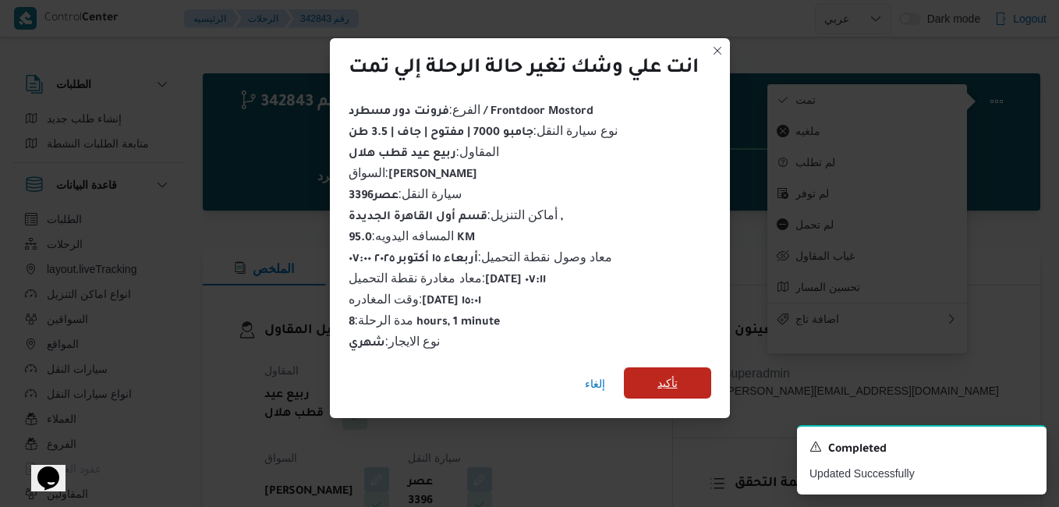
click at [657, 378] on span "تأكيد" at bounding box center [667, 382] width 87 height 31
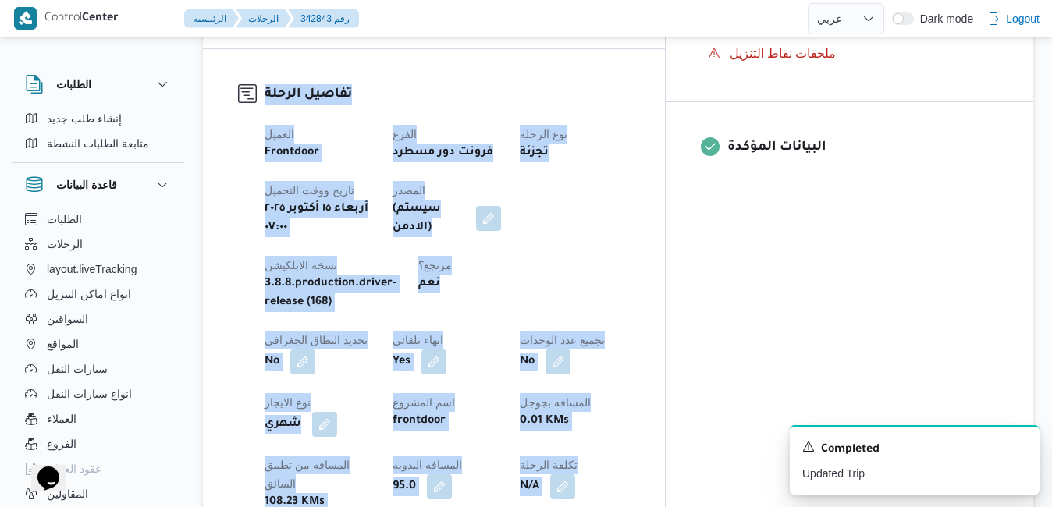
scroll to position [1035, 0]
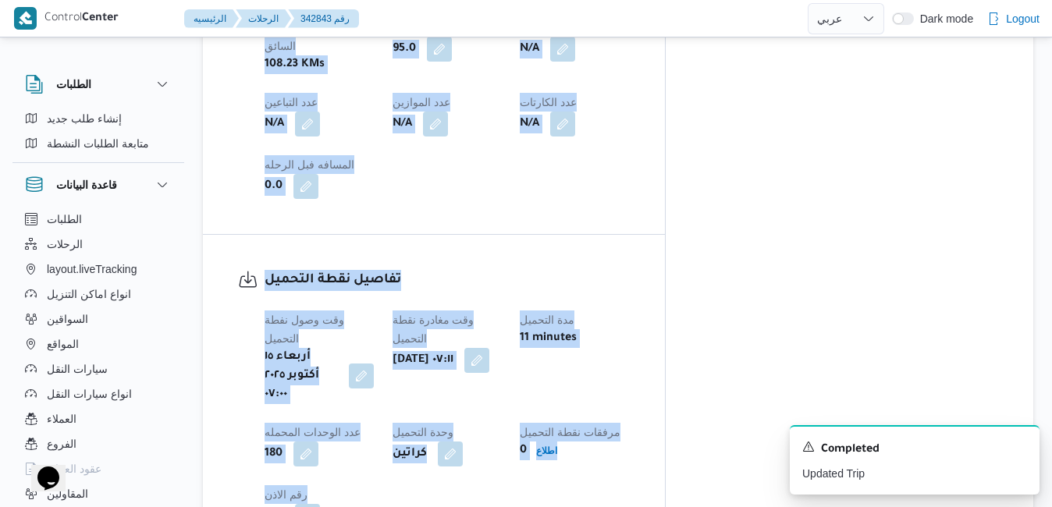
drag, startPoint x: 657, startPoint y: 378, endPoint x: 508, endPoint y: 531, distance: 213.5
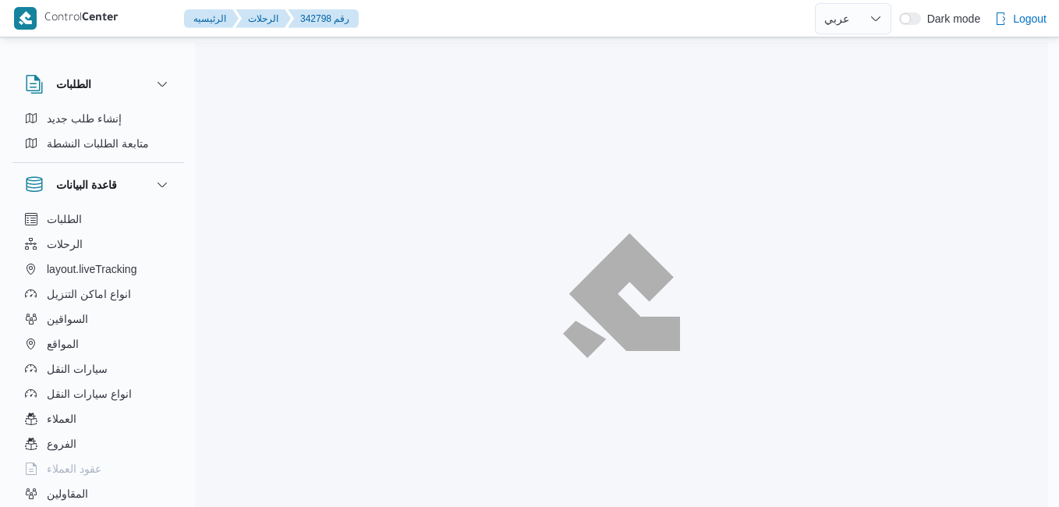
select select "ar"
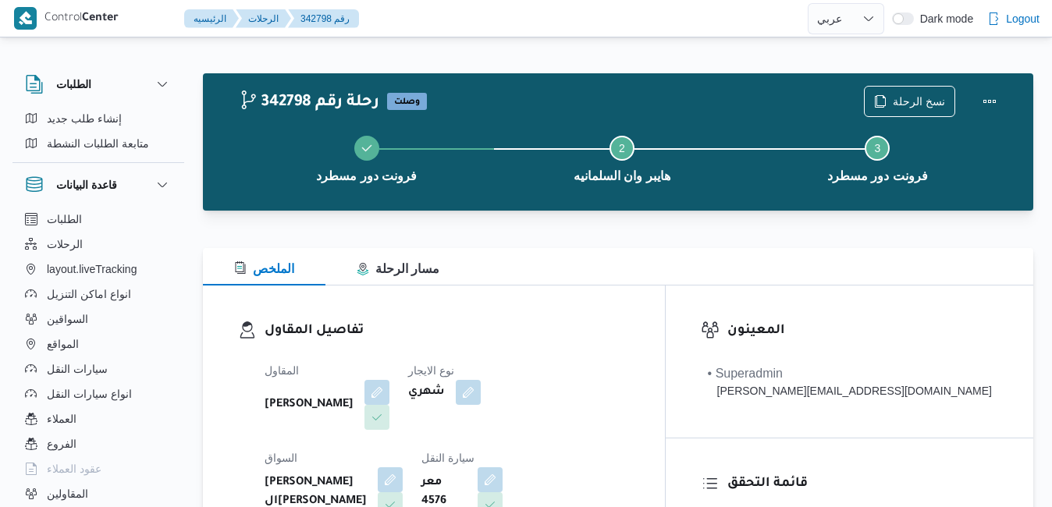
click at [600, 244] on div at bounding box center [618, 238] width 830 height 19
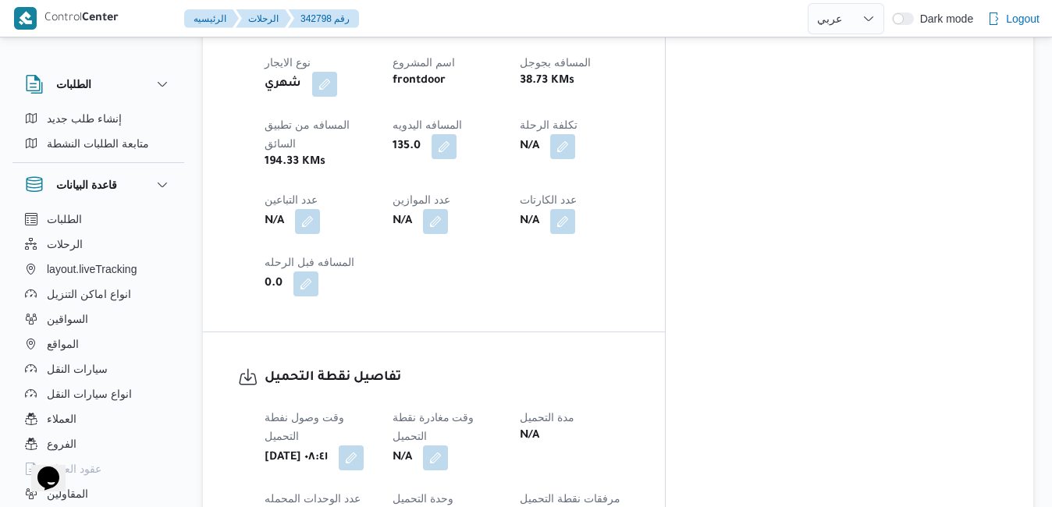
scroll to position [951, 0]
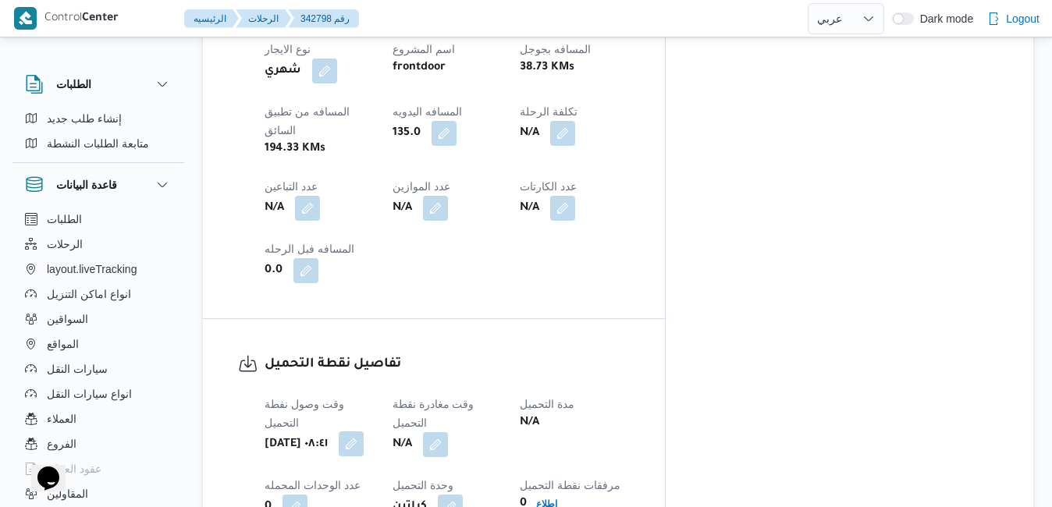
click at [364, 431] on button "button" at bounding box center [351, 443] width 25 height 25
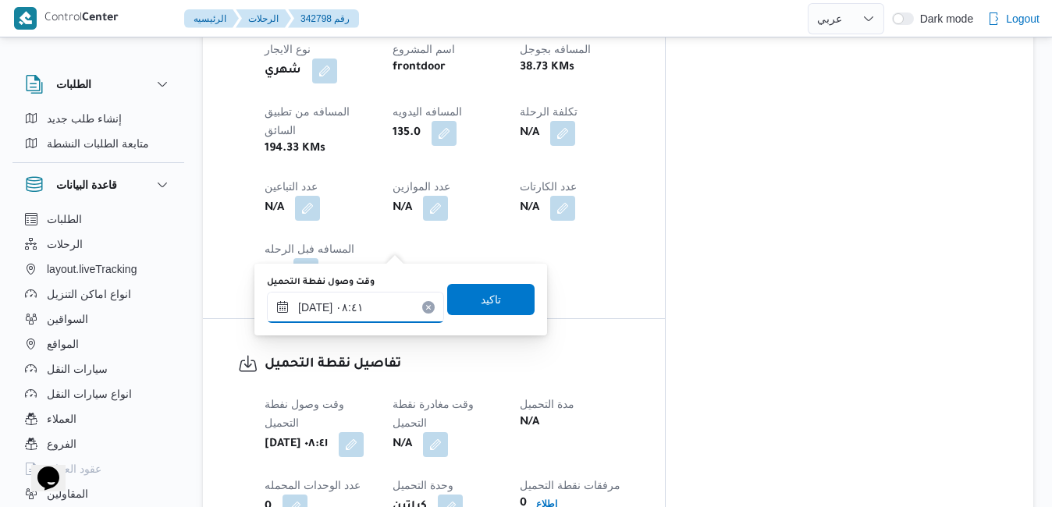
click at [367, 297] on div "١٥/١٠/٢٠٢٥ ٠٨:٤١" at bounding box center [355, 307] width 177 height 31
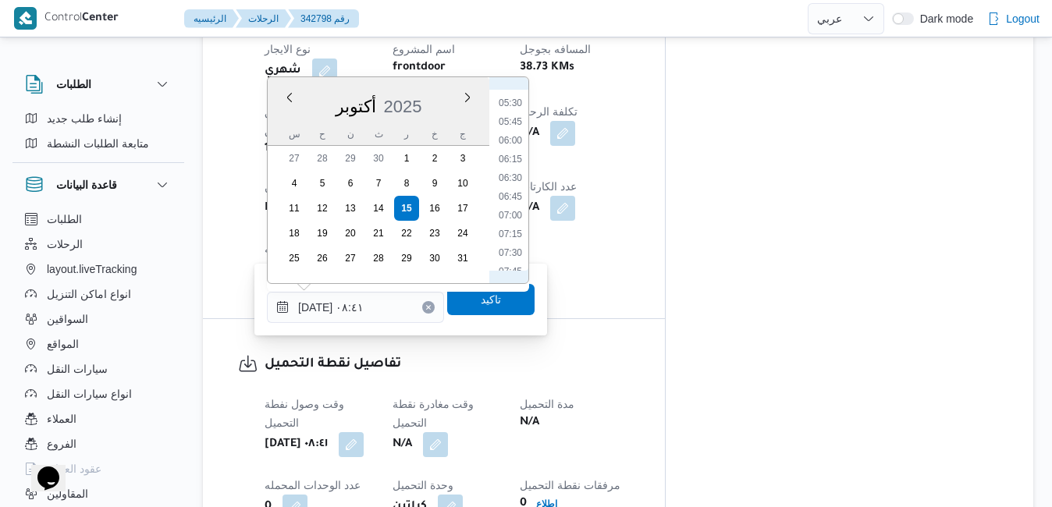
scroll to position [383, 0]
click at [500, 232] on li "07:00" at bounding box center [510, 239] width 36 height 16
type input "١٥/١٠/٢٠٢٥ ٠٧:٠٠"
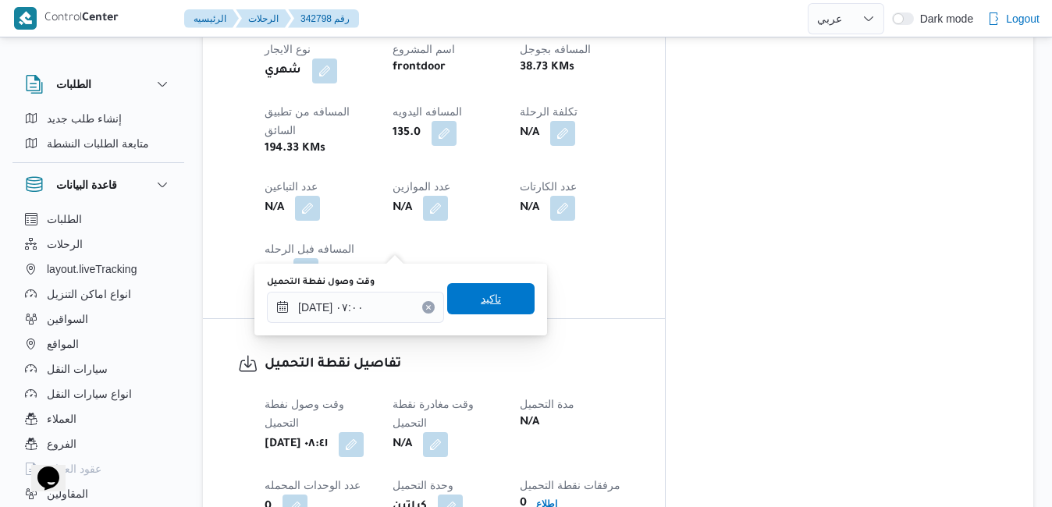
click at [491, 301] on span "تاكيد" at bounding box center [490, 298] width 87 height 31
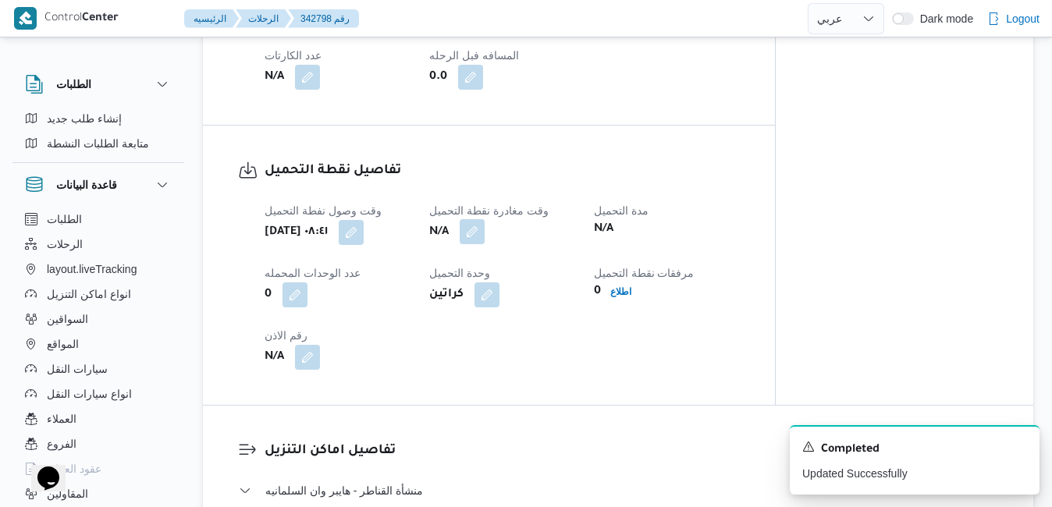
click at [469, 237] on button "button" at bounding box center [472, 231] width 25 height 25
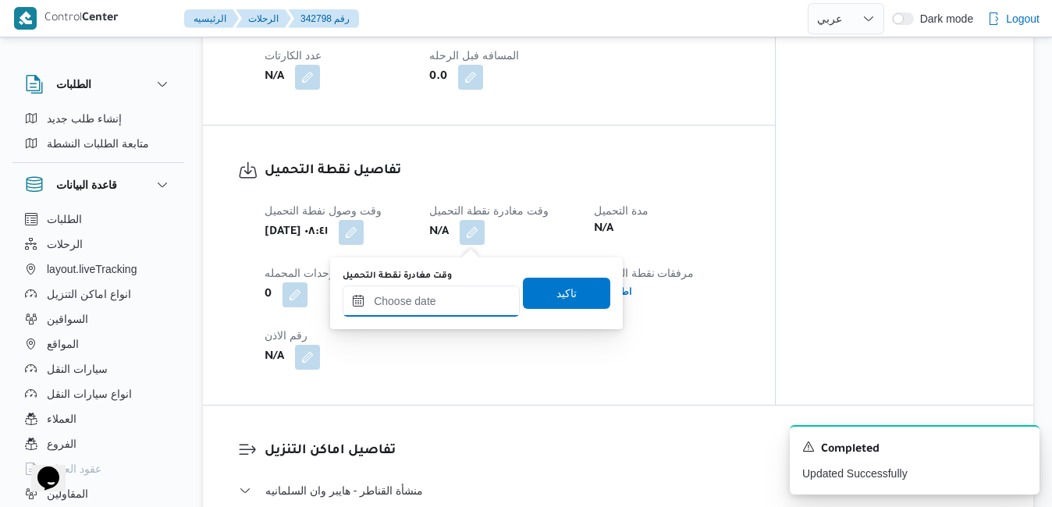
click at [443, 305] on input "وقت مغادرة نقطة التحميل" at bounding box center [431, 301] width 177 height 31
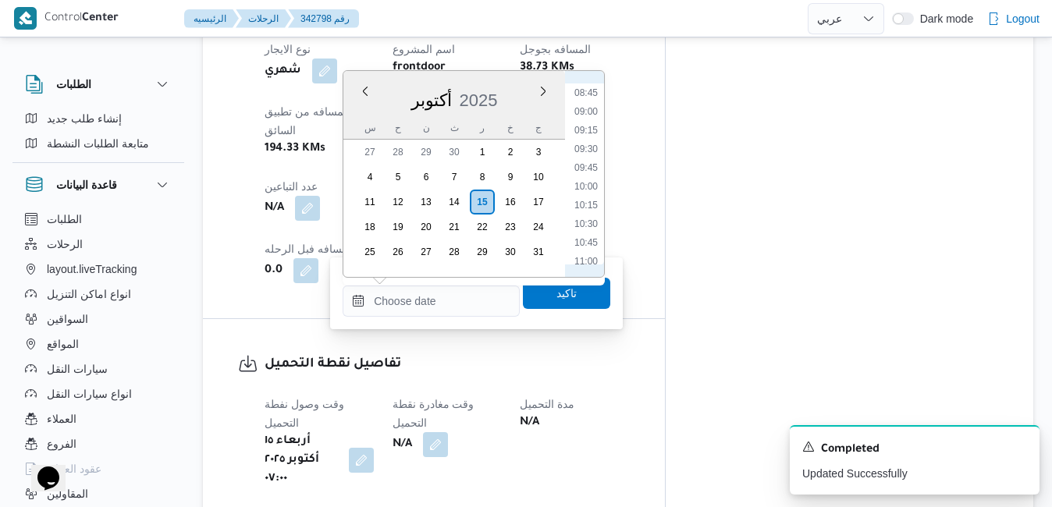
scroll to position [495, 0]
click at [589, 164] on li "07:30" at bounding box center [586, 158] width 36 height 16
type input "١٥/١٠/٢٠٢٥ ٠٧:٣٠"
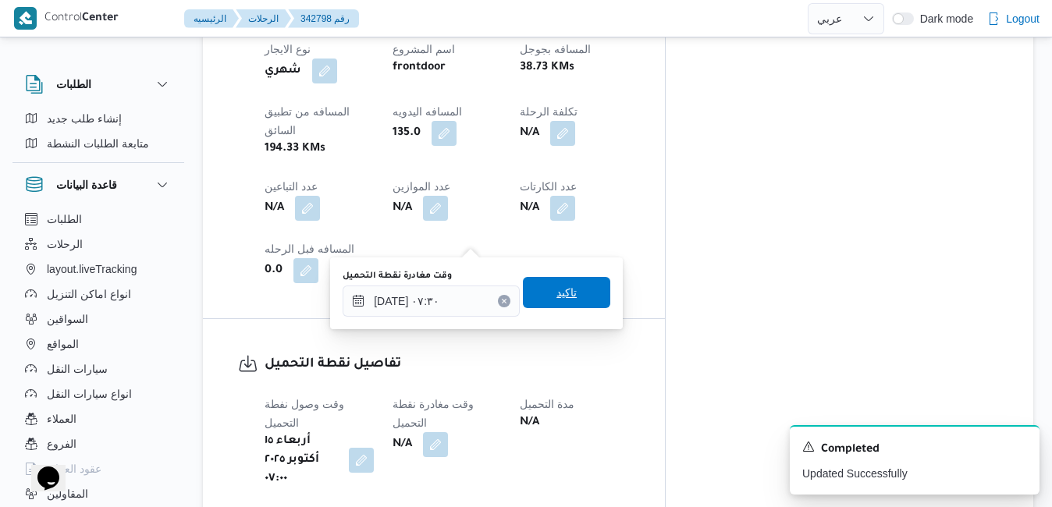
click at [556, 297] on span "تاكيد" at bounding box center [566, 292] width 20 height 19
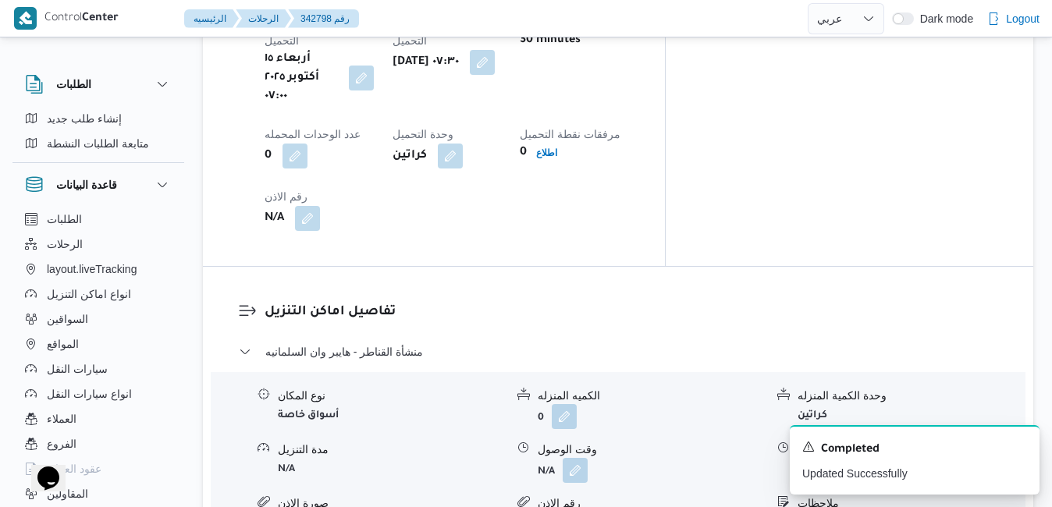
scroll to position [1357, 0]
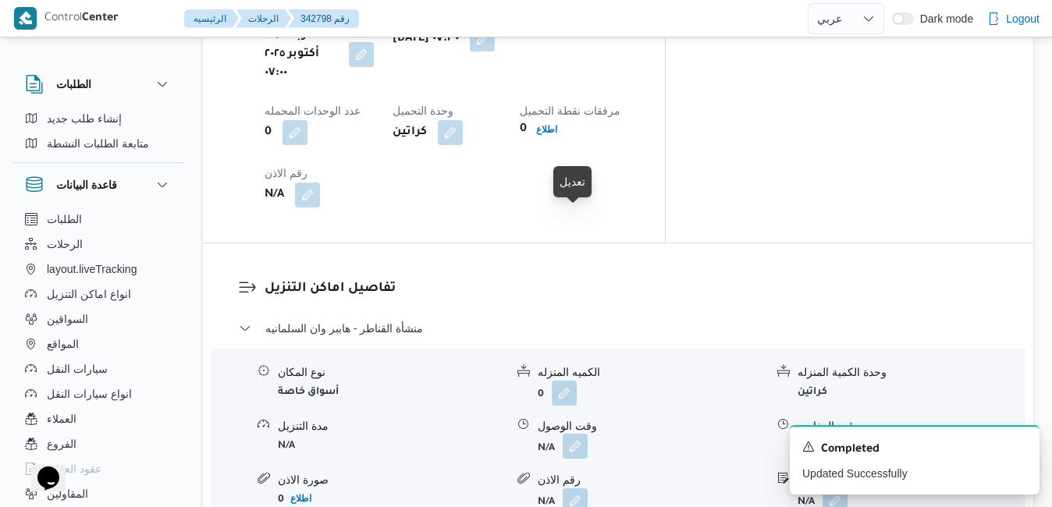
click at [577, 434] on button "button" at bounding box center [575, 446] width 25 height 25
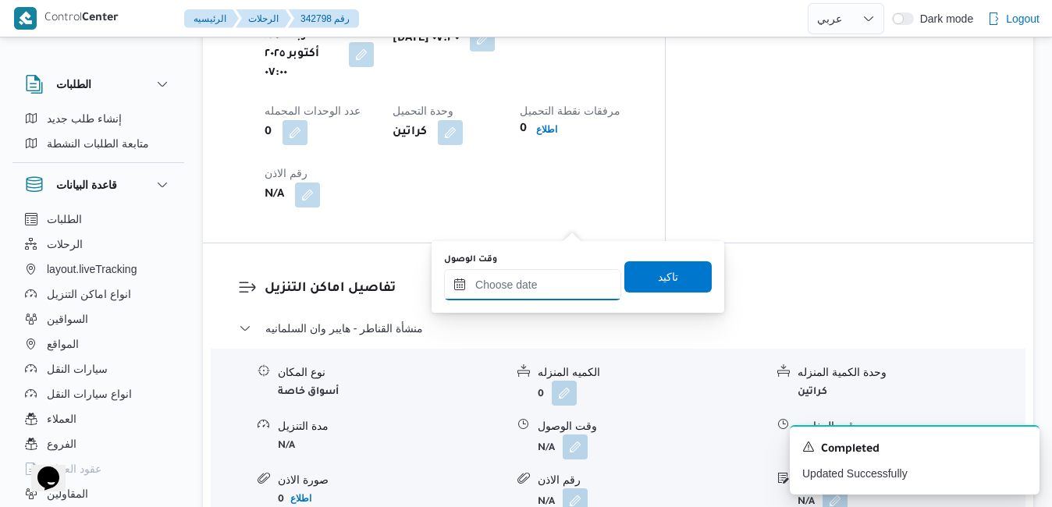
click at [530, 282] on input "وقت الوصول" at bounding box center [532, 284] width 177 height 31
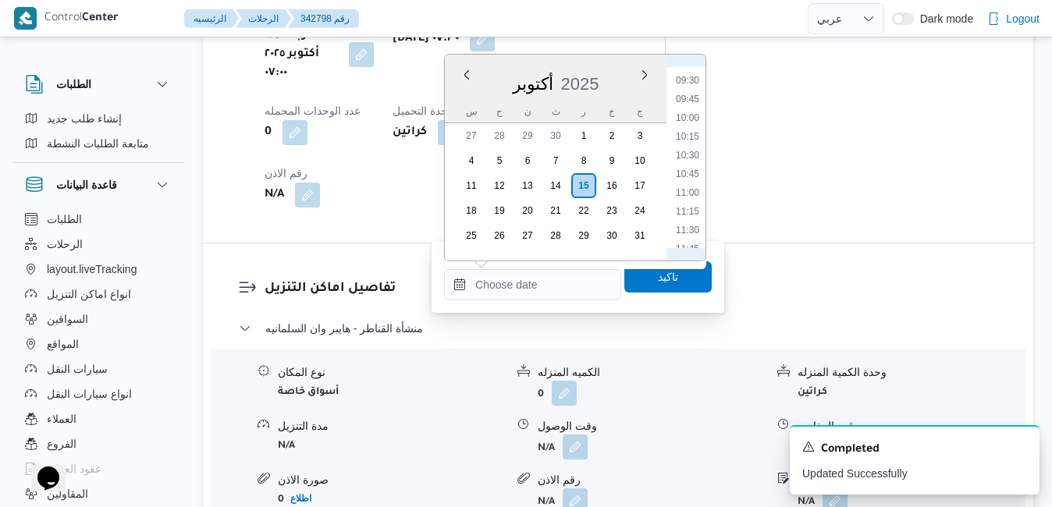
scroll to position [548, 0]
click at [690, 166] on li "08:30" at bounding box center [687, 164] width 36 height 16
type input "١٥/١٠/٢٠٢٥ ٠٨:٣٠"
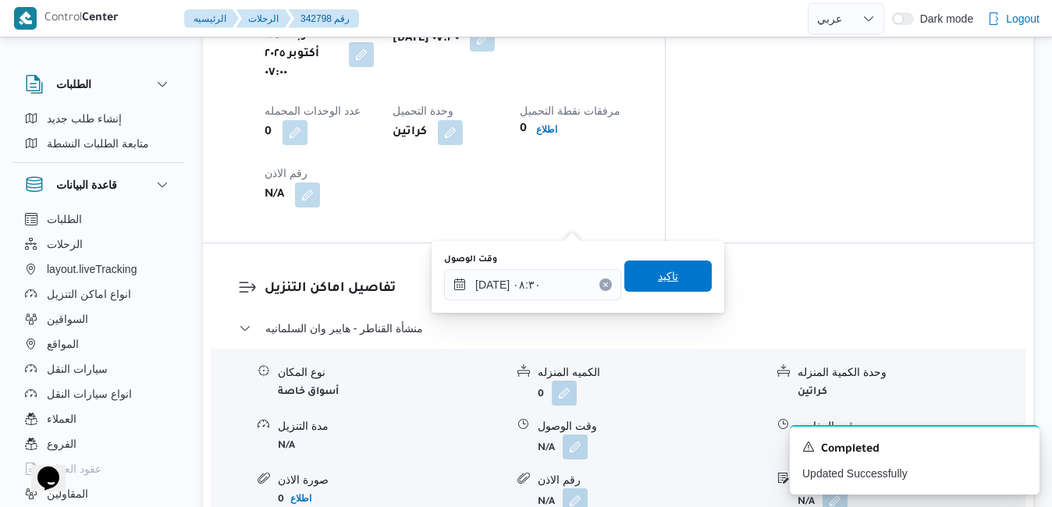
click at [643, 279] on span "تاكيد" at bounding box center [667, 276] width 87 height 31
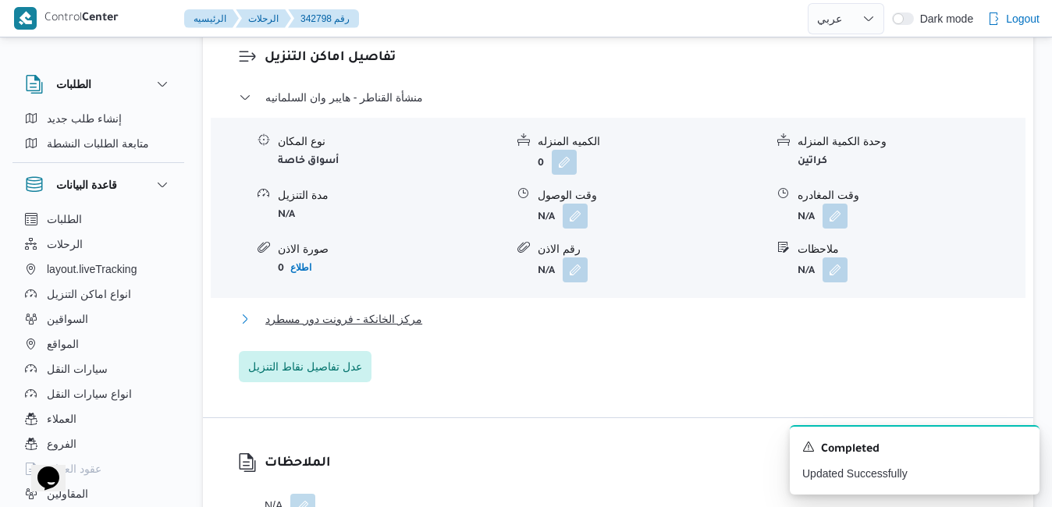
click at [541, 322] on button "مركز الخانكة - فرونت دور مسطرد" at bounding box center [618, 319] width 759 height 19
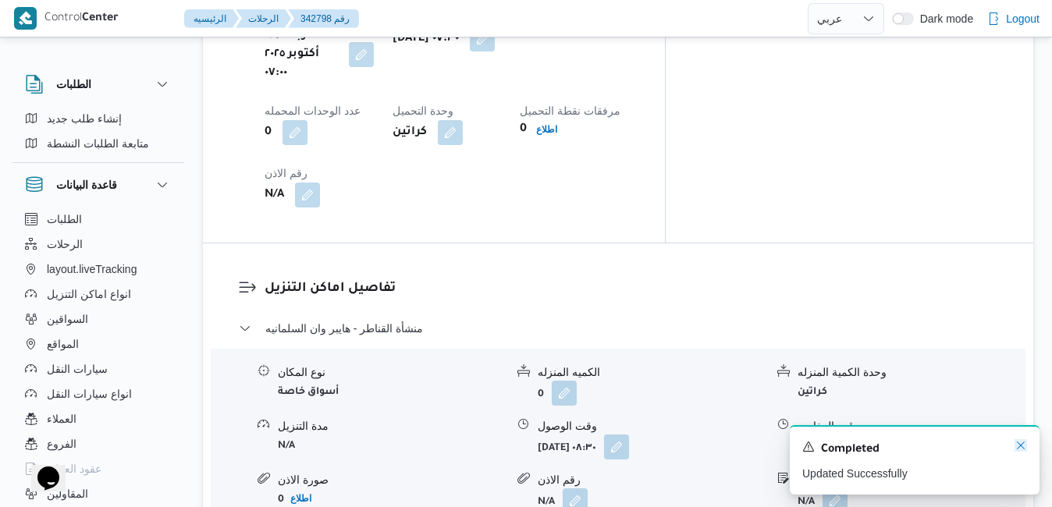
click at [1017, 449] on icon "Dismiss toast" at bounding box center [1020, 445] width 12 height 12
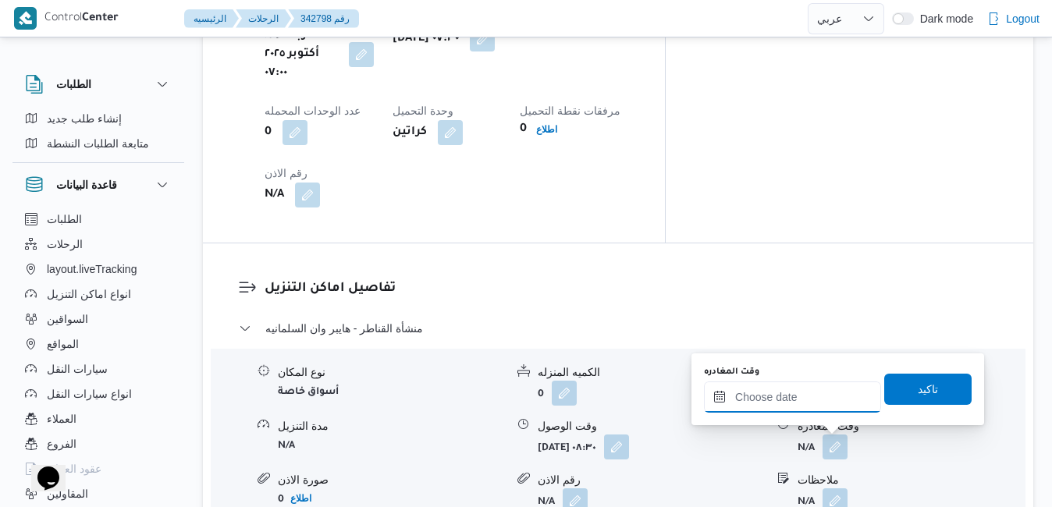
click at [801, 401] on input "وقت المغادره" at bounding box center [792, 397] width 177 height 31
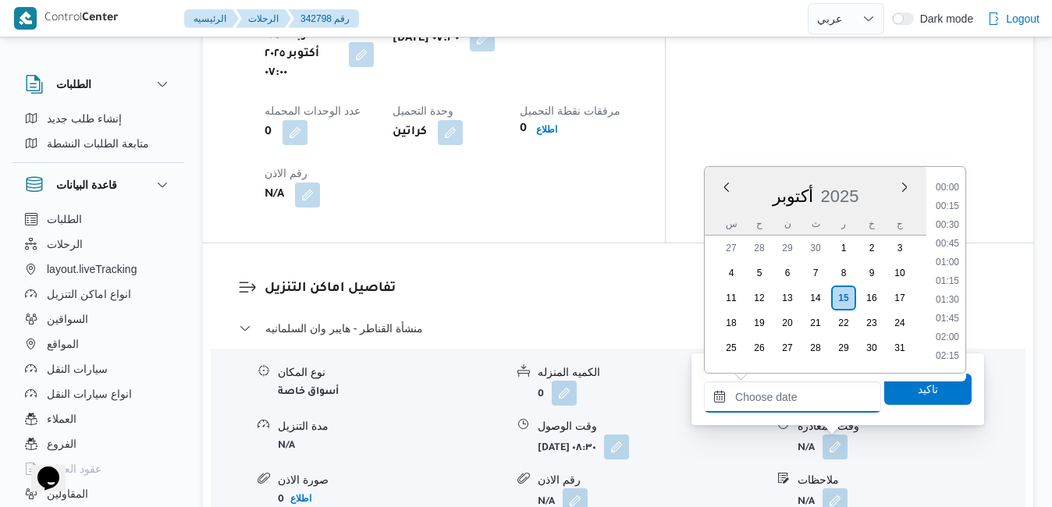
scroll to position [1234, 0]
click at [722, 210] on div "أكتوبر 2025" at bounding box center [816, 193] width 222 height 40
click at [946, 271] on li "15:30" at bounding box center [947, 272] width 36 height 16
type input "[DATE] ١٥:٣٠"
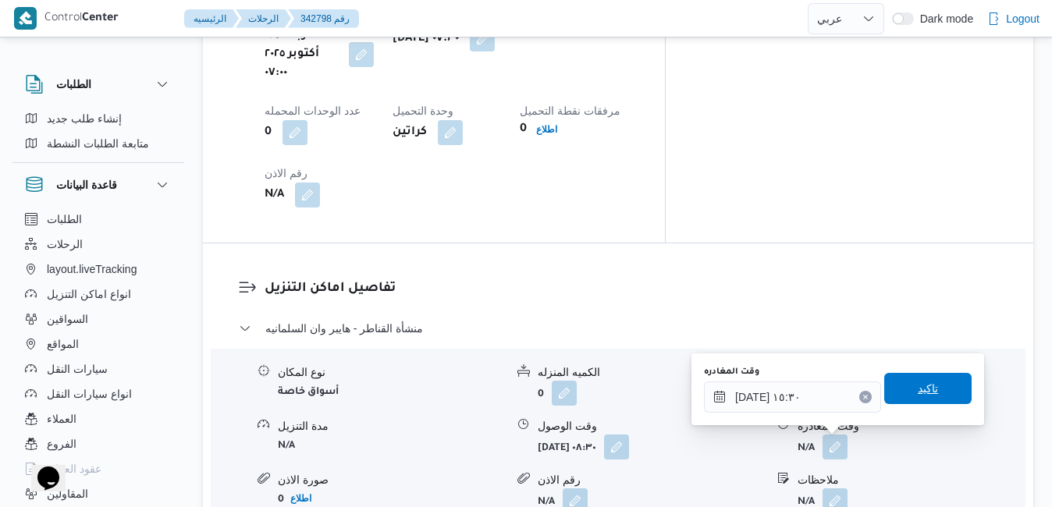
click at [918, 394] on span "تاكيد" at bounding box center [928, 388] width 20 height 19
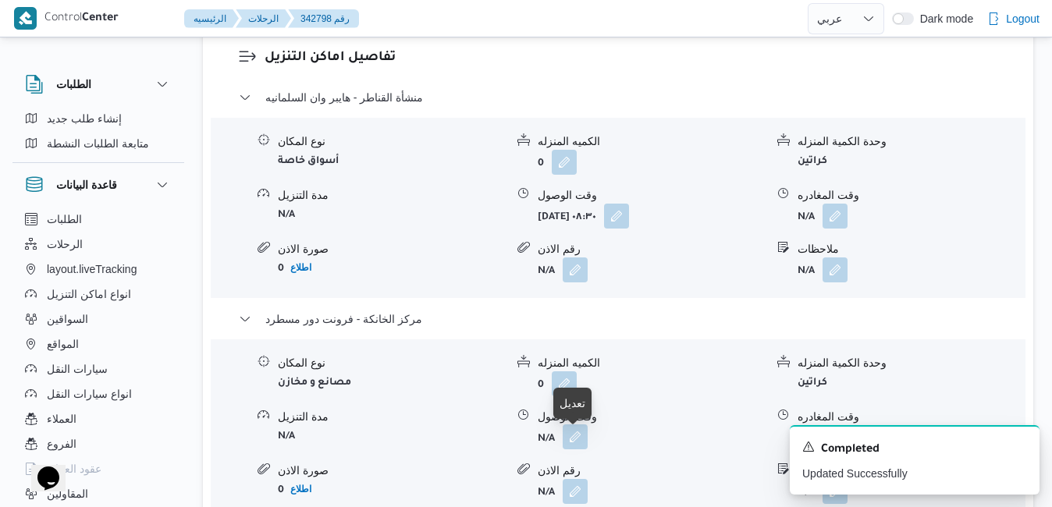
drag, startPoint x: 571, startPoint y: 443, endPoint x: 568, endPoint y: 453, distance: 9.9
click at [573, 444] on button "button" at bounding box center [575, 436] width 25 height 25
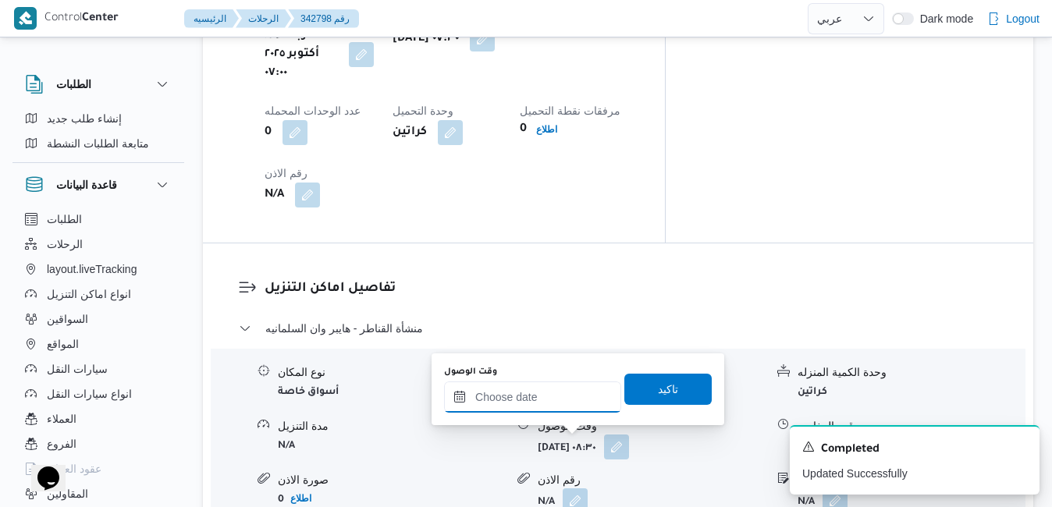
click at [530, 399] on input "وقت الوصول" at bounding box center [532, 397] width 177 height 31
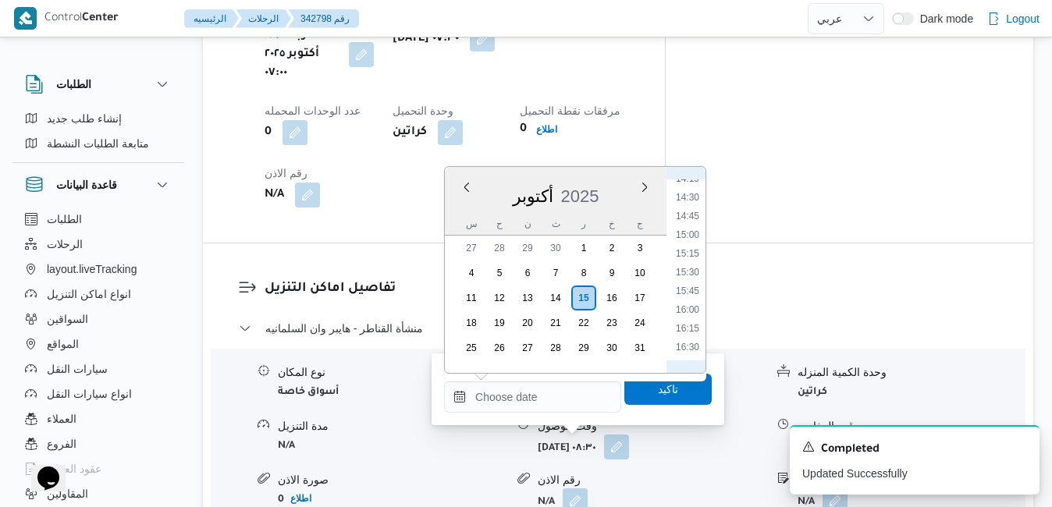
click at [690, 255] on li "15:15" at bounding box center [687, 254] width 36 height 16
type input "١٥/١٠/٢٠٢٥ ١٥:١٥"
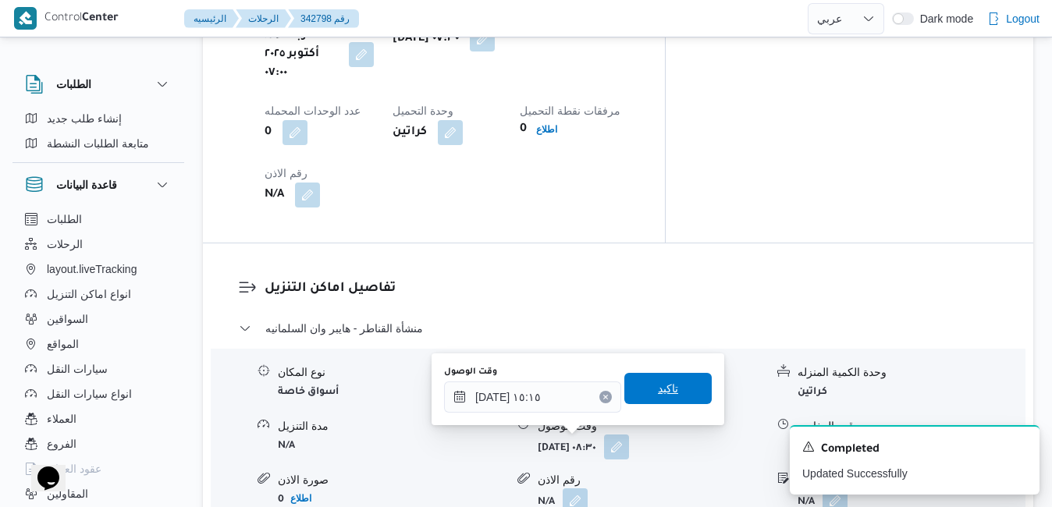
click at [662, 392] on span "تاكيد" at bounding box center [668, 388] width 20 height 19
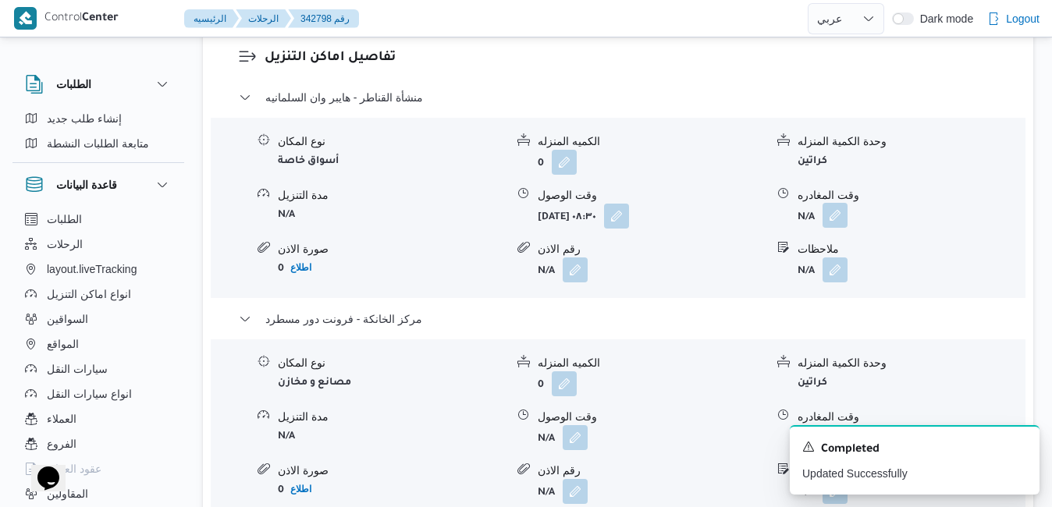
click at [835, 224] on button "button" at bounding box center [834, 215] width 25 height 25
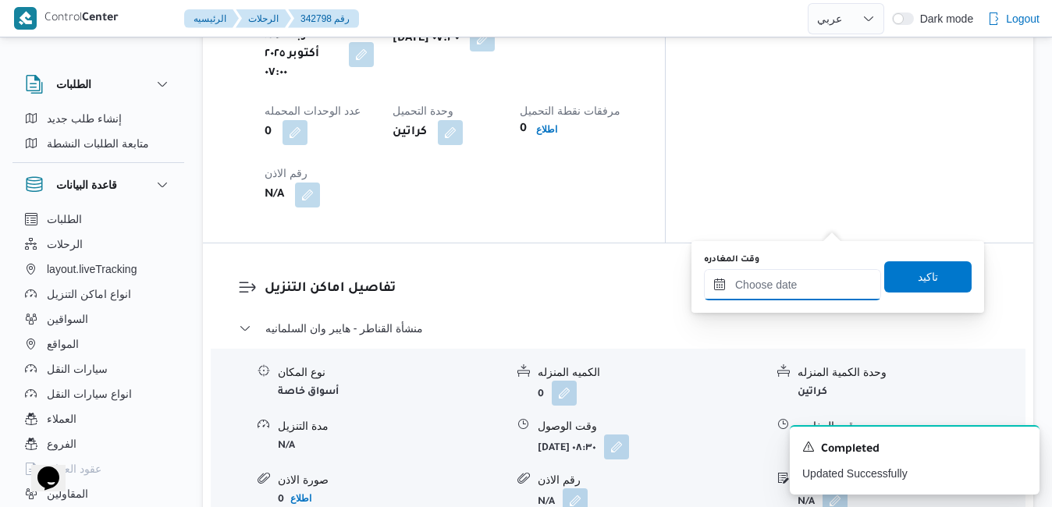
click at [784, 290] on input "وقت المغادره" at bounding box center [792, 284] width 177 height 31
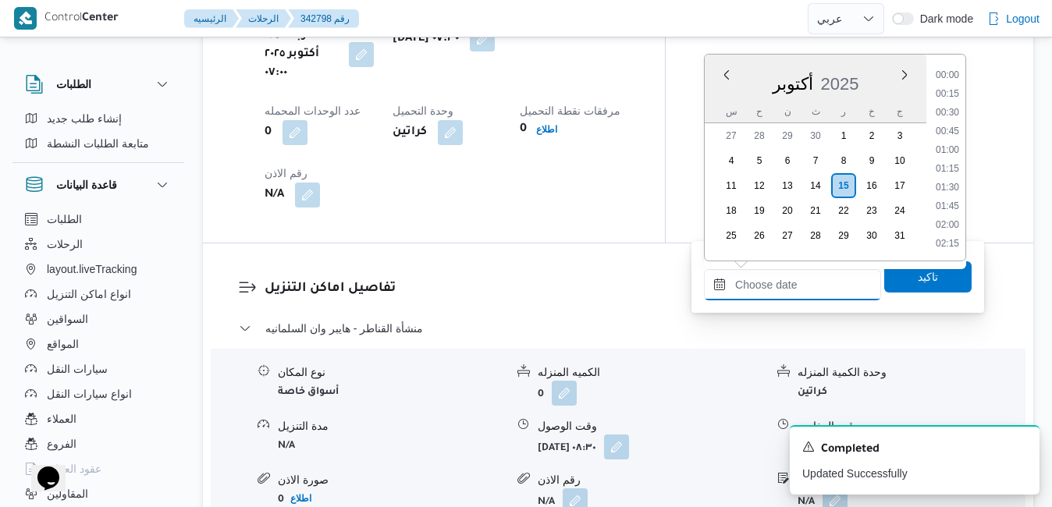
scroll to position [1234, 0]
click at [722, 100] on div "أكتوبر 2025" at bounding box center [816, 81] width 222 height 40
click at [950, 69] on li "14:15" at bounding box center [947, 67] width 36 height 16
type input "١٥/١٠/٢٠٢٥ ١٤:١٥"
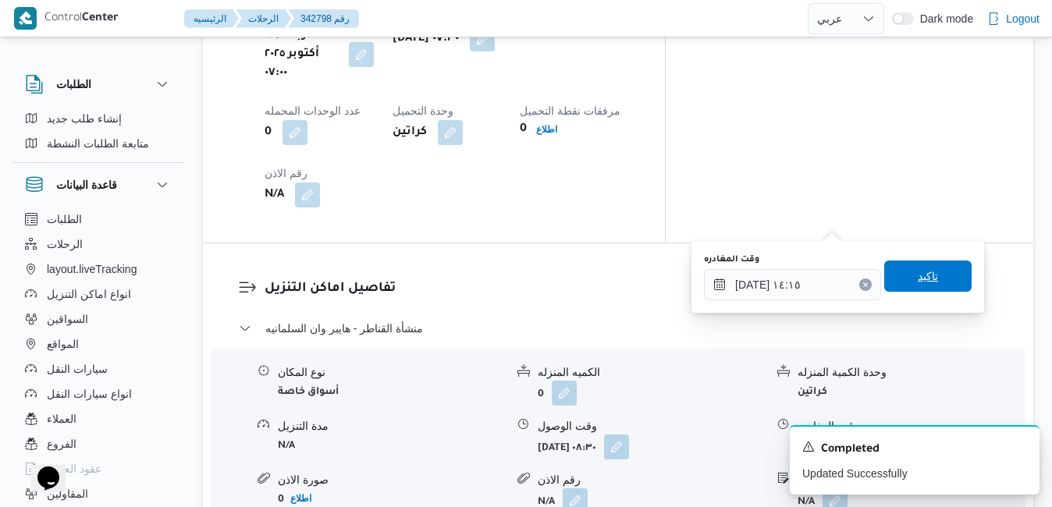
click at [924, 271] on span "تاكيد" at bounding box center [928, 276] width 20 height 19
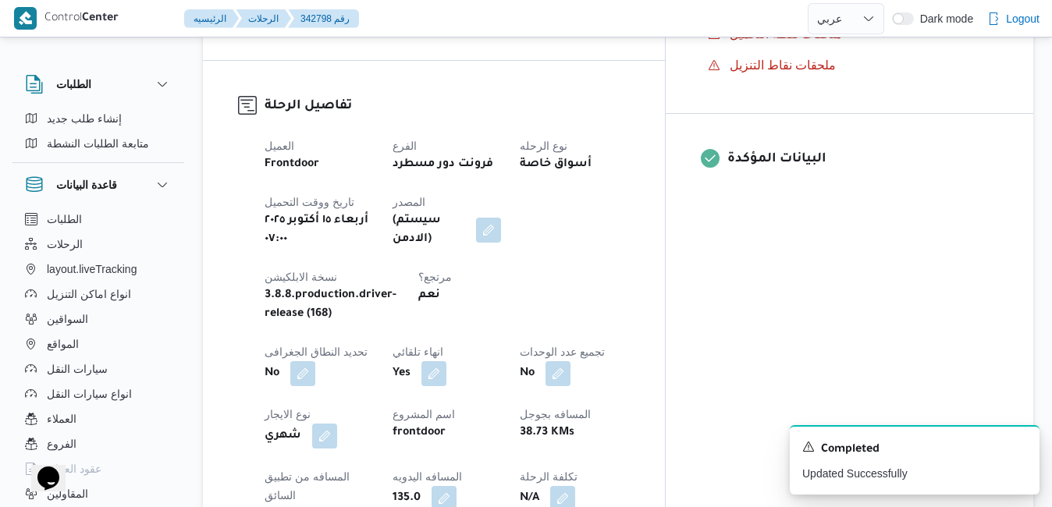
scroll to position [0, 0]
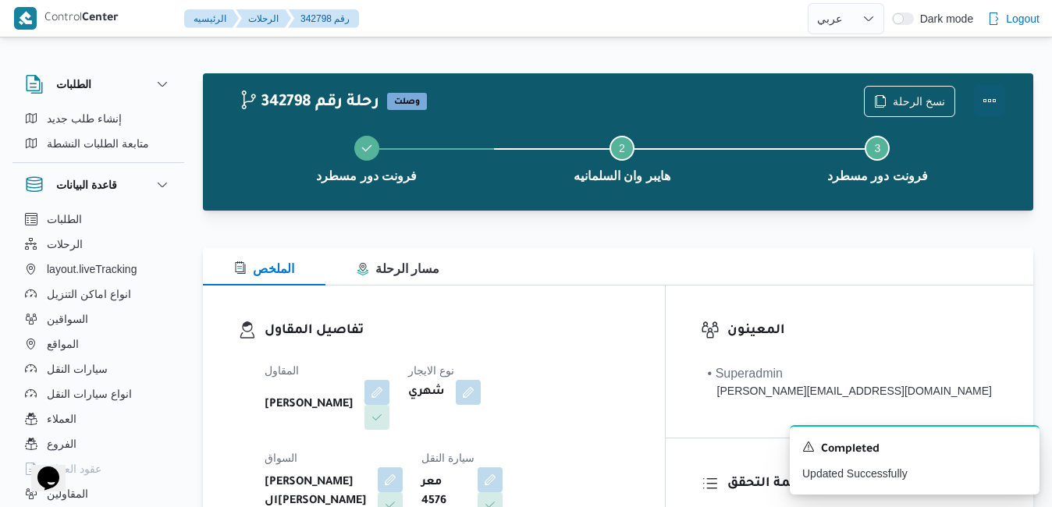
click at [999, 98] on button "Actions" at bounding box center [989, 100] width 31 height 31
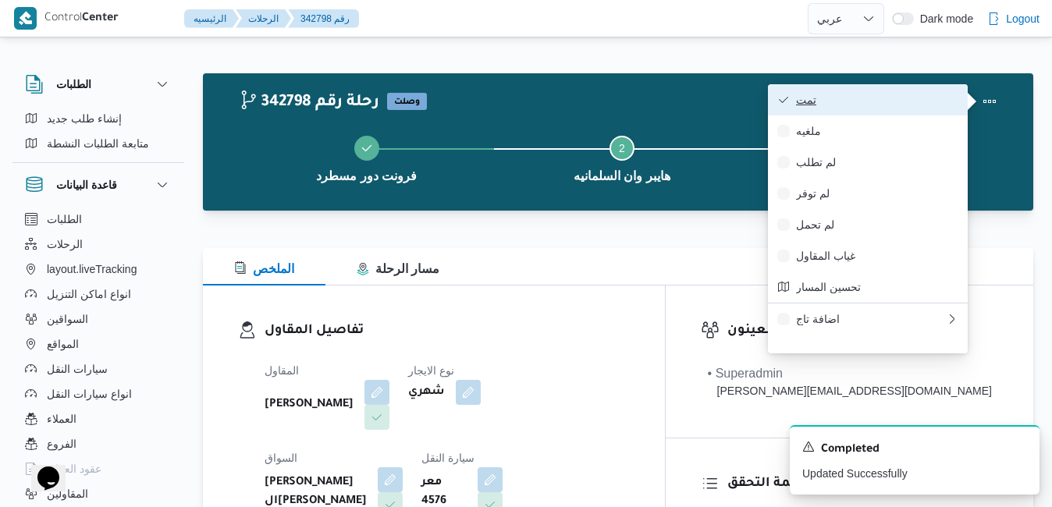
click at [939, 98] on span "تمت" at bounding box center [877, 100] width 162 height 12
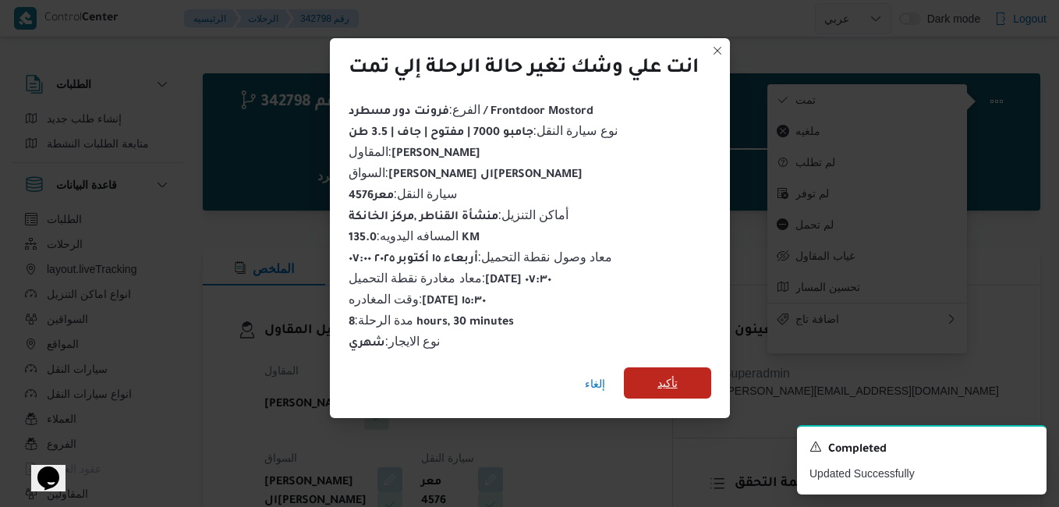
click at [667, 381] on span "تأكيد" at bounding box center [668, 383] width 20 height 19
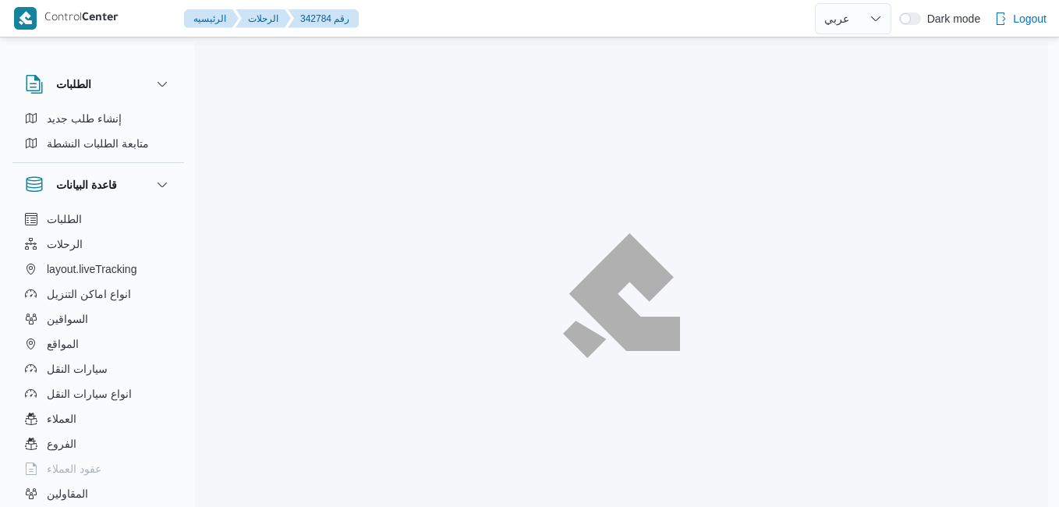
select select "ar"
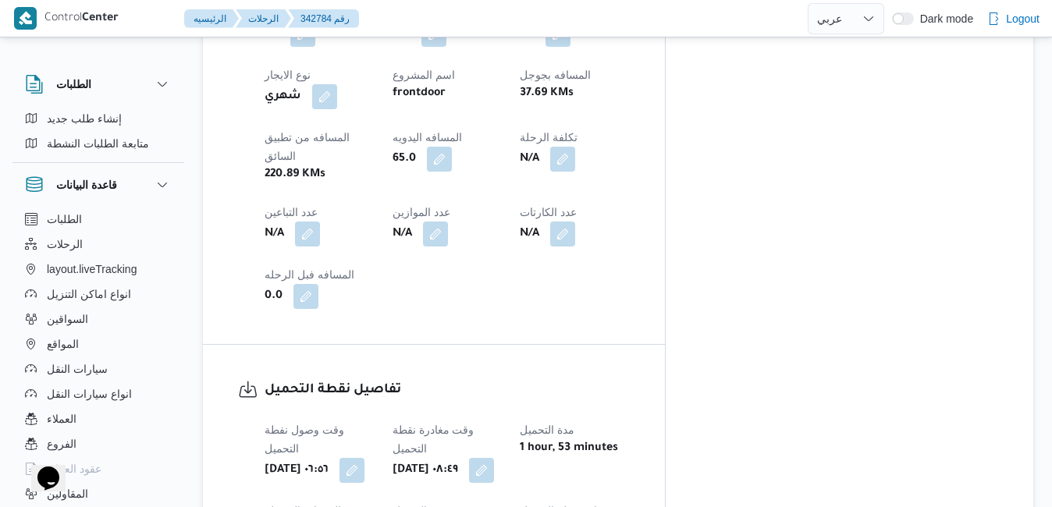
scroll to position [912, 0]
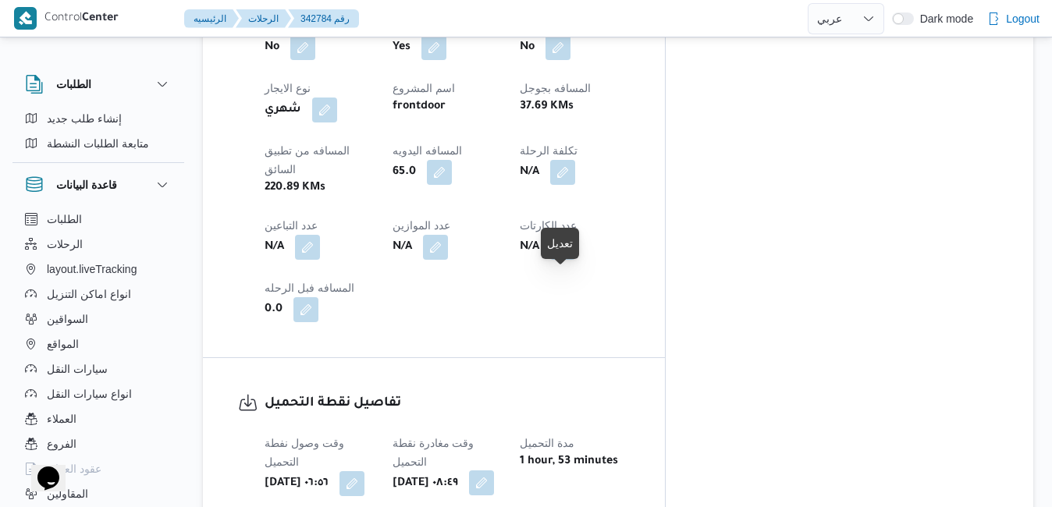
click at [494, 470] on button "button" at bounding box center [481, 482] width 25 height 25
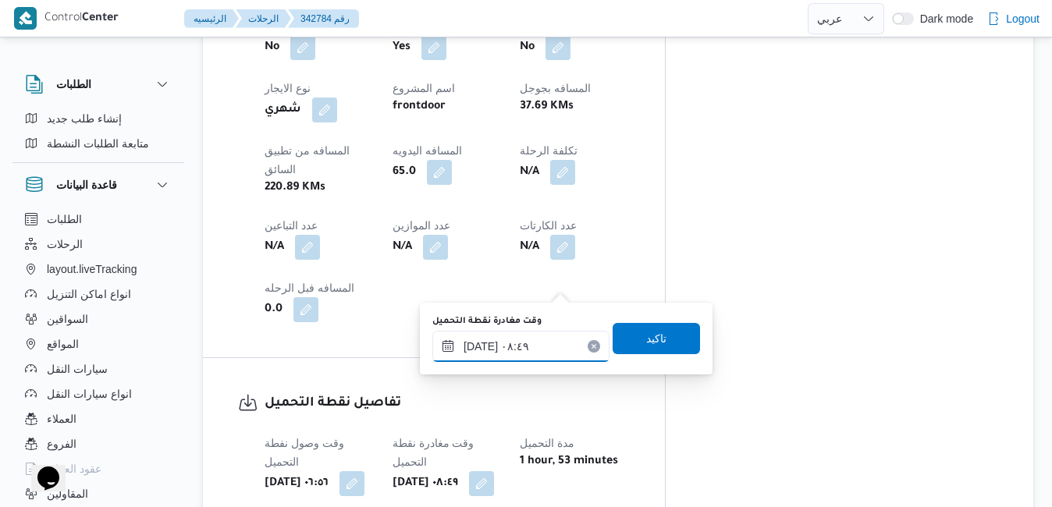
click at [506, 350] on input "١٥/١٠/٢٠٢٥ ٠٨:٤٩" at bounding box center [520, 346] width 177 height 31
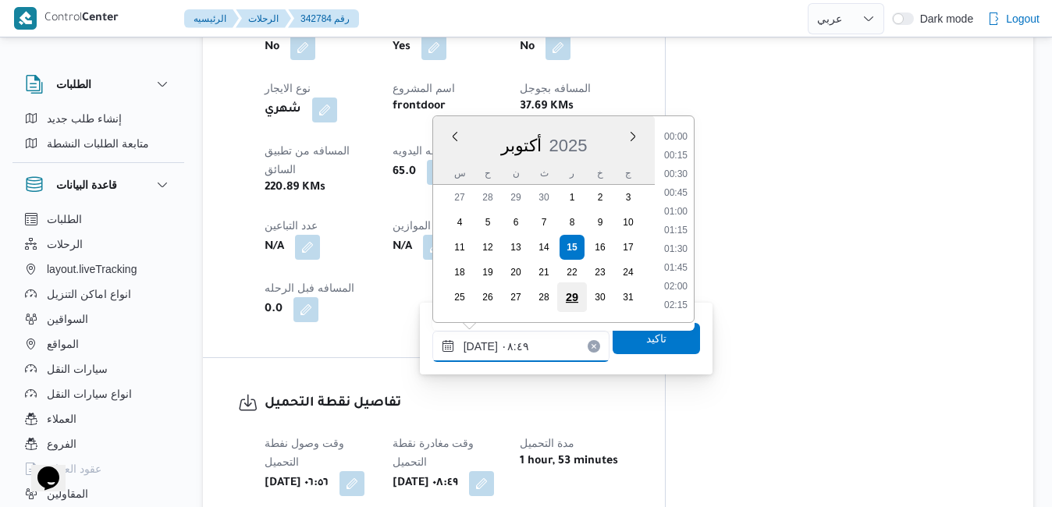
scroll to position [560, 0]
click at [677, 140] on li "07:30" at bounding box center [676, 138] width 36 height 16
type input "١٥/١٠/٢٠٢٥ ٠٧:٣٠"
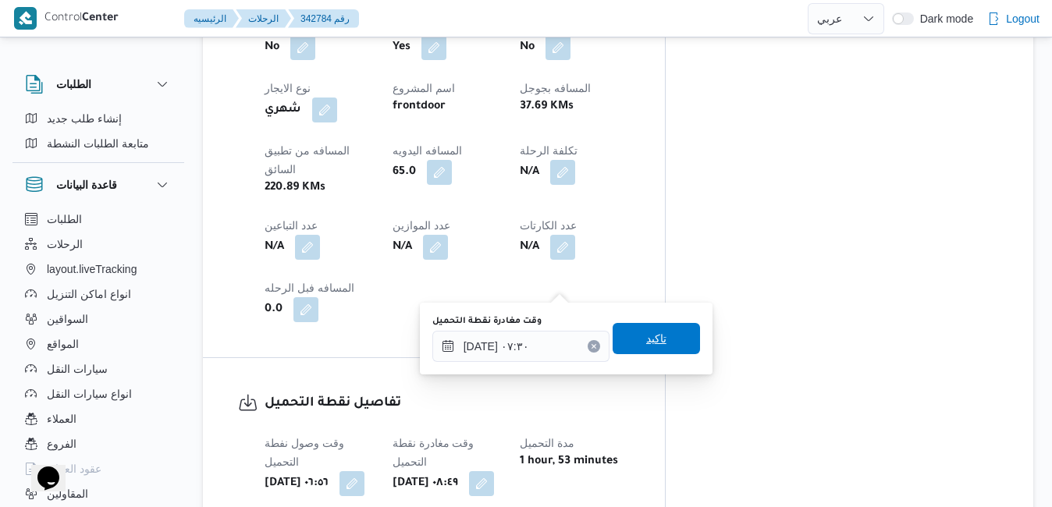
click at [613, 338] on span "تاكيد" at bounding box center [655, 338] width 87 height 31
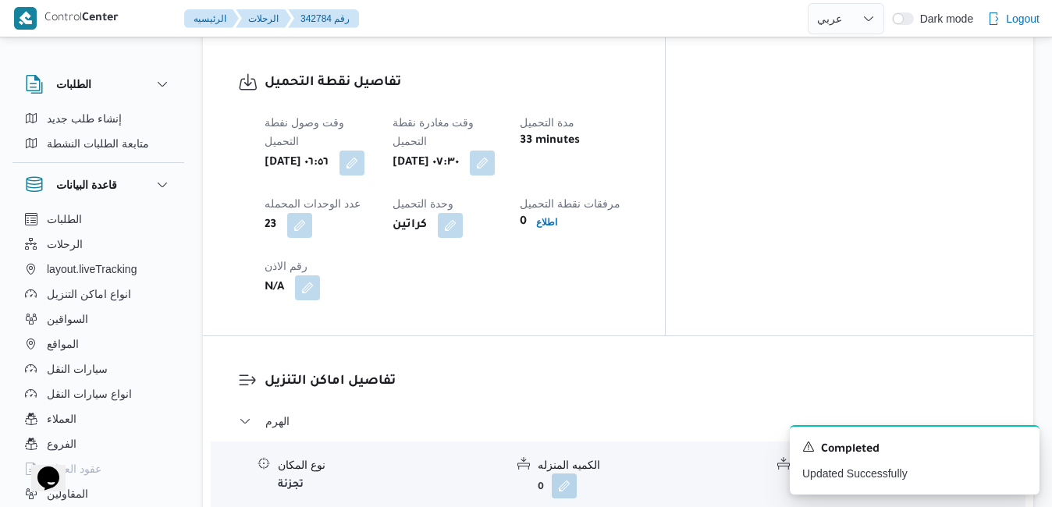
scroll to position [1255, 0]
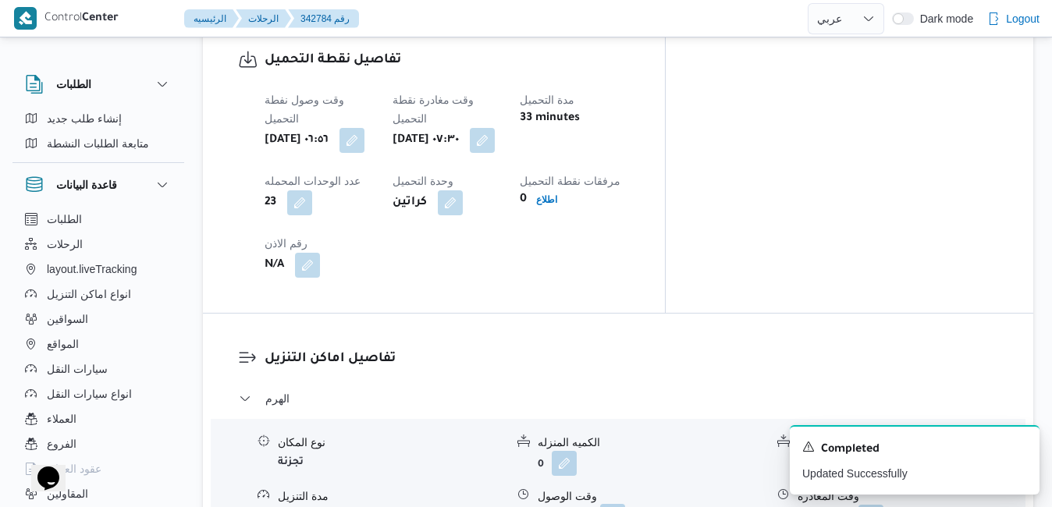
click at [625, 504] on button "button" at bounding box center [612, 516] width 25 height 25
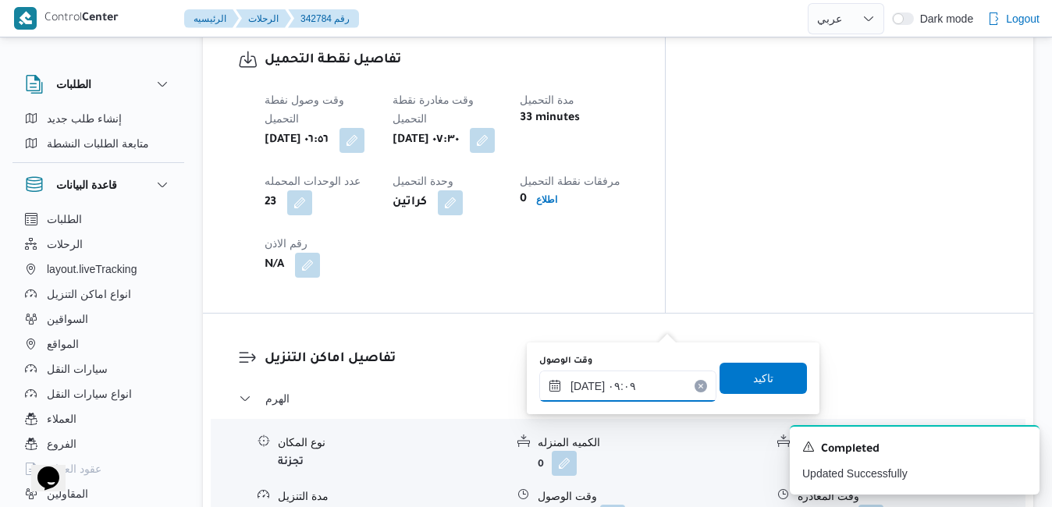
click at [602, 385] on input "١٥/١٠/٢٠٢٥ ٠٩:٠٩" at bounding box center [627, 386] width 177 height 31
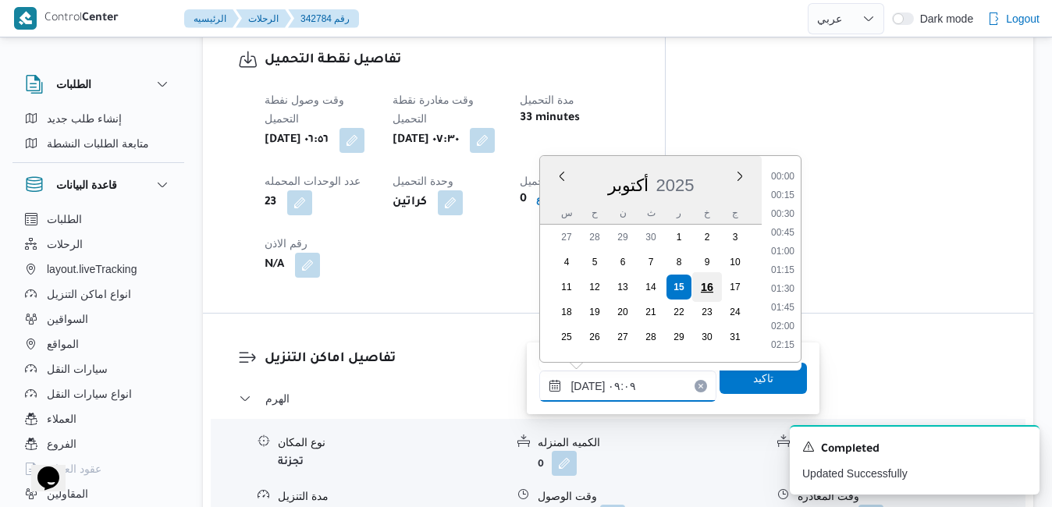
scroll to position [579, 0]
click at [779, 238] on li "08:30" at bounding box center [783, 234] width 36 height 16
type input "١٥/١٠/٢٠٢٥ ٠٨:٣٠"
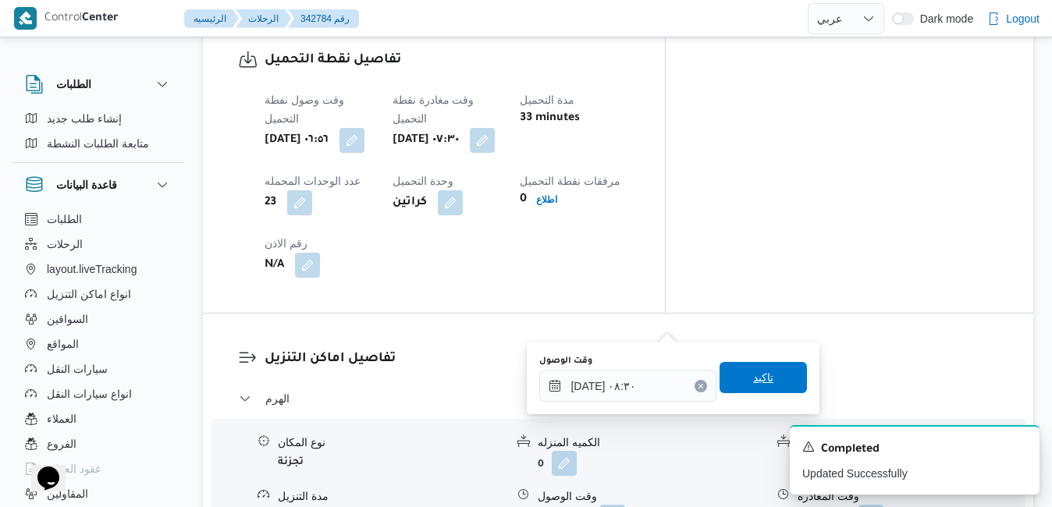
click at [753, 371] on span "تاكيد" at bounding box center [763, 377] width 20 height 19
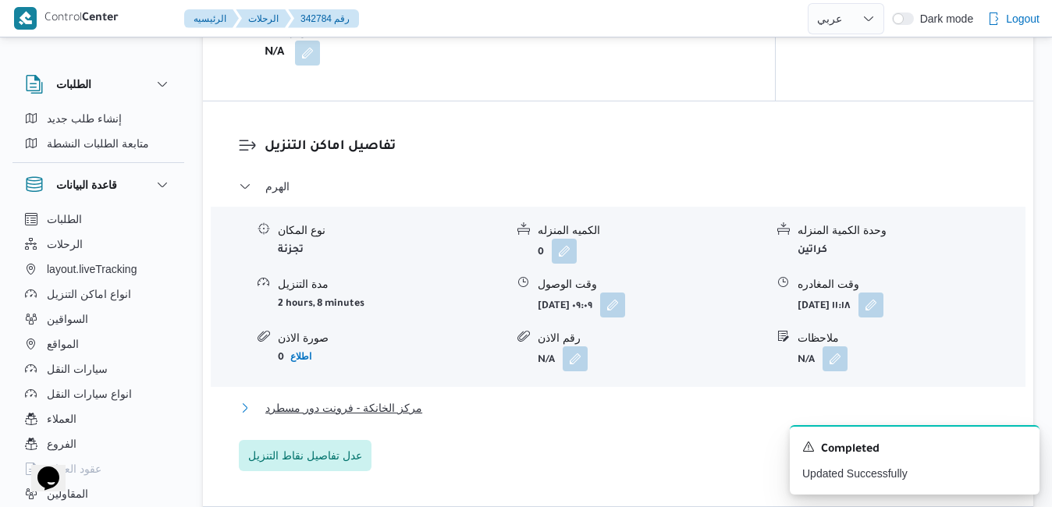
click at [625, 417] on button "مركز الخانكة - فرونت دور مسطرد" at bounding box center [618, 408] width 759 height 19
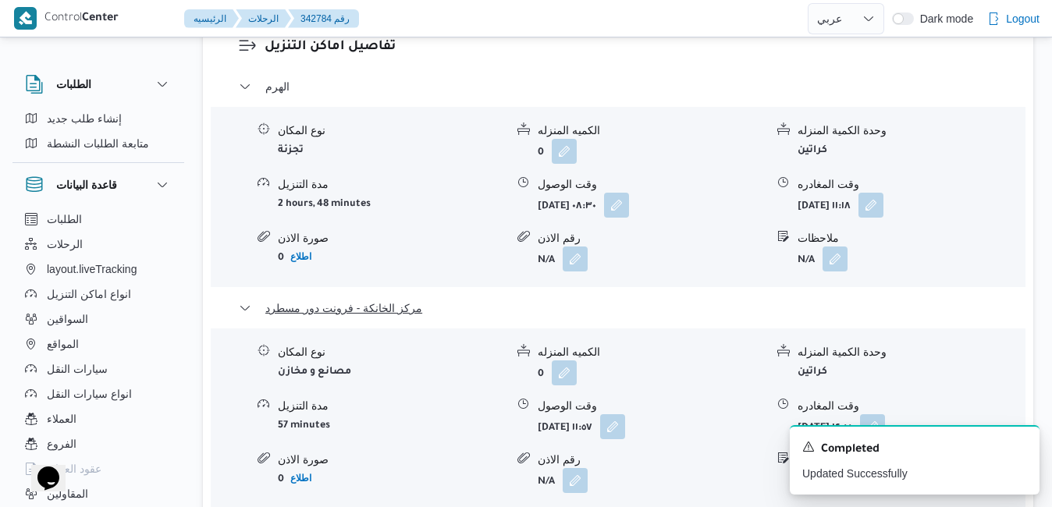
scroll to position [1599, 0]
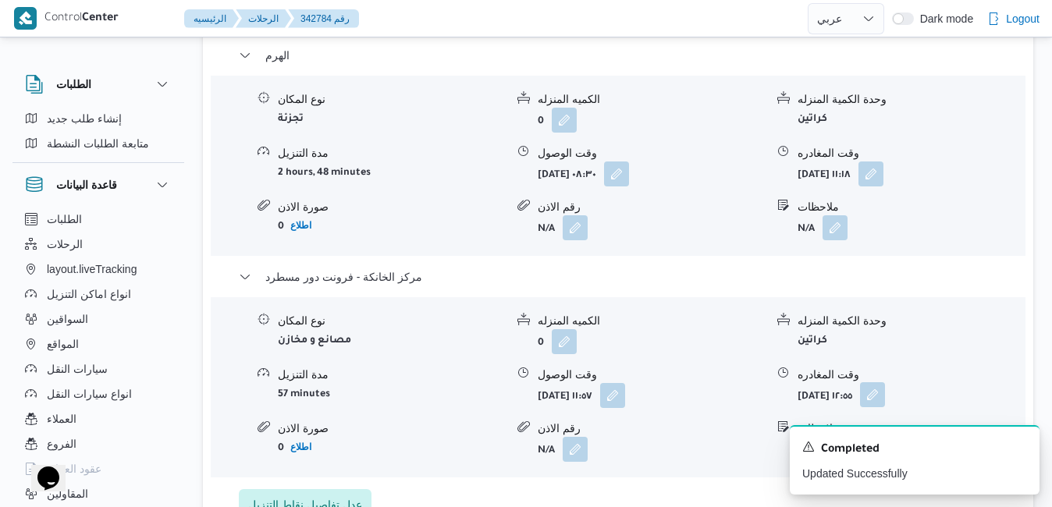
click at [885, 382] on button "button" at bounding box center [872, 394] width 25 height 25
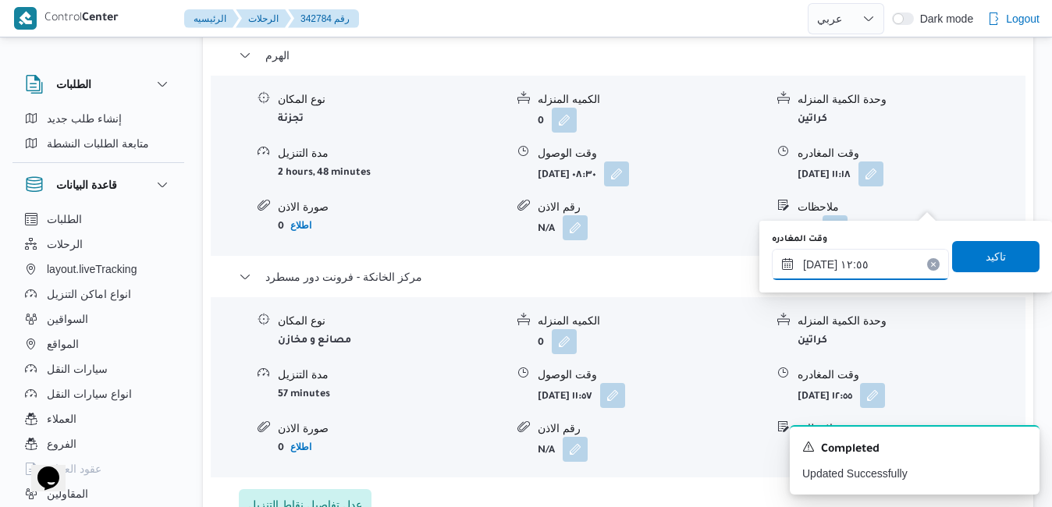
click at [863, 272] on input "١٥/١٠/٢٠٢٥ ١٢:٥٥" at bounding box center [860, 264] width 177 height 31
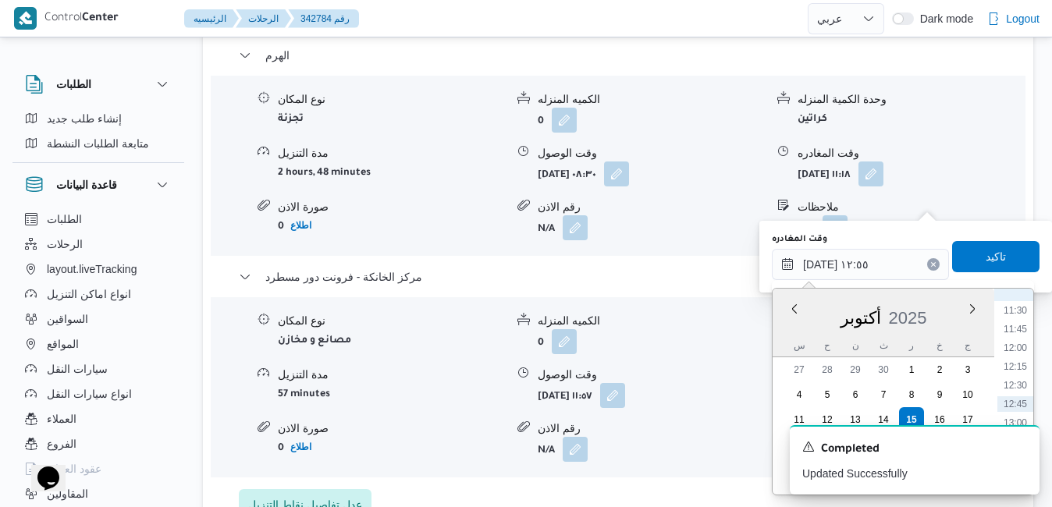
scroll to position [1117, 0]
click at [1022, 353] on li "15:30" at bounding box center [1015, 353] width 36 height 16
type input "١٥/١٠/٢٠٢٥ ١٥:٣٠"
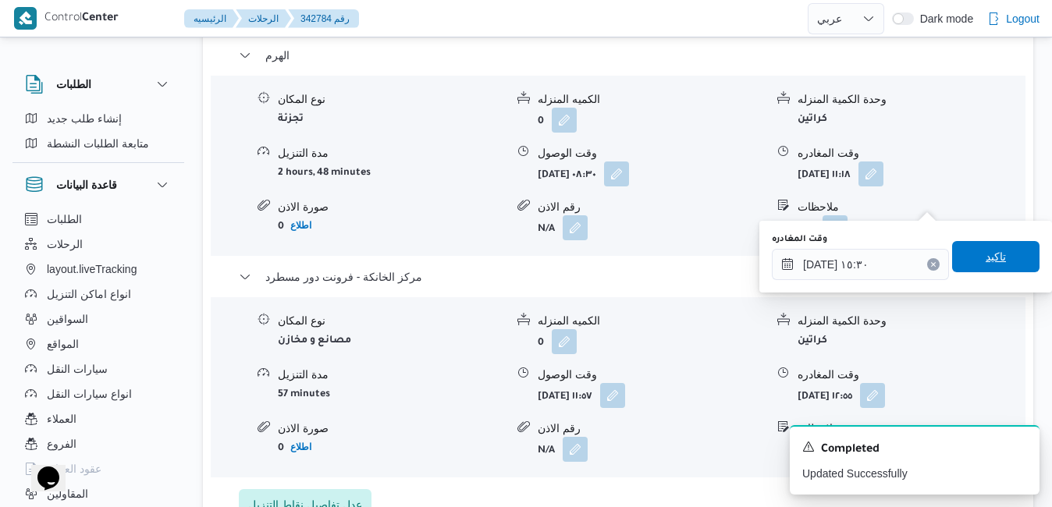
click at [990, 265] on span "تاكيد" at bounding box center [995, 256] width 20 height 19
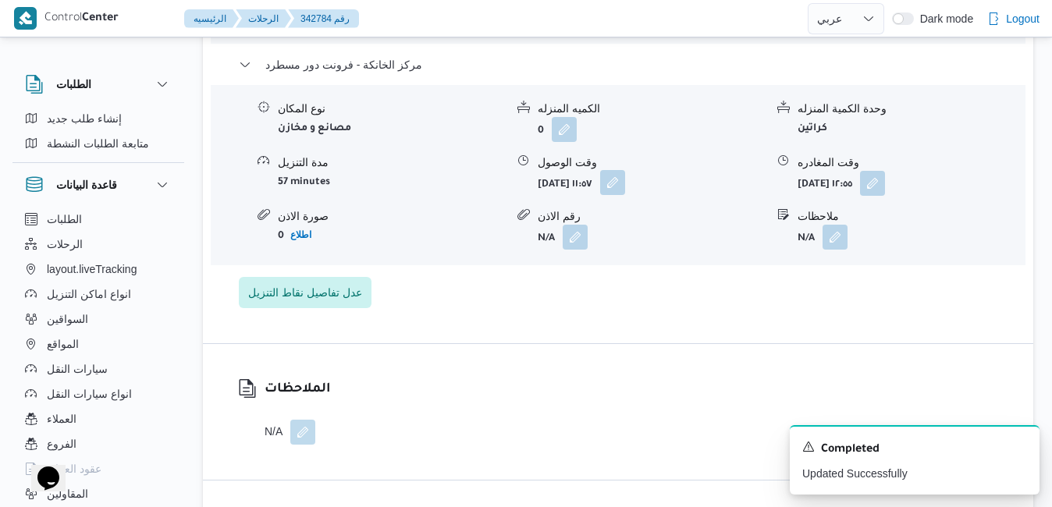
click at [625, 195] on button "button" at bounding box center [612, 182] width 25 height 25
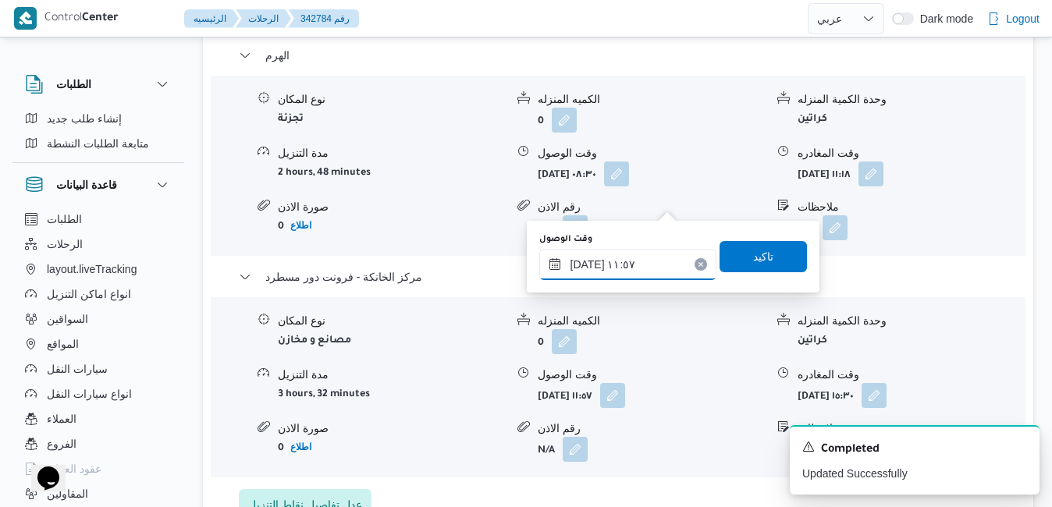
click at [655, 264] on input "١٥/١٠/٢٠٢٥ ١١:٥٧" at bounding box center [627, 264] width 177 height 31
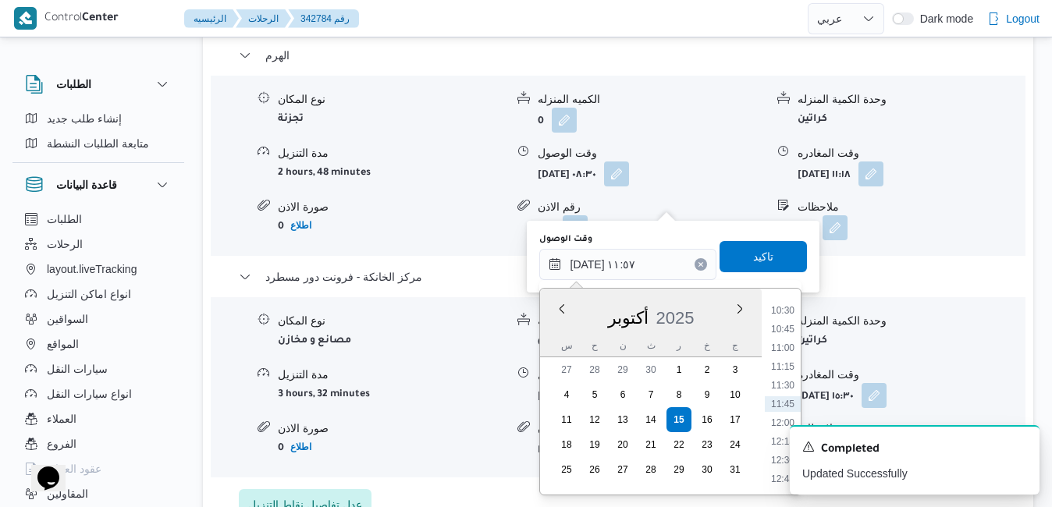
scroll to position [1060, 0]
click at [787, 392] on li "15:15" at bounding box center [783, 391] width 36 height 16
type input "١٥/١٠/٢٠٢٥ ١٥:١٥"
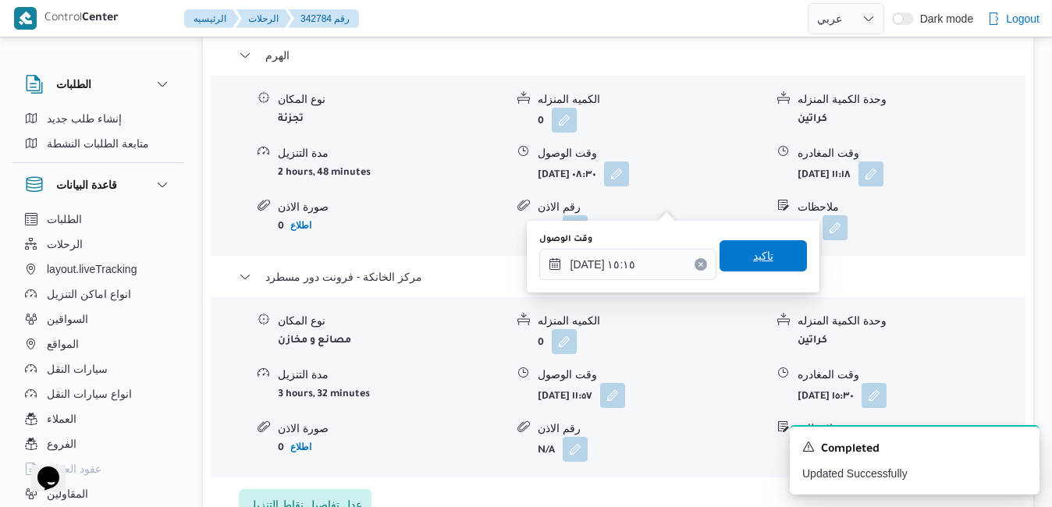
click at [765, 254] on span "تاكيد" at bounding box center [762, 255] width 87 height 31
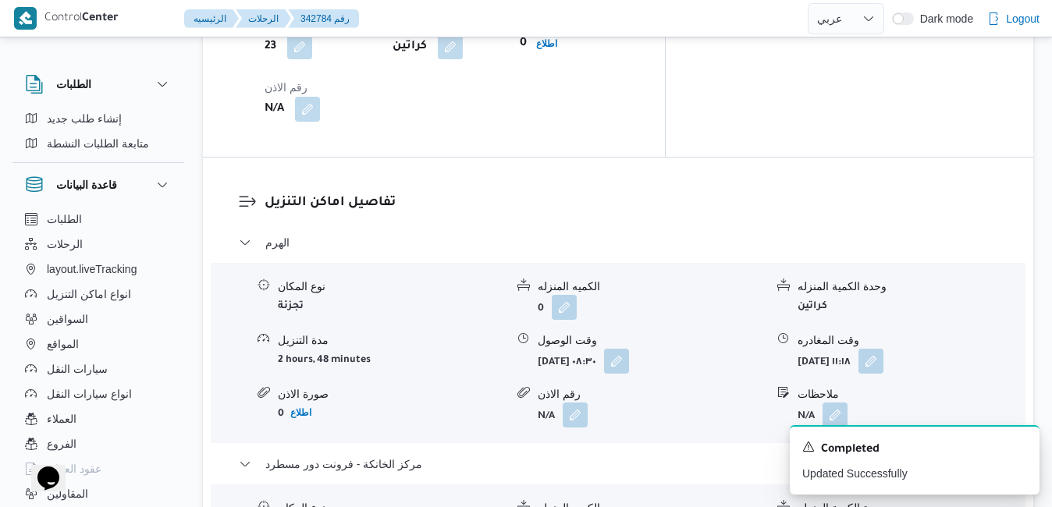
scroll to position [1443, 0]
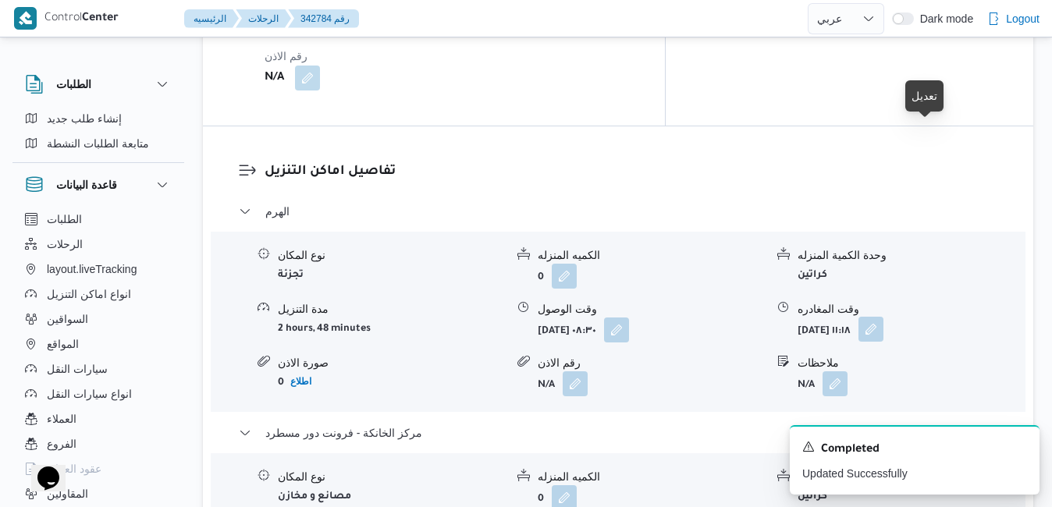
click at [883, 317] on button "button" at bounding box center [870, 329] width 25 height 25
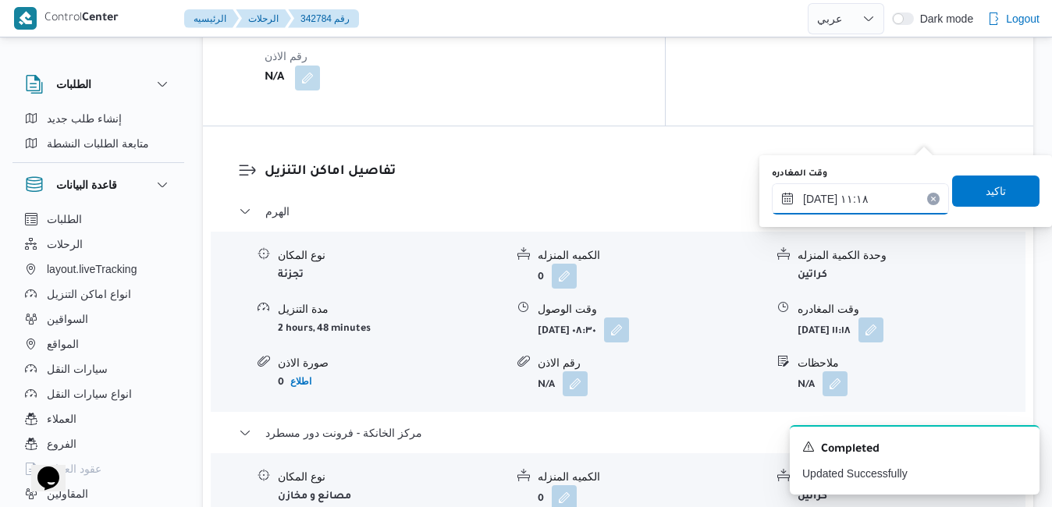
click at [865, 204] on input "١٥/١٠/٢٠٢٥ ١١:١٨" at bounding box center [860, 198] width 177 height 31
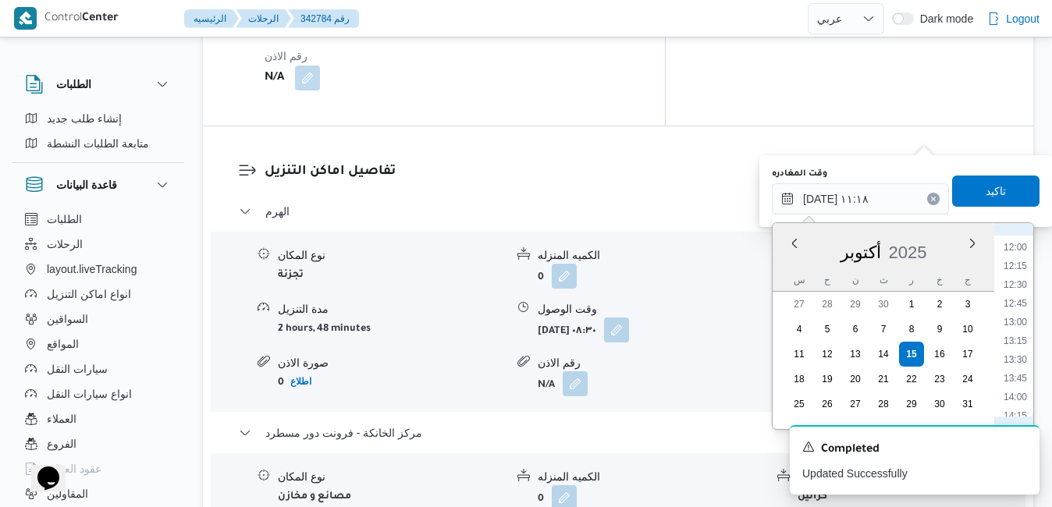
scroll to position [906, 0]
click at [1018, 387] on li "14:00" at bounding box center [1015, 386] width 36 height 16
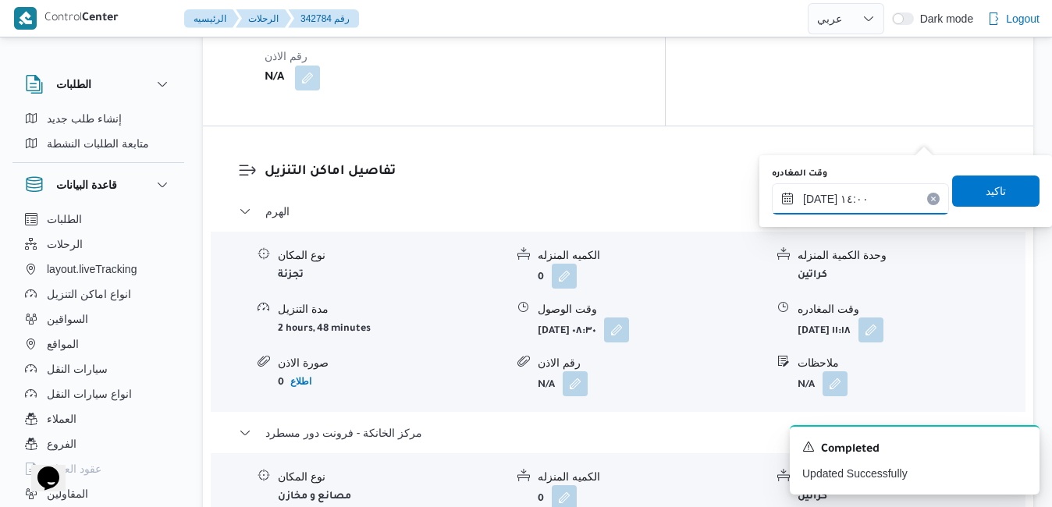
click at [818, 193] on input "١٥/١٠/٢٠٢٥ ١٤:٠٠" at bounding box center [860, 198] width 177 height 31
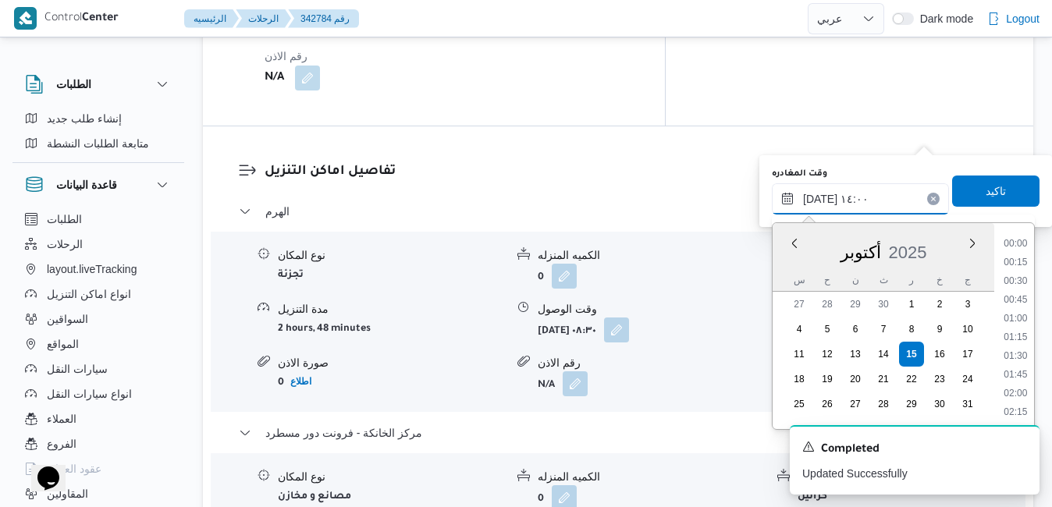
click at [818, 193] on input "١٥/١٠/٢٠٢٥ ١٤:٠٠" at bounding box center [860, 198] width 177 height 31
type input "١٥/١٠/٢٠٢٥ ١٤:25"
click at [1003, 186] on span "تاكيد" at bounding box center [995, 190] width 87 height 31
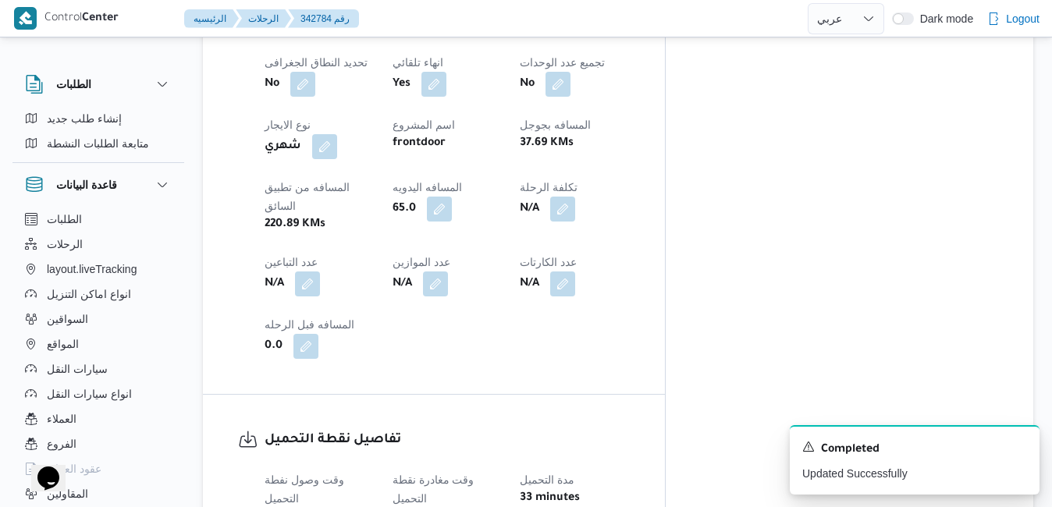
scroll to position [0, 0]
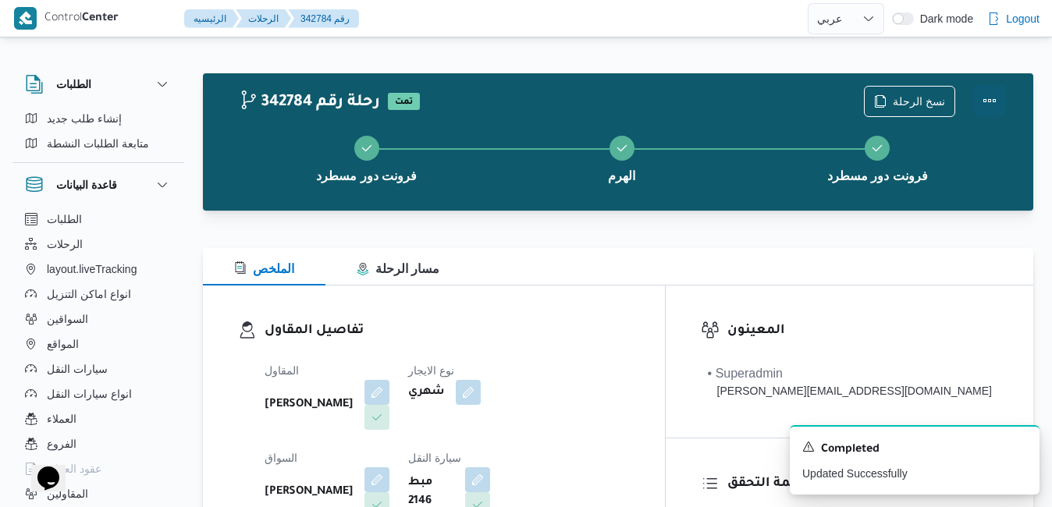
click at [994, 101] on button "Actions" at bounding box center [989, 100] width 31 height 31
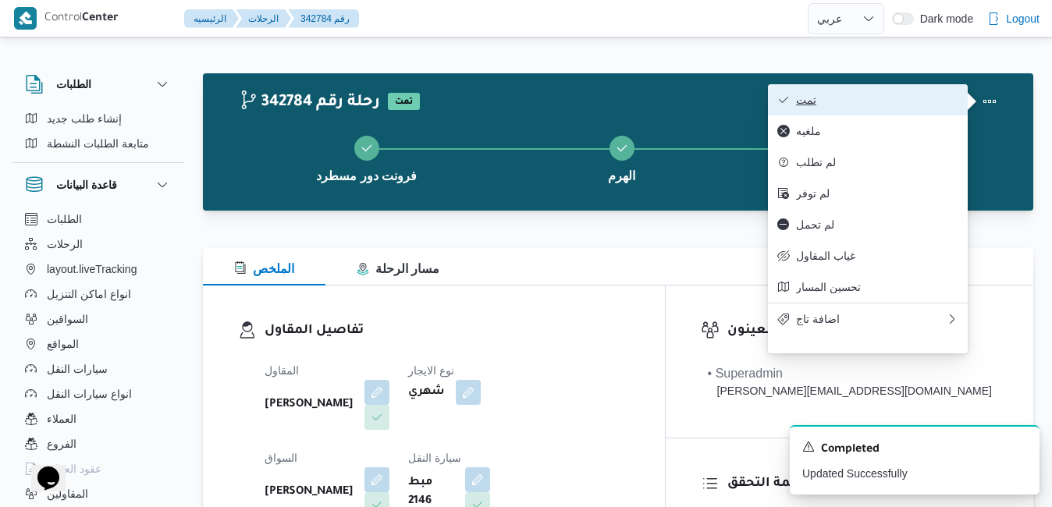
click at [938, 92] on button "تمت" at bounding box center [868, 99] width 200 height 31
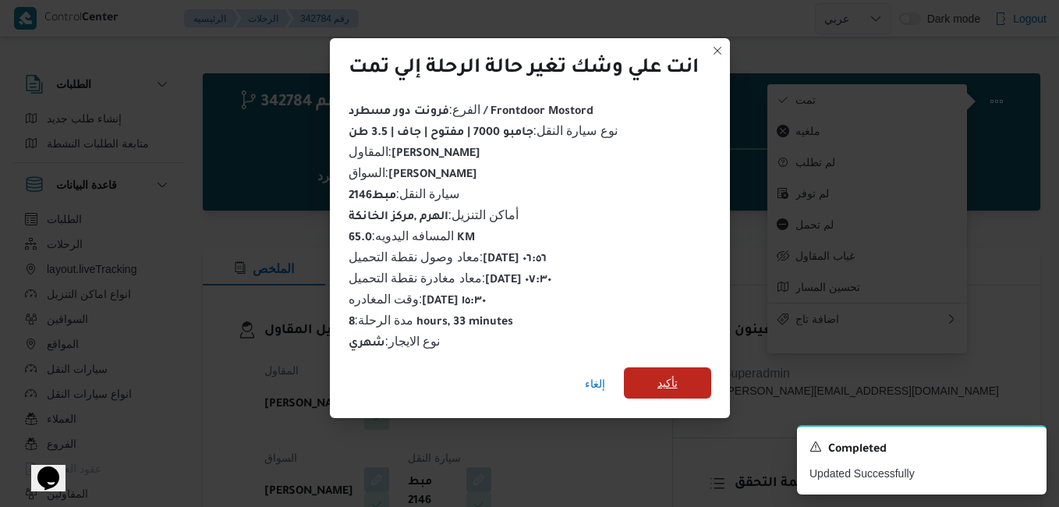
click at [685, 378] on span "تأكيد" at bounding box center [667, 382] width 87 height 31
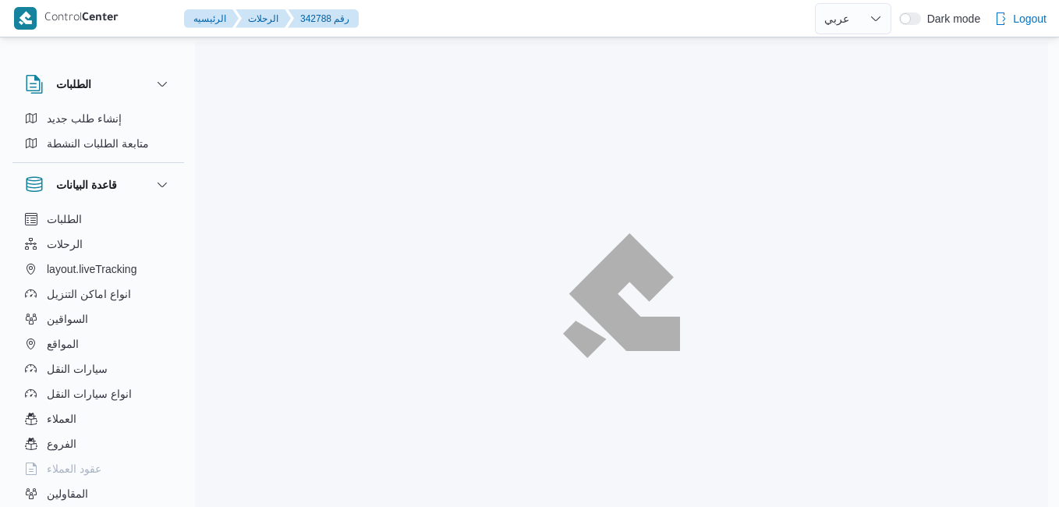
select select "ar"
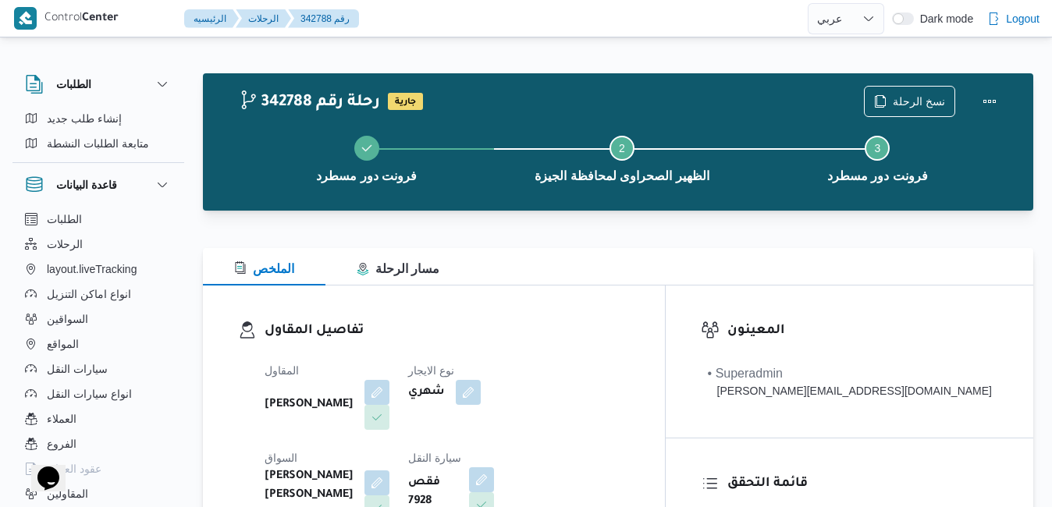
click at [591, 310] on div "تفاصيل المقاول المقاول محمد صلاح عبداللطيف الشريف نوع الايجار شهري السواق يحي س…" at bounding box center [434, 469] width 462 height 367
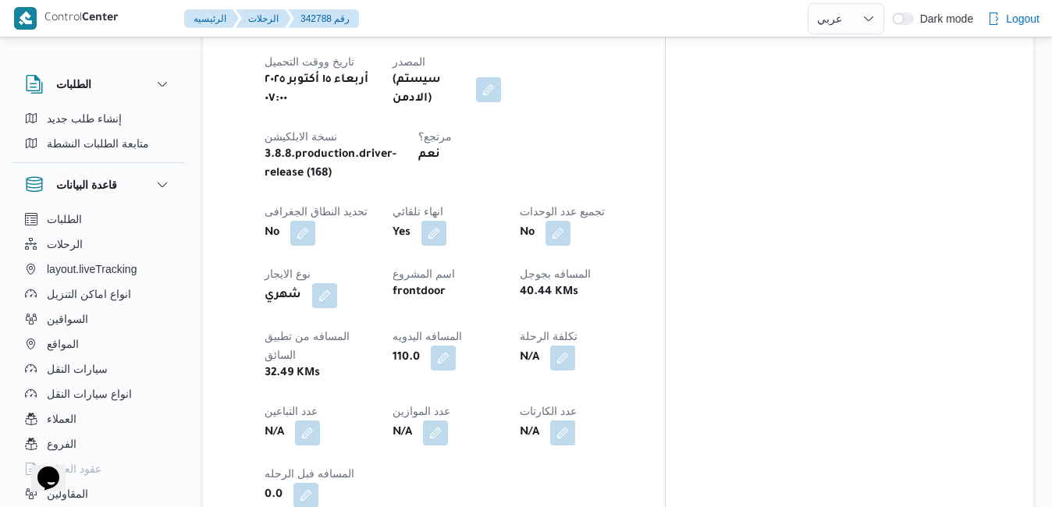
scroll to position [905, 0]
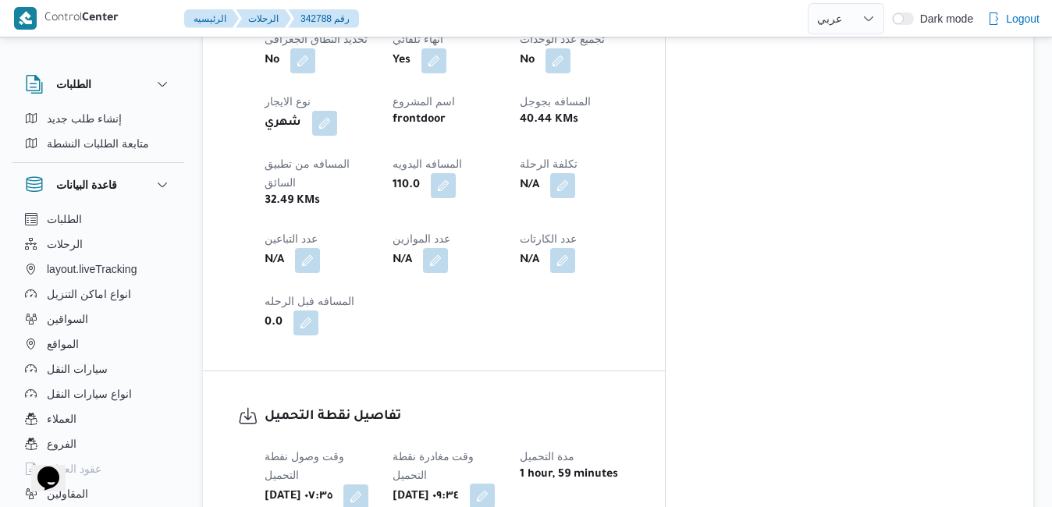
click at [495, 484] on button "button" at bounding box center [482, 496] width 25 height 25
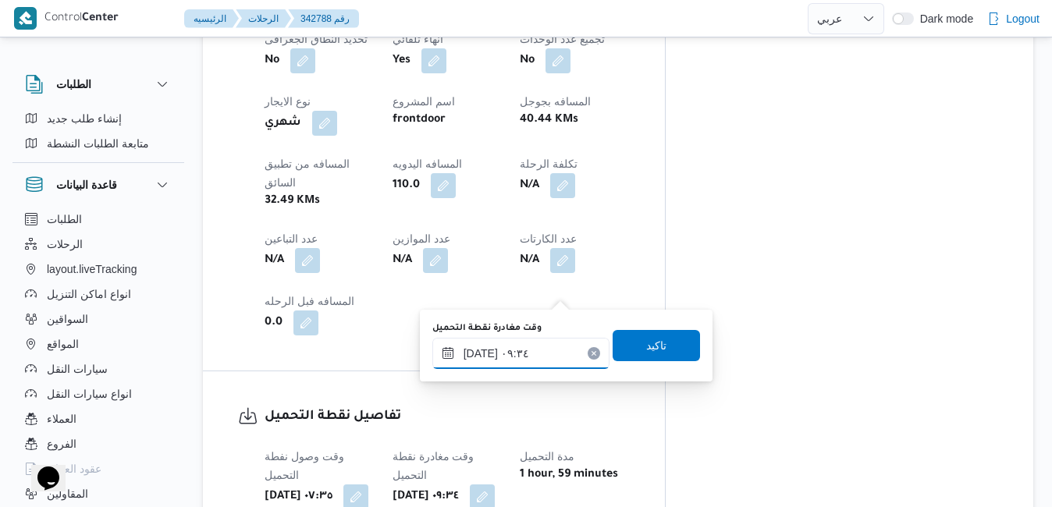
click at [505, 354] on input "١٥/١٠/٢٠٢٥ ٠٩:٣٤" at bounding box center [520, 353] width 177 height 31
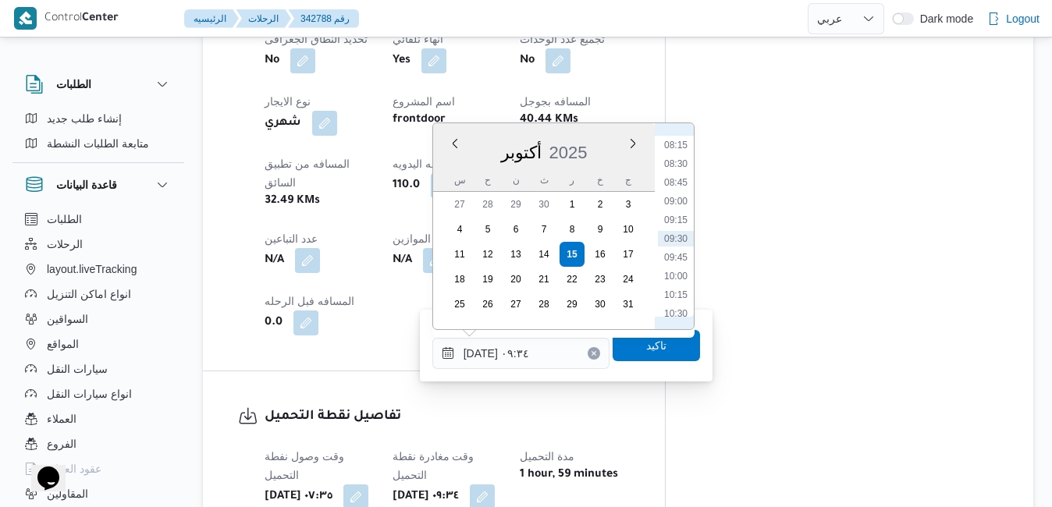
scroll to position [458, 0]
click at [677, 284] on li "08:00" at bounding box center [676, 285] width 36 height 16
type input "١٥/١٠/٢٠٢٥ ٠٨:٠٠"
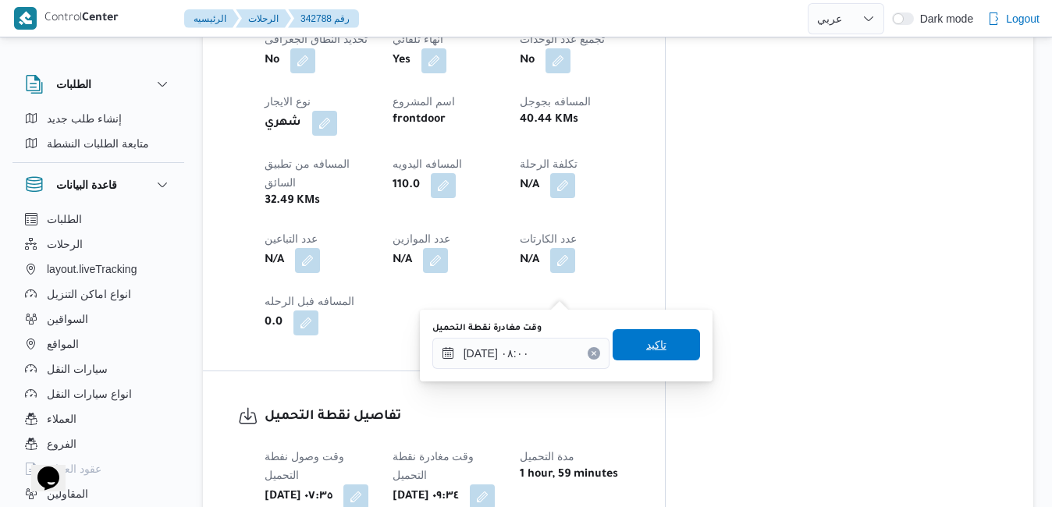
click at [646, 341] on span "تاكيد" at bounding box center [656, 344] width 20 height 19
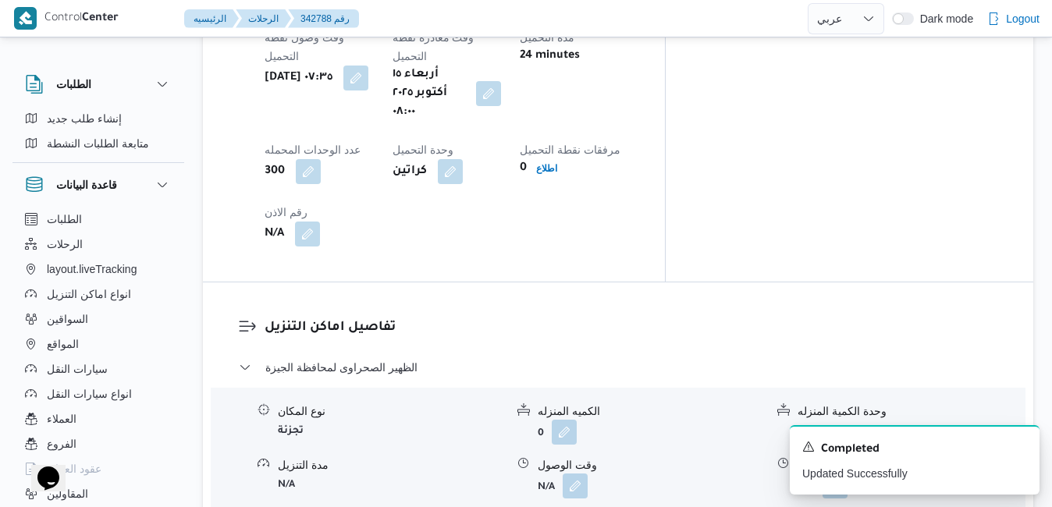
scroll to position [1342, 0]
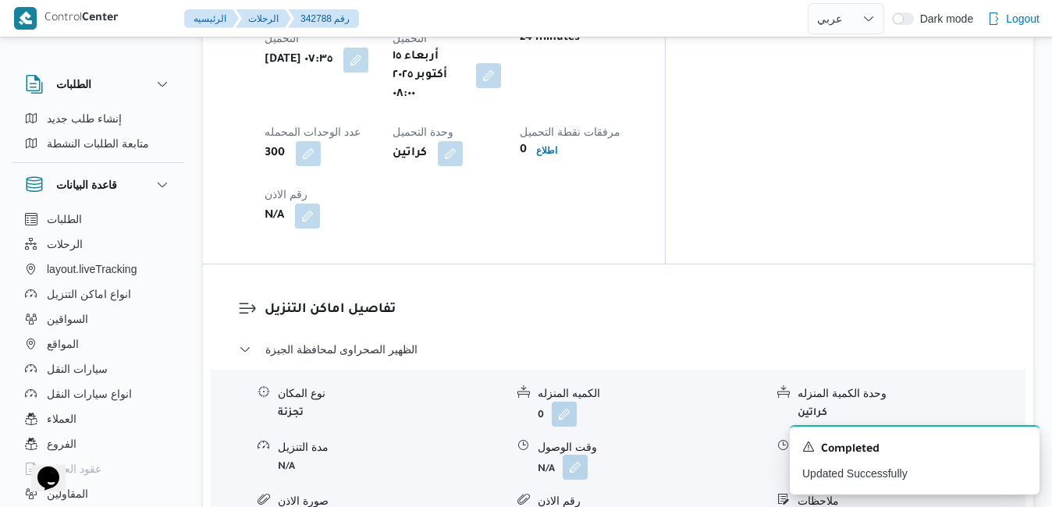
click at [568, 455] on button "button" at bounding box center [575, 467] width 25 height 25
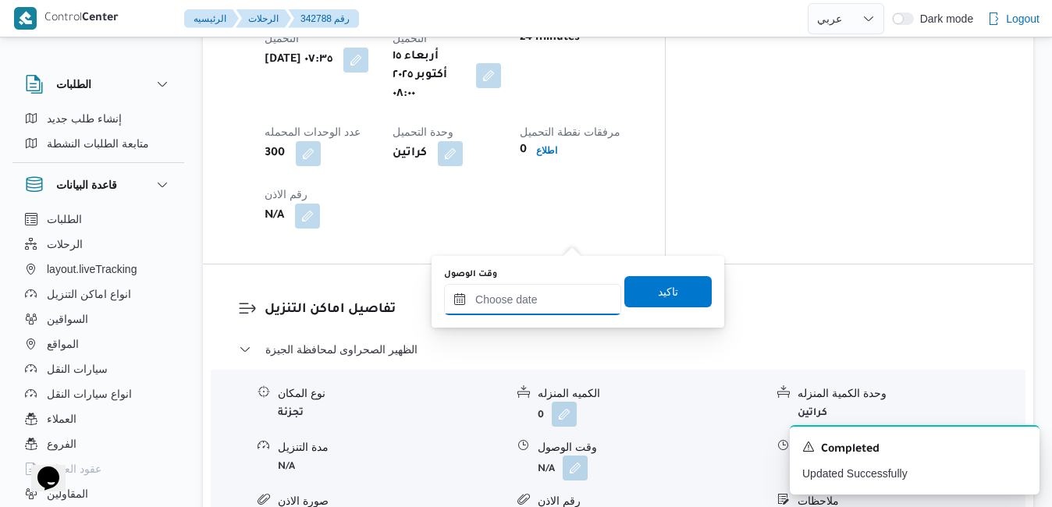
click at [527, 293] on input "وقت الوصول" at bounding box center [532, 299] width 177 height 31
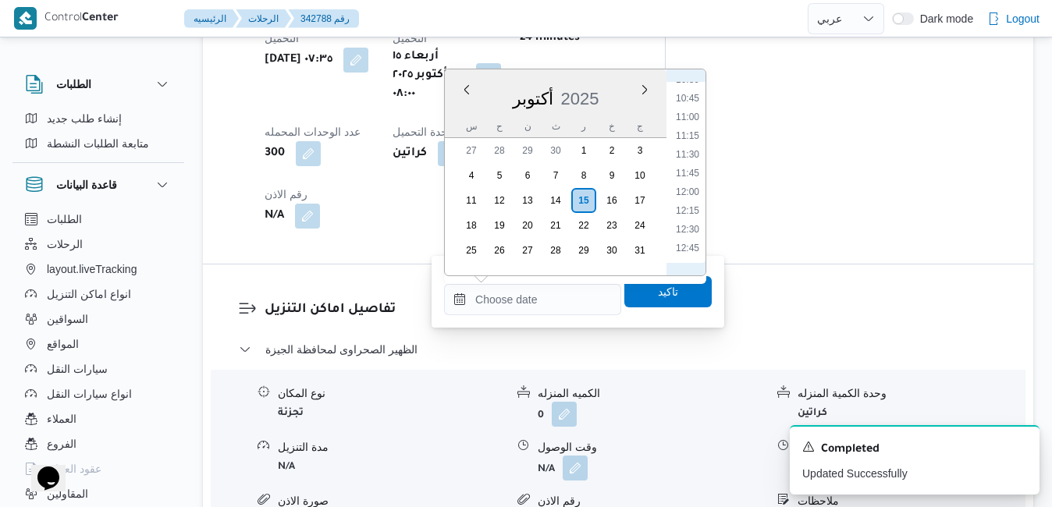
scroll to position [638, 0]
click at [690, 124] on li "09:00" at bounding box center [687, 126] width 36 height 16
type input "١٥/١٠/٢٠٢٥ ٠٩:٠٠"
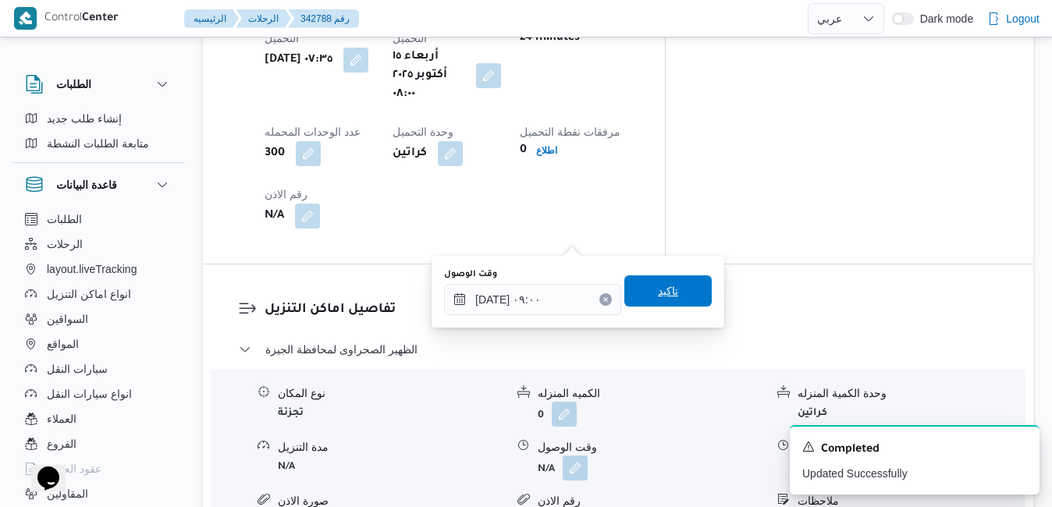
click at [644, 290] on span "تاكيد" at bounding box center [667, 290] width 87 height 31
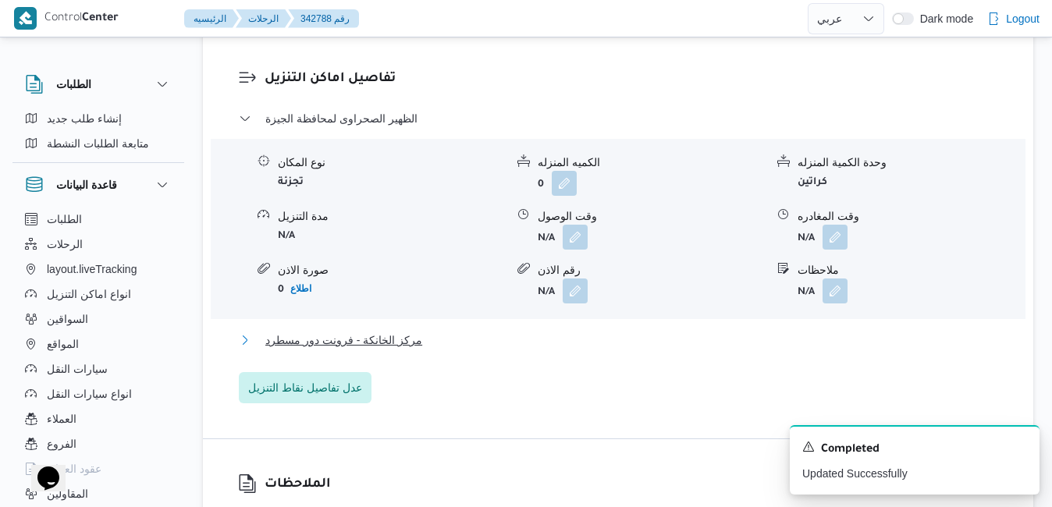
click at [524, 341] on button "مركز الخانكة - فرونت دور مسطرد" at bounding box center [618, 340] width 759 height 19
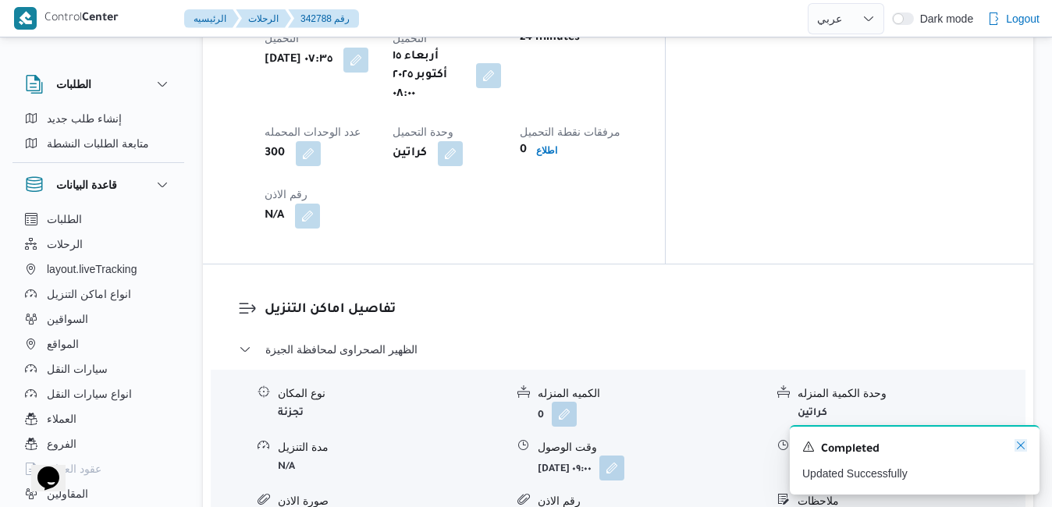
click at [1022, 448] on icon "Dismiss toast" at bounding box center [1020, 445] width 12 height 12
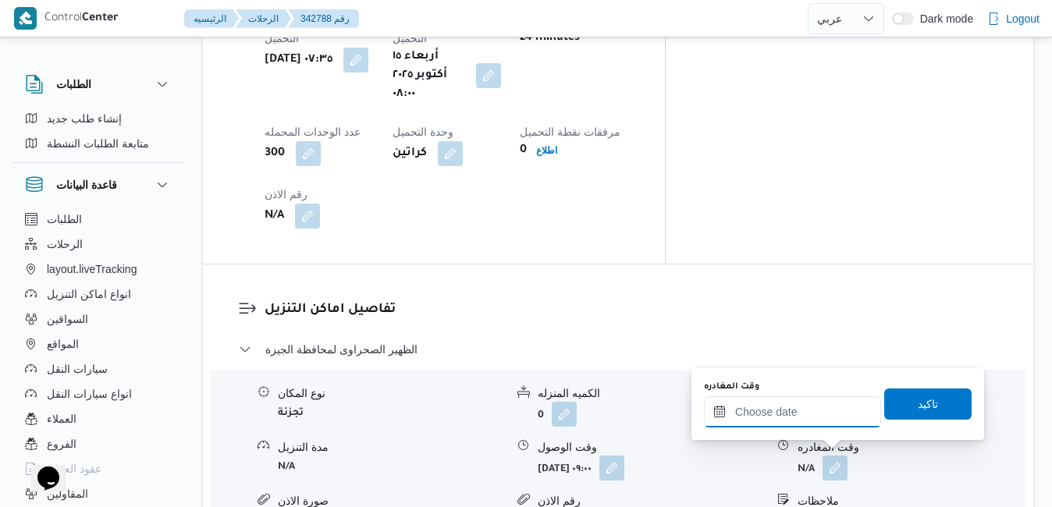
click at [831, 417] on input "وقت المغادره" at bounding box center [792, 411] width 177 height 31
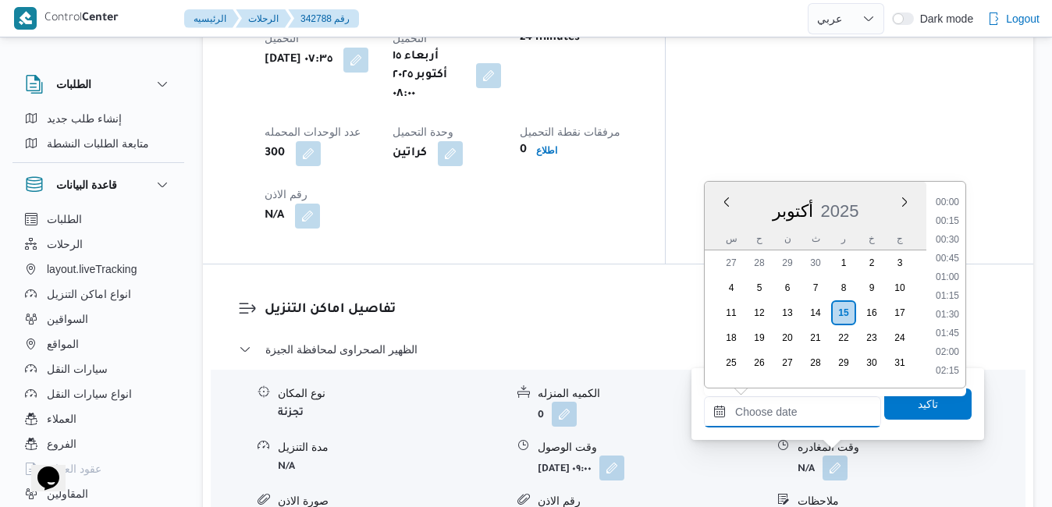
scroll to position [1272, 0]
click at [719, 219] on div "أكتوبر 2025" at bounding box center [816, 208] width 222 height 40
click at [949, 370] on li "15:00" at bounding box center [947, 371] width 36 height 16
type input "١٥/١٠/٢٠٢٥ ١٥:٠٠"
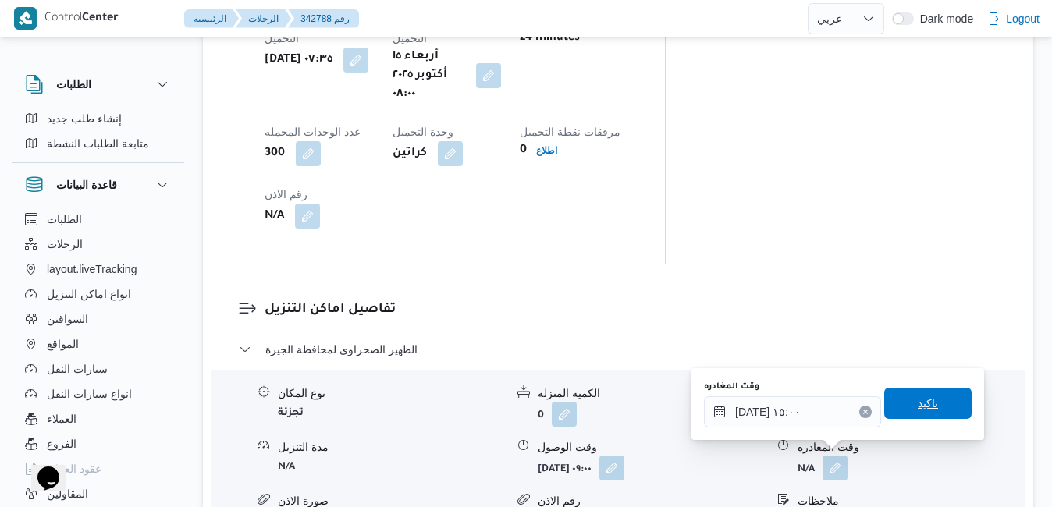
click at [912, 393] on span "تاكيد" at bounding box center [927, 403] width 87 height 31
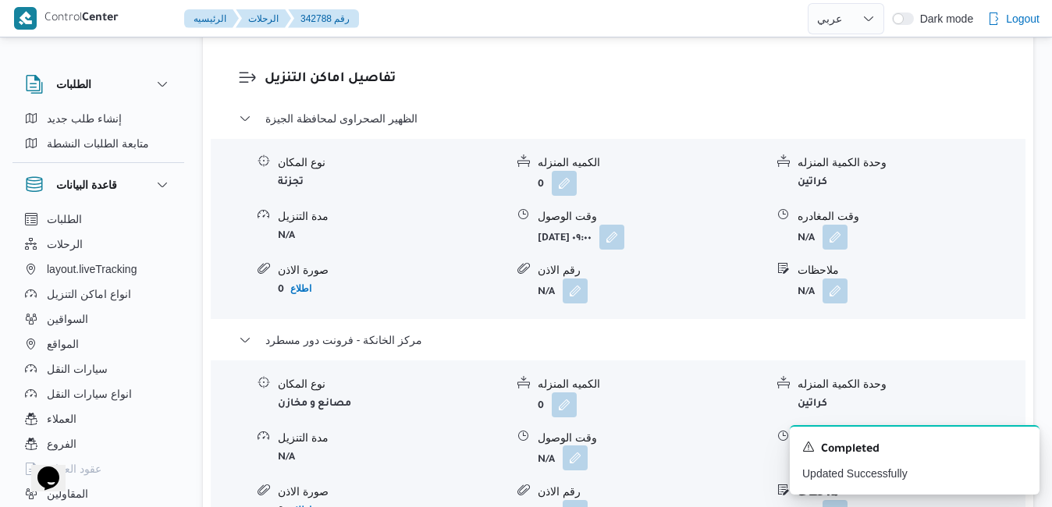
click at [571, 463] on button "button" at bounding box center [575, 457] width 25 height 25
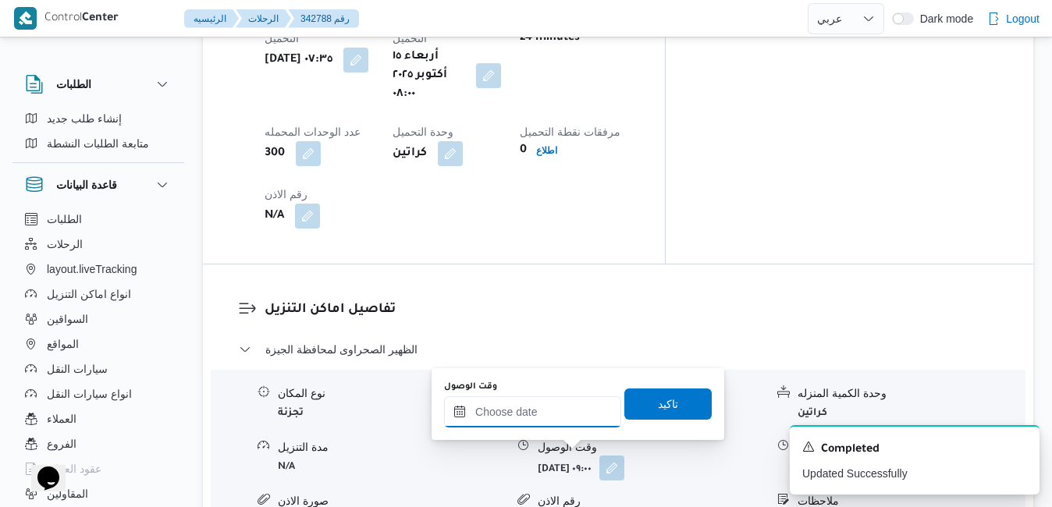
click at [566, 416] on input "وقت الوصول" at bounding box center [532, 411] width 177 height 31
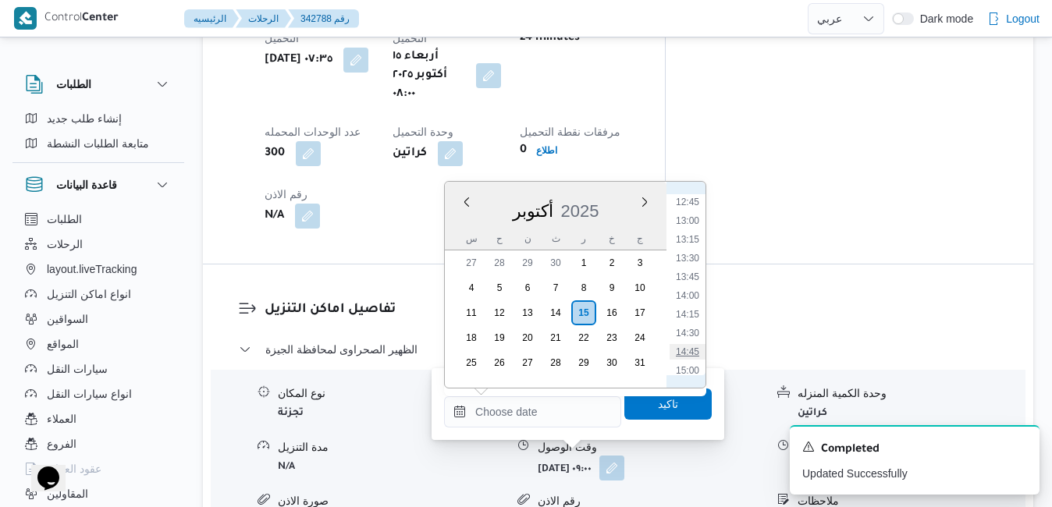
click at [688, 349] on li "14:45" at bounding box center [687, 352] width 36 height 16
type input "١٥/١٠/٢٠٢٥ ١٤:٤٥"
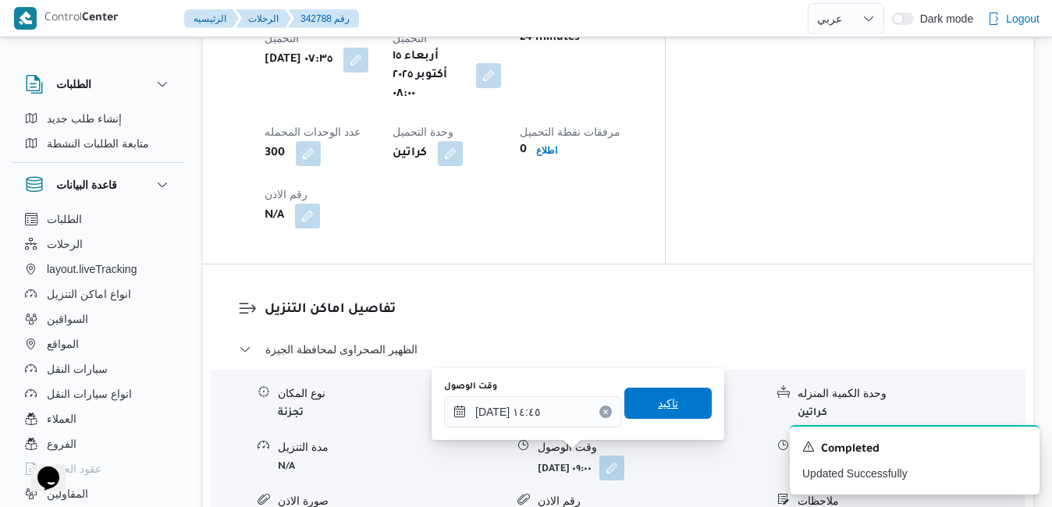
click at [658, 409] on span "تاكيد" at bounding box center [668, 403] width 20 height 19
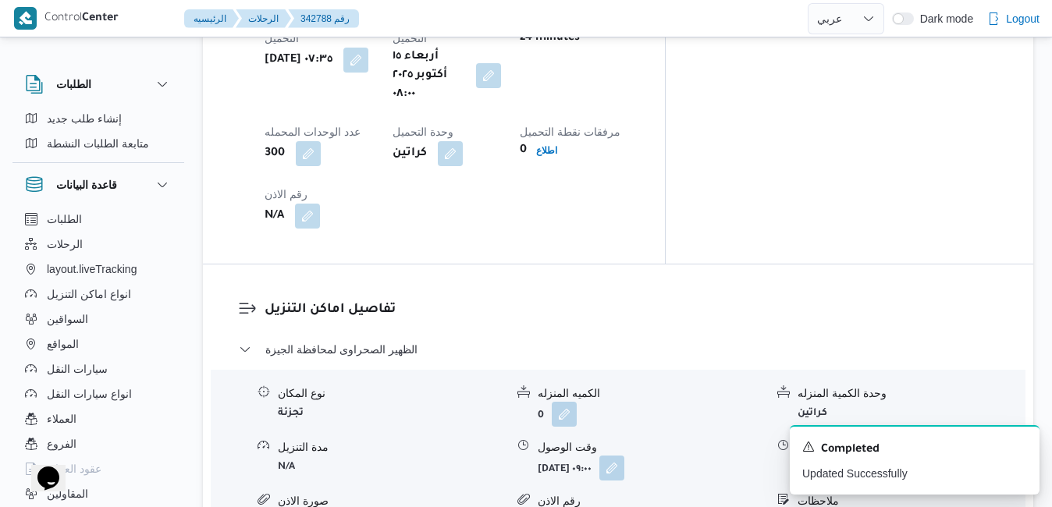
drag, startPoint x: 836, startPoint y: 238, endPoint x: 837, endPoint y: 246, distance: 7.8
click at [837, 455] on button "button" at bounding box center [834, 467] width 25 height 25
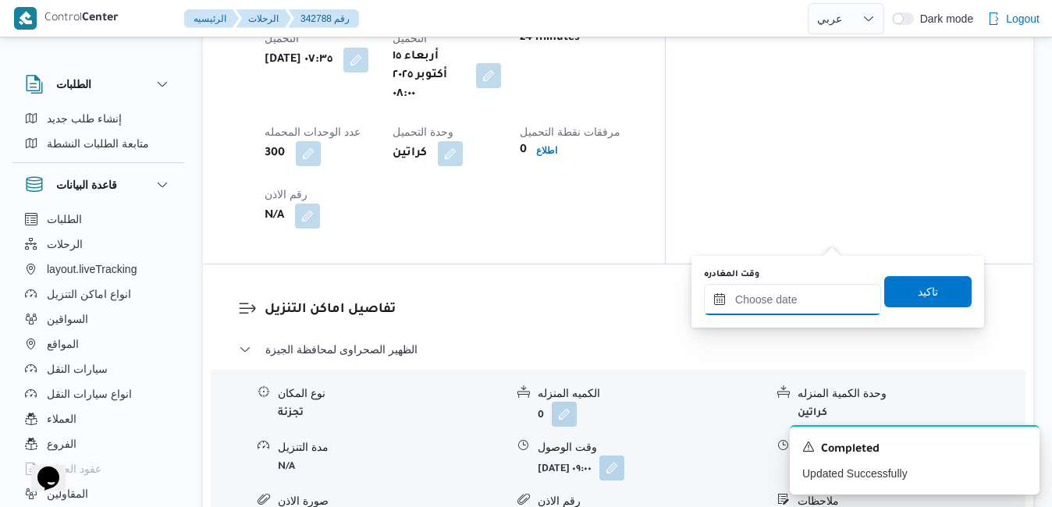
click at [778, 295] on input "وقت المغادره" at bounding box center [792, 299] width 177 height 31
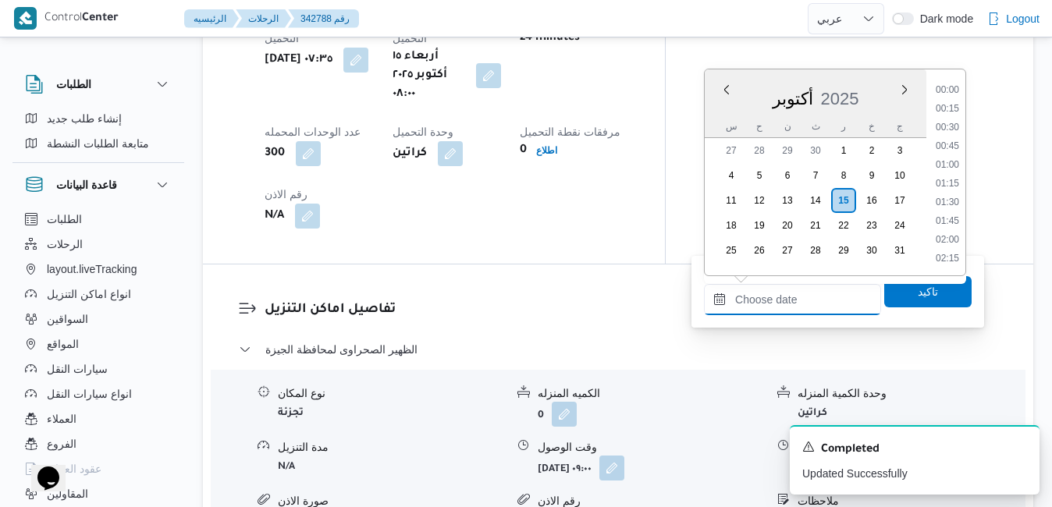
scroll to position [1272, 0]
click at [713, 115] on div "س ح ن ث ر خ ج" at bounding box center [816, 126] width 222 height 22
click at [947, 168] on li "13:45" at bounding box center [947, 165] width 36 height 16
type input "١٥/١٠/٢٠٢٥ ١٣:٤٥"
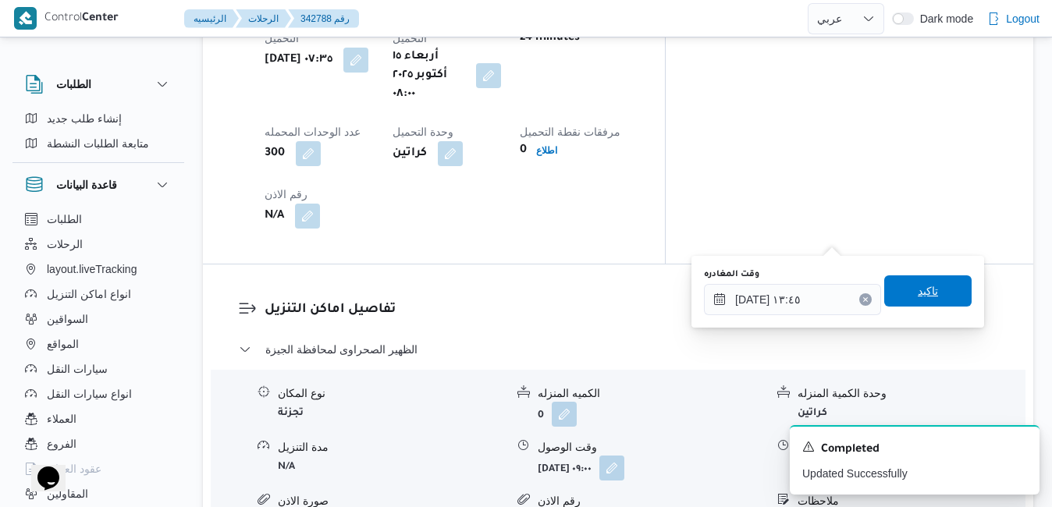
click at [903, 287] on span "تاكيد" at bounding box center [927, 290] width 87 height 31
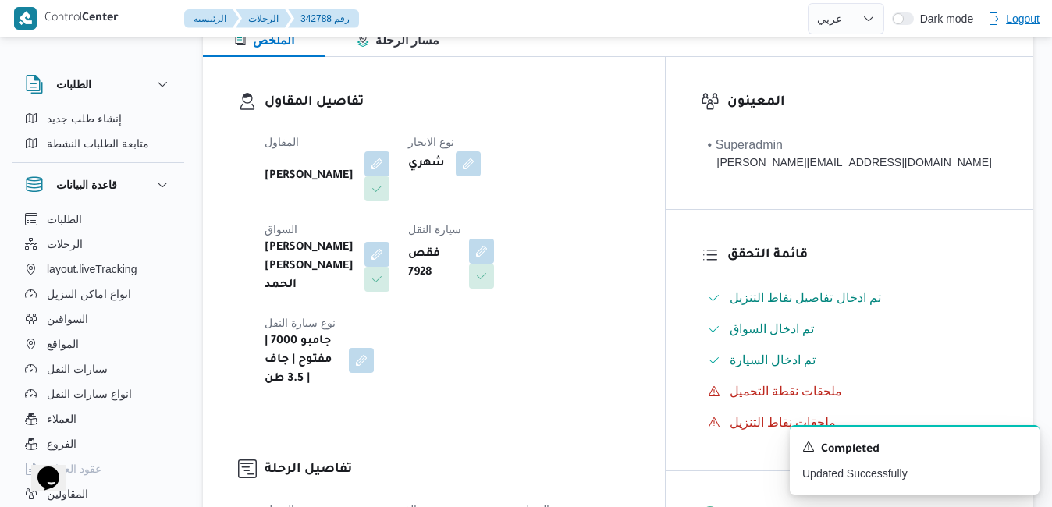
scroll to position [0, 0]
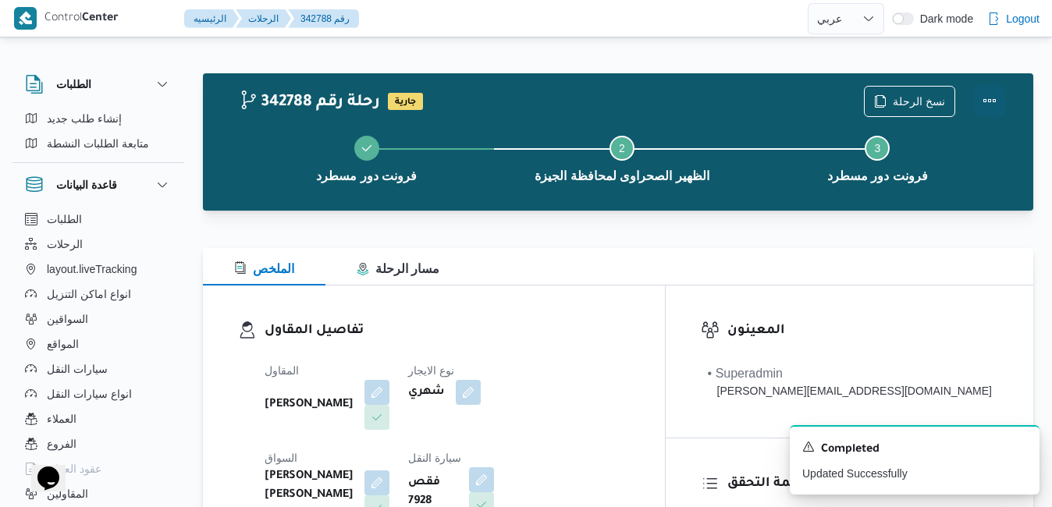
click at [981, 99] on button "Actions" at bounding box center [989, 100] width 31 height 31
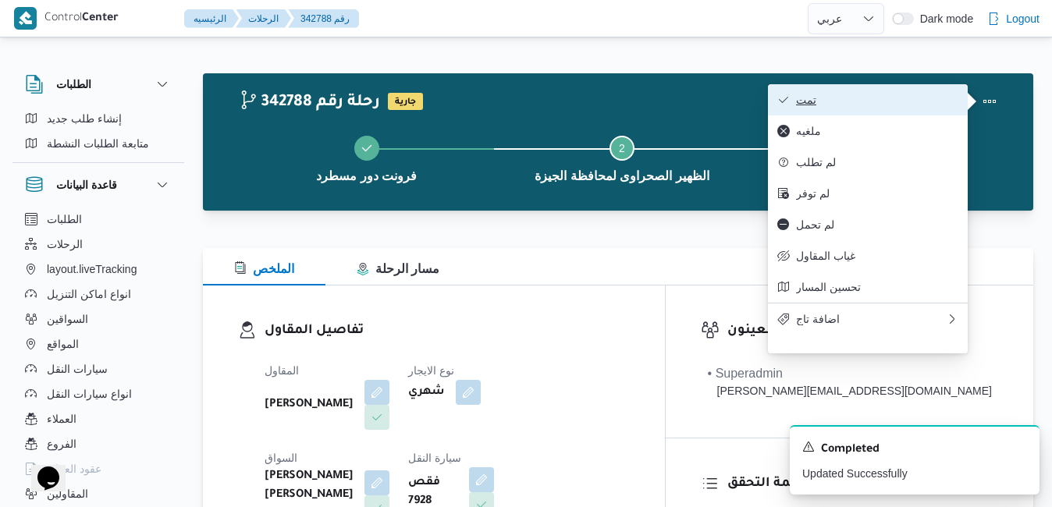
click at [913, 100] on span "تمت" at bounding box center [877, 100] width 162 height 12
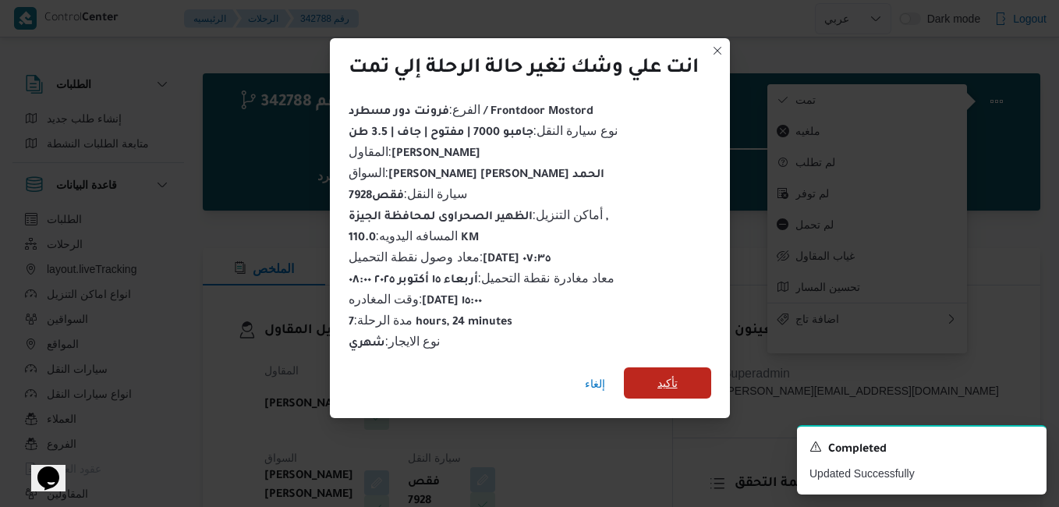
click at [671, 376] on span "تأكيد" at bounding box center [668, 383] width 20 height 19
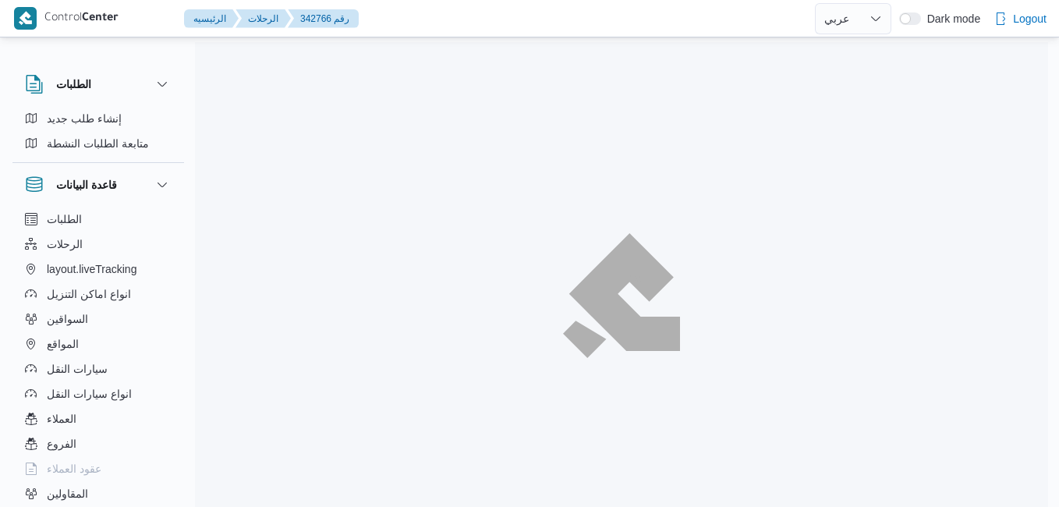
select select "ar"
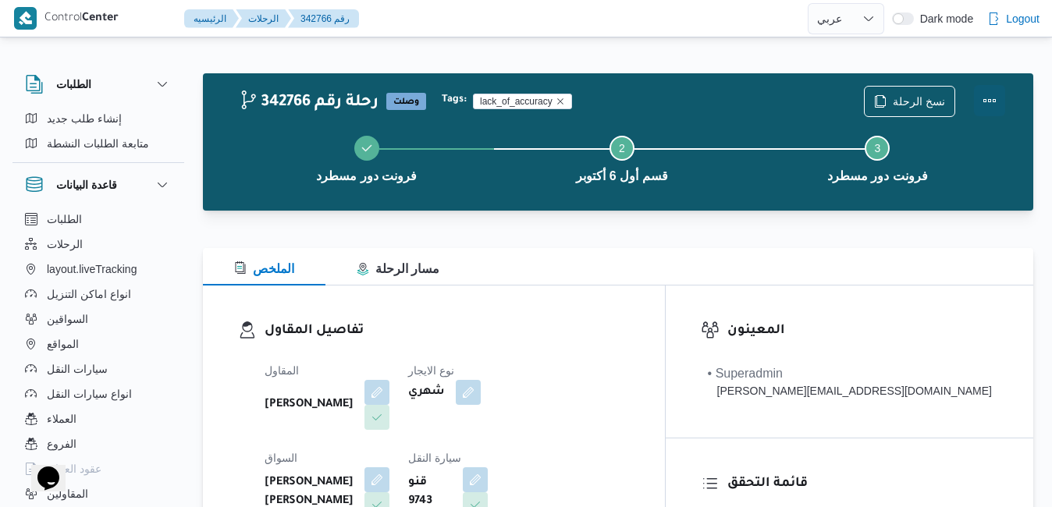
click at [995, 99] on button "Actions" at bounding box center [989, 100] width 31 height 31
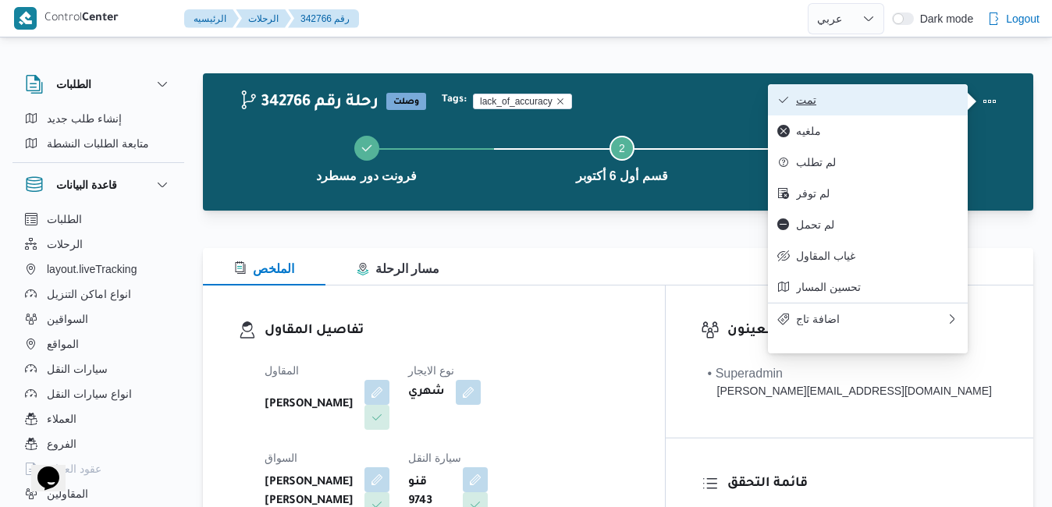
click at [923, 96] on span "تمت" at bounding box center [877, 100] width 162 height 12
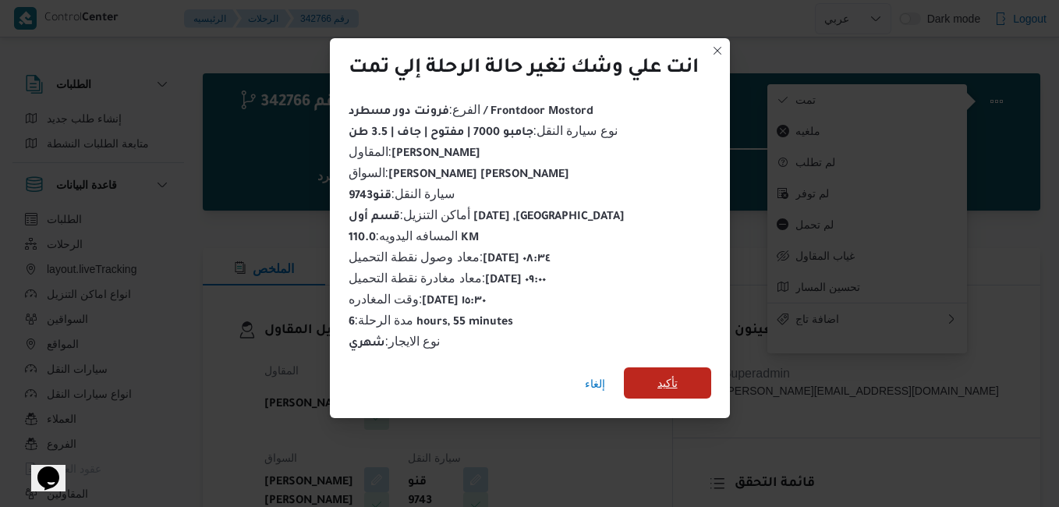
click at [673, 374] on span "تأكيد" at bounding box center [668, 383] width 20 height 19
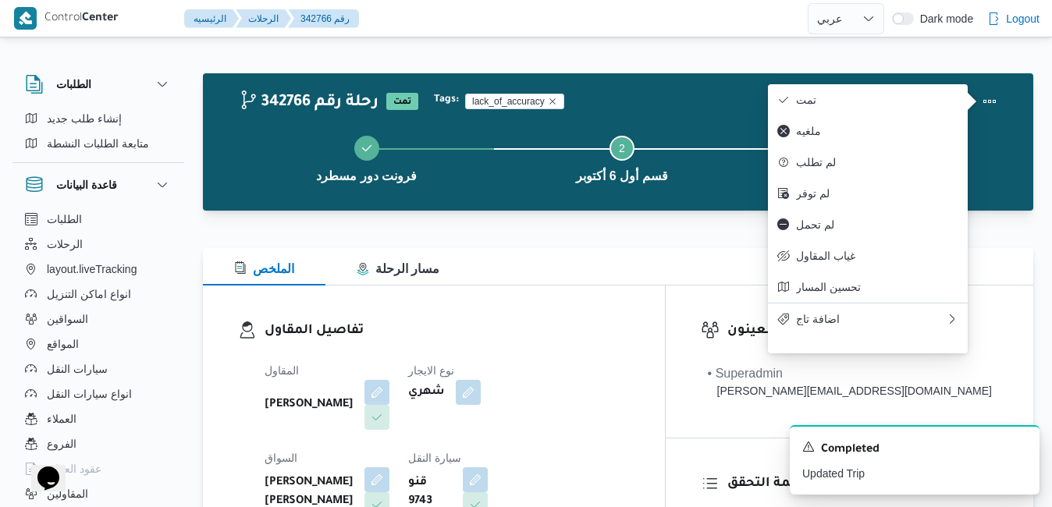
click at [630, 324] on h3 "تفاصيل المقاول" at bounding box center [446, 331] width 365 height 21
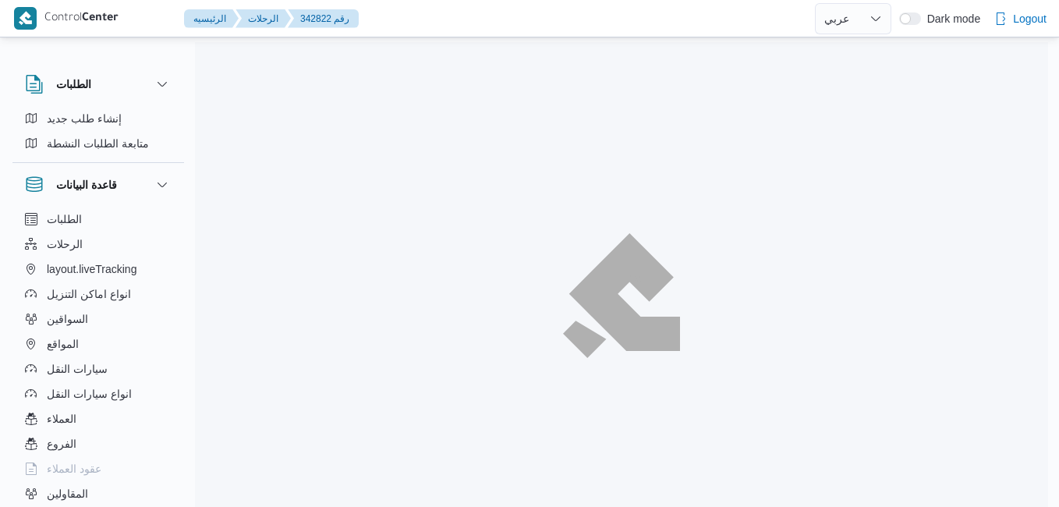
select select "ar"
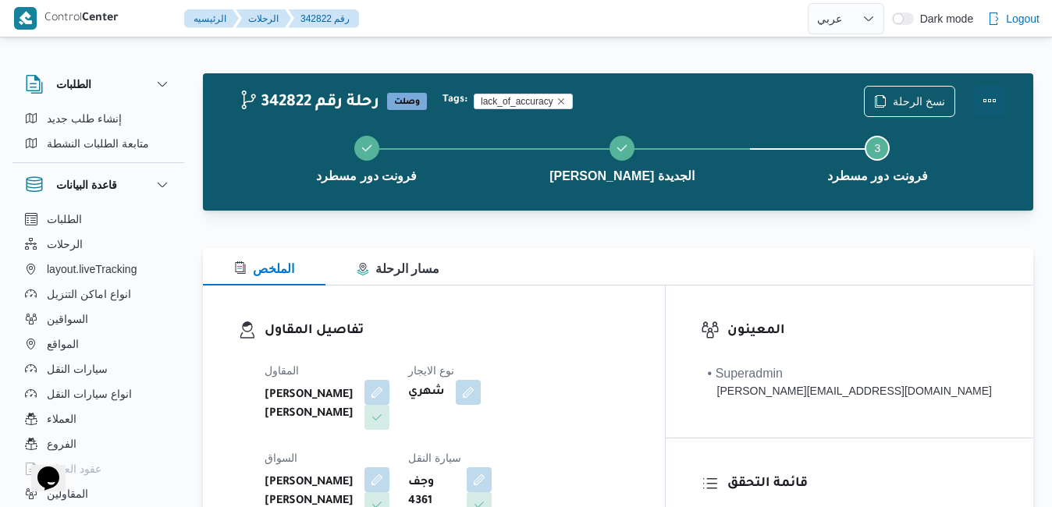
click at [987, 96] on button "Actions" at bounding box center [989, 100] width 31 height 31
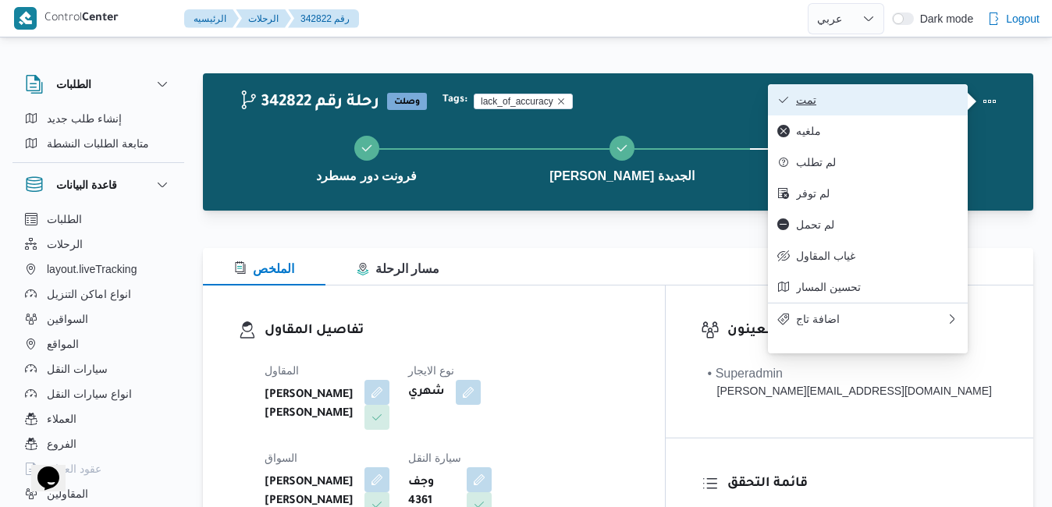
click at [937, 91] on button "تمت" at bounding box center [868, 99] width 200 height 31
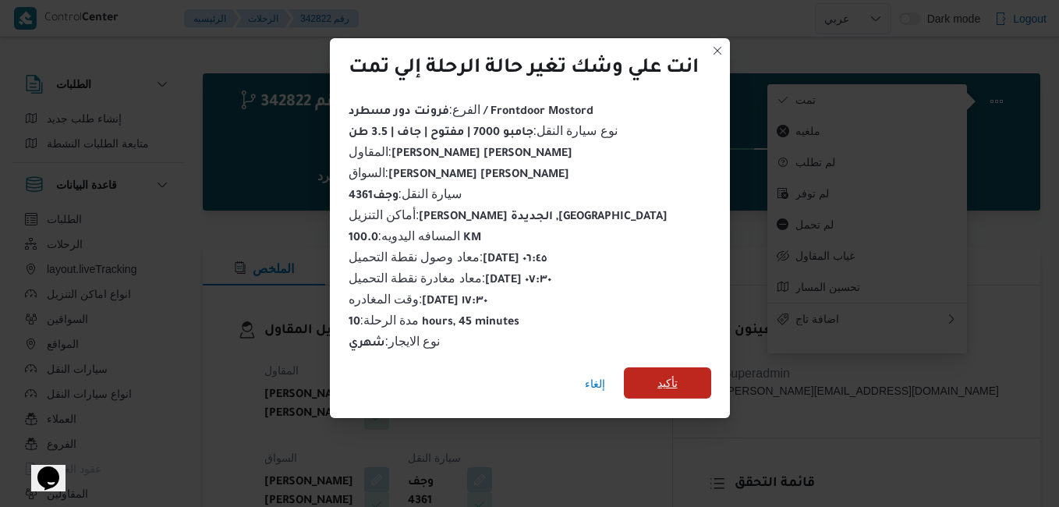
click at [660, 380] on span "تأكيد" at bounding box center [668, 383] width 20 height 19
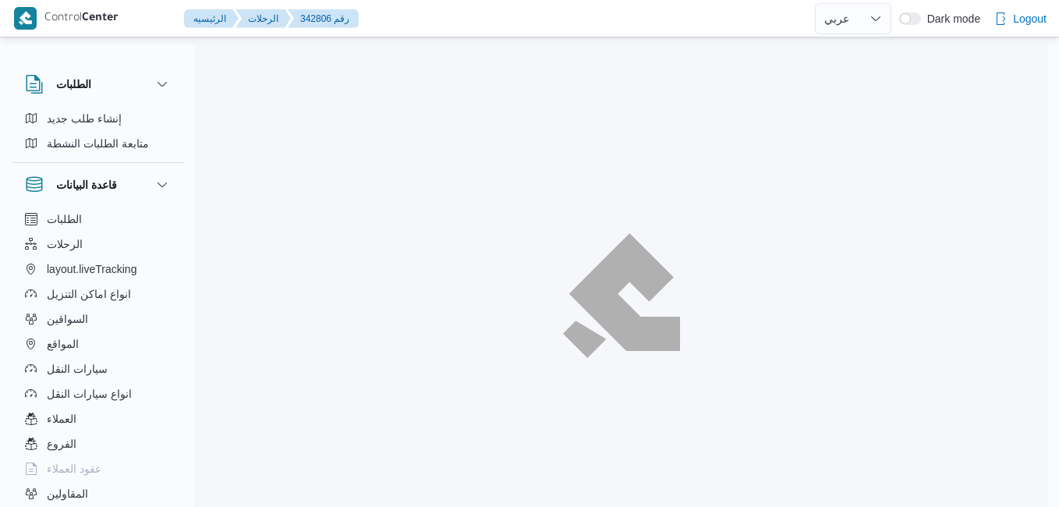
select select "ar"
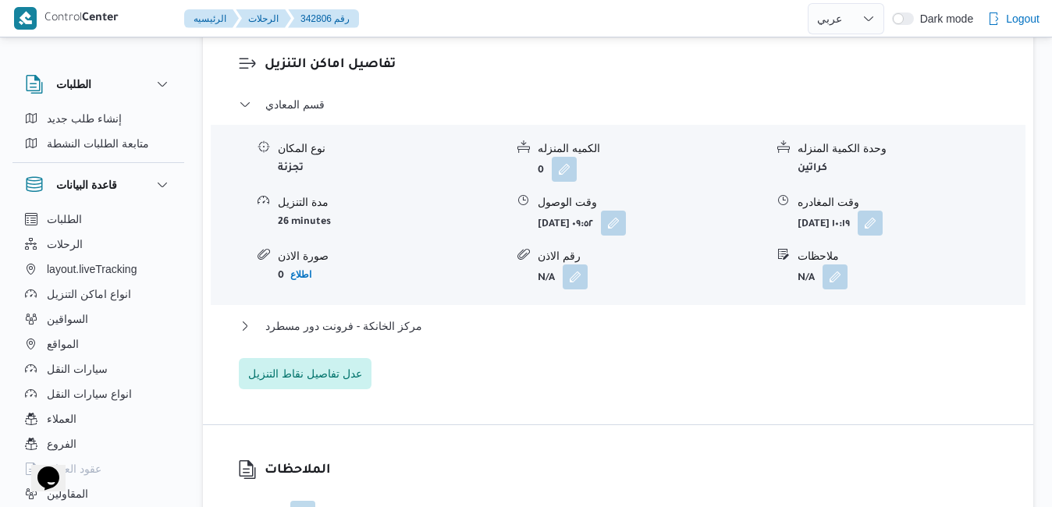
scroll to position [1342, 0]
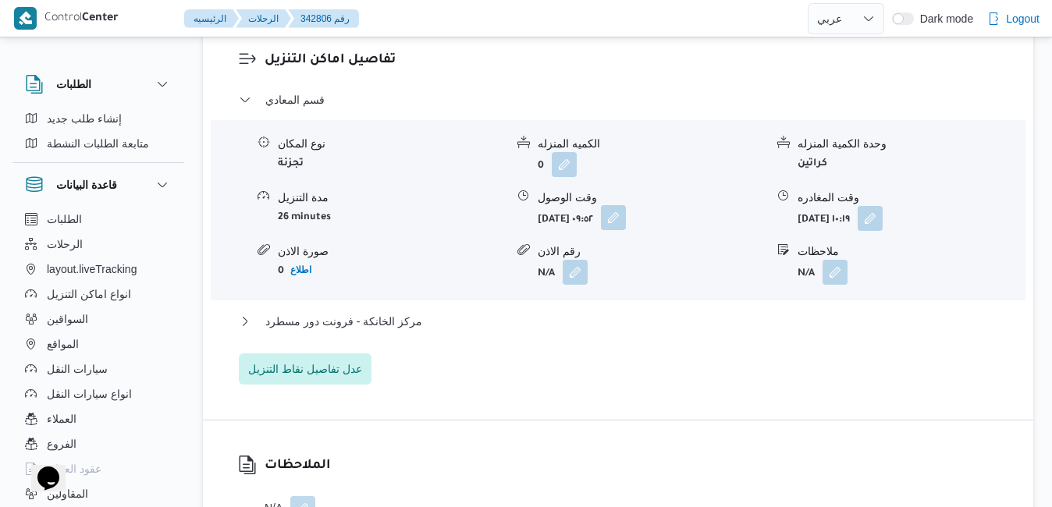
click at [626, 230] on button "button" at bounding box center [613, 217] width 25 height 25
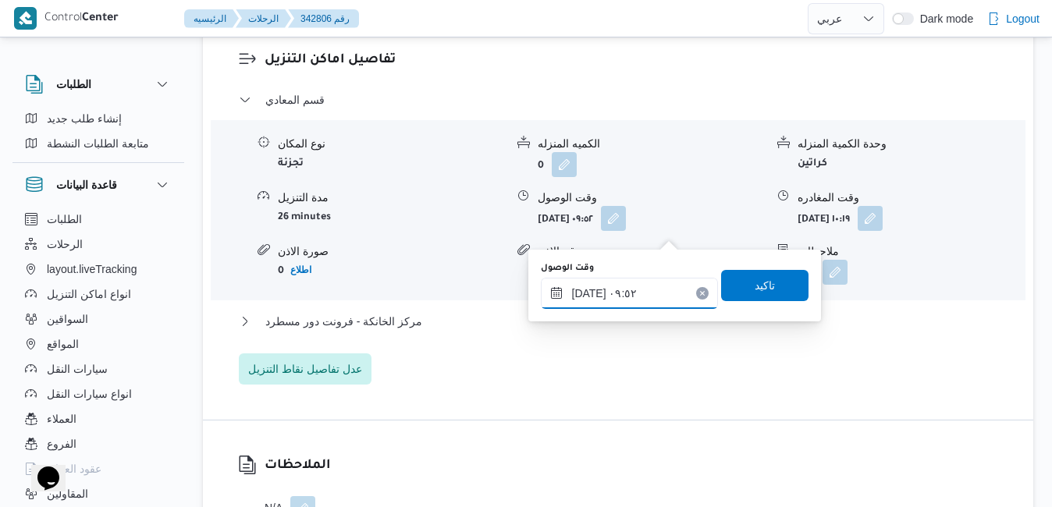
click at [602, 294] on input "[DATE] ٠٩:٥٢" at bounding box center [629, 293] width 177 height 31
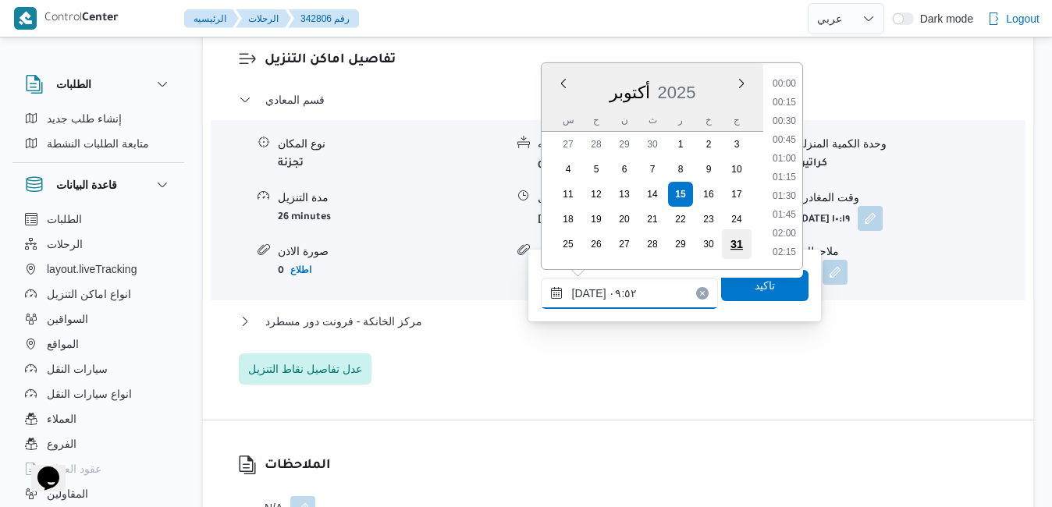
scroll to position [635, 0]
click at [791, 101] on li "08:45" at bounding box center [784, 104] width 36 height 16
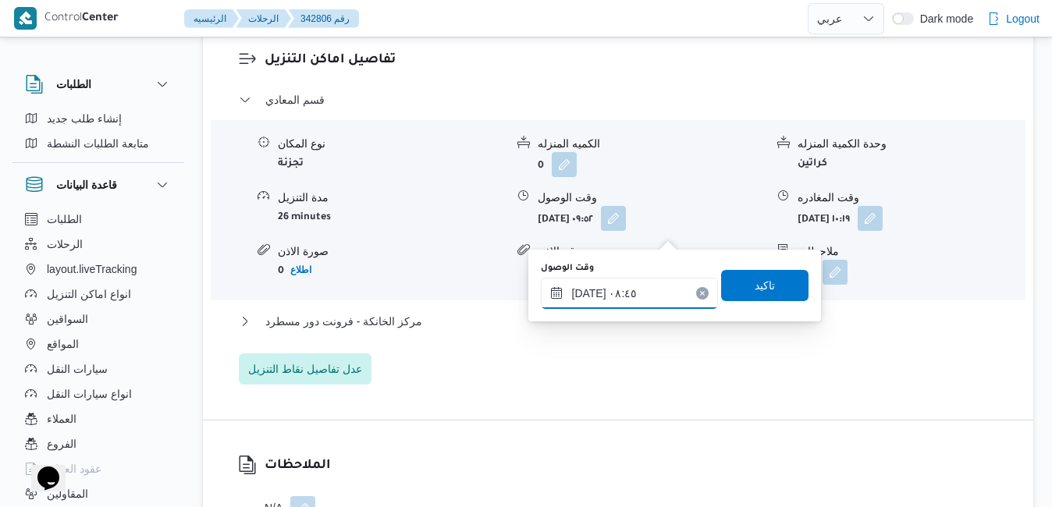
click at [591, 300] on input "[DATE] ٠٨:٤٥" at bounding box center [629, 293] width 177 height 31
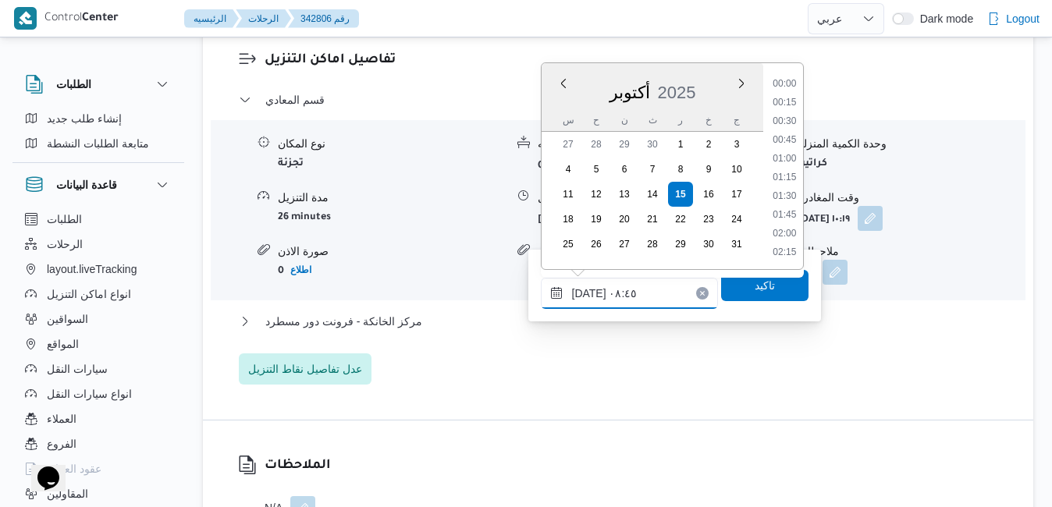
scroll to position [560, 0]
type input "[DATE] ٠٨:35"
click at [760, 286] on span "تاكيد" at bounding box center [764, 284] width 20 height 19
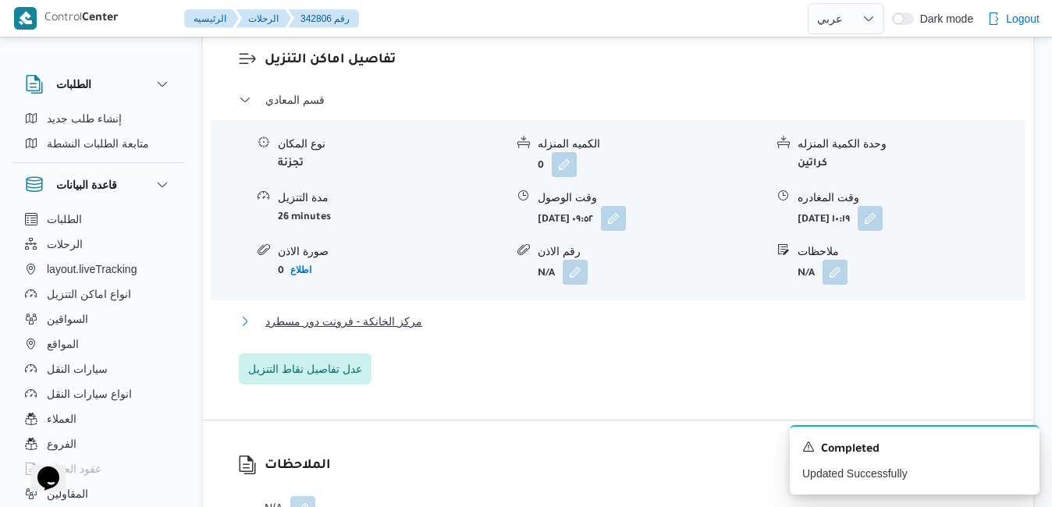
click at [587, 331] on button "مركز الخانكة - فرونت دور مسطرد" at bounding box center [618, 321] width 759 height 19
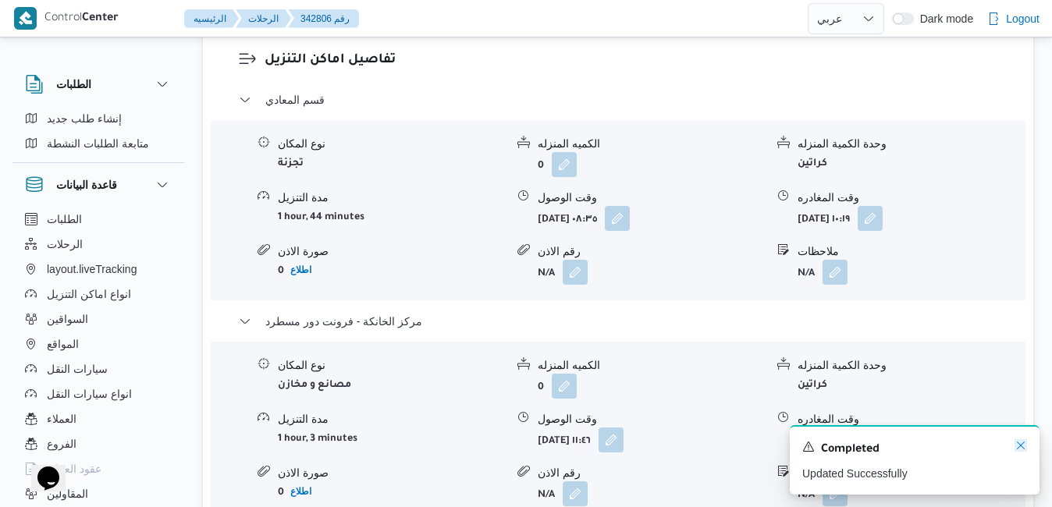
click at [1017, 443] on icon "Dismiss toast" at bounding box center [1020, 445] width 12 height 12
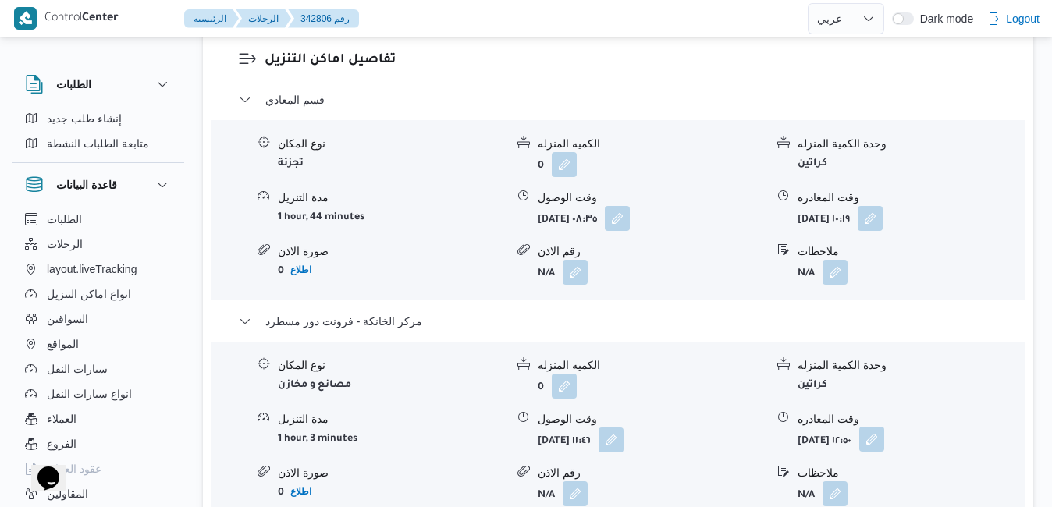
click at [884, 452] on button "button" at bounding box center [871, 439] width 25 height 25
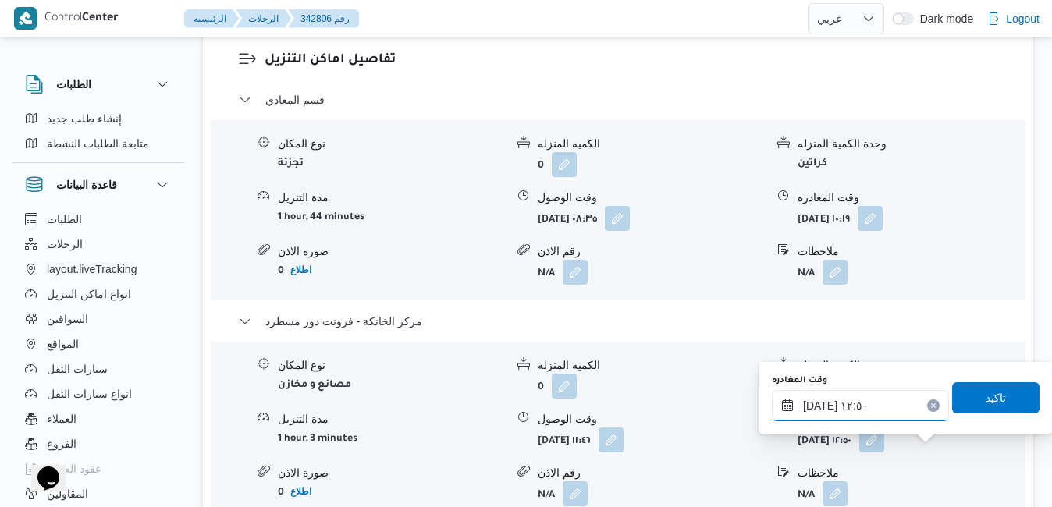
click at [878, 408] on input "[DATE] ١٢:٥٠" at bounding box center [860, 405] width 177 height 31
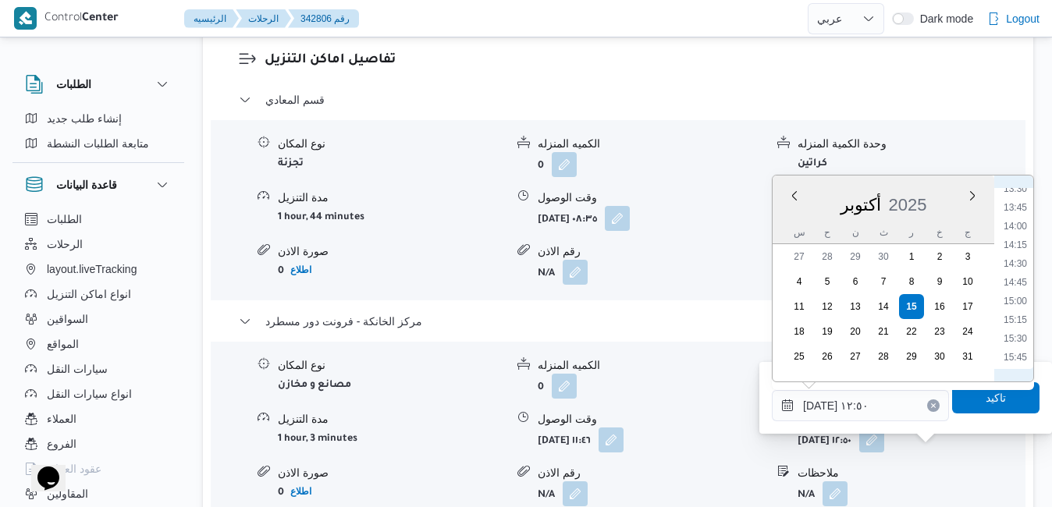
scroll to position [1177, 0]
click at [1013, 267] on li "16:45" at bounding box center [1015, 274] width 36 height 16
type input "[DATE] ١٦:٤٥"
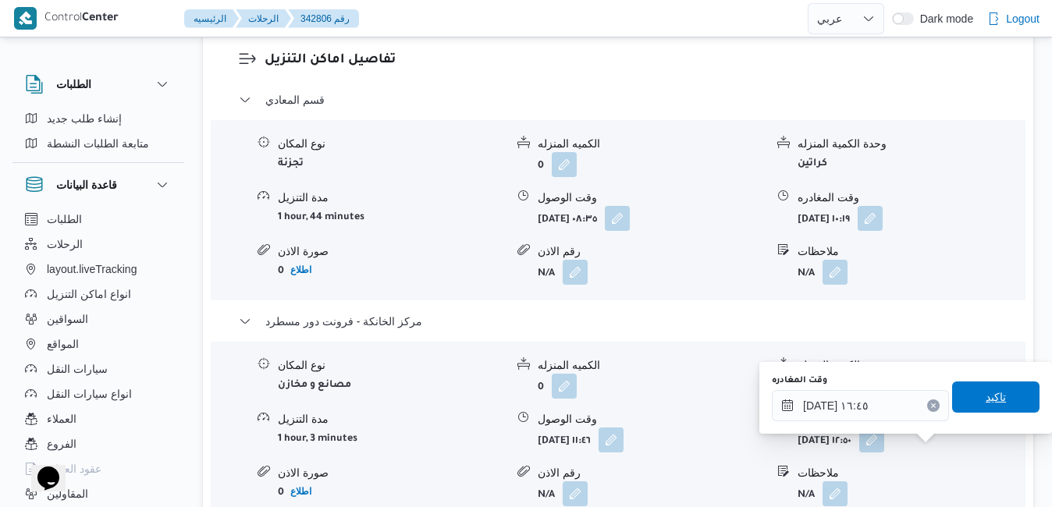
click at [964, 399] on span "تاكيد" at bounding box center [995, 397] width 87 height 31
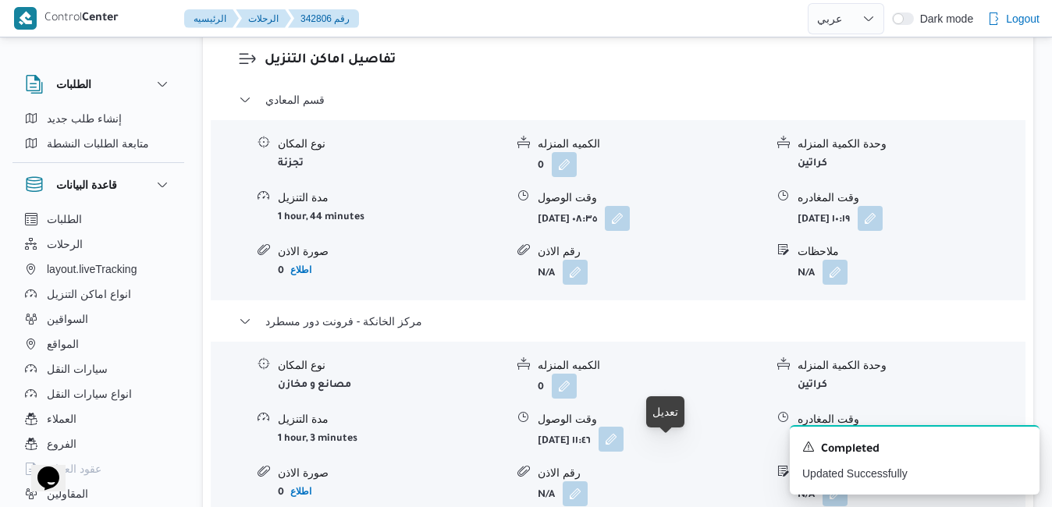
click at [623, 452] on button "button" at bounding box center [610, 439] width 25 height 25
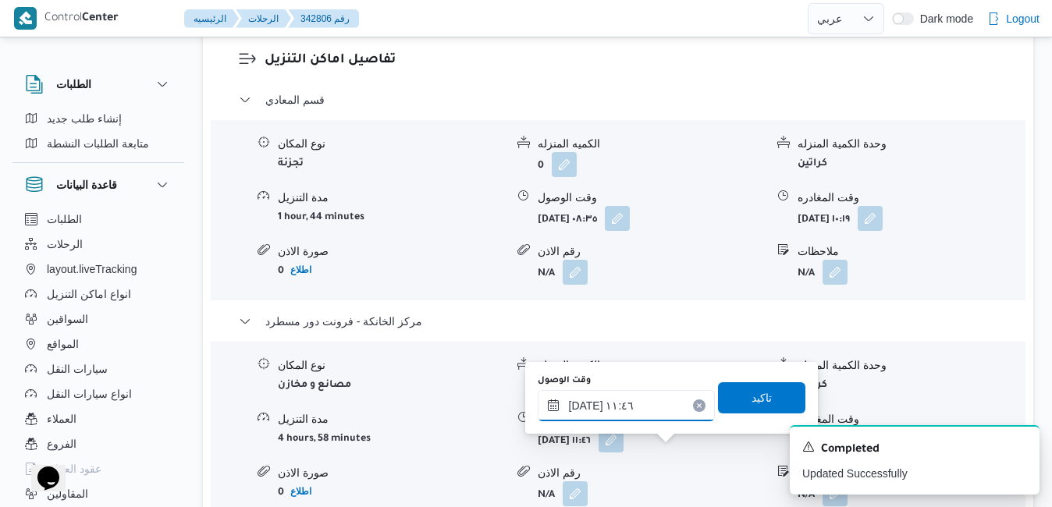
click at [637, 403] on input "[DATE] ١١:٤٦" at bounding box center [626, 405] width 177 height 31
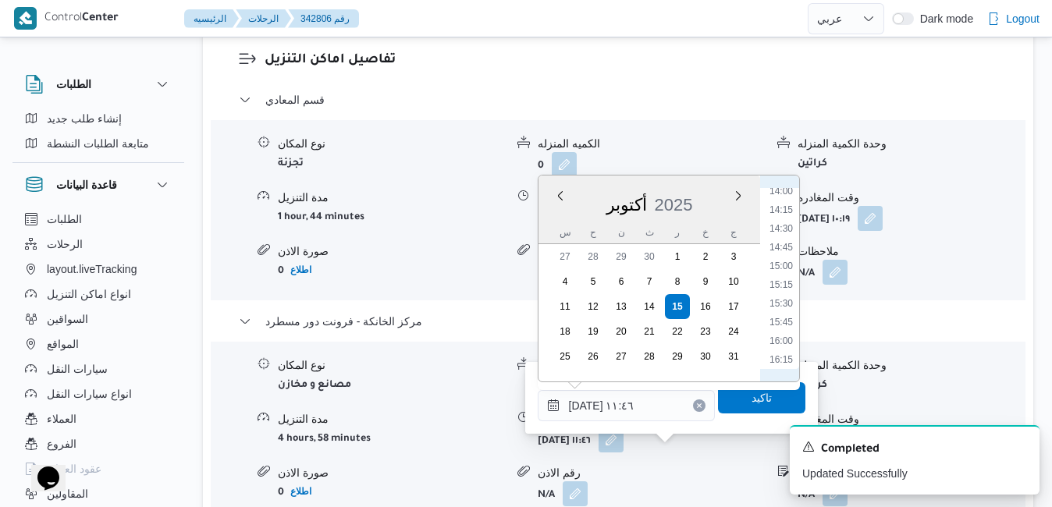
scroll to position [1102, 0]
click at [785, 331] on li "16:30" at bounding box center [781, 330] width 36 height 16
type input "[DATE] ١٦:٣٠"
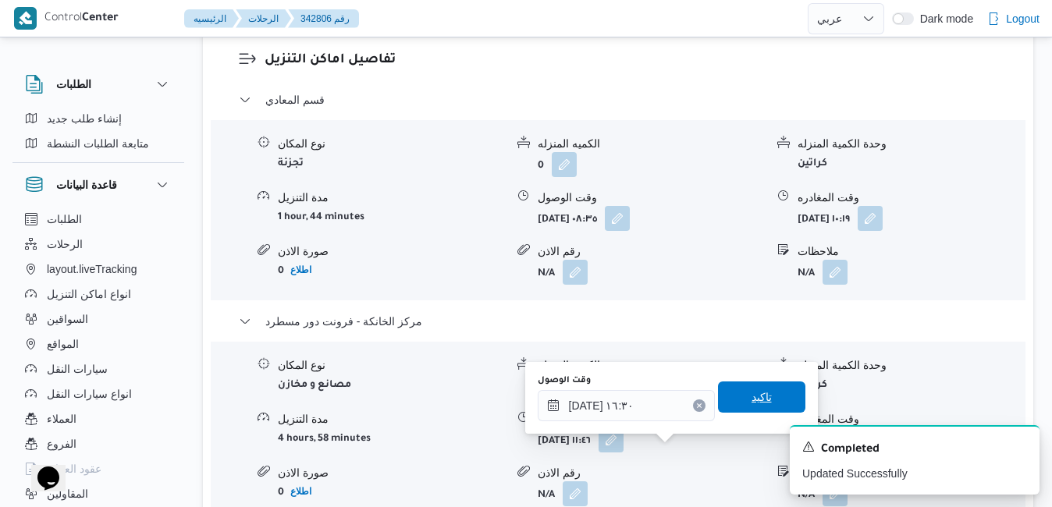
click at [751, 402] on span "تاكيد" at bounding box center [761, 397] width 20 height 19
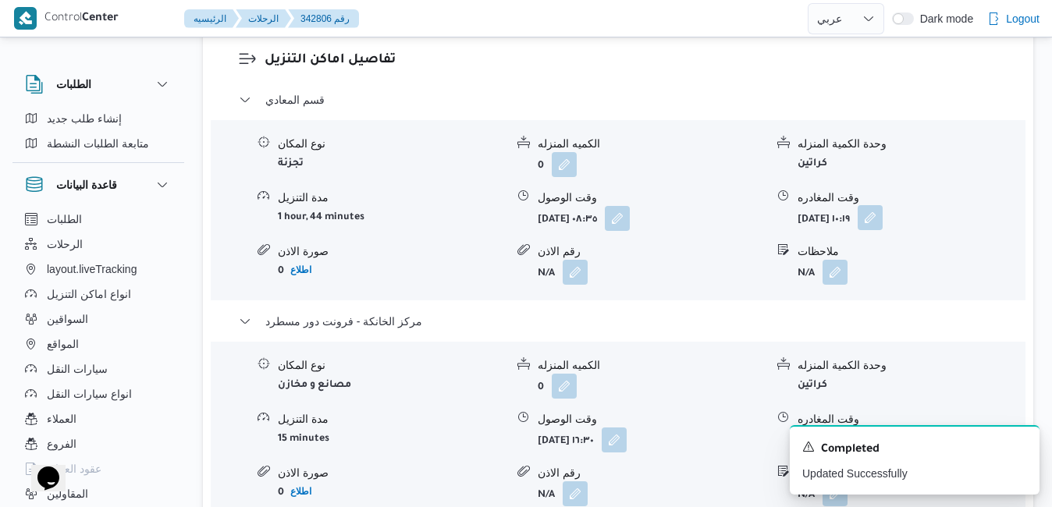
click at [882, 230] on button "button" at bounding box center [869, 217] width 25 height 25
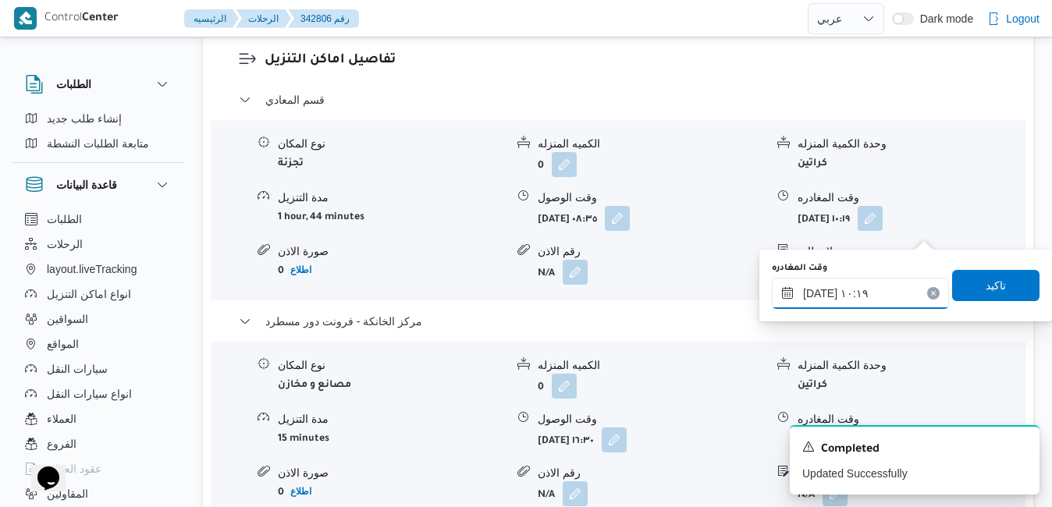
click at [859, 293] on input "[DATE] ١٠:١٩" at bounding box center [860, 293] width 177 height 31
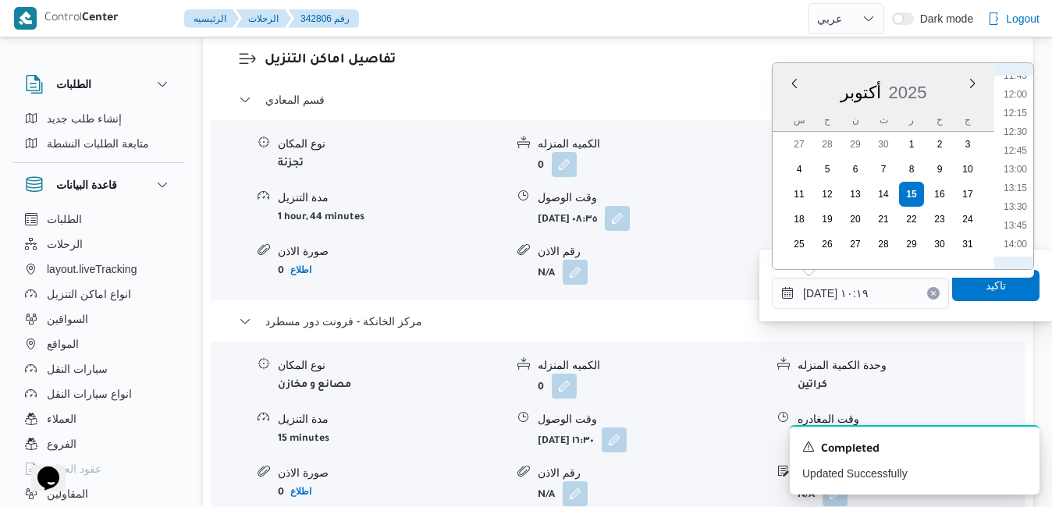
scroll to position [989, 0]
click at [1017, 248] on li "15:30" at bounding box center [1015, 255] width 36 height 16
type input "[DATE] ١٥:٣٠"
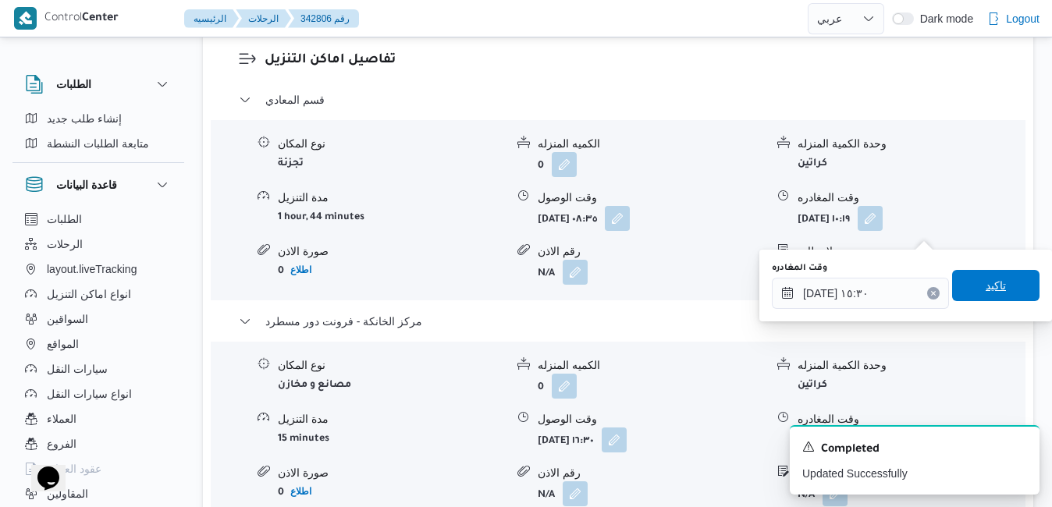
click at [994, 279] on span "تاكيد" at bounding box center [995, 285] width 87 height 31
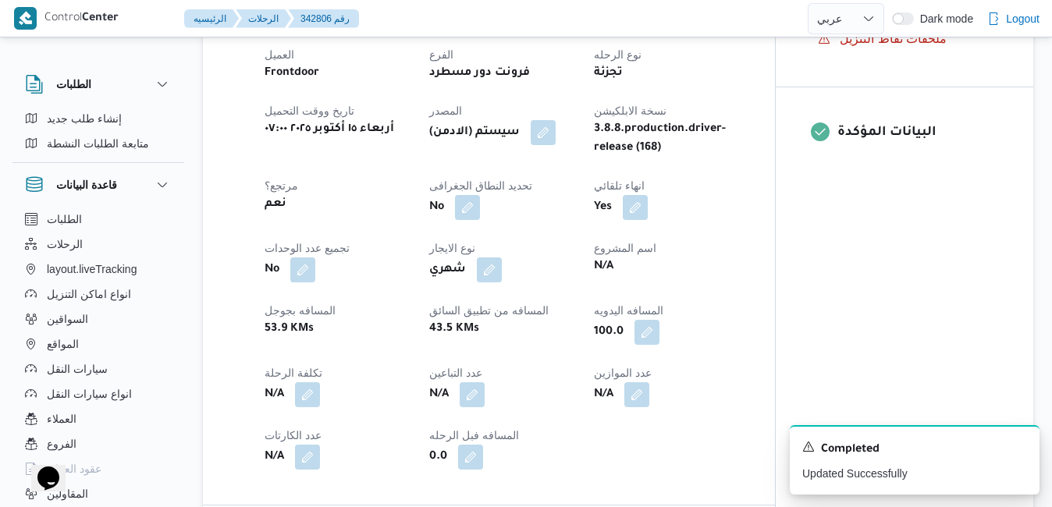
scroll to position [0, 0]
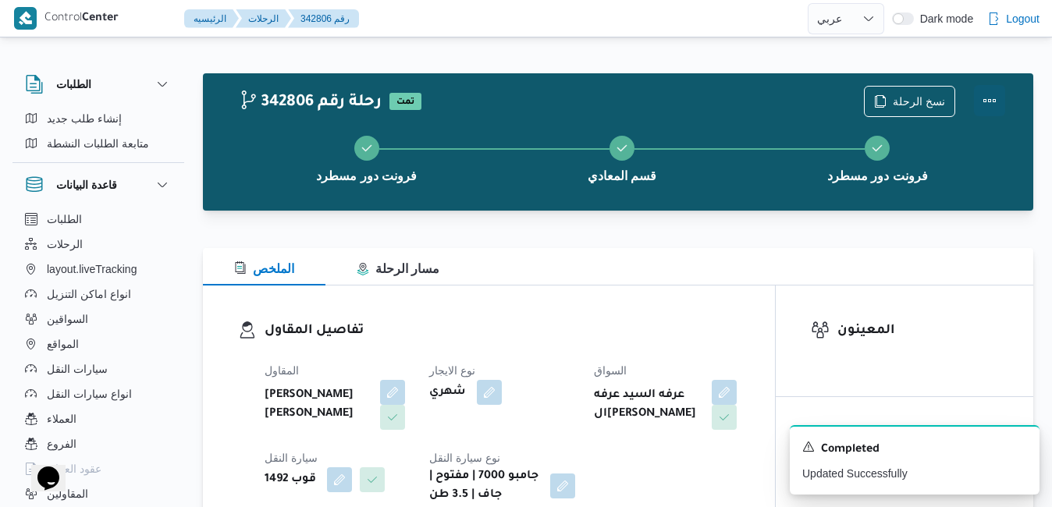
click at [988, 103] on button "Actions" at bounding box center [989, 100] width 31 height 31
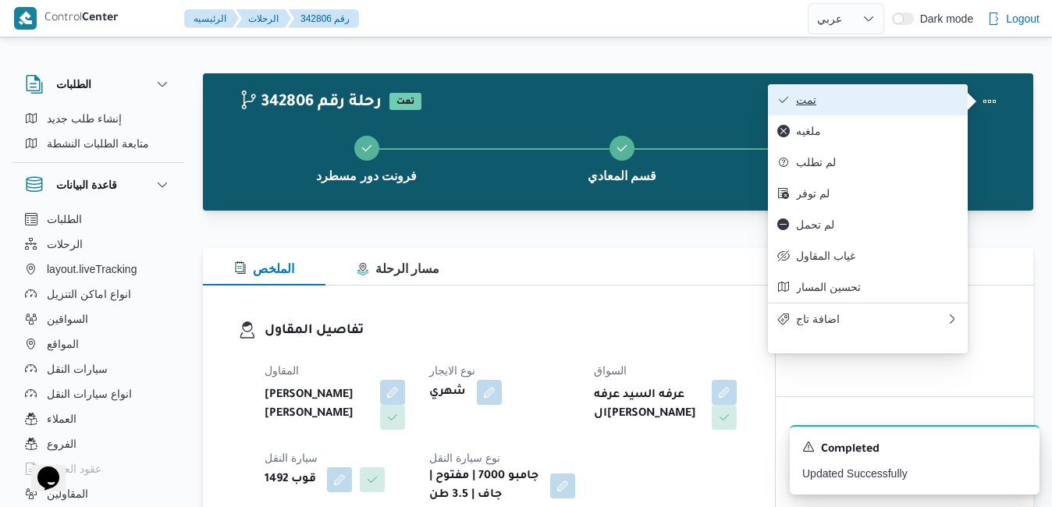
click at [950, 104] on span "تمت" at bounding box center [877, 100] width 162 height 12
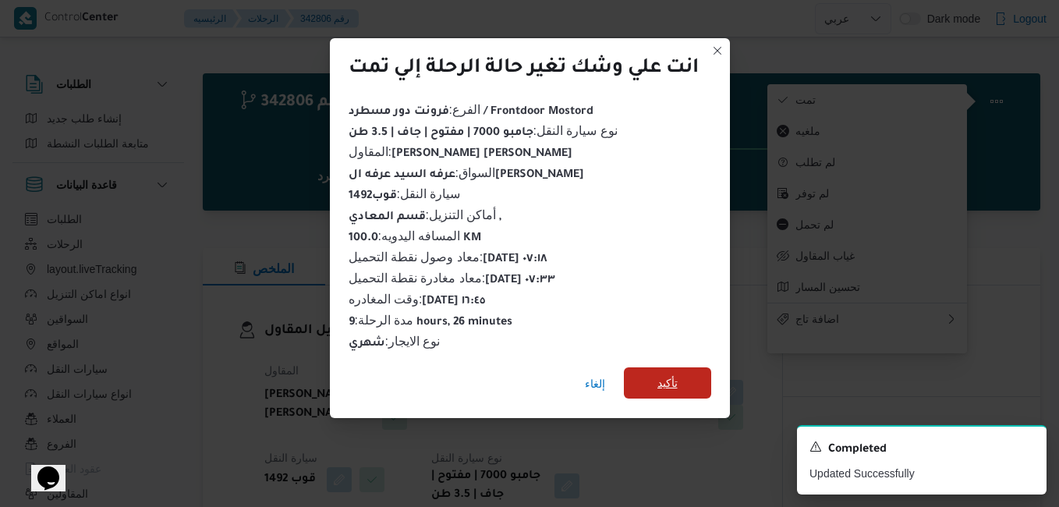
click at [678, 375] on span "تأكيد" at bounding box center [668, 383] width 20 height 19
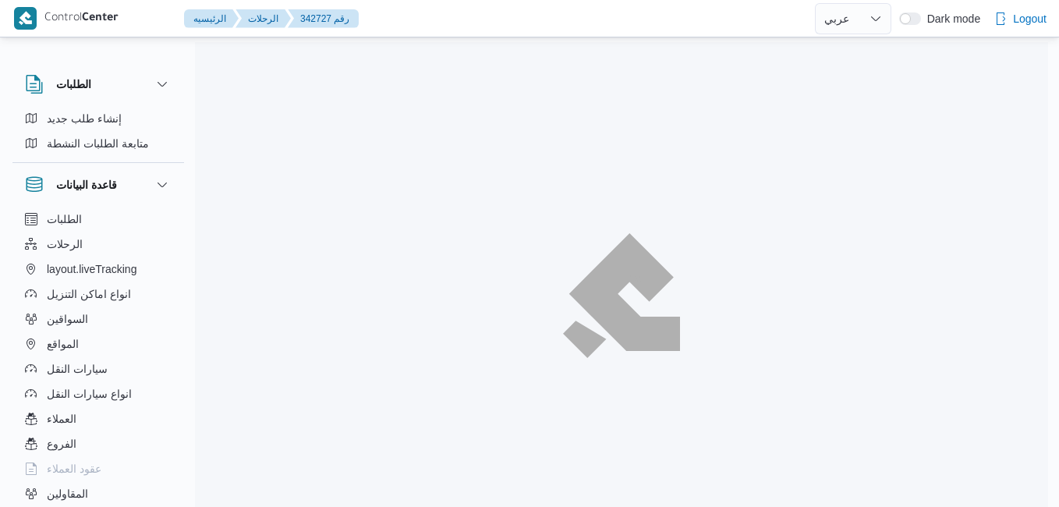
select select "ar"
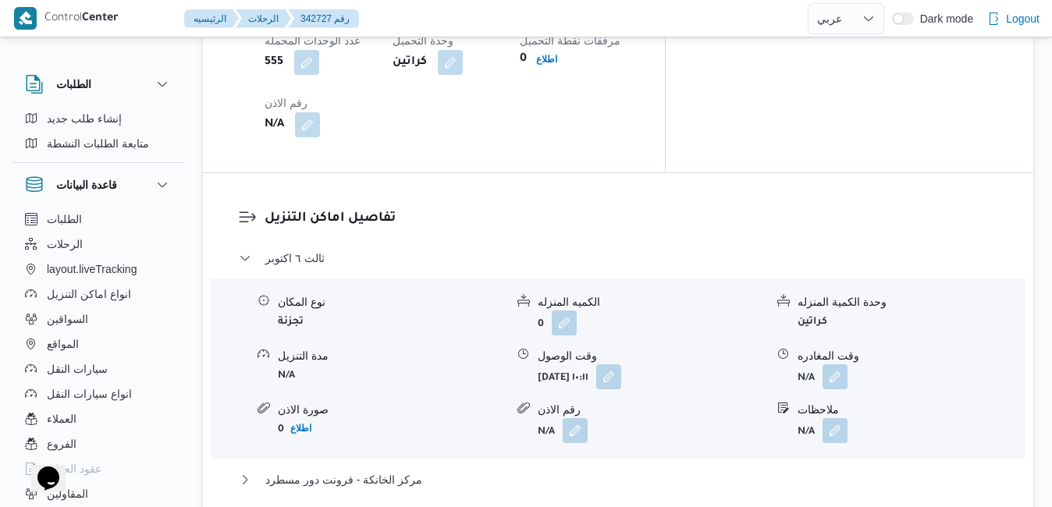
scroll to position [1436, 0]
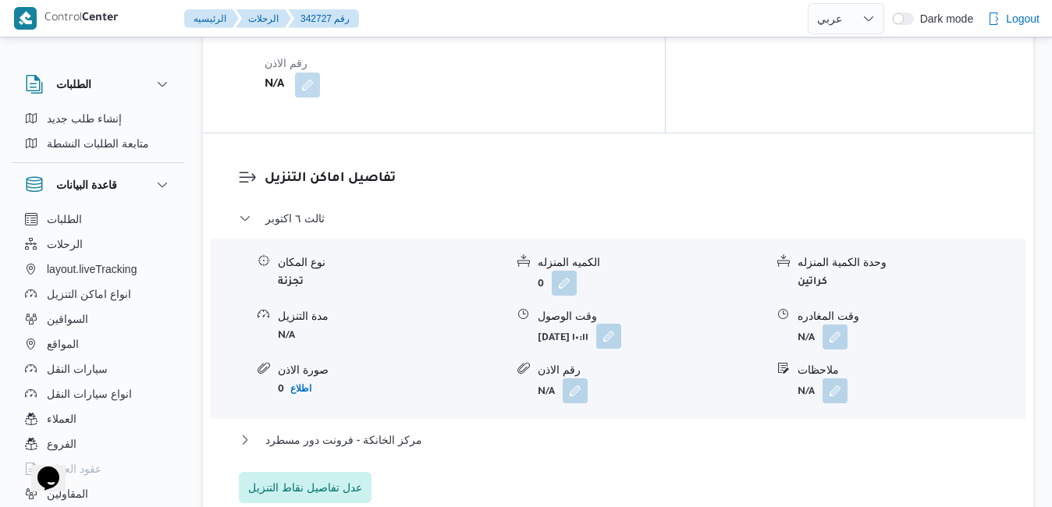
click at [621, 324] on button "button" at bounding box center [608, 336] width 25 height 25
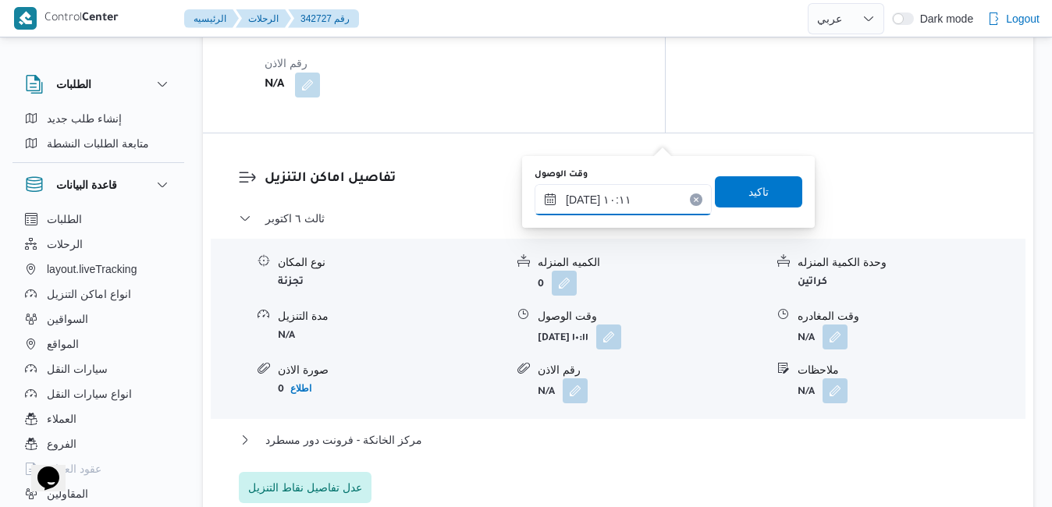
click at [602, 202] on input "[DATE] ١٠:١١" at bounding box center [622, 199] width 177 height 31
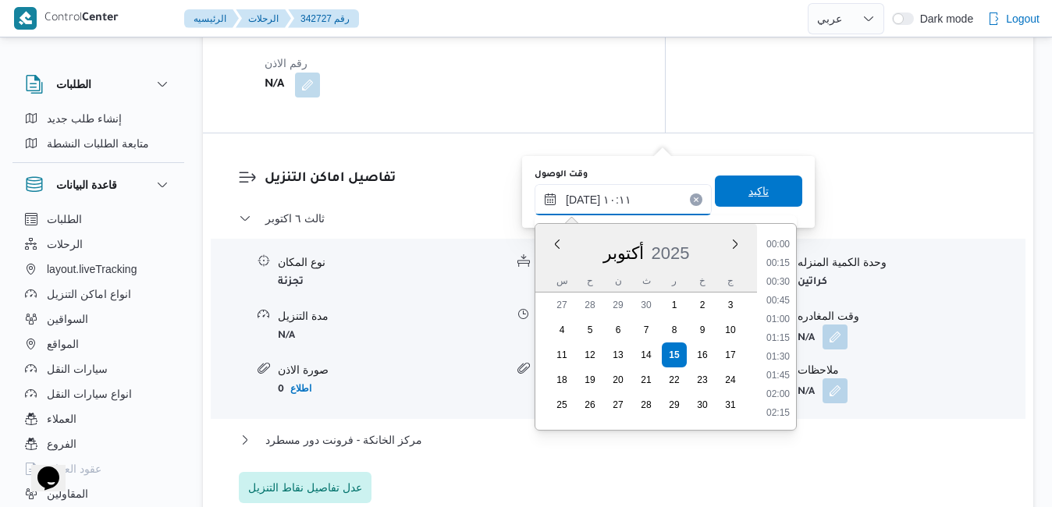
scroll to position [654, 0]
click at [775, 306] on li "09:30" at bounding box center [778, 302] width 36 height 16
type input "[DATE] ٠٩:٣٠"
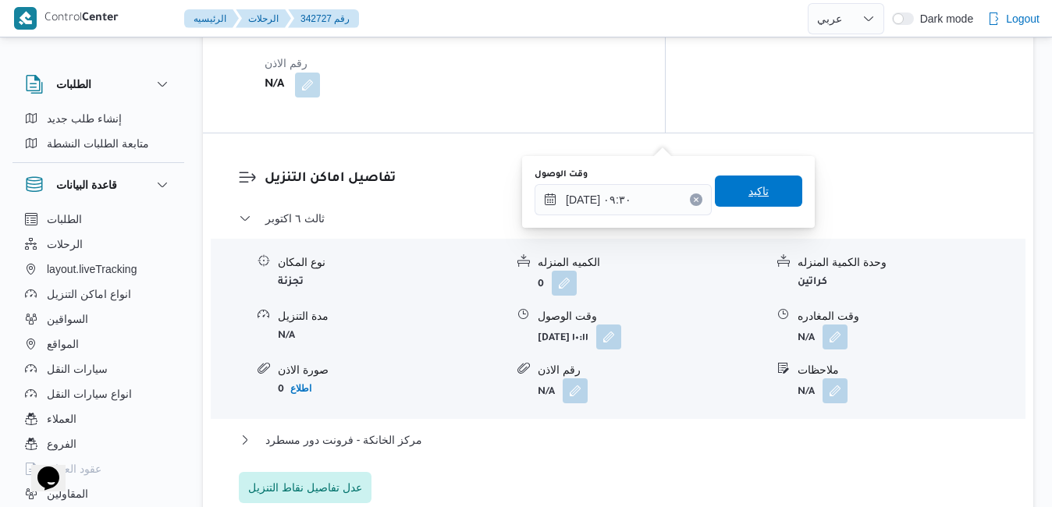
click at [762, 193] on span "تاكيد" at bounding box center [758, 191] width 87 height 31
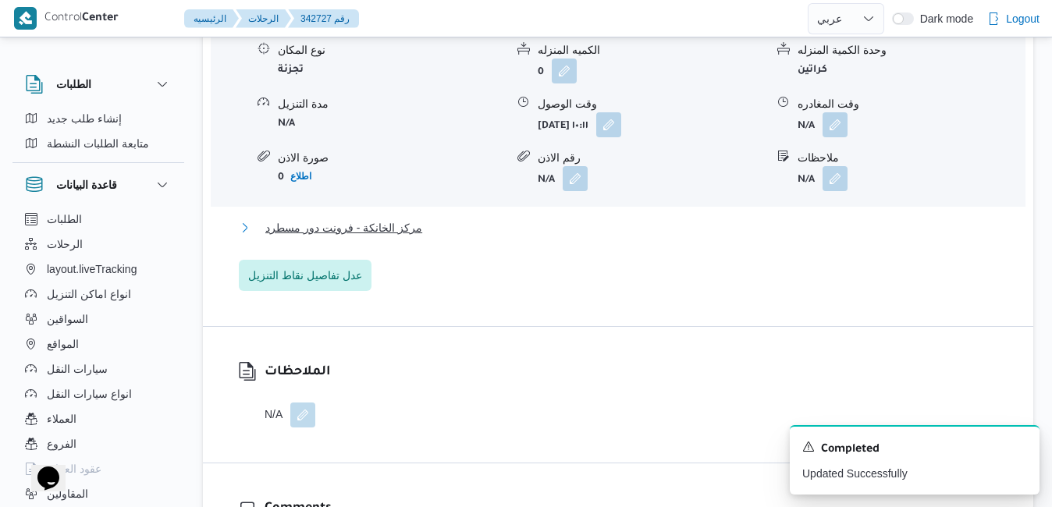
click at [619, 237] on button "مركز الخانكة - فرونت دور مسطرد" at bounding box center [618, 227] width 759 height 19
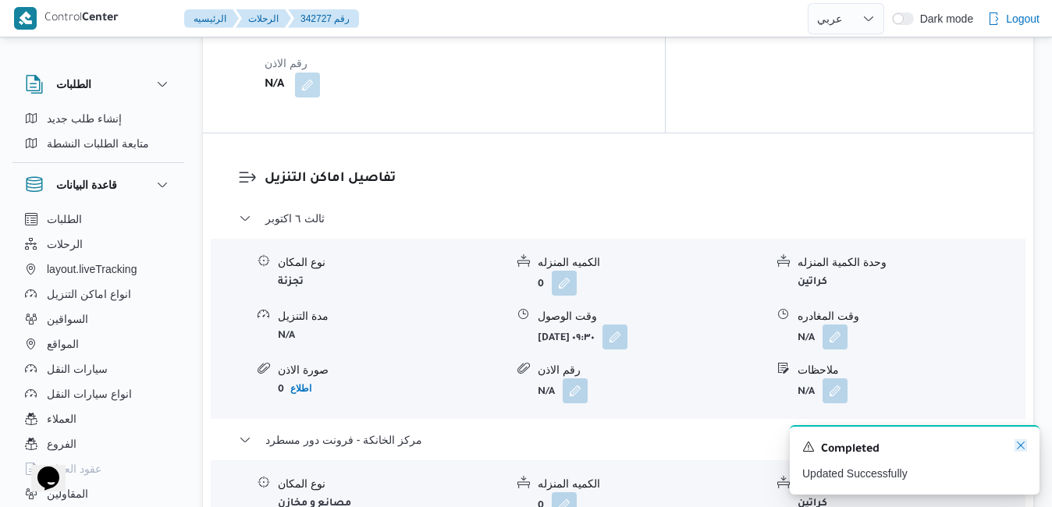
click at [1021, 449] on icon "Dismiss toast" at bounding box center [1020, 445] width 12 height 12
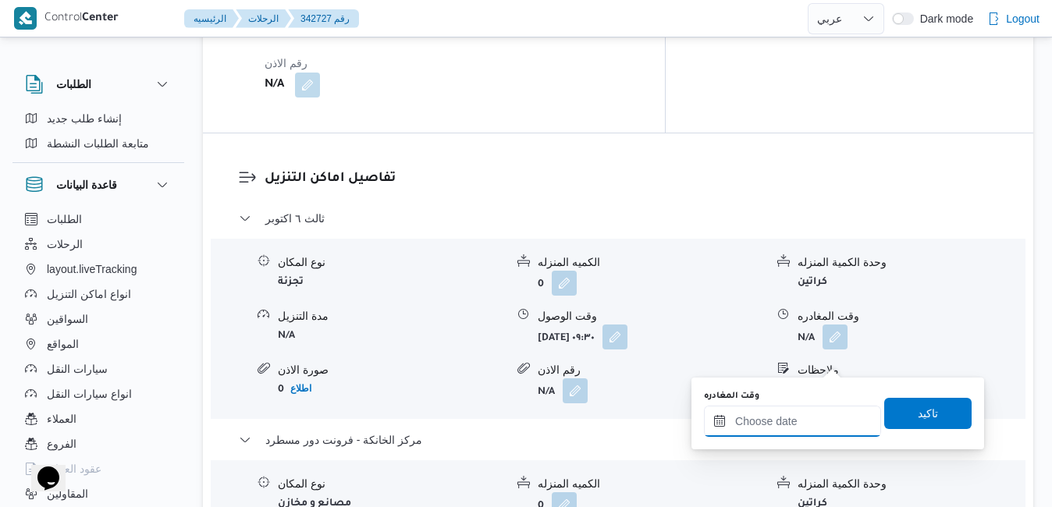
click at [797, 422] on input "وقت المغادره" at bounding box center [792, 421] width 177 height 31
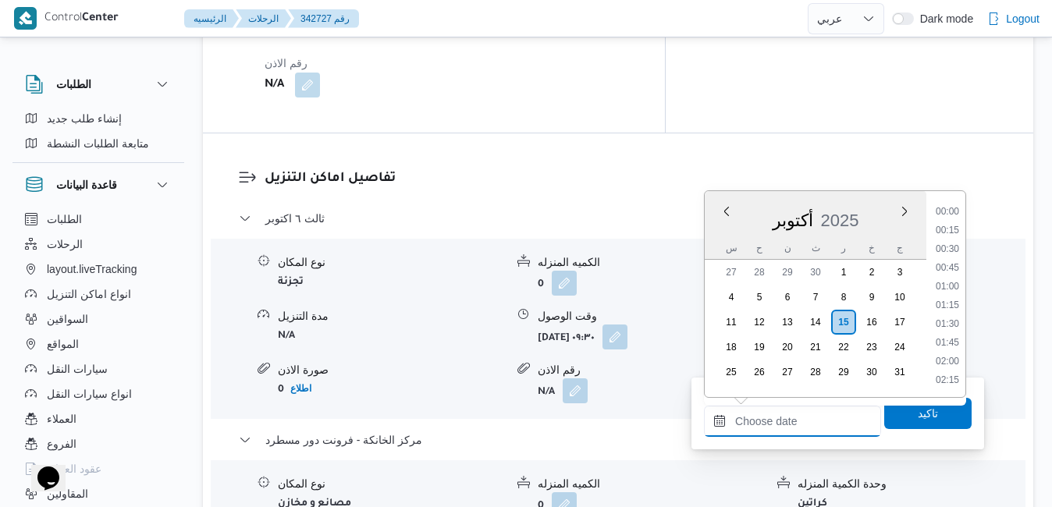
scroll to position [1290, 0]
click at [722, 236] on div "أكتوبر 2025" at bounding box center [816, 217] width 222 height 40
click at [954, 236] on li "17:30" at bounding box center [947, 232] width 36 height 16
type input "١٥/١٠/٢٠٢٥ ١٧:٣٠"
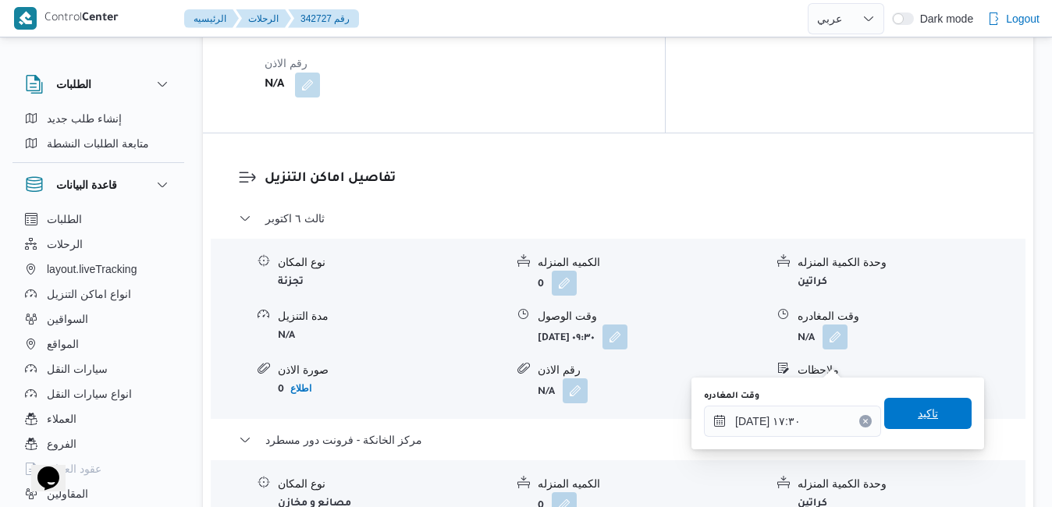
click at [918, 405] on span "تاكيد" at bounding box center [928, 413] width 20 height 19
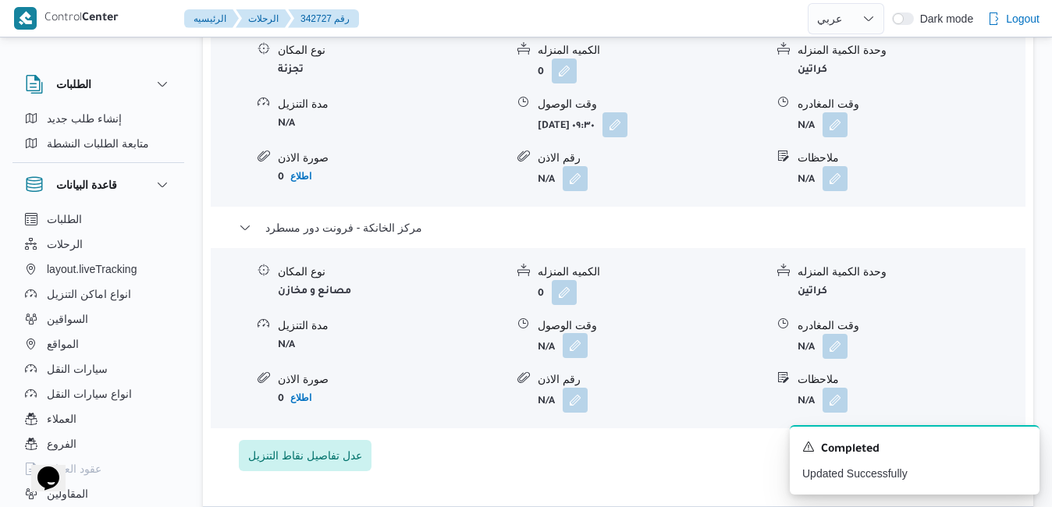
click at [580, 358] on button "button" at bounding box center [575, 345] width 25 height 25
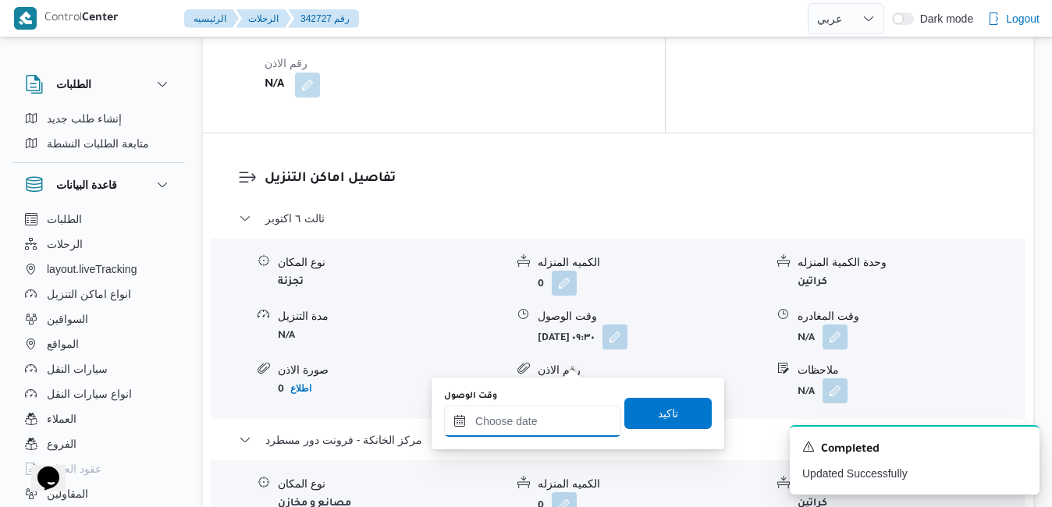
click at [506, 420] on input "وقت الوصول" at bounding box center [532, 421] width 177 height 31
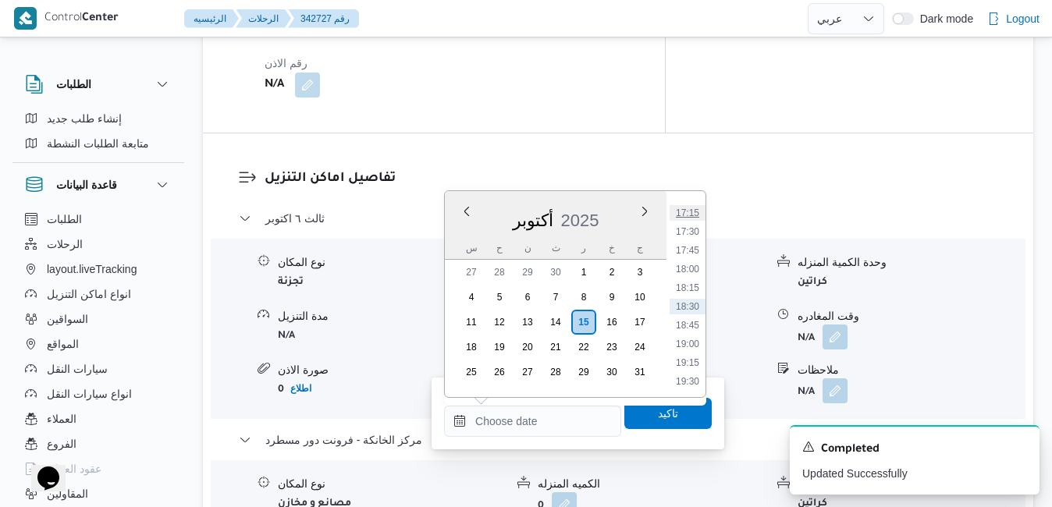
click at [694, 215] on li "17:15" at bounding box center [687, 213] width 36 height 16
type input "١٥/١٠/٢٠٢٥ ١٧:١٥"
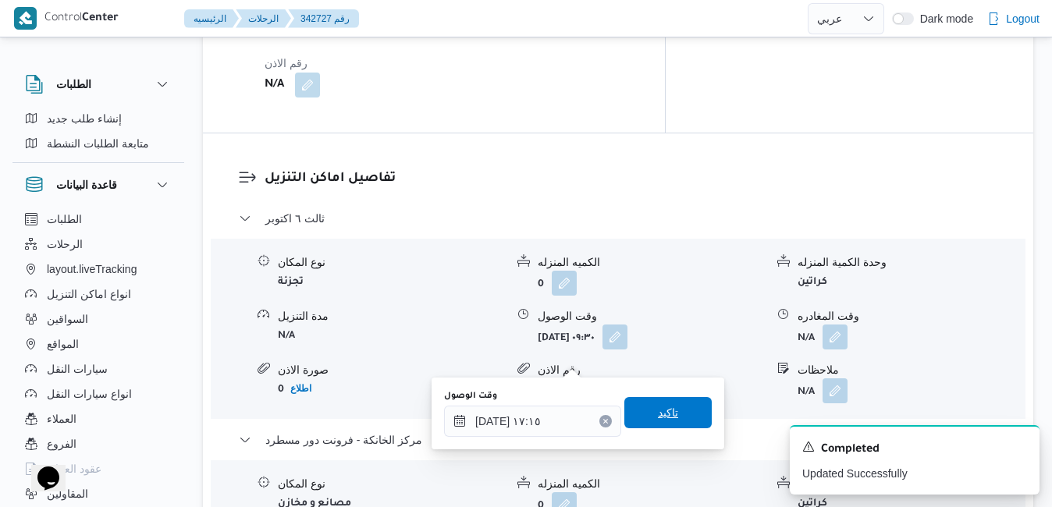
click at [658, 417] on span "تاكيد" at bounding box center [668, 412] width 20 height 19
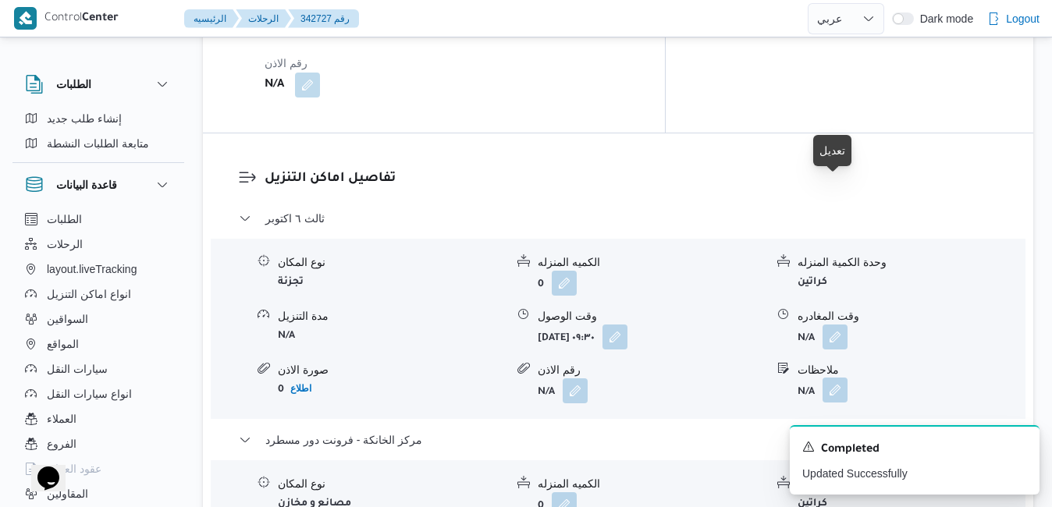
scroll to position [1404, 0]
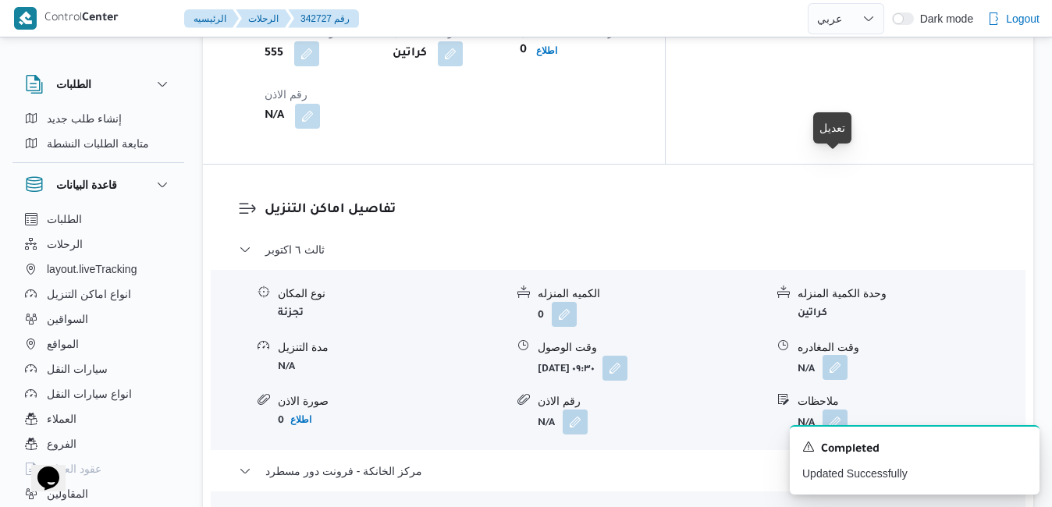
click at [832, 355] on button "button" at bounding box center [834, 367] width 25 height 25
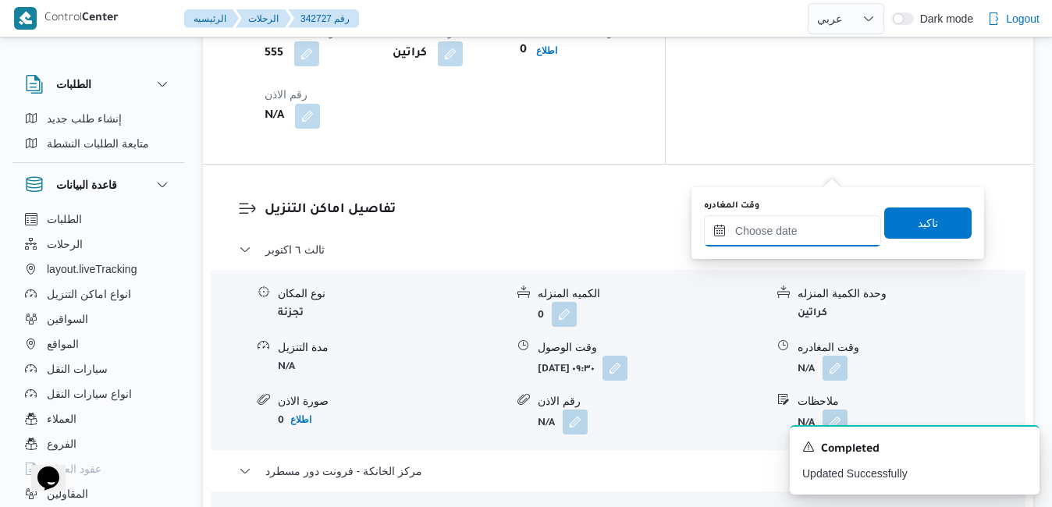
click at [765, 232] on input "وقت المغادره" at bounding box center [792, 230] width 177 height 31
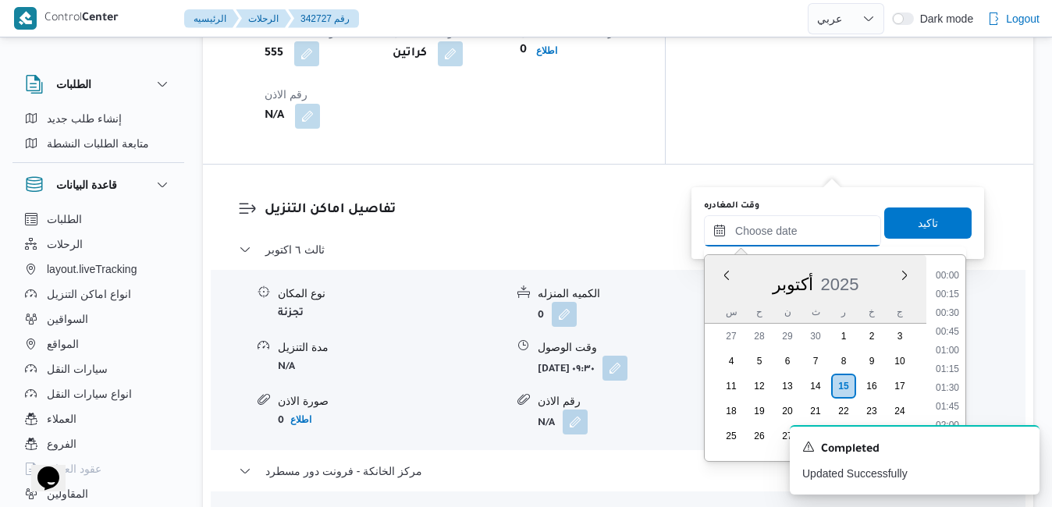
scroll to position [1290, 0]
click at [717, 296] on div "أكتوبر 2025" at bounding box center [816, 281] width 222 height 40
click at [956, 340] on li "16:00" at bounding box center [947, 342] width 36 height 16
type input "١٥/١٠/٢٠٢٥ ١٦:٠٠"
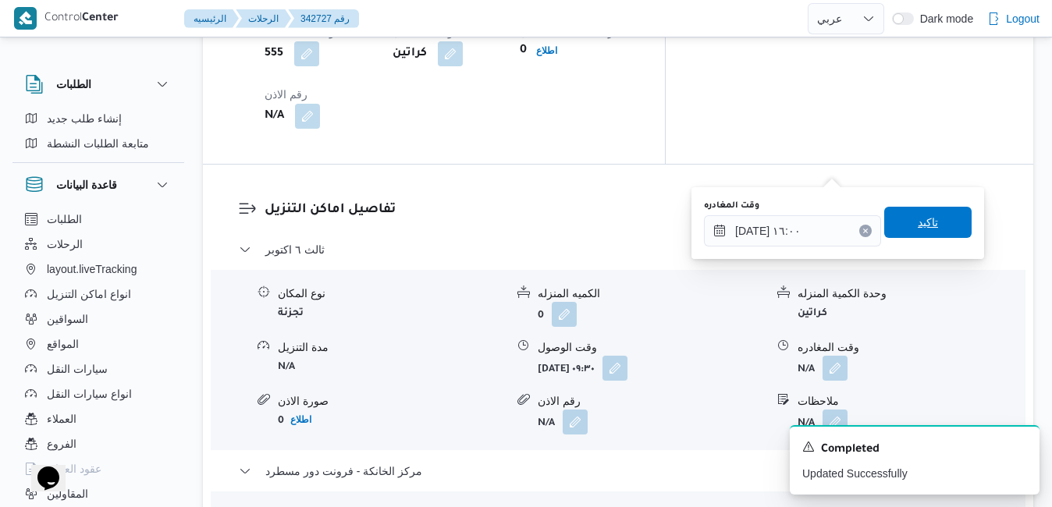
click at [932, 229] on span "تاكيد" at bounding box center [927, 222] width 87 height 31
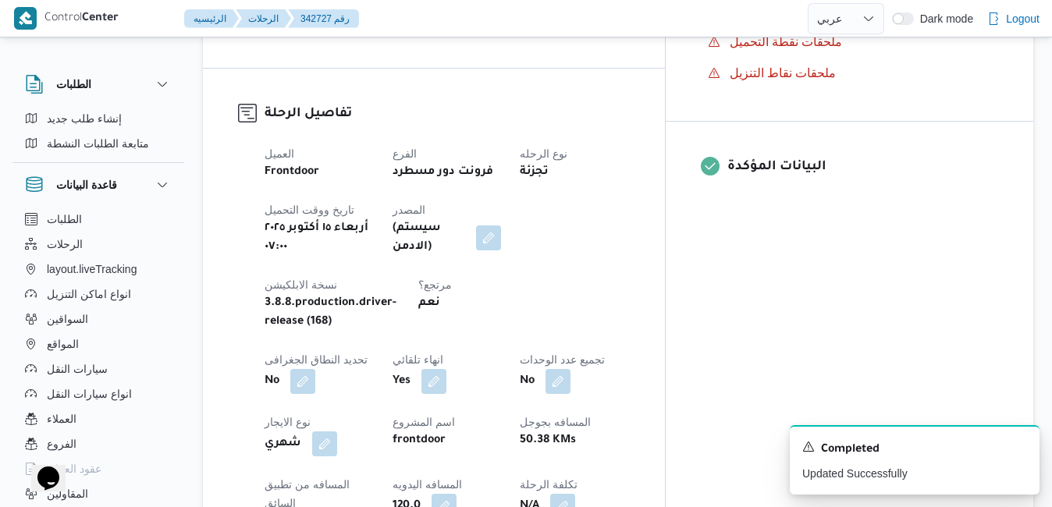
scroll to position [0, 0]
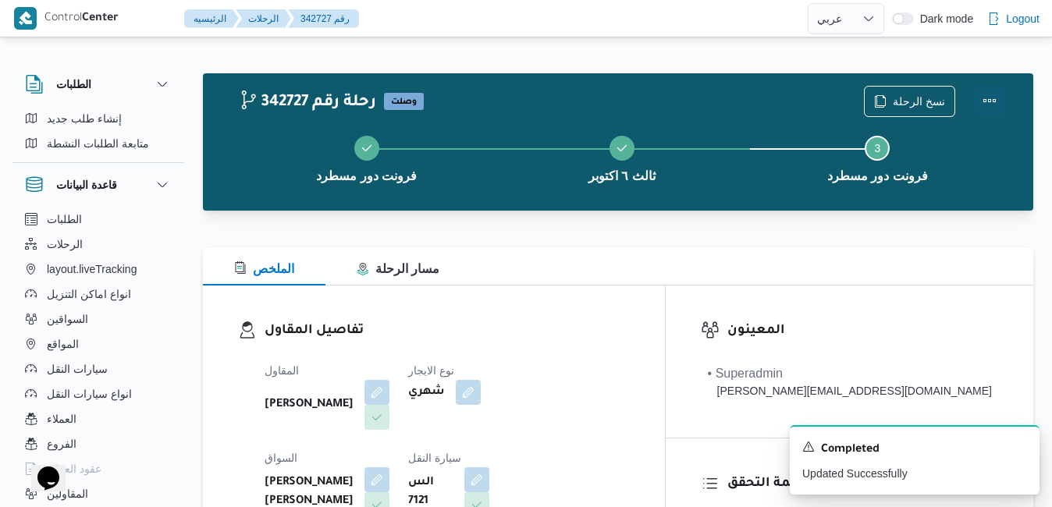
click at [987, 101] on button "Actions" at bounding box center [989, 100] width 31 height 31
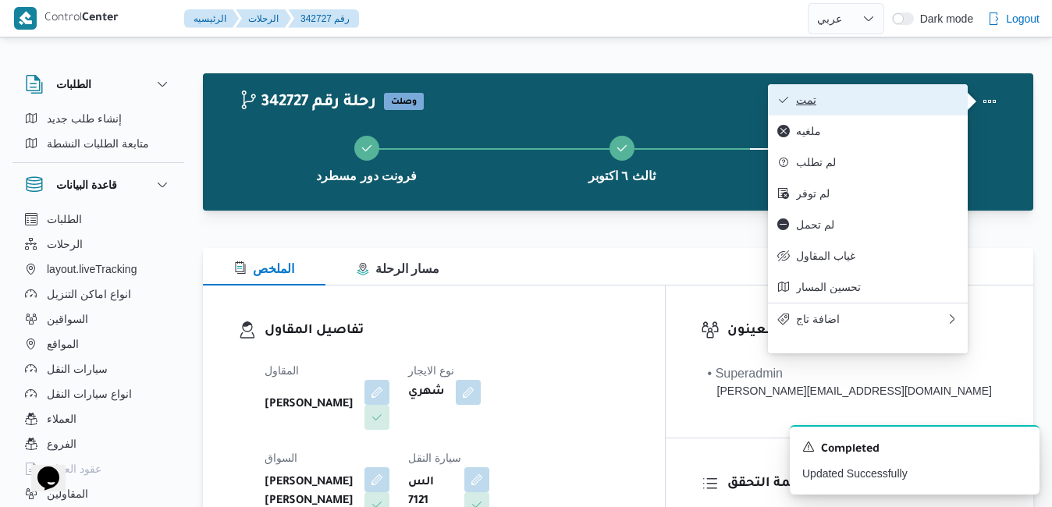
click at [938, 101] on span "تمت" at bounding box center [877, 100] width 162 height 12
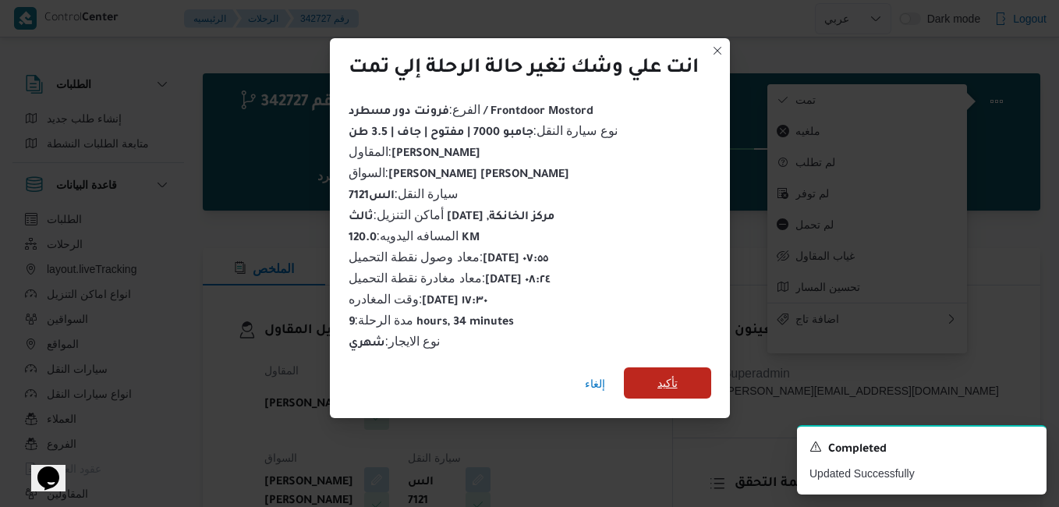
click at [659, 377] on span "تأكيد" at bounding box center [668, 383] width 20 height 19
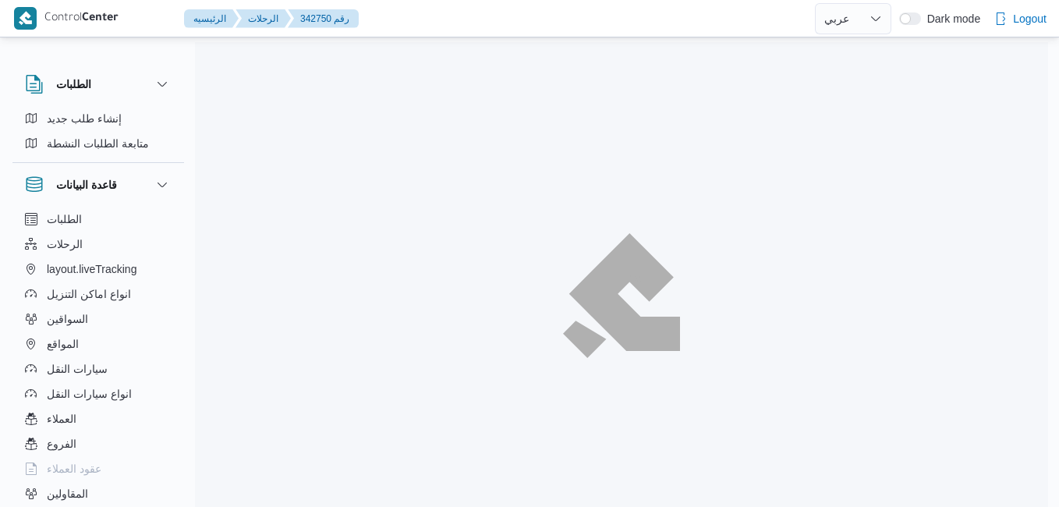
select select "ar"
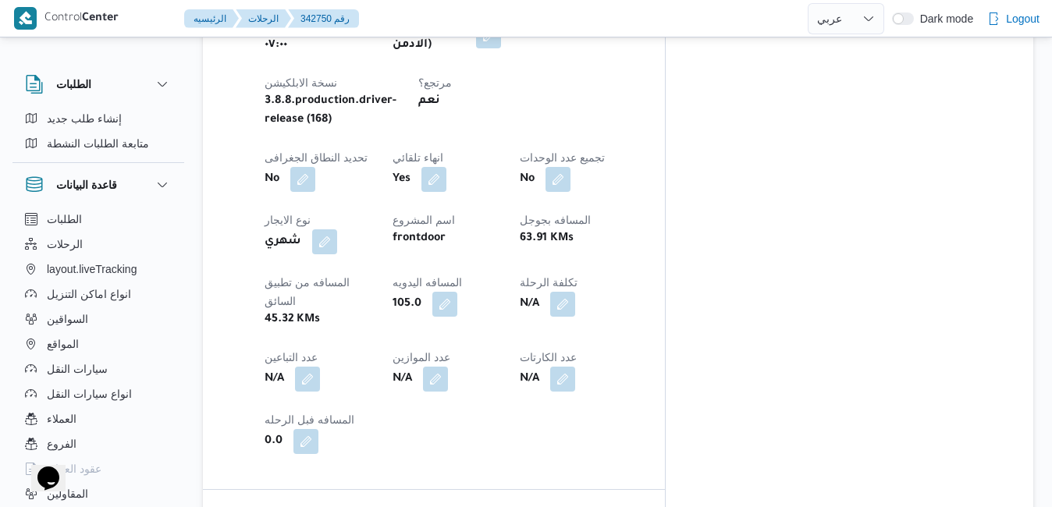
scroll to position [811, 0]
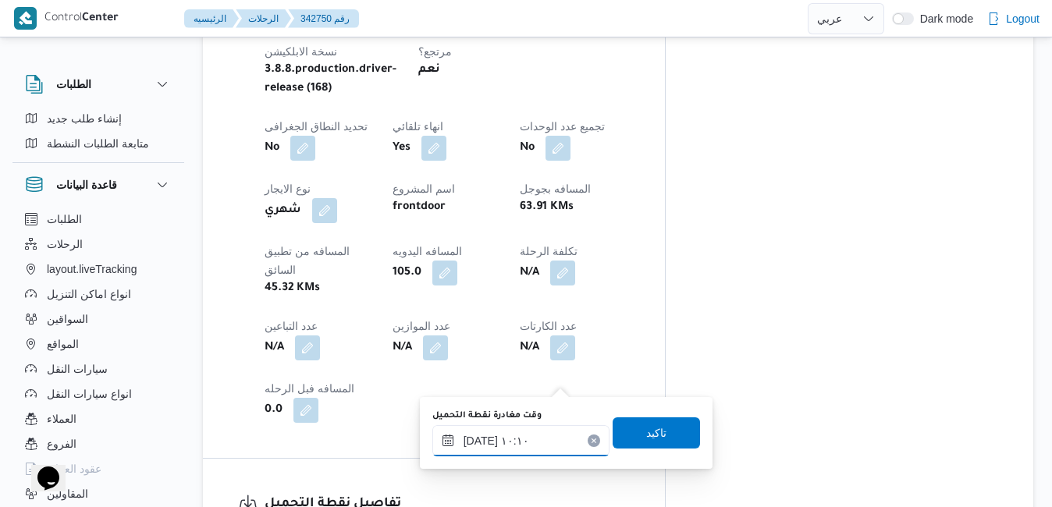
click at [504, 438] on input "١٥/١٠/٢٠٢٥ ١٠:١٠" at bounding box center [520, 440] width 177 height 31
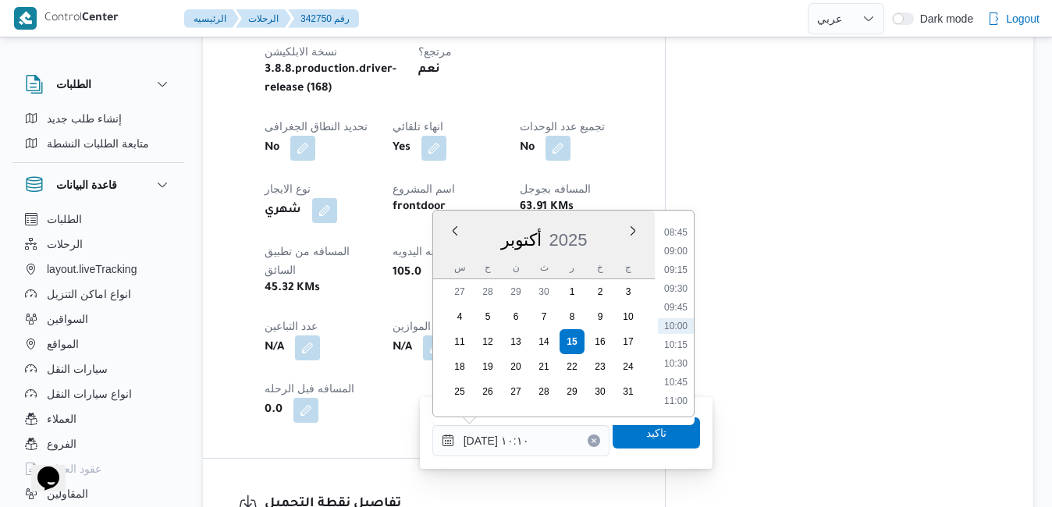
scroll to position [495, 0]
click at [673, 351] on li "08:15" at bounding box center [676, 354] width 36 height 16
type input "١٥/١٠/٢٠٢٥ ٠٨:١٥"
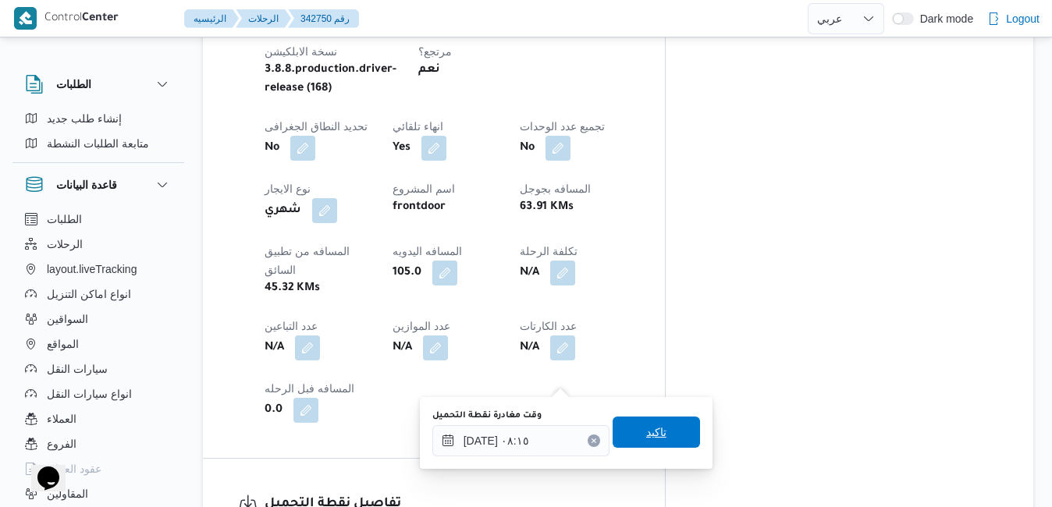
click at [665, 441] on span "تاكيد" at bounding box center [655, 432] width 87 height 31
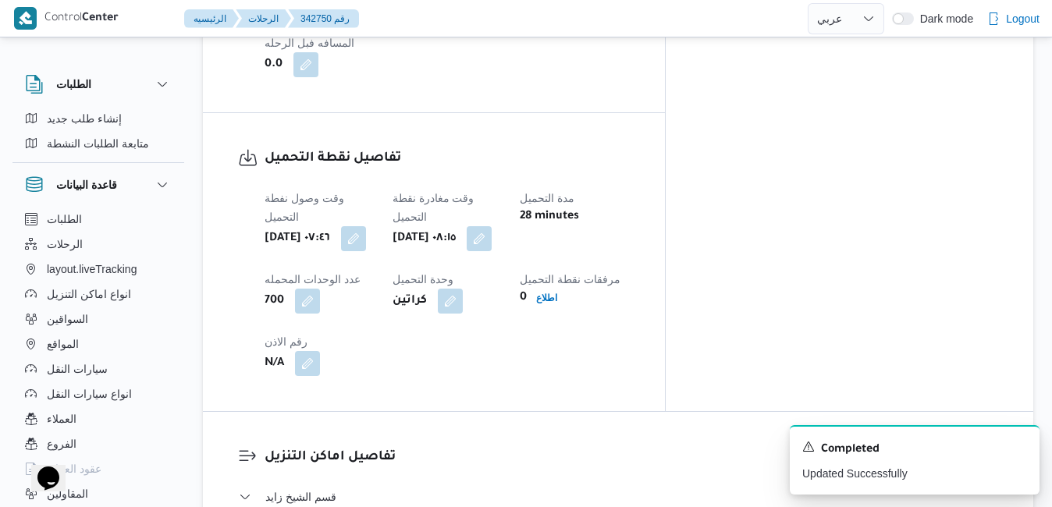
scroll to position [1186, 0]
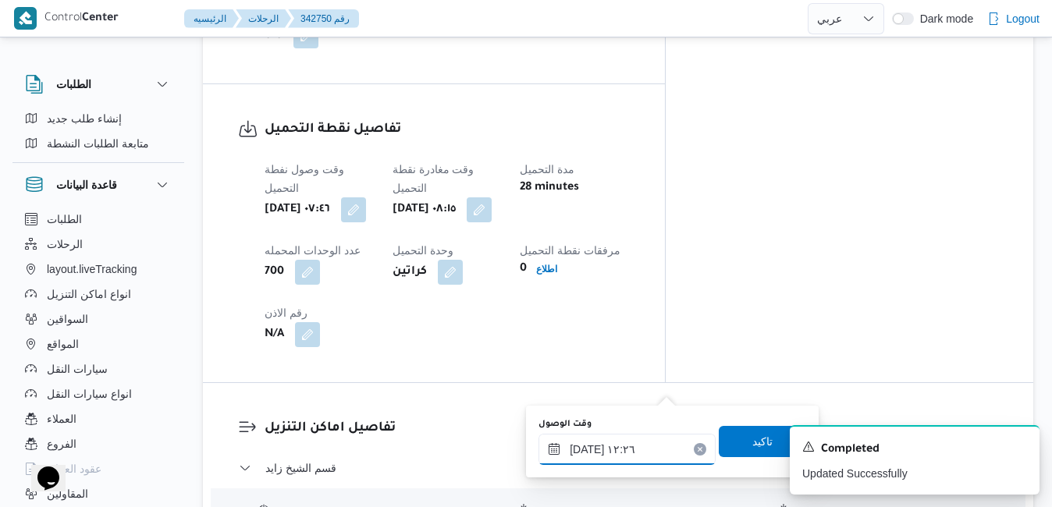
click at [606, 454] on input "١٥/١٠/٢٠٢٥ ١٢:٢٦" at bounding box center [626, 449] width 177 height 31
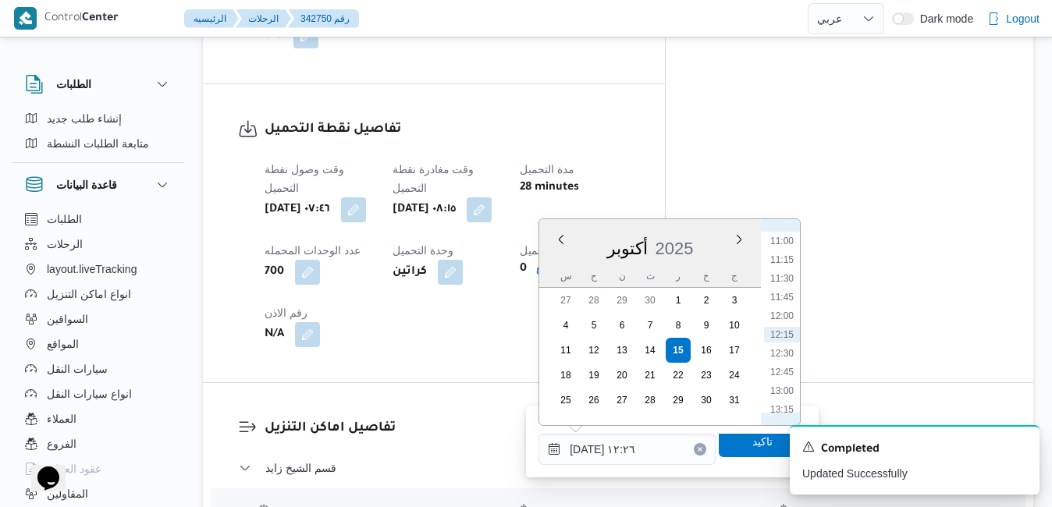
scroll to position [664, 0]
click at [790, 268] on li "09:15" at bounding box center [782, 269] width 36 height 16
type input "١٥/١٠/٢٠٢٥ ٠٩:١٥"
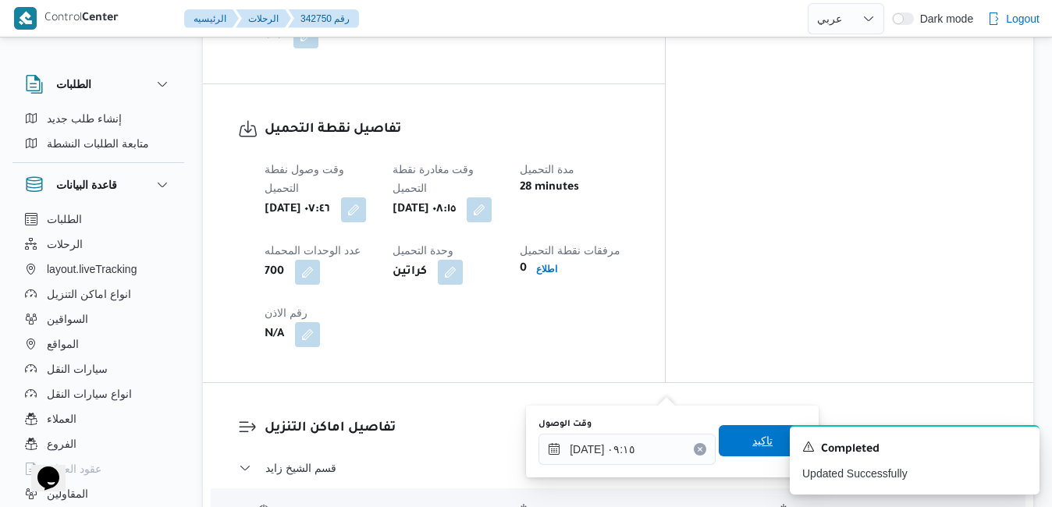
click at [719, 440] on span "تاكيد" at bounding box center [762, 440] width 87 height 31
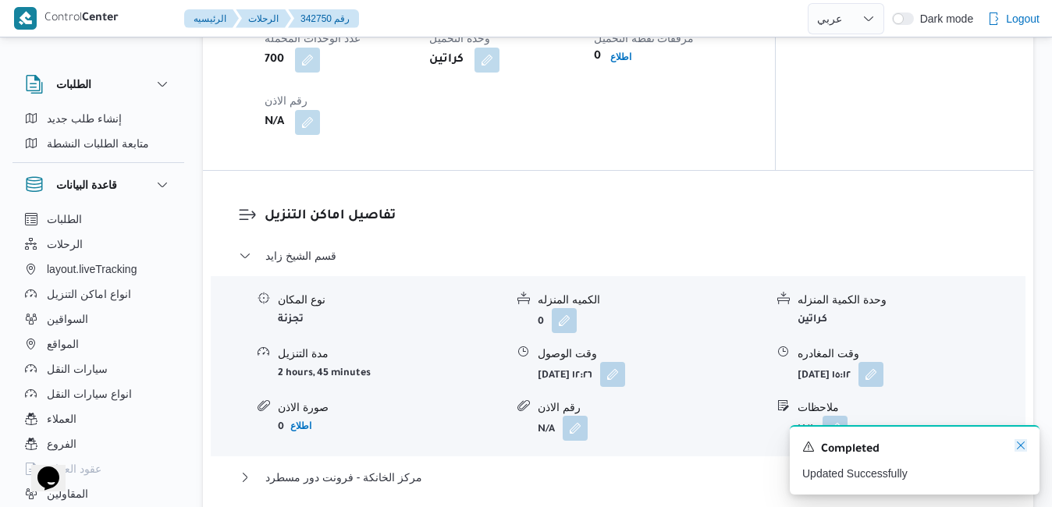
click at [1024, 452] on icon "Dismiss toast" at bounding box center [1020, 445] width 12 height 12
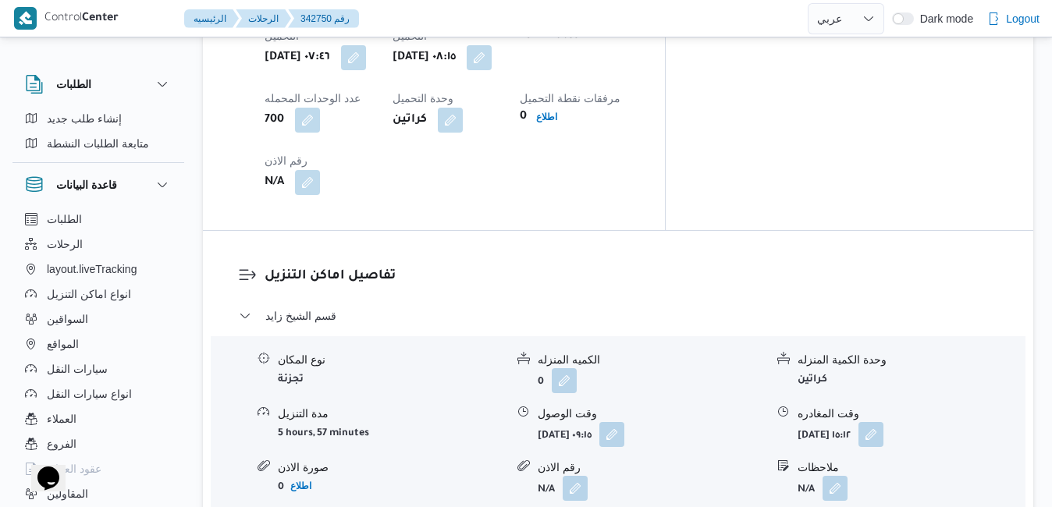
scroll to position [1436, 0]
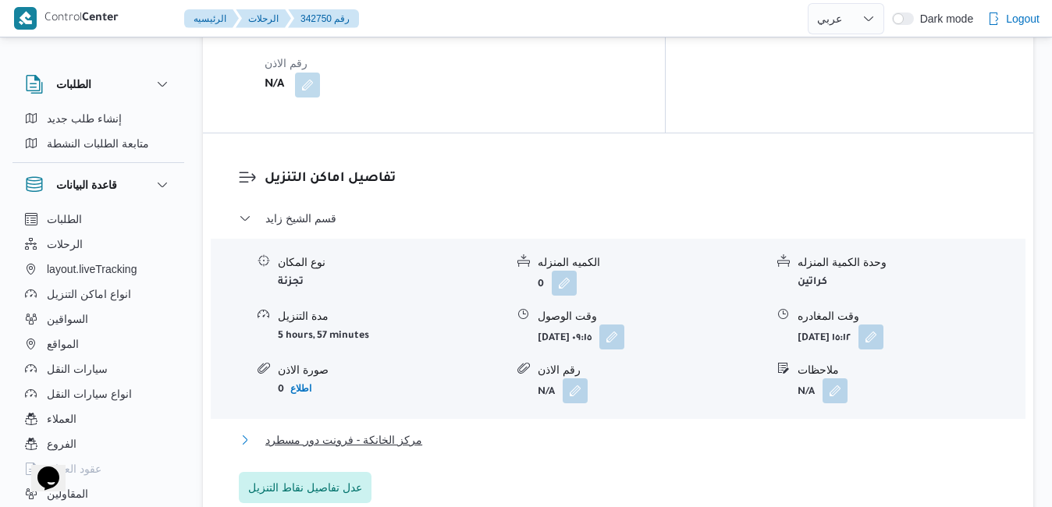
click at [797, 431] on button "مركز الخانكة - فرونت دور مسطرد" at bounding box center [618, 440] width 759 height 19
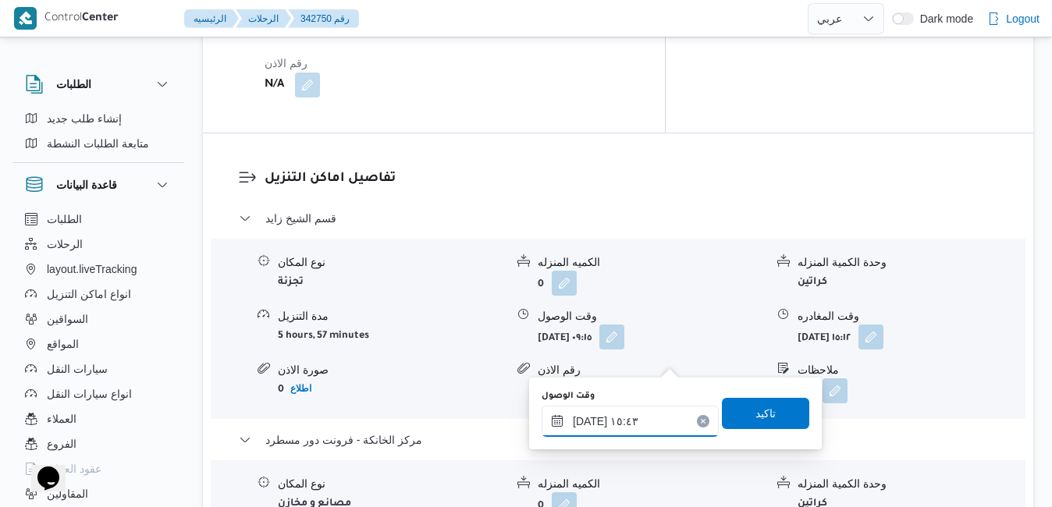
click at [626, 421] on input "١٥/١٠/٢٠٢٥ ١٥:٤٣" at bounding box center [629, 421] width 177 height 31
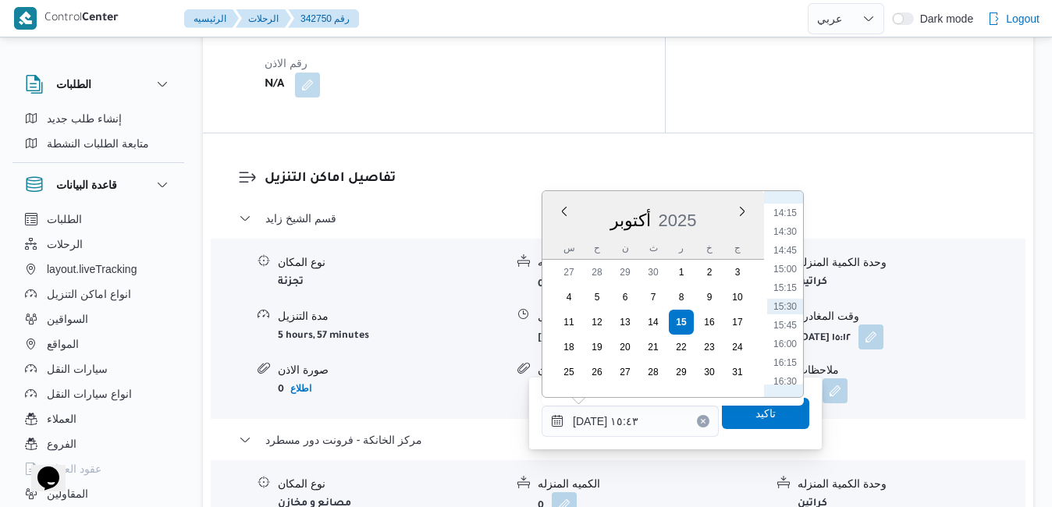
scroll to position [1224, 0]
click at [793, 243] on li "16:45" at bounding box center [785, 242] width 36 height 16
type input "١٥/١٠/٢٠٢٥ ١٦:٤٥"
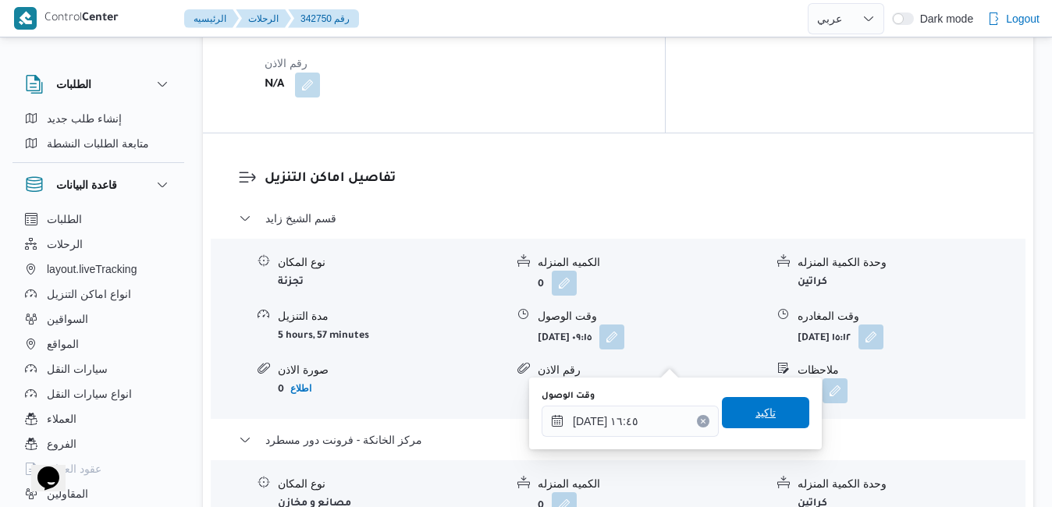
click at [761, 406] on span "تاكيد" at bounding box center [765, 412] width 20 height 19
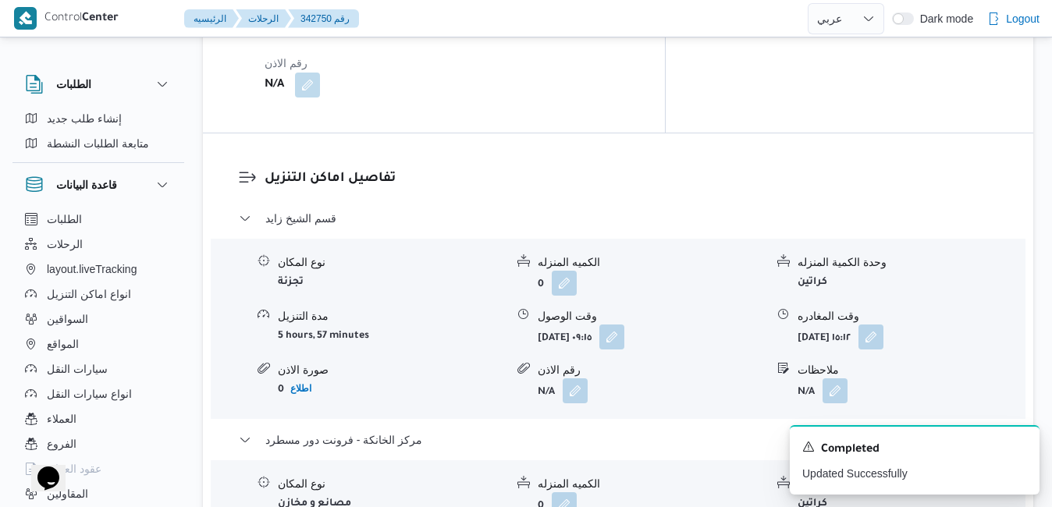
click at [744, 362] on div "رقم الاذن" at bounding box center [651, 370] width 227 height 16
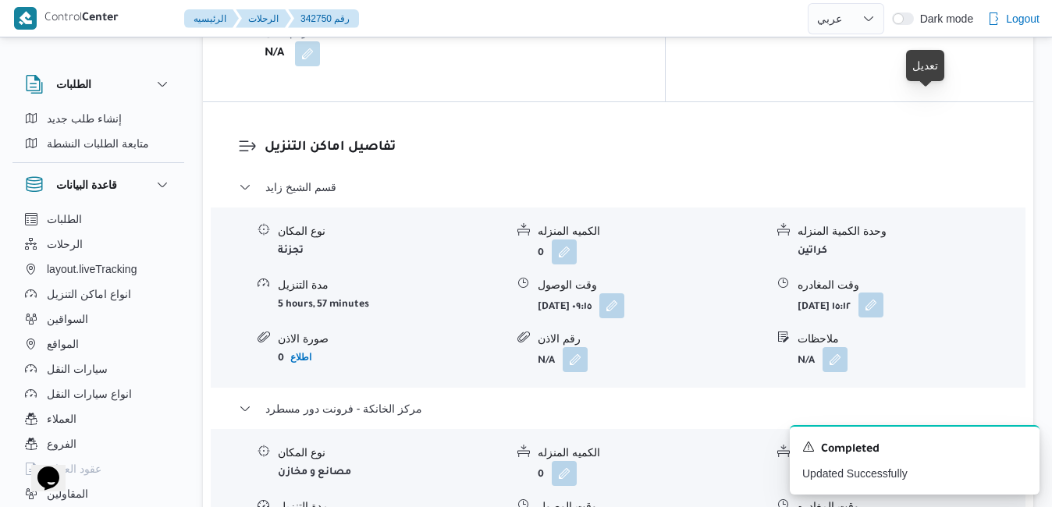
click at [883, 293] on button "button" at bounding box center [870, 305] width 25 height 25
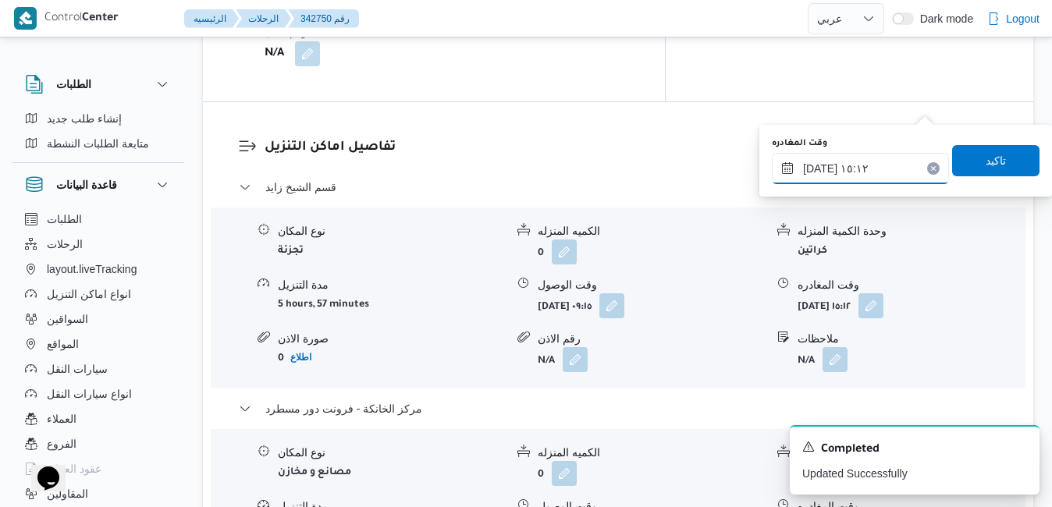
click at [818, 169] on input "١٥/١٠/٢٠٢٥ ١٥:١٢" at bounding box center [860, 168] width 177 height 31
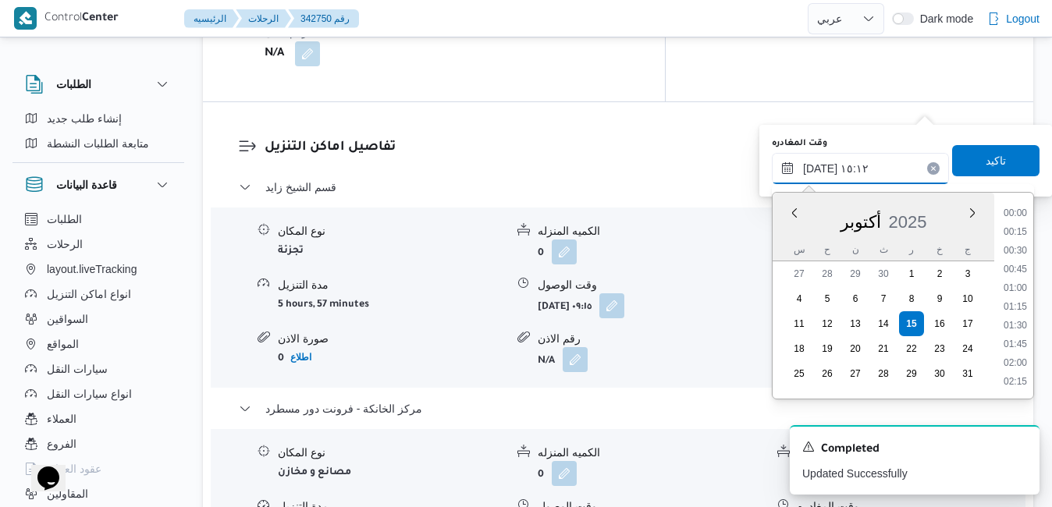
scroll to position [1028, 0]
click at [1013, 360] on li "15:45" at bounding box center [1015, 365] width 36 height 16
type input "١٥/١٠/٢٠٢٥ ١٥:٤٥"
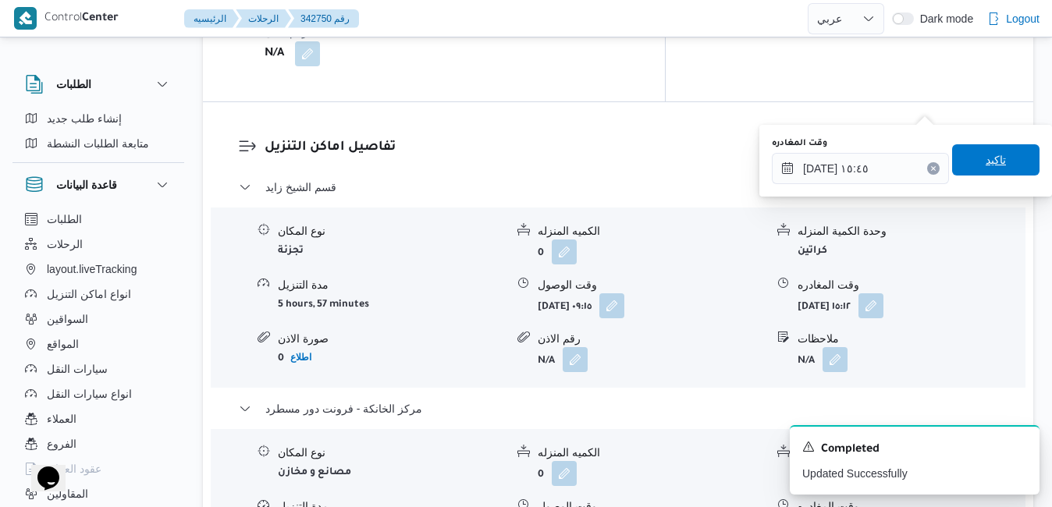
click at [985, 165] on span "تاكيد" at bounding box center [995, 160] width 20 height 19
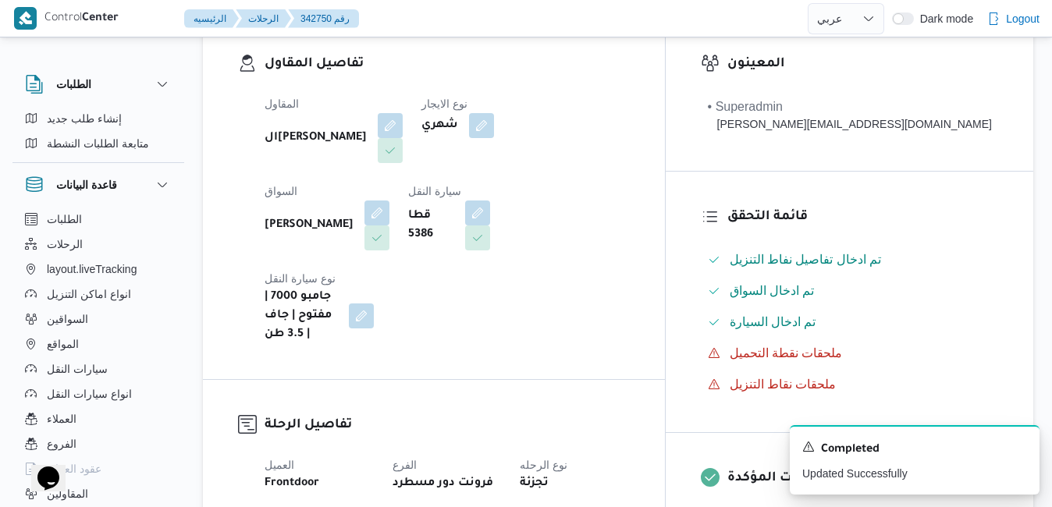
scroll to position [0, 0]
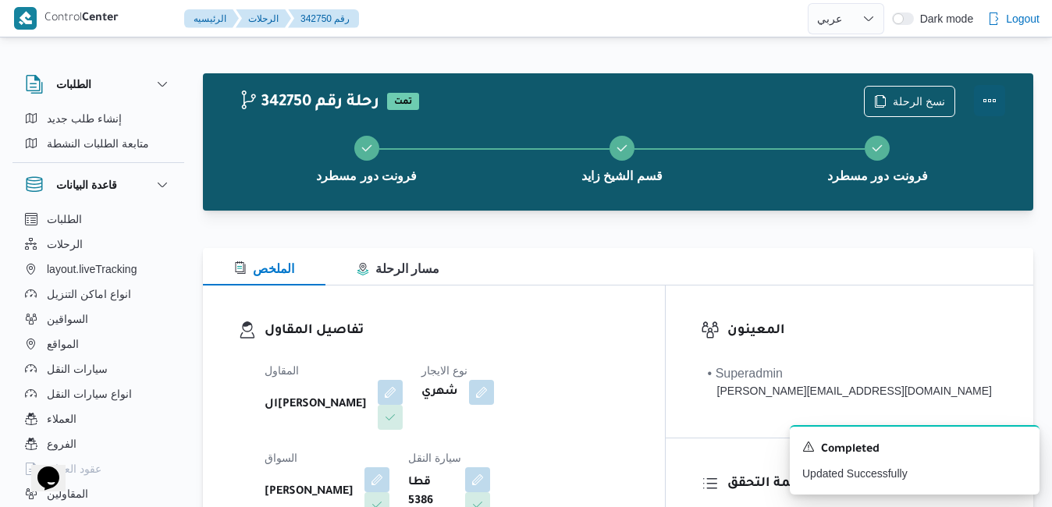
click at [985, 98] on button "Actions" at bounding box center [989, 100] width 31 height 31
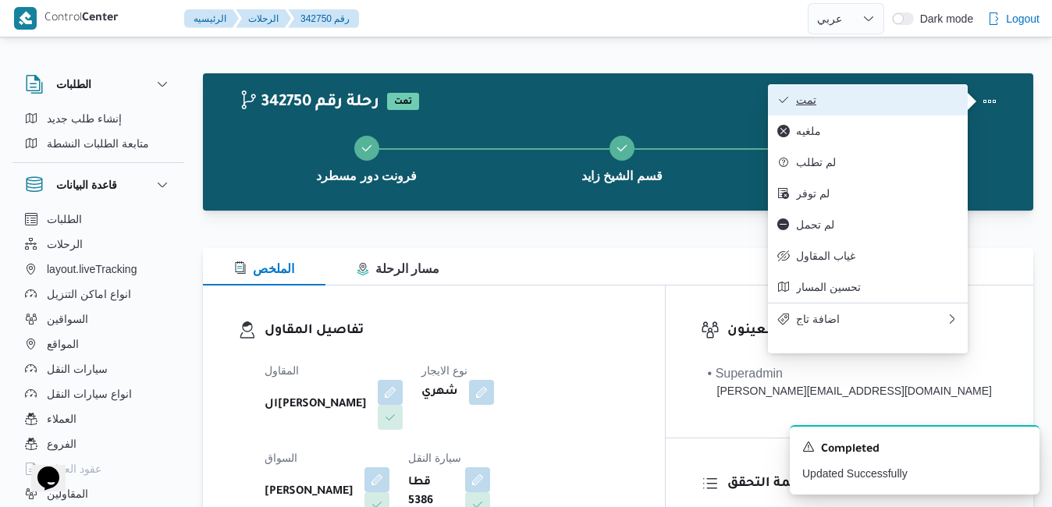
click at [893, 97] on span "تمت" at bounding box center [877, 100] width 162 height 12
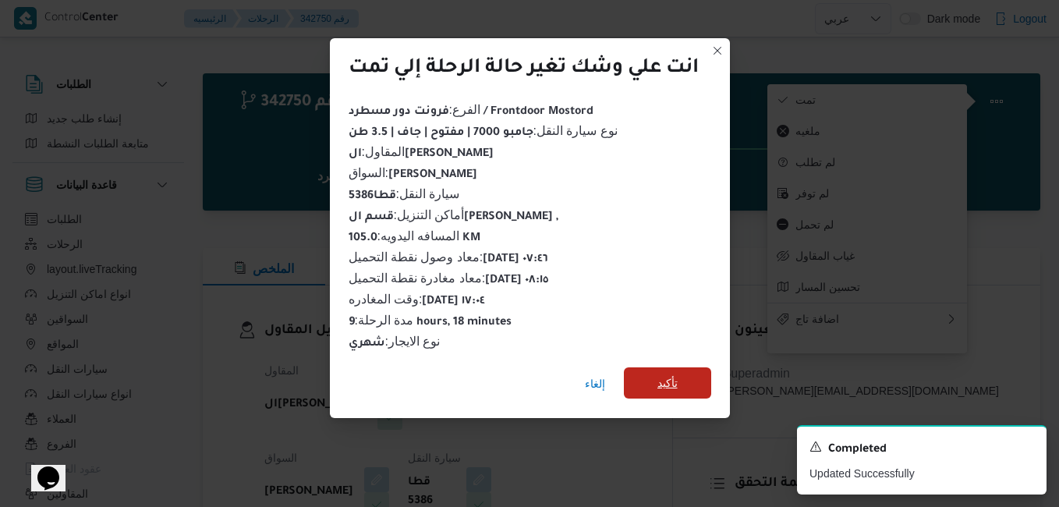
click at [666, 376] on span "تأكيد" at bounding box center [668, 383] width 20 height 19
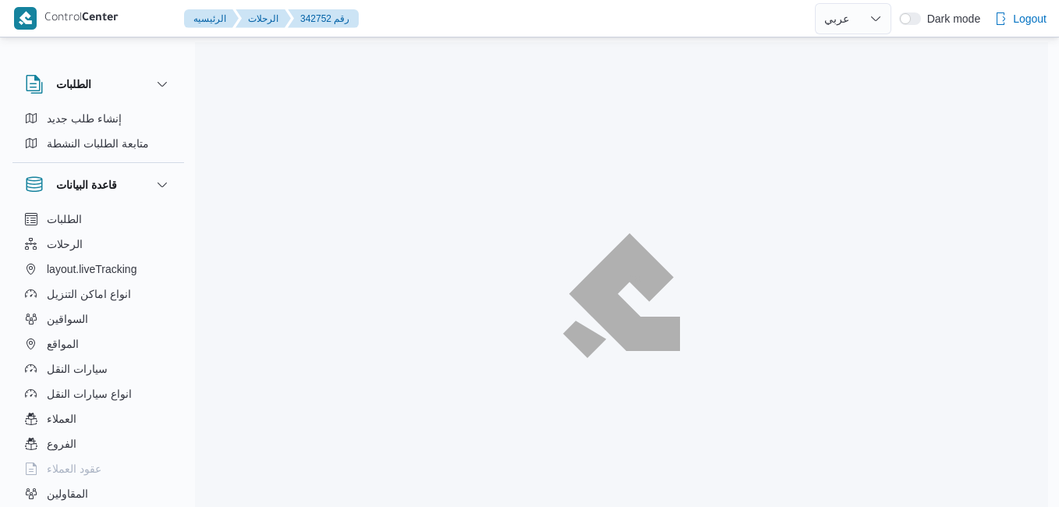
select select "ar"
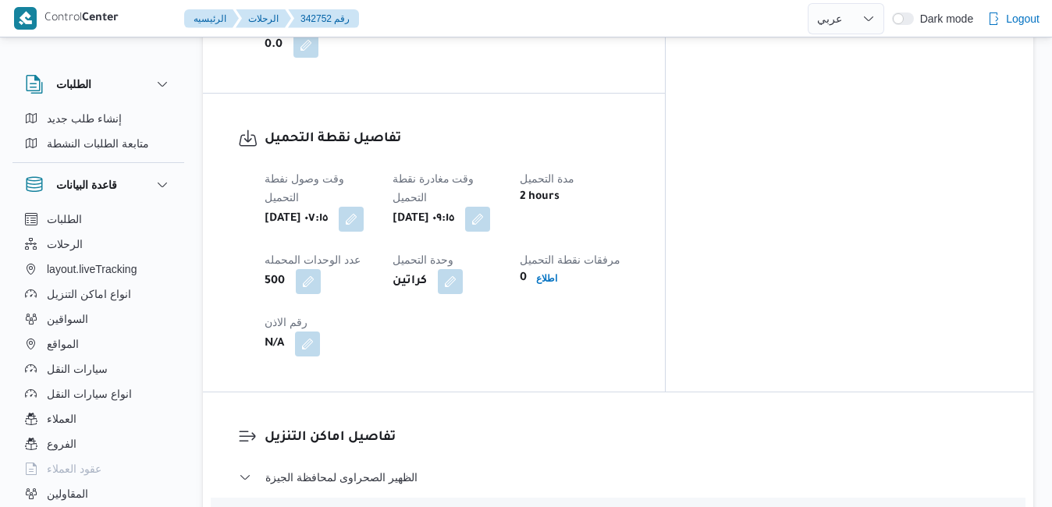
scroll to position [1186, 0]
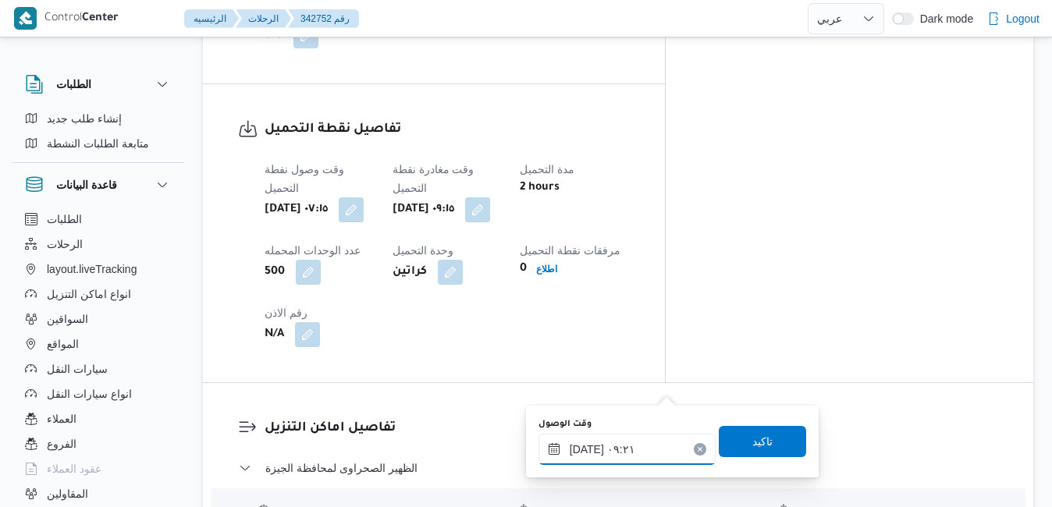
click at [598, 451] on input "[DATE] ٠٩:٢١" at bounding box center [626, 449] width 177 height 31
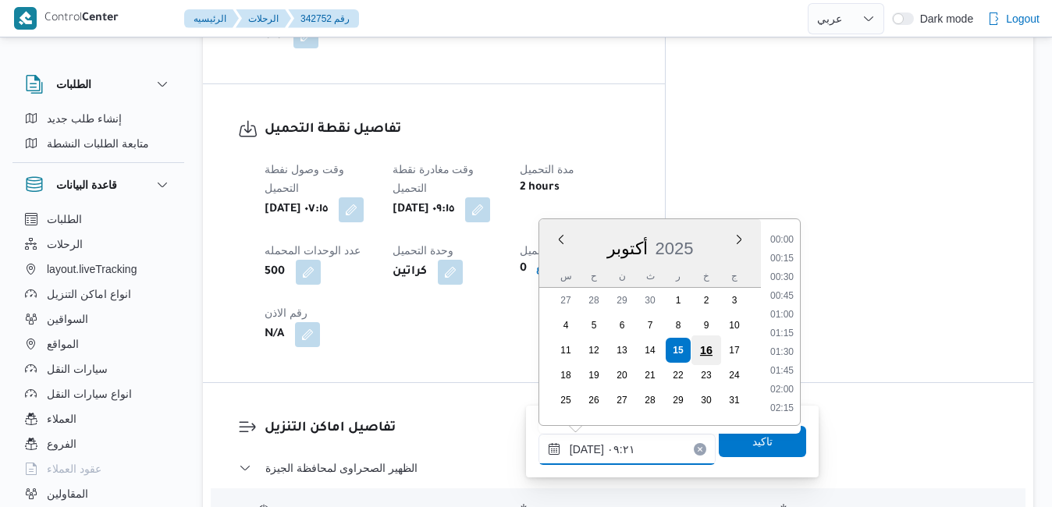
scroll to position [598, 0]
click at [777, 407] on li "10:15" at bounding box center [782, 410] width 36 height 16
type input "١٥/١٠/٢٠٢٥ ١٠:١٥"
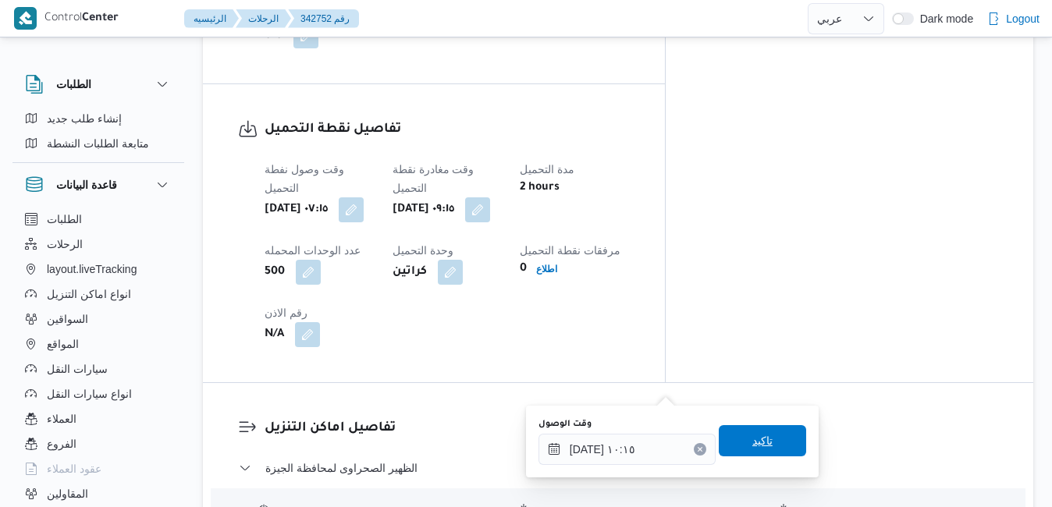
click at [757, 432] on span "تاكيد" at bounding box center [762, 440] width 87 height 31
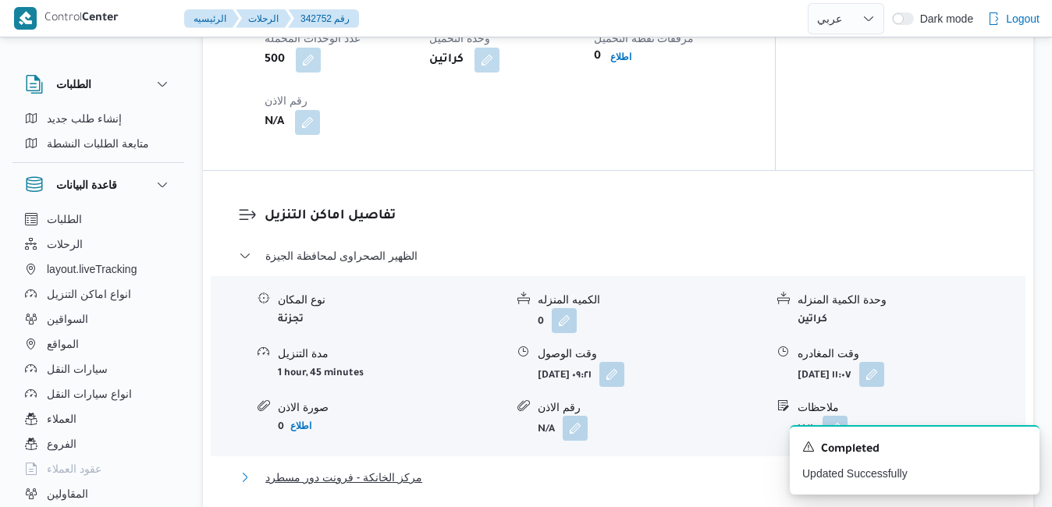
click at [571, 486] on button "مركز الخانكة - فرونت دور مسطرد" at bounding box center [618, 477] width 759 height 19
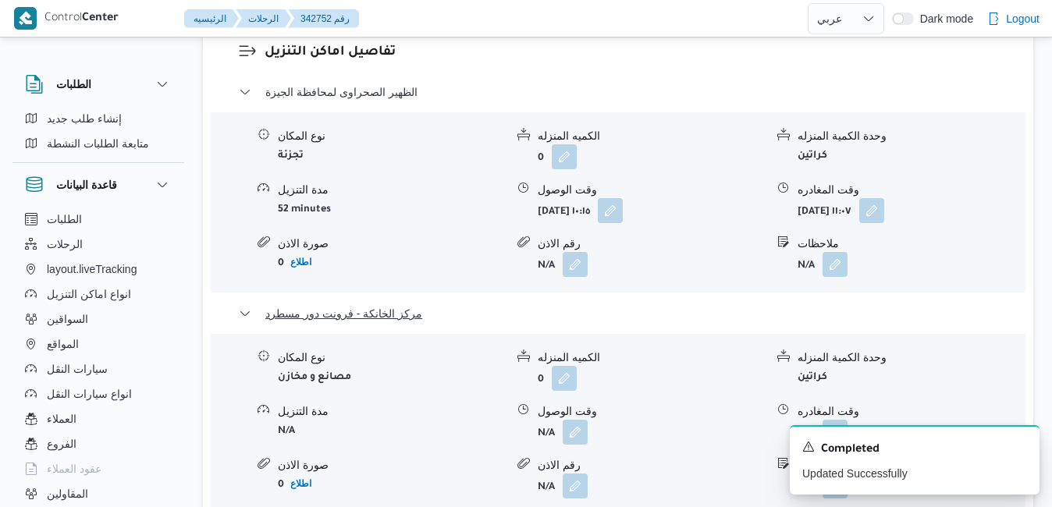
scroll to position [1662, 0]
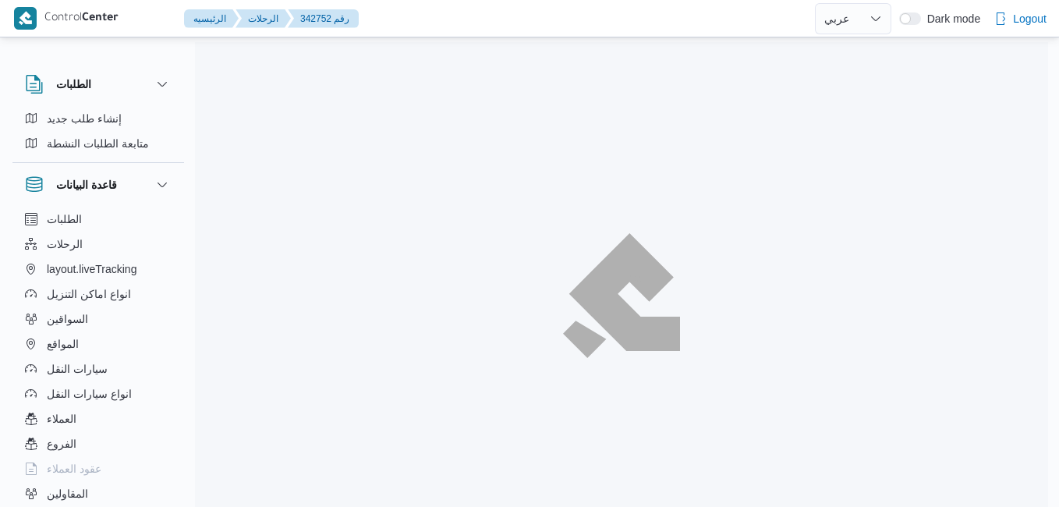
select select "ar"
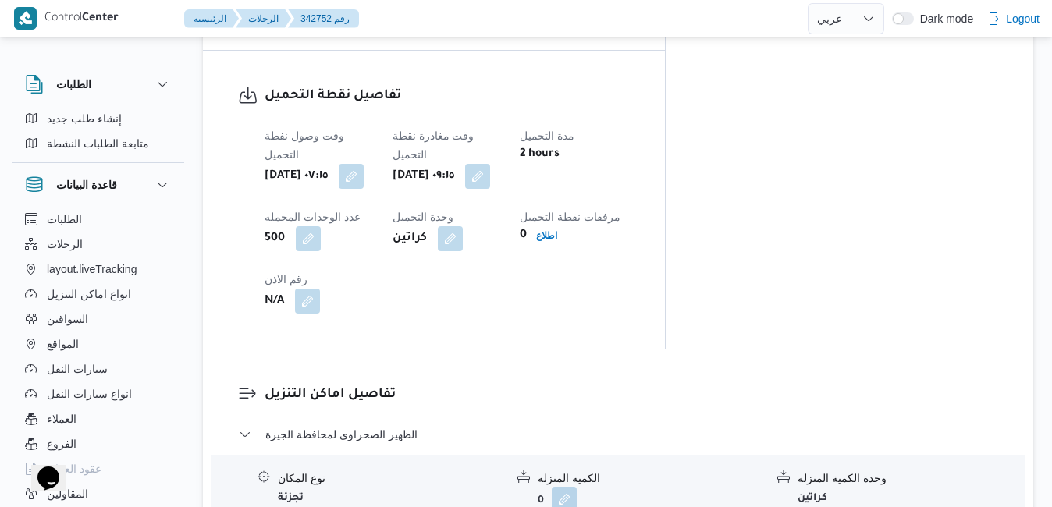
scroll to position [1311, 0]
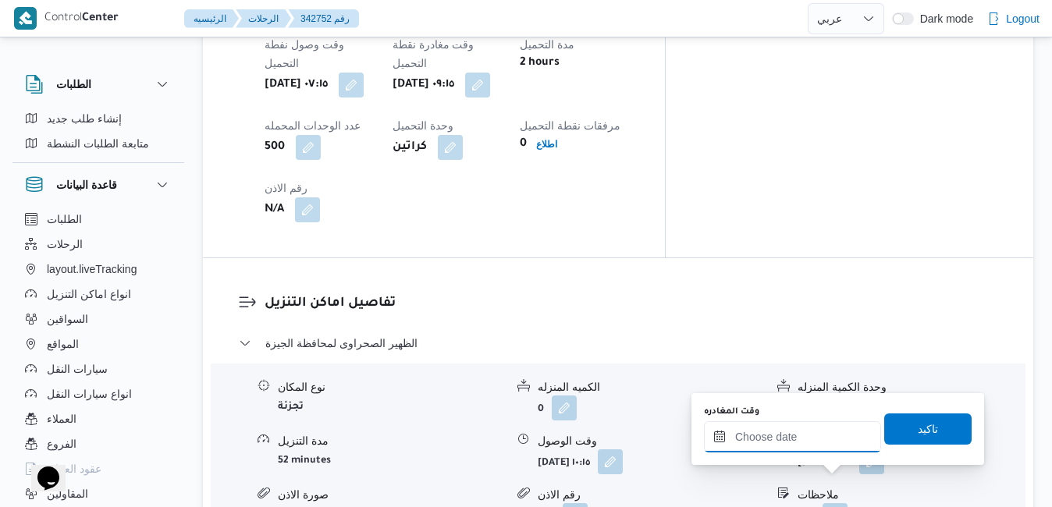
click at [811, 442] on input "وقت المغادره" at bounding box center [792, 436] width 177 height 31
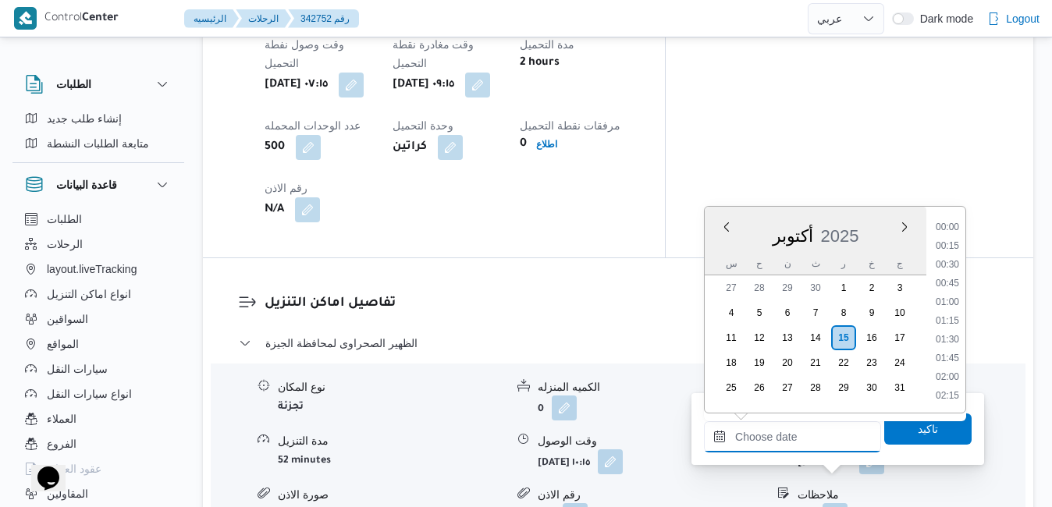
scroll to position [1290, 0]
click at [714, 251] on div "أكتوبر 2025" at bounding box center [816, 233] width 222 height 40
click at [955, 268] on li "17:45" at bounding box center [947, 266] width 36 height 16
type input "١٥/١٠/٢٠٢٥ ١٧:٤٥"
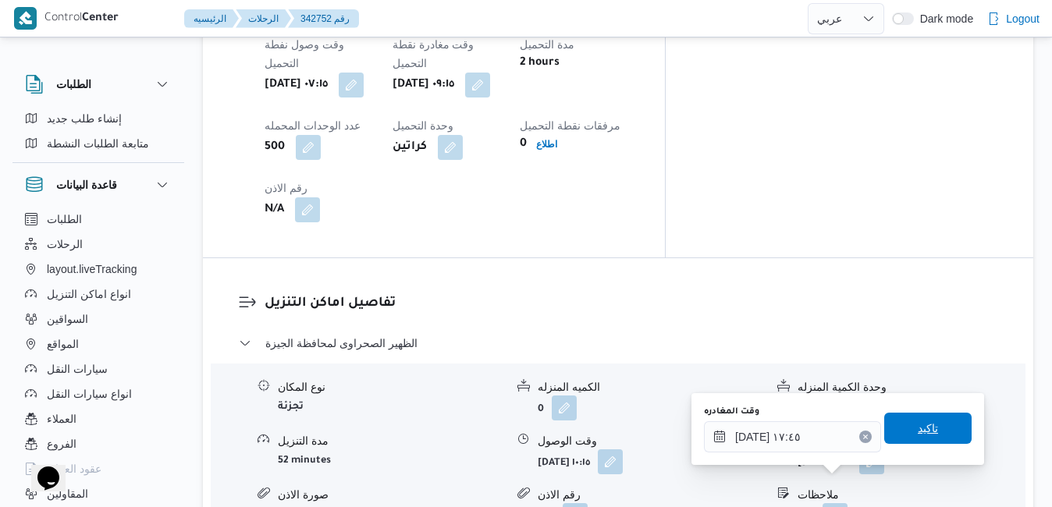
click at [918, 427] on span "تاكيد" at bounding box center [928, 428] width 20 height 19
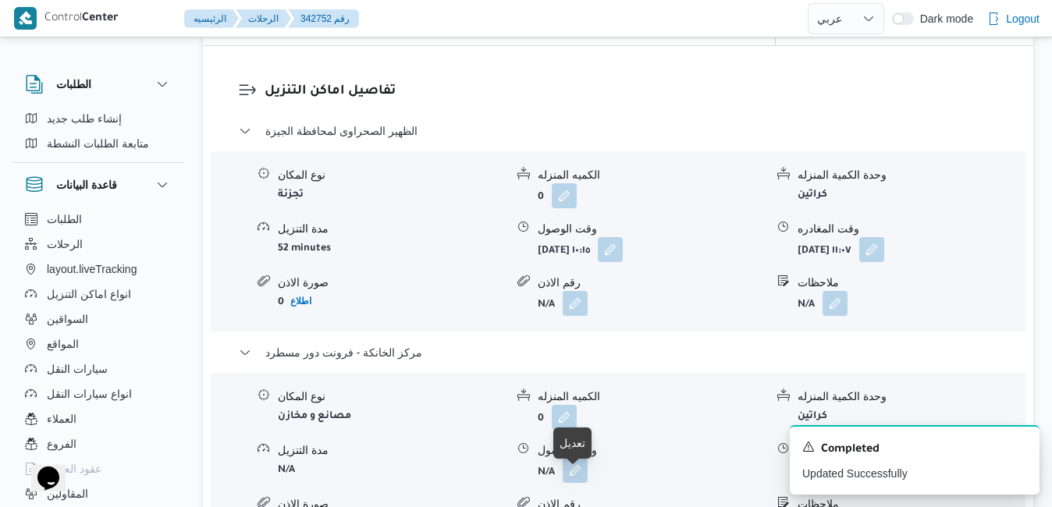
click at [576, 483] on button "button" at bounding box center [575, 470] width 25 height 25
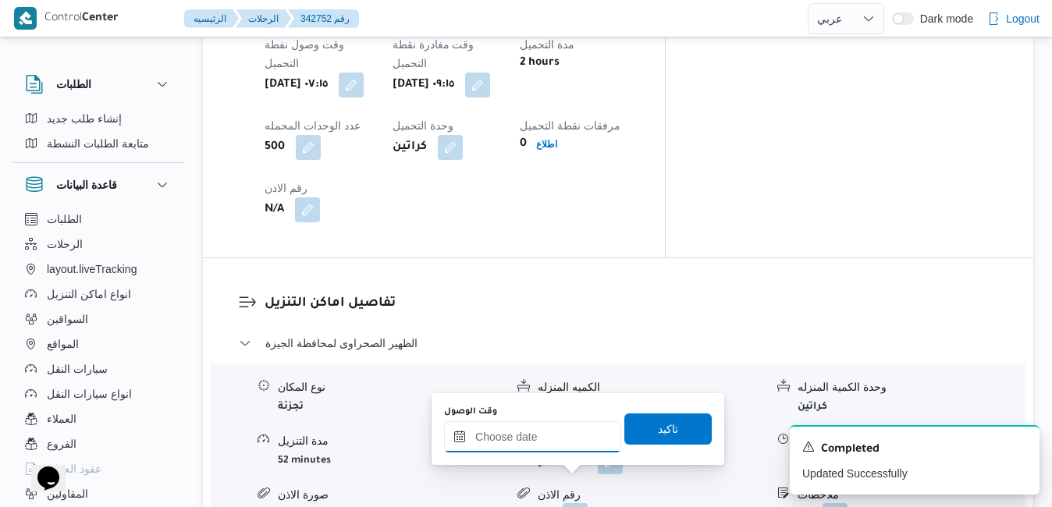
click at [560, 442] on input "وقت الوصول" at bounding box center [532, 436] width 177 height 31
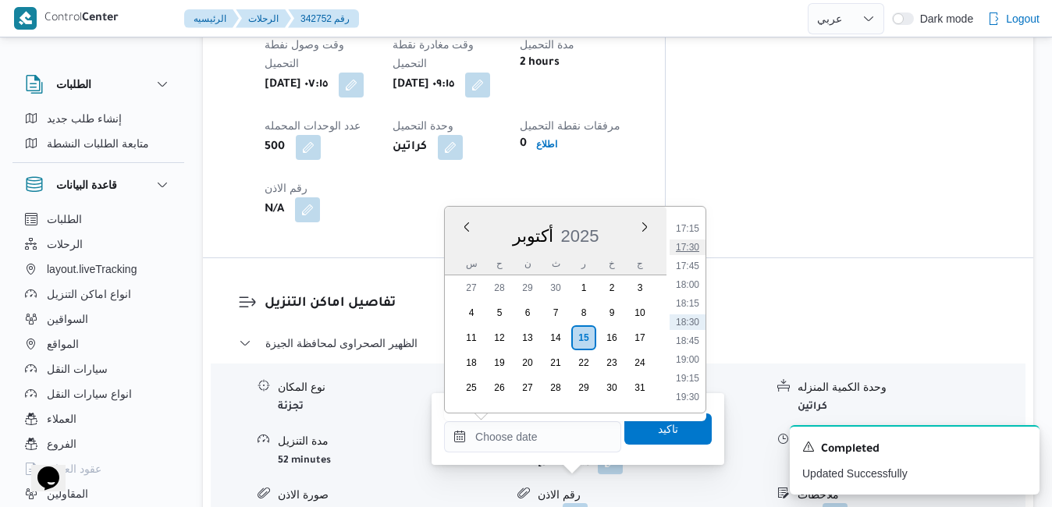
click at [690, 248] on li "17:30" at bounding box center [687, 248] width 36 height 16
type input "١٥/١٠/٢٠٢٥ ١٧:٣٠"
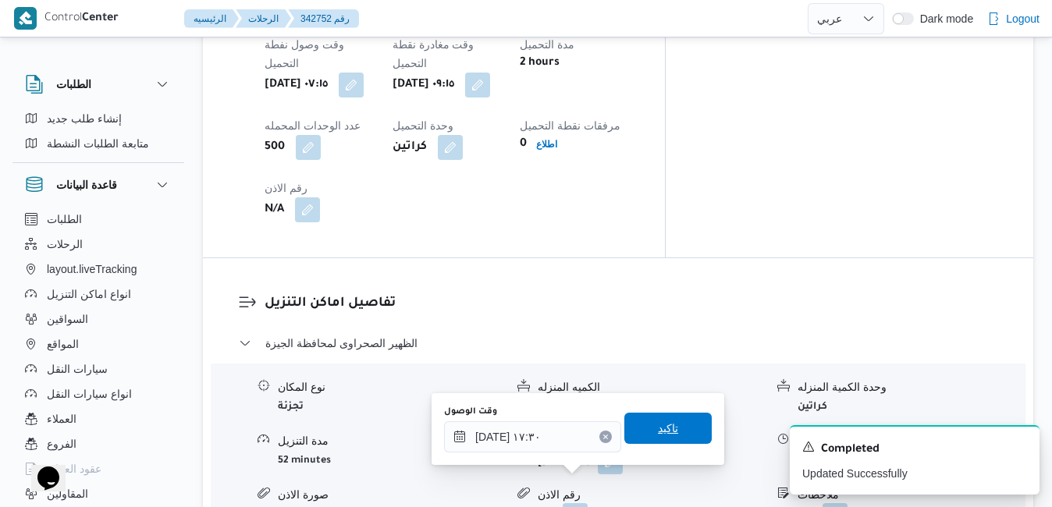
click at [658, 433] on span "تاكيد" at bounding box center [668, 428] width 20 height 19
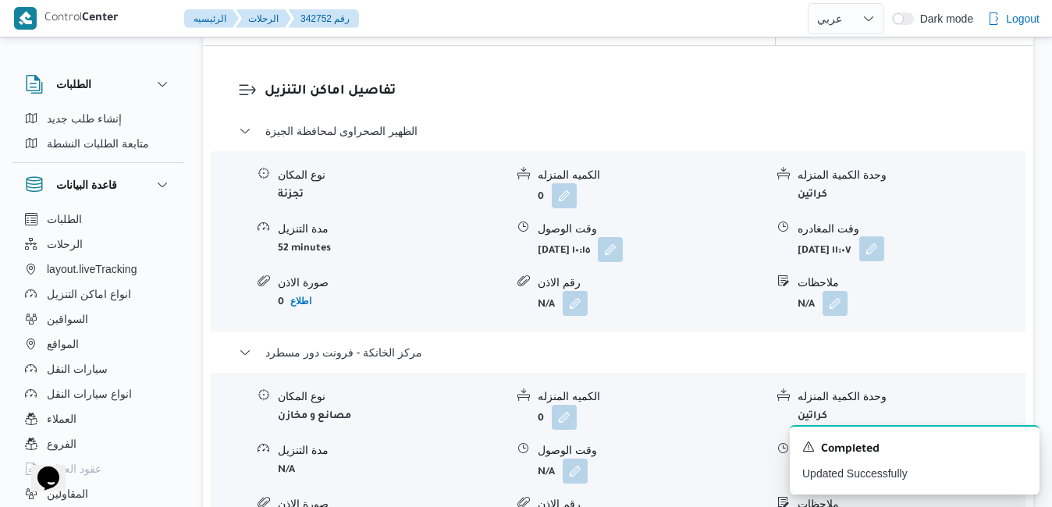
click at [884, 259] on button "button" at bounding box center [871, 248] width 25 height 25
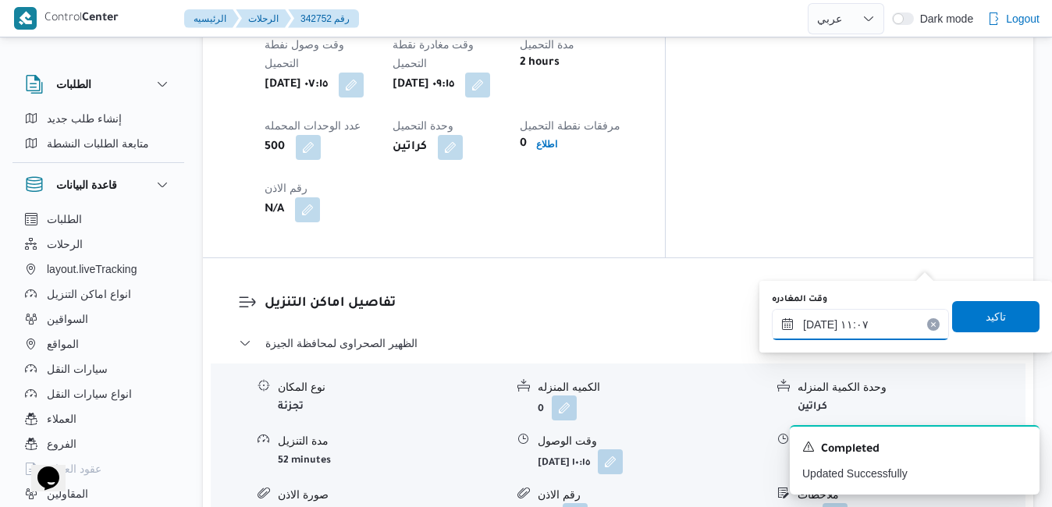
click at [847, 321] on input "١٥/١٠/٢٠٢٥ ١١:٠٧" at bounding box center [860, 324] width 177 height 31
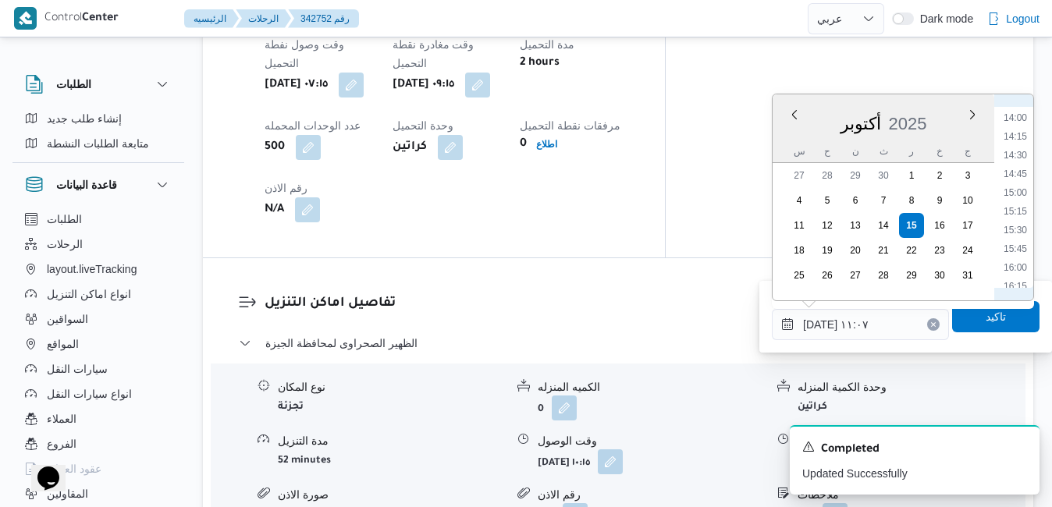
scroll to position [1204, 0]
click at [1017, 147] on li "16:30" at bounding box center [1015, 147] width 36 height 16
type input "[DATE] ١٦:٣٠"
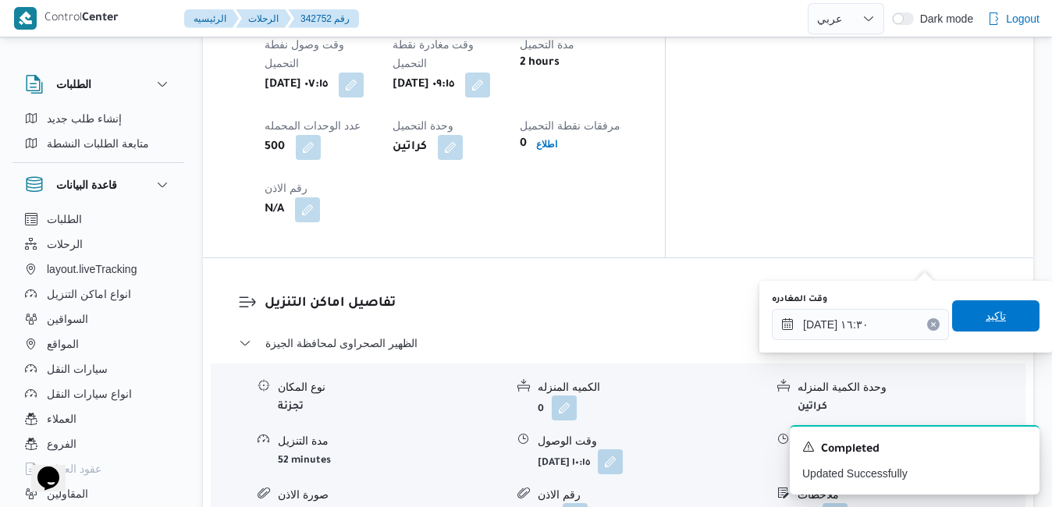
click at [986, 318] on span "تاكيد" at bounding box center [995, 316] width 20 height 19
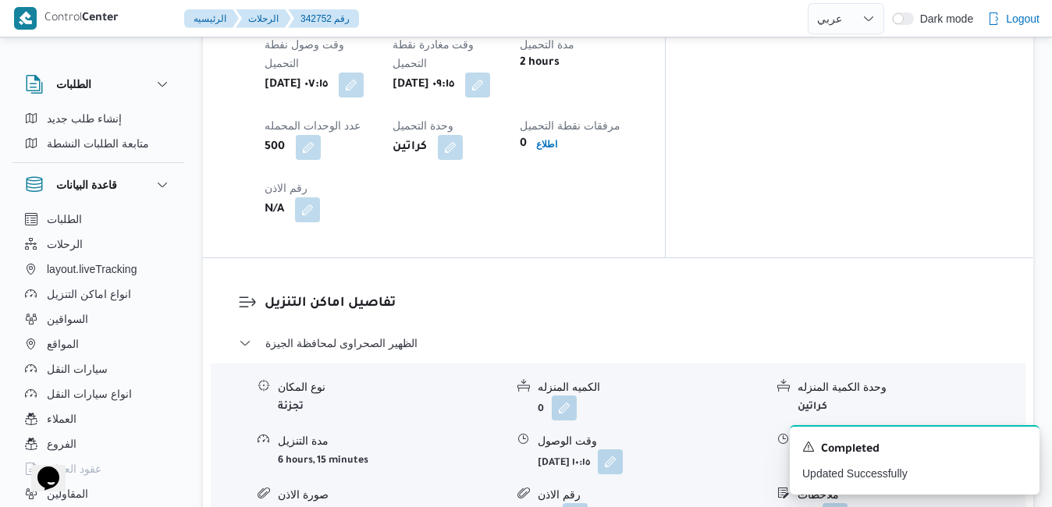
scroll to position [0, 0]
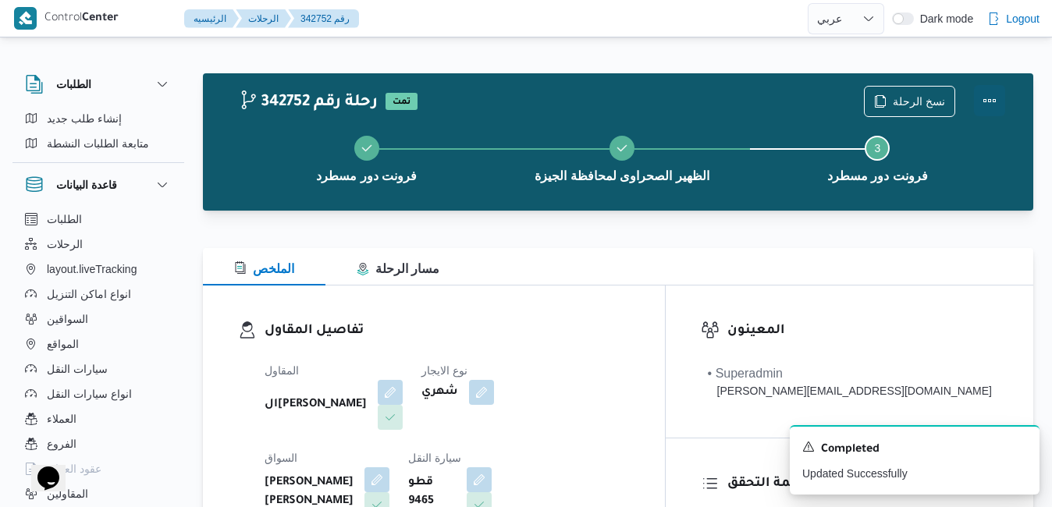
click at [989, 98] on button "Actions" at bounding box center [989, 100] width 31 height 31
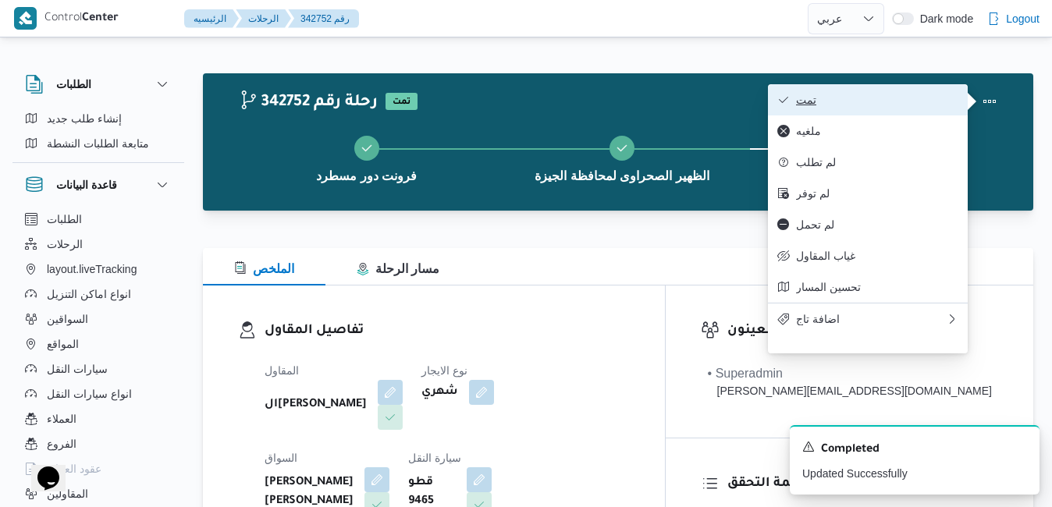
click at [903, 106] on span "تمت" at bounding box center [877, 100] width 162 height 12
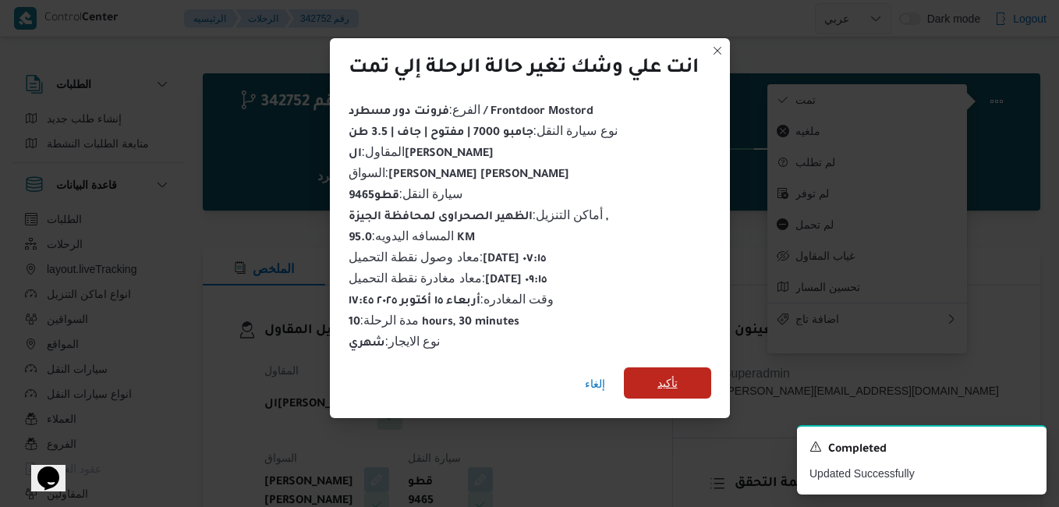
click at [665, 379] on span "تأكيد" at bounding box center [668, 383] width 20 height 19
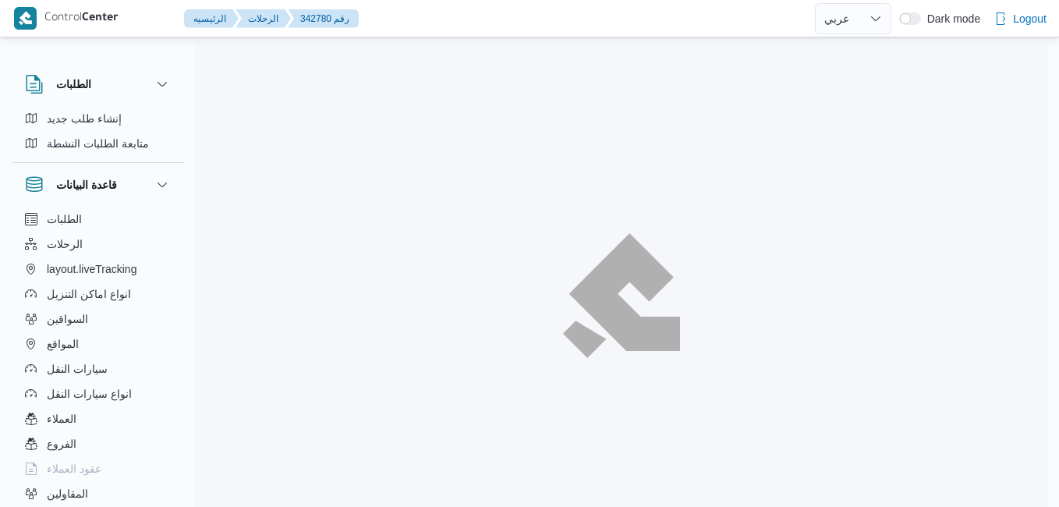
select select "ar"
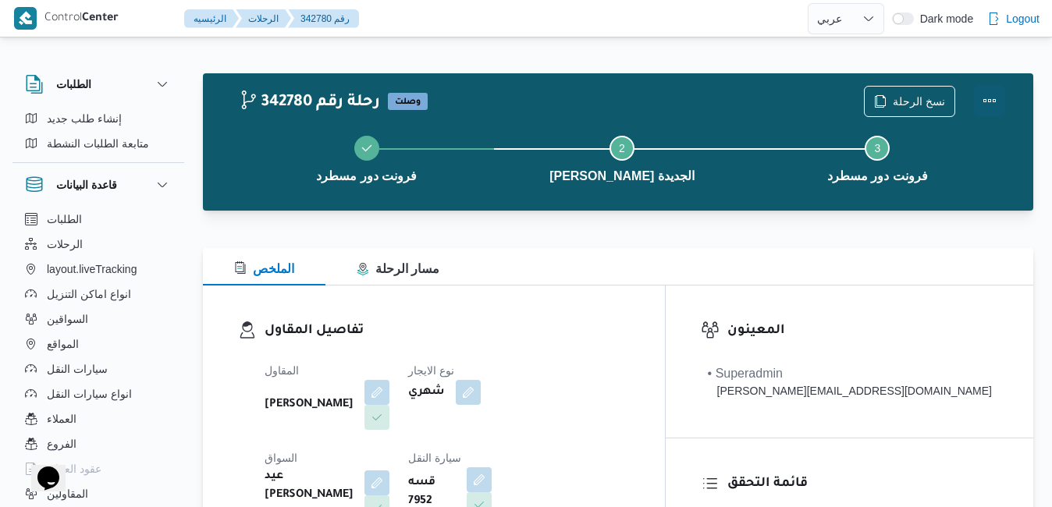
click at [979, 105] on button "Actions" at bounding box center [989, 100] width 31 height 31
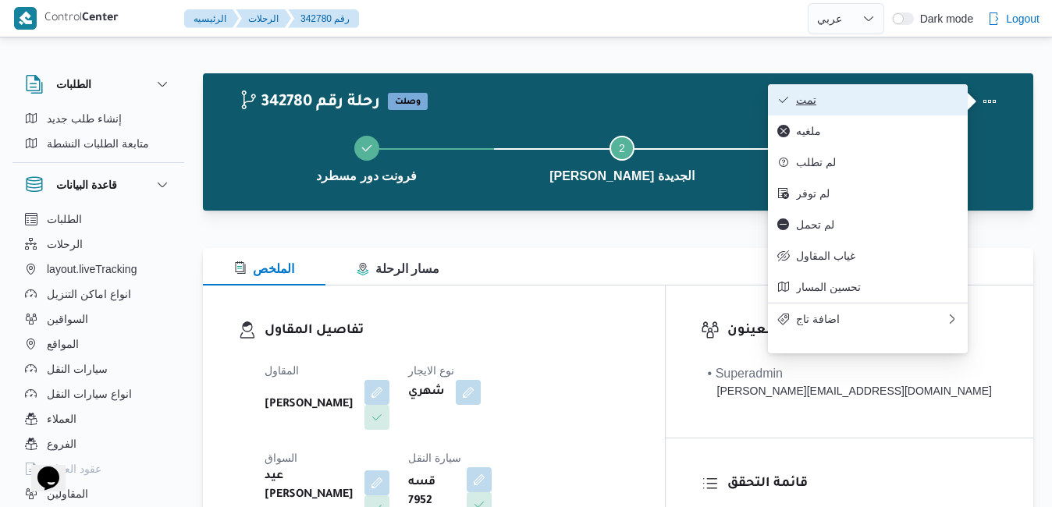
click at [901, 94] on span "تمت" at bounding box center [877, 100] width 162 height 12
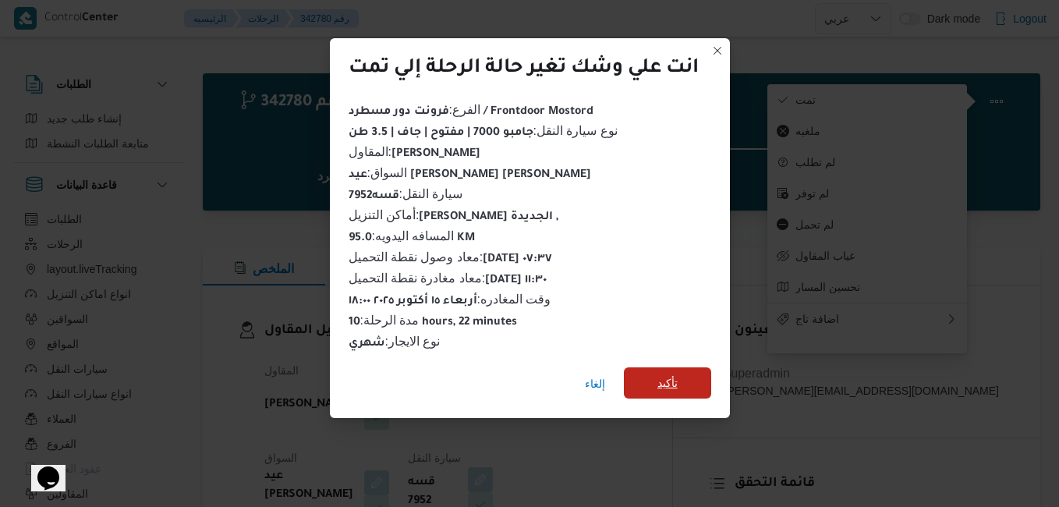
click at [662, 374] on span "تأكيد" at bounding box center [668, 383] width 20 height 19
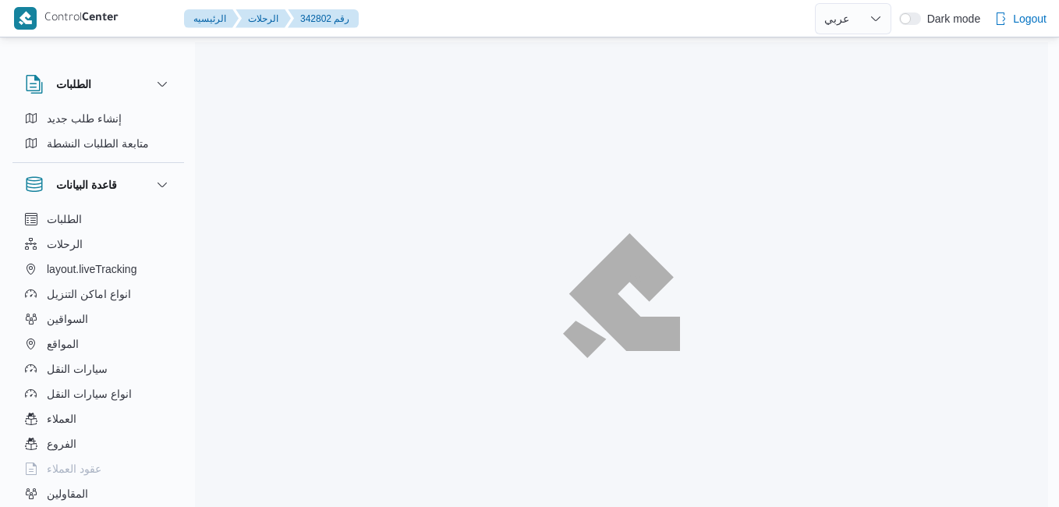
select select "ar"
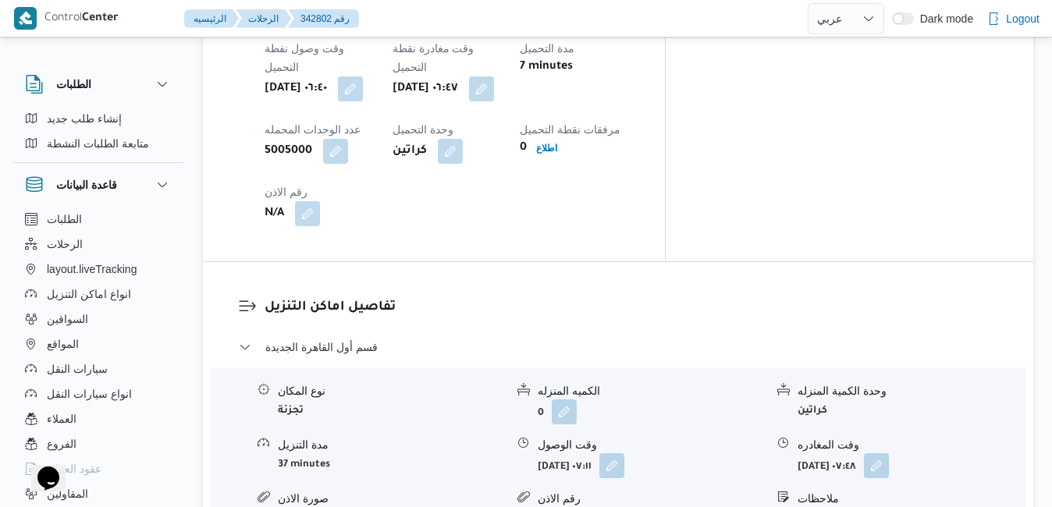
scroll to position [1342, 0]
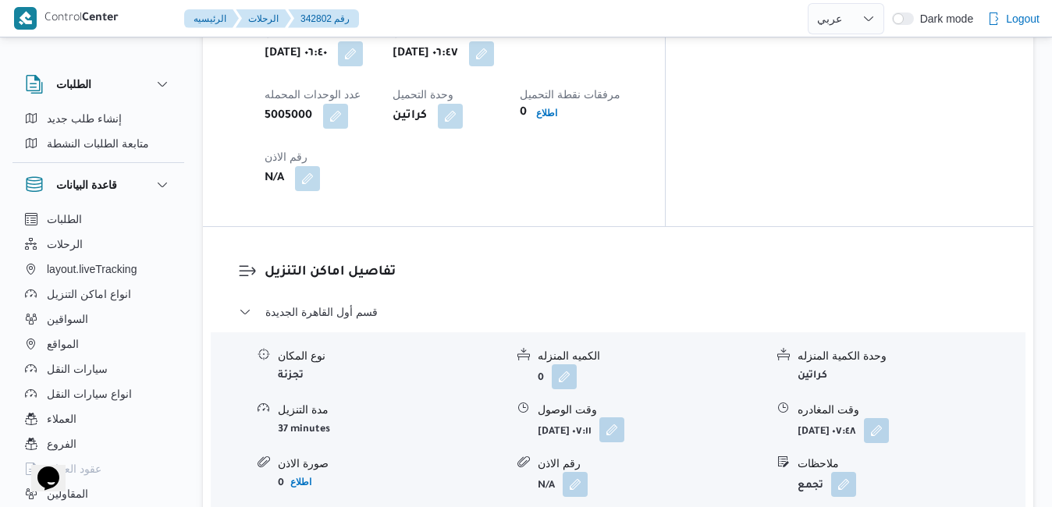
click at [624, 417] on button "button" at bounding box center [611, 429] width 25 height 25
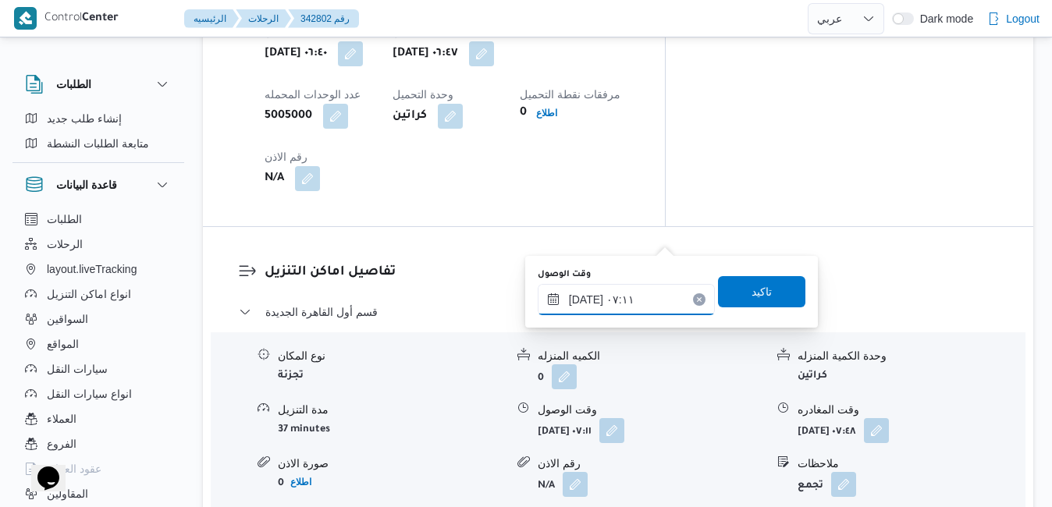
click at [613, 300] on input "[DATE] ٠٧:١١" at bounding box center [626, 299] width 177 height 31
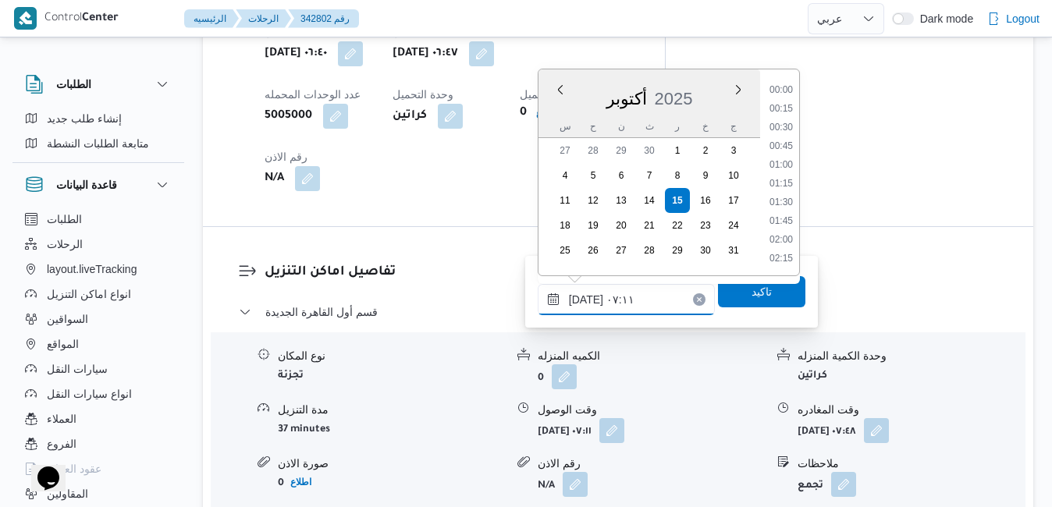
scroll to position [429, 0]
click at [787, 225] on li "07:30" at bounding box center [781, 223] width 36 height 16
type input "[DATE] ٠٧:٣٠"
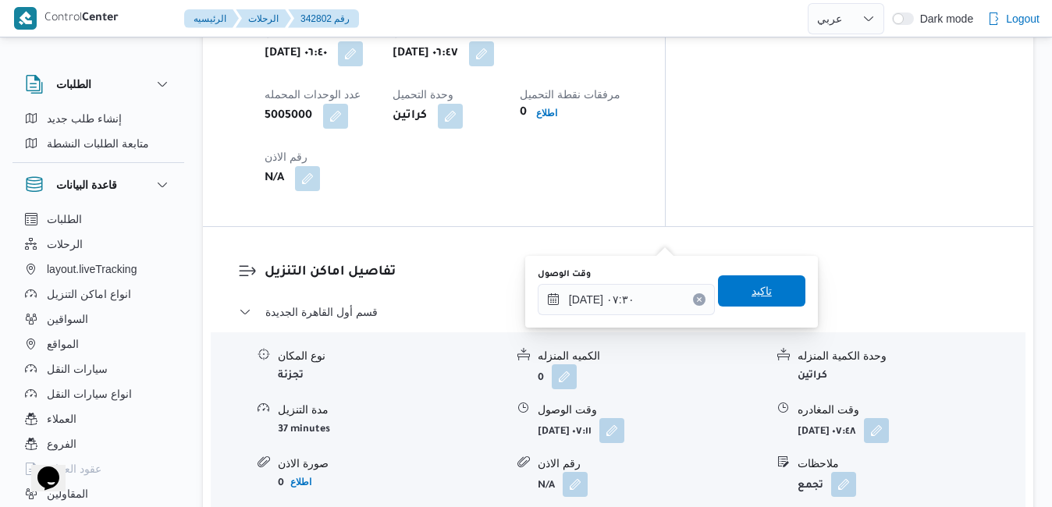
click at [751, 289] on span "تاكيد" at bounding box center [761, 291] width 20 height 19
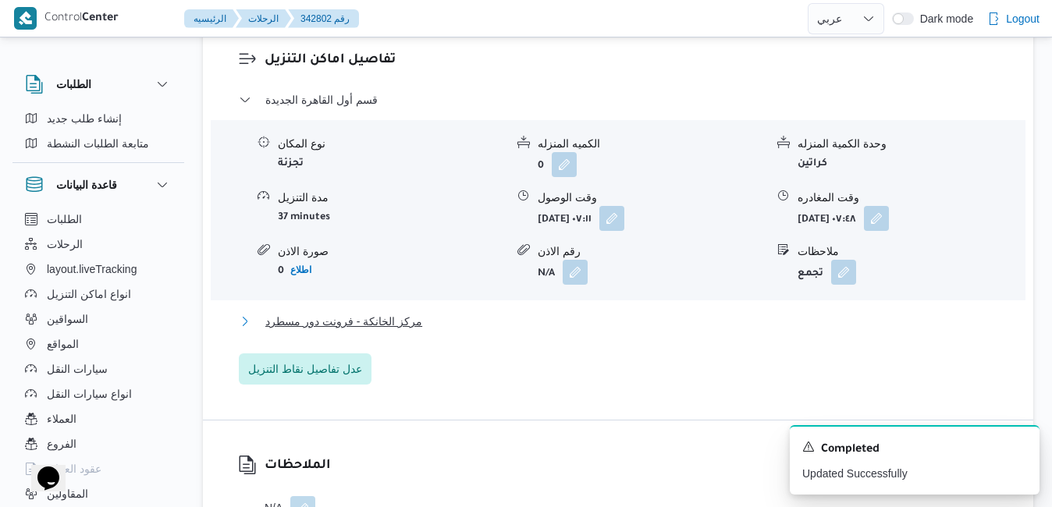
click at [580, 331] on button "مركز الخانكة - فرونت دور مسطرد" at bounding box center [618, 321] width 759 height 19
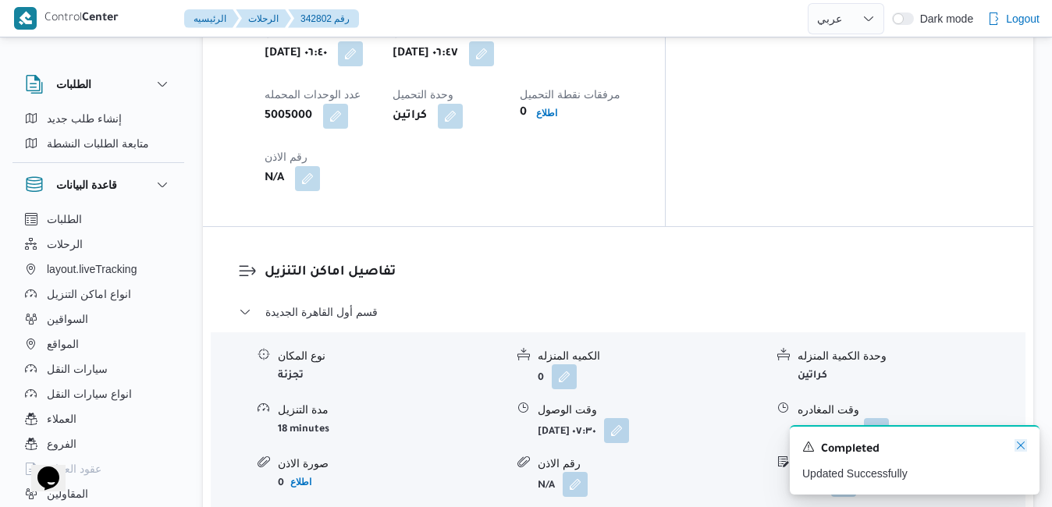
click at [1020, 449] on icon "Dismiss toast" at bounding box center [1020, 445] width 12 height 12
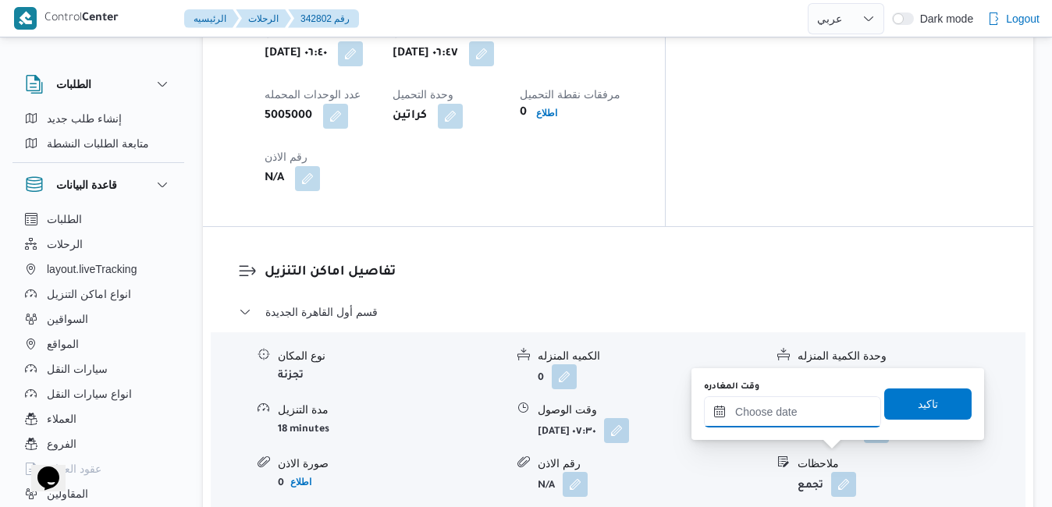
click at [816, 413] on input "وقت المغادره" at bounding box center [792, 411] width 177 height 31
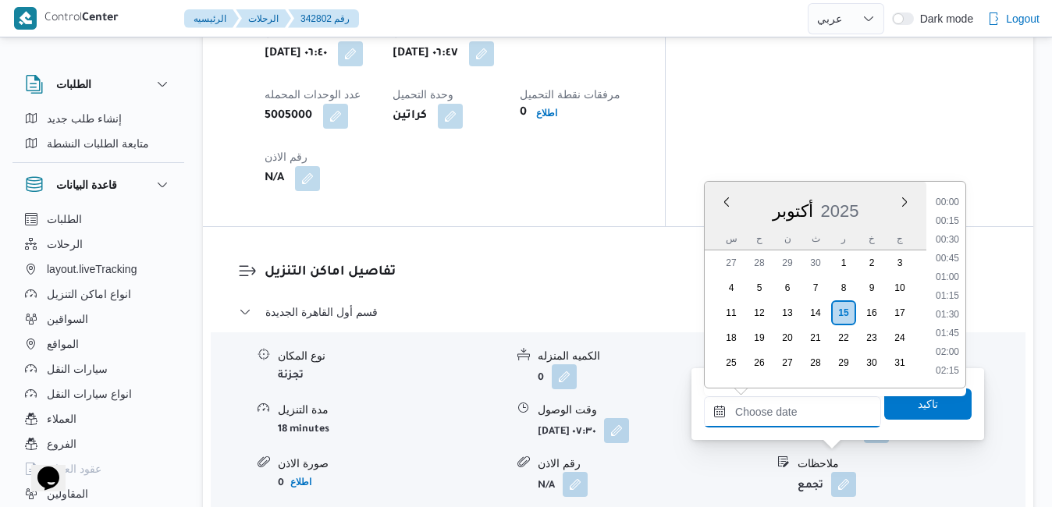
scroll to position [1290, 0]
click at [715, 223] on div "أكتوبر 2025" at bounding box center [816, 208] width 222 height 40
click at [953, 303] on li "16:30" at bounding box center [947, 306] width 36 height 16
type input "[DATE] ١٦:٣٠"
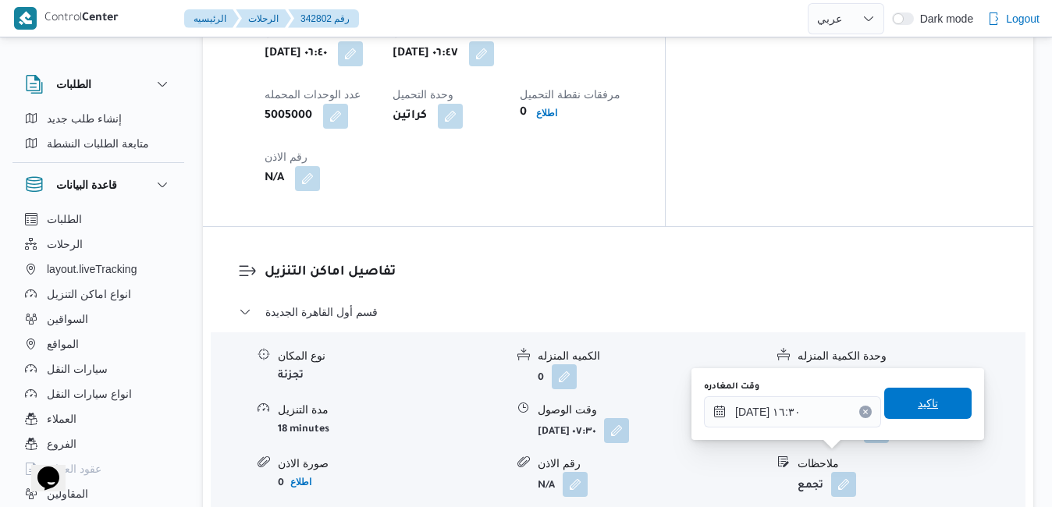
click at [903, 410] on span "تاكيد" at bounding box center [927, 403] width 87 height 31
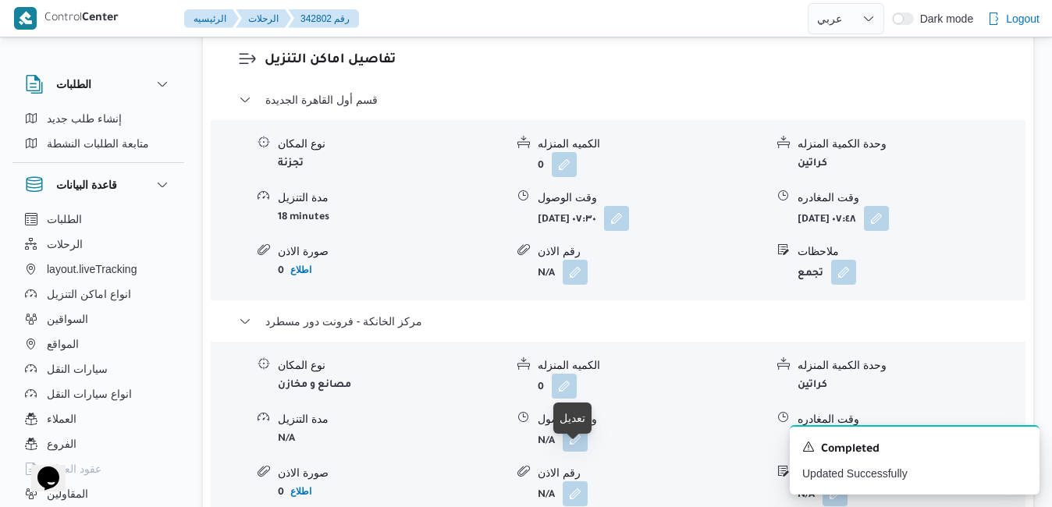
click at [577, 452] on button "button" at bounding box center [575, 439] width 25 height 25
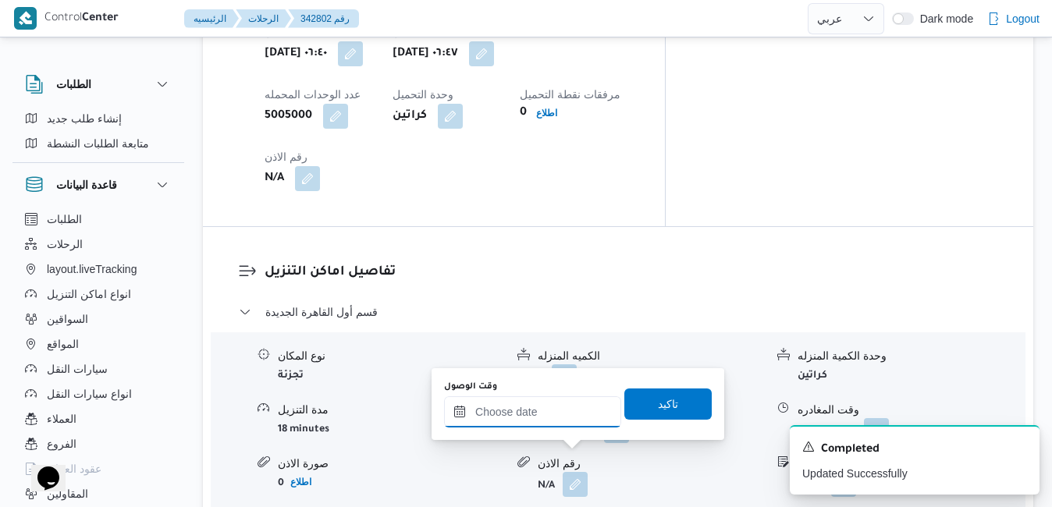
click at [572, 413] on input "وقت الوصول" at bounding box center [532, 411] width 177 height 31
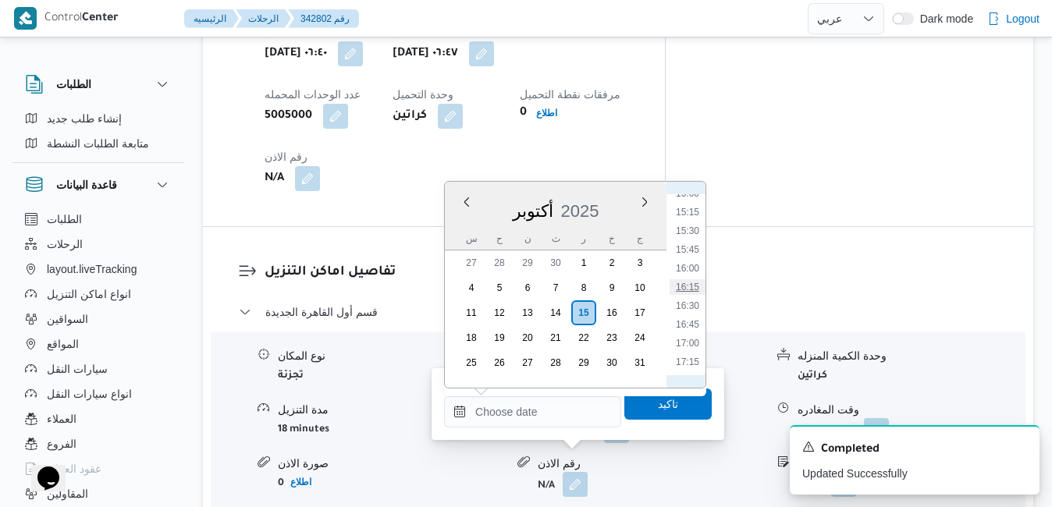
click at [688, 289] on li "16:15" at bounding box center [687, 287] width 36 height 16
type input "[DATE] ١٦:١٥"
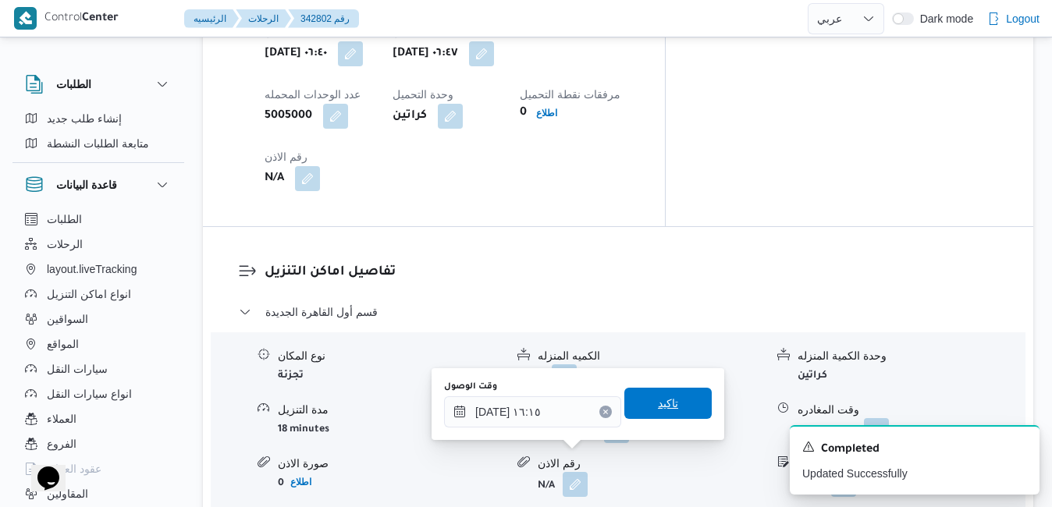
click at [658, 406] on span "تاكيد" at bounding box center [668, 403] width 20 height 19
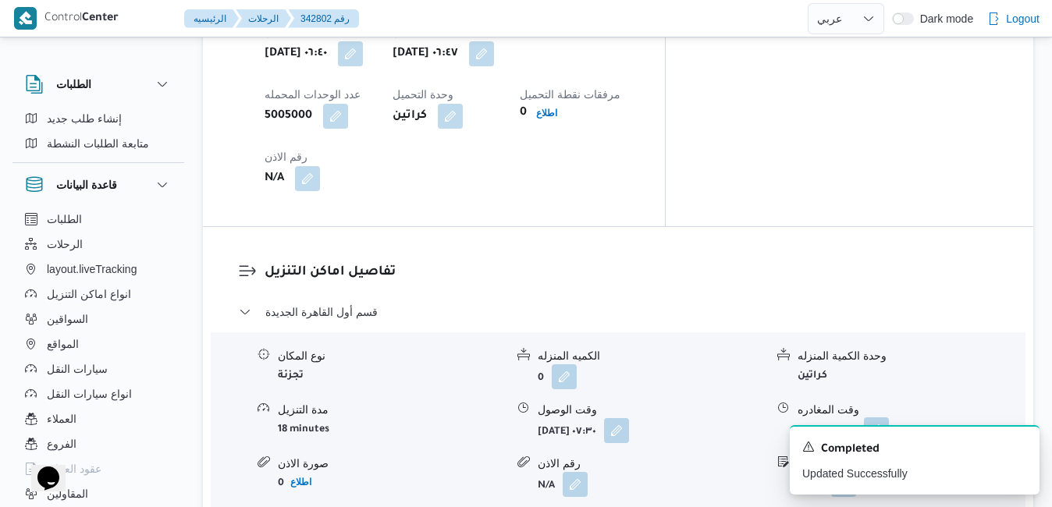
click at [889, 417] on button "button" at bounding box center [876, 429] width 25 height 25
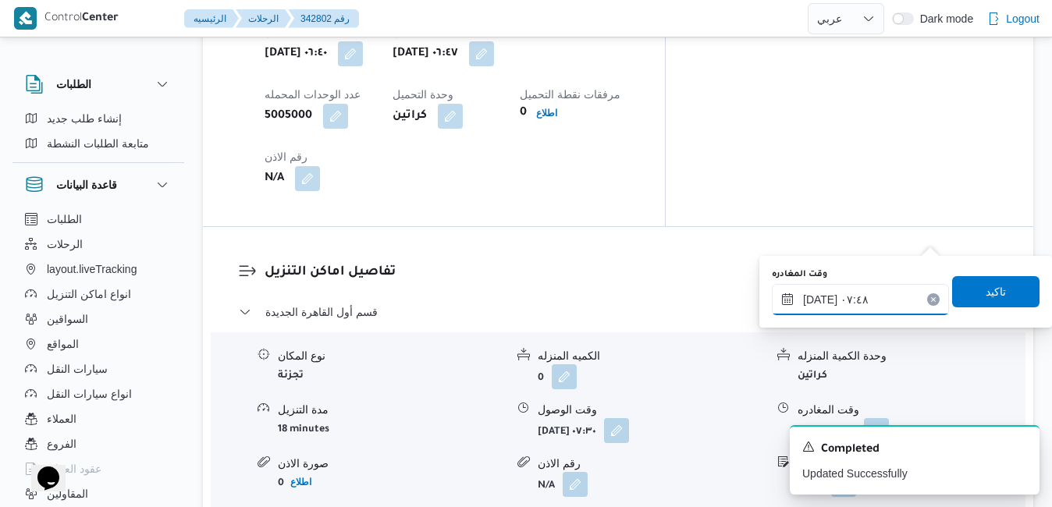
click at [846, 294] on input "[DATE] ٠٧:٤٨" at bounding box center [860, 299] width 177 height 31
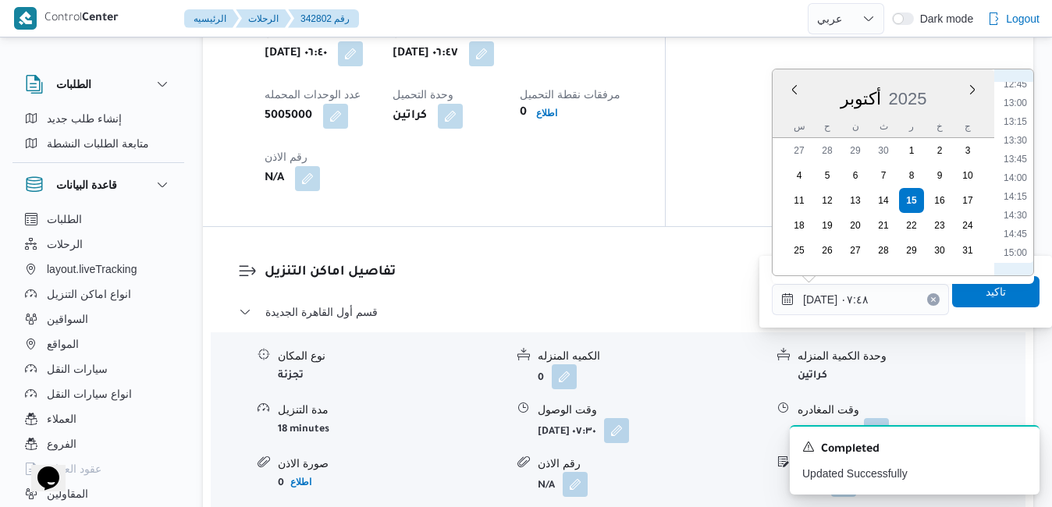
scroll to position [1119, 0]
click at [1013, 130] on li "15:30" at bounding box center [1015, 132] width 36 height 16
type input "[DATE] ١٥:٣٠"
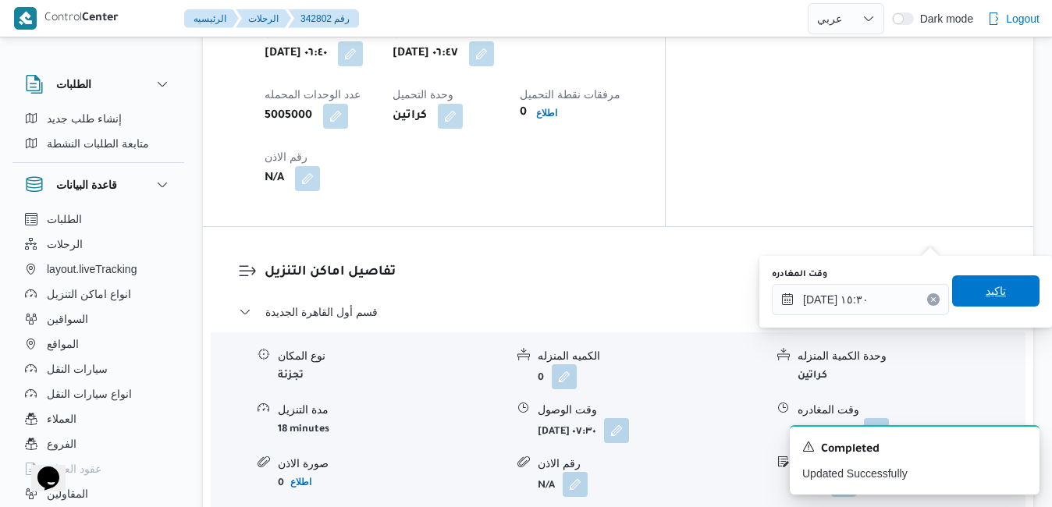
click at [985, 289] on span "تاكيد" at bounding box center [995, 291] width 20 height 19
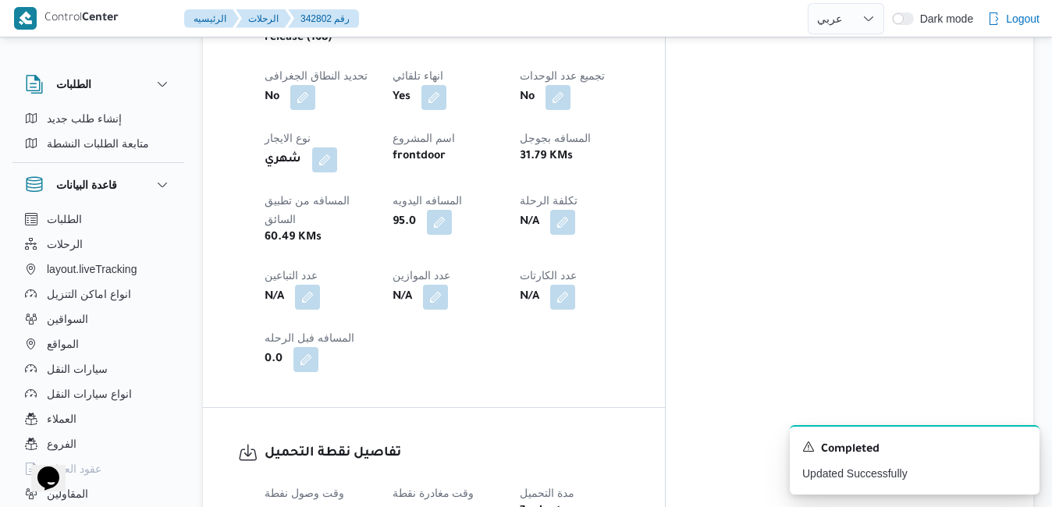
scroll to position [0, 0]
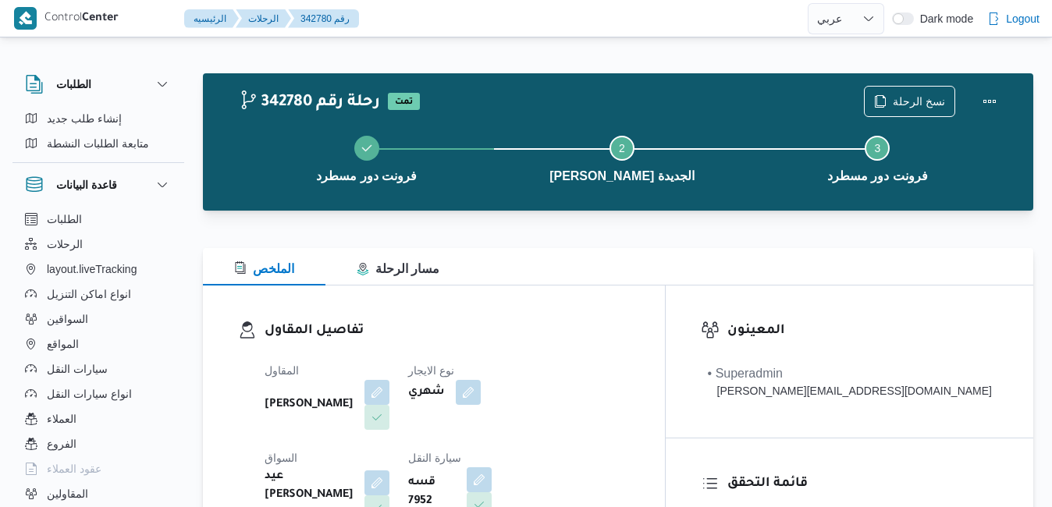
select select "ar"
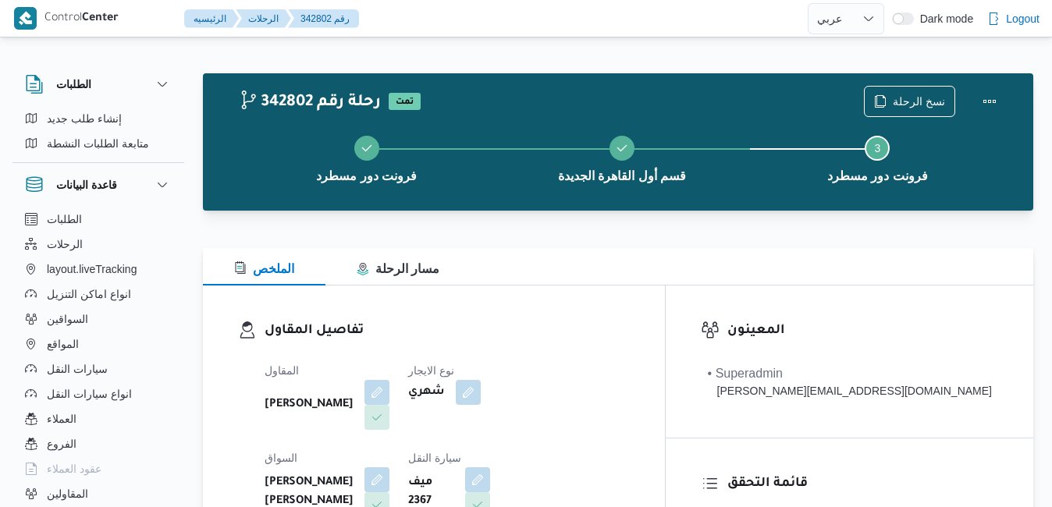
select select "ar"
click at [988, 104] on button "Actions" at bounding box center [989, 100] width 31 height 31
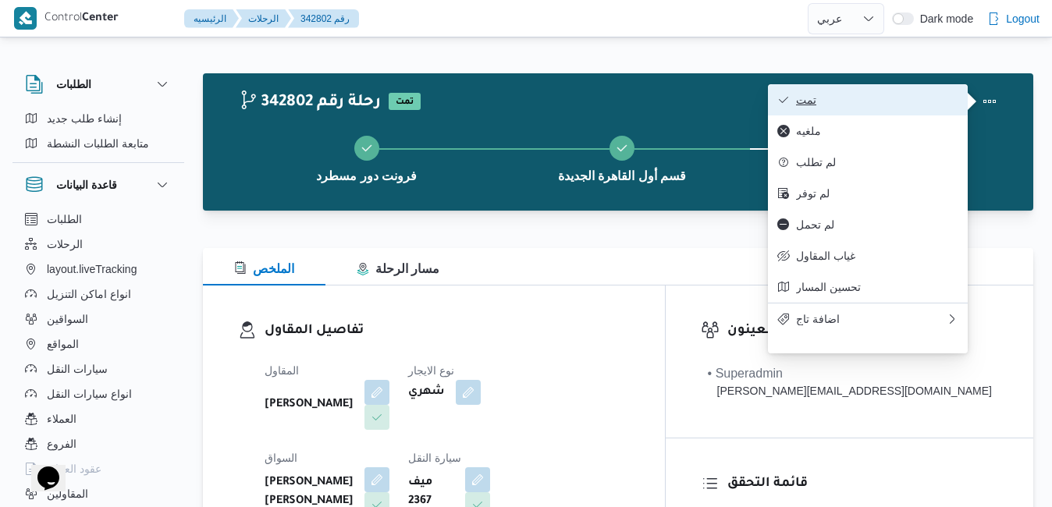
click at [940, 104] on span "تمت" at bounding box center [877, 100] width 162 height 12
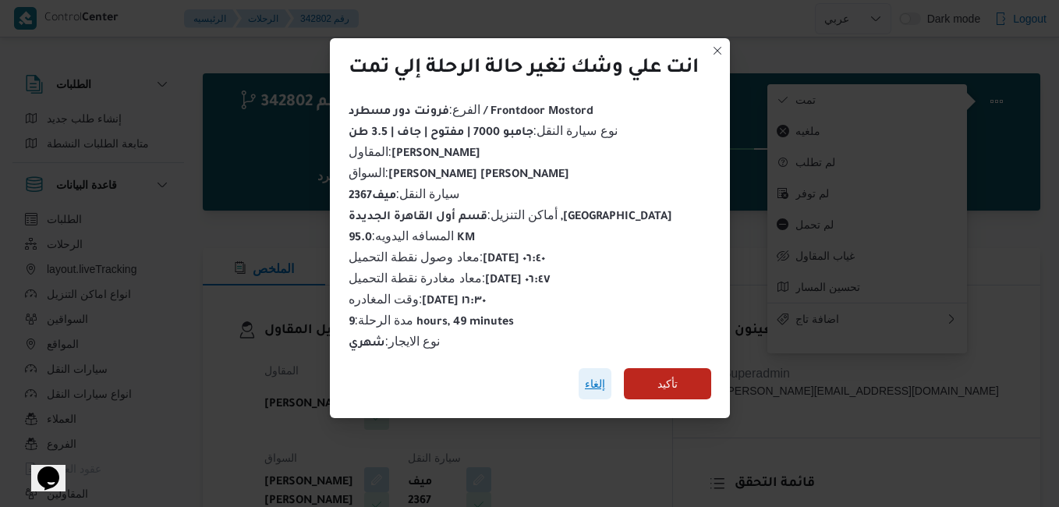
click at [595, 388] on span "إلغاء" at bounding box center [595, 383] width 33 height 31
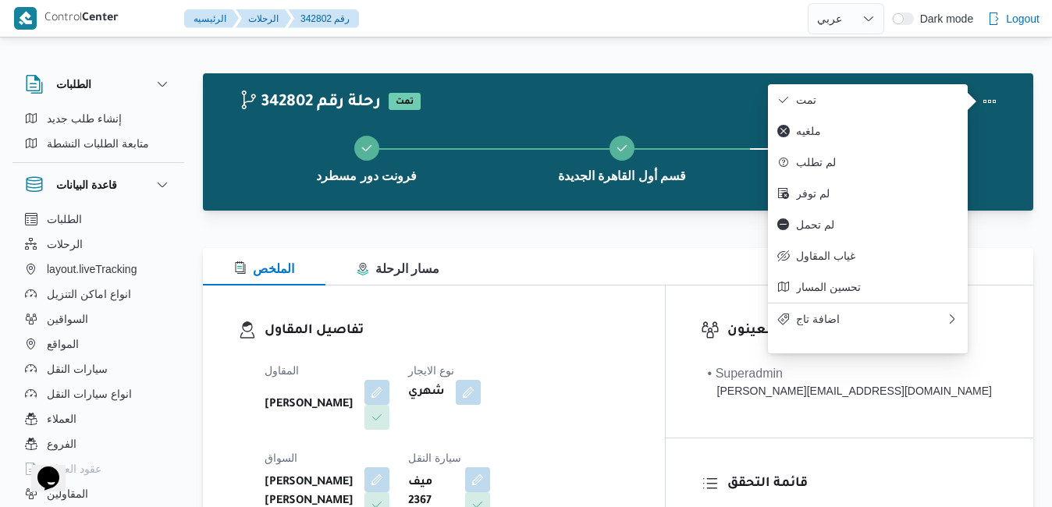
drag, startPoint x: 595, startPoint y: 365, endPoint x: 715, endPoint y: 335, distance: 123.0
click at [630, 335] on h3 "تفاصيل المقاول" at bounding box center [446, 331] width 365 height 21
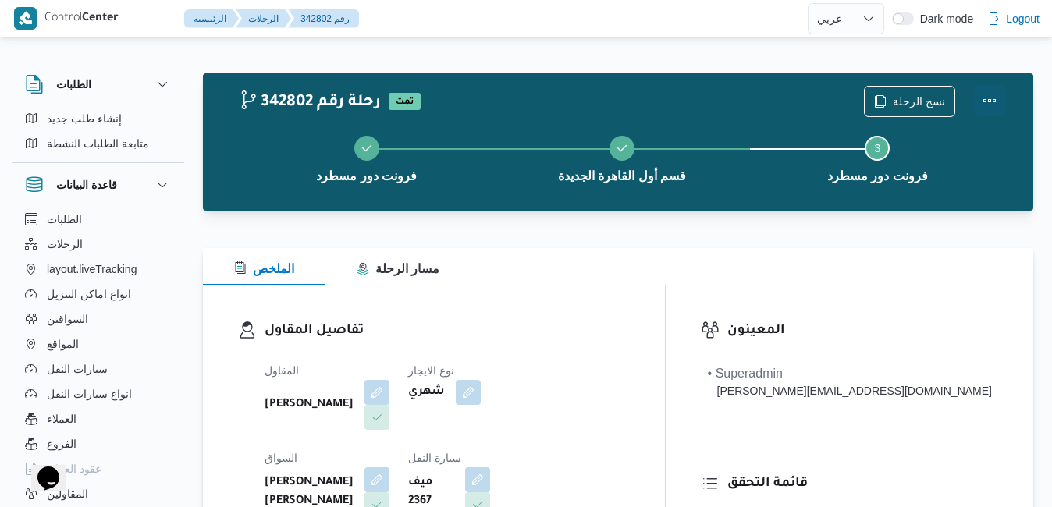
click at [992, 107] on button "Actions" at bounding box center [989, 100] width 31 height 31
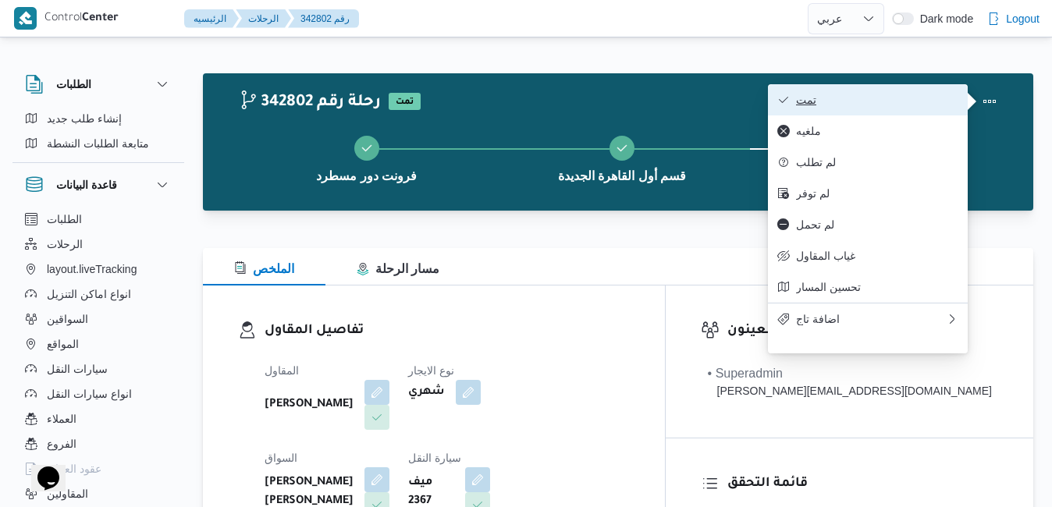
click at [926, 101] on span "تمت" at bounding box center [877, 100] width 162 height 12
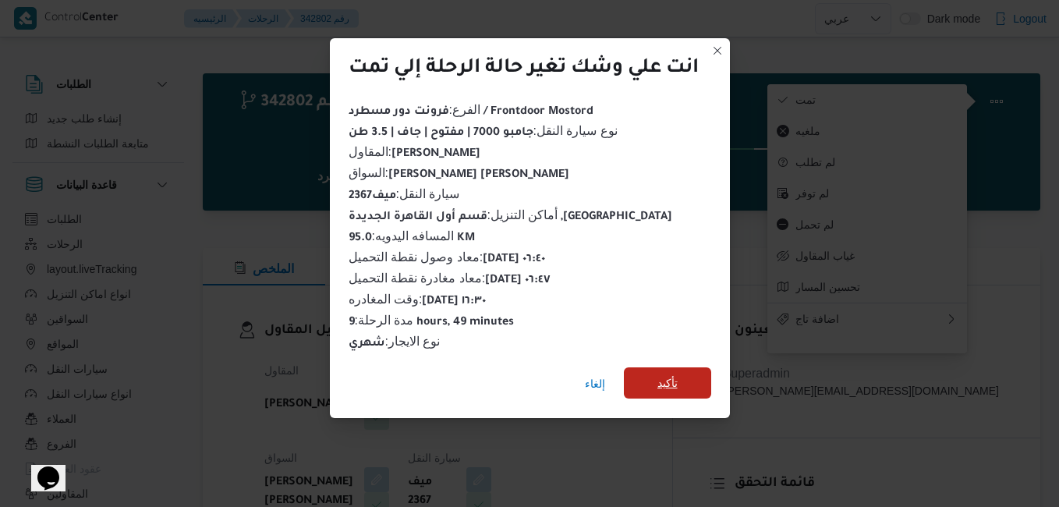
click at [654, 377] on span "تأكيد" at bounding box center [667, 382] width 87 height 31
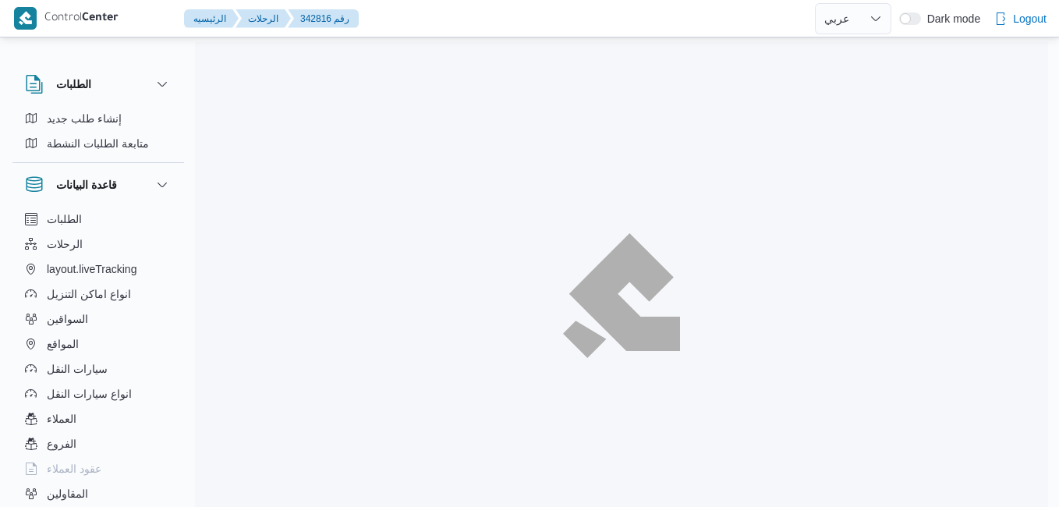
select select "ar"
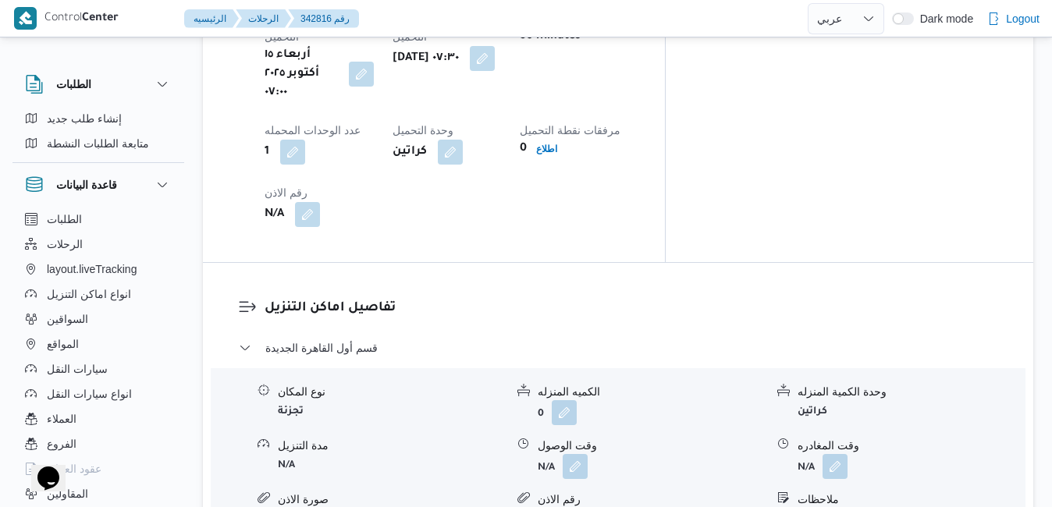
scroll to position [1342, 0]
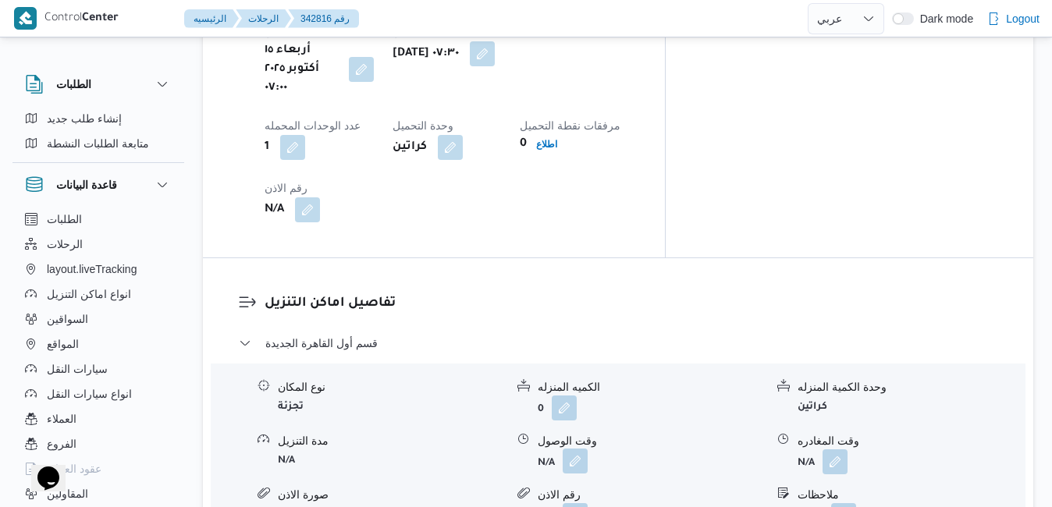
click at [580, 449] on button "button" at bounding box center [575, 461] width 25 height 25
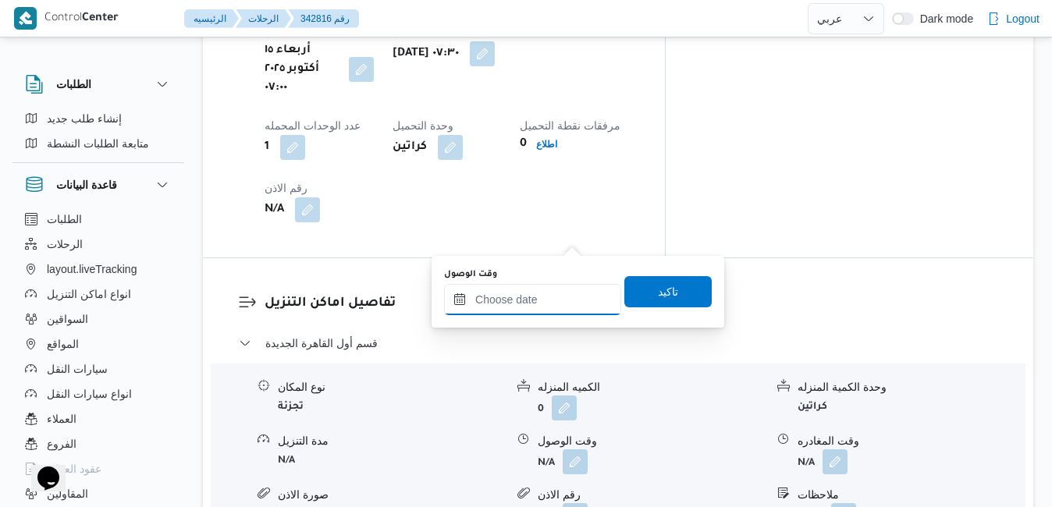
click at [524, 300] on input "وقت الوصول" at bounding box center [532, 299] width 177 height 31
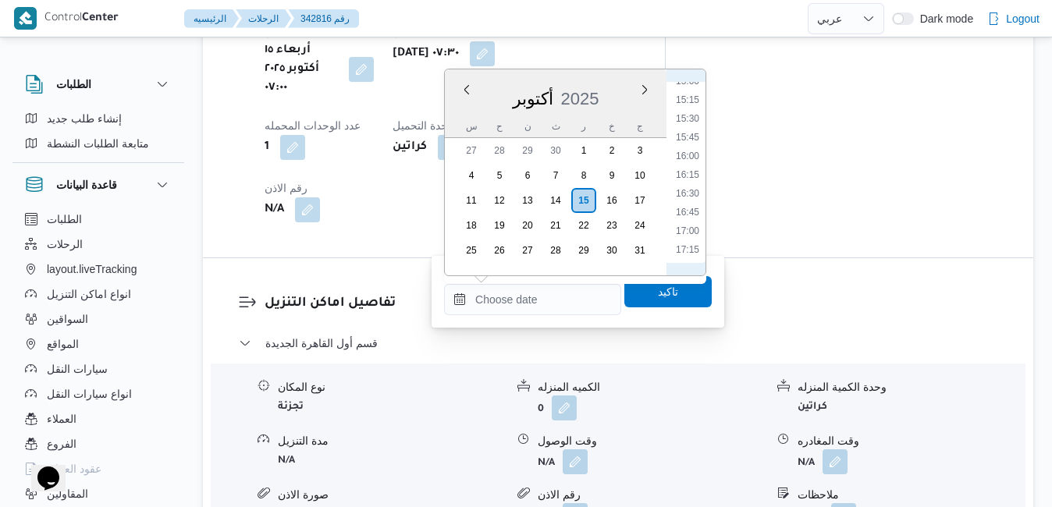
scroll to position [446, 0]
click at [687, 259] on li "08:15" at bounding box center [687, 262] width 36 height 16
type input "[DATE] ٠٨:١٥"
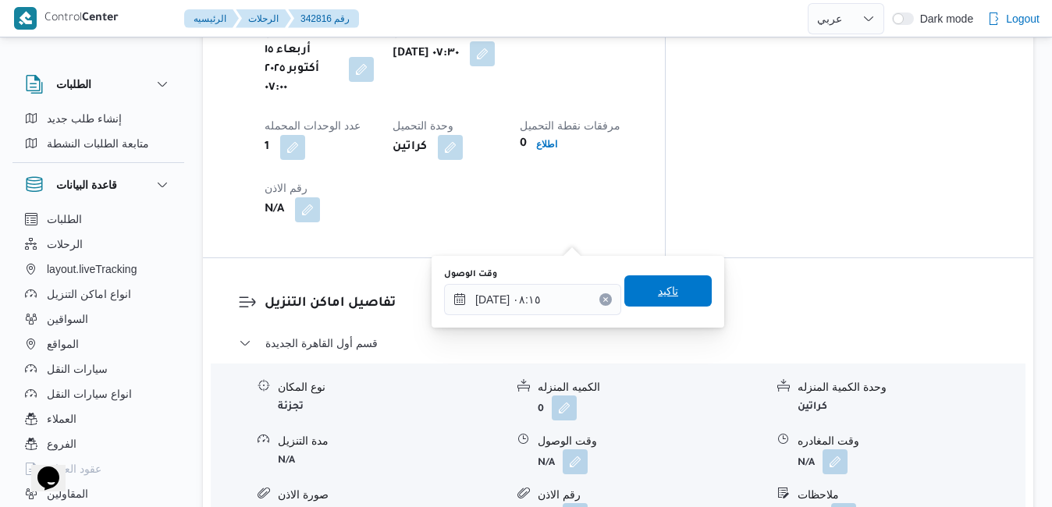
click at [658, 291] on span "تاكيد" at bounding box center [668, 291] width 20 height 19
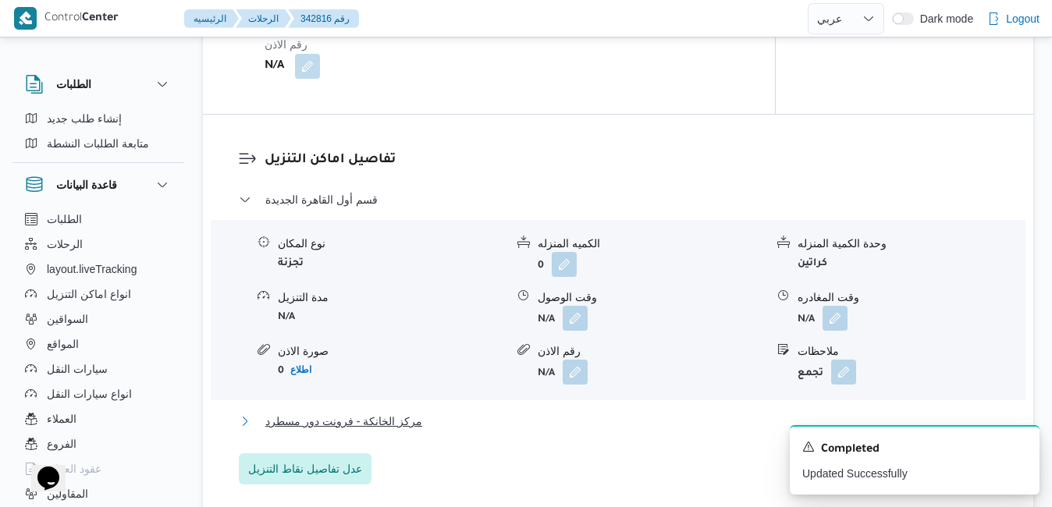
click at [600, 412] on button "مركز الخانكة - فرونت دور مسطرد" at bounding box center [618, 421] width 759 height 19
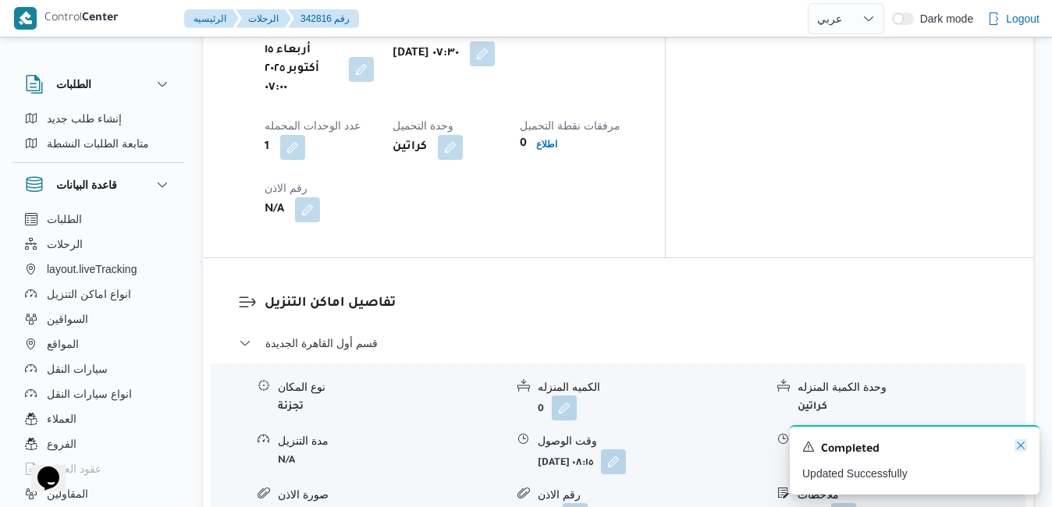
click at [1019, 447] on icon "Dismiss toast" at bounding box center [1020, 445] width 12 height 12
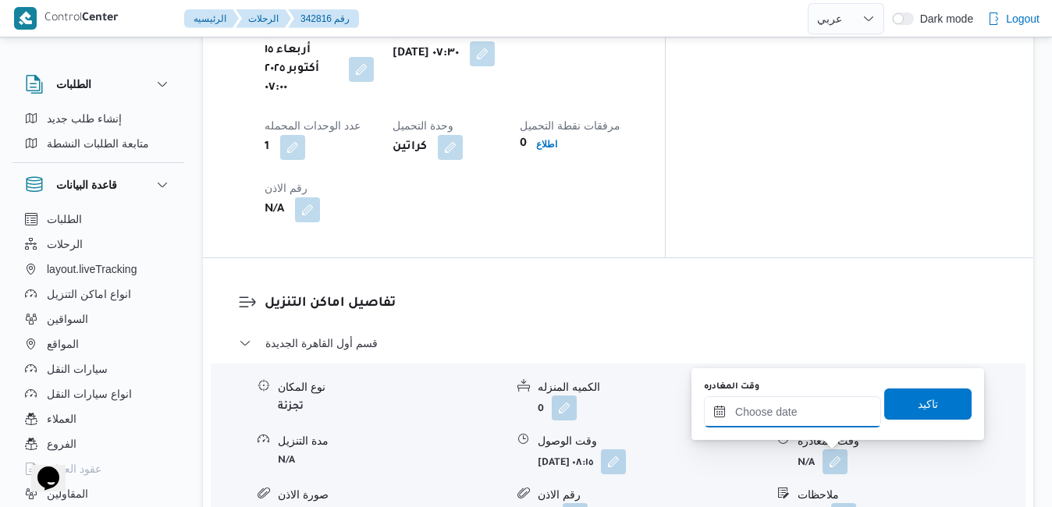
click at [819, 406] on input "وقت المغادره" at bounding box center [792, 411] width 177 height 31
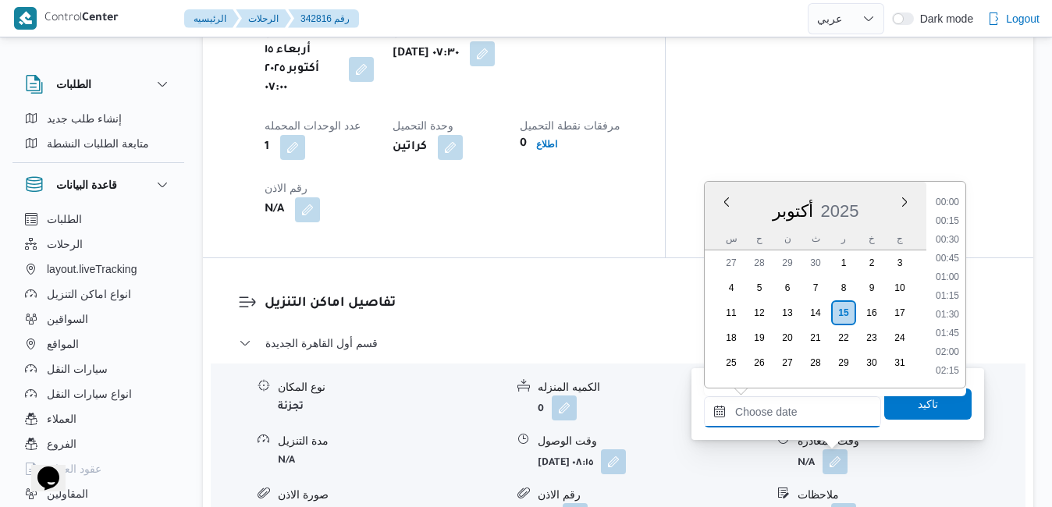
scroll to position [1290, 0]
click at [722, 230] on div "س" at bounding box center [731, 239] width 25 height 22
click at [947, 358] on li "17:15" at bounding box center [947, 362] width 36 height 16
type input "[DATE] ١٧:١٥"
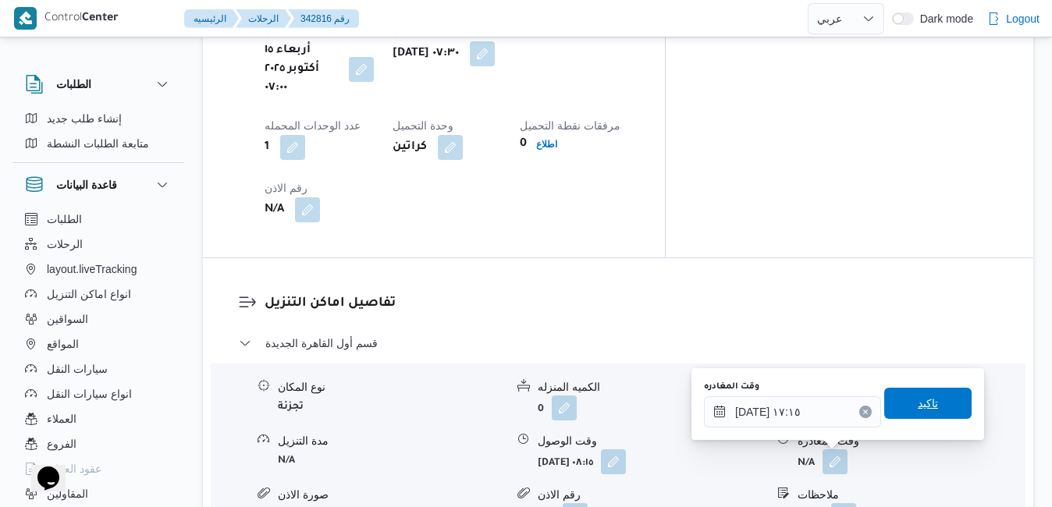
click at [899, 408] on span "تاكيد" at bounding box center [927, 403] width 87 height 31
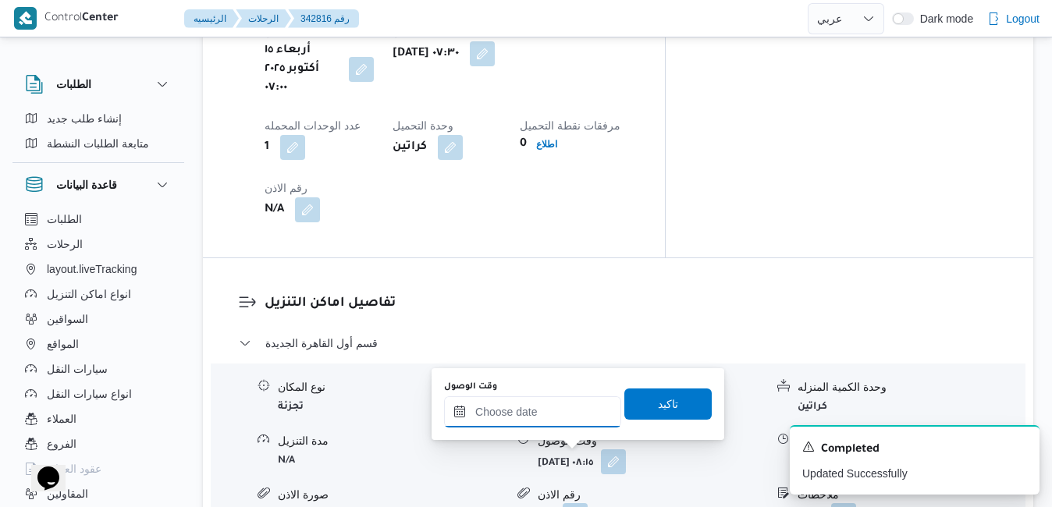
click at [582, 424] on input "وقت الوصول" at bounding box center [532, 411] width 177 height 31
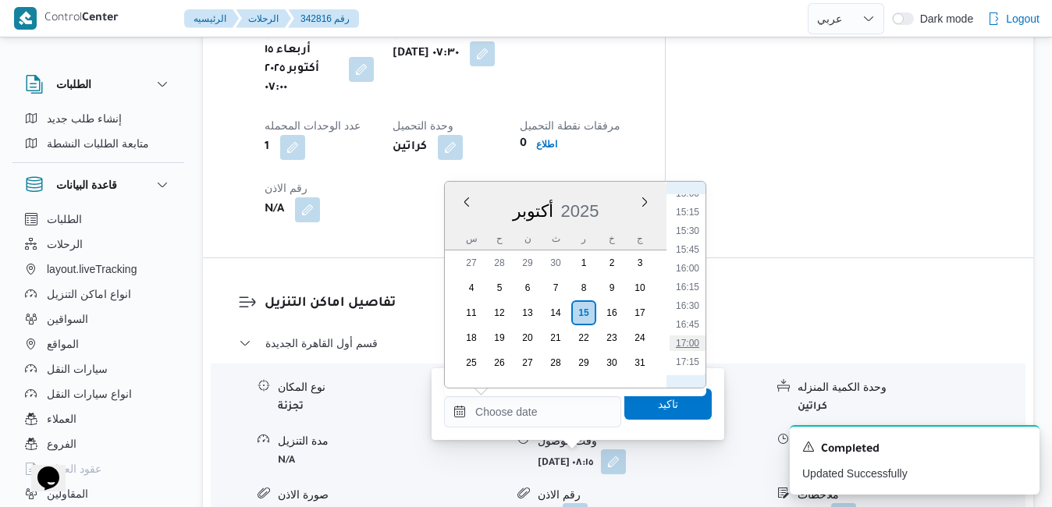
click at [687, 345] on li "17:00" at bounding box center [687, 343] width 36 height 16
type input "١٥/١٠/٢٠٢٥ ١٧:٠٠"
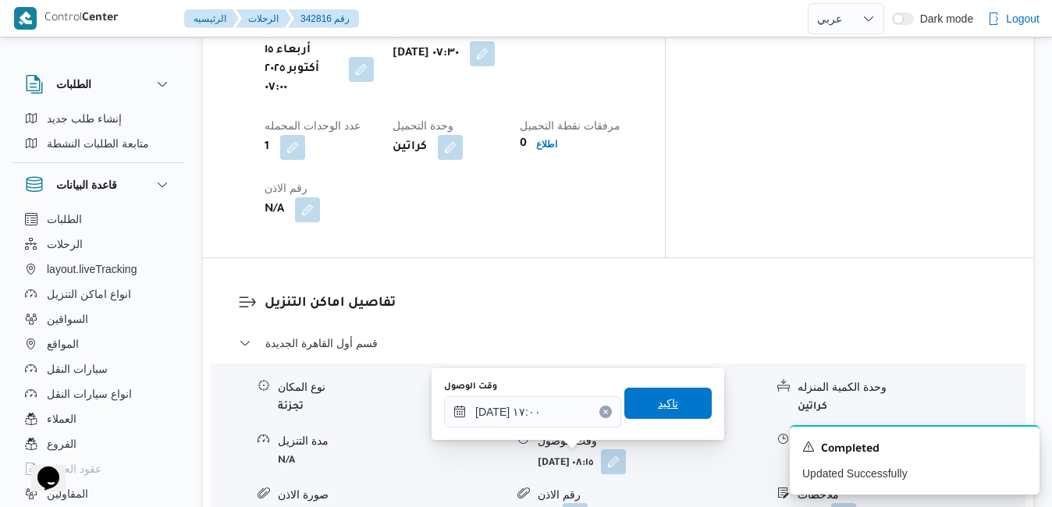
click at [660, 399] on span "تاكيد" at bounding box center [668, 403] width 20 height 19
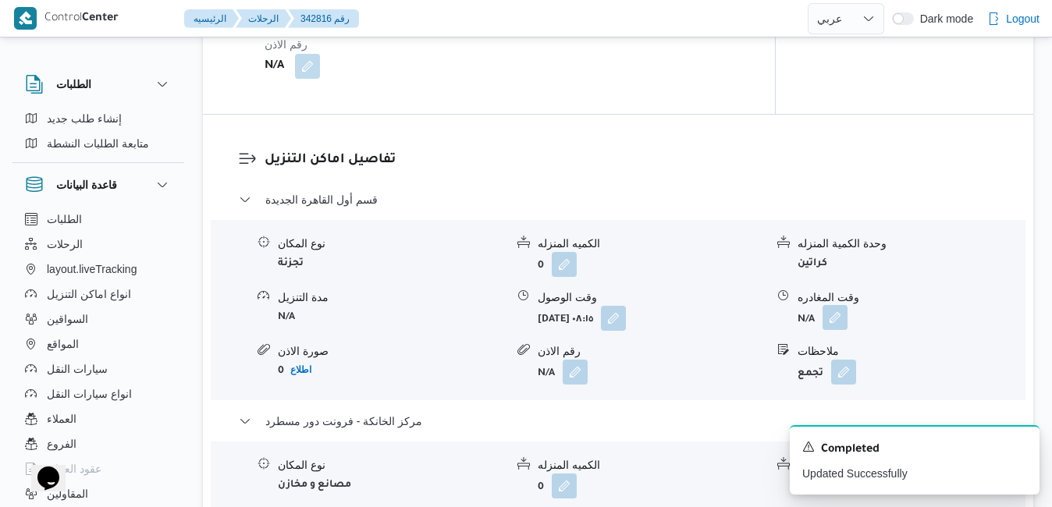
click at [840, 305] on button "button" at bounding box center [834, 317] width 25 height 25
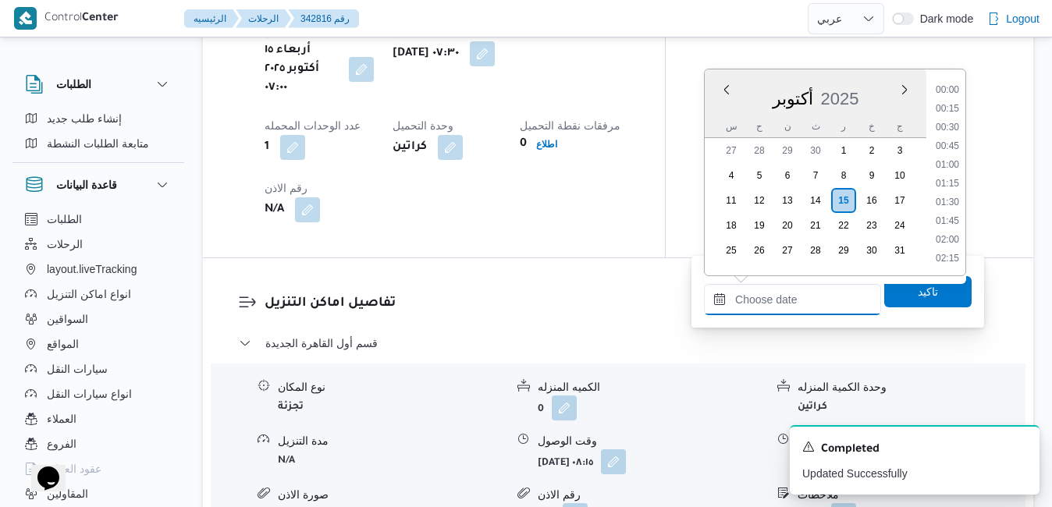
click at [758, 300] on input "وقت المغادره" at bounding box center [792, 299] width 177 height 31
click at [722, 105] on div "أكتوبر 2025" at bounding box center [816, 96] width 222 height 40
click at [953, 180] on li "16:15" at bounding box center [947, 175] width 36 height 16
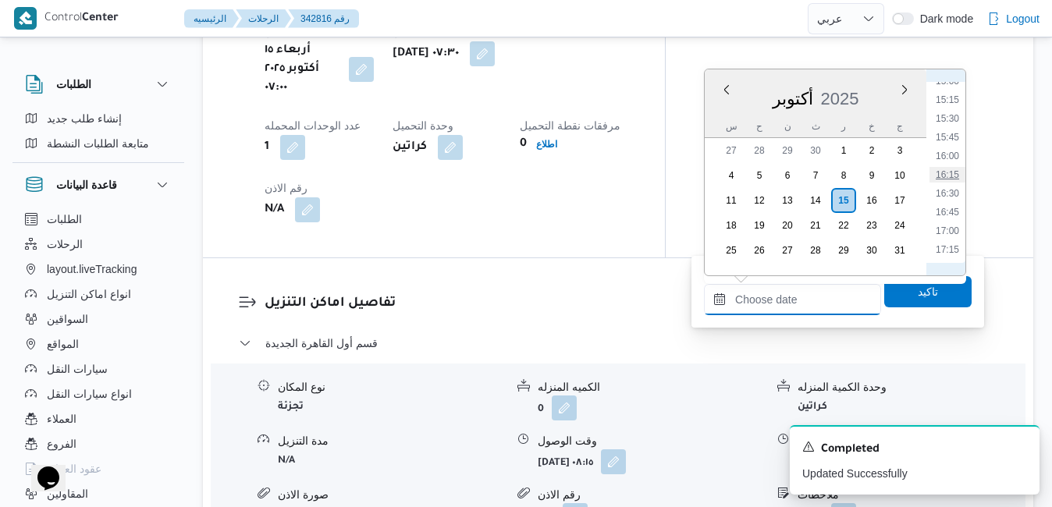
type input "١٥/١٠/٢٠٢٥ ١٦:١٥"
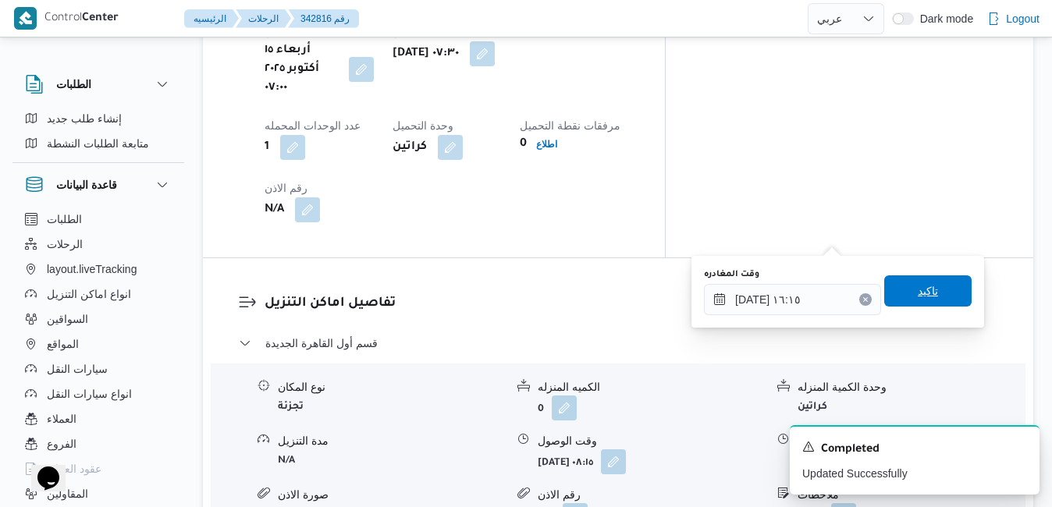
click at [902, 291] on span "تاكيد" at bounding box center [927, 290] width 87 height 31
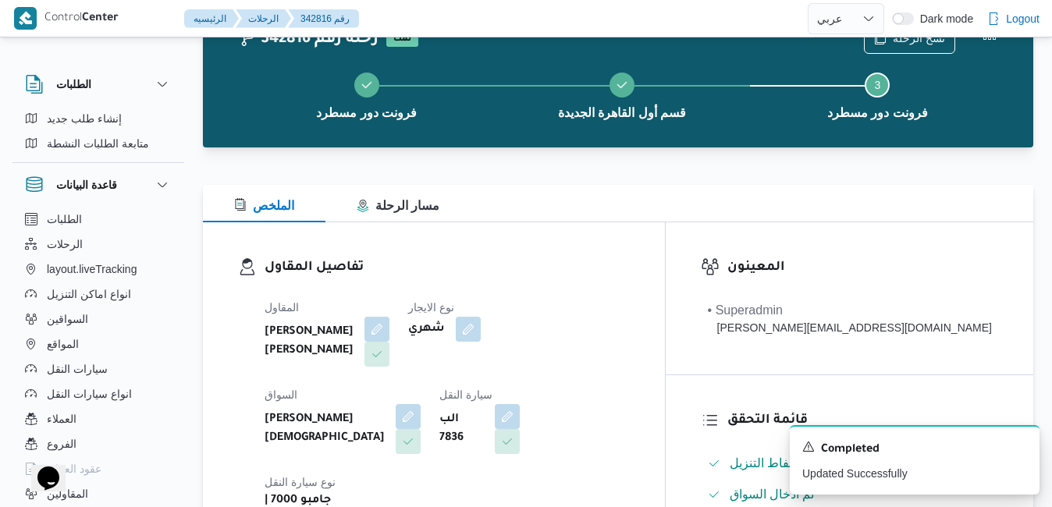
scroll to position [0, 0]
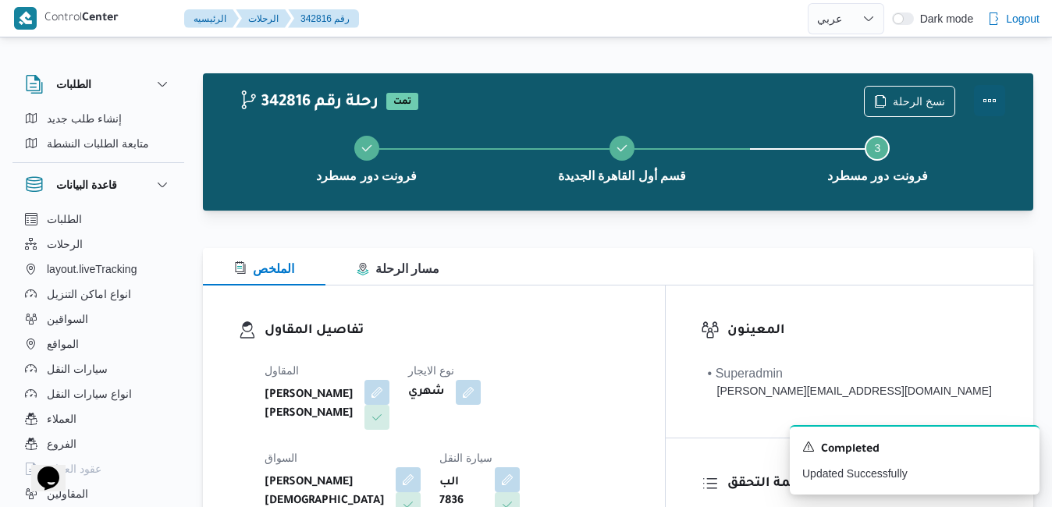
click at [988, 101] on button "Actions" at bounding box center [989, 100] width 31 height 31
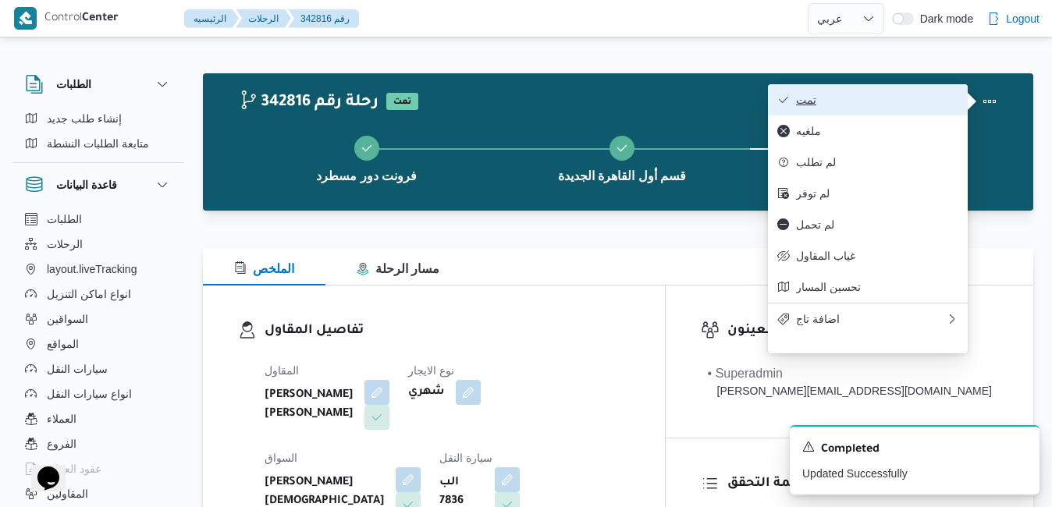
click at [896, 100] on span "تمت" at bounding box center [877, 100] width 162 height 12
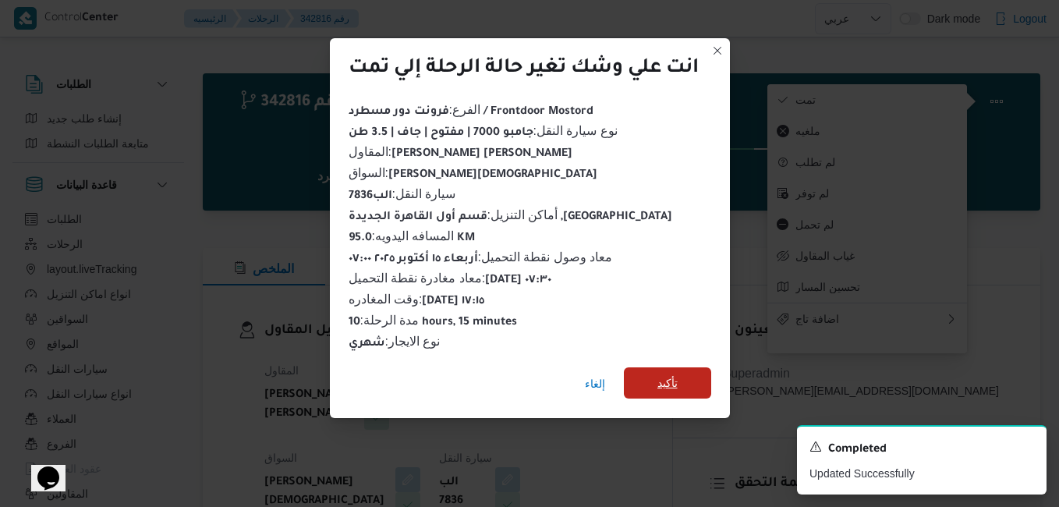
click at [672, 382] on span "تأكيد" at bounding box center [668, 383] width 20 height 19
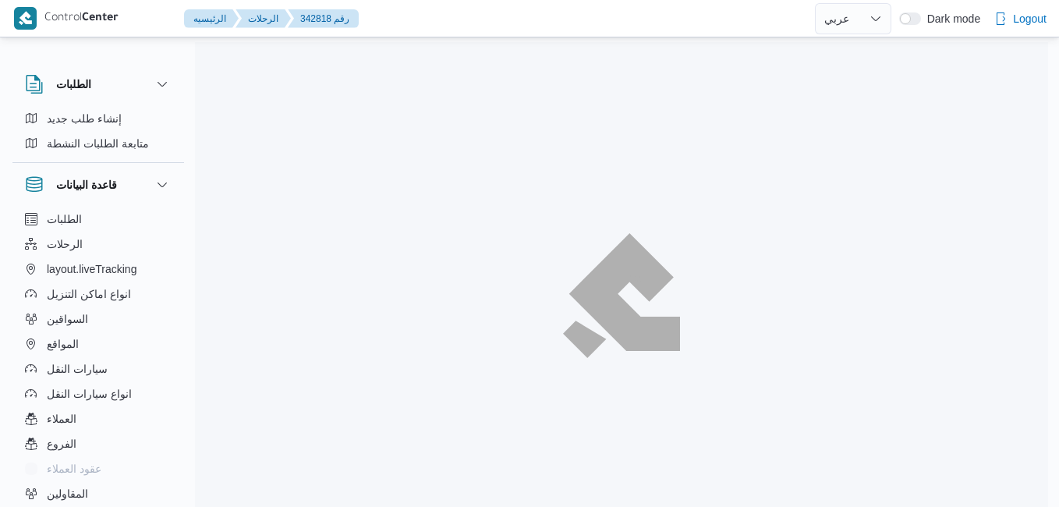
select select "ar"
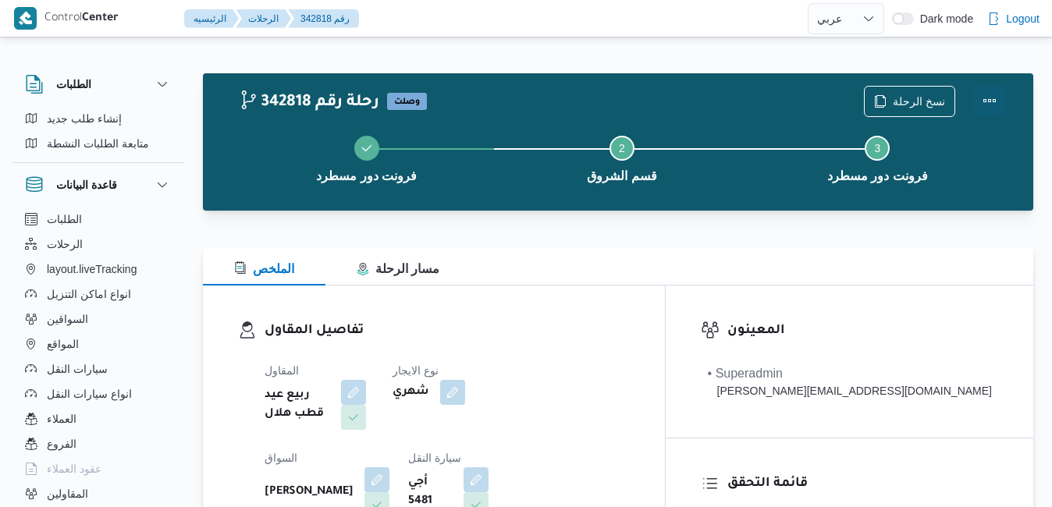
click at [993, 98] on button "Actions" at bounding box center [989, 100] width 31 height 31
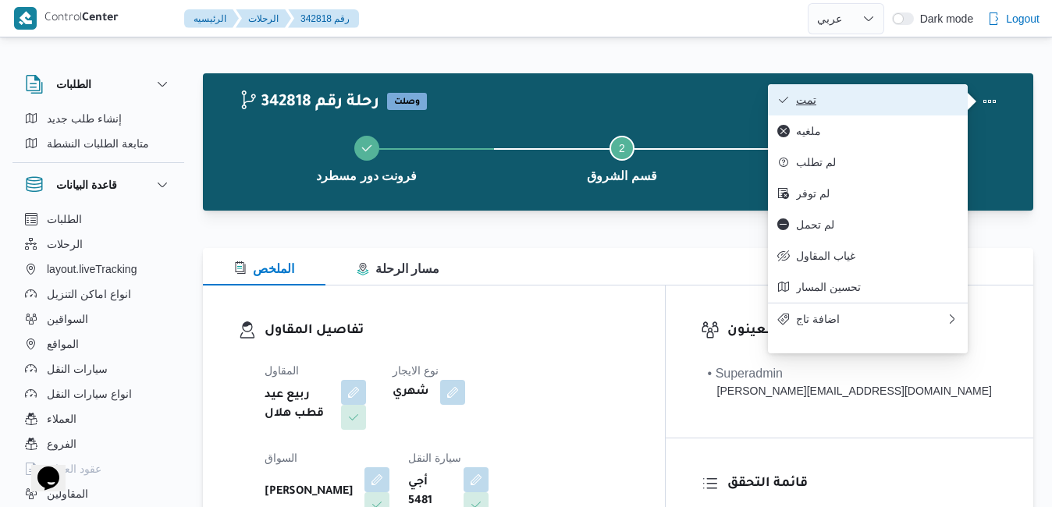
click at [955, 98] on span "تمت" at bounding box center [877, 100] width 162 height 12
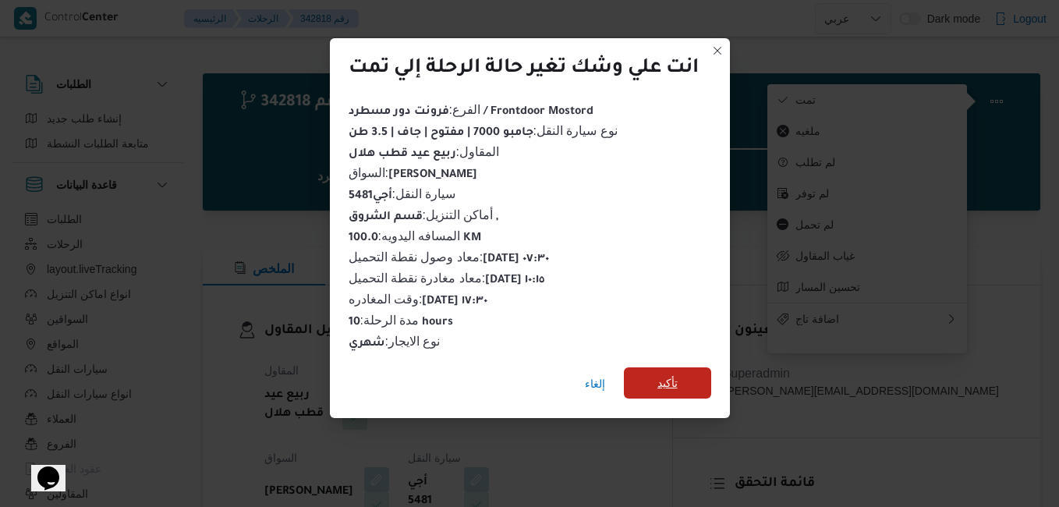
click at [683, 375] on span "تأكيد" at bounding box center [667, 382] width 87 height 31
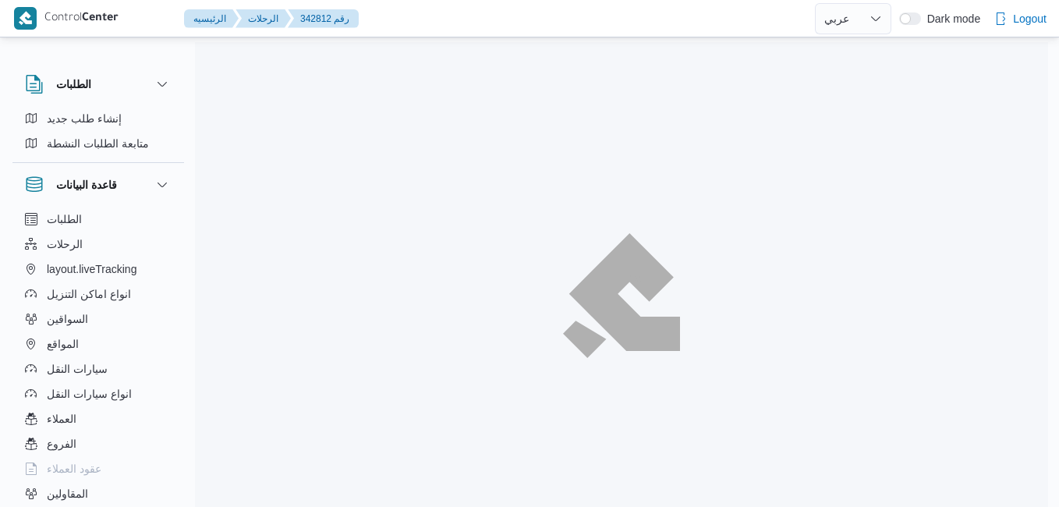
select select "ar"
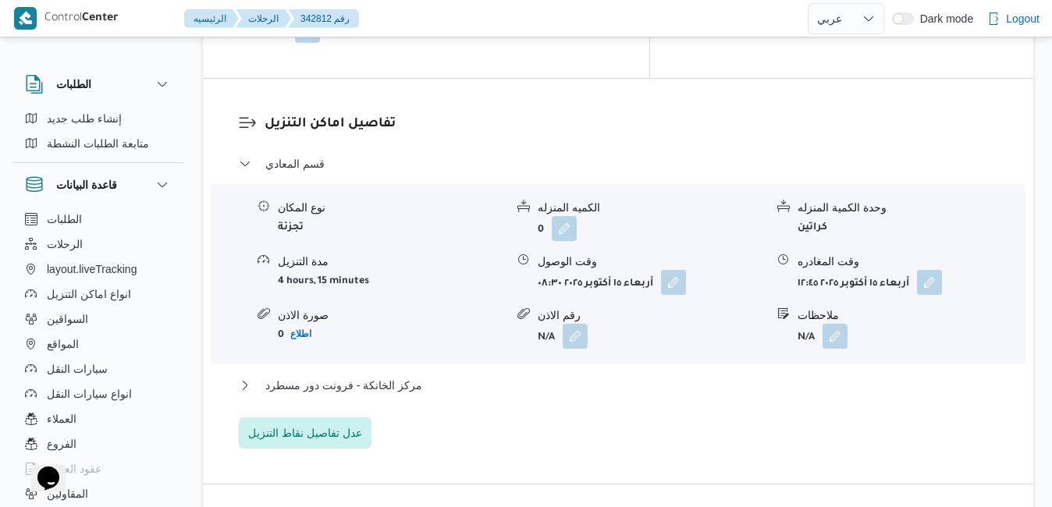
scroll to position [1404, 0]
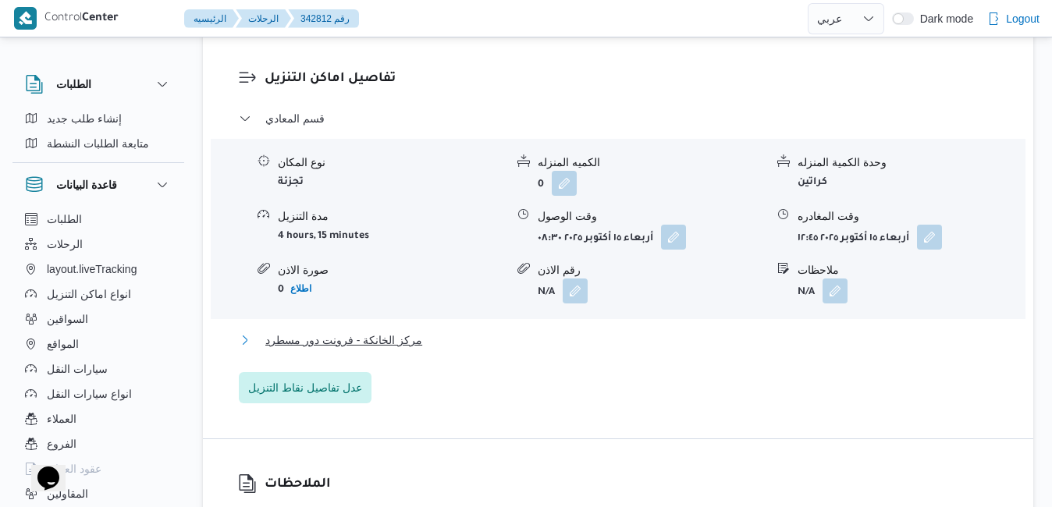
click at [541, 331] on button "مركز الخانكة - فرونت دور مسطرد" at bounding box center [618, 340] width 759 height 19
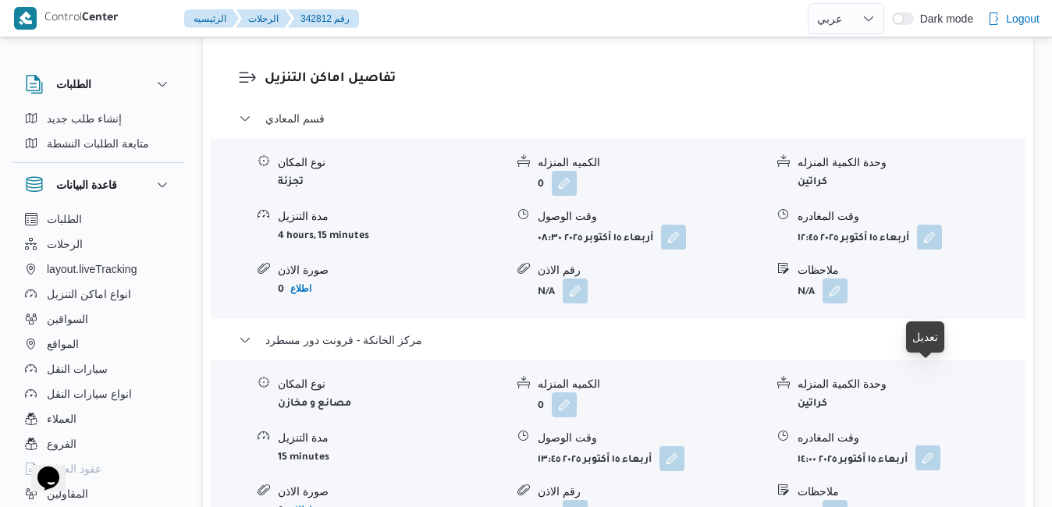
click at [932, 445] on button "button" at bounding box center [927, 457] width 25 height 25
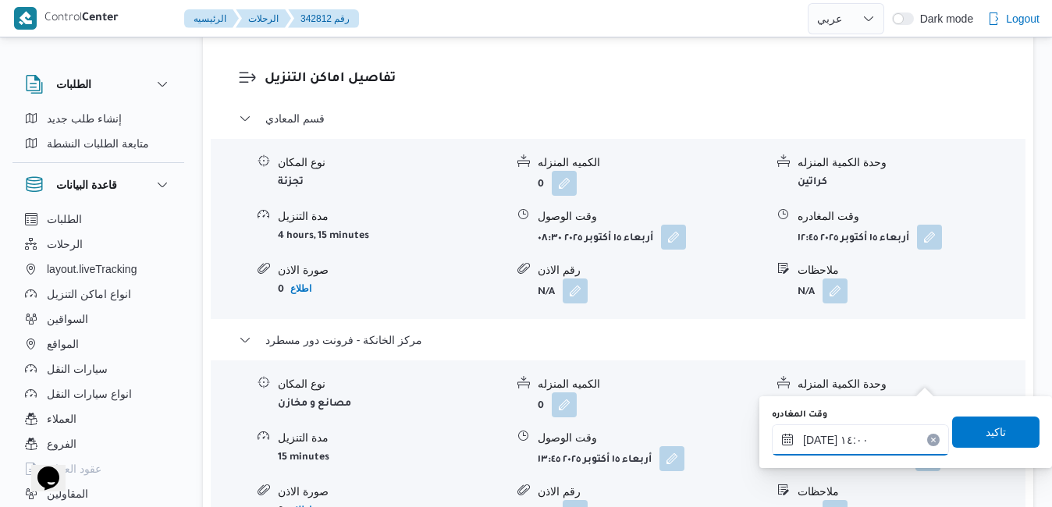
click at [854, 440] on input "[DATE] ١٤:٠٠" at bounding box center [860, 439] width 177 height 31
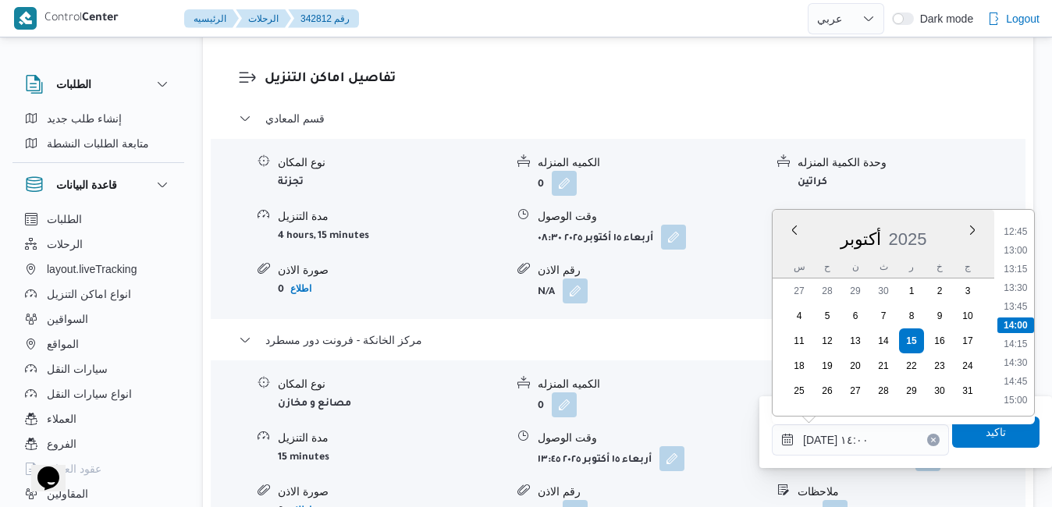
scroll to position [1112, 0]
click at [1024, 387] on li "17:00" at bounding box center [1015, 392] width 36 height 16
type input "[DATE] ١٧:٠٠"
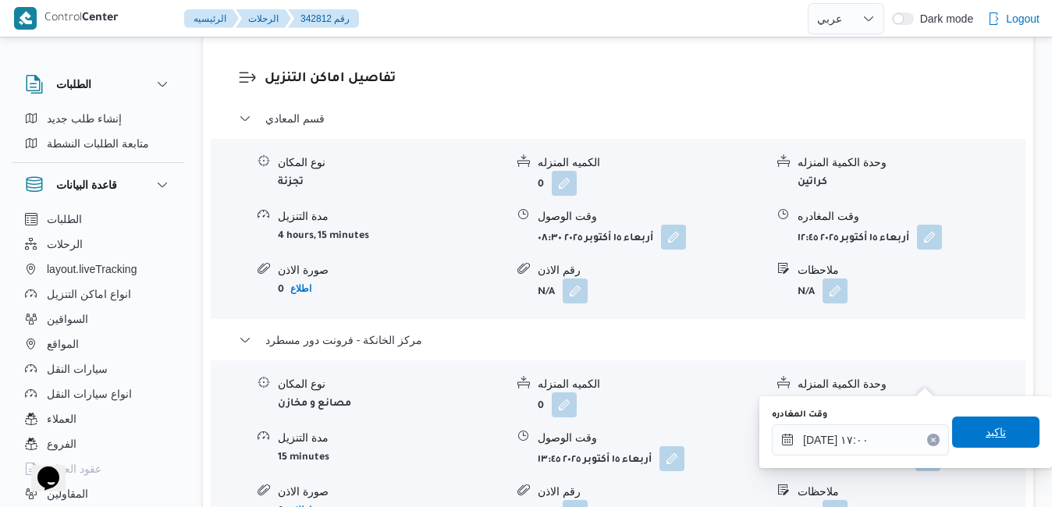
click at [964, 435] on span "تاكيد" at bounding box center [995, 432] width 87 height 31
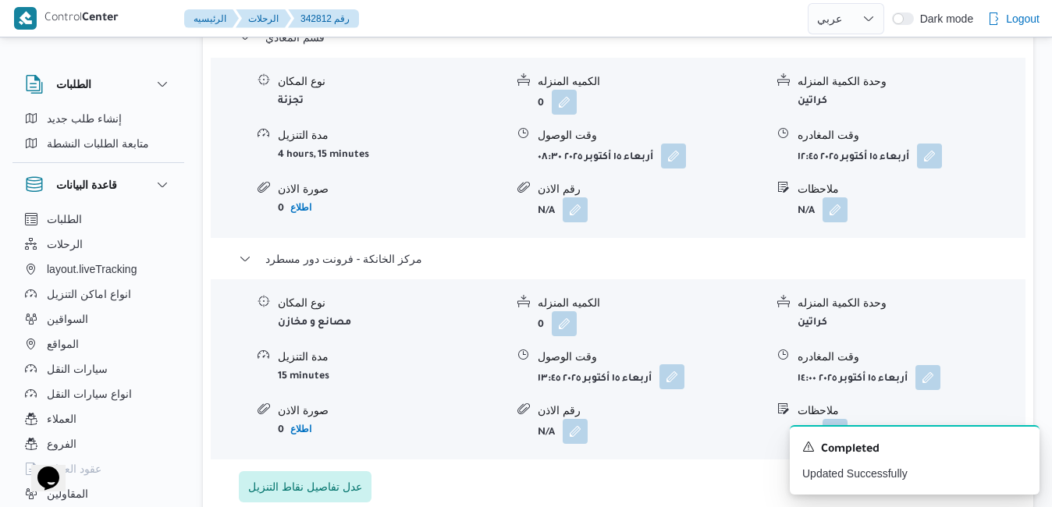
click at [673, 376] on button "button" at bounding box center [671, 376] width 25 height 25
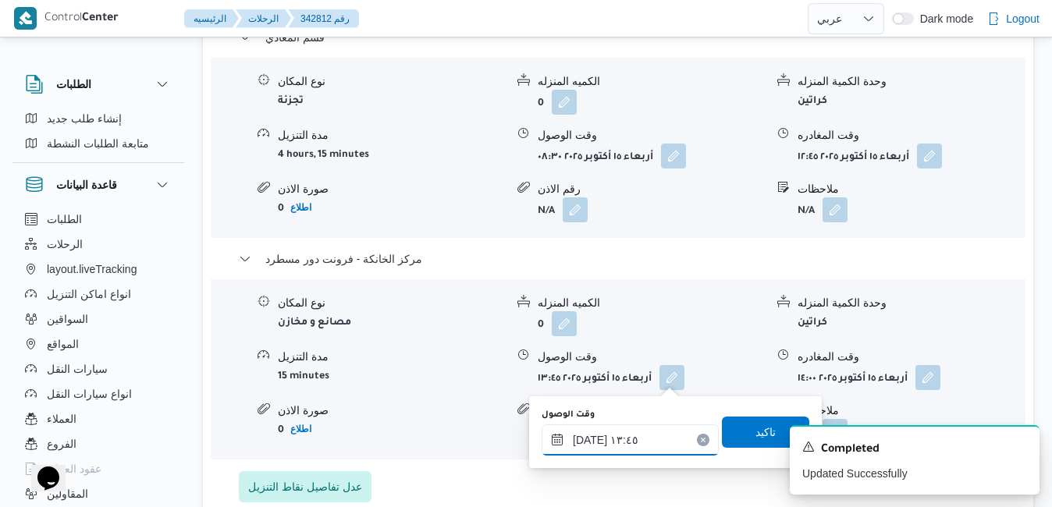
click at [633, 445] on input "[DATE] ١٣:٤٥" at bounding box center [629, 439] width 177 height 31
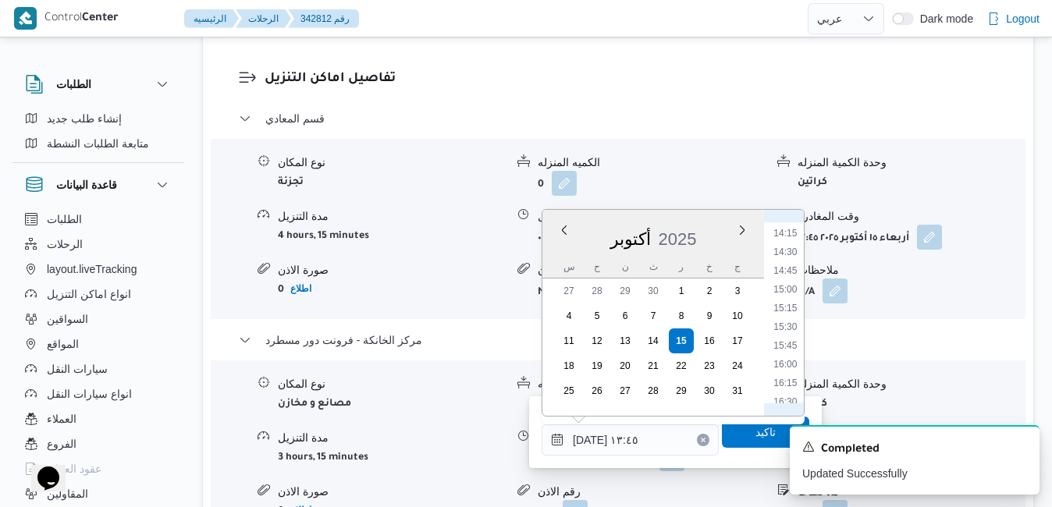
scroll to position [1093, 0]
click at [788, 386] on li "16:45" at bounding box center [785, 392] width 36 height 16
type input "١٥/١٠/٢٠٢٥ ١٦:٤٥"
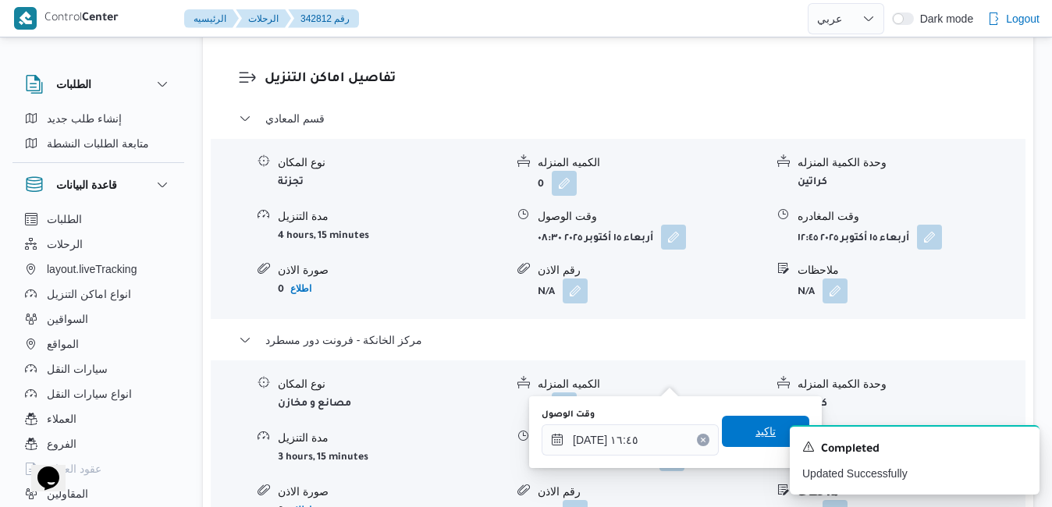
click at [722, 425] on span "تاكيد" at bounding box center [765, 431] width 87 height 31
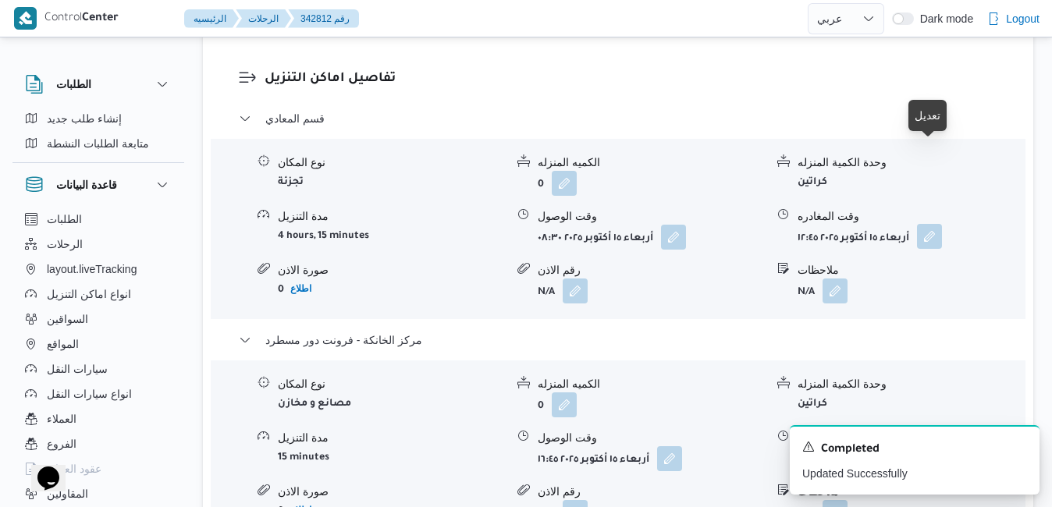
click at [940, 224] on button "button" at bounding box center [929, 236] width 25 height 25
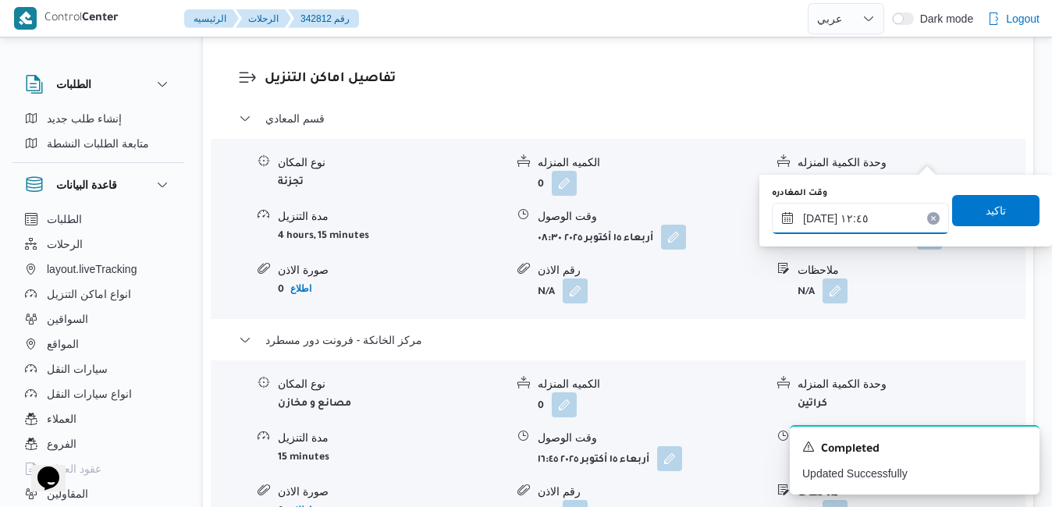
click at [870, 222] on input "١٥/١٠/٢٠٢٥ ١٢:٤٥" at bounding box center [860, 218] width 177 height 31
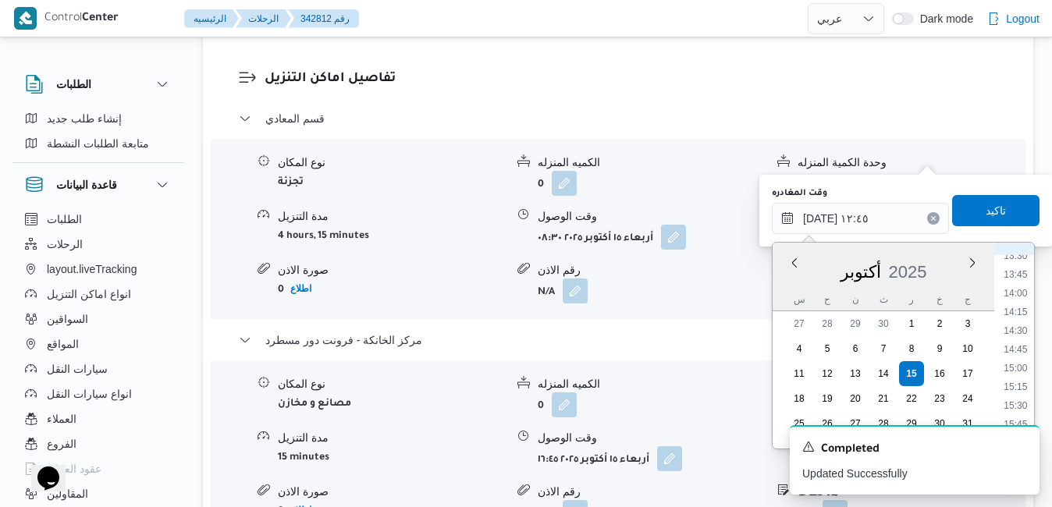
scroll to position [1177, 0]
click at [1020, 270] on li "15:45" at bounding box center [1015, 266] width 36 height 16
type input "١٥/١٠/٢٠٢٥ ١٥:٤٥"
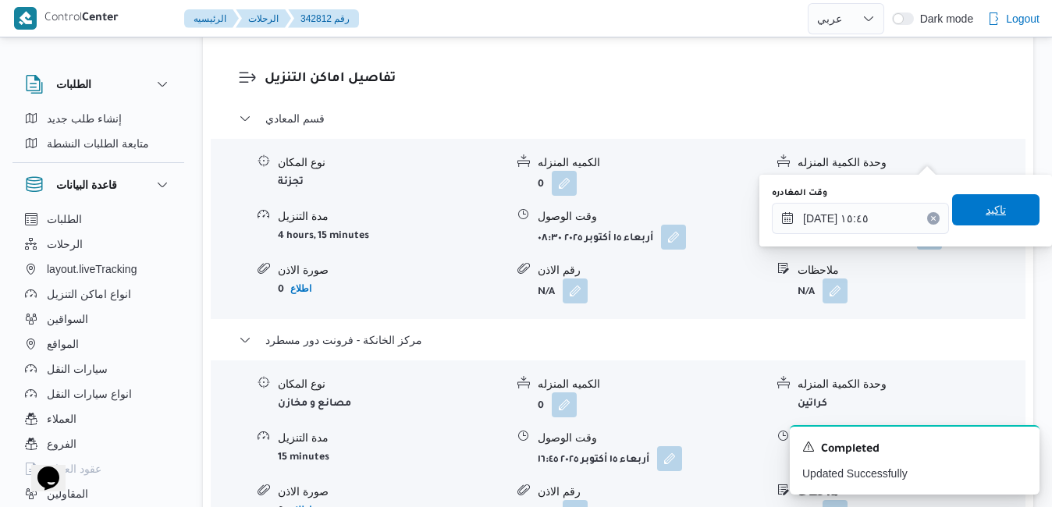
click at [1007, 217] on span "تاكيد" at bounding box center [995, 209] width 87 height 31
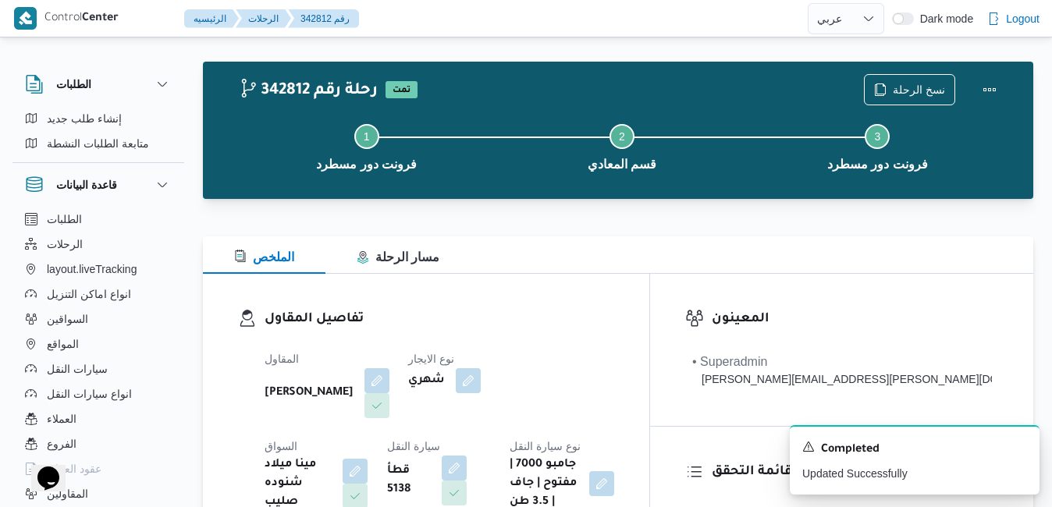
scroll to position [0, 0]
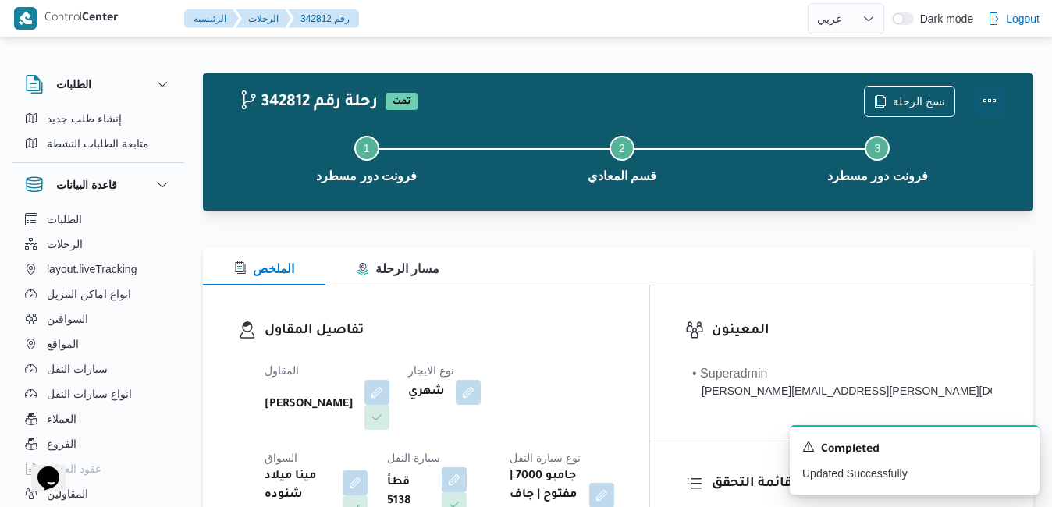
click at [993, 106] on button "Actions" at bounding box center [989, 100] width 31 height 31
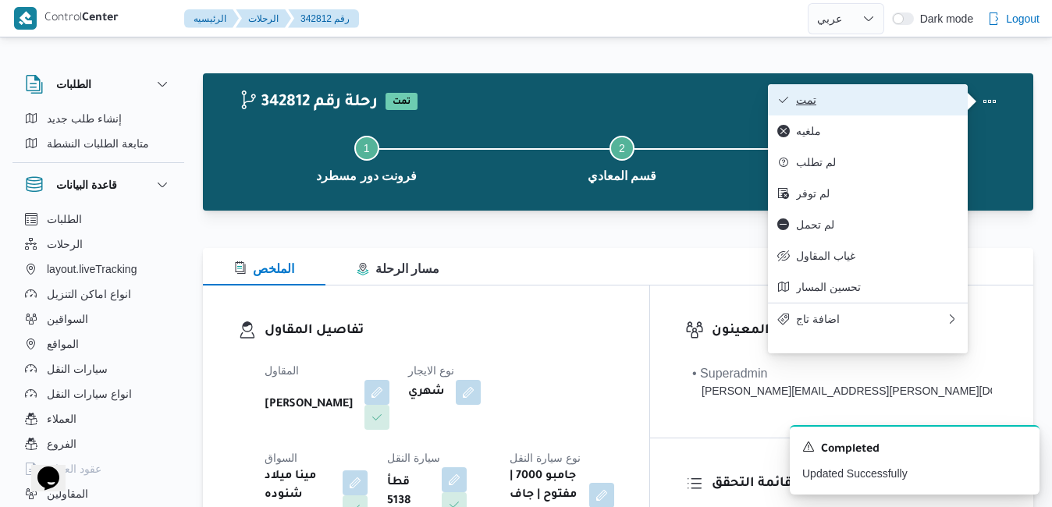
click at [934, 109] on button "تمت" at bounding box center [868, 99] width 200 height 31
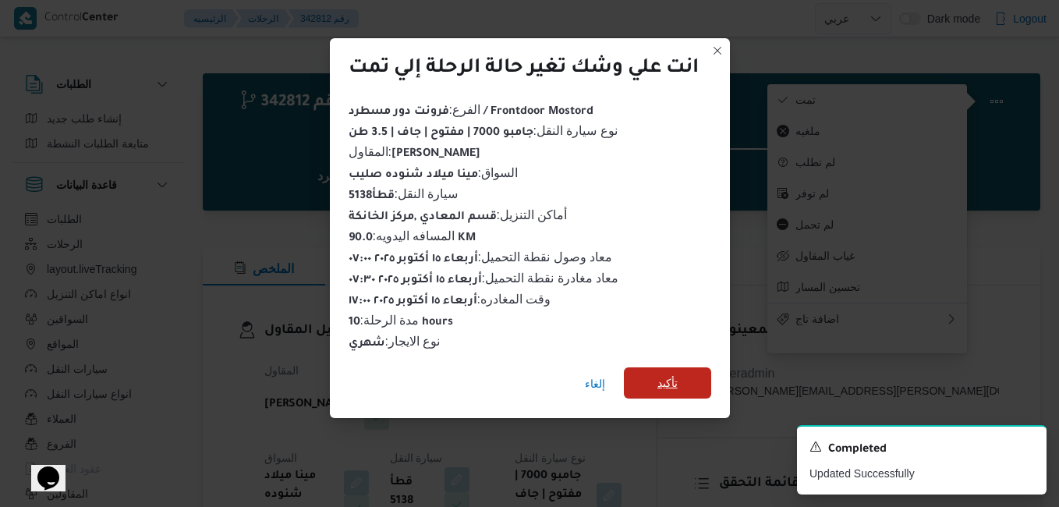
click at [677, 376] on span "تأكيد" at bounding box center [668, 383] width 20 height 19
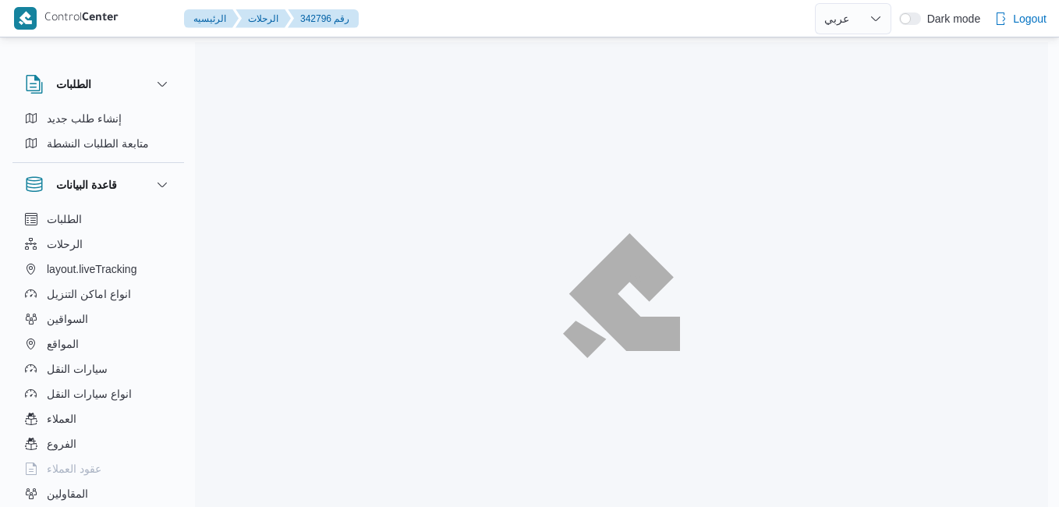
select select "ar"
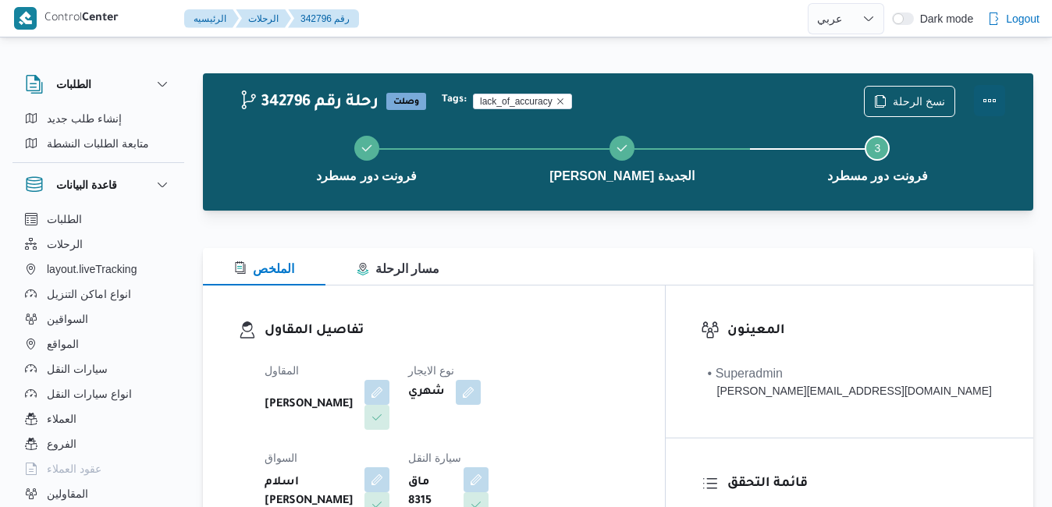
click at [991, 97] on button "Actions" at bounding box center [989, 100] width 31 height 31
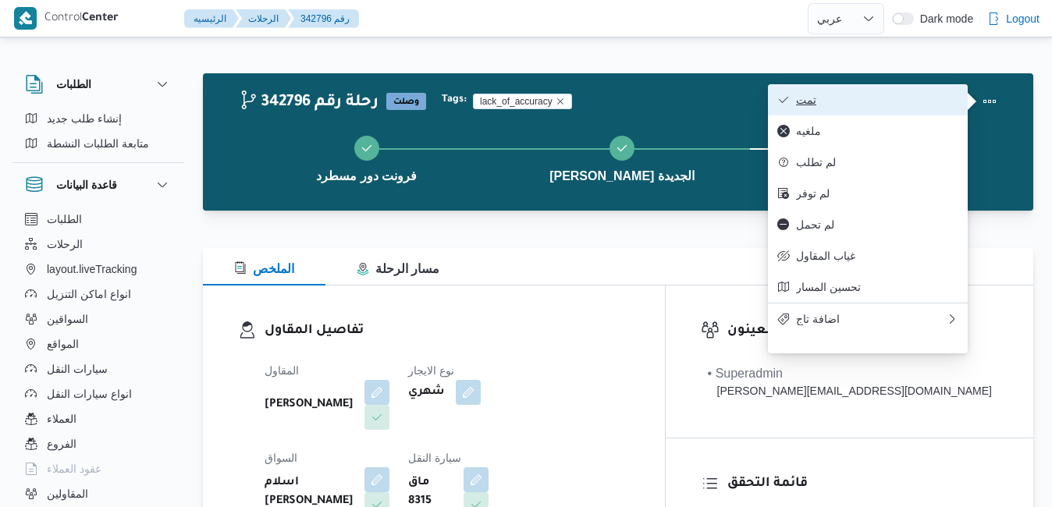
click at [936, 103] on span "تمت" at bounding box center [877, 100] width 162 height 12
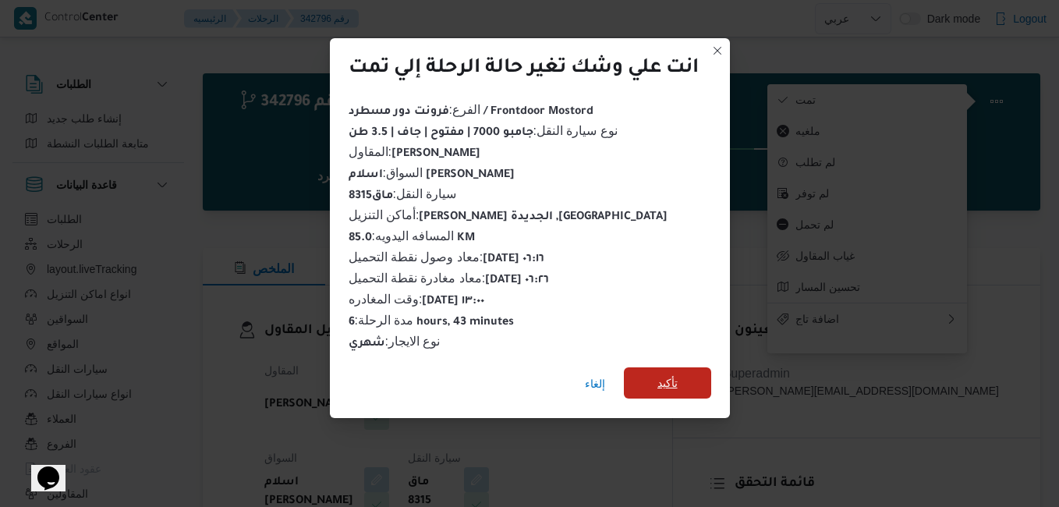
click at [687, 385] on span "تأكيد" at bounding box center [667, 382] width 87 height 31
